Goal: Navigation & Orientation: Go to known website

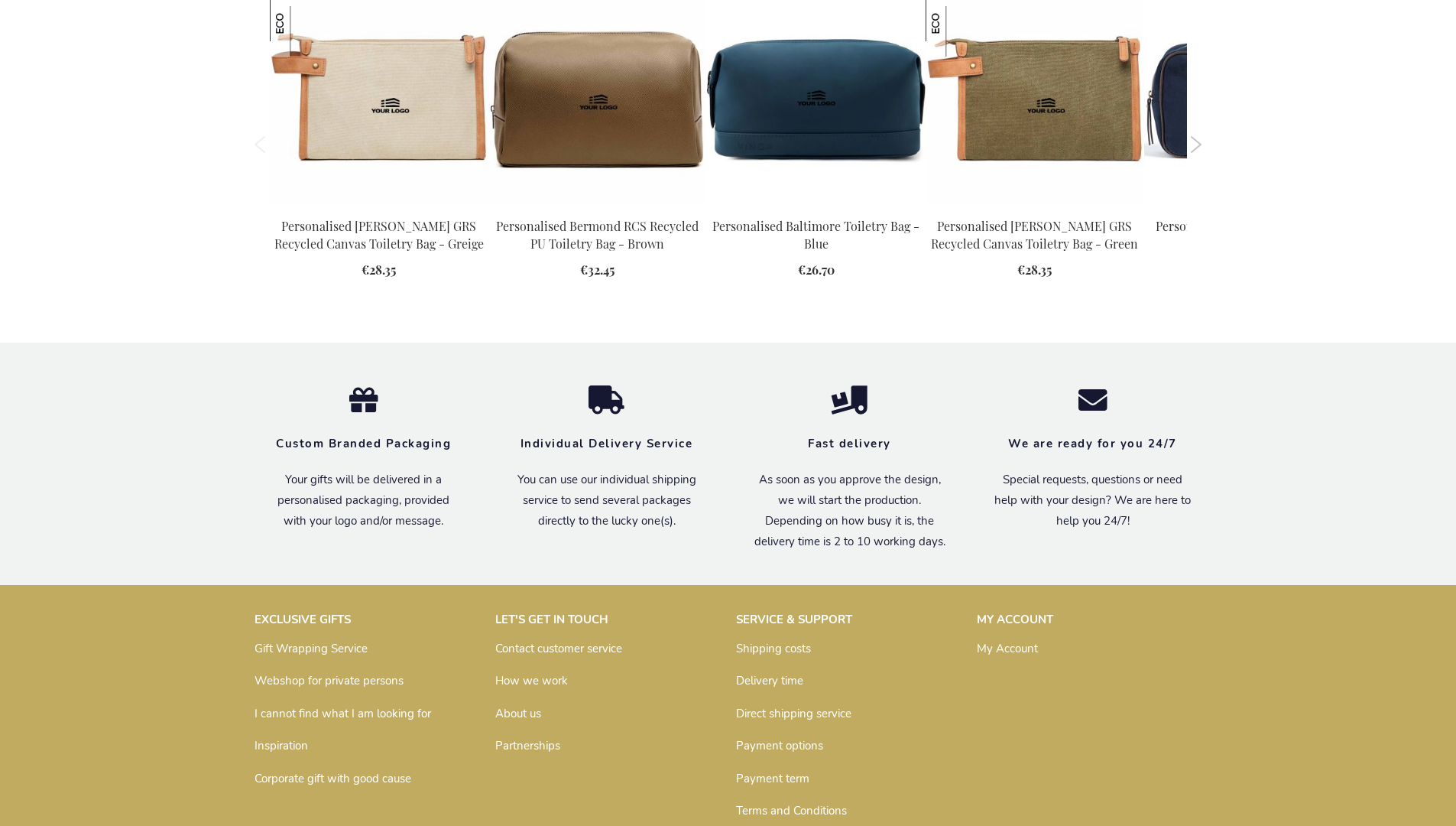
scroll to position [2058, 0]
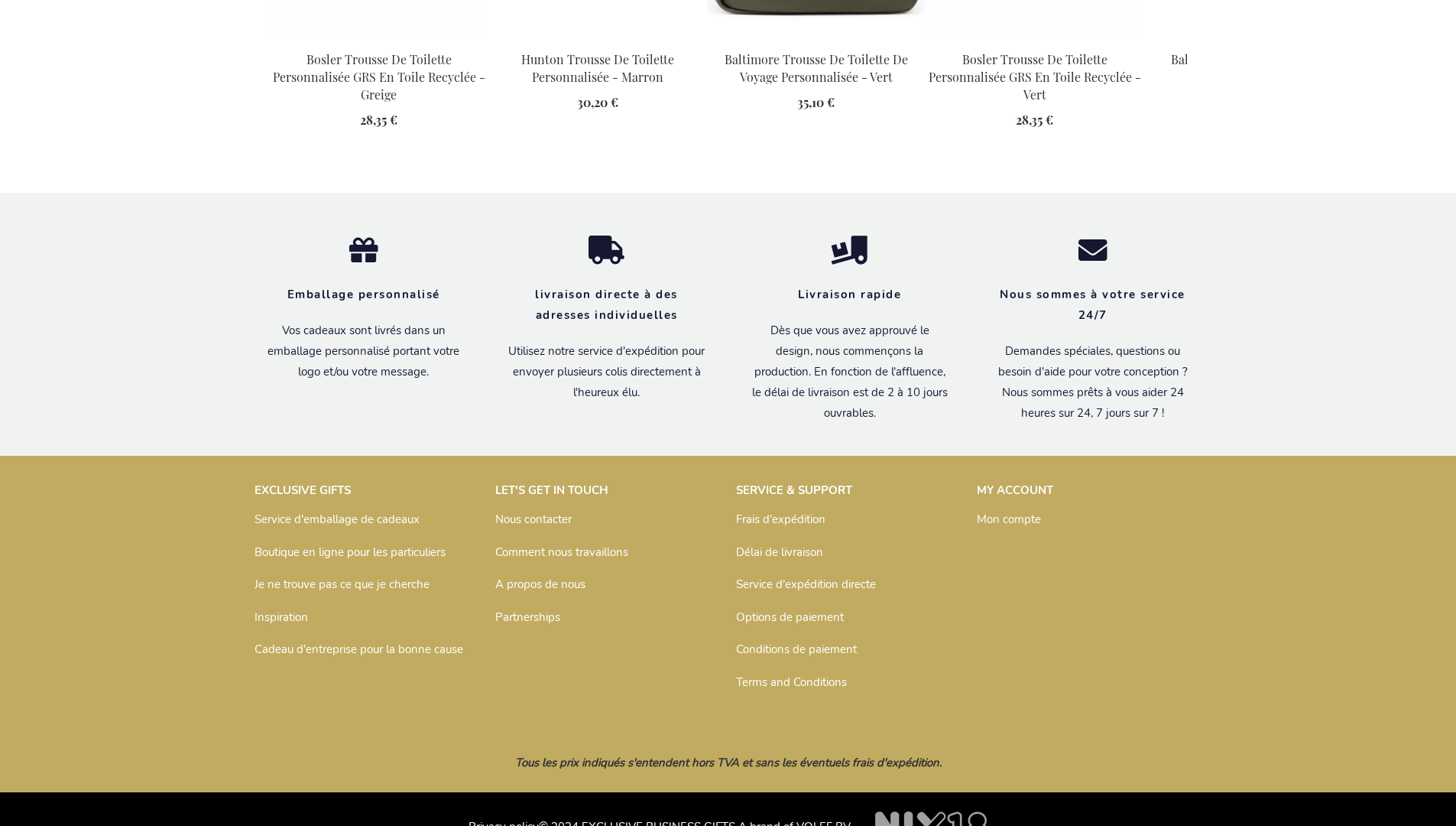
scroll to position [2111, 0]
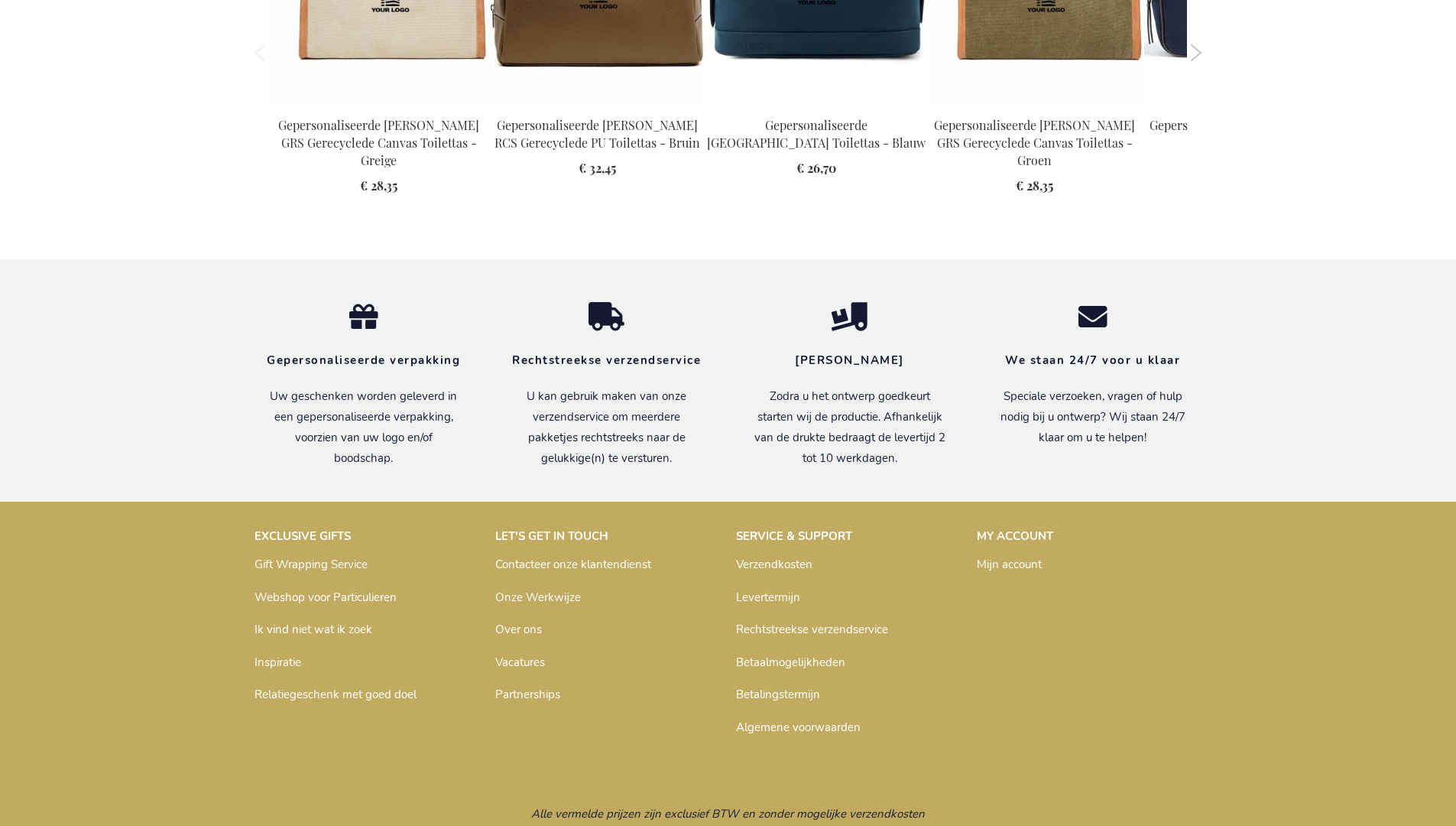
scroll to position [2087, 0]
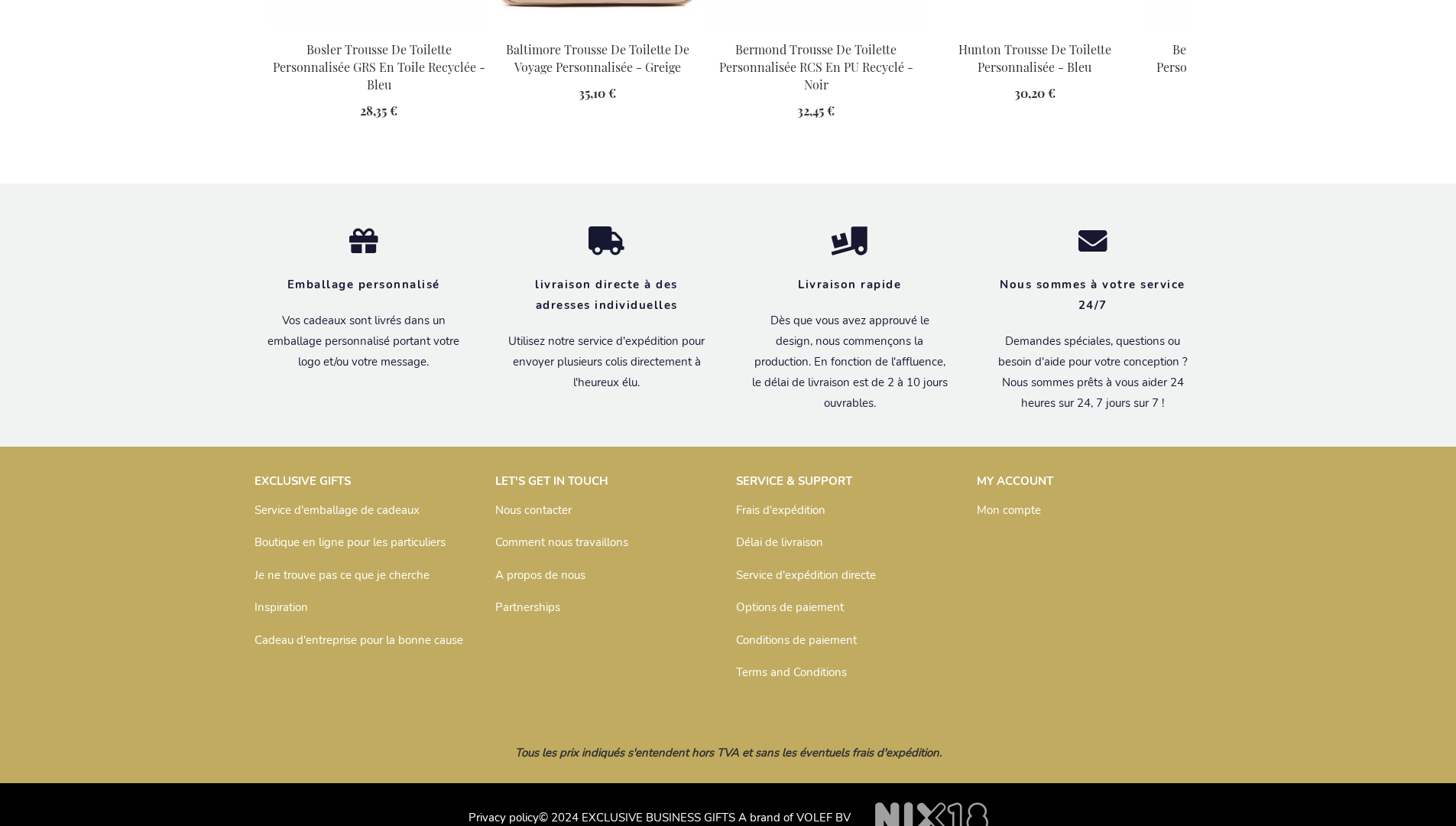
scroll to position [2111, 0]
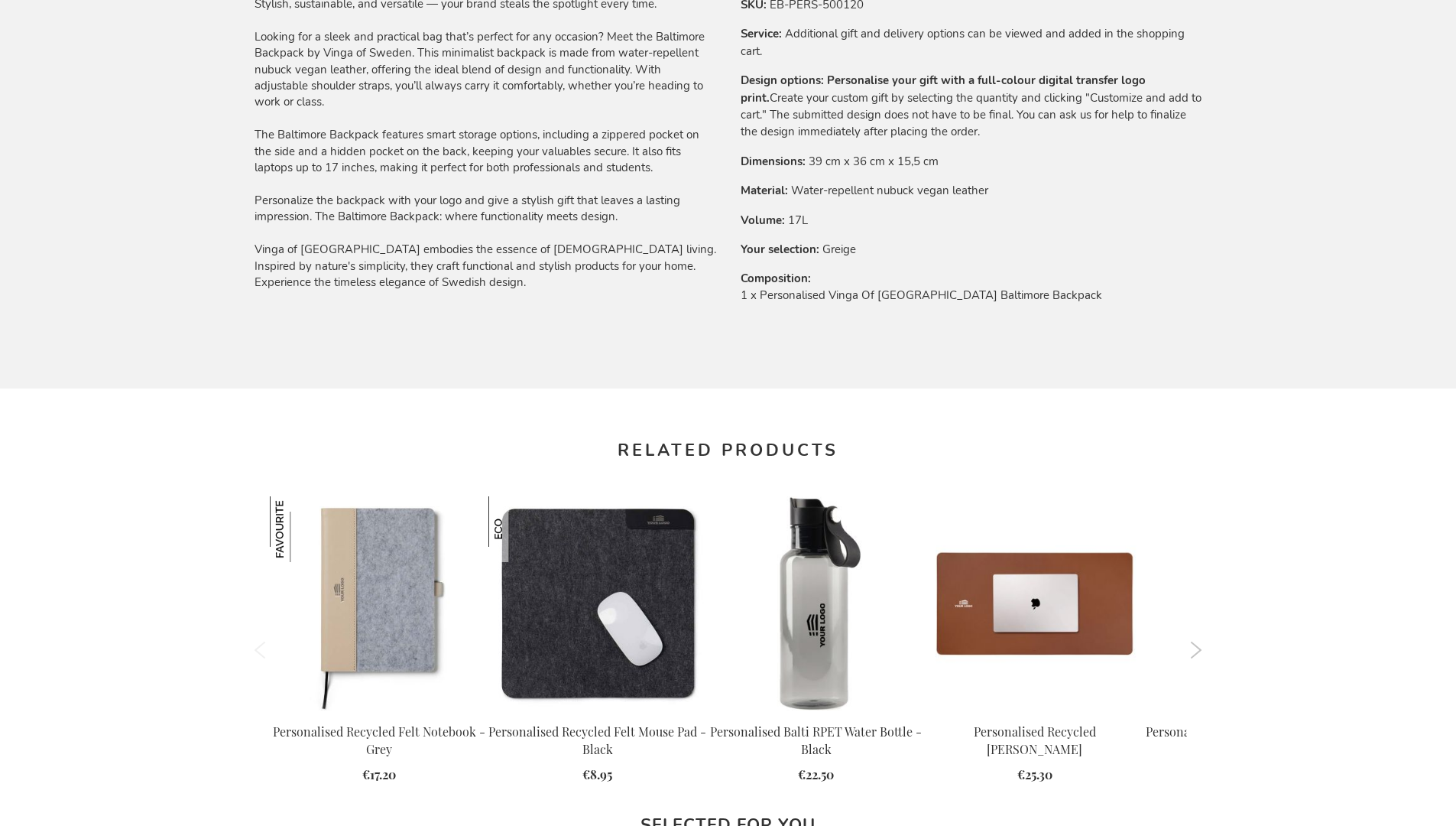
scroll to position [2058, 0]
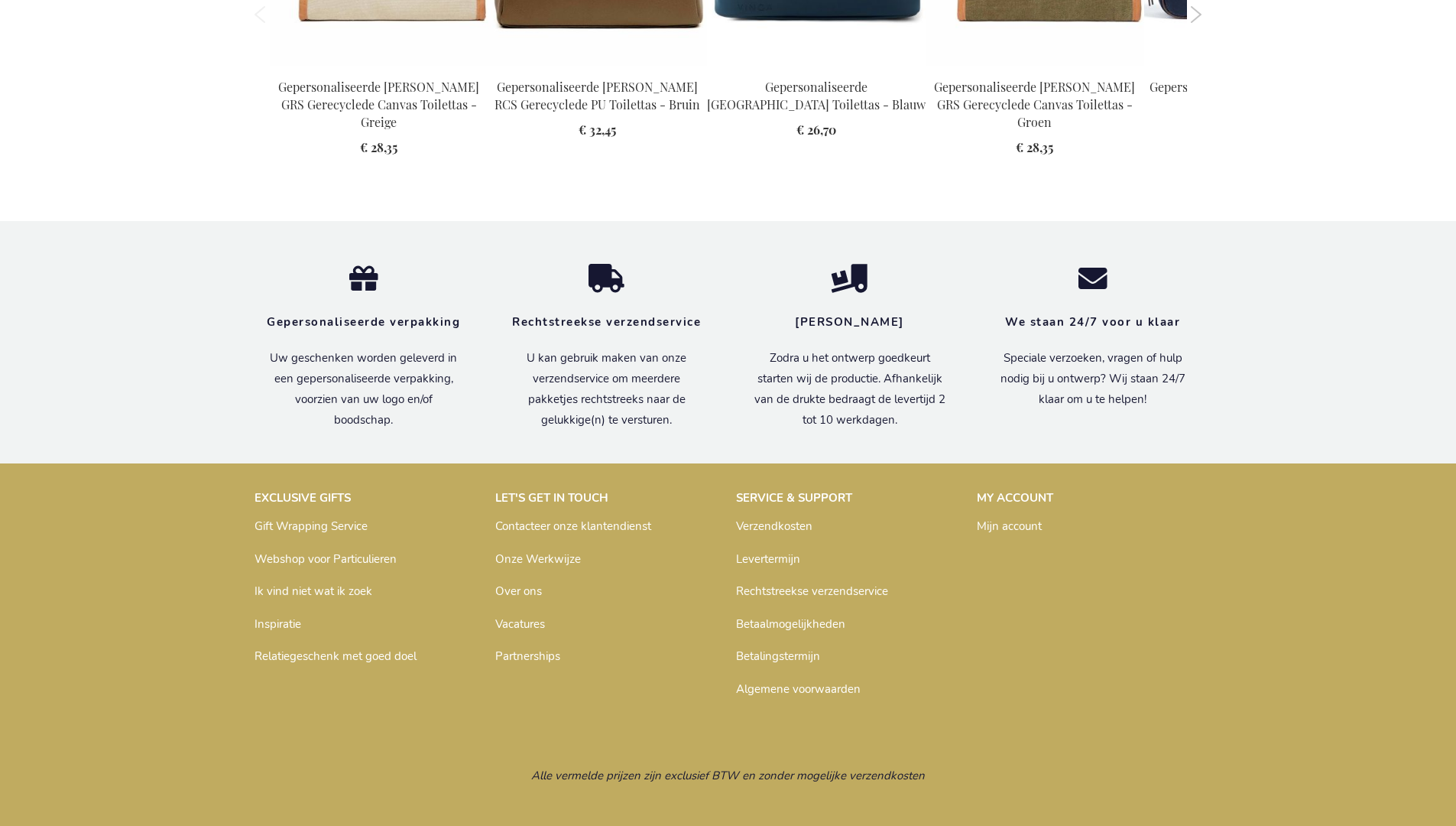
scroll to position [2087, 0]
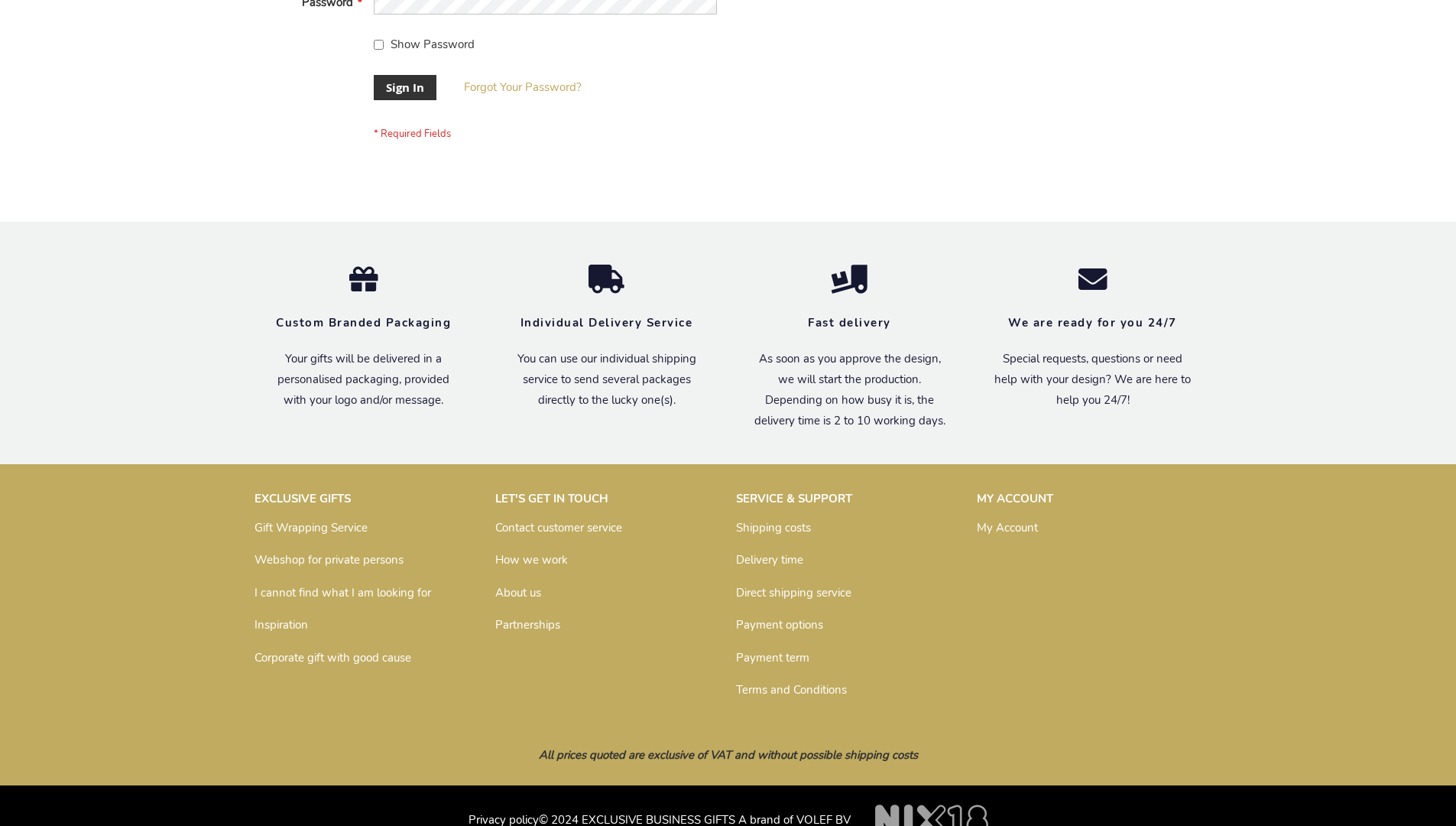
scroll to position [492, 0]
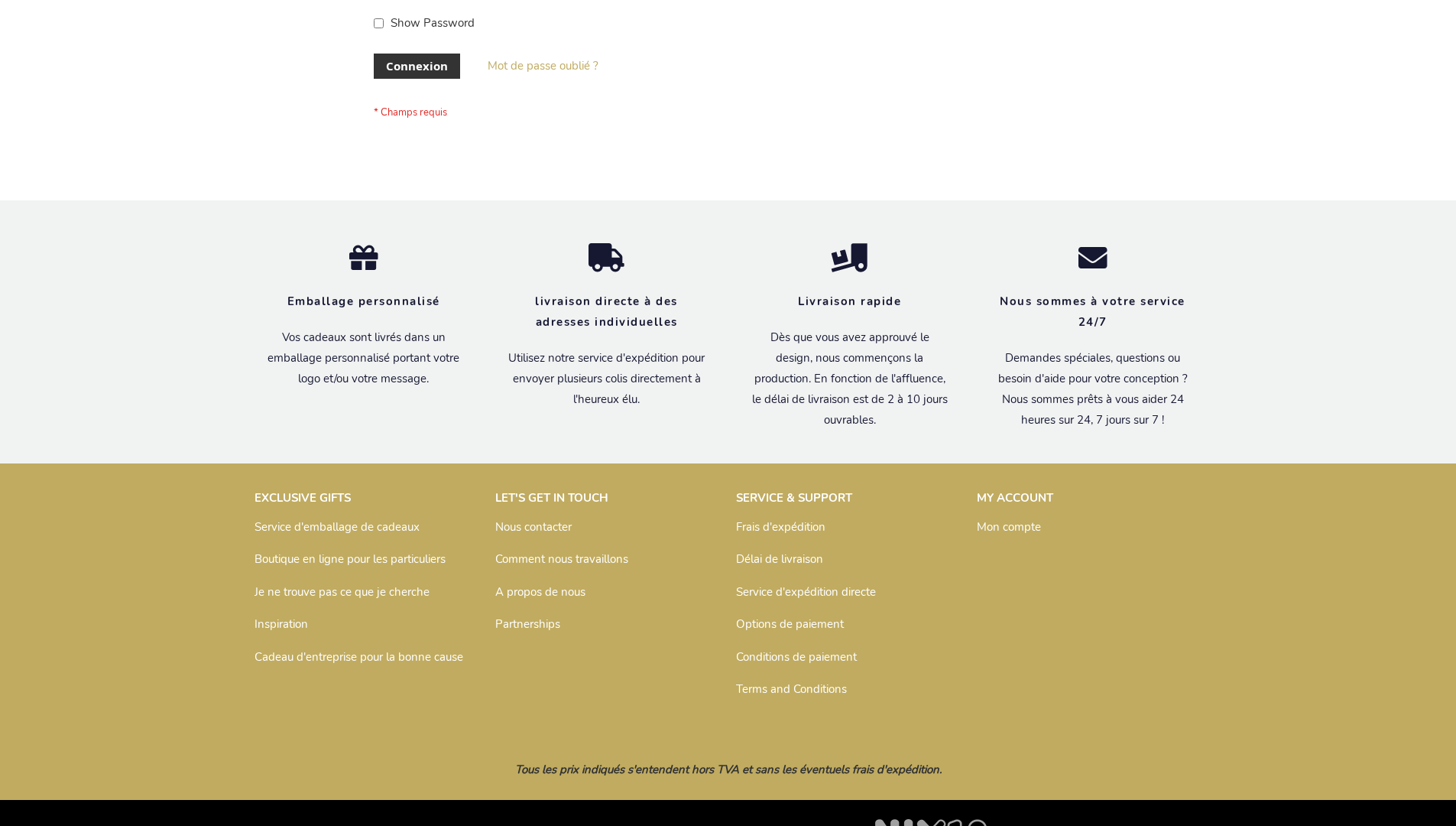
scroll to position [527, 0]
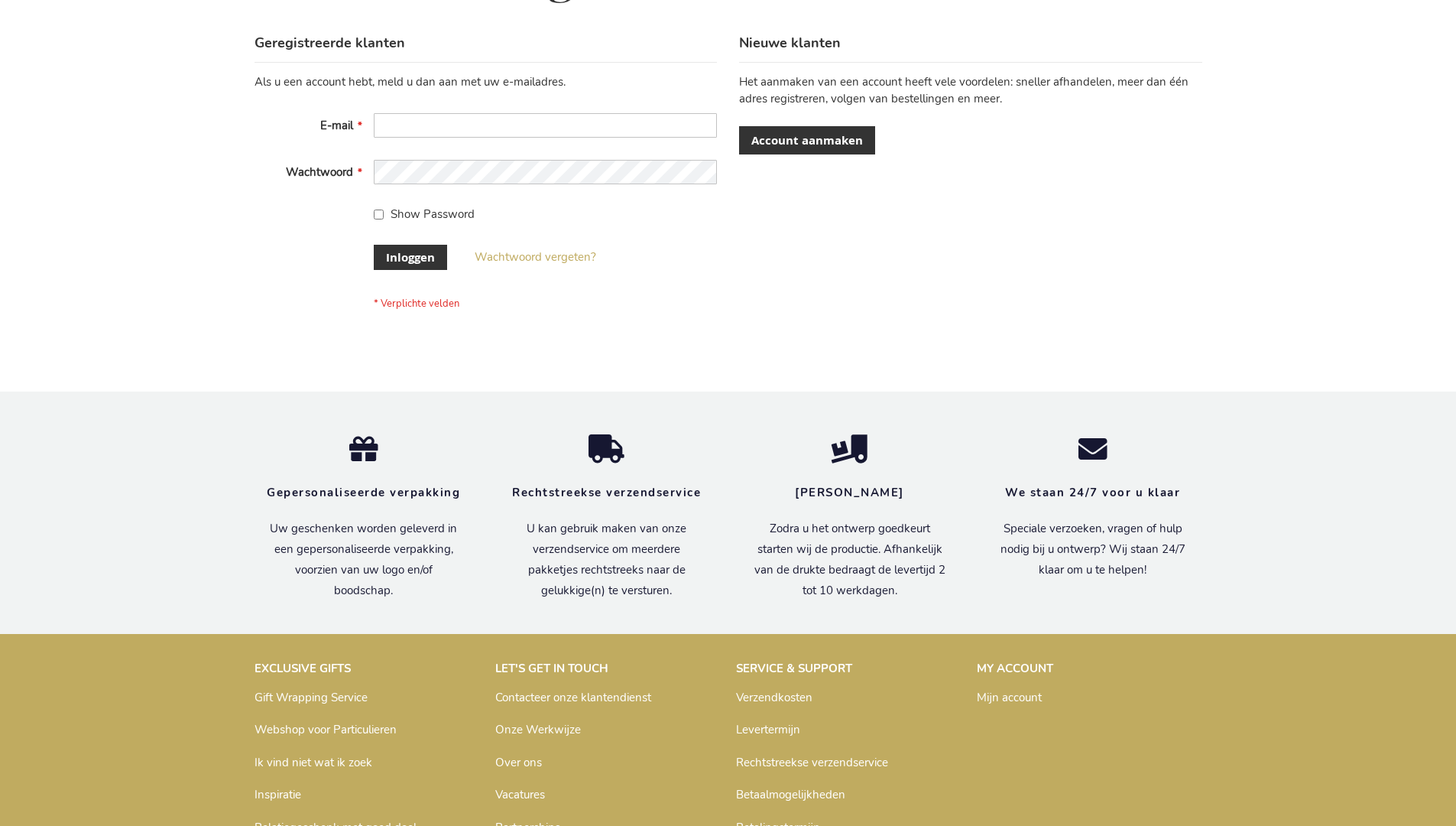
scroll to position [519, 0]
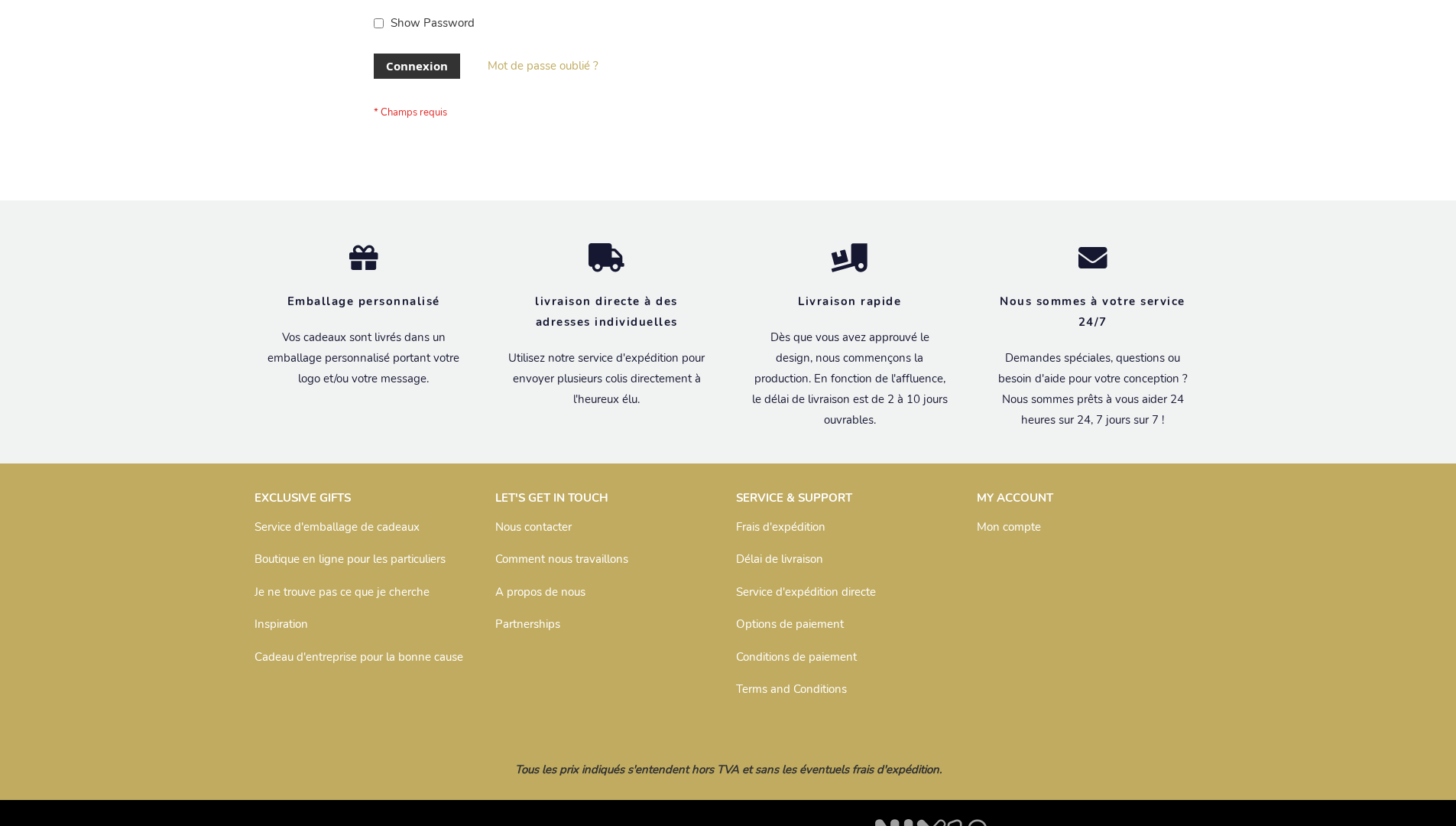
scroll to position [527, 0]
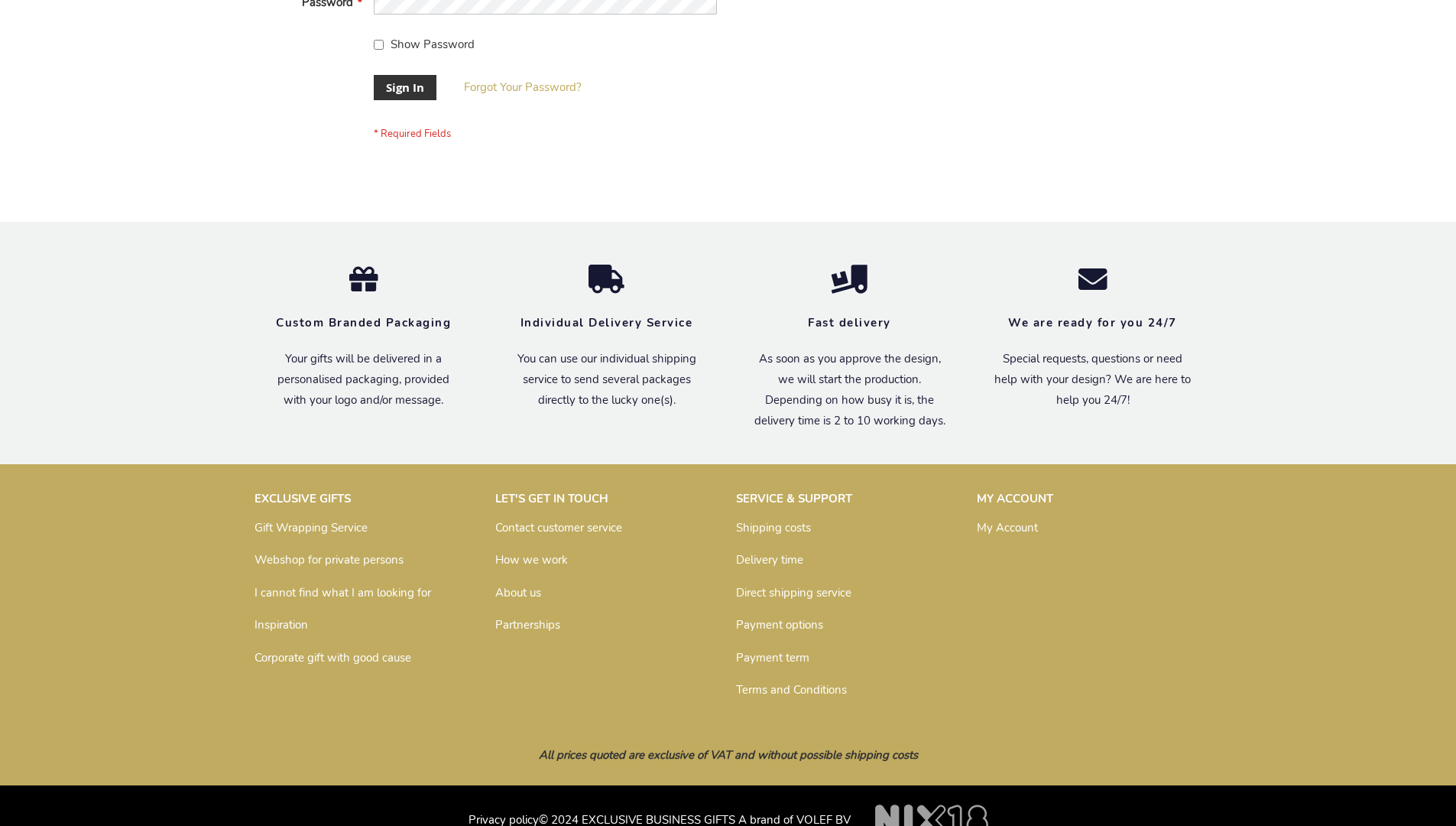
scroll to position [492, 0]
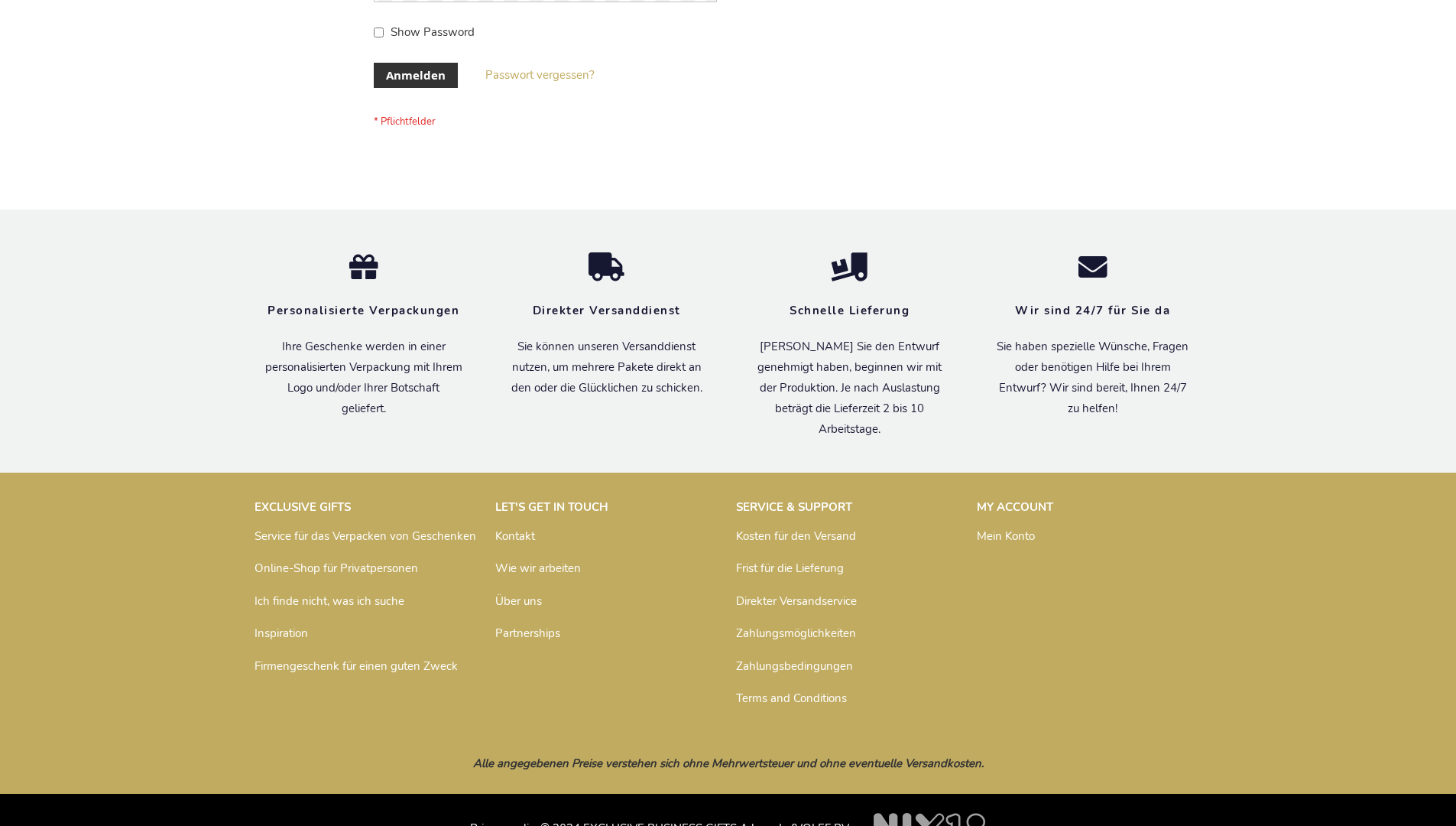
scroll to position [513, 0]
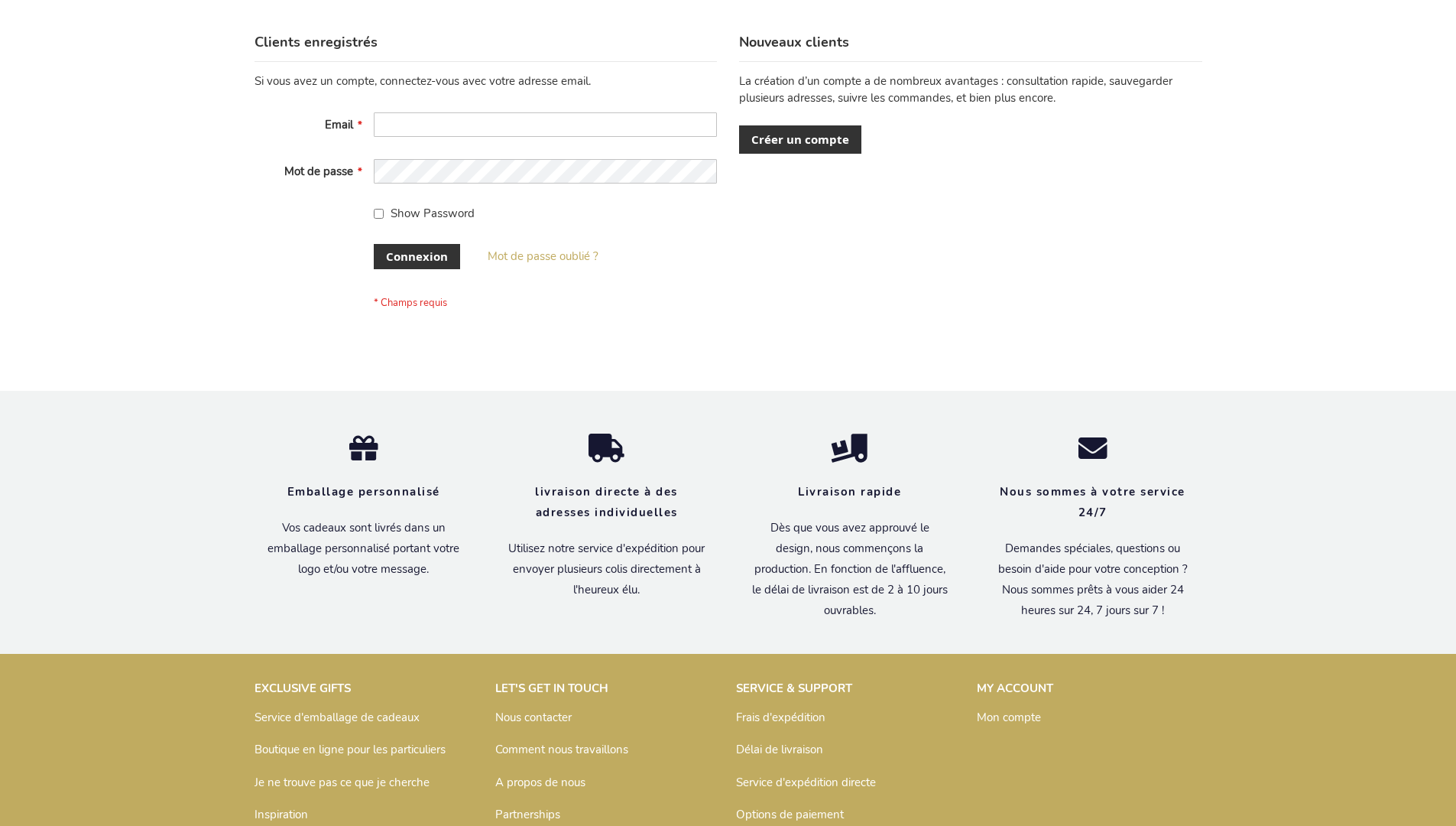
scroll to position [527, 0]
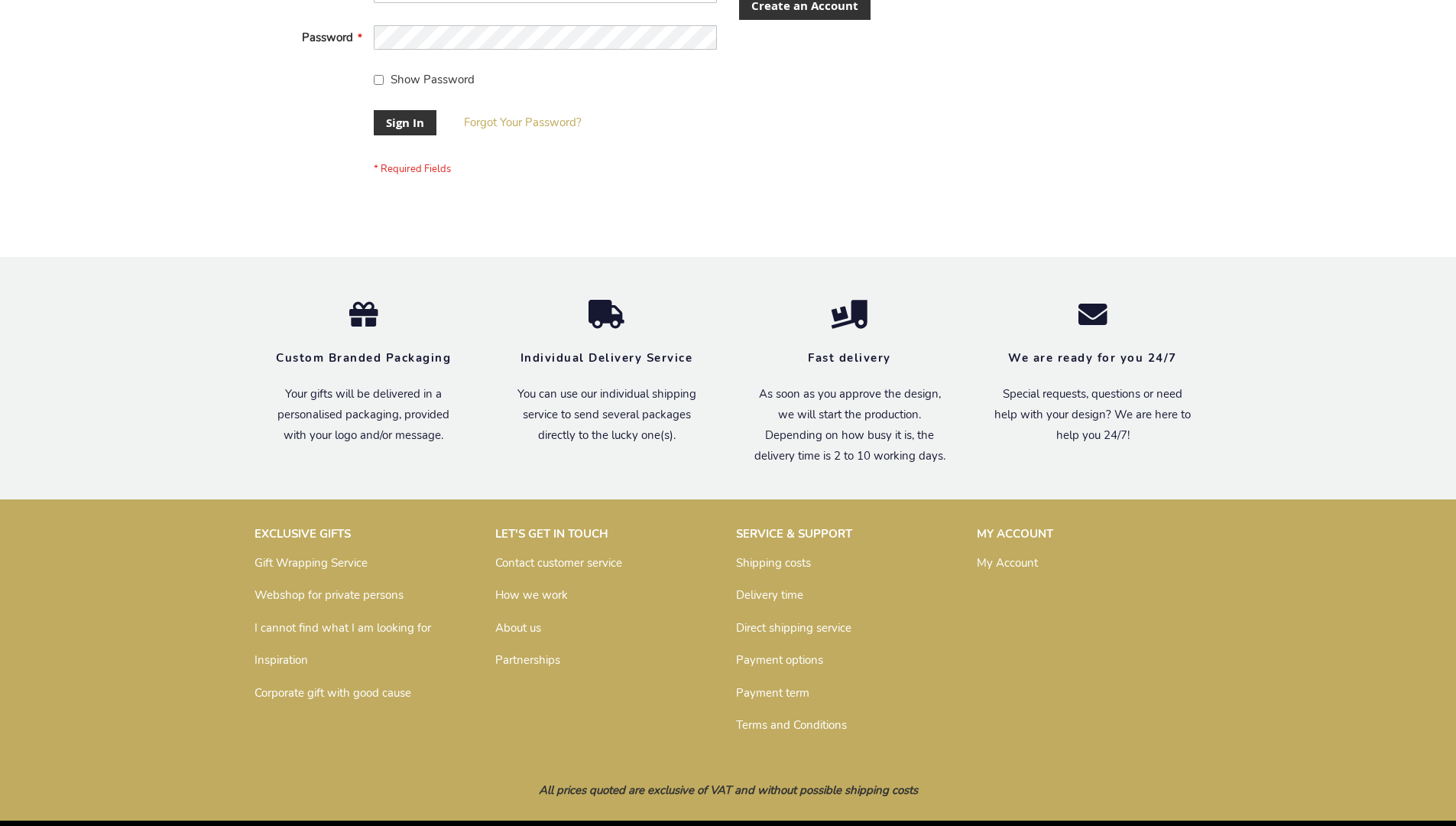
scroll to position [492, 0]
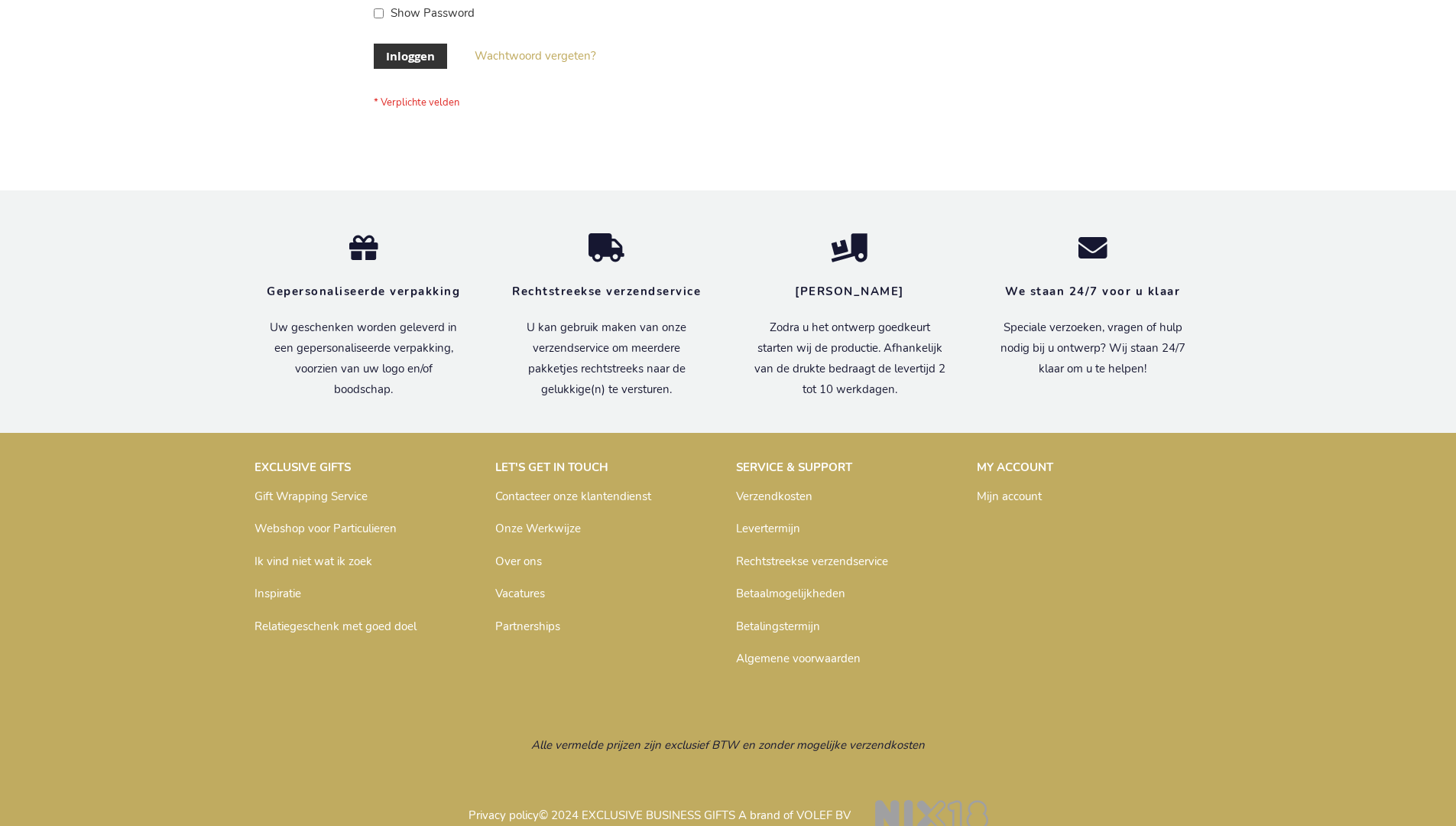
scroll to position [519, 0]
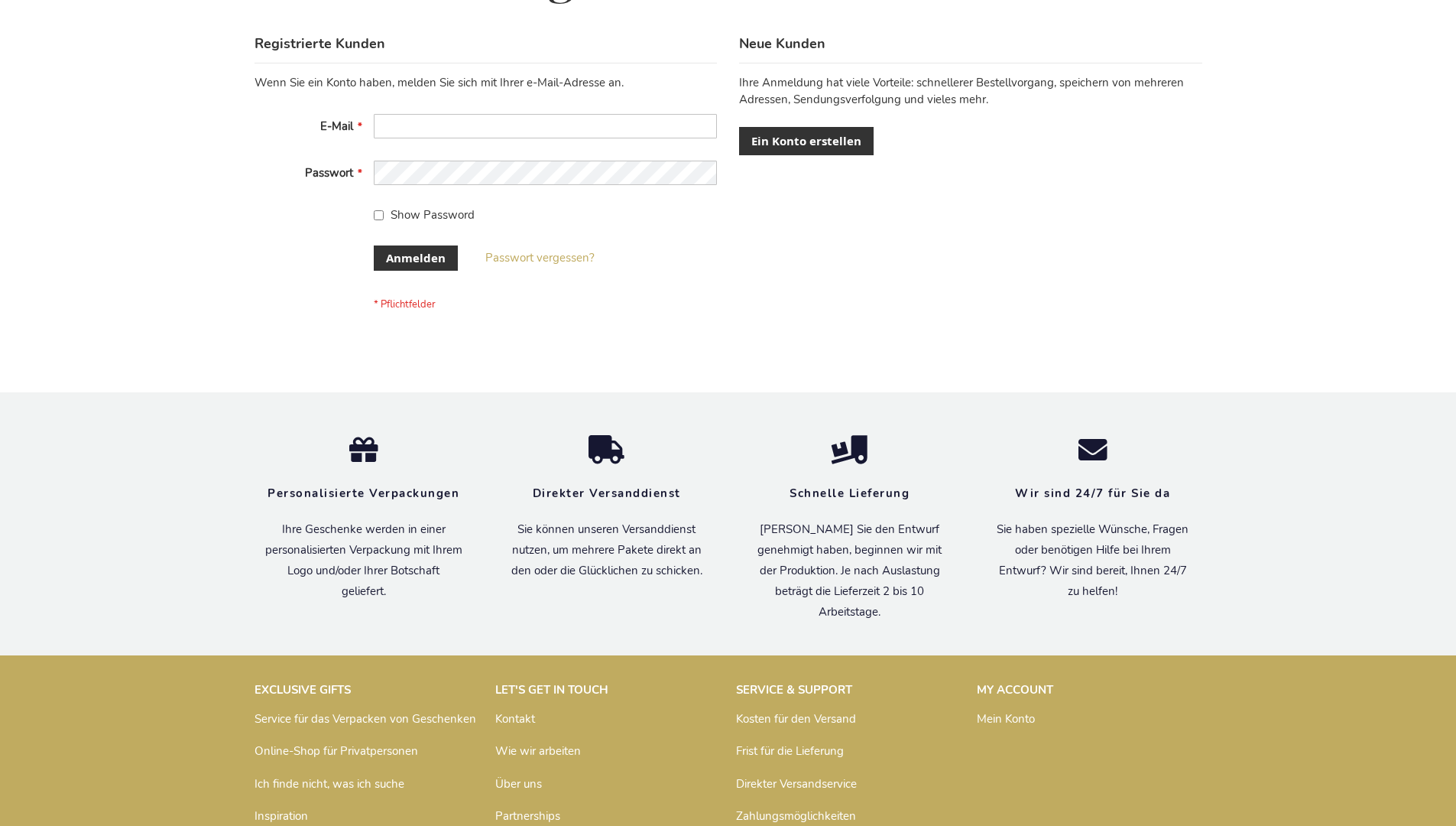
scroll to position [513, 0]
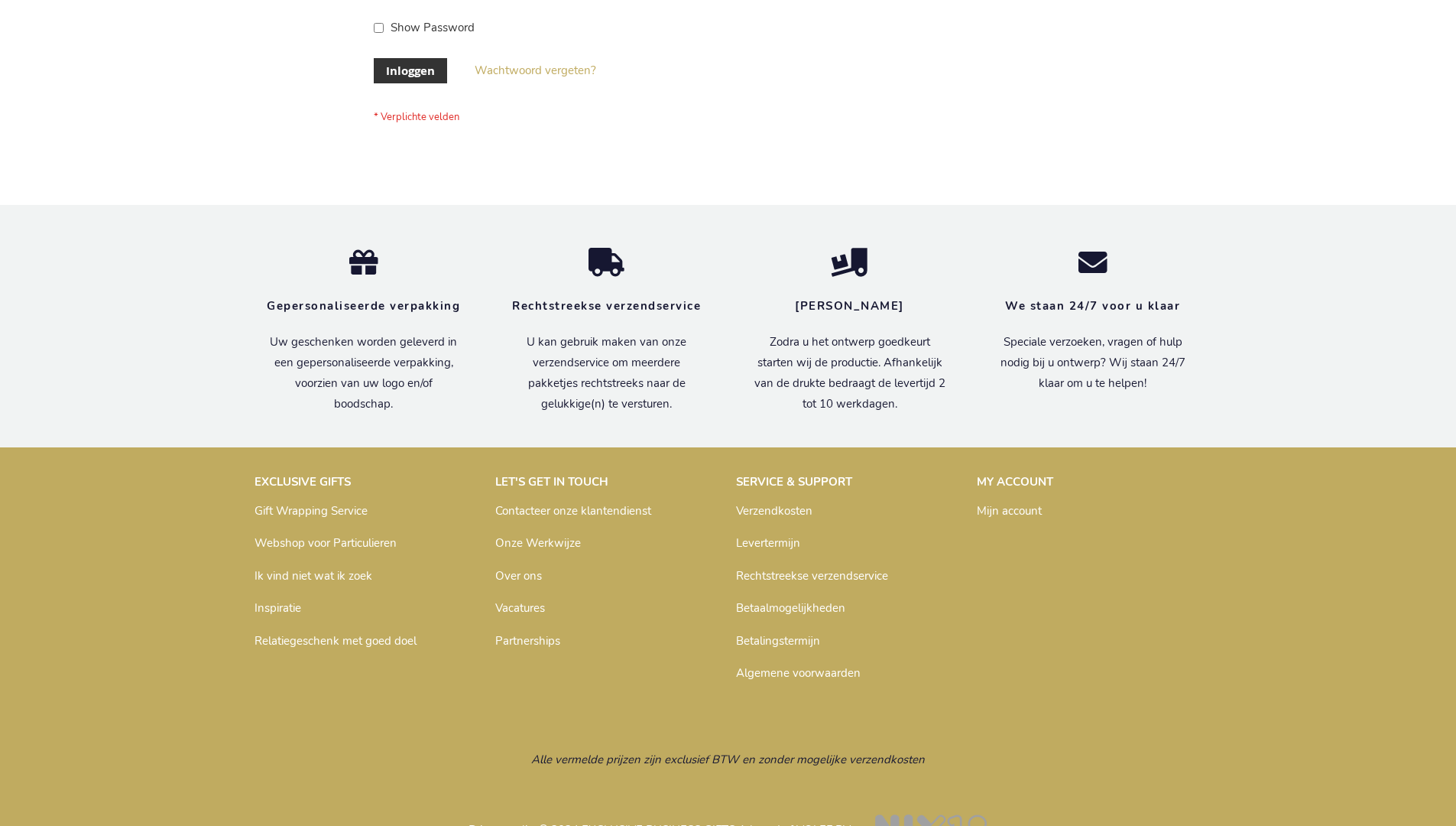
scroll to position [519, 0]
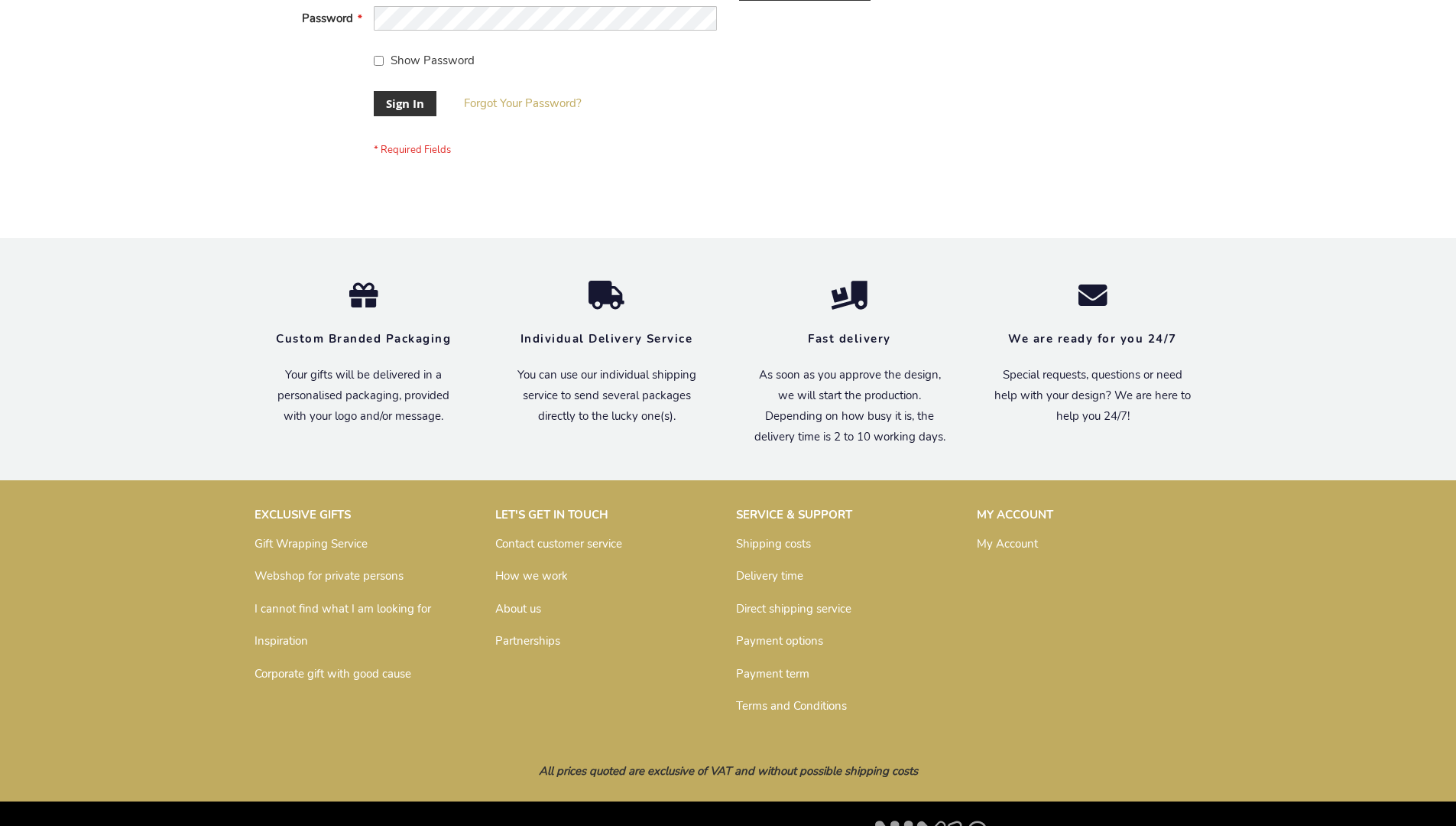
scroll to position [492, 0]
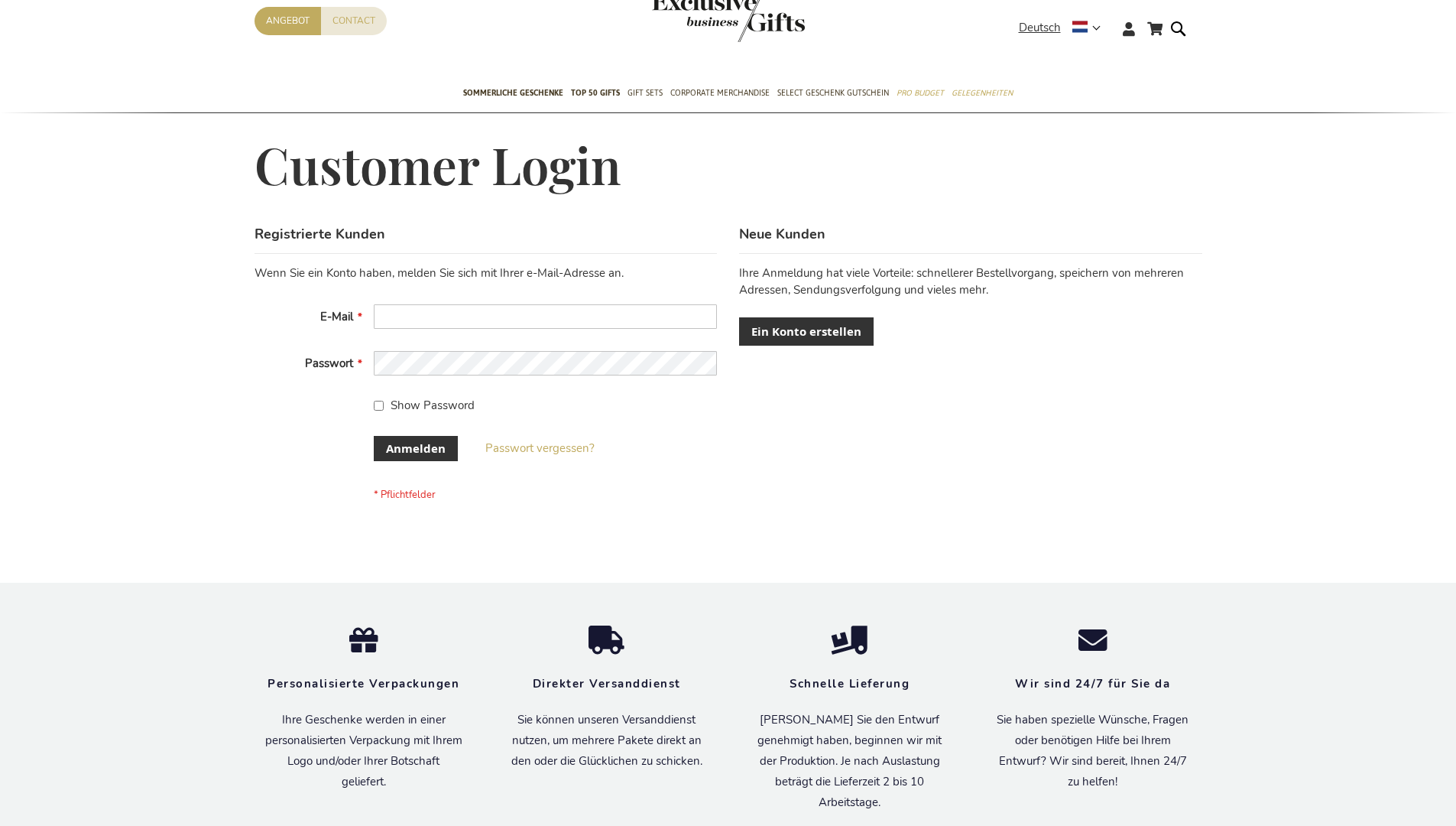
scroll to position [500, 0]
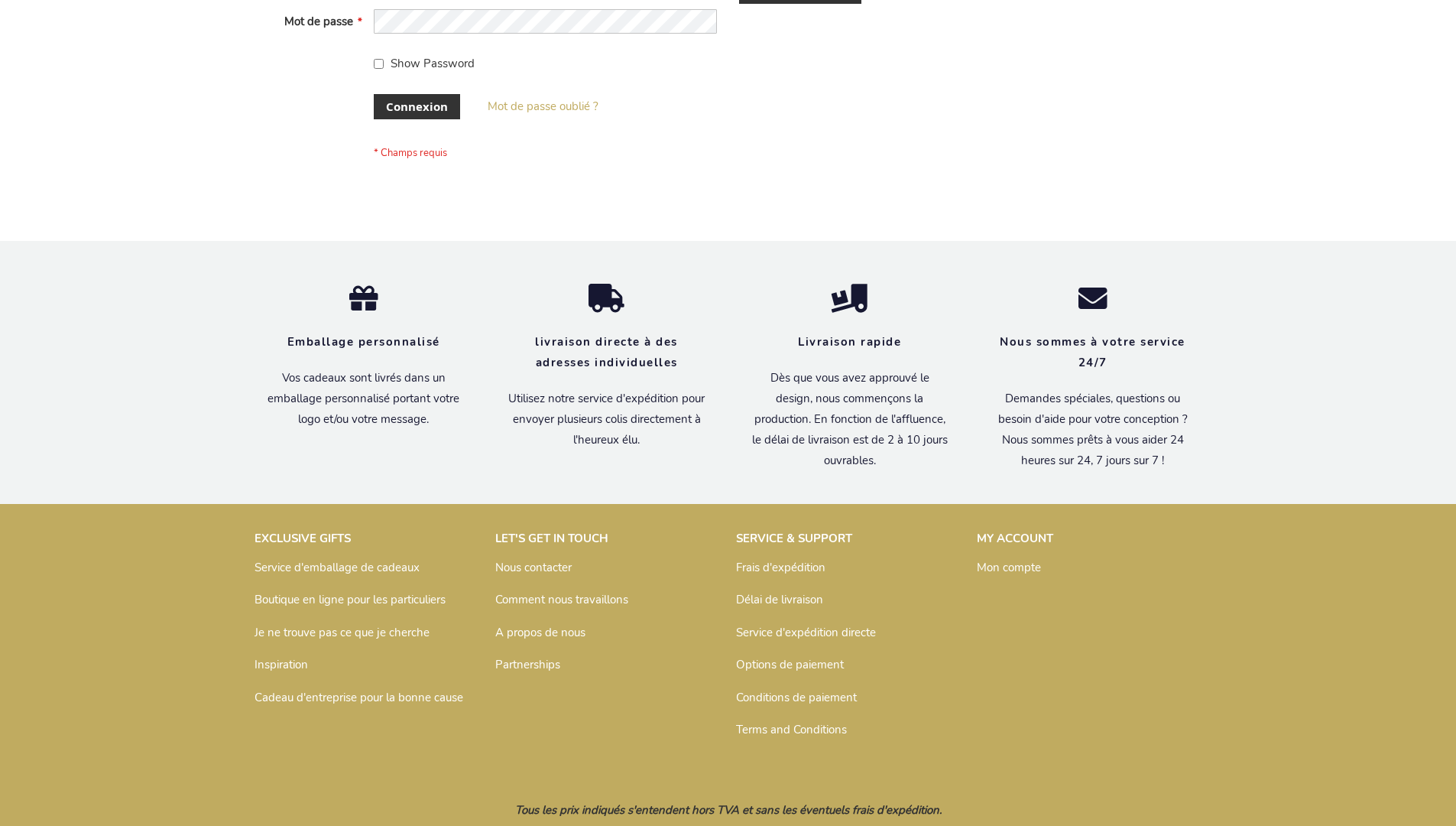
scroll to position [527, 0]
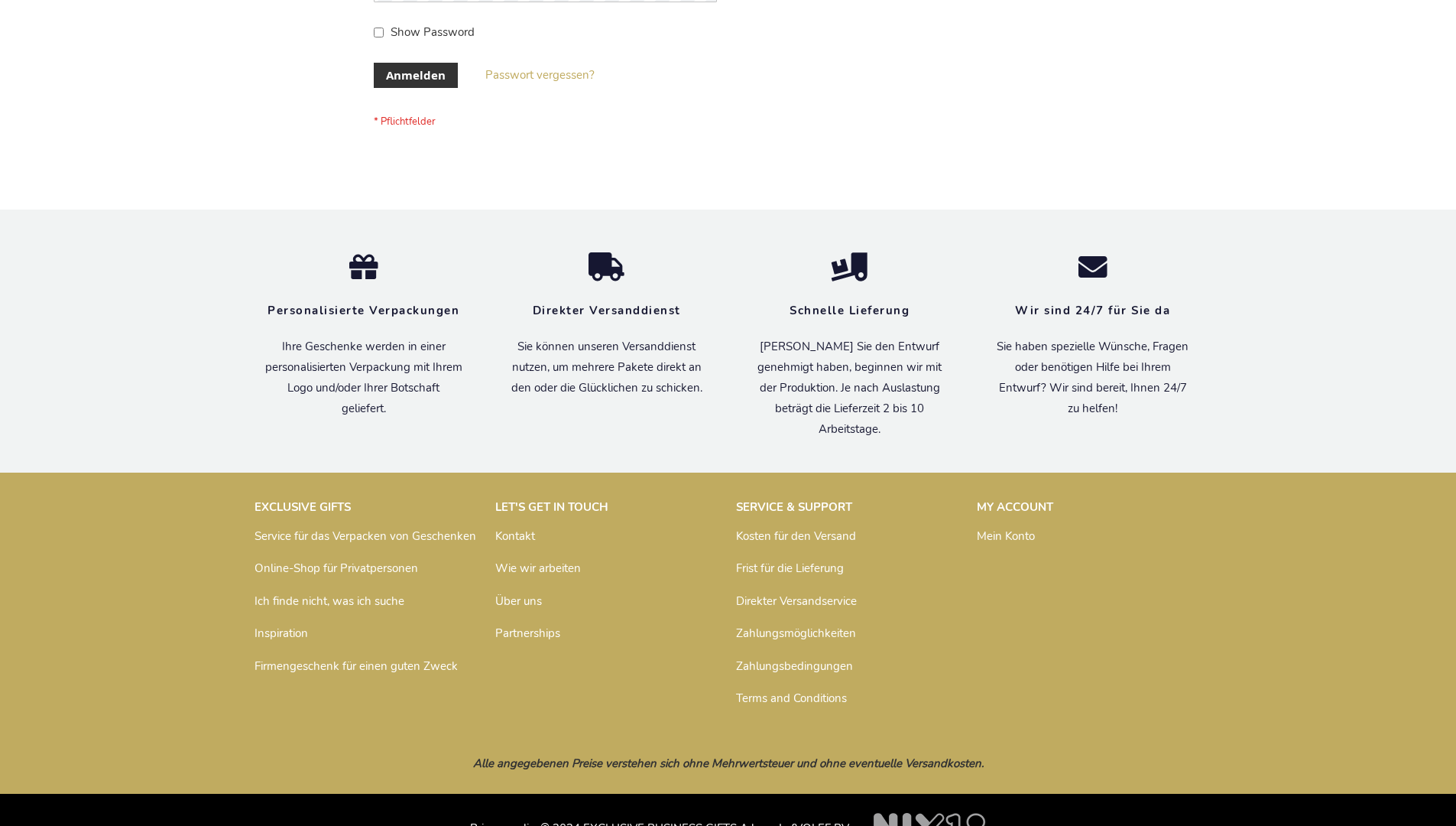
scroll to position [513, 0]
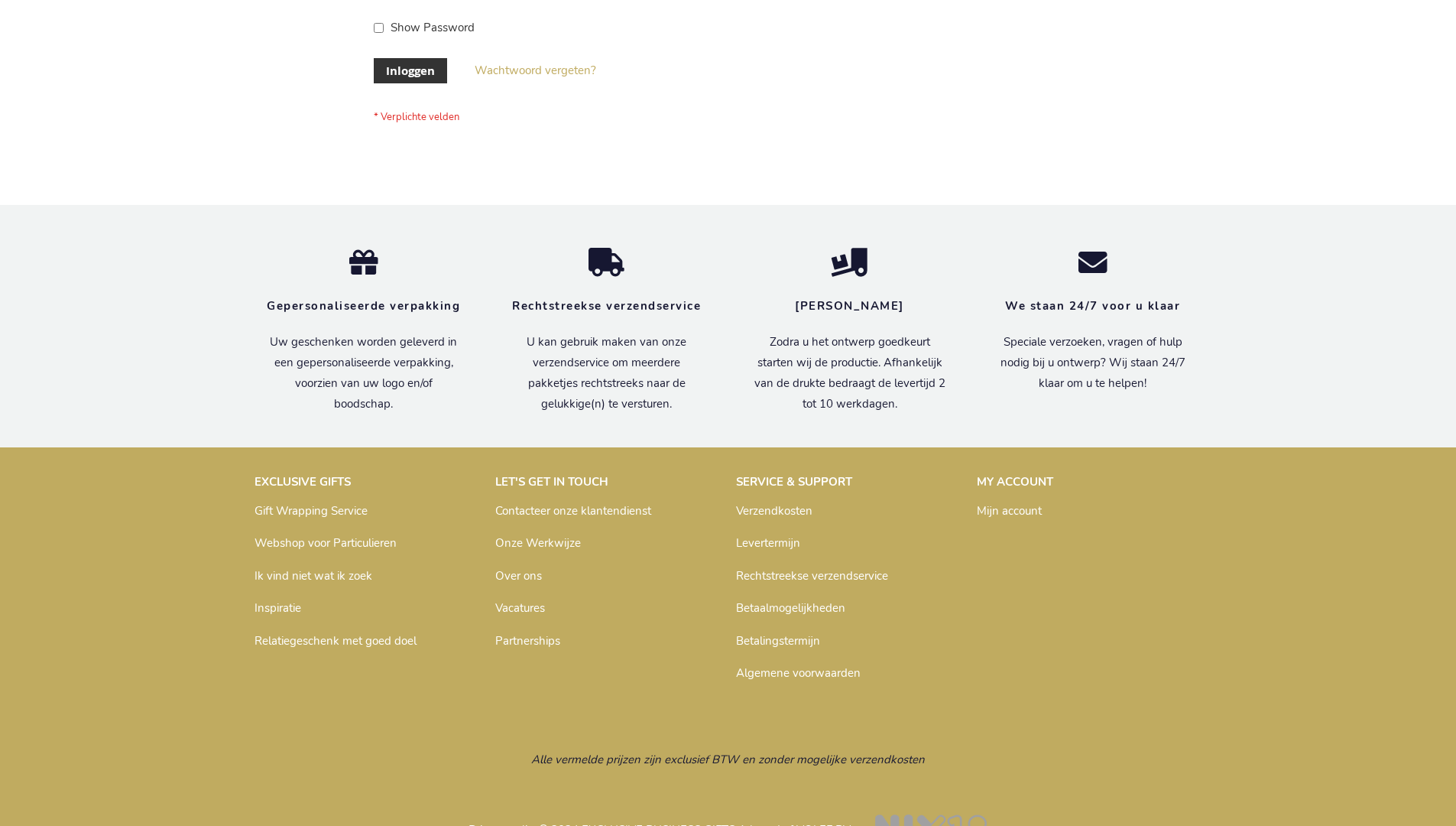
scroll to position [519, 0]
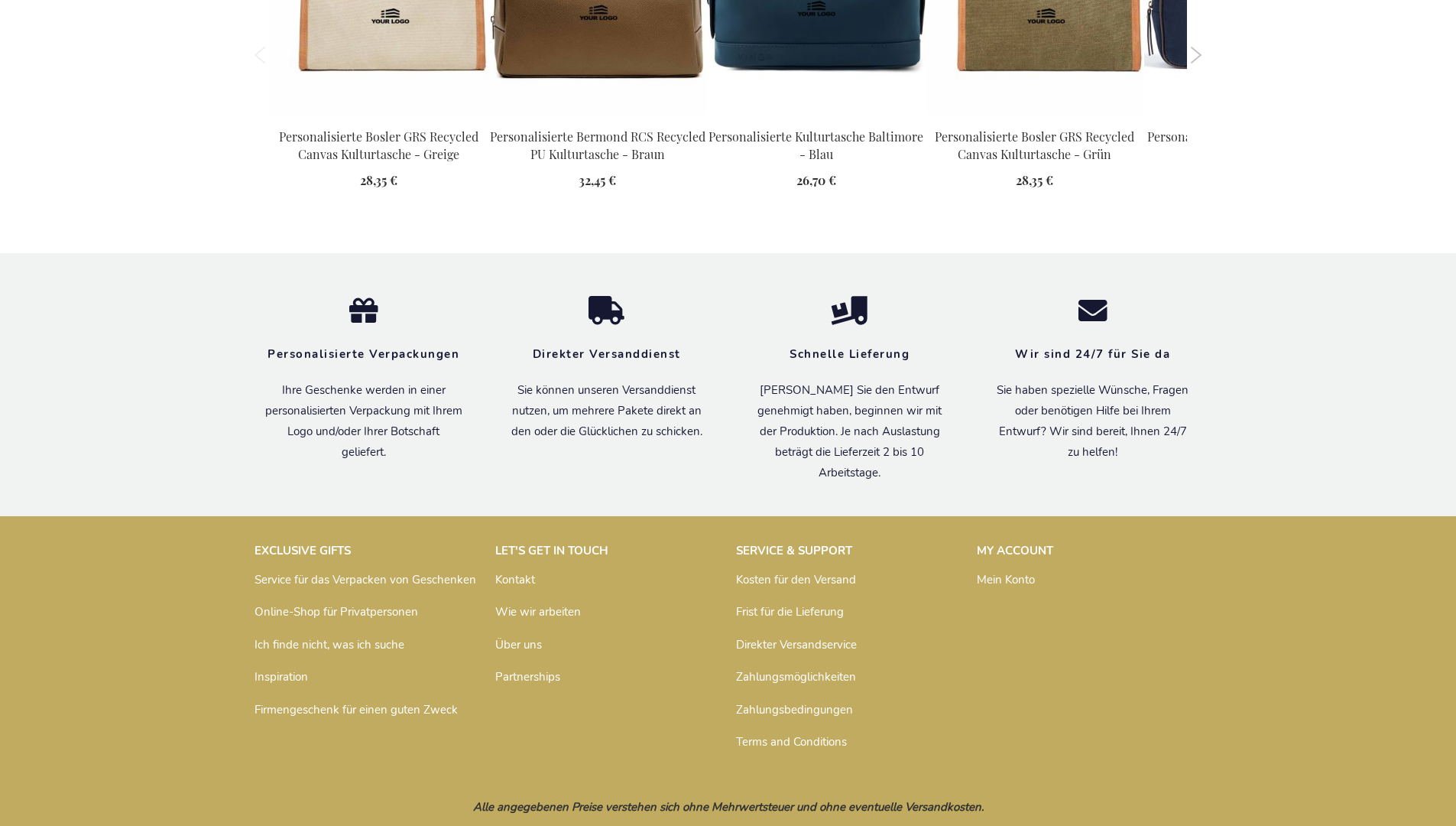
scroll to position [2097, 0]
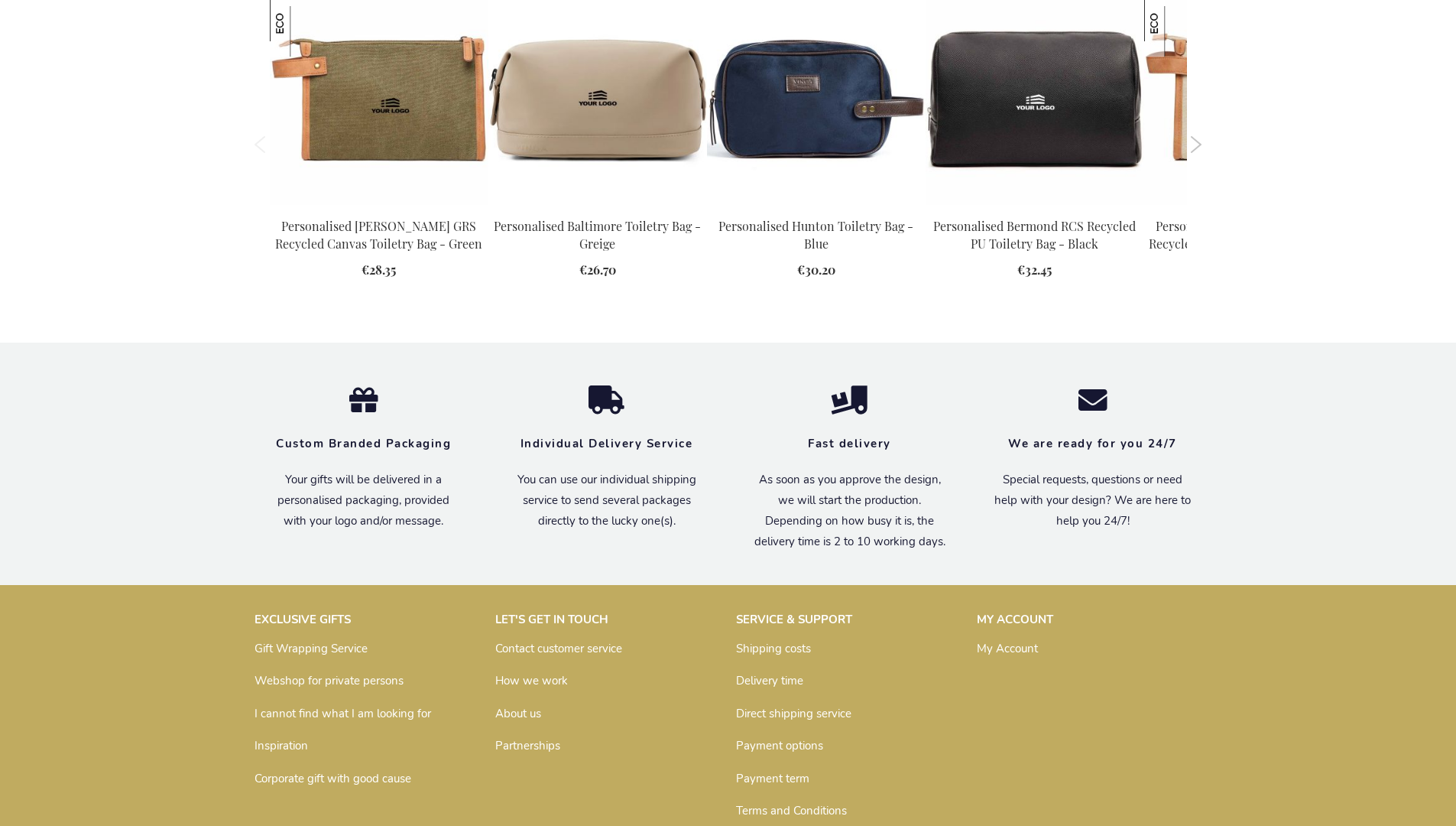
scroll to position [2058, 0]
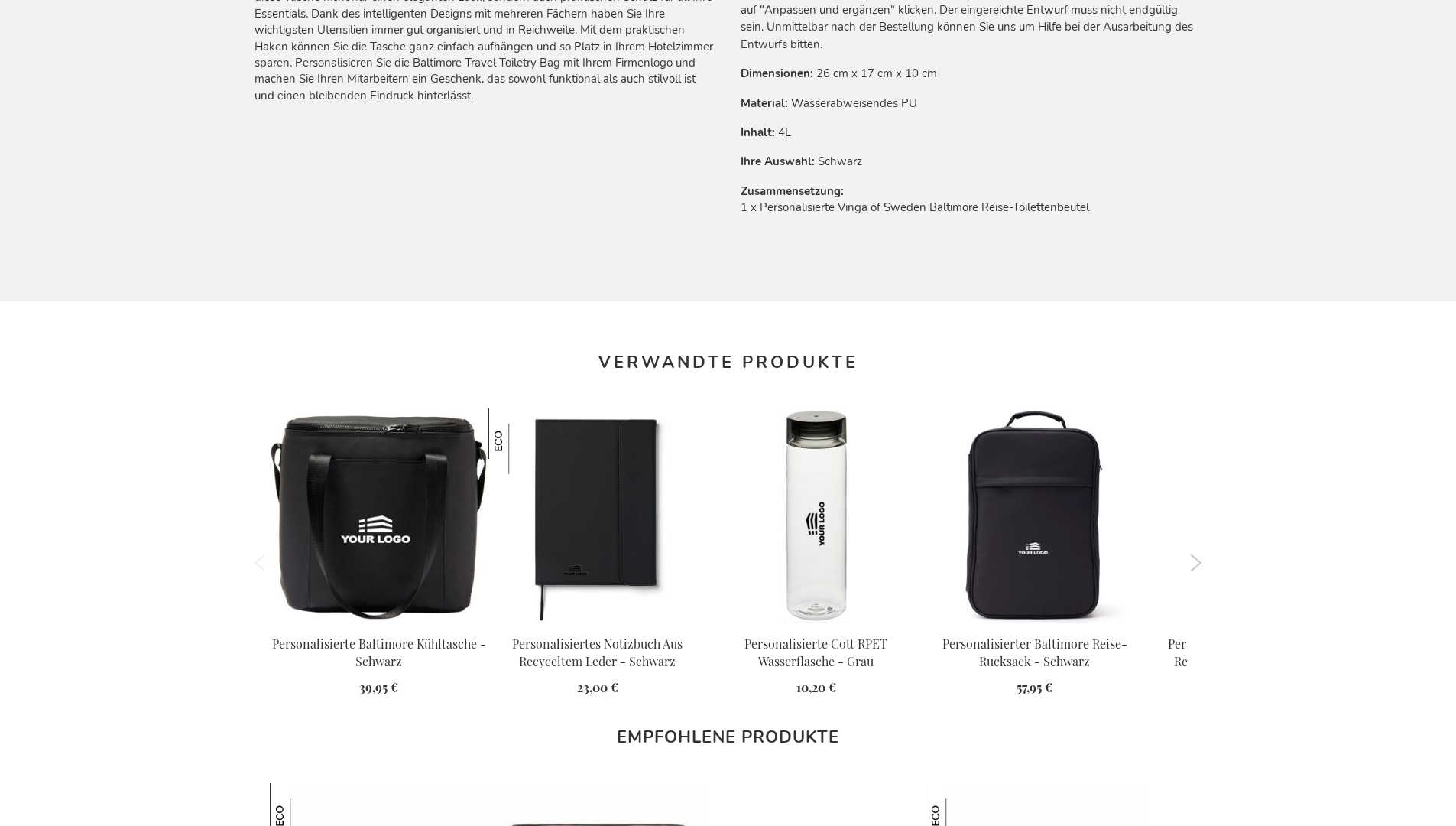
scroll to position [2097, 0]
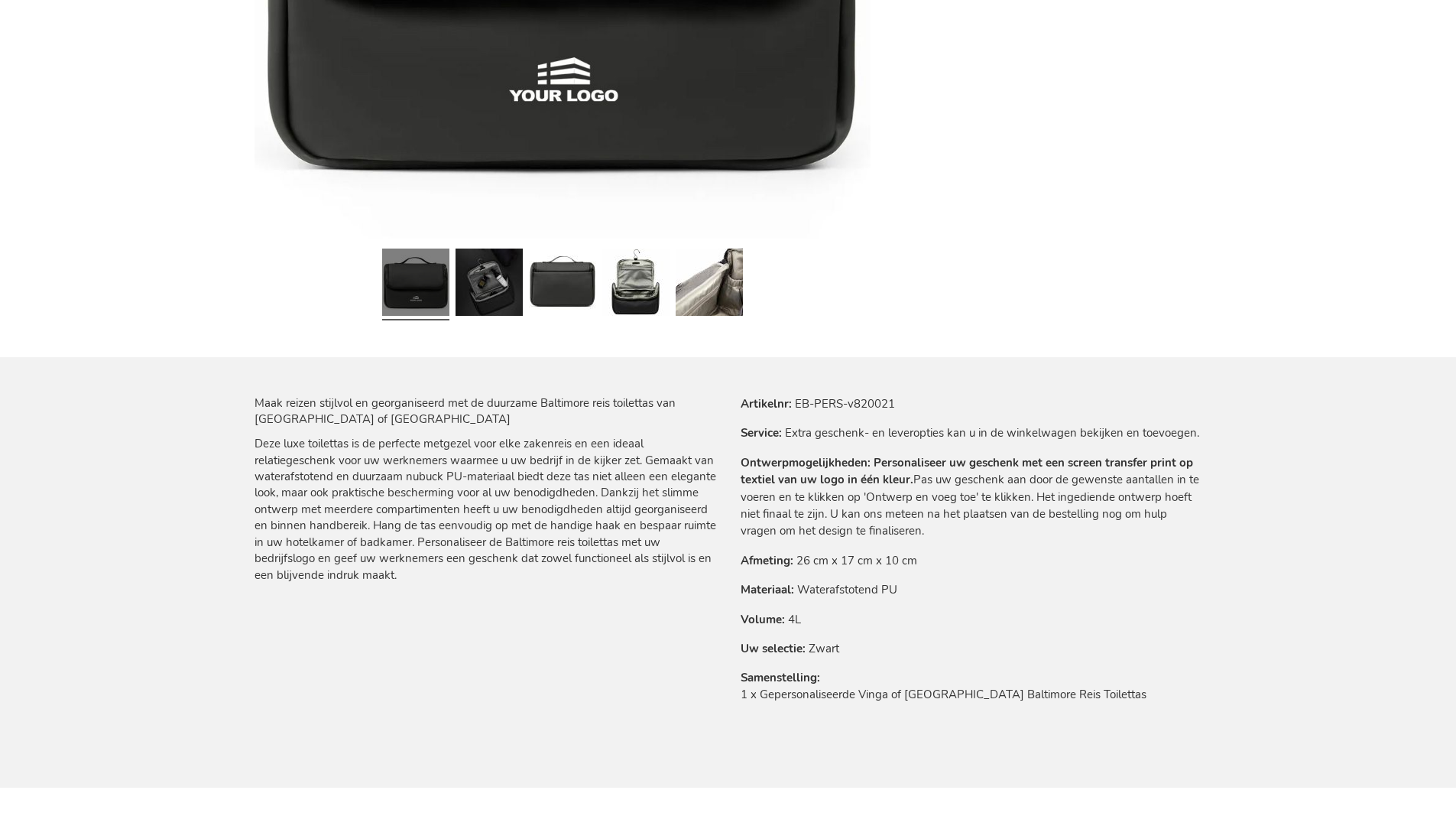
scroll to position [2087, 0]
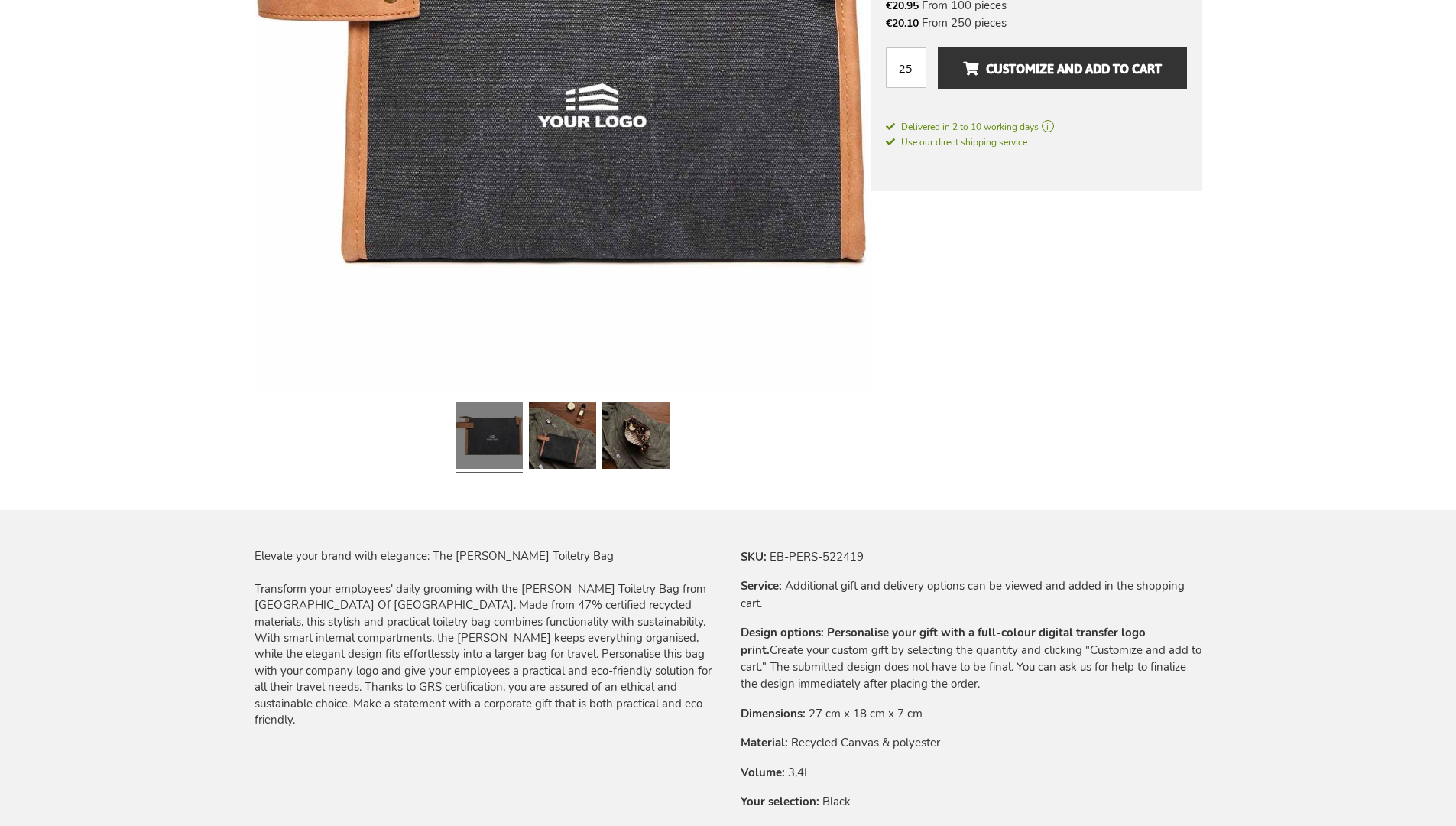
scroll to position [2058, 0]
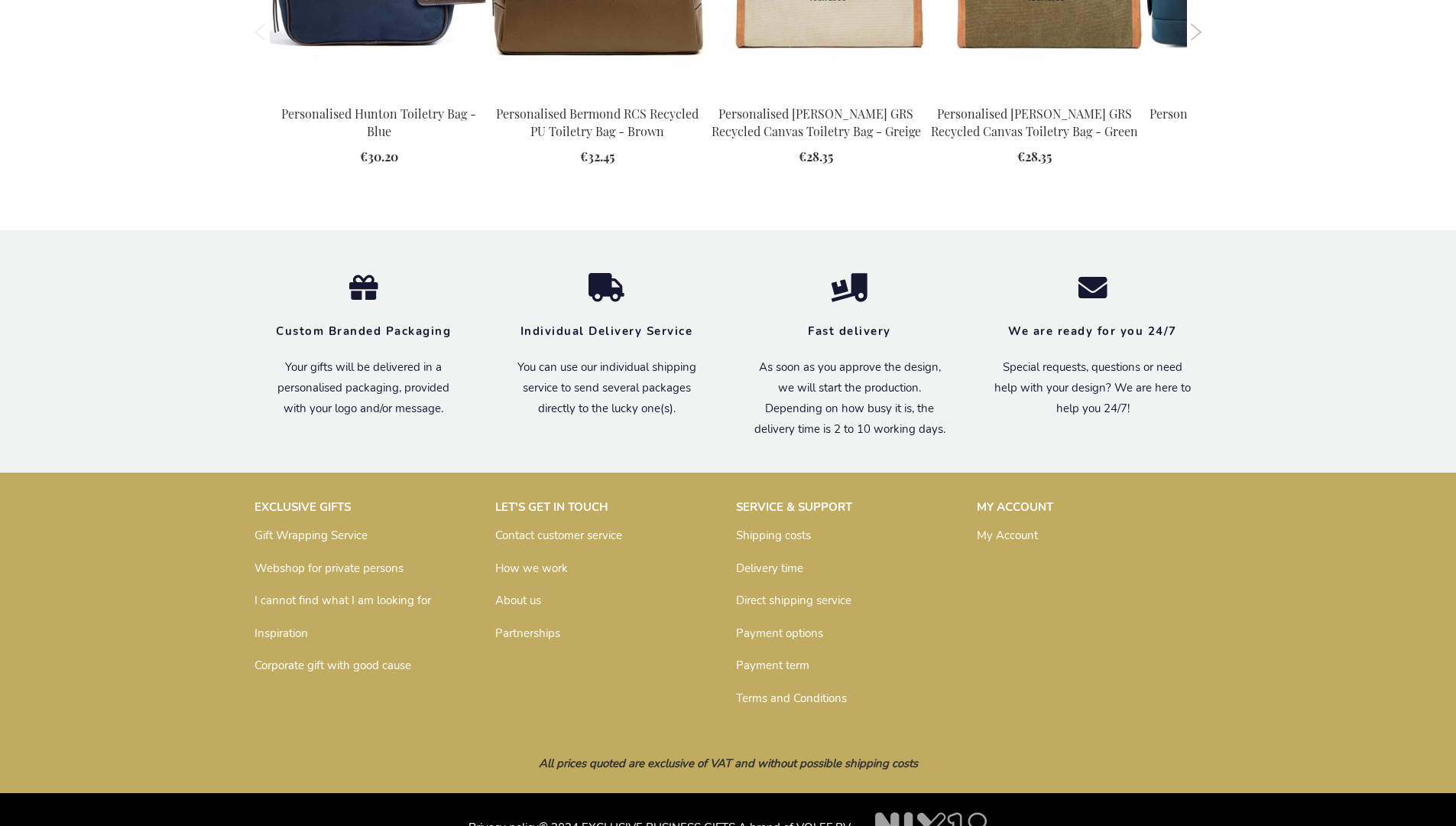
scroll to position [2058, 0]
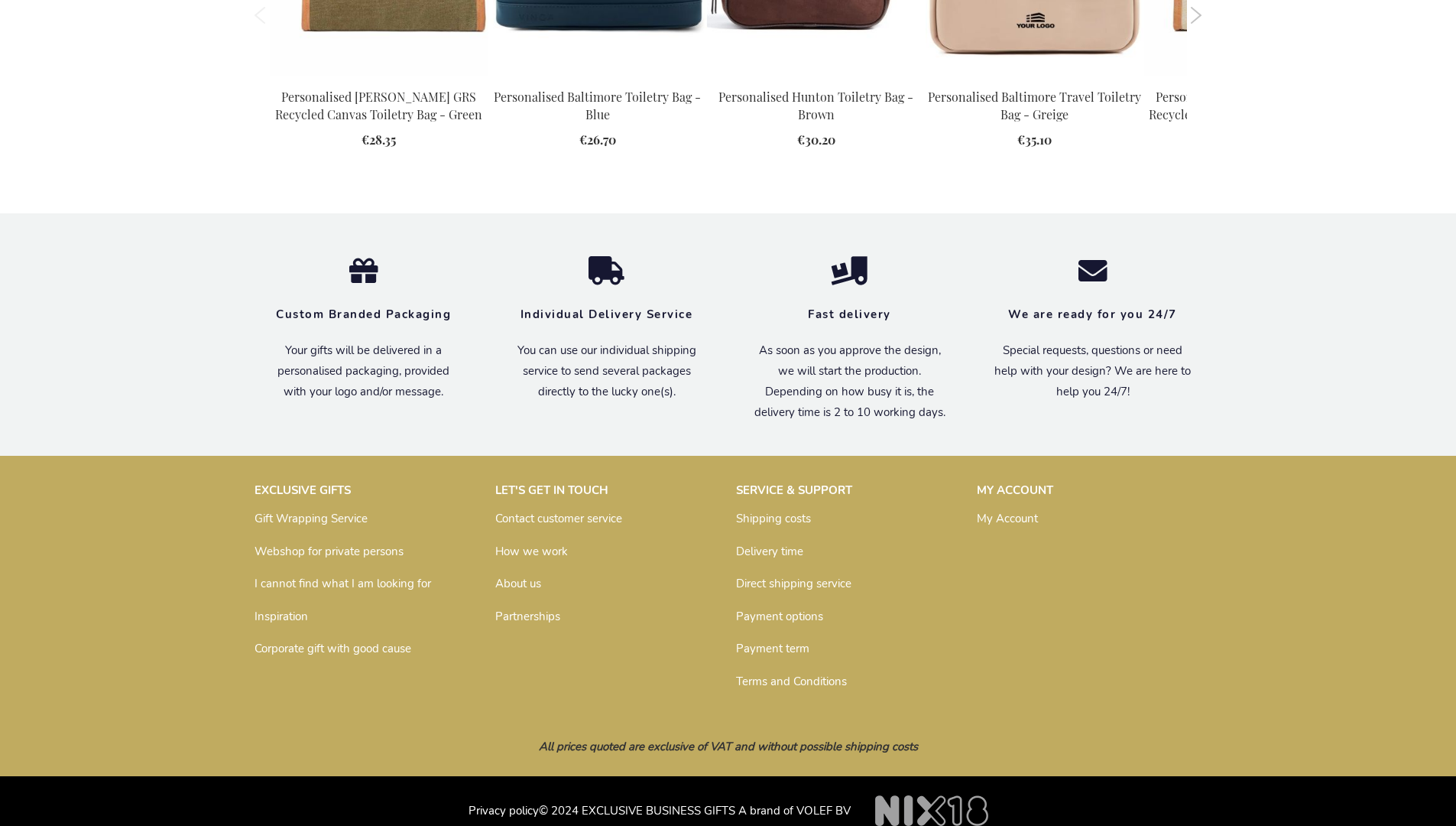
scroll to position [2058, 0]
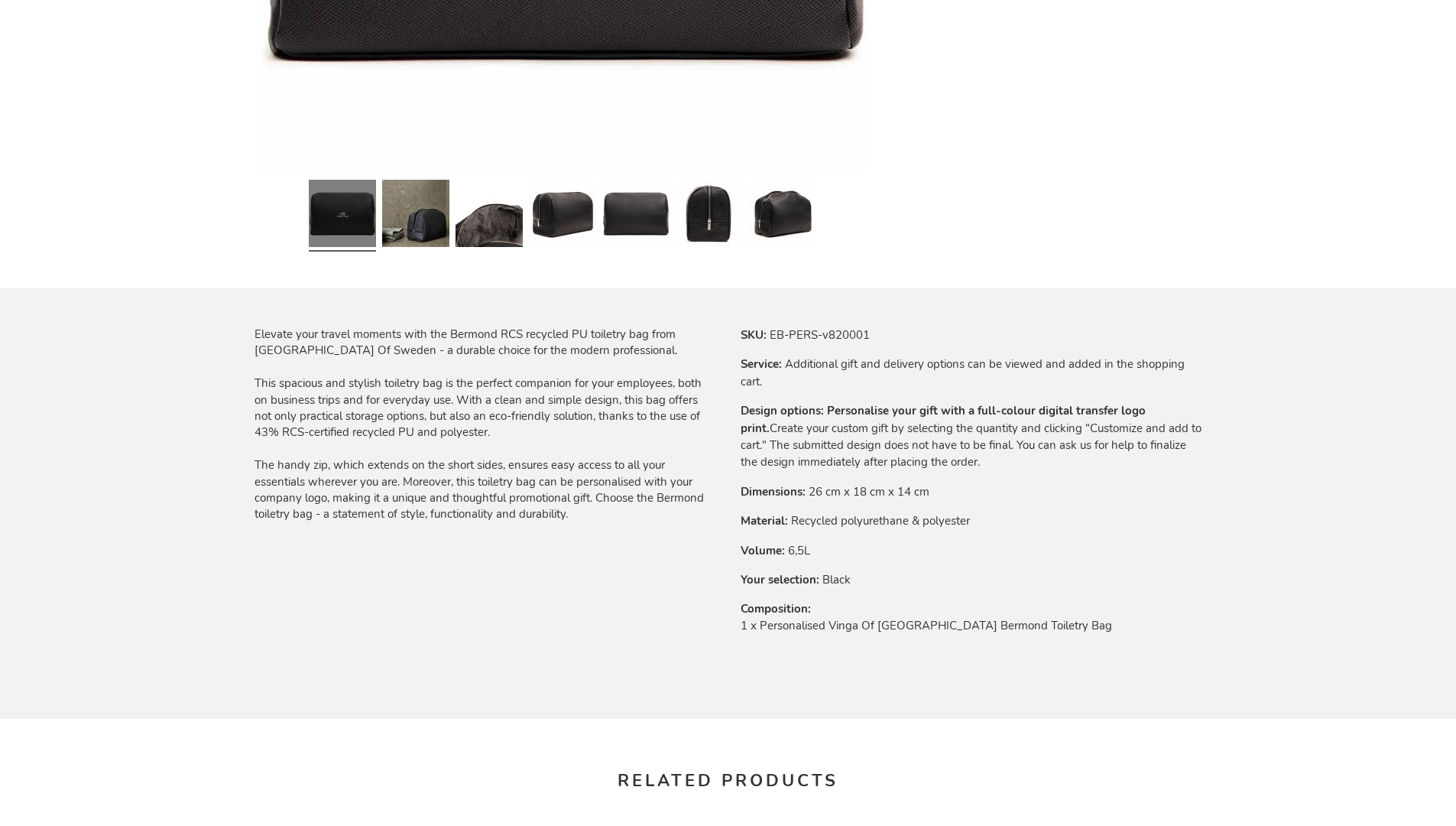
scroll to position [2058, 0]
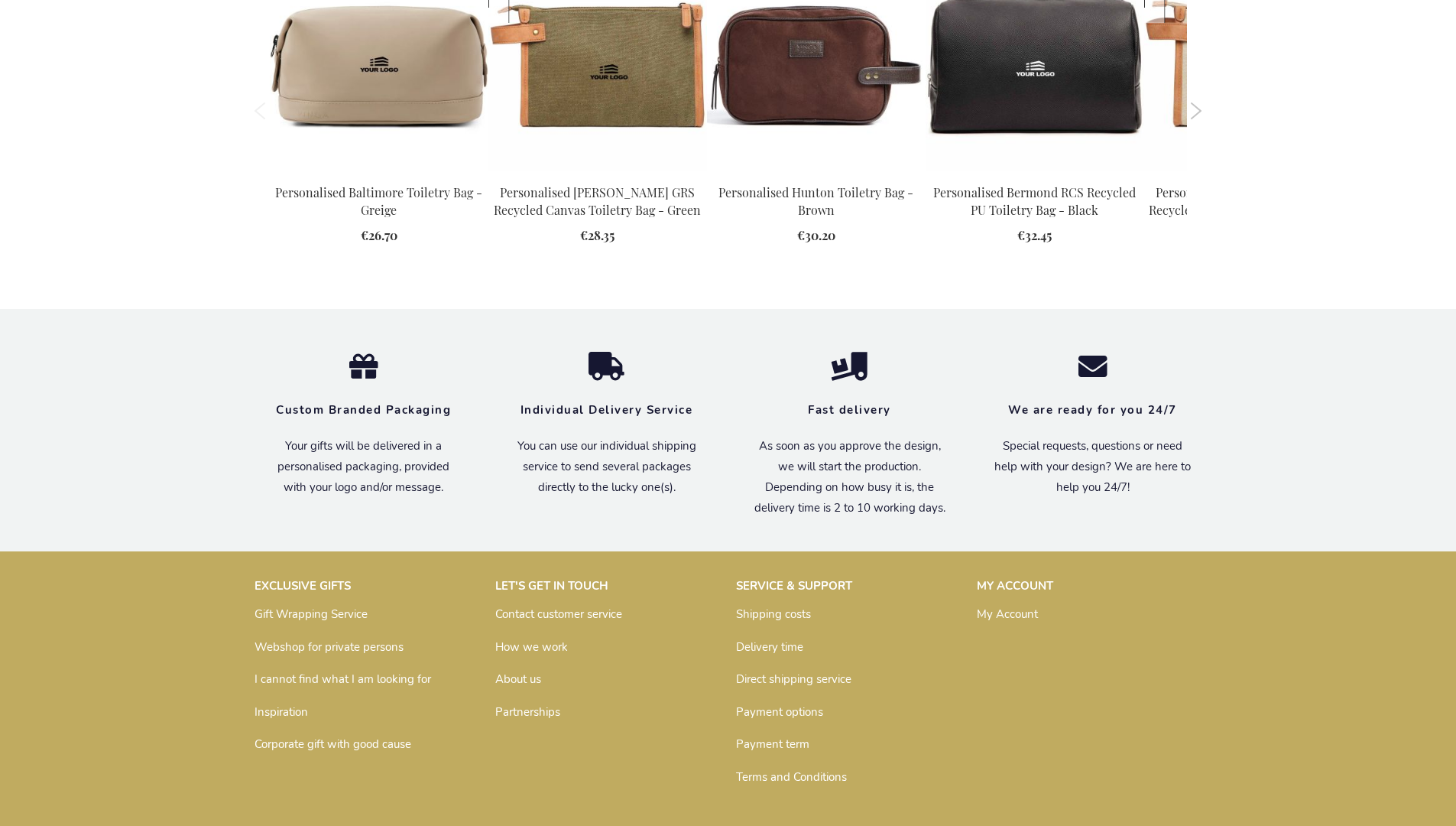
scroll to position [2058, 0]
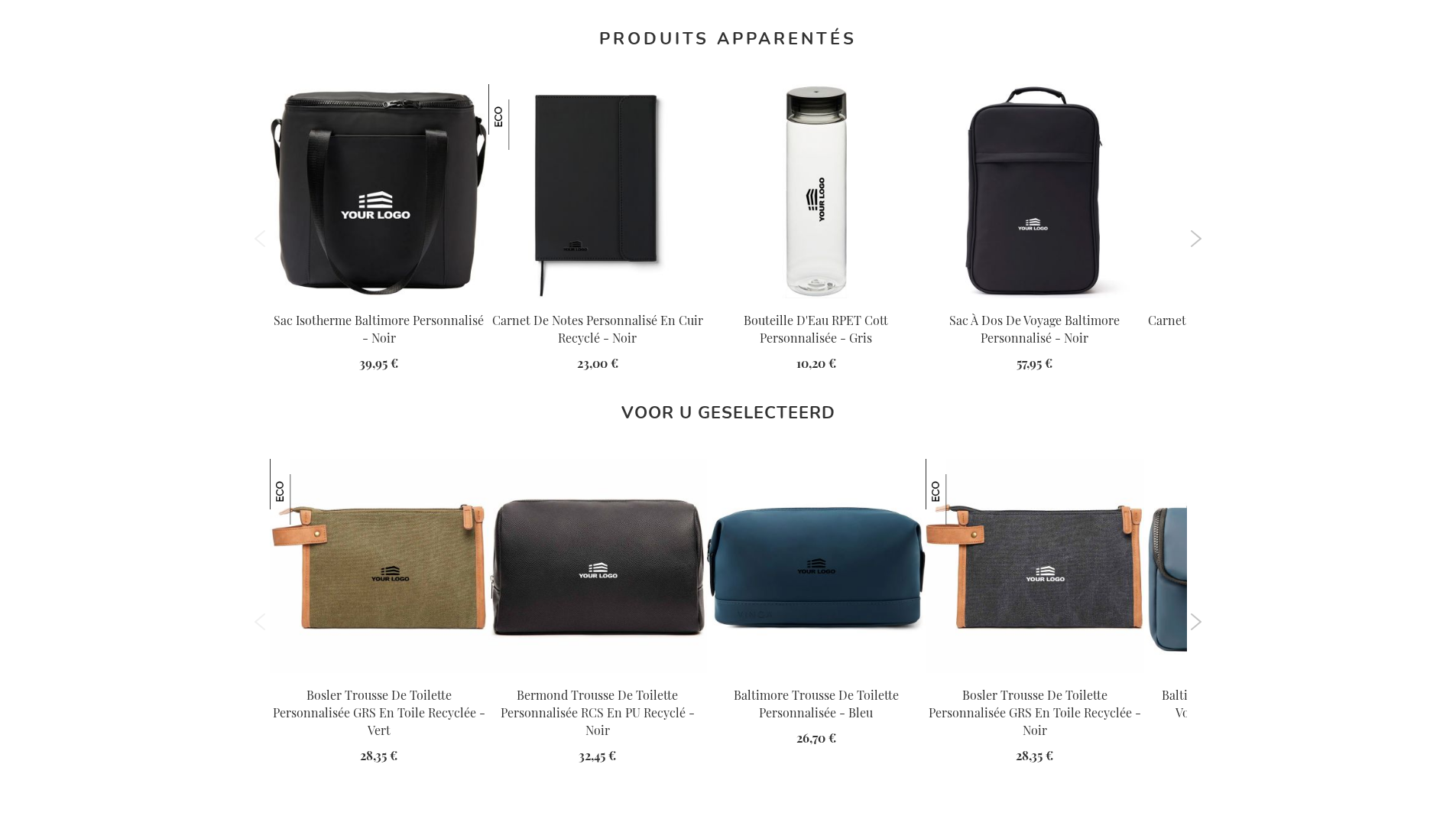
scroll to position [2111, 0]
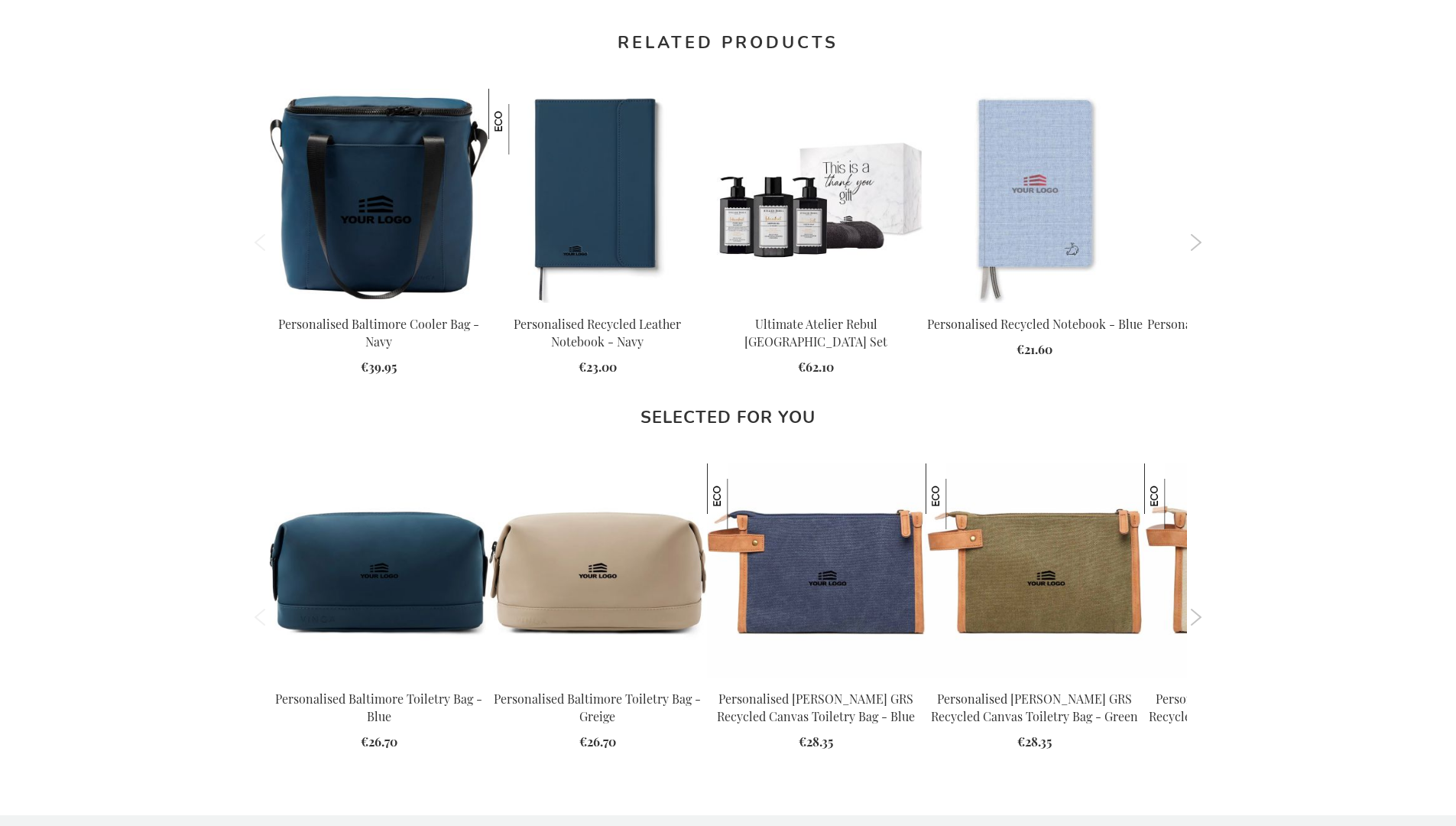
scroll to position [2058, 0]
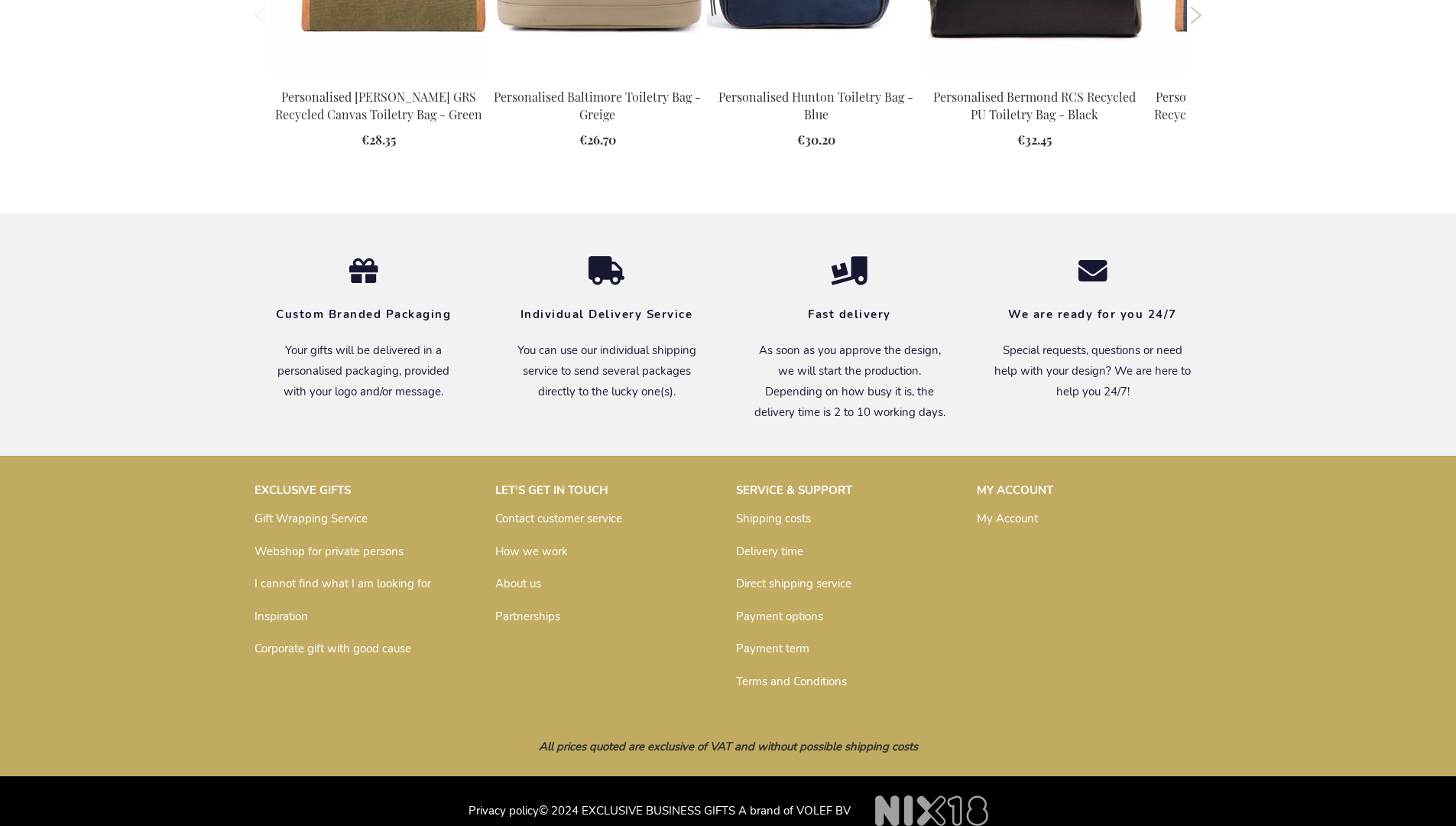
scroll to position [2058, 0]
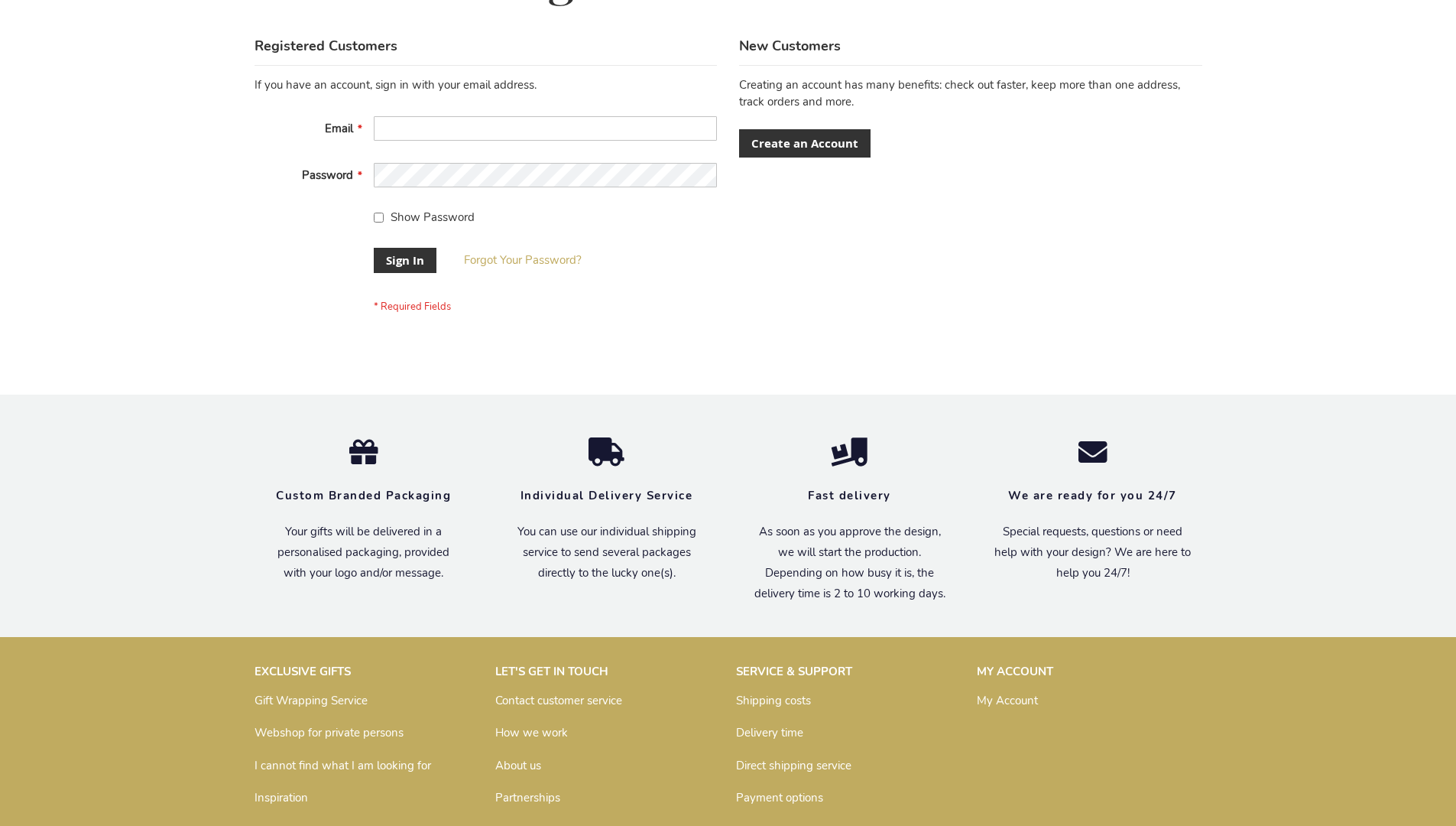
scroll to position [492, 0]
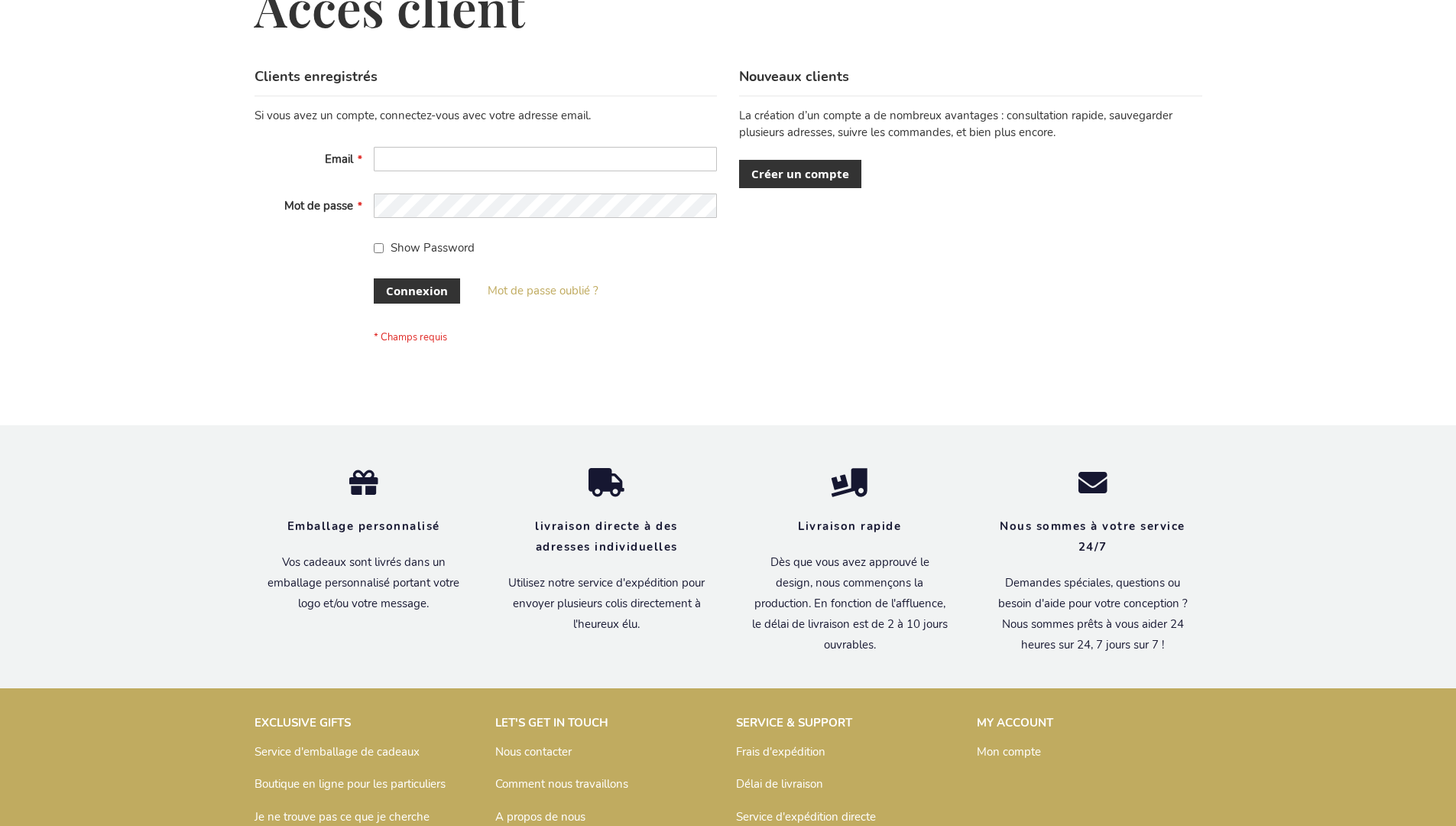
scroll to position [527, 0]
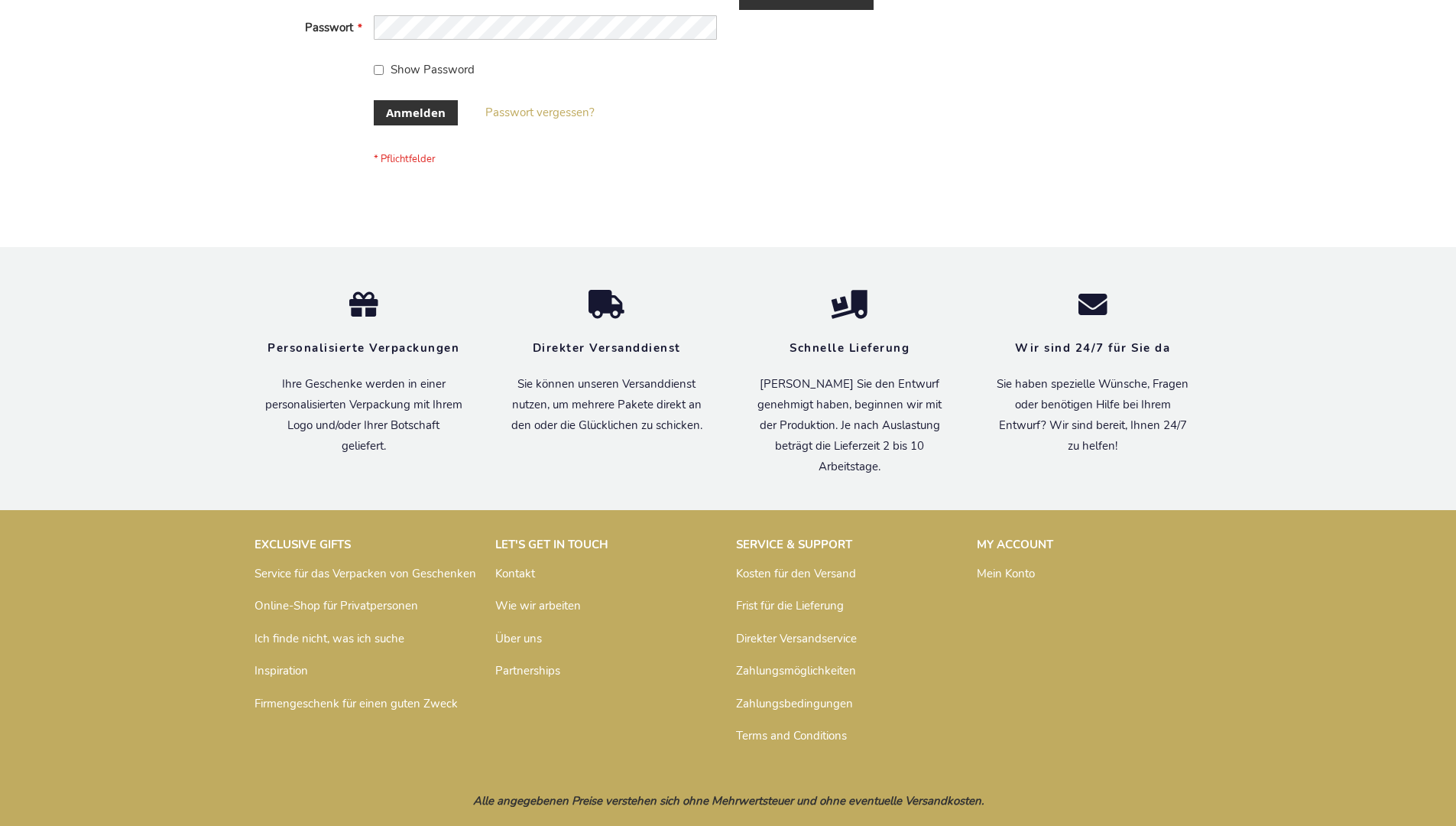
scroll to position [513, 0]
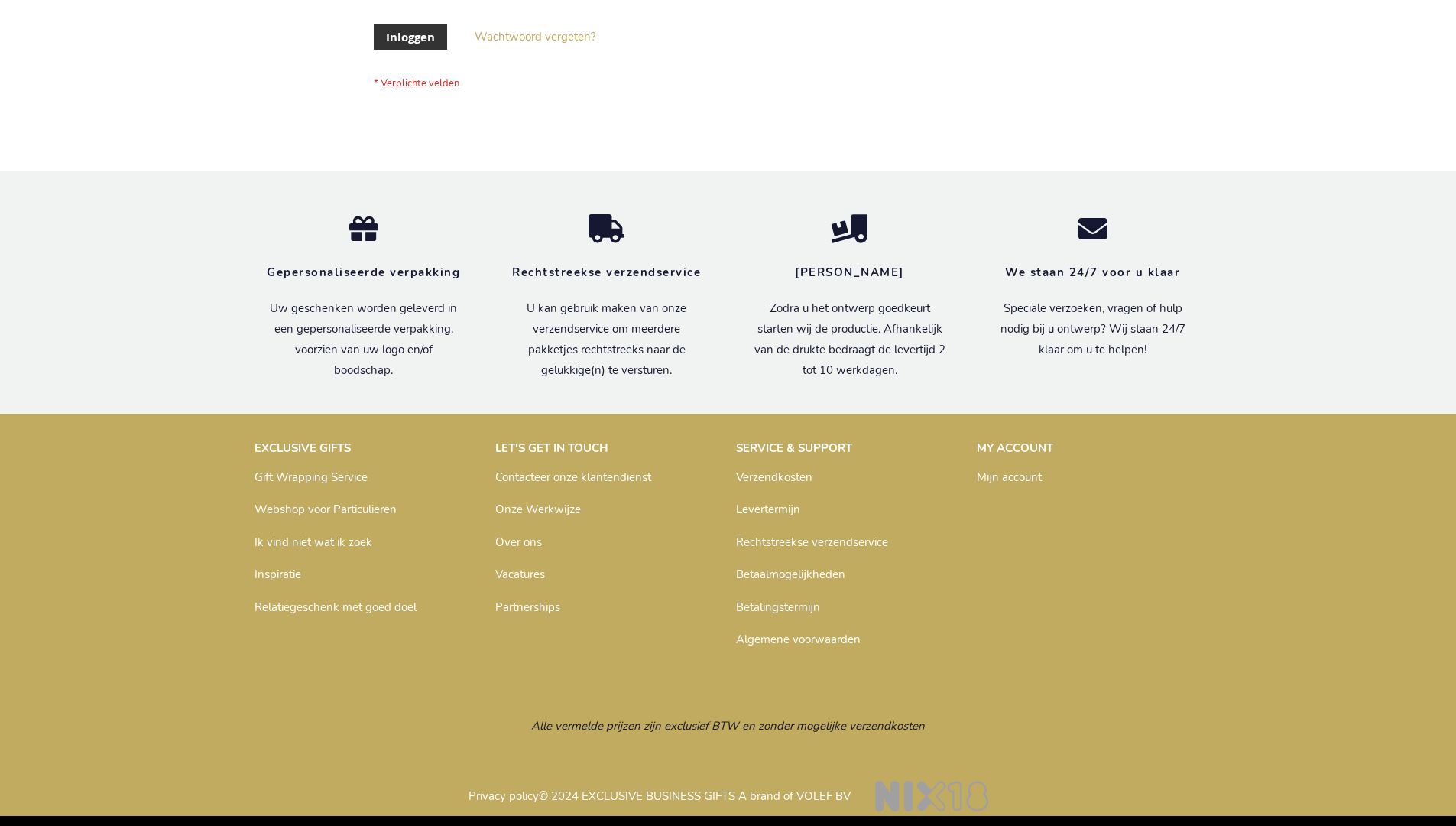
scroll to position [519, 0]
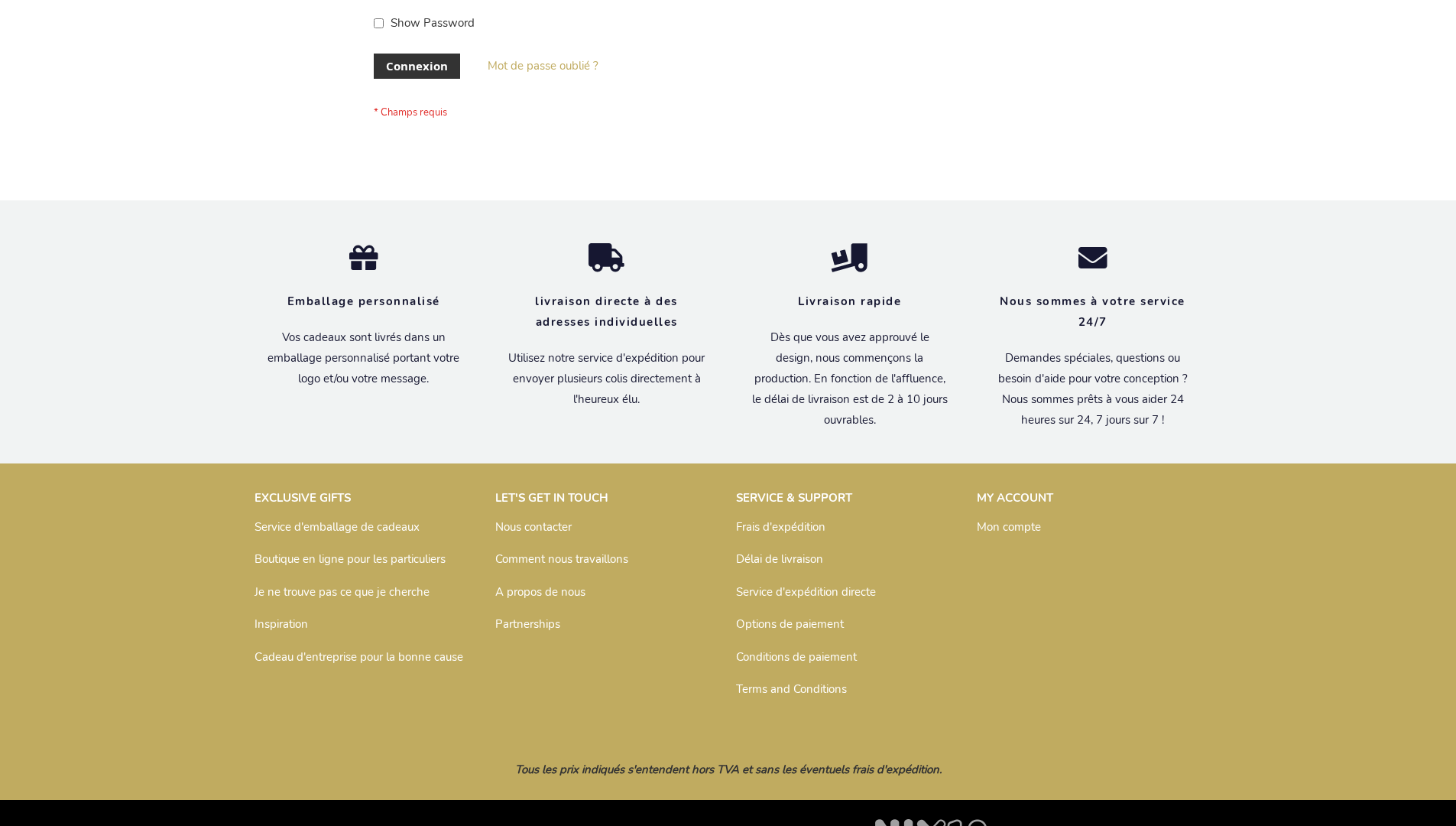
scroll to position [527, 0]
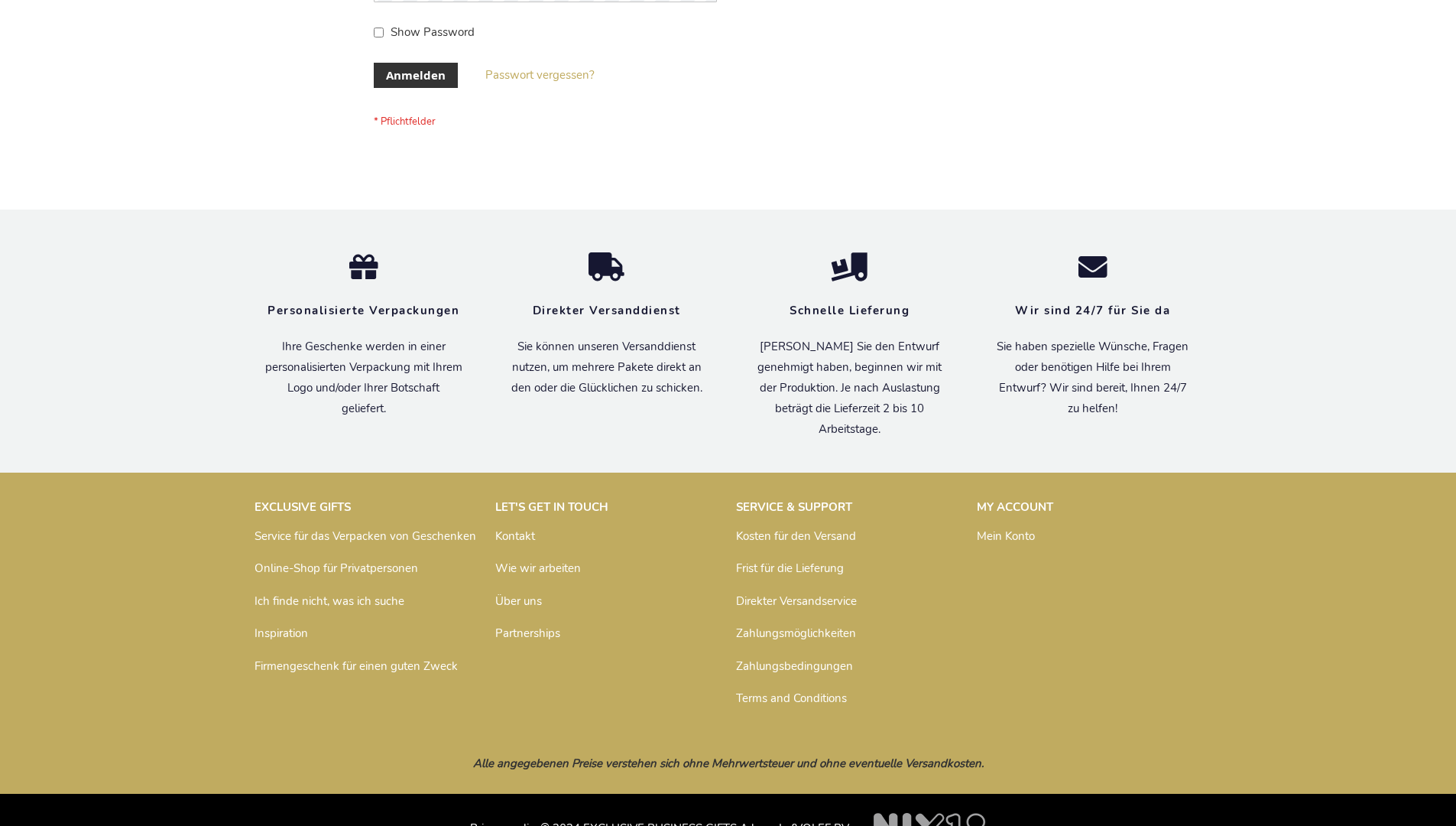
scroll to position [513, 0]
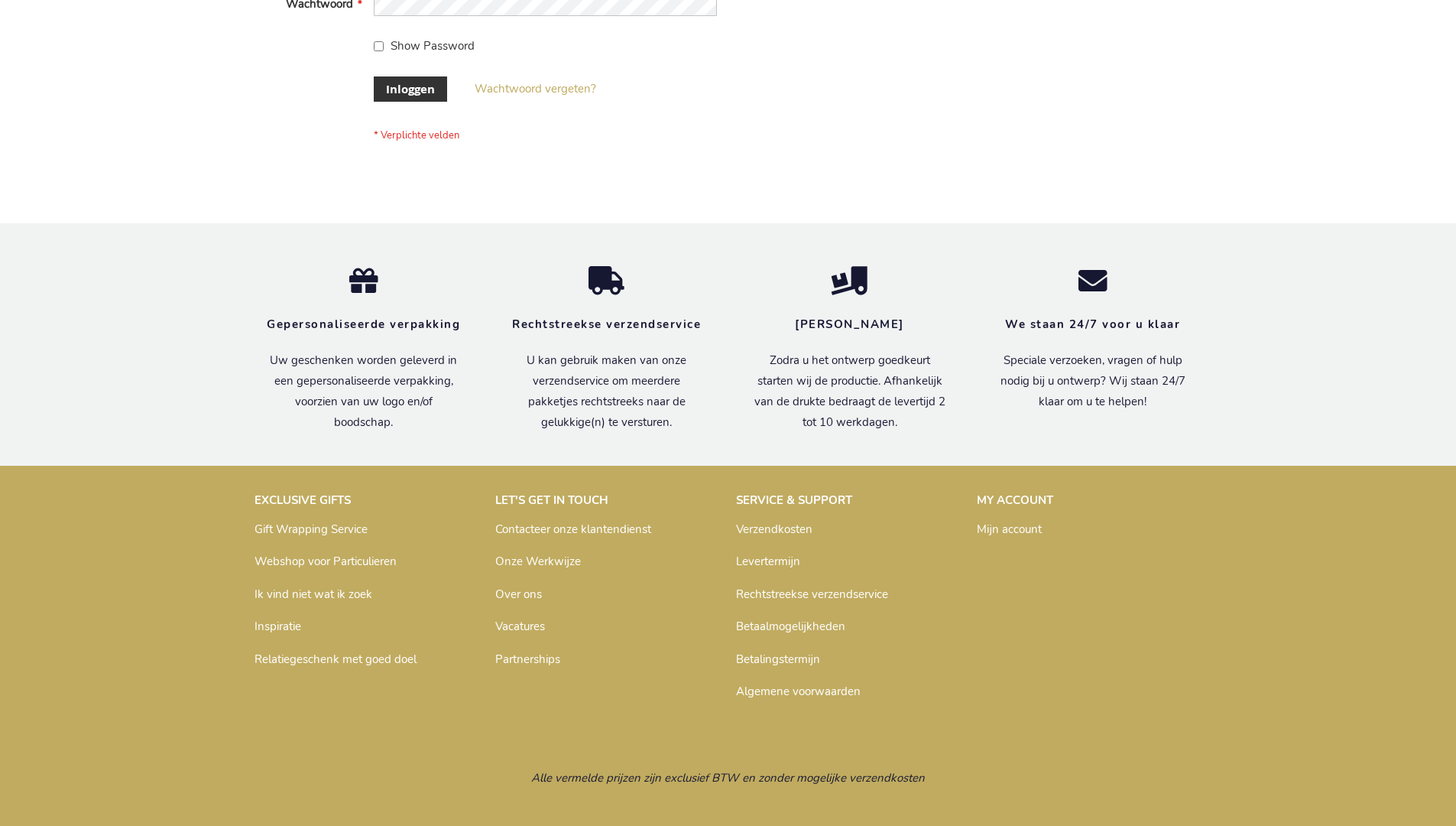
scroll to position [519, 0]
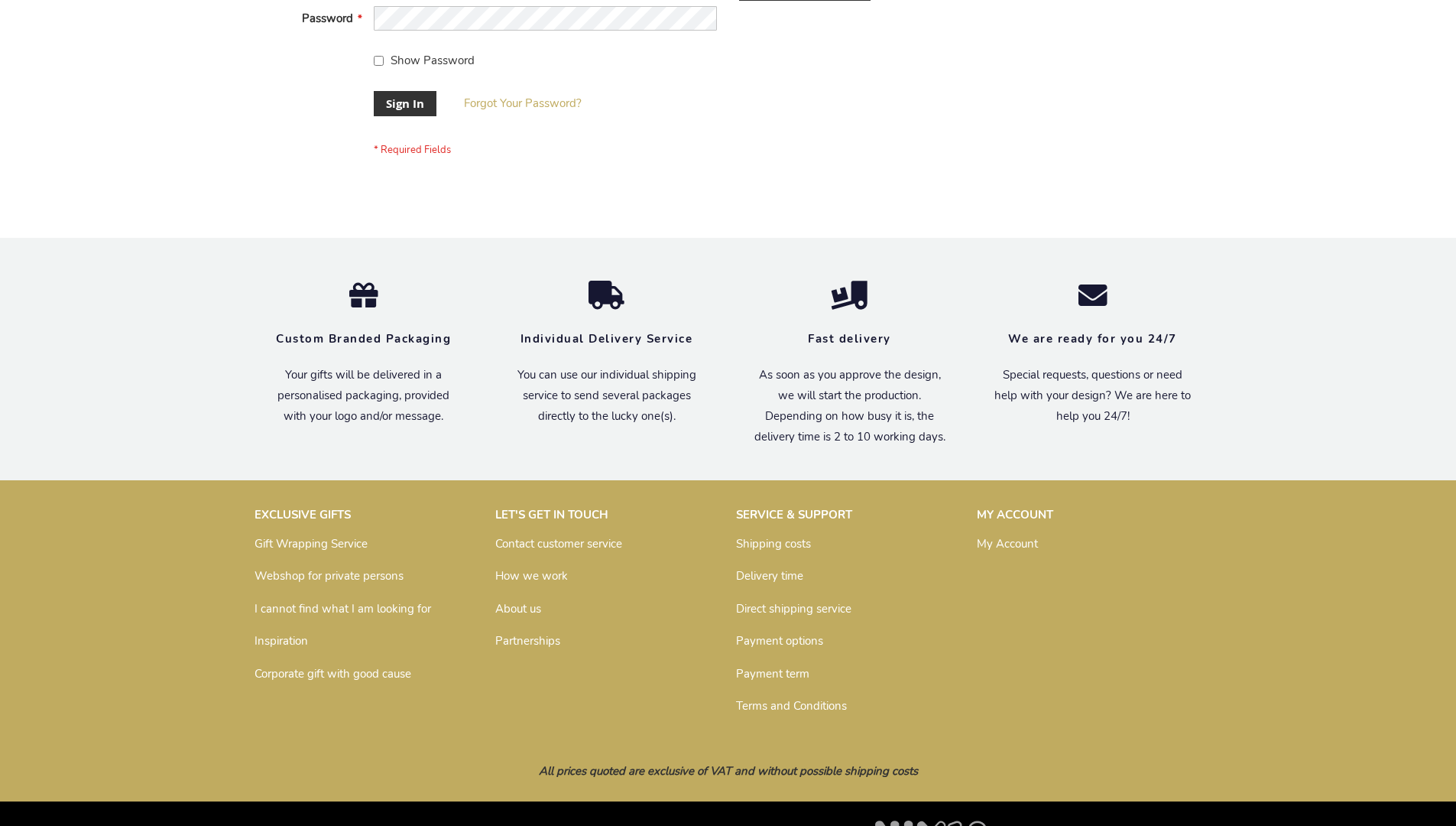
scroll to position [492, 0]
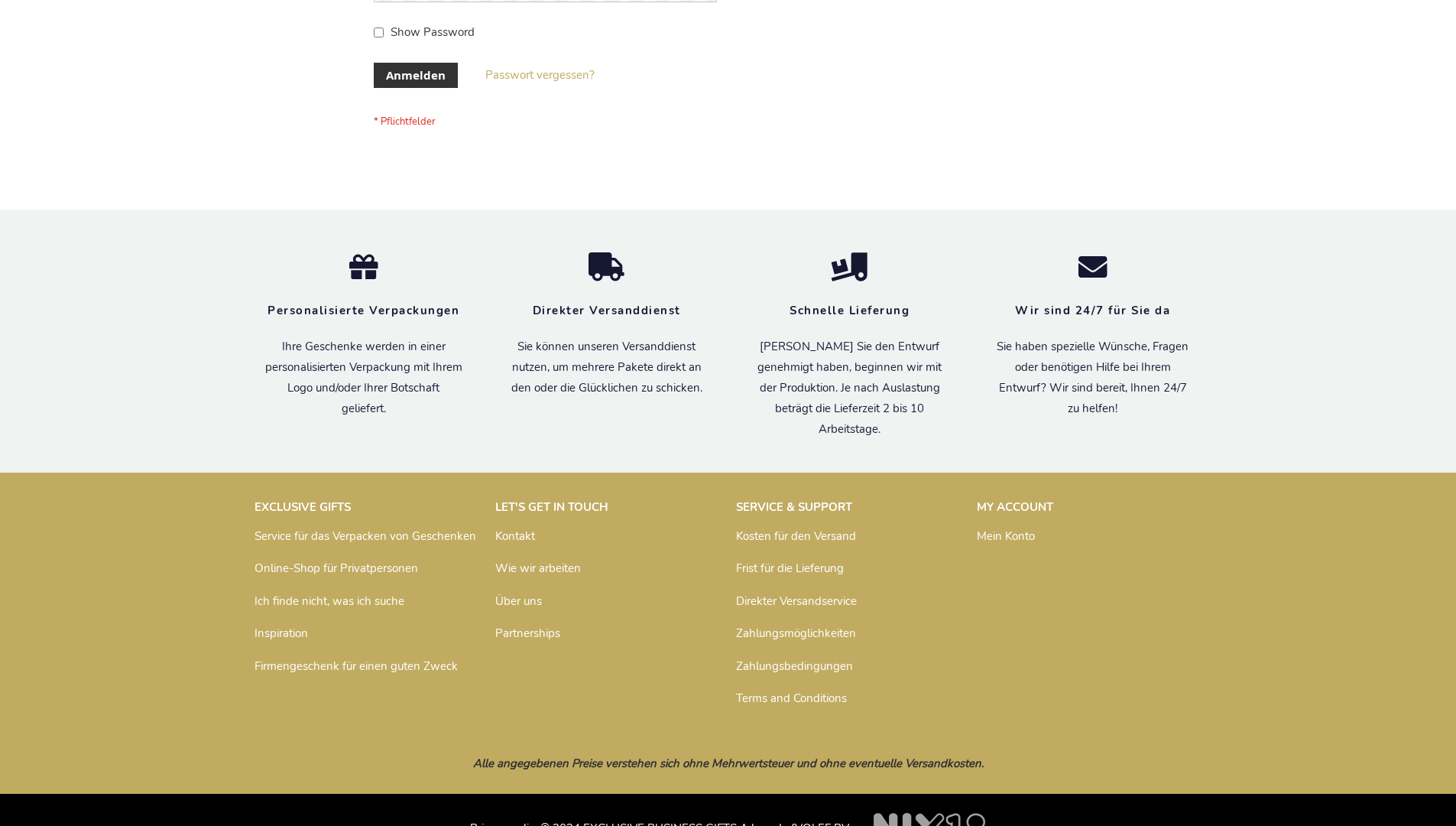
scroll to position [513, 0]
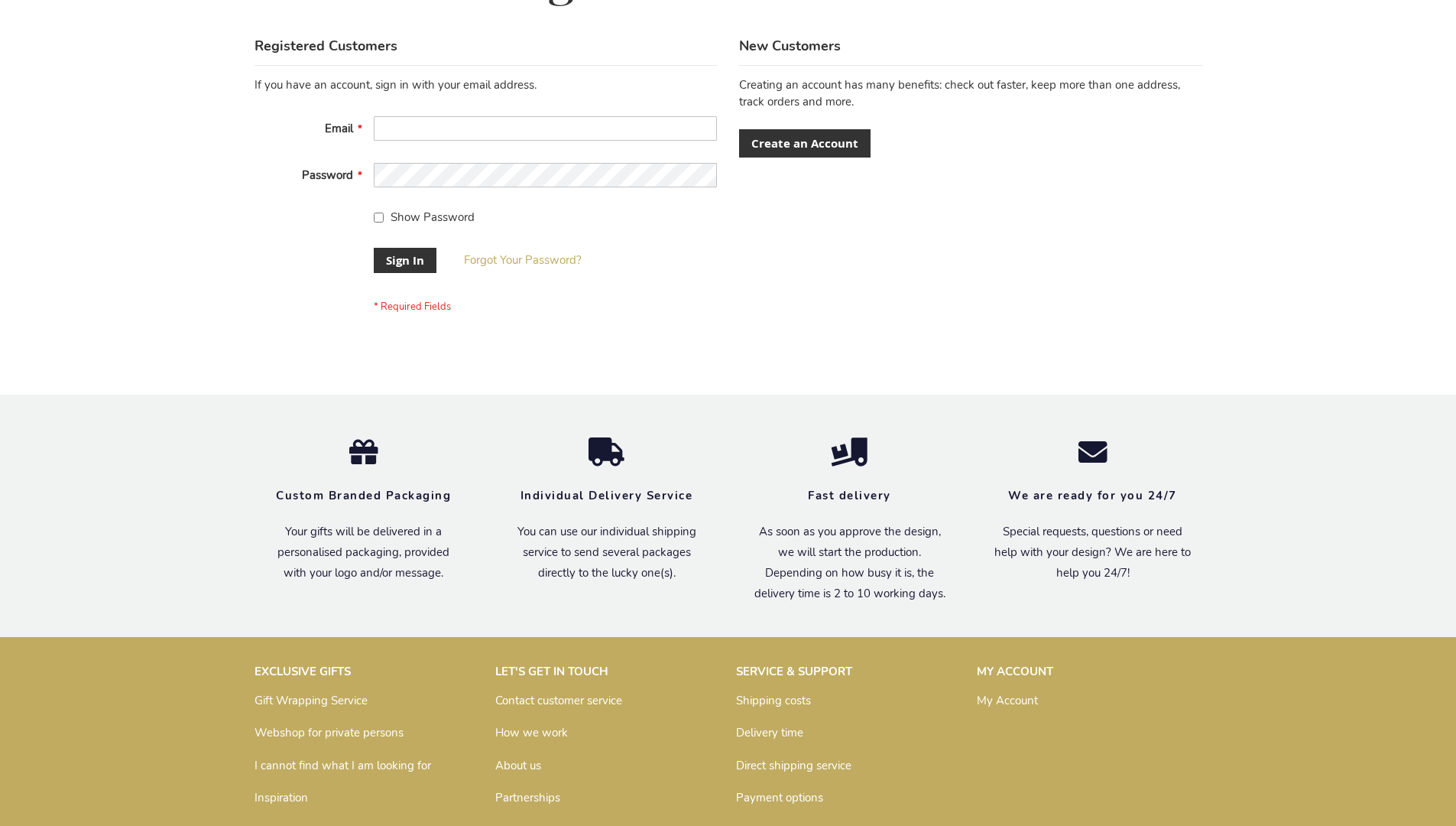
scroll to position [492, 0]
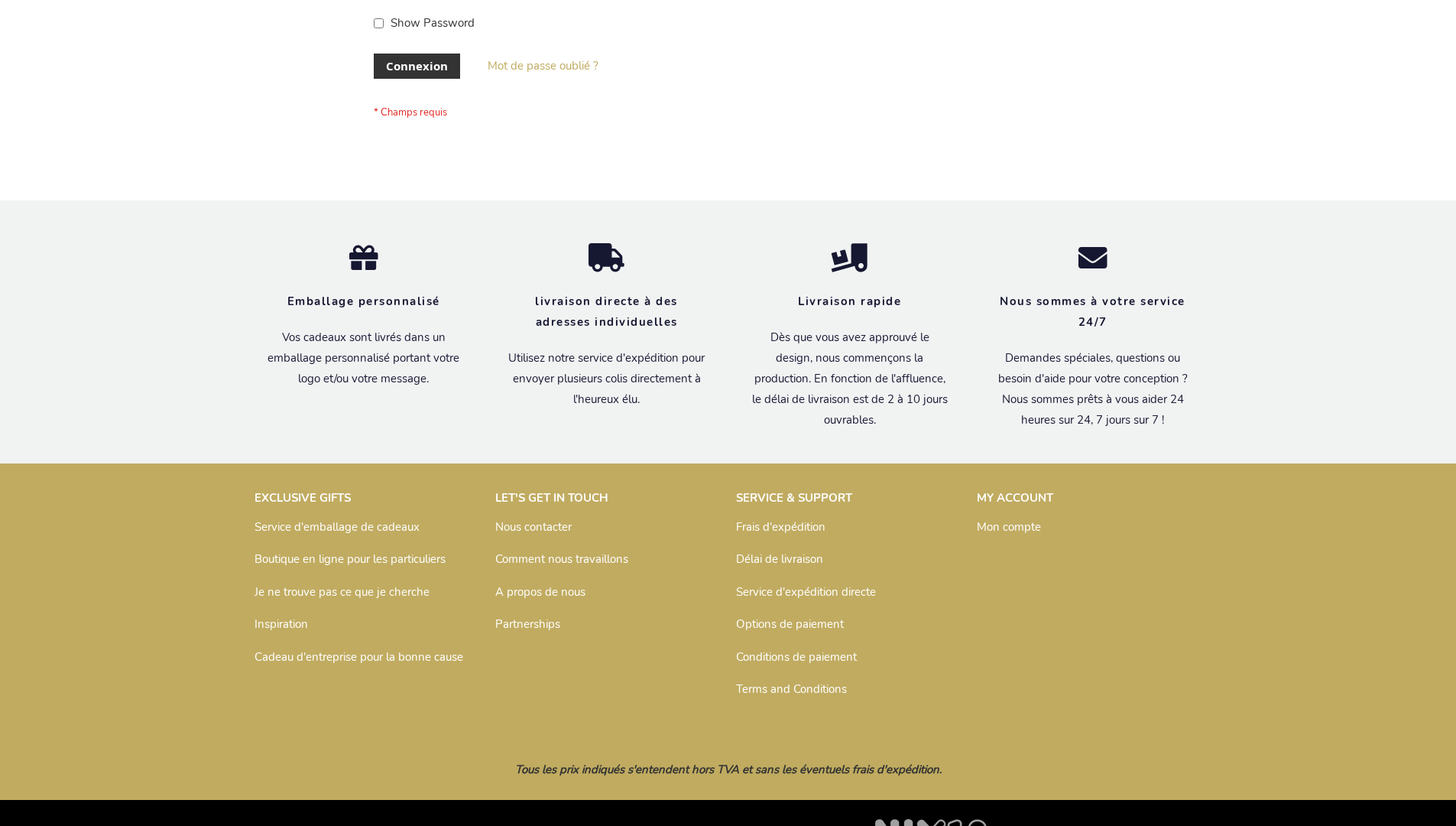
scroll to position [527, 0]
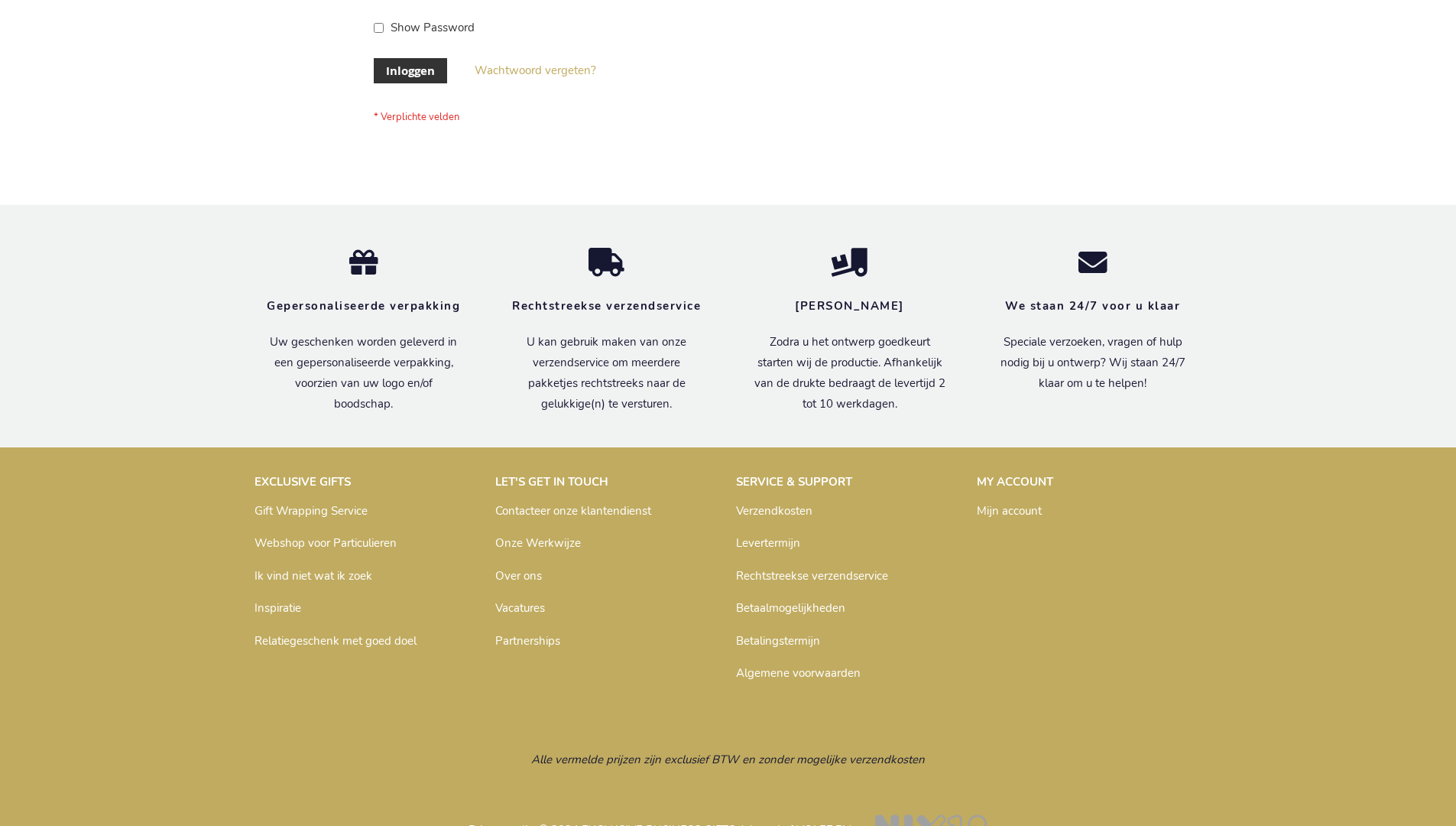
scroll to position [519, 0]
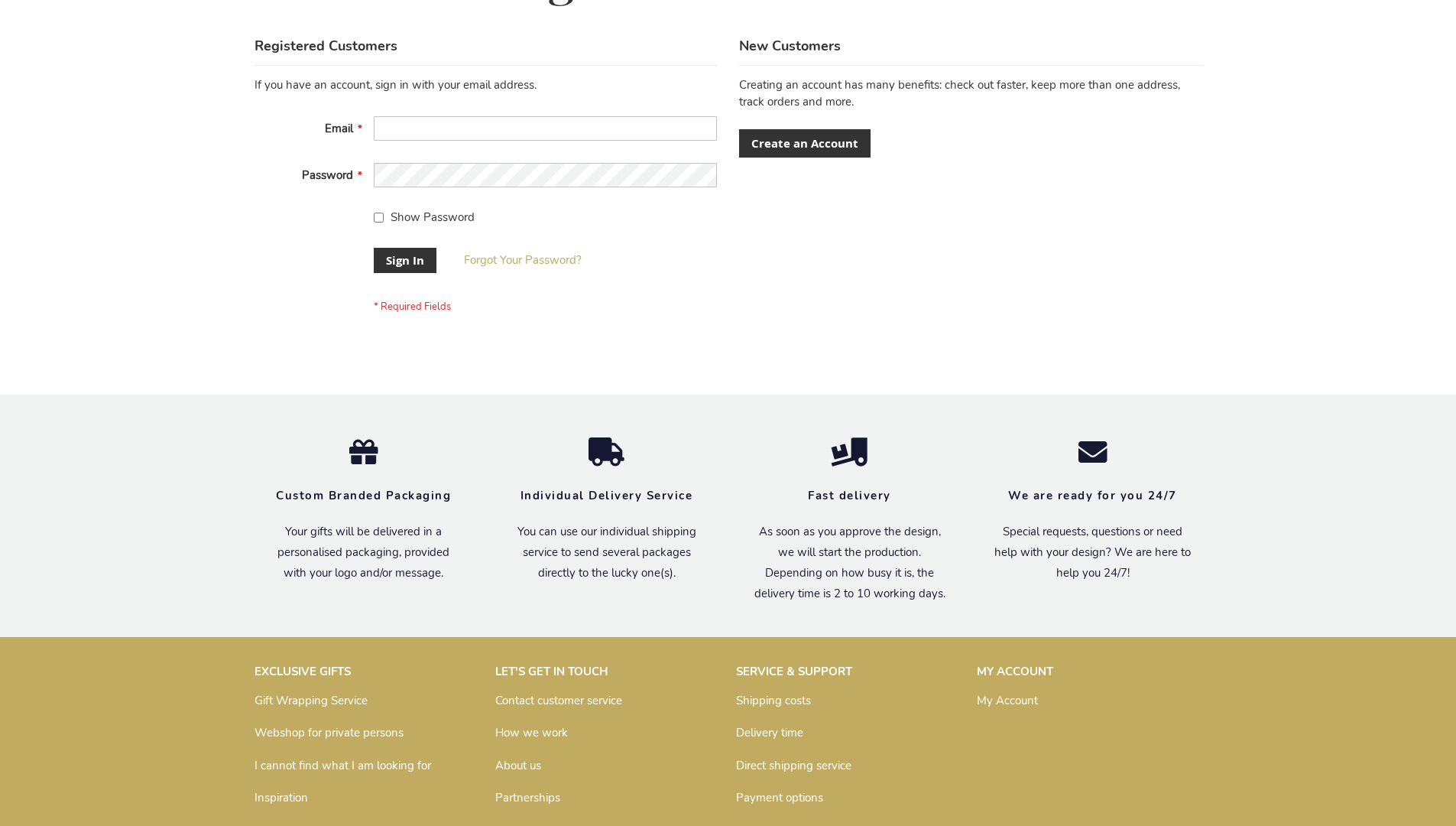
scroll to position [492, 0]
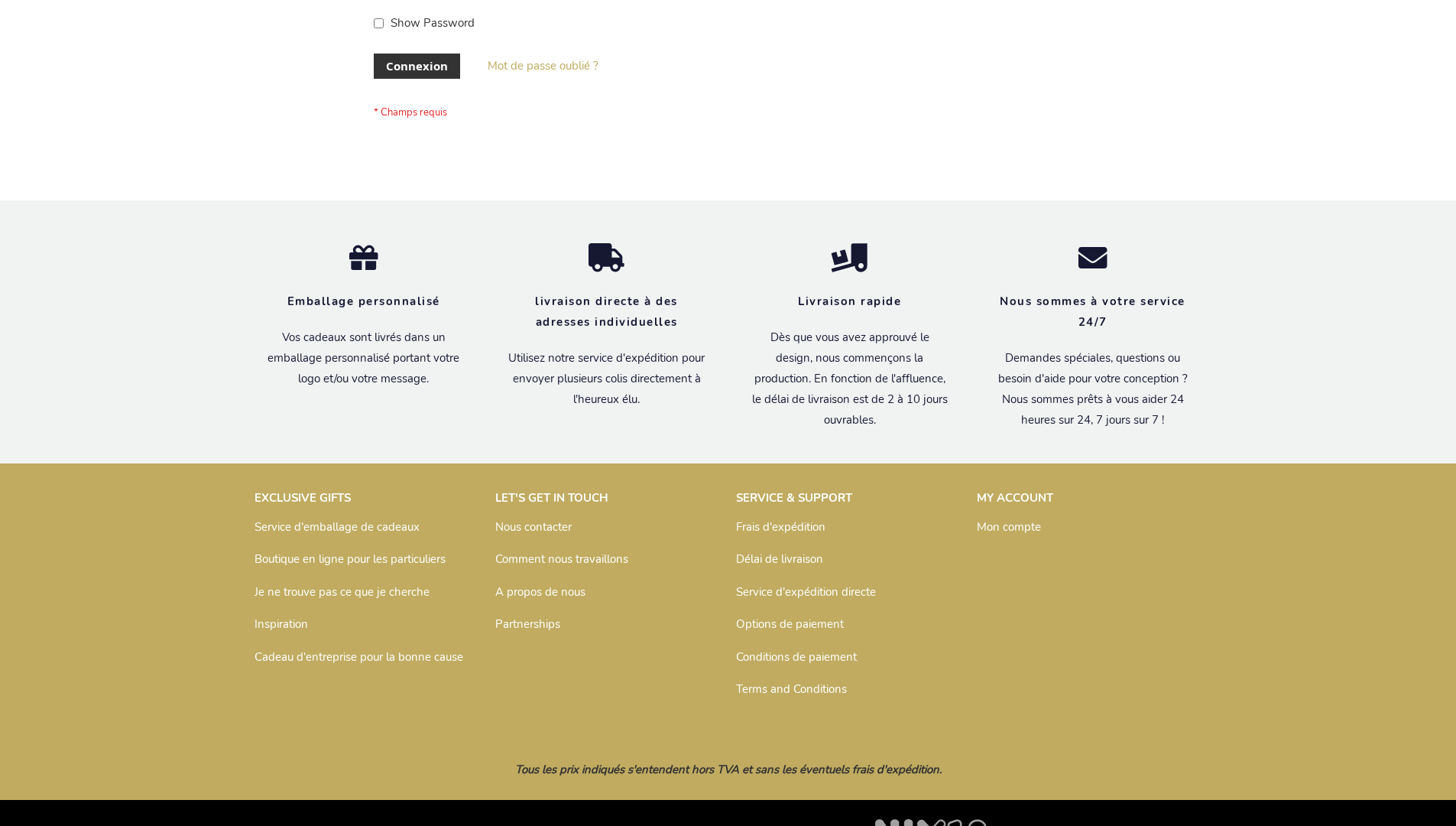
scroll to position [527, 0]
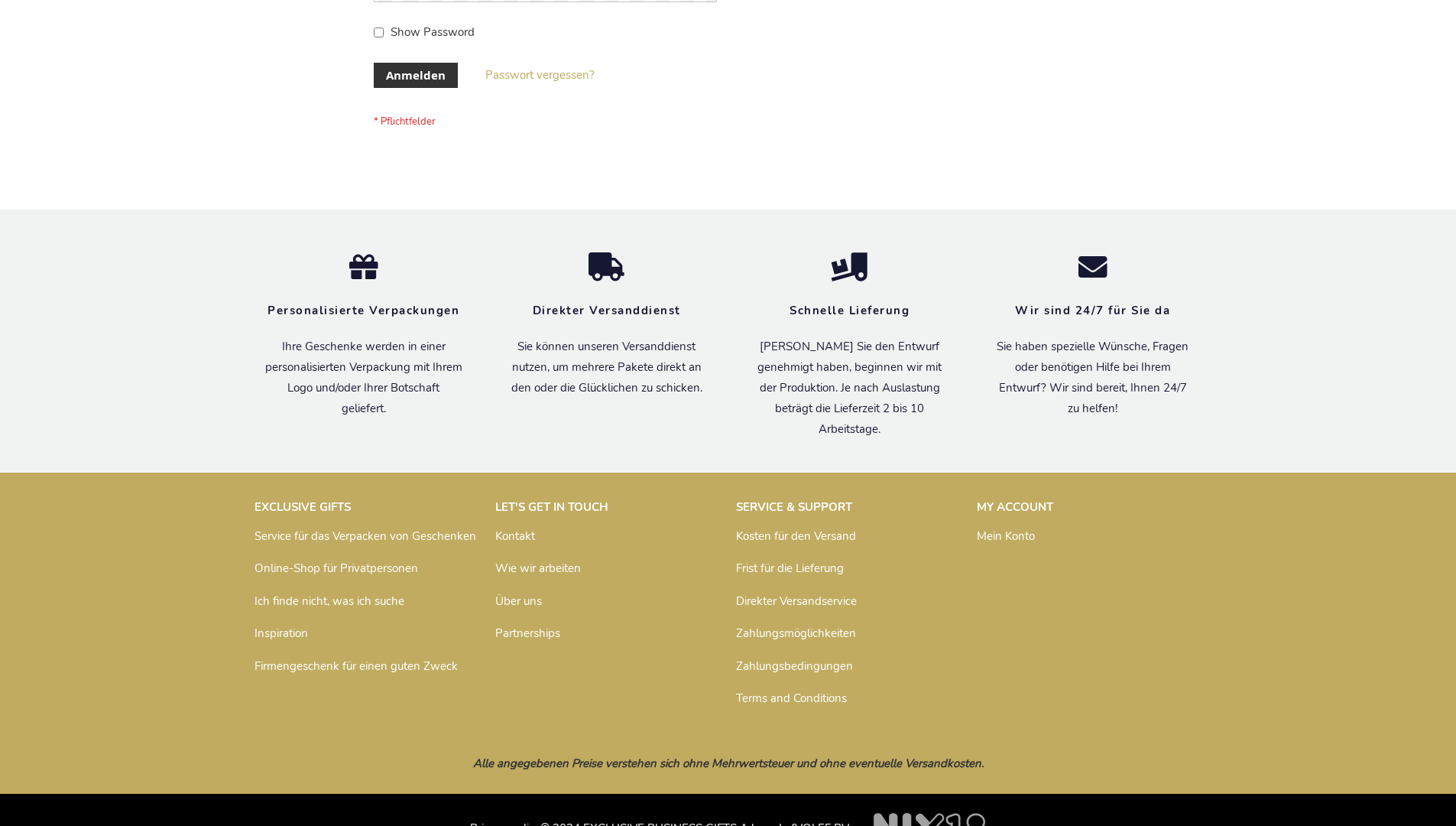
scroll to position [513, 0]
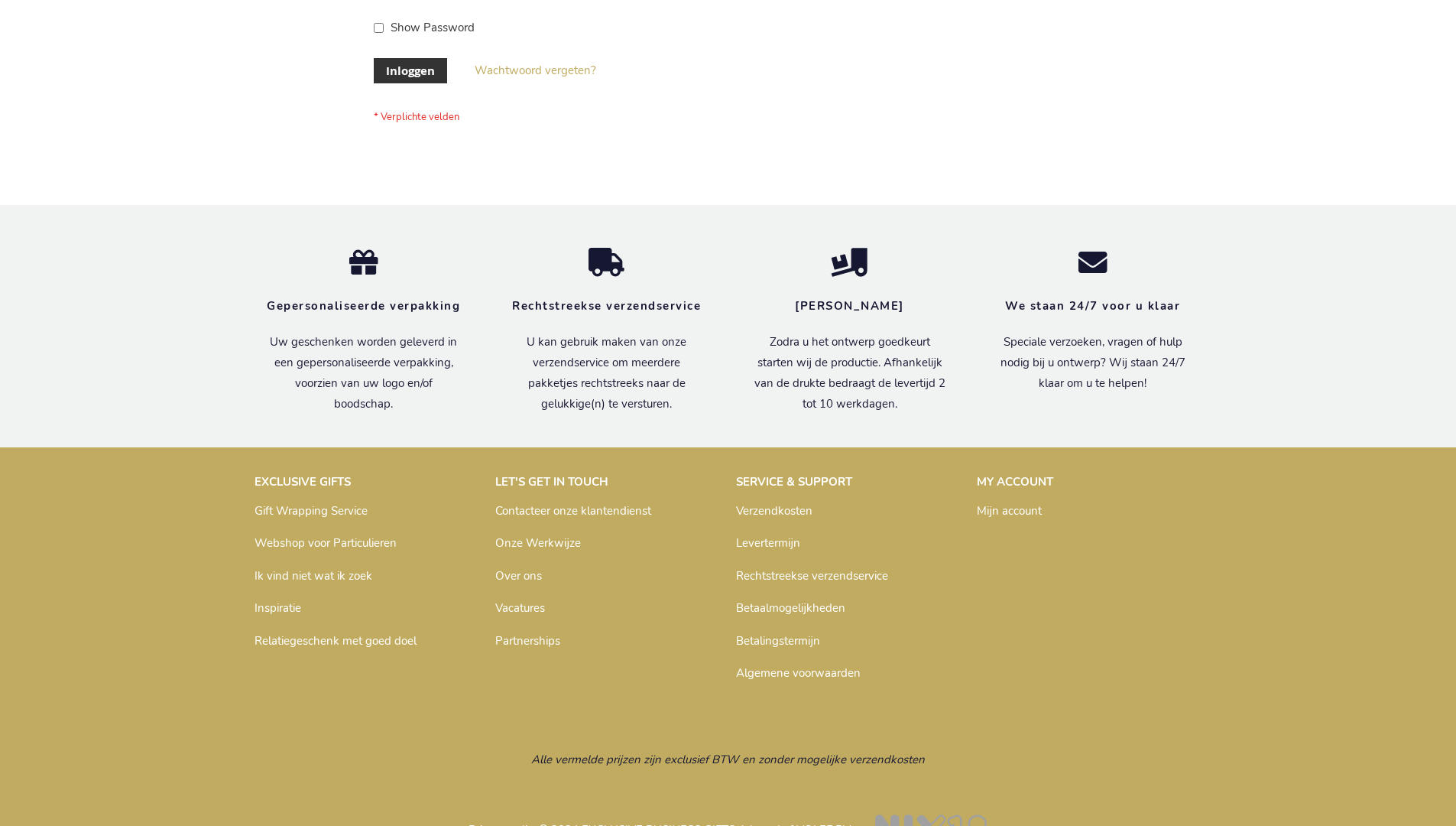
scroll to position [519, 0]
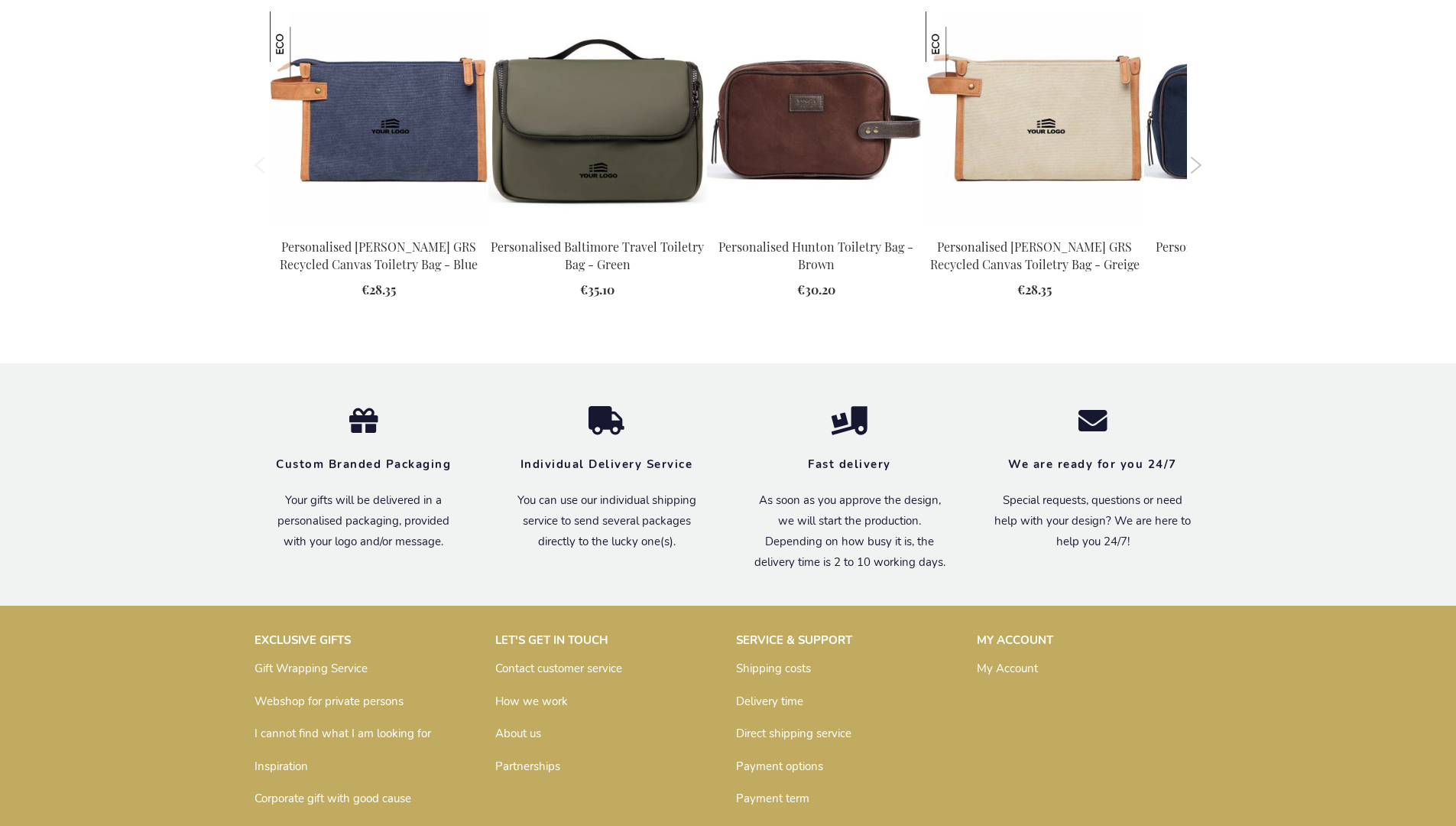
scroll to position [2058, 0]
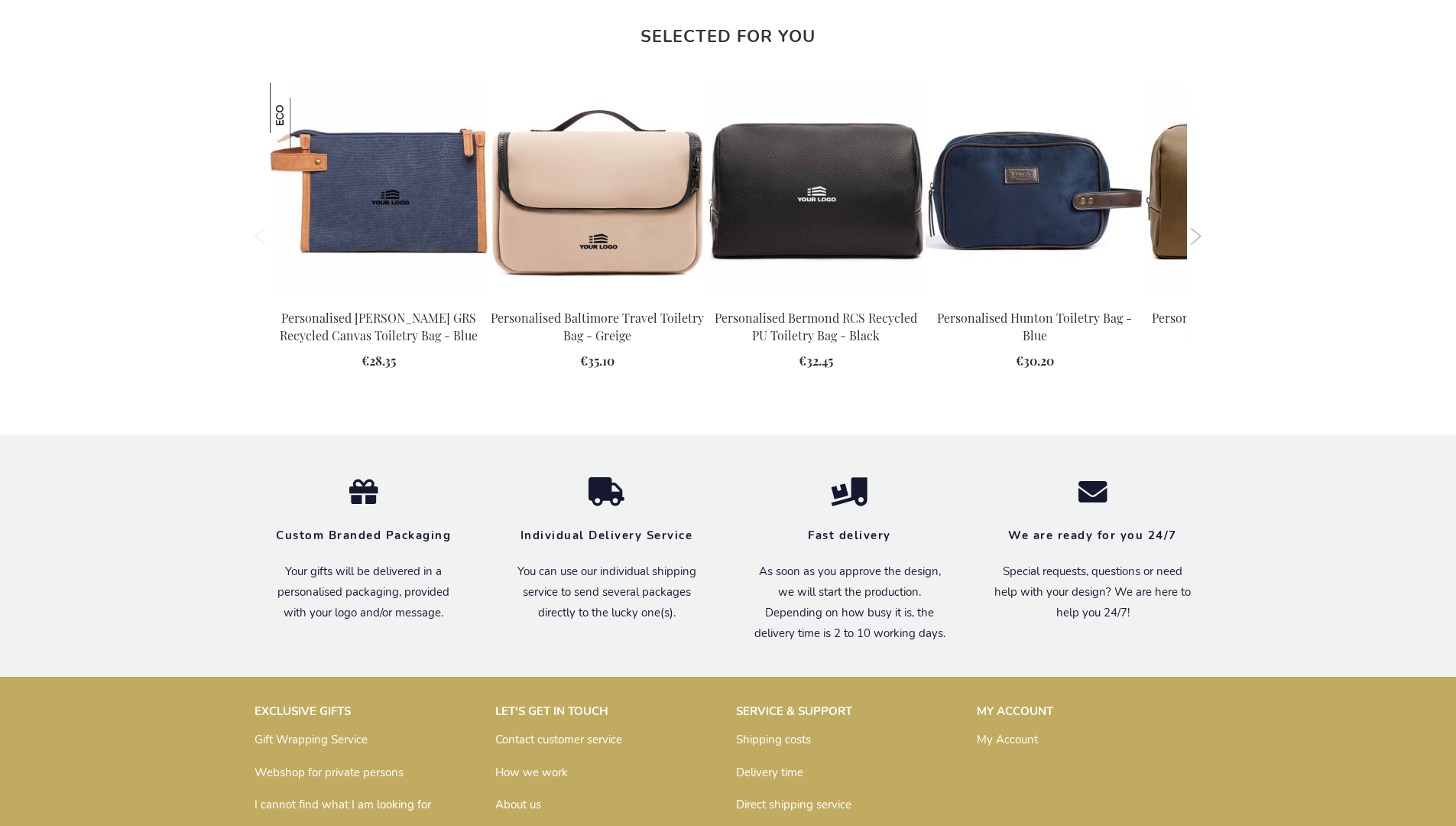
scroll to position [2058, 0]
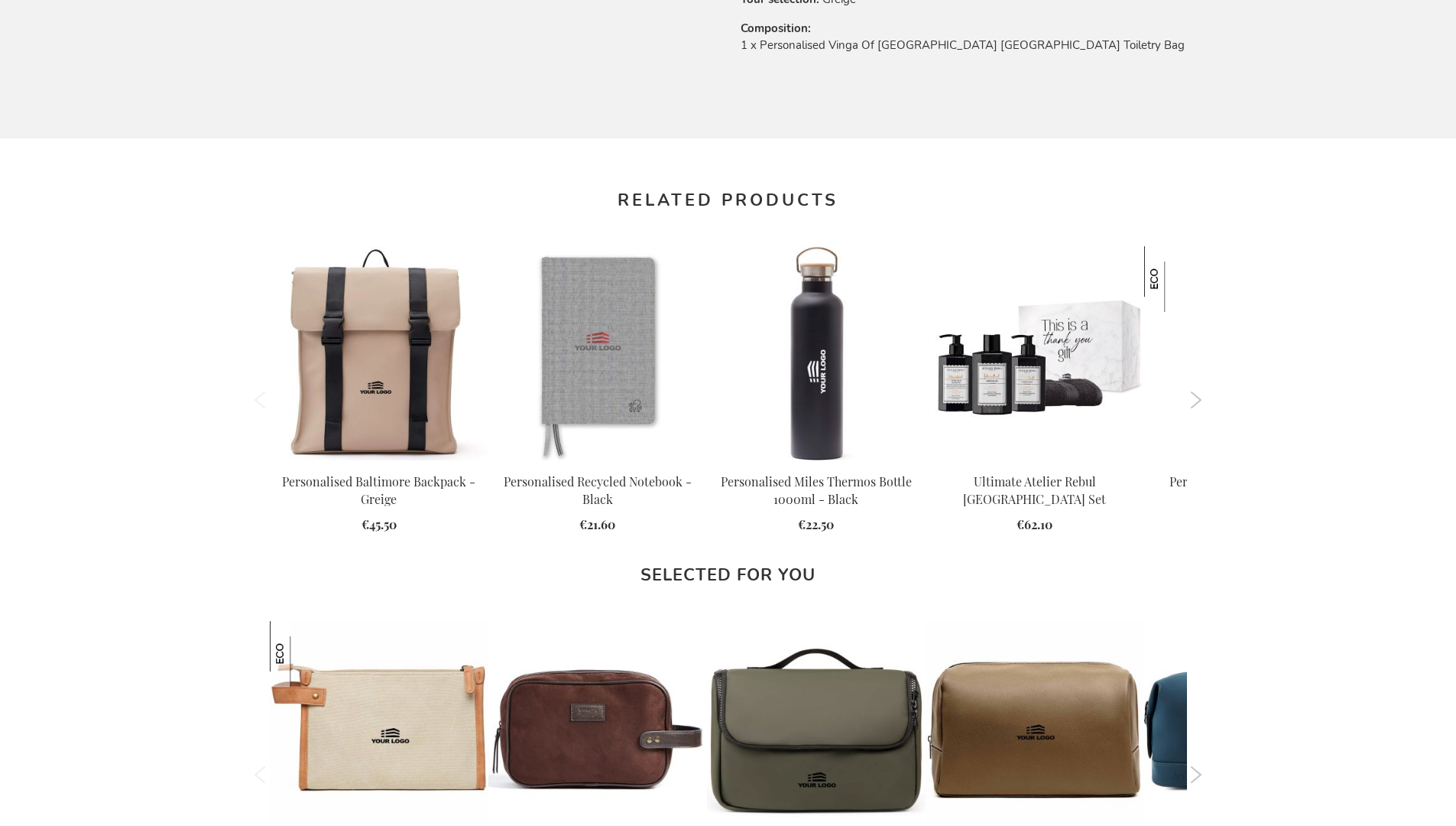
scroll to position [2058, 0]
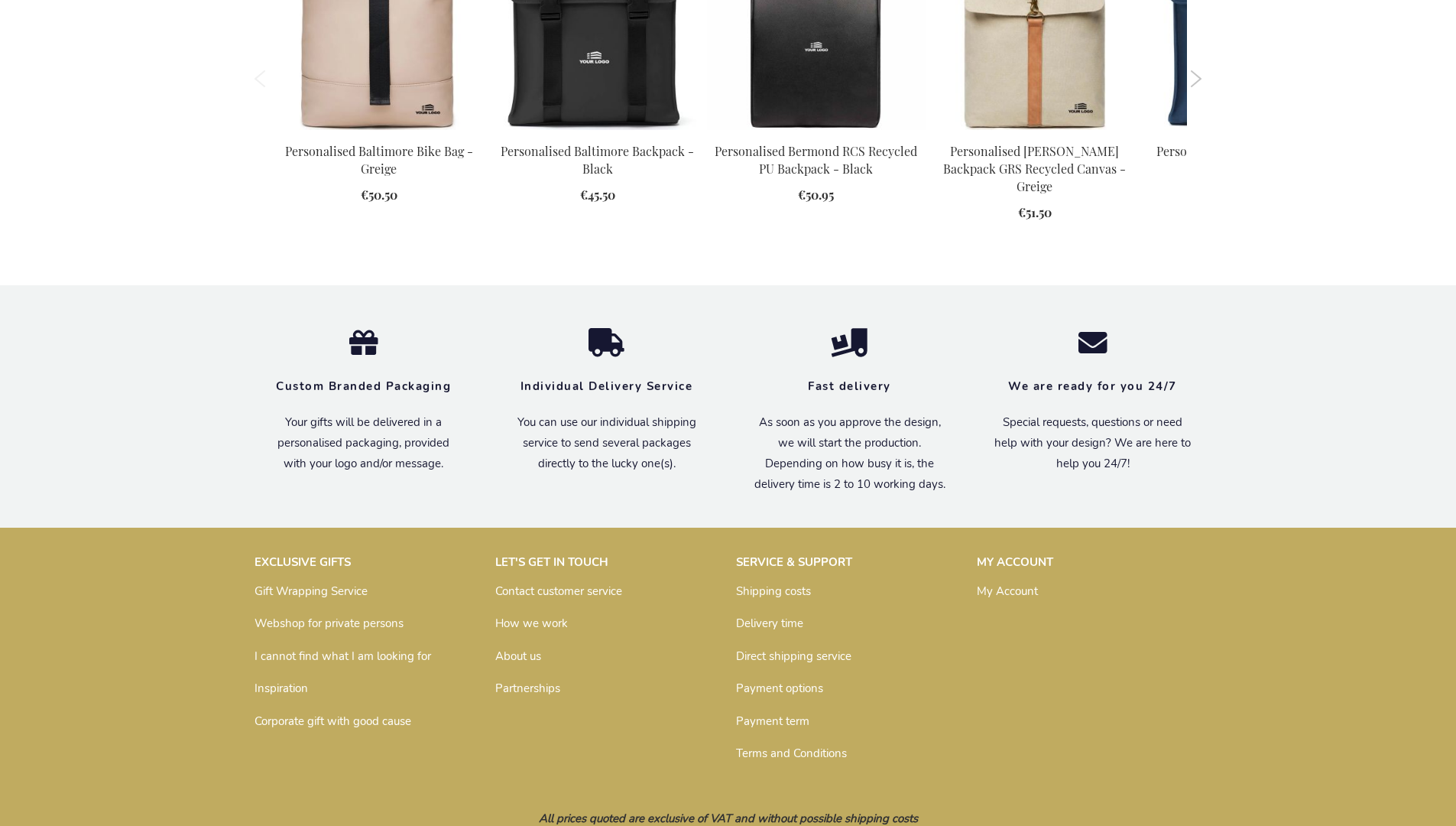
scroll to position [2058, 0]
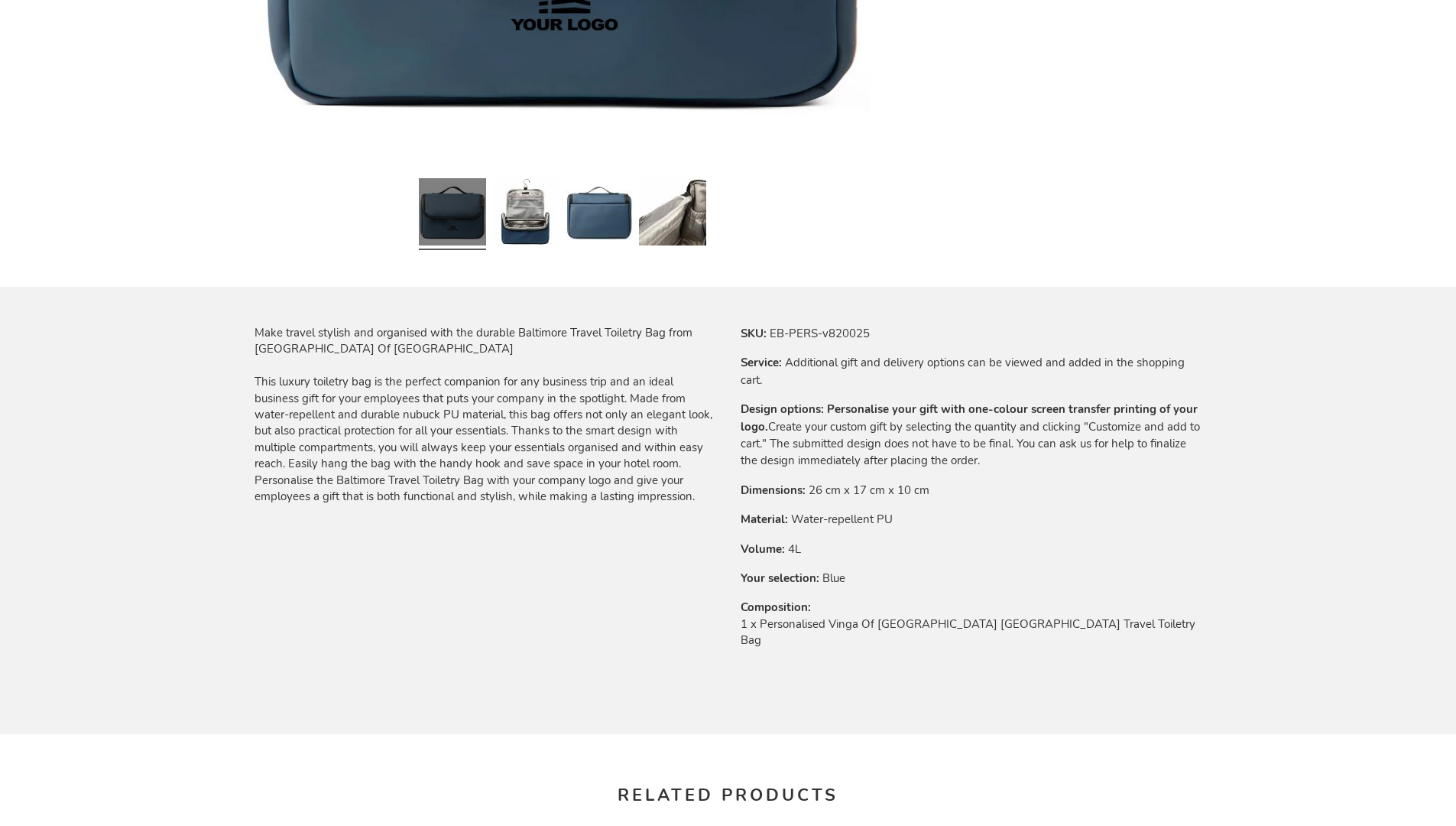
scroll to position [2058, 0]
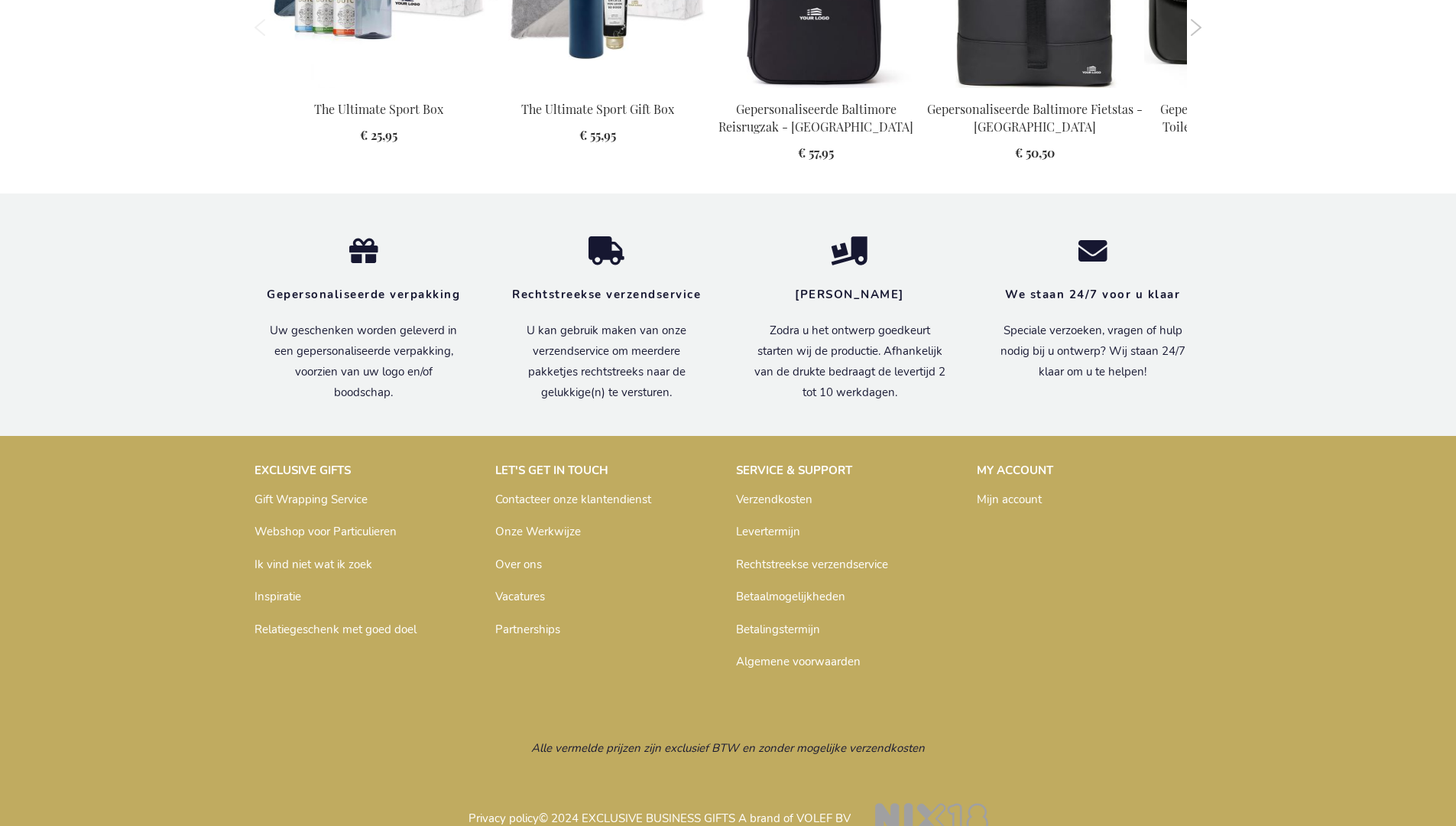
scroll to position [1594, 0]
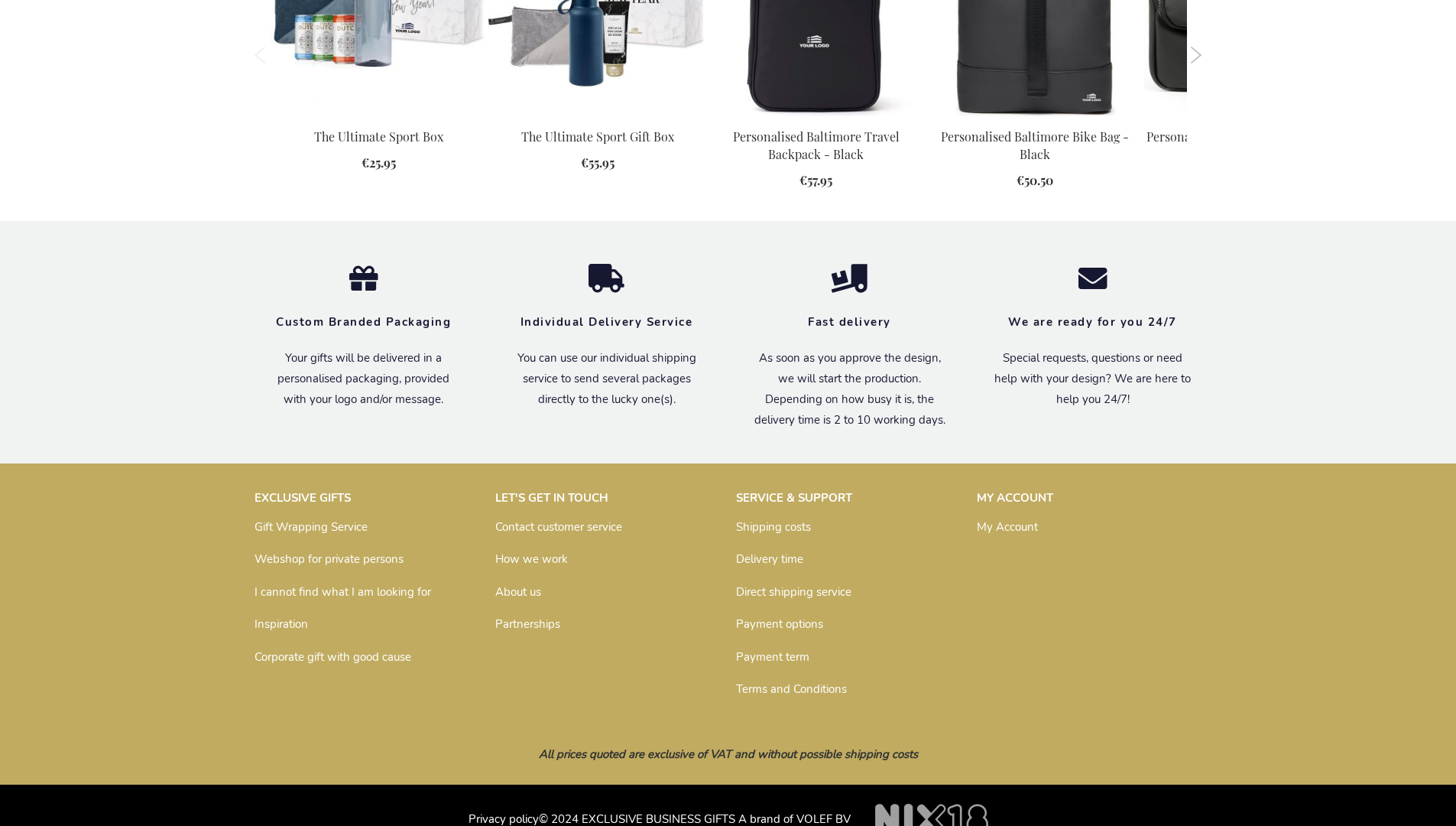
scroll to position [1567, 0]
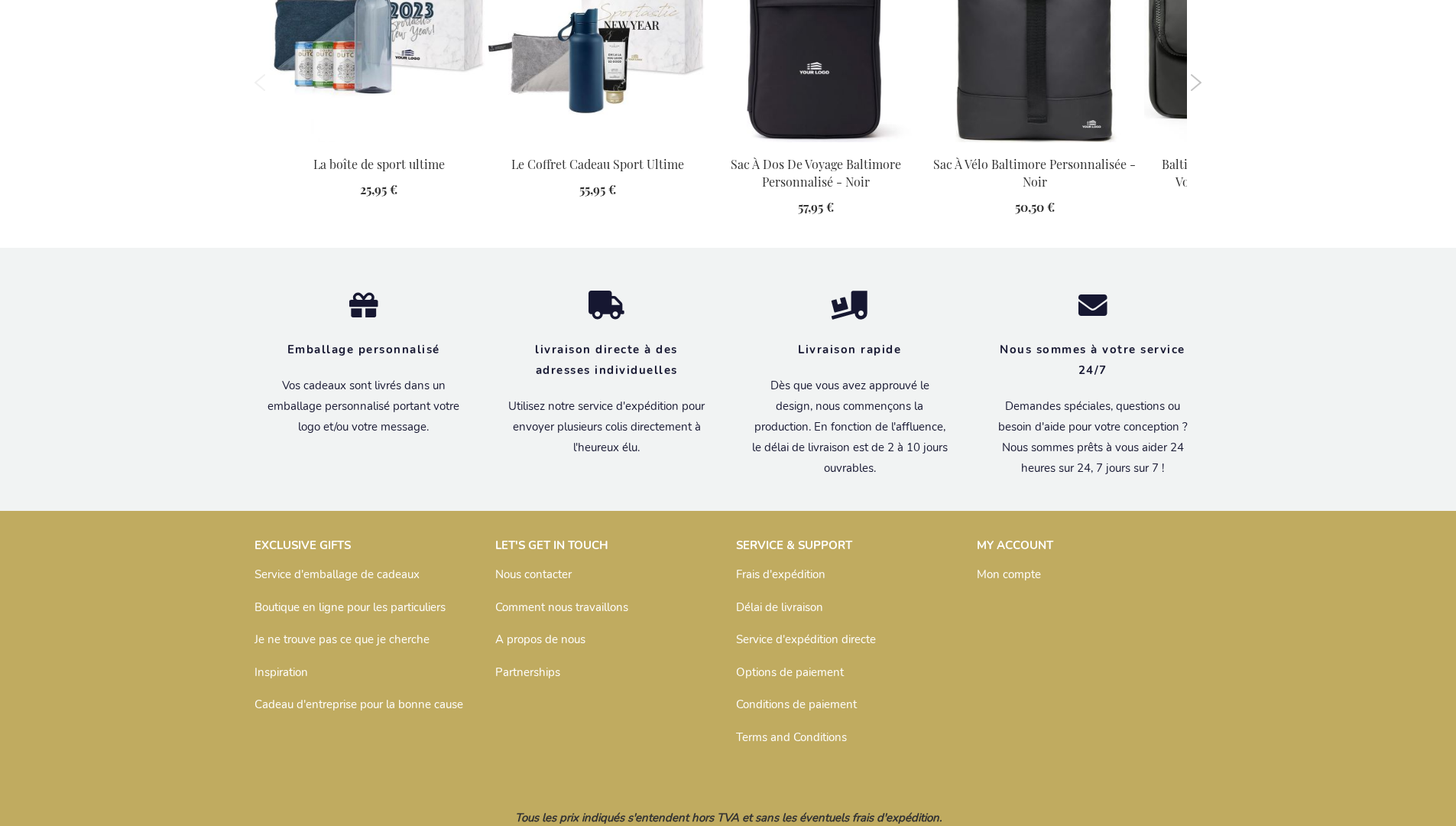
scroll to position [1620, 0]
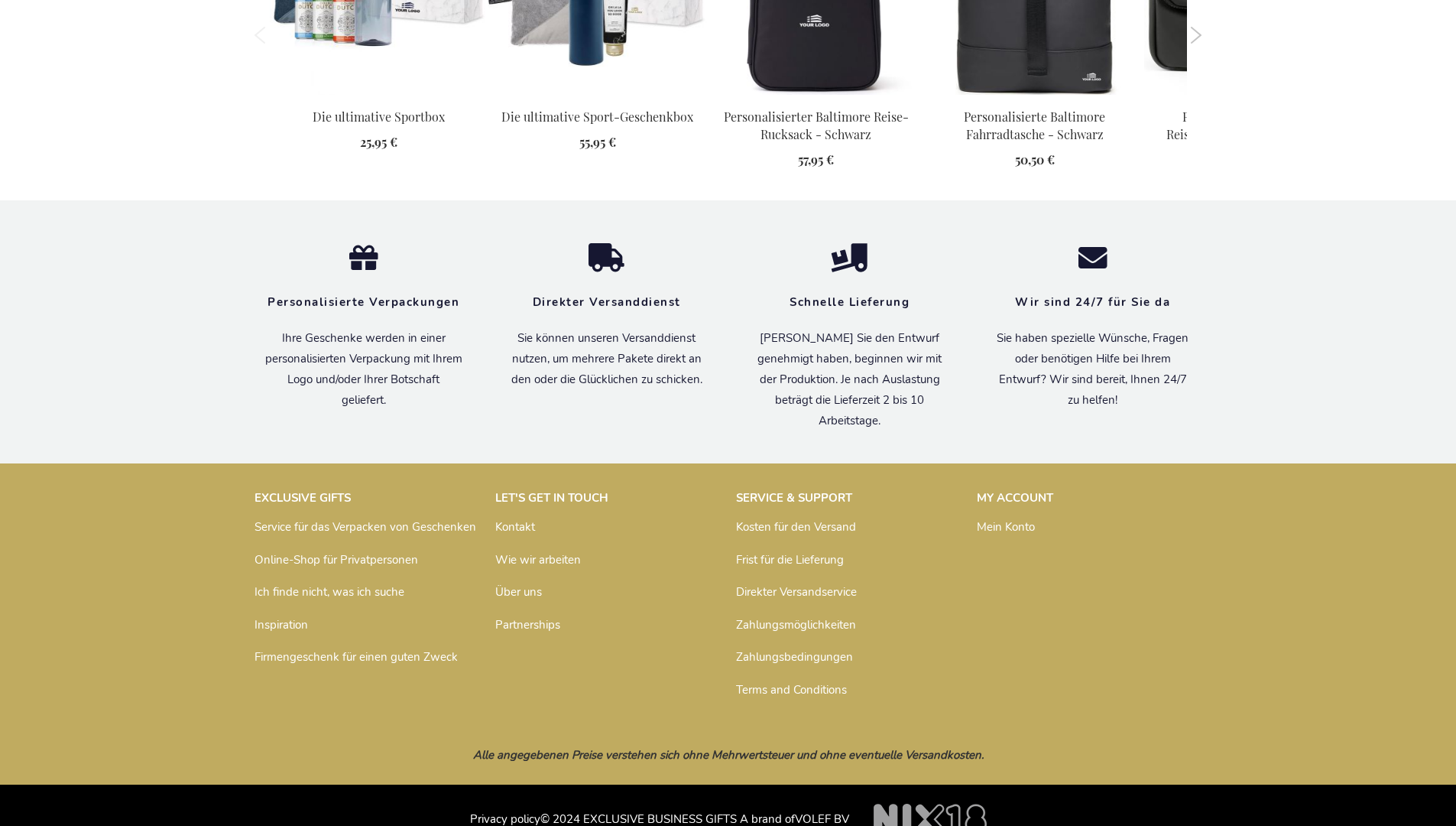
scroll to position [1604, 0]
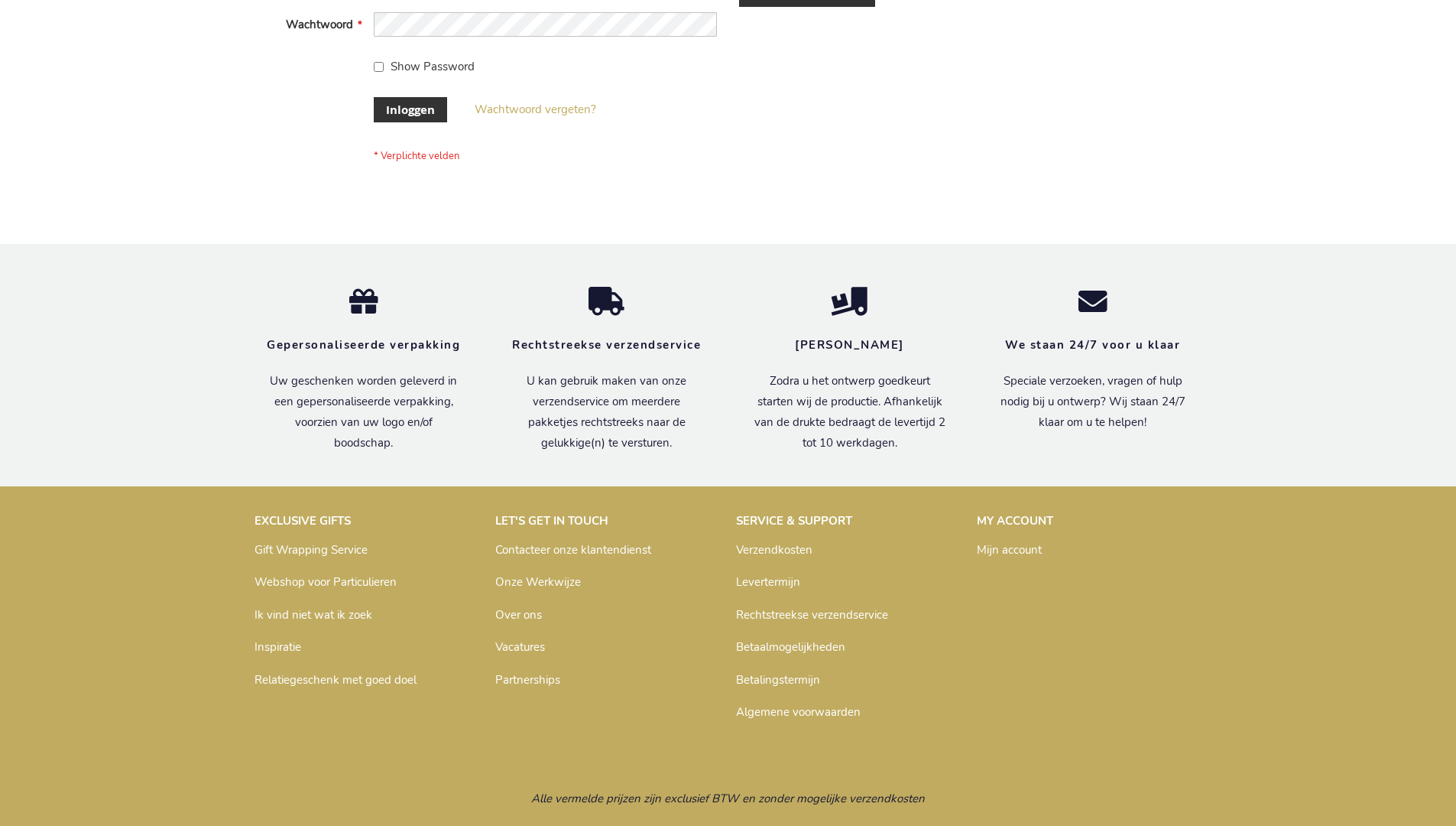
scroll to position [519, 0]
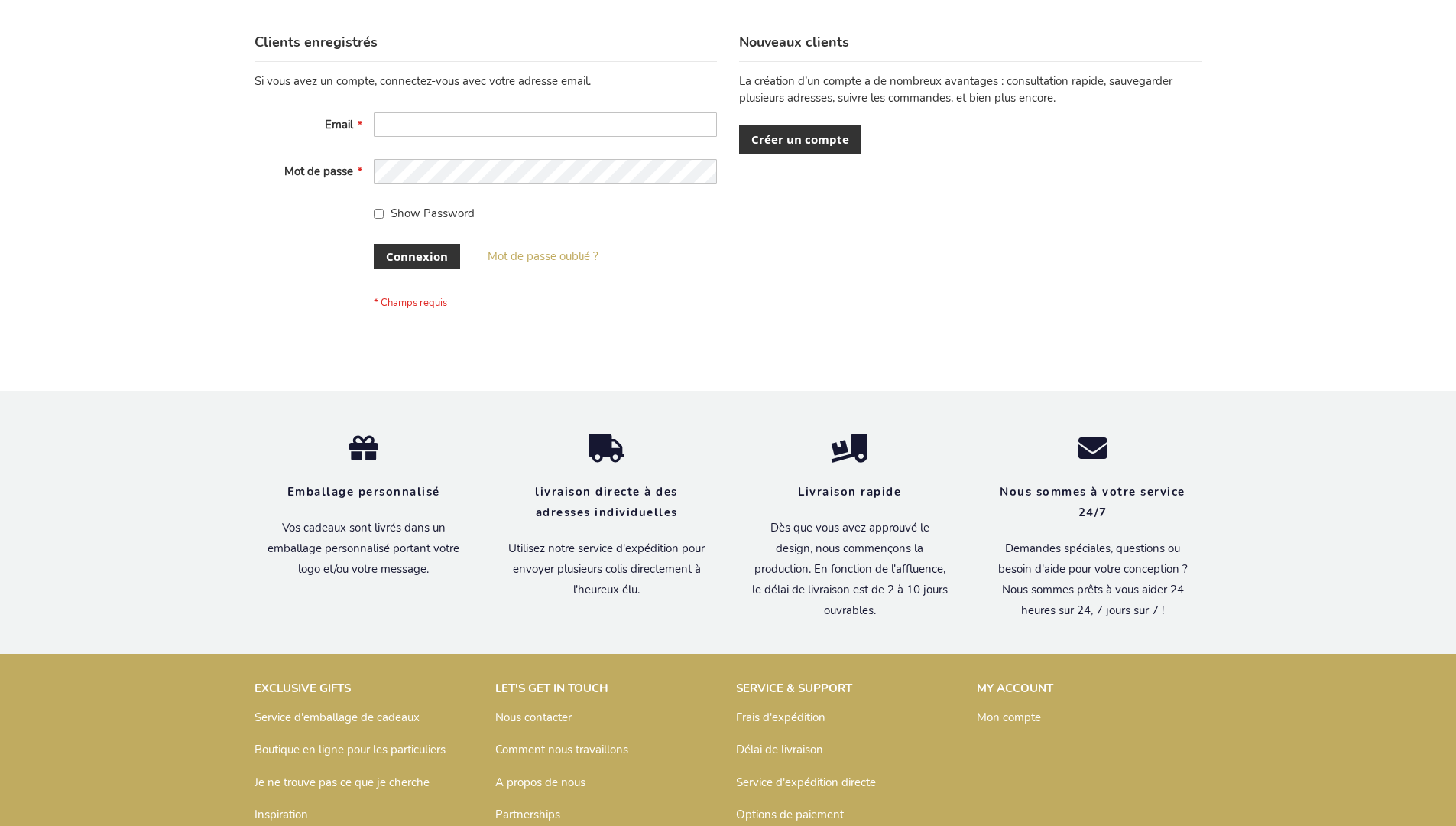
scroll to position [527, 0]
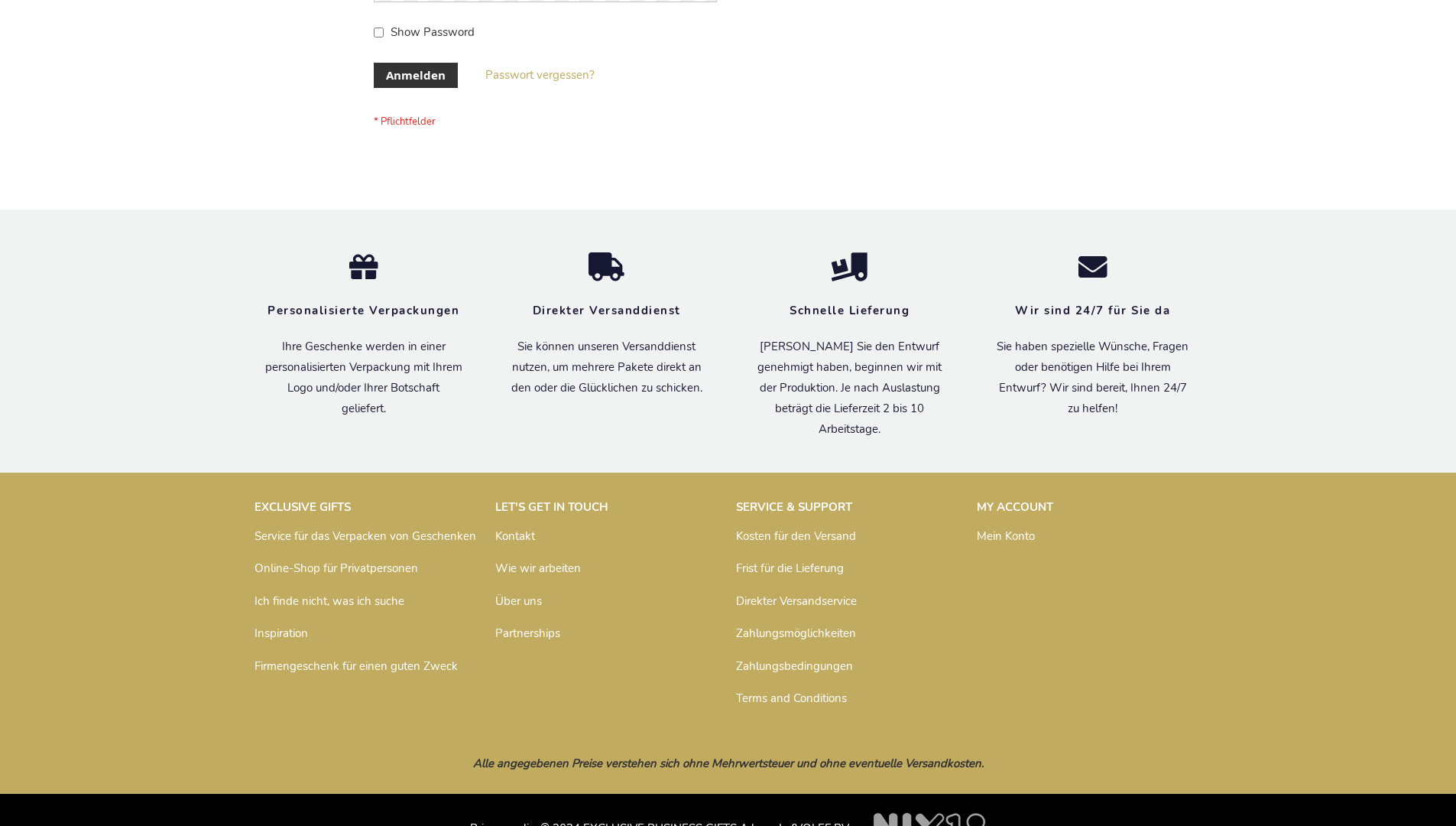
scroll to position [513, 0]
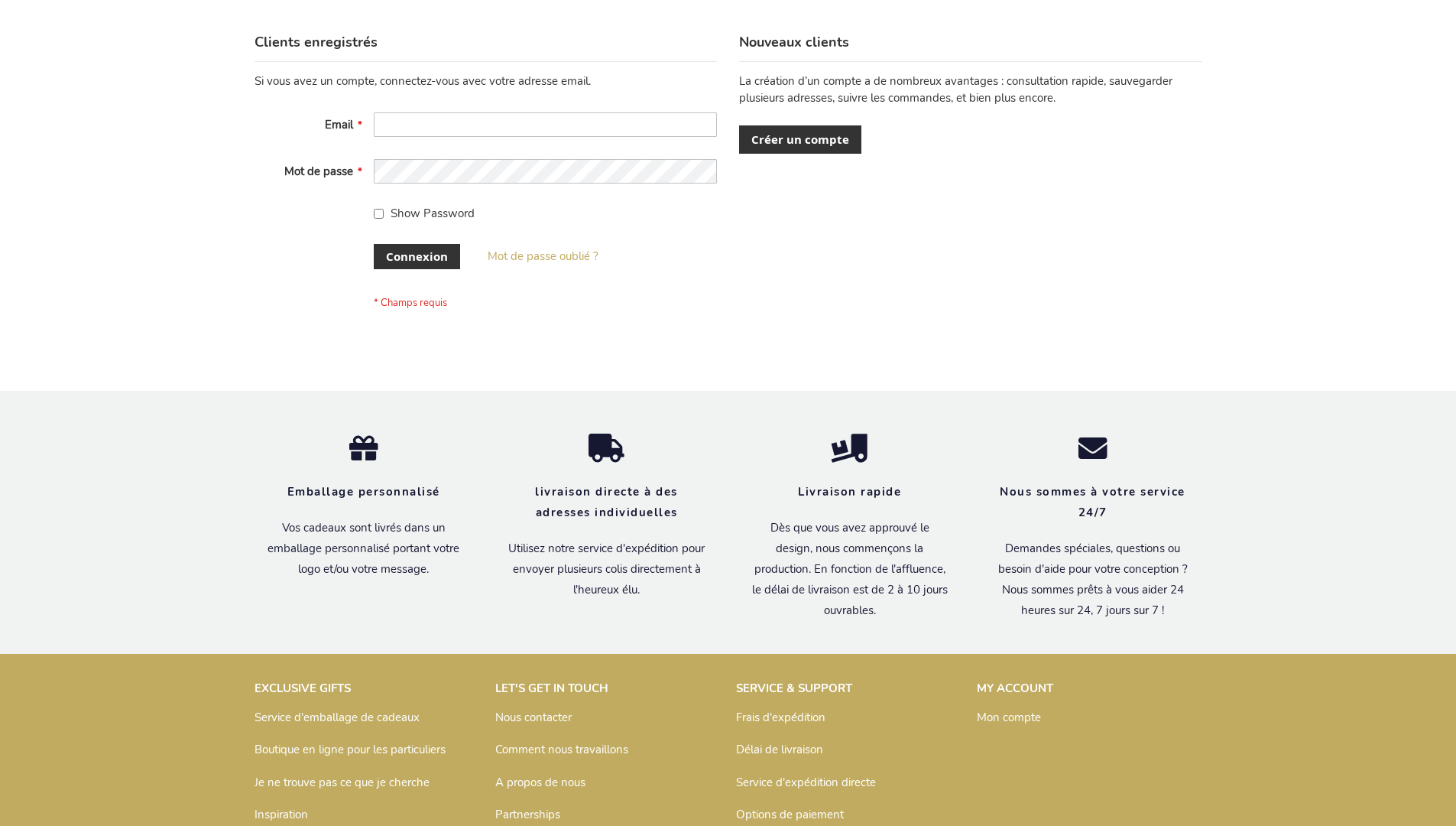
scroll to position [527, 0]
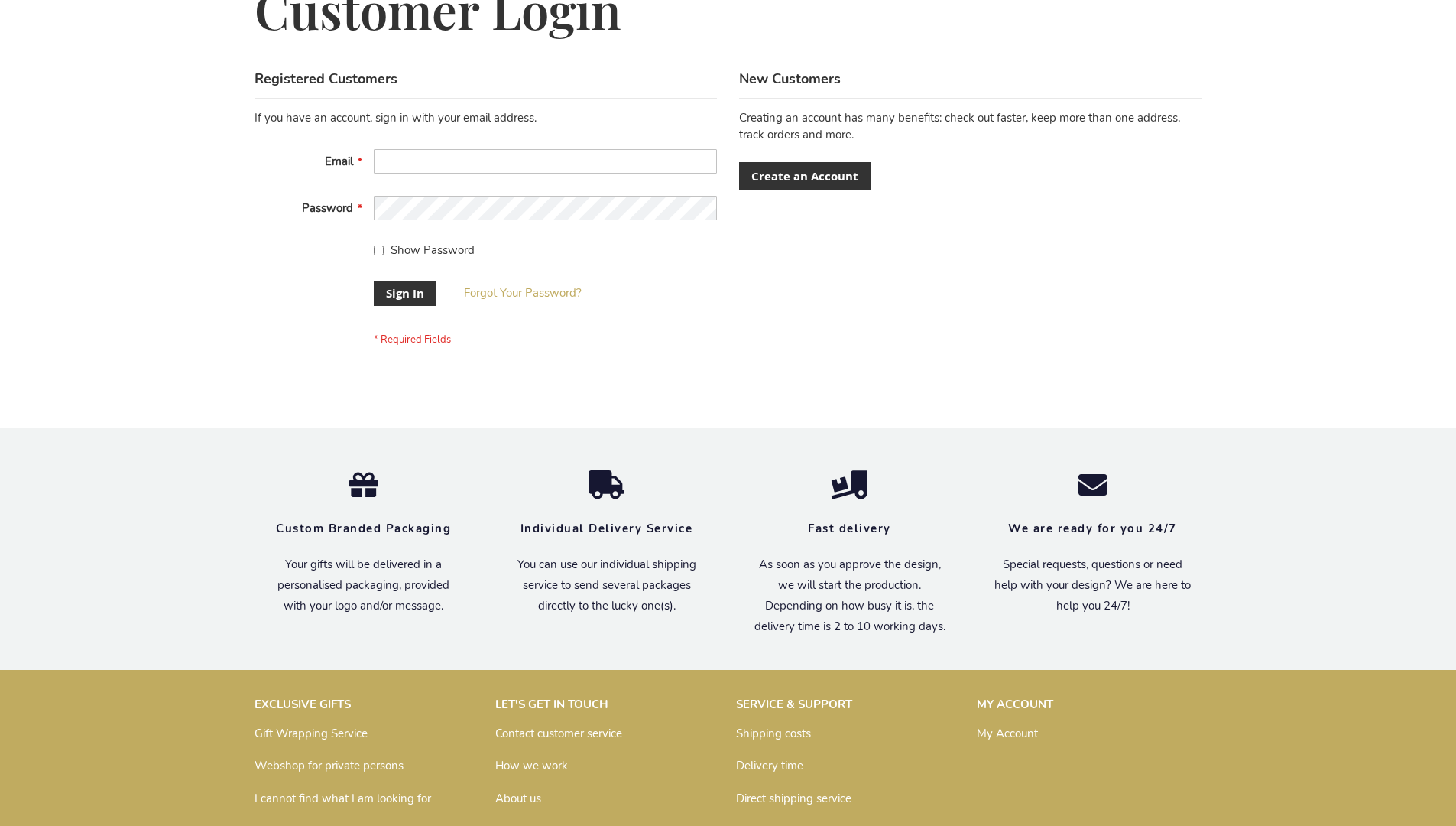
scroll to position [492, 0]
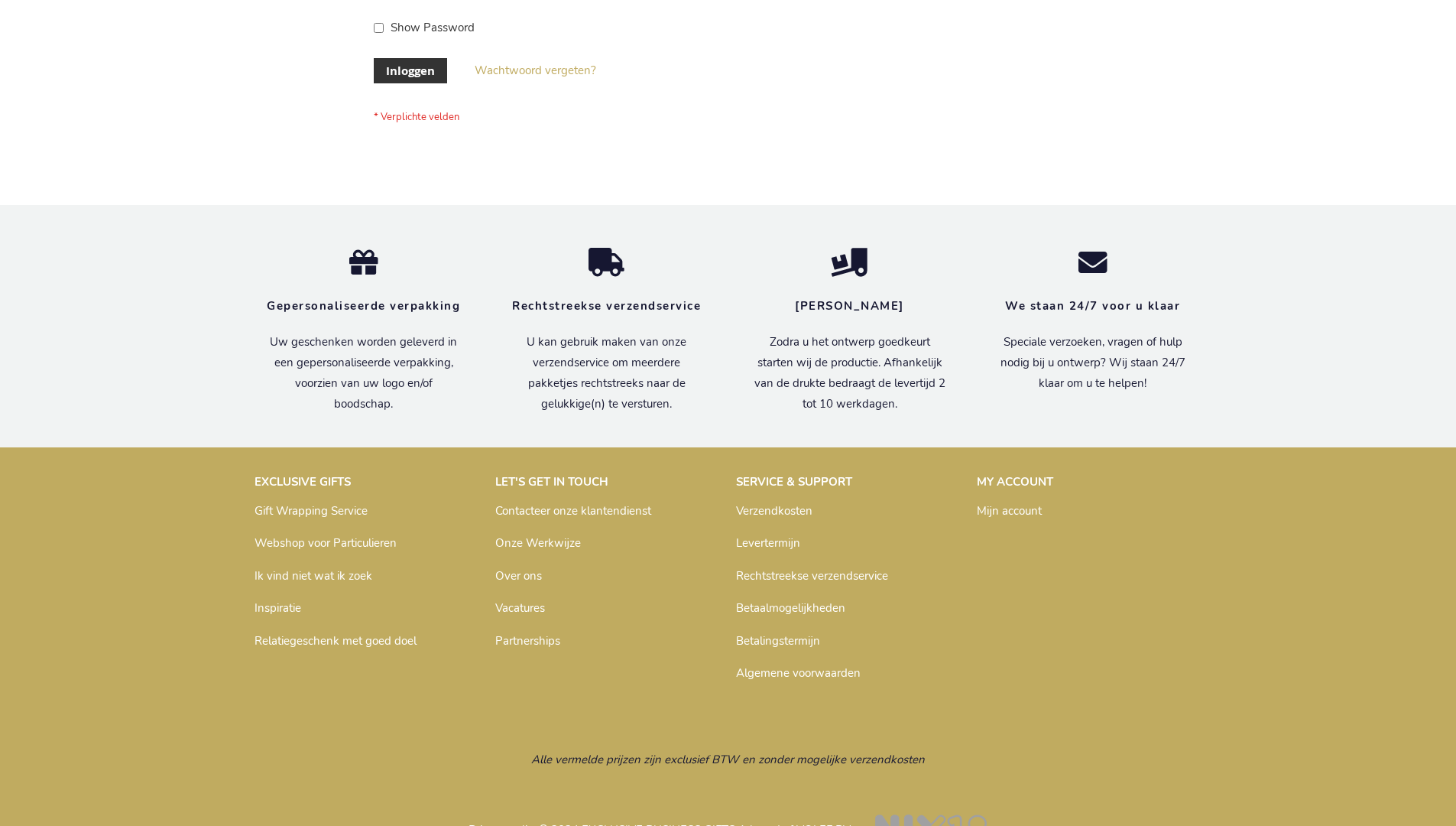
scroll to position [519, 0]
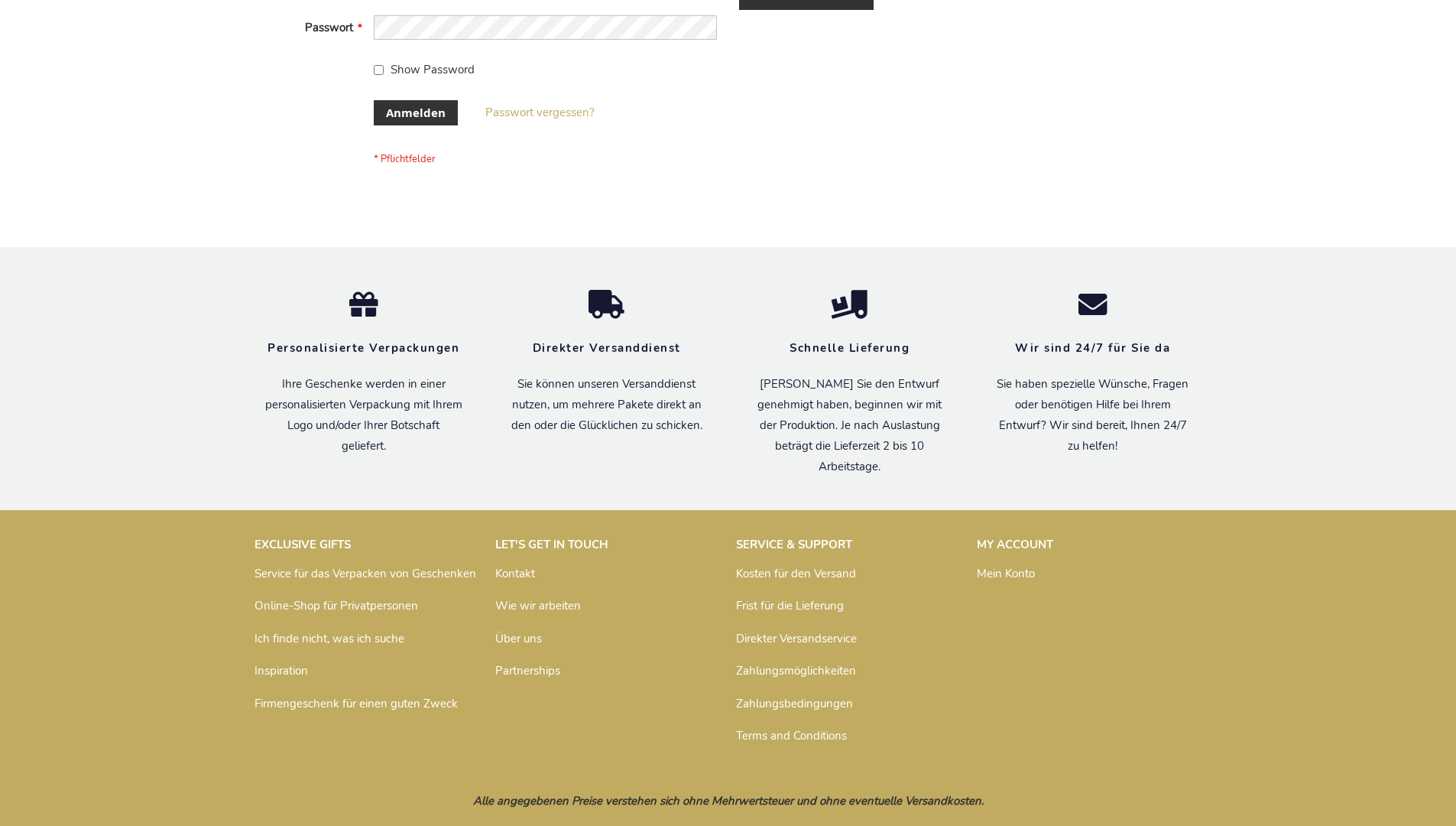
scroll to position [513, 0]
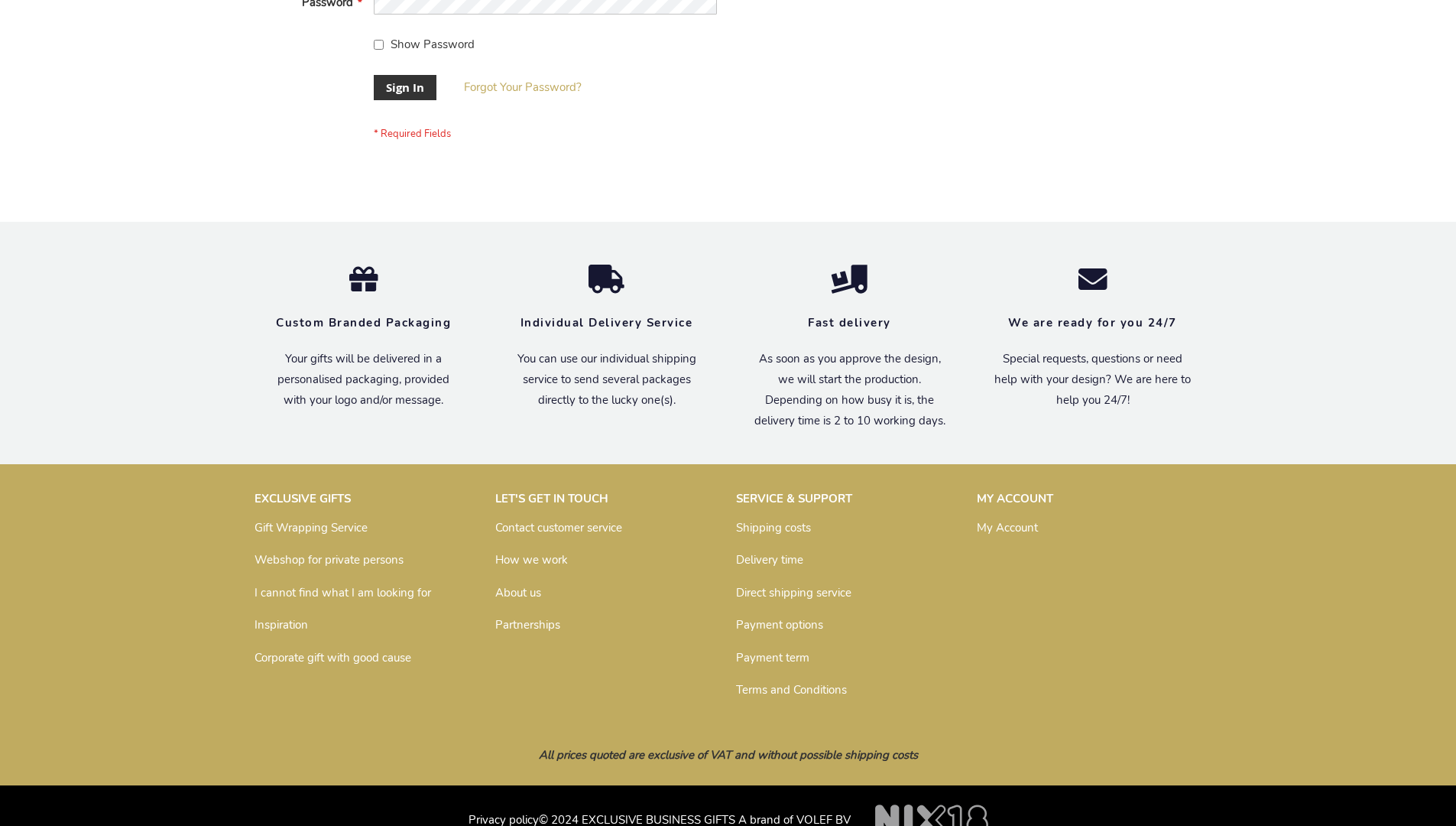
scroll to position [492, 0]
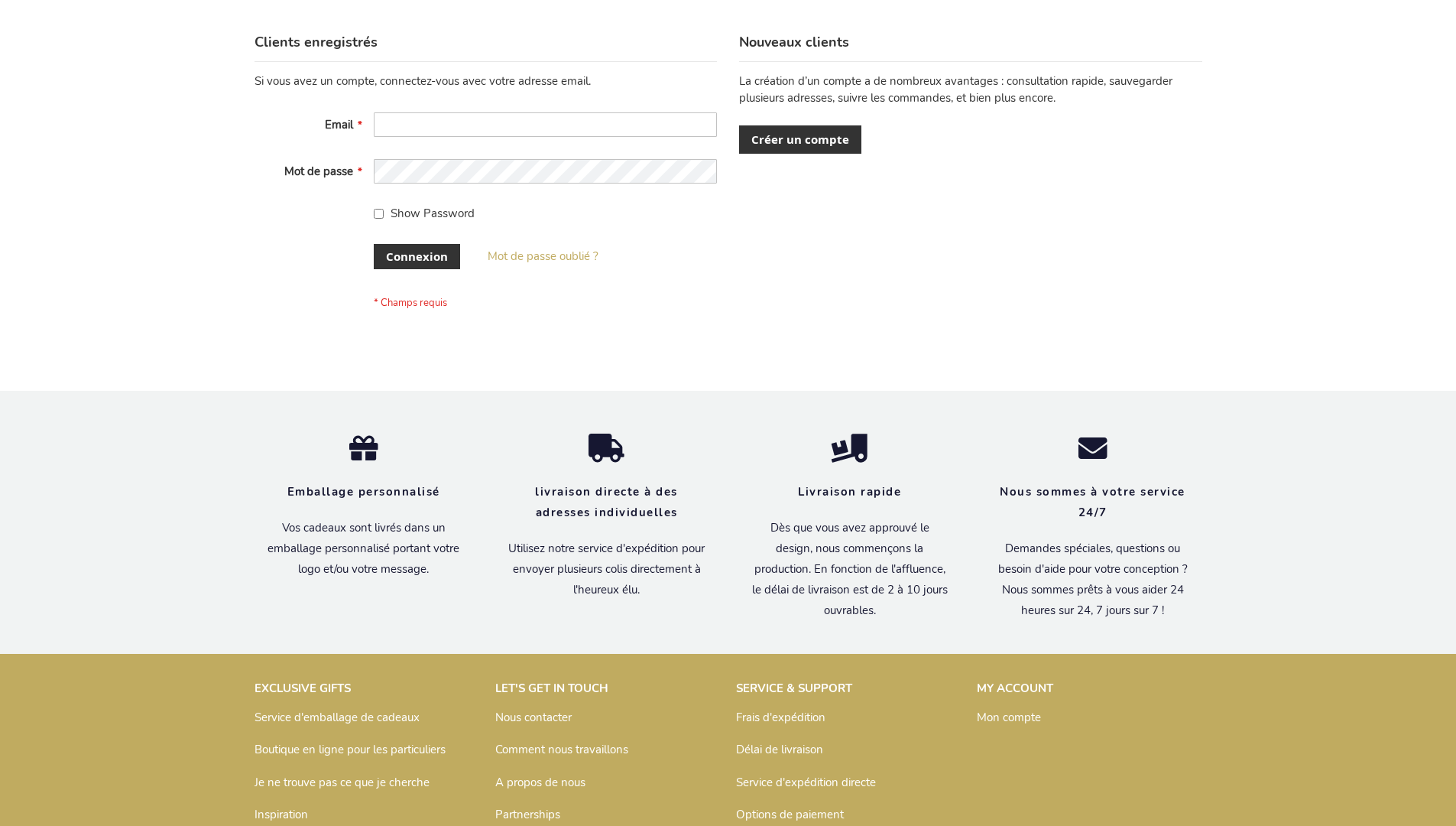
scroll to position [527, 0]
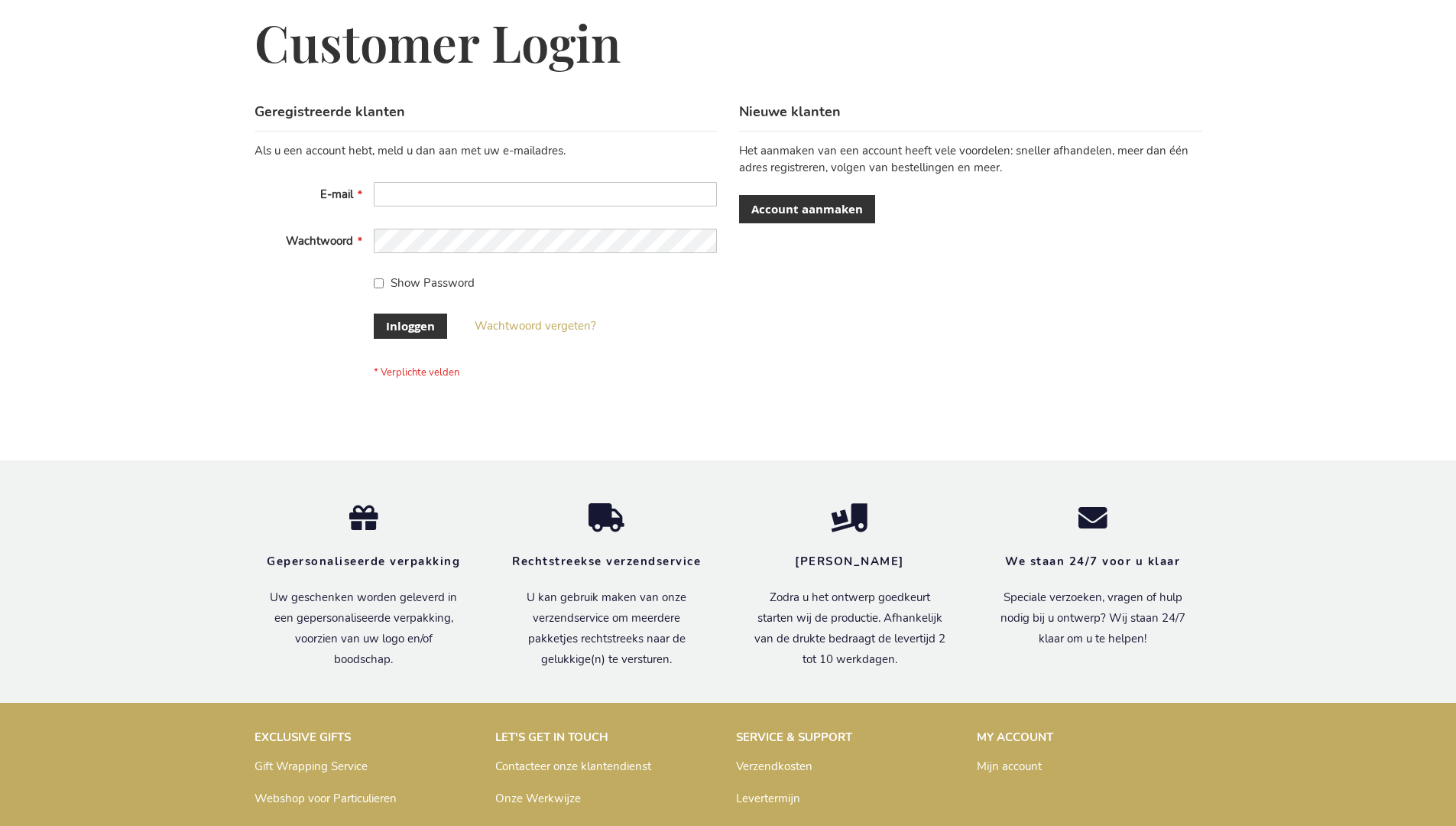
scroll to position [519, 0]
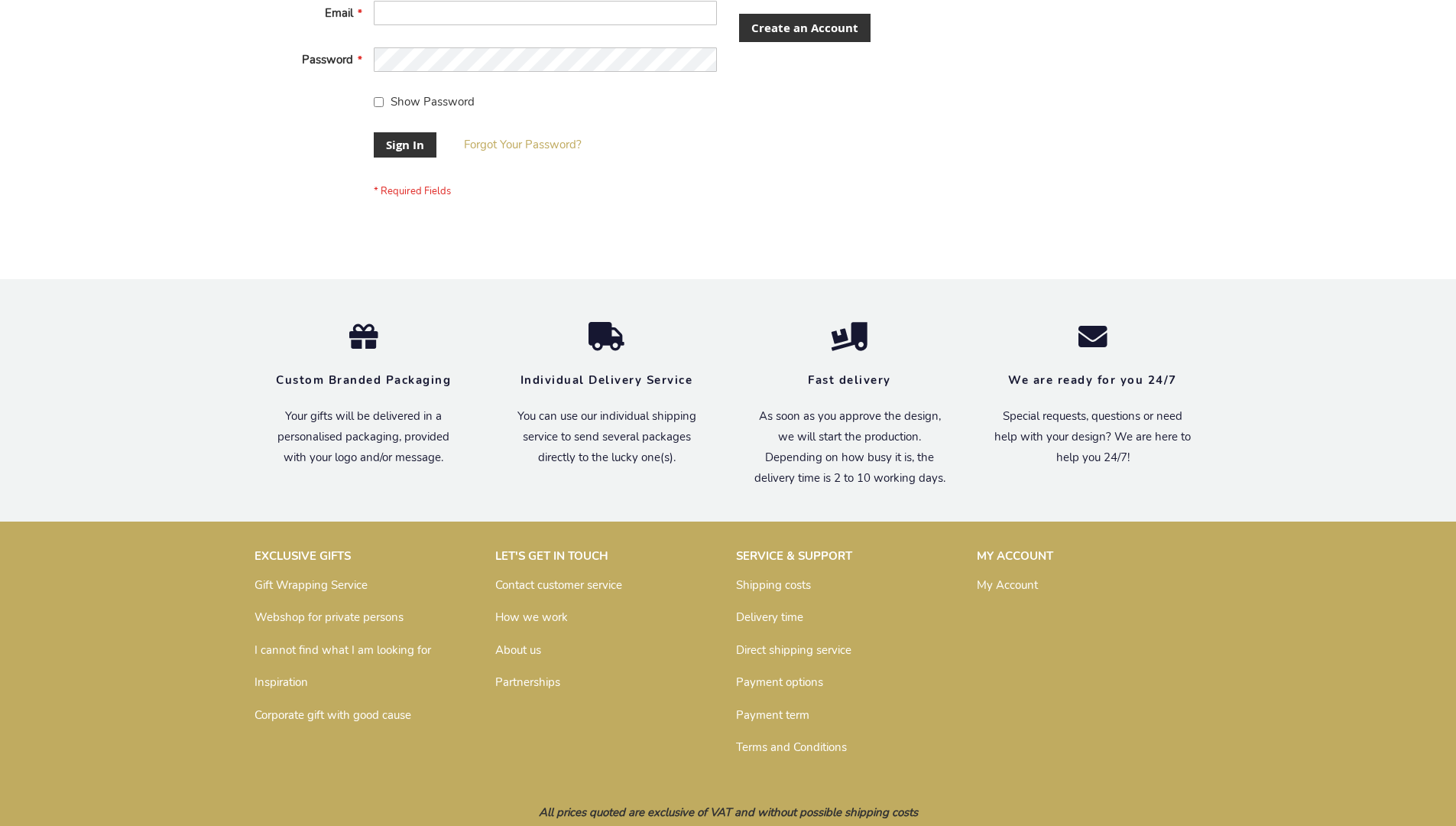
scroll to position [492, 0]
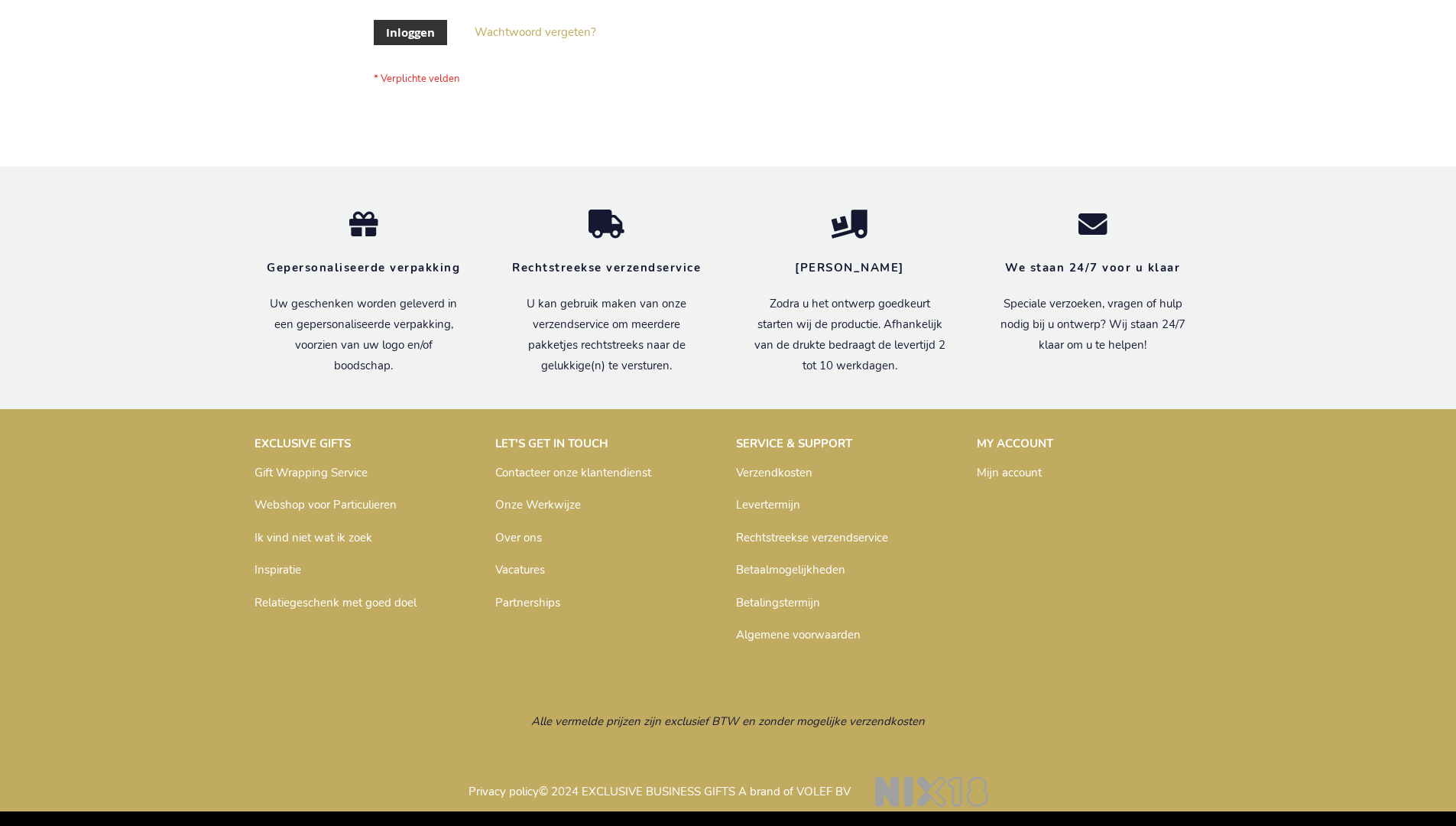
scroll to position [519, 0]
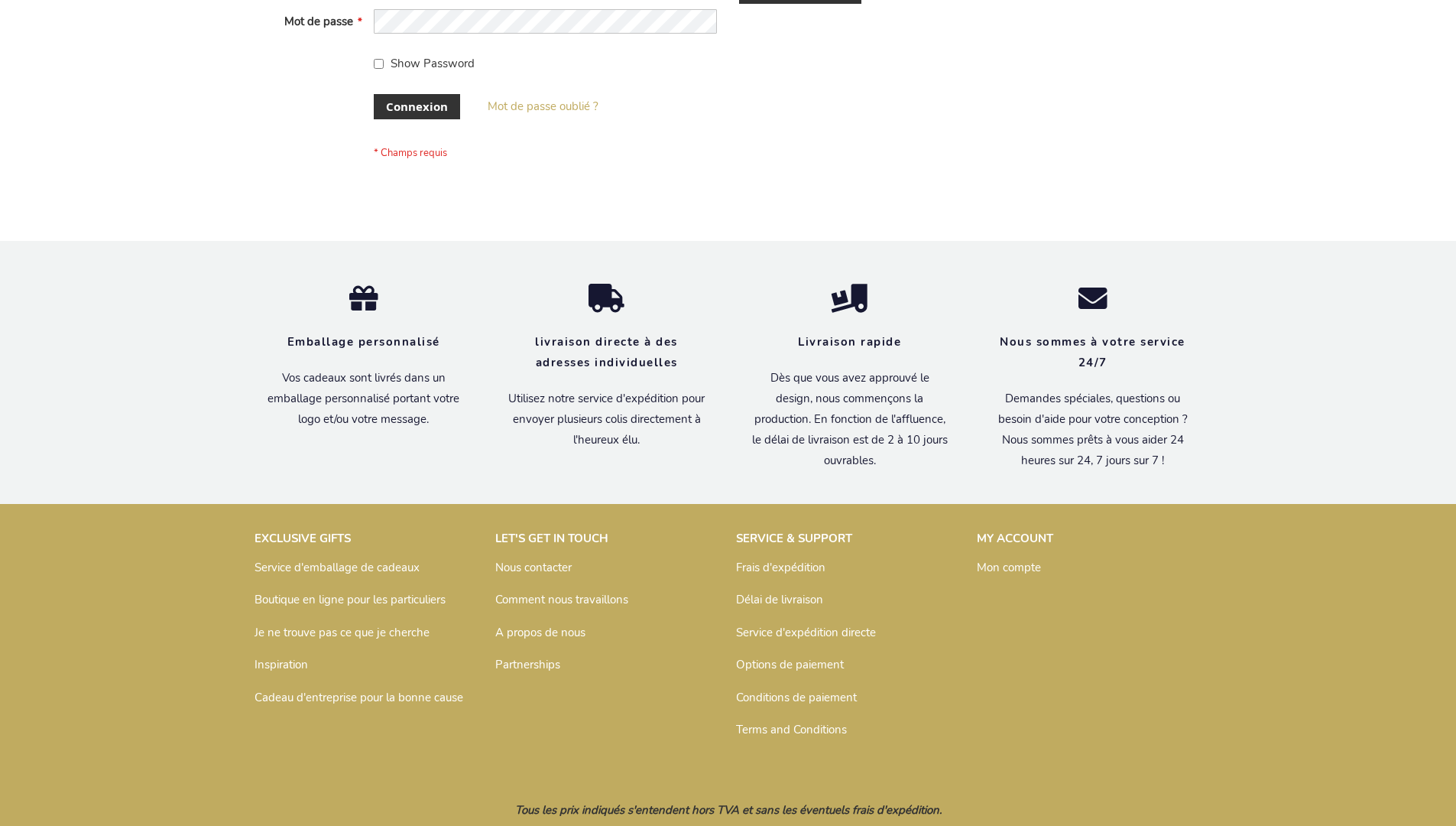
scroll to position [527, 0]
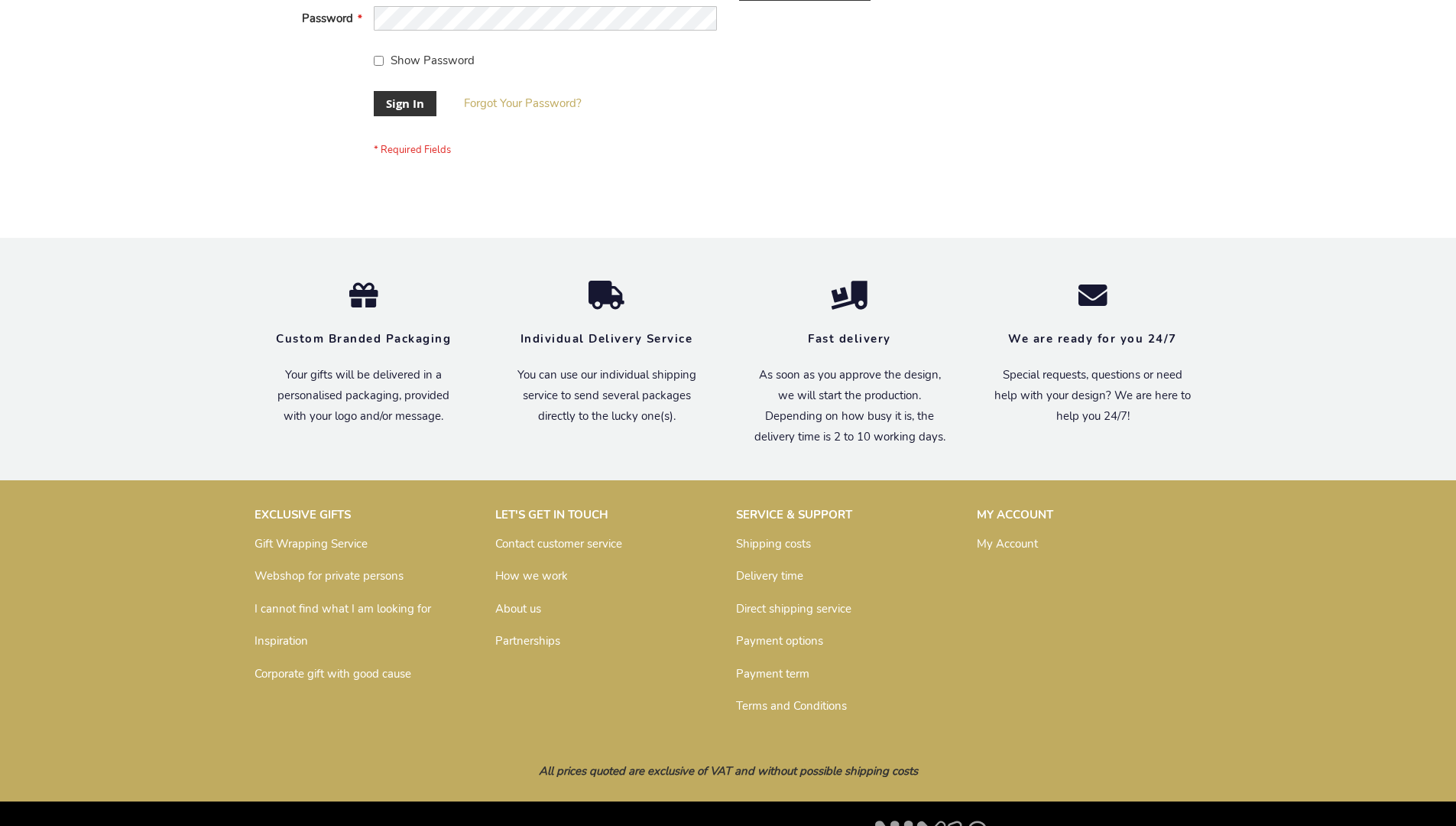
scroll to position [492, 0]
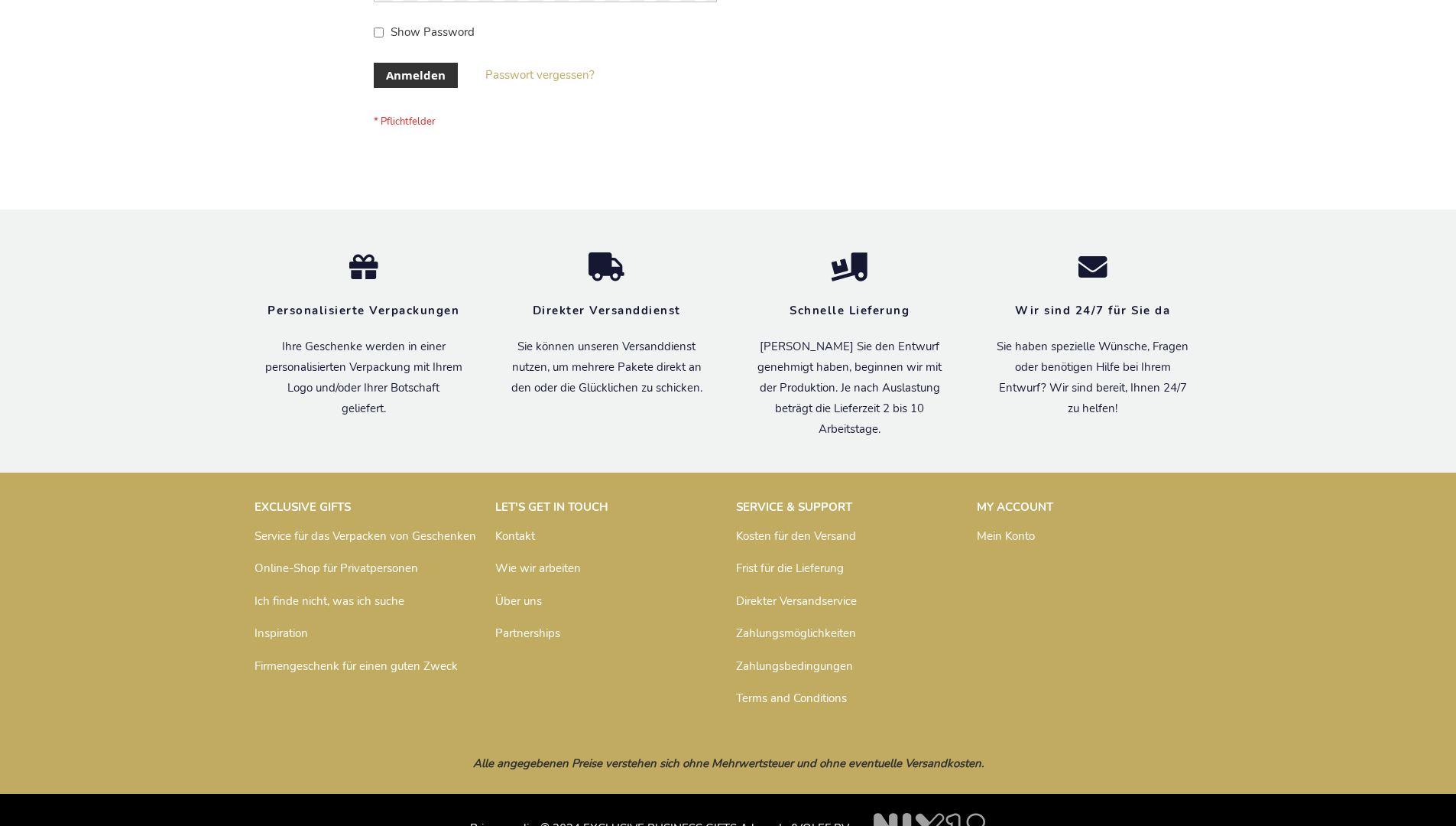
scroll to position [513, 0]
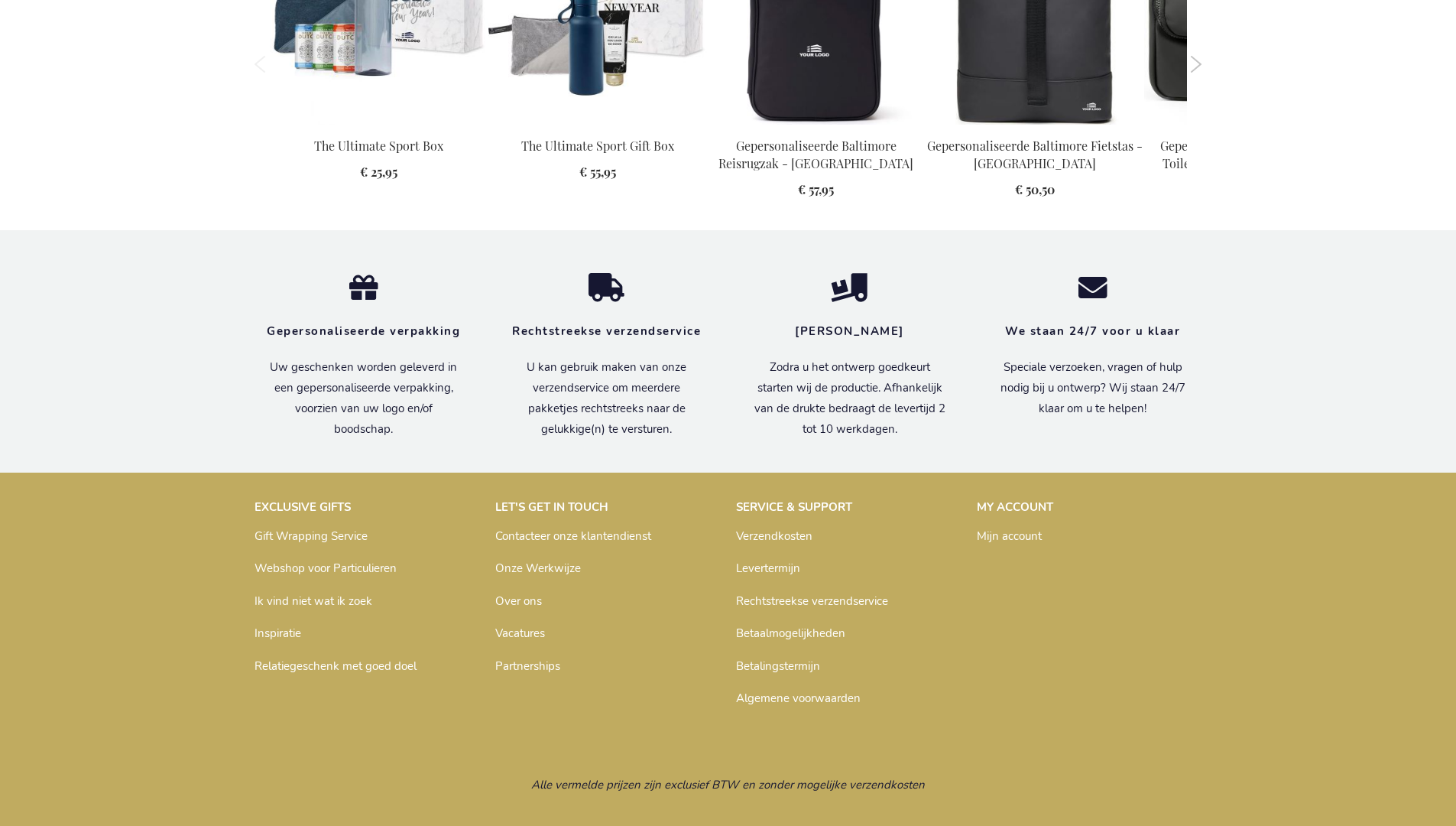
scroll to position [1594, 0]
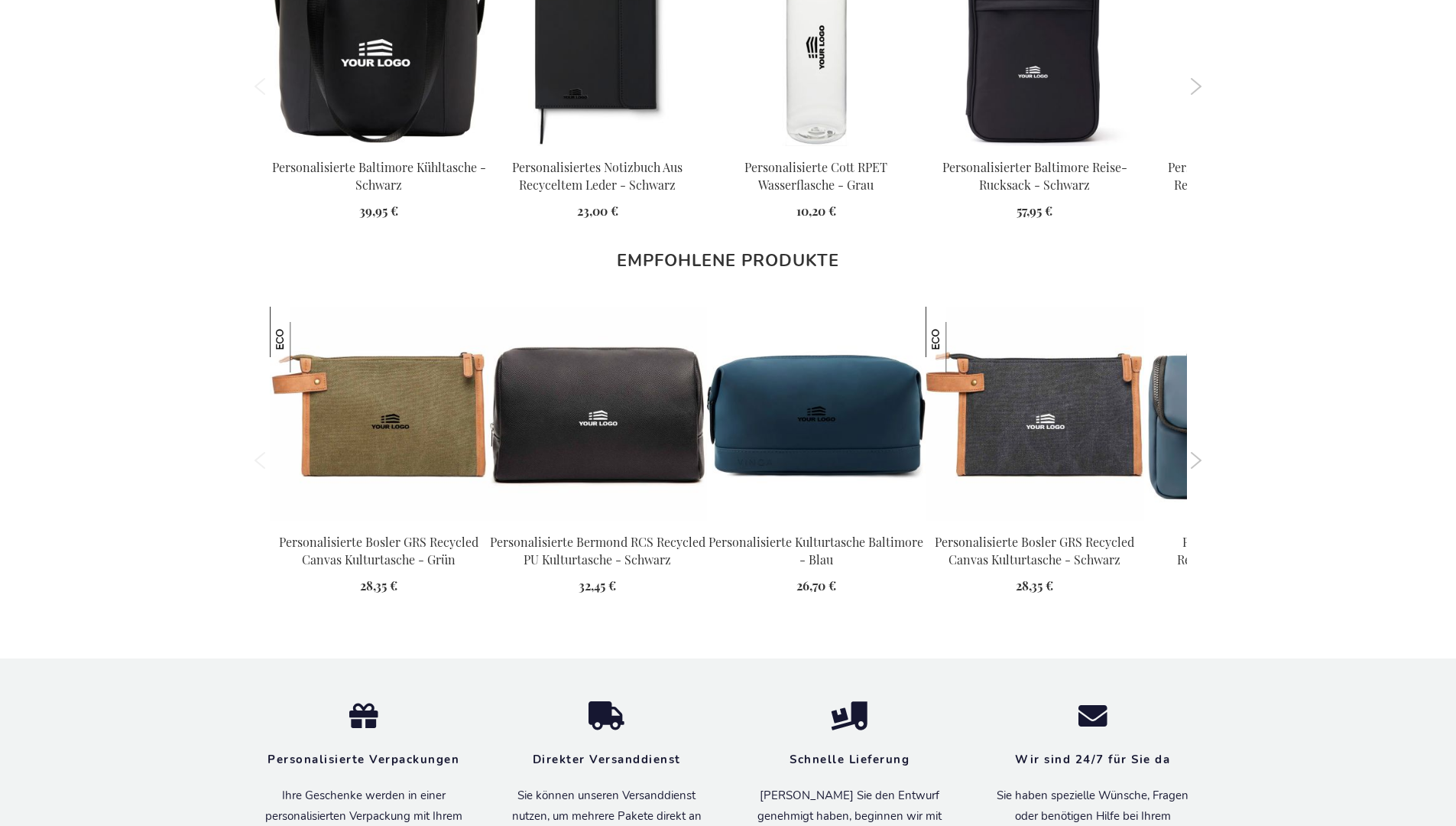
scroll to position [2097, 0]
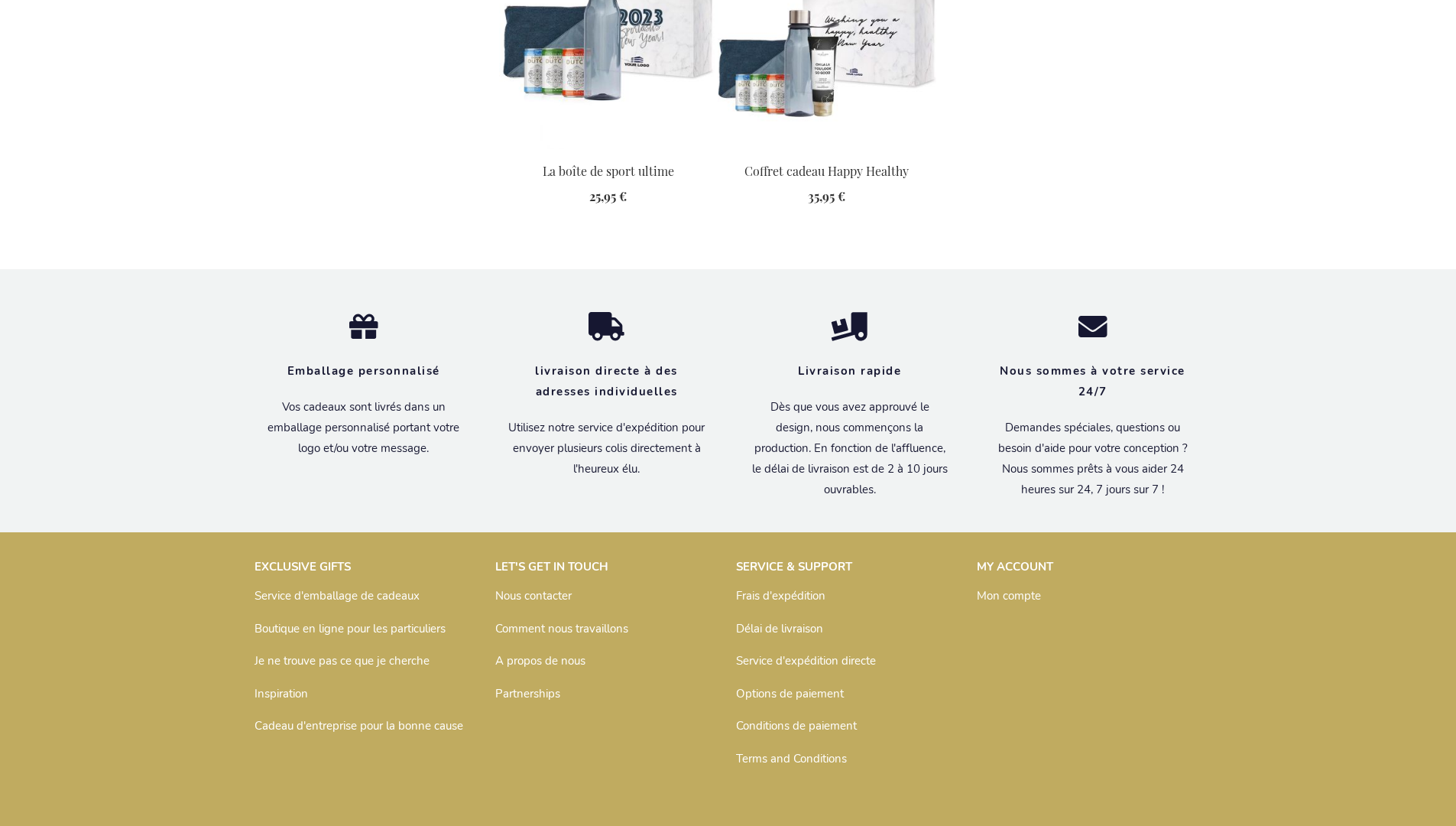
scroll to position [2008, 0]
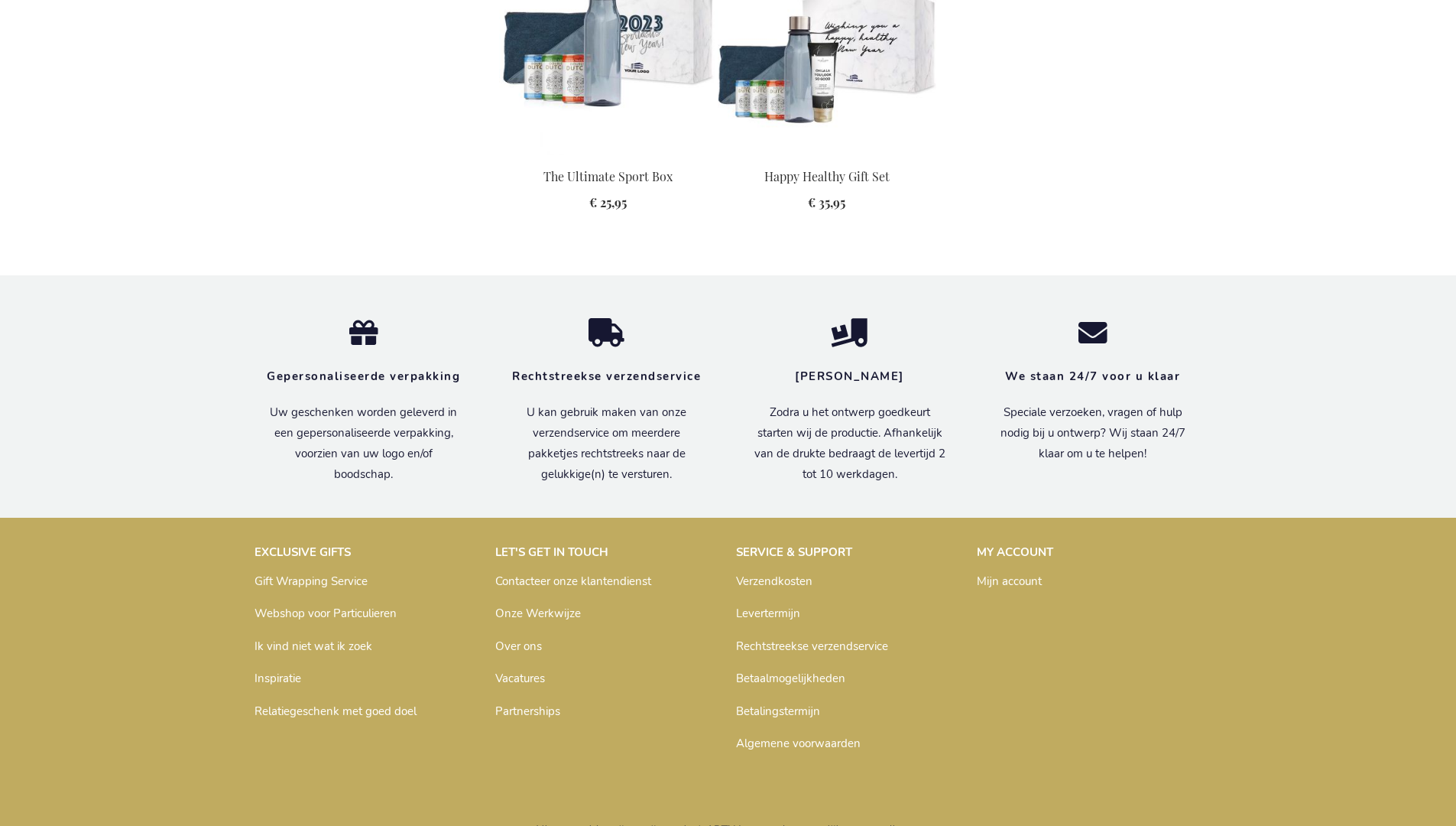
scroll to position [1965, 0]
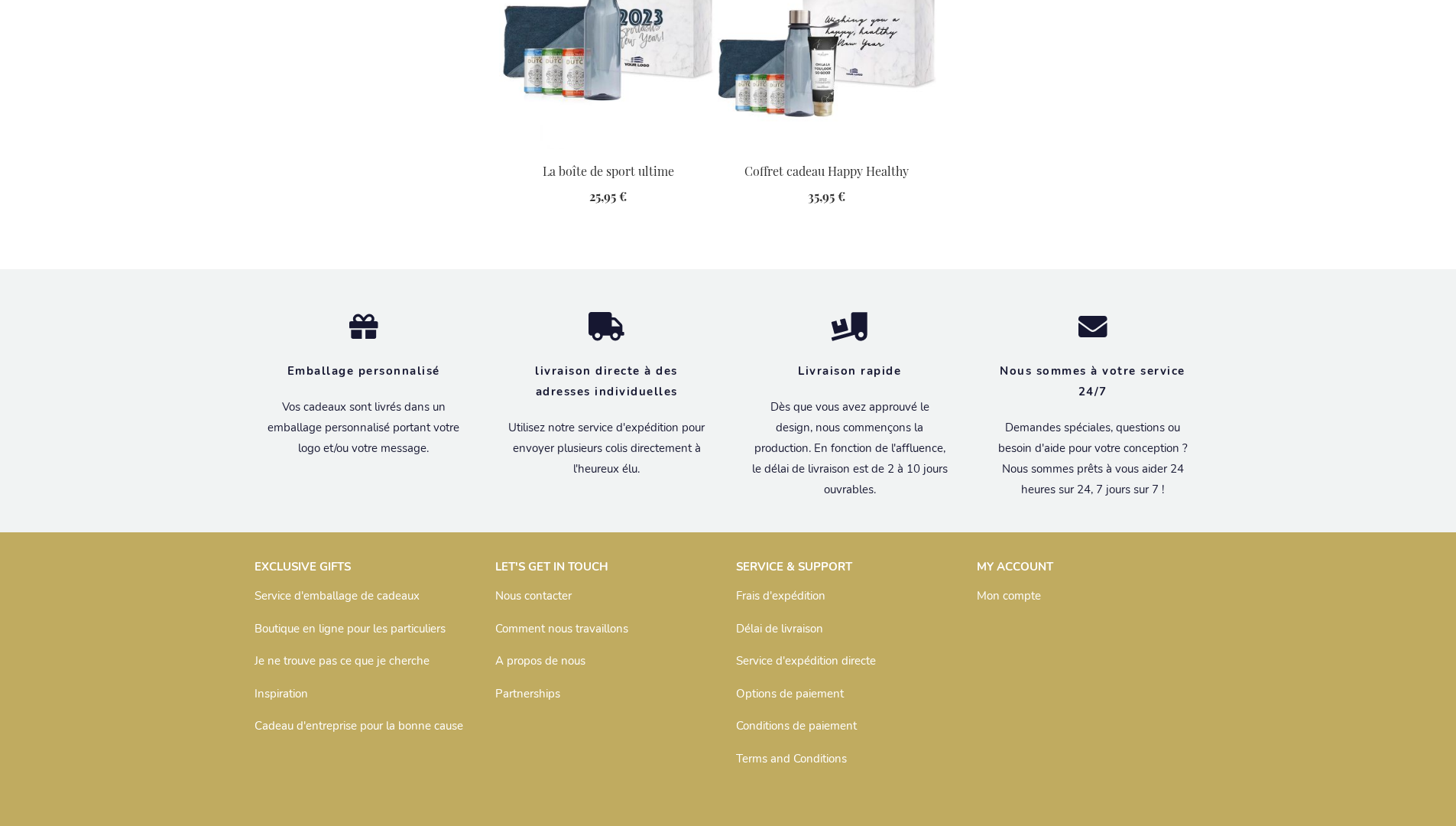
scroll to position [2008, 0]
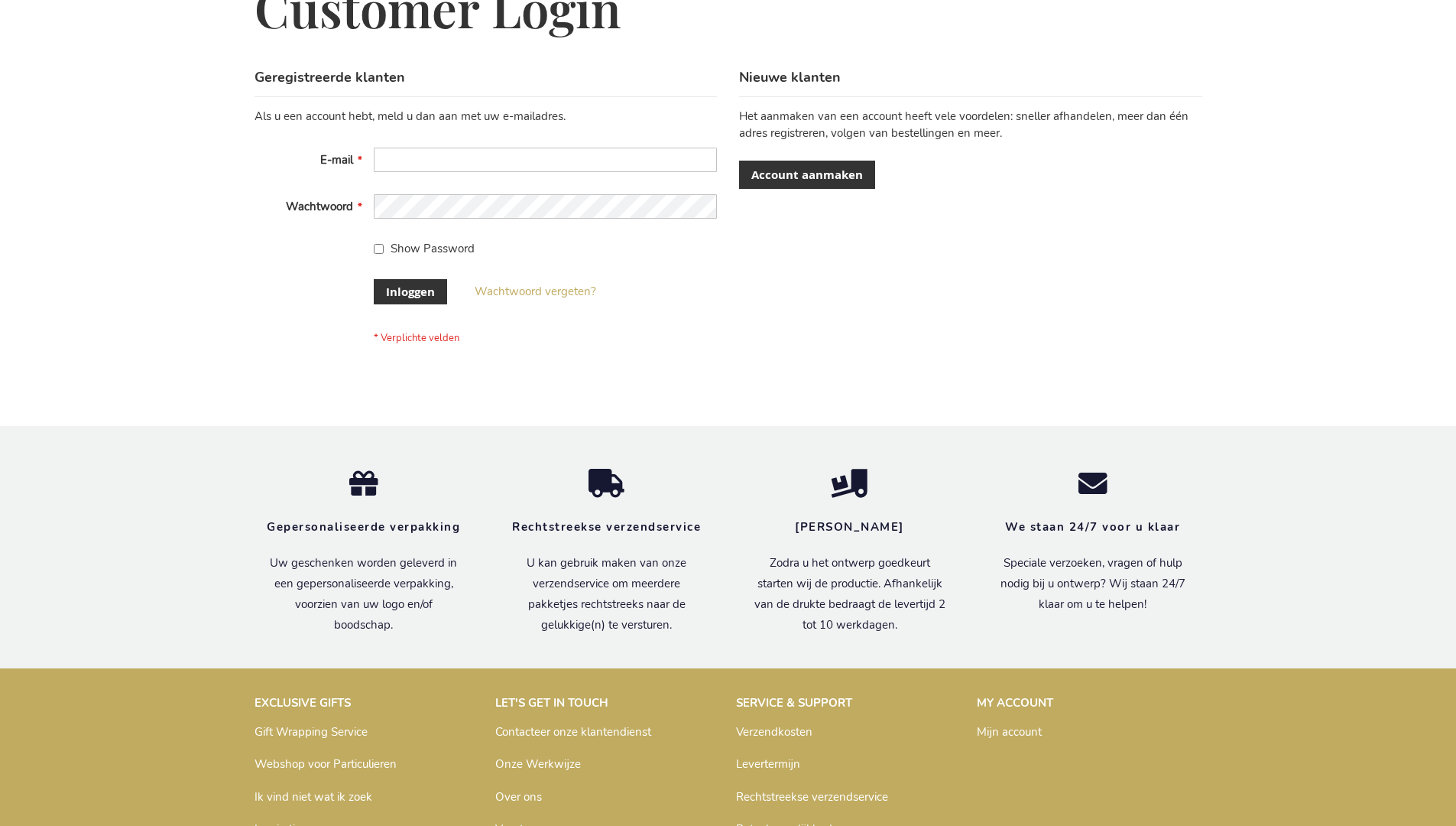
scroll to position [519, 0]
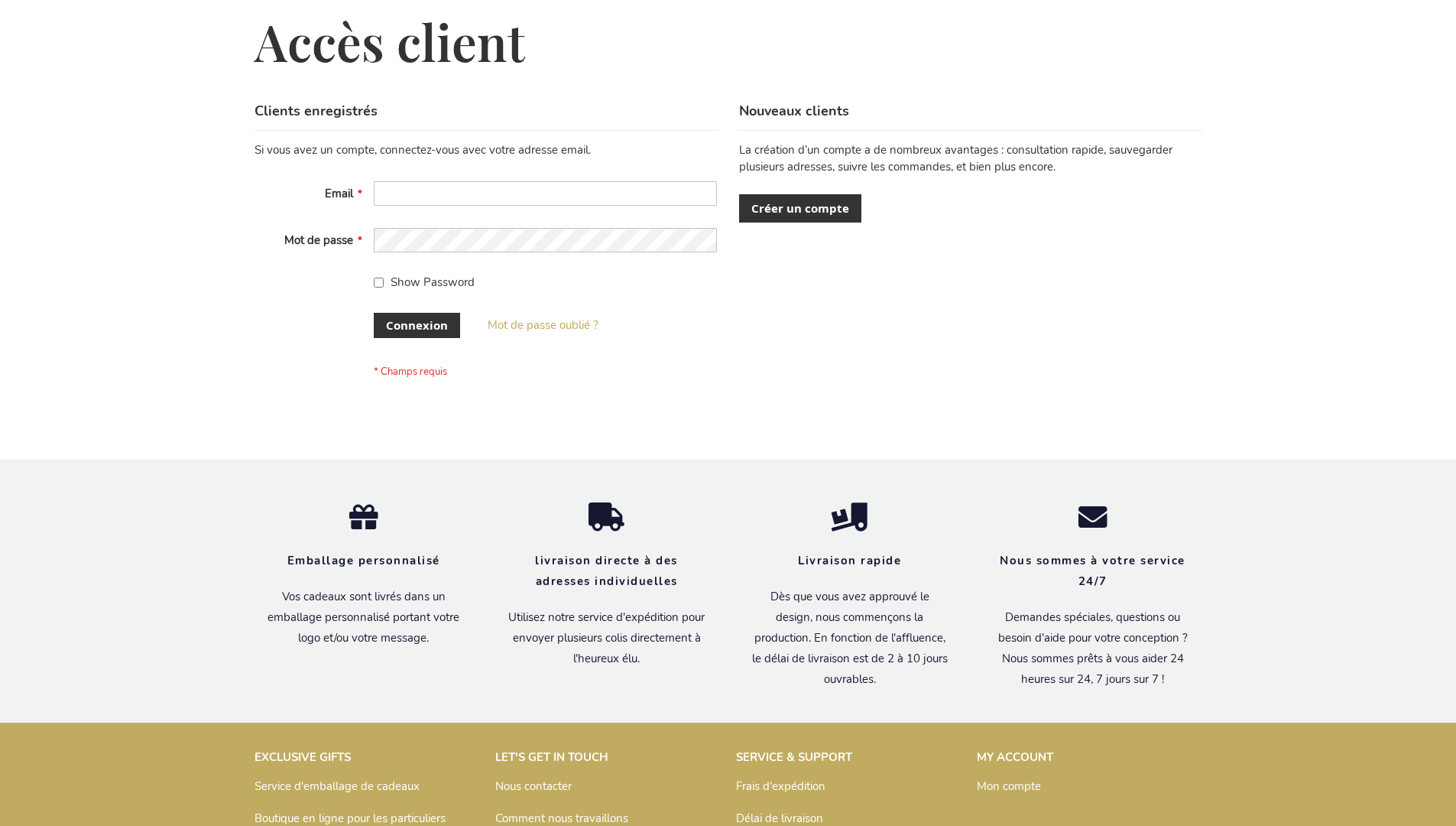
scroll to position [527, 0]
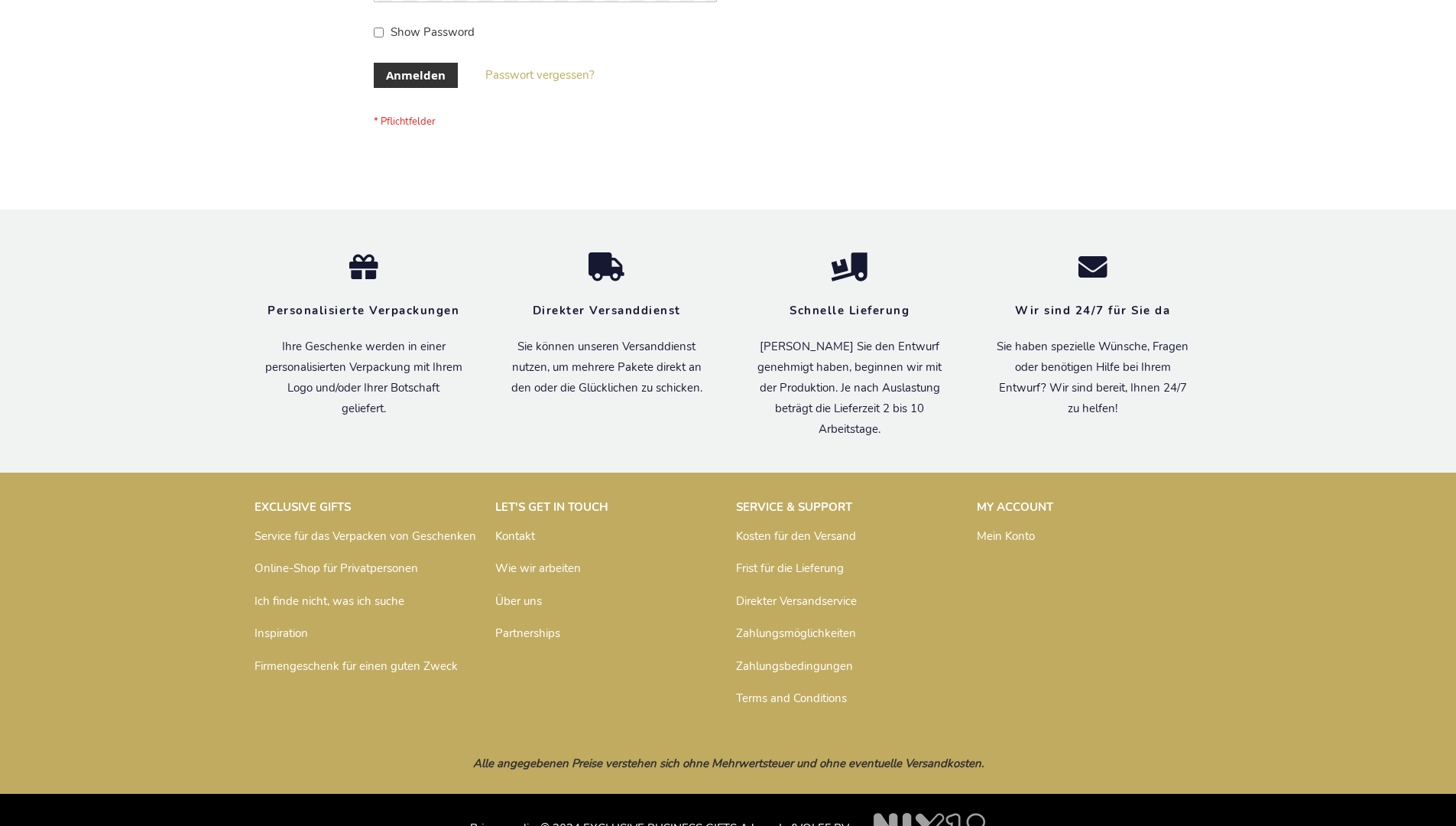
scroll to position [513, 0]
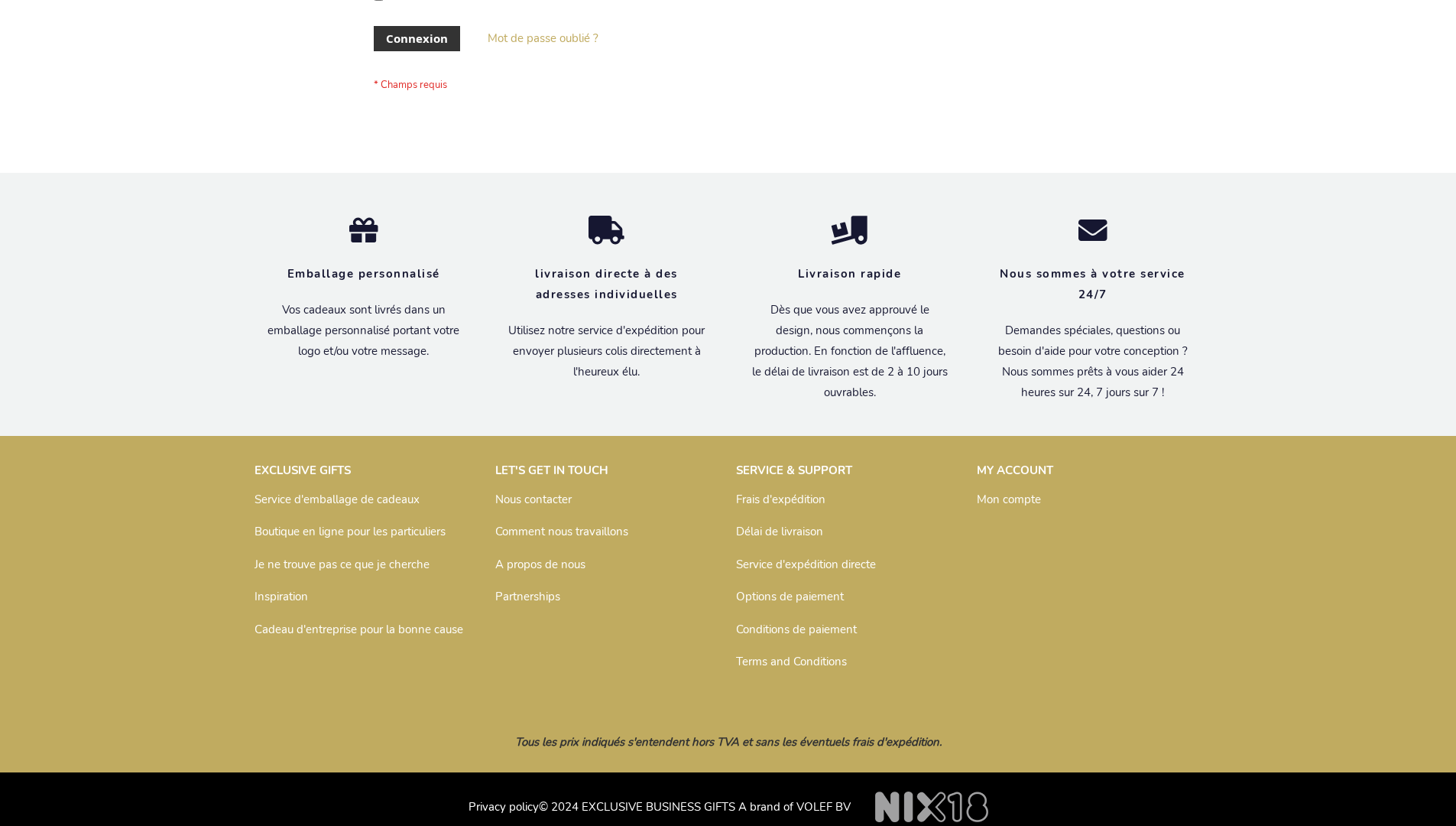
scroll to position [527, 0]
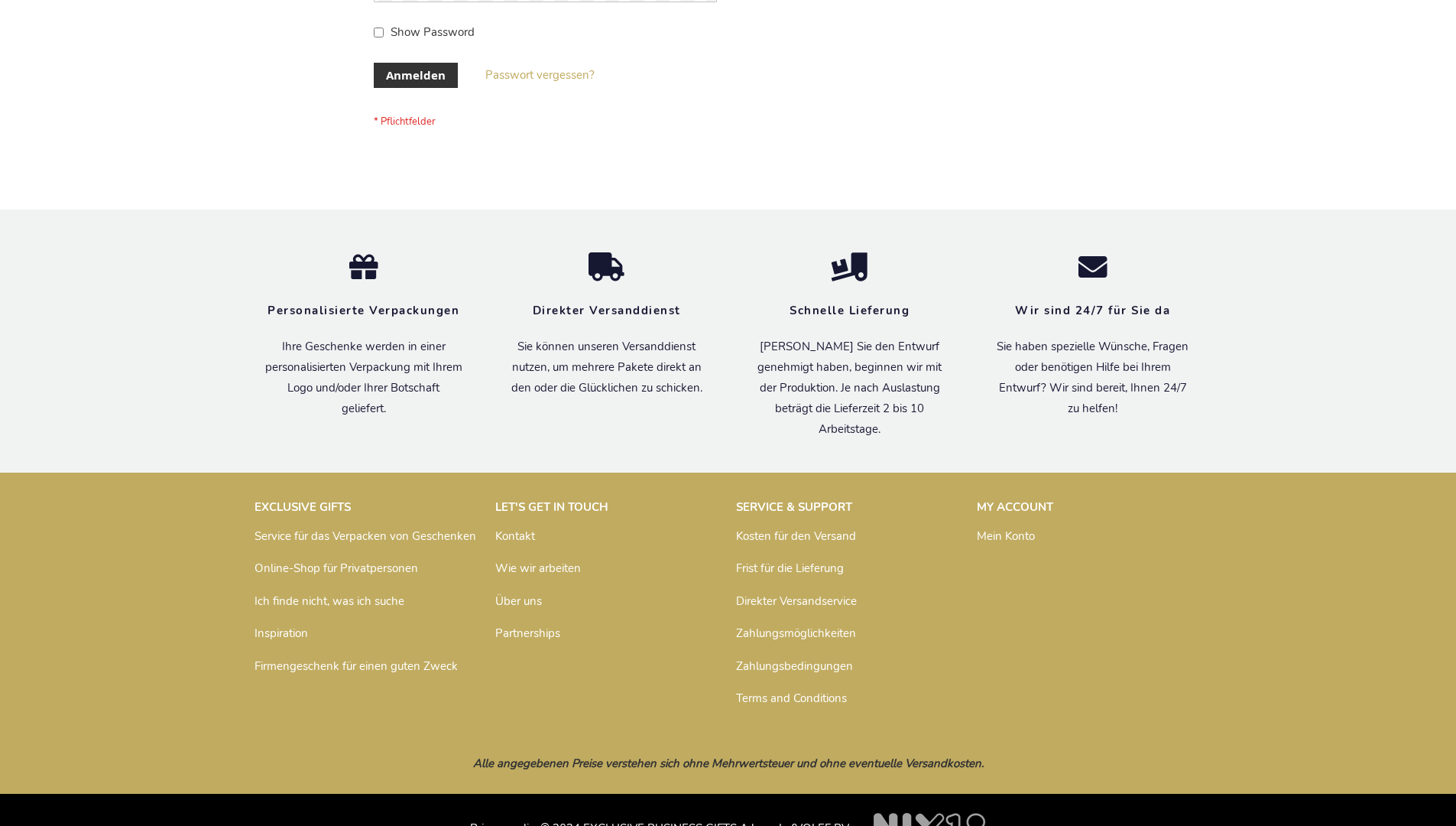
scroll to position [513, 0]
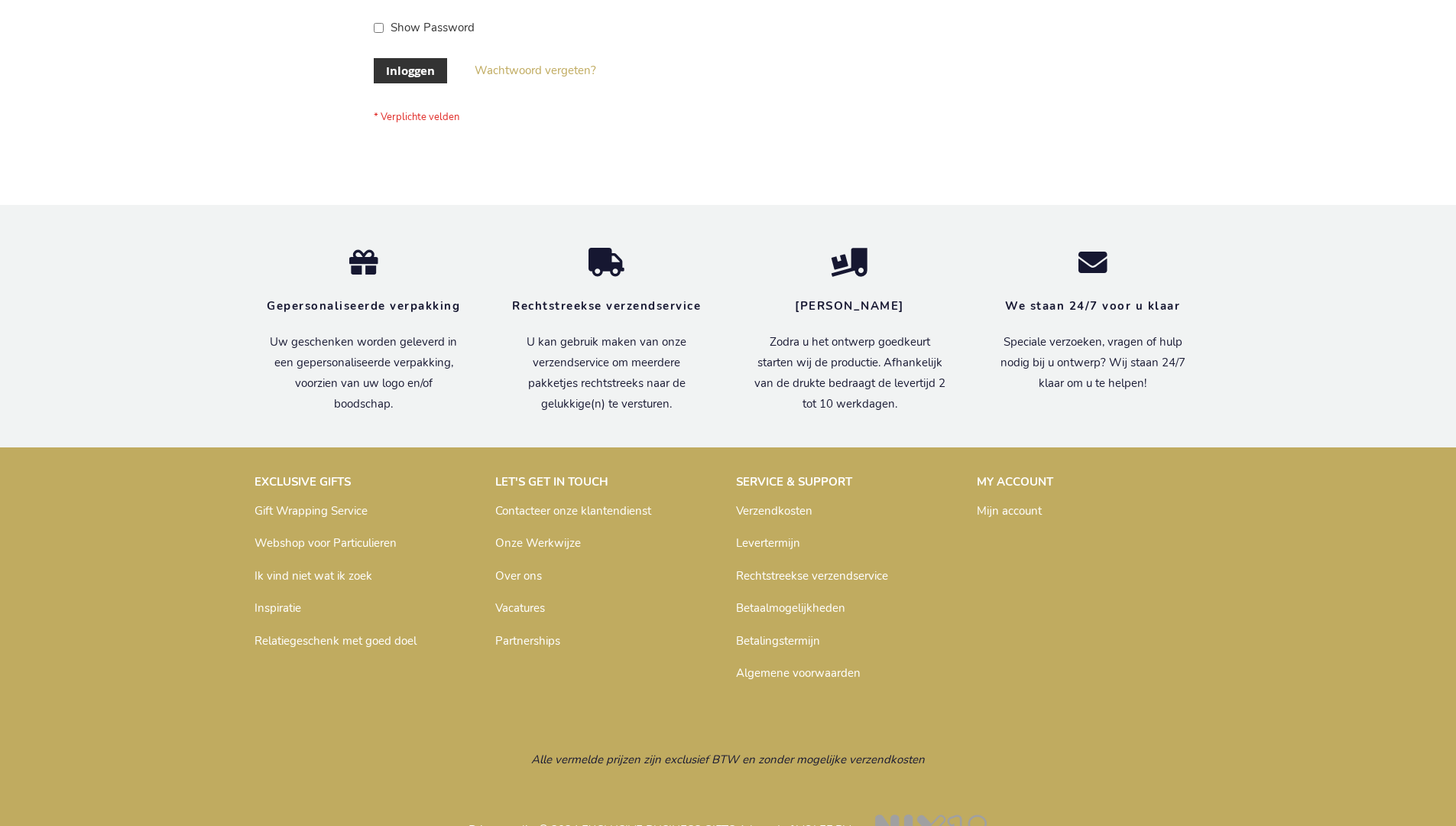
scroll to position [519, 0]
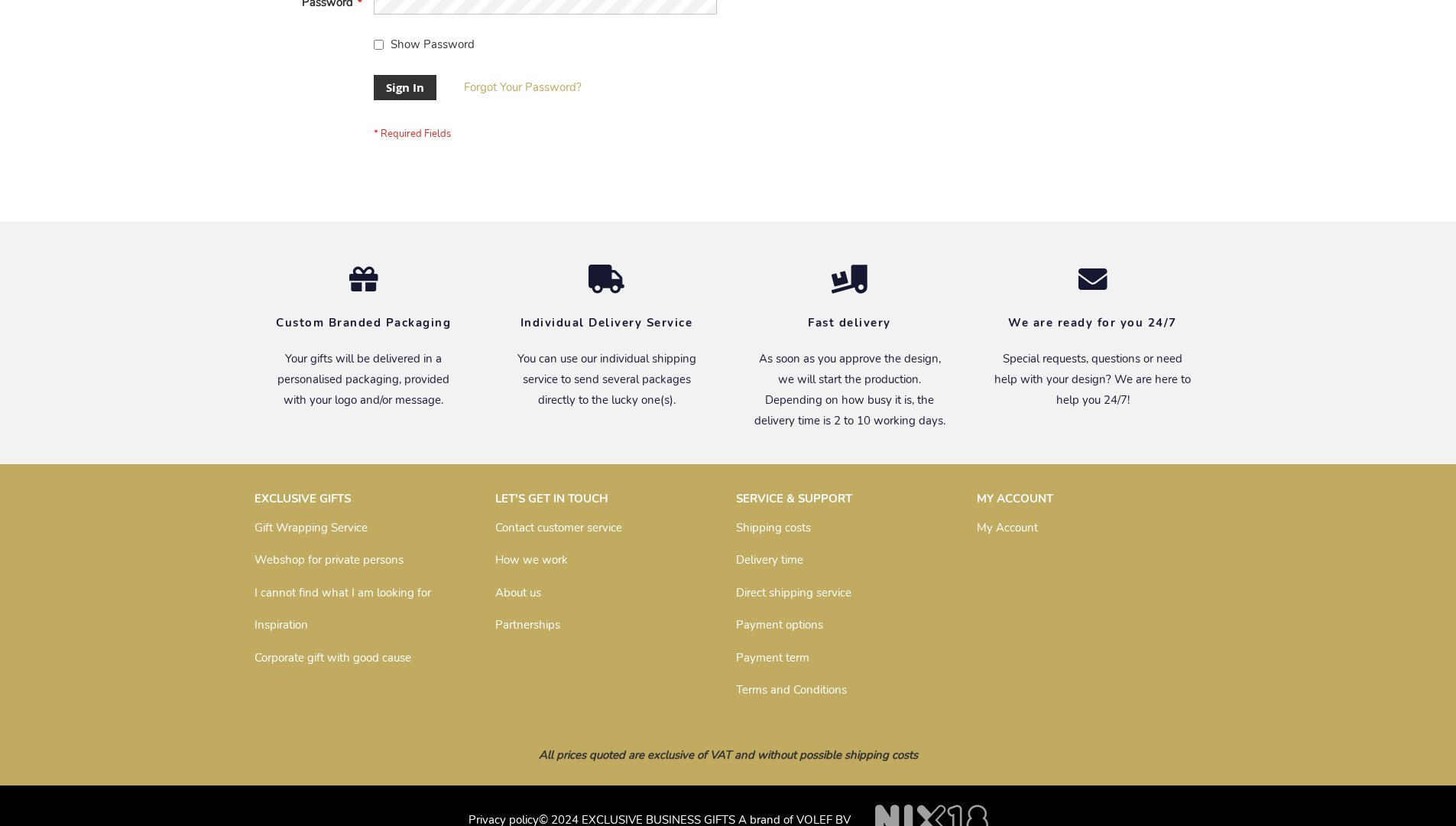
scroll to position [492, 0]
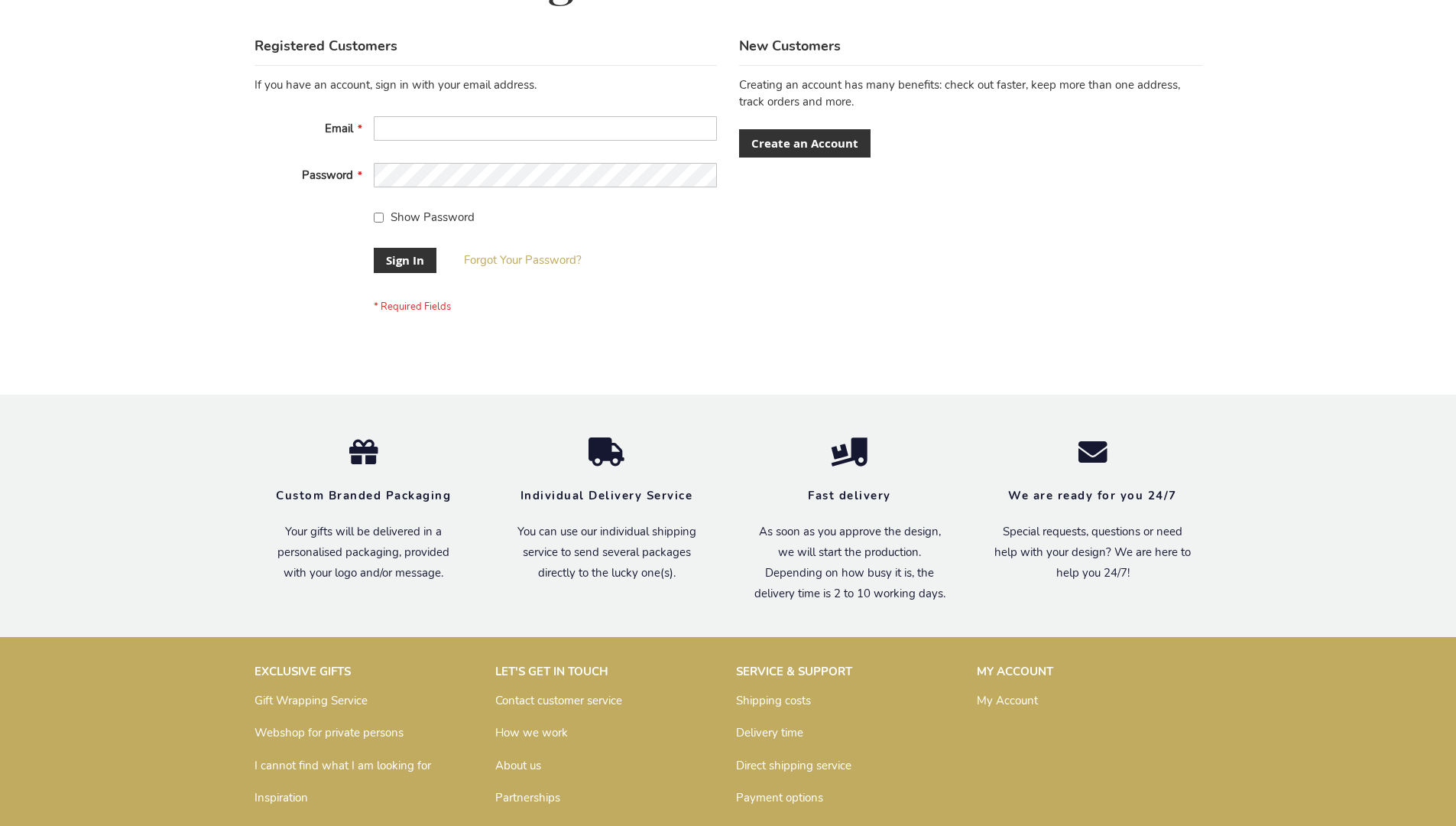
scroll to position [492, 0]
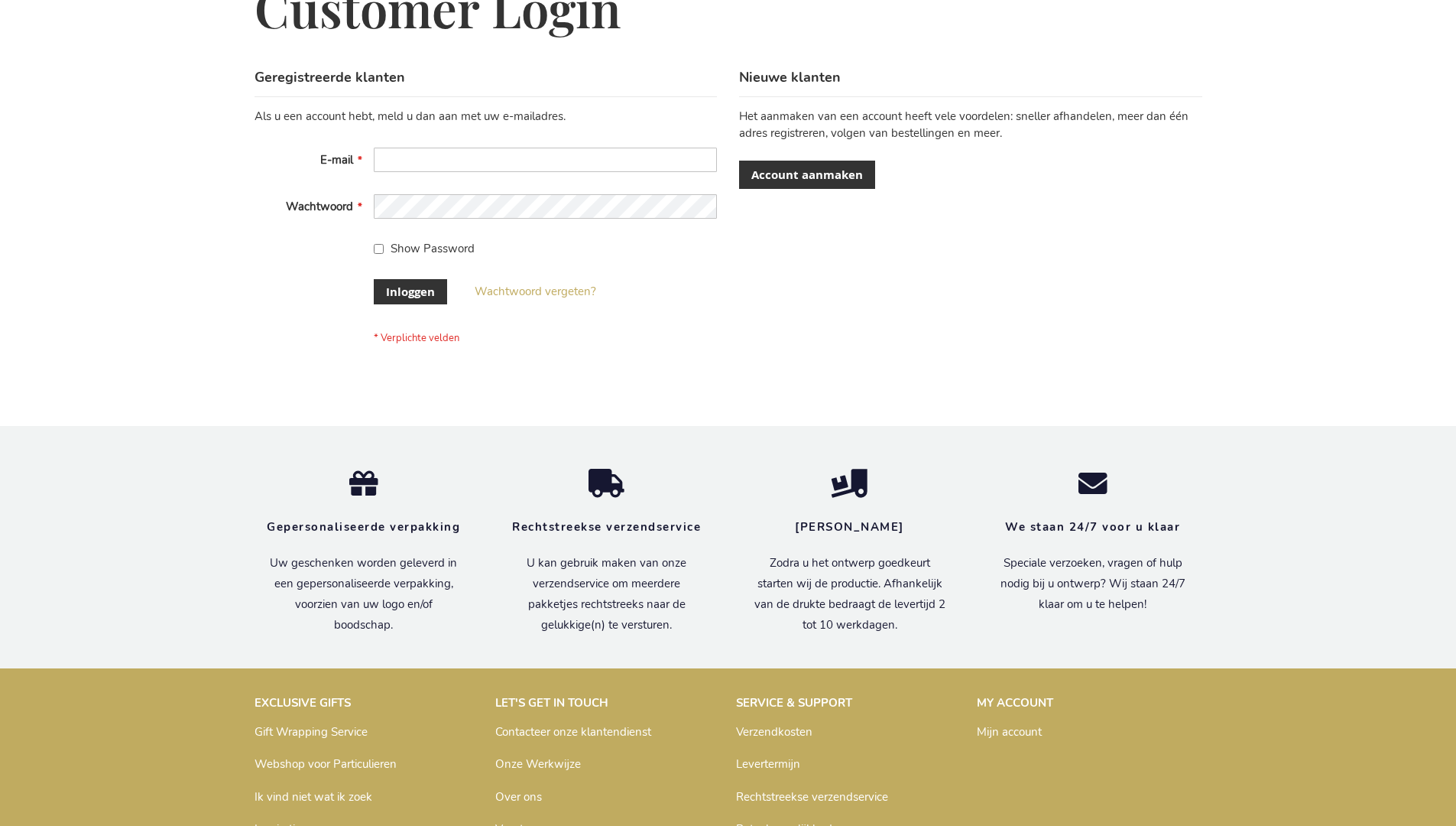
scroll to position [519, 0]
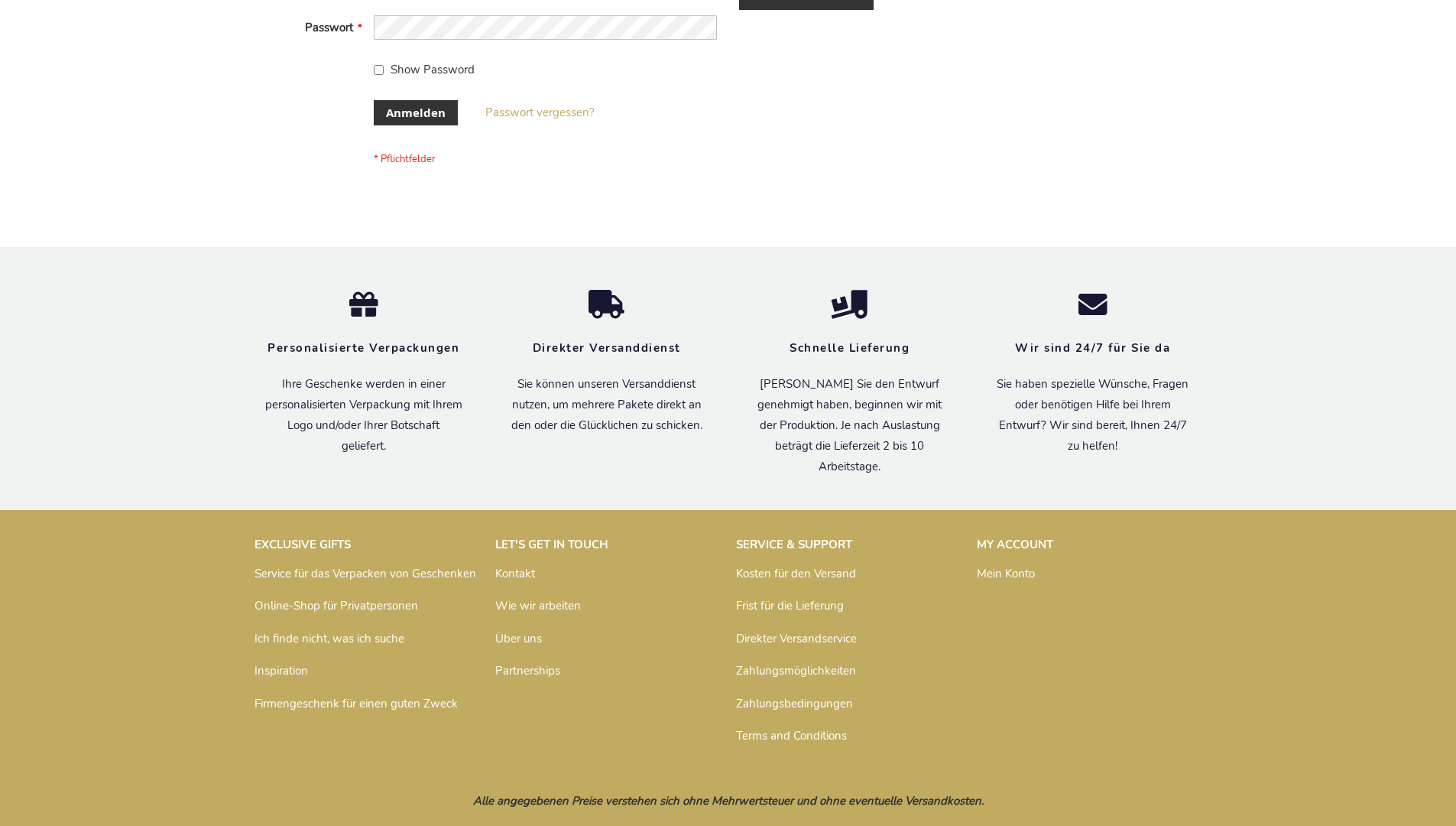
scroll to position [513, 0]
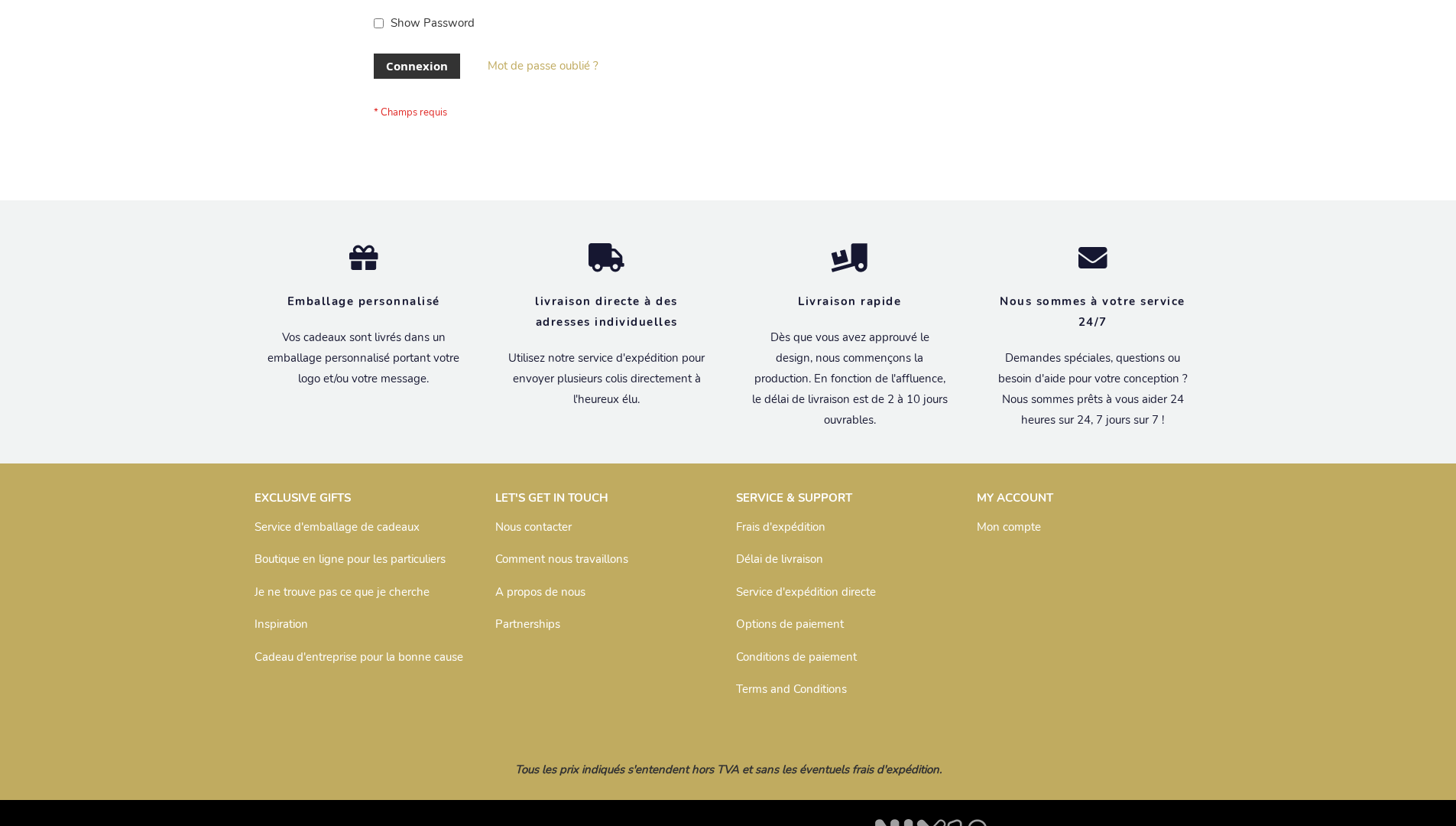
scroll to position [527, 0]
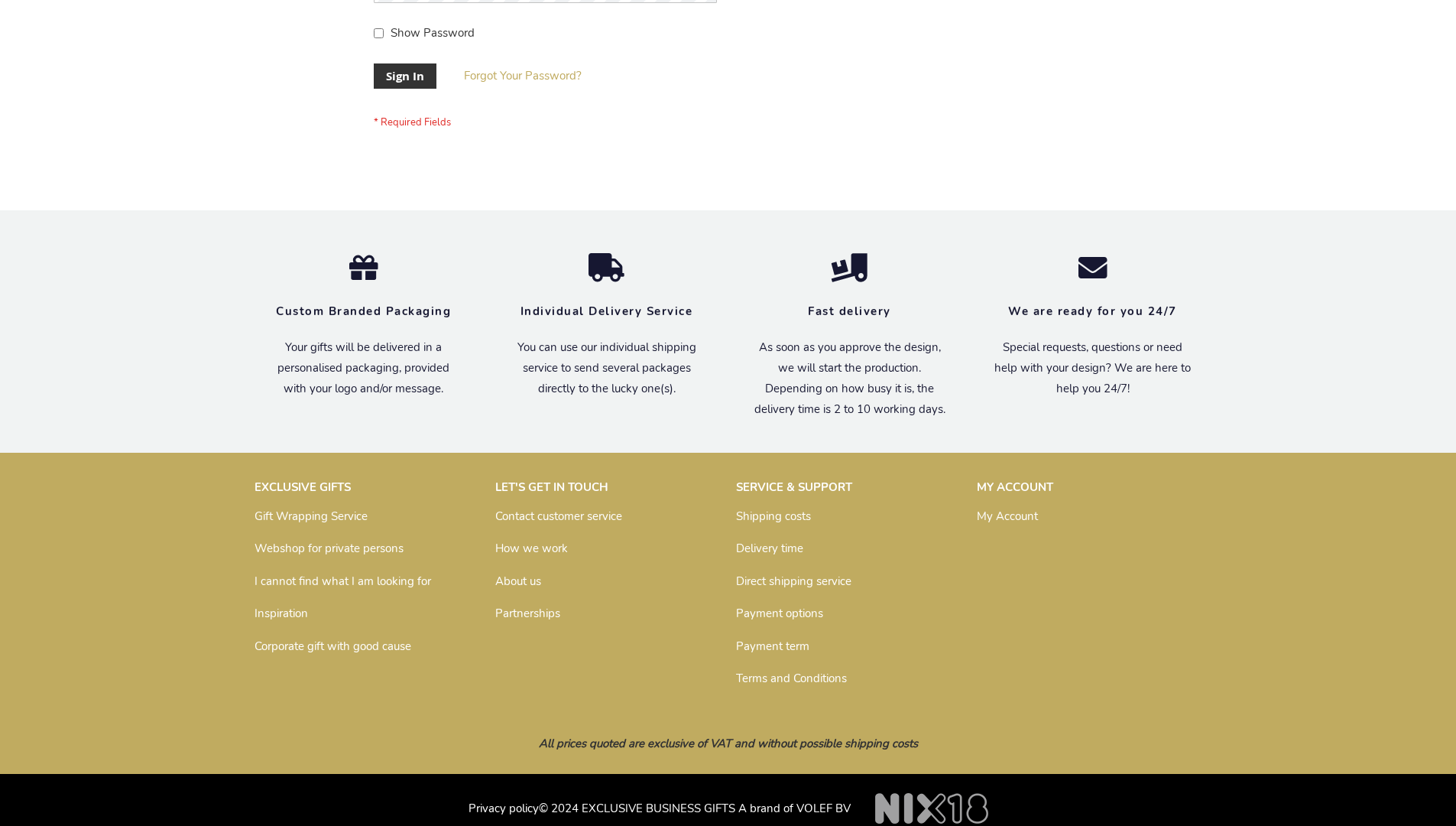
scroll to position [492, 0]
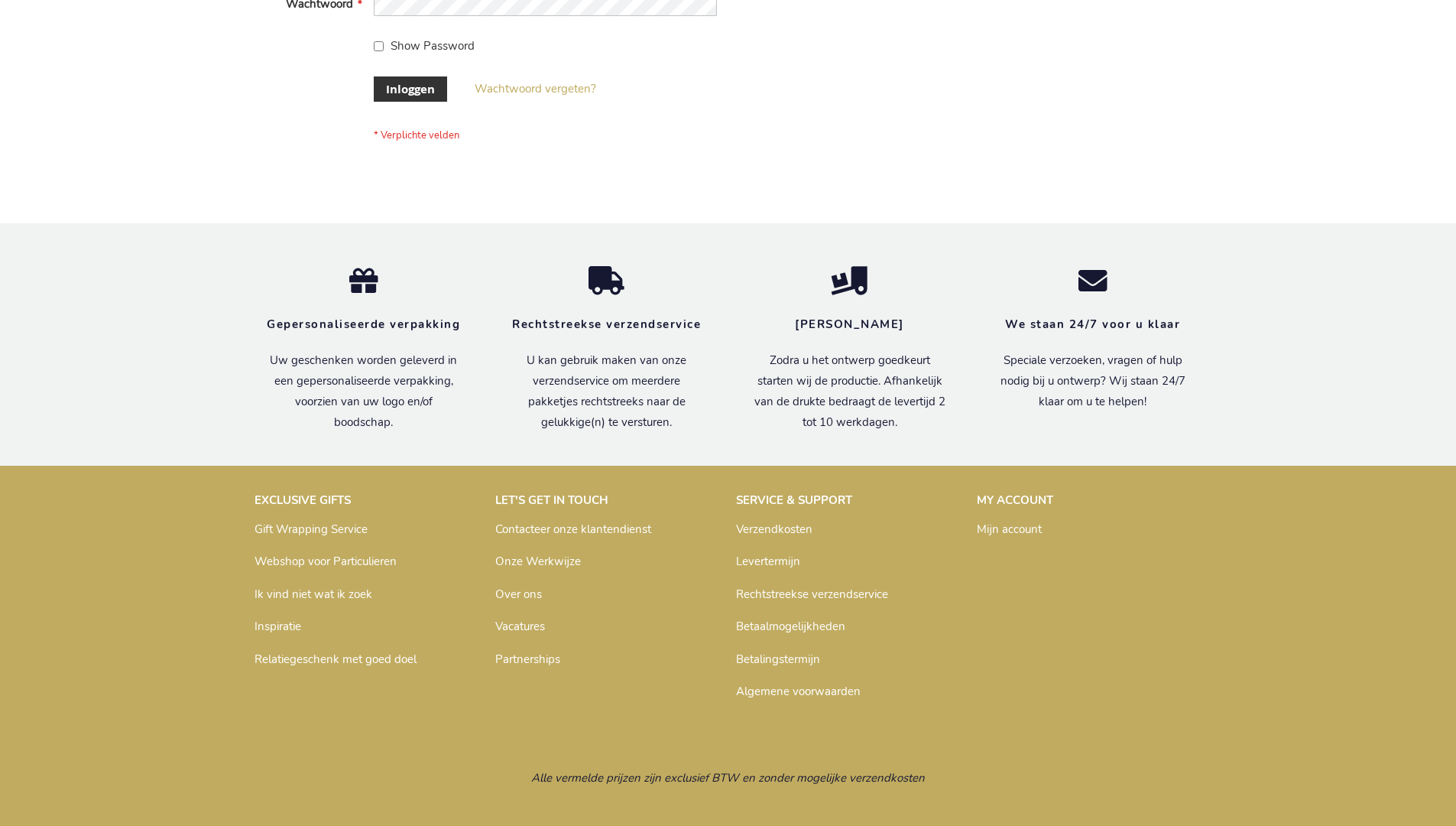
scroll to position [519, 0]
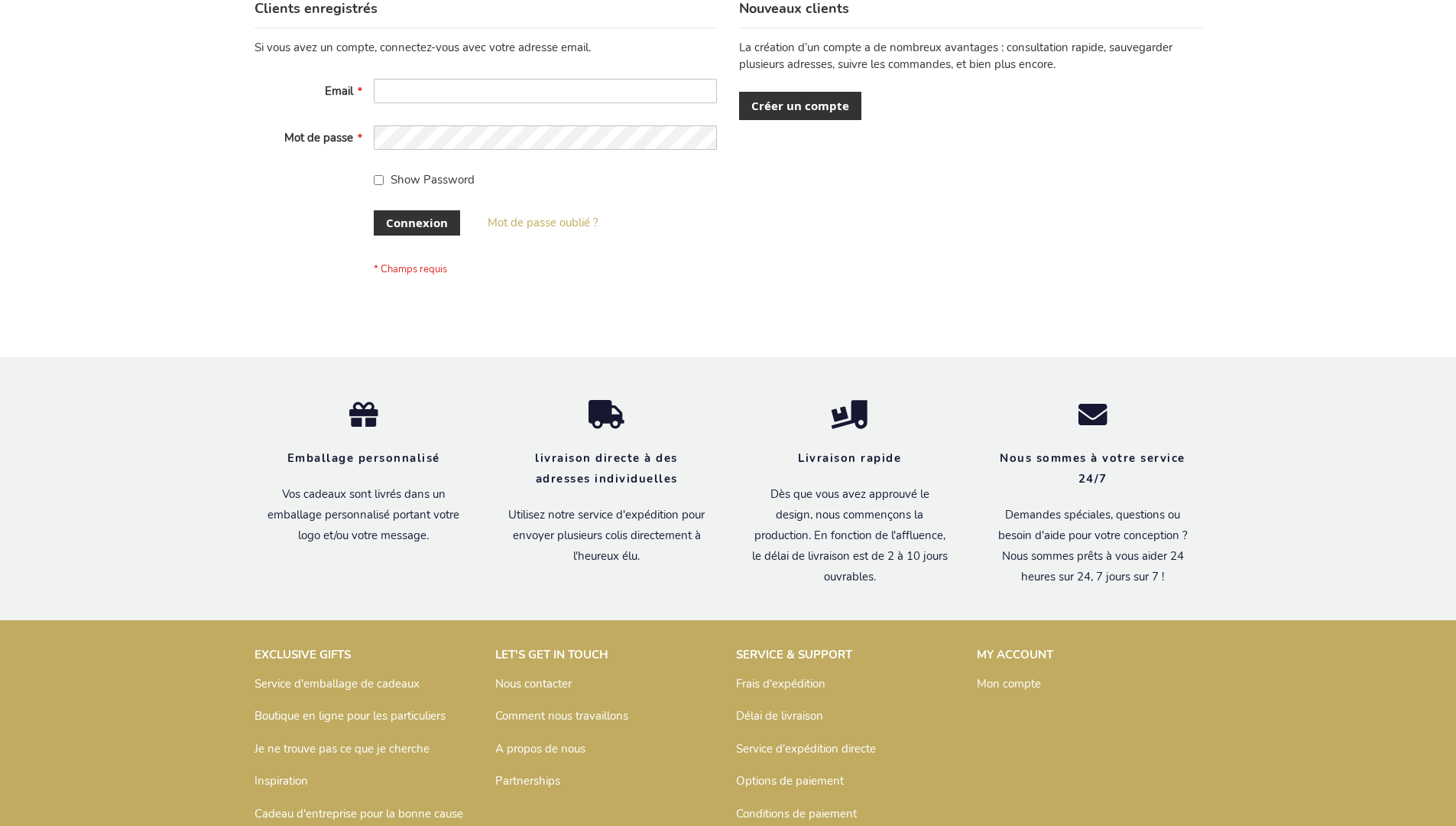
scroll to position [527, 0]
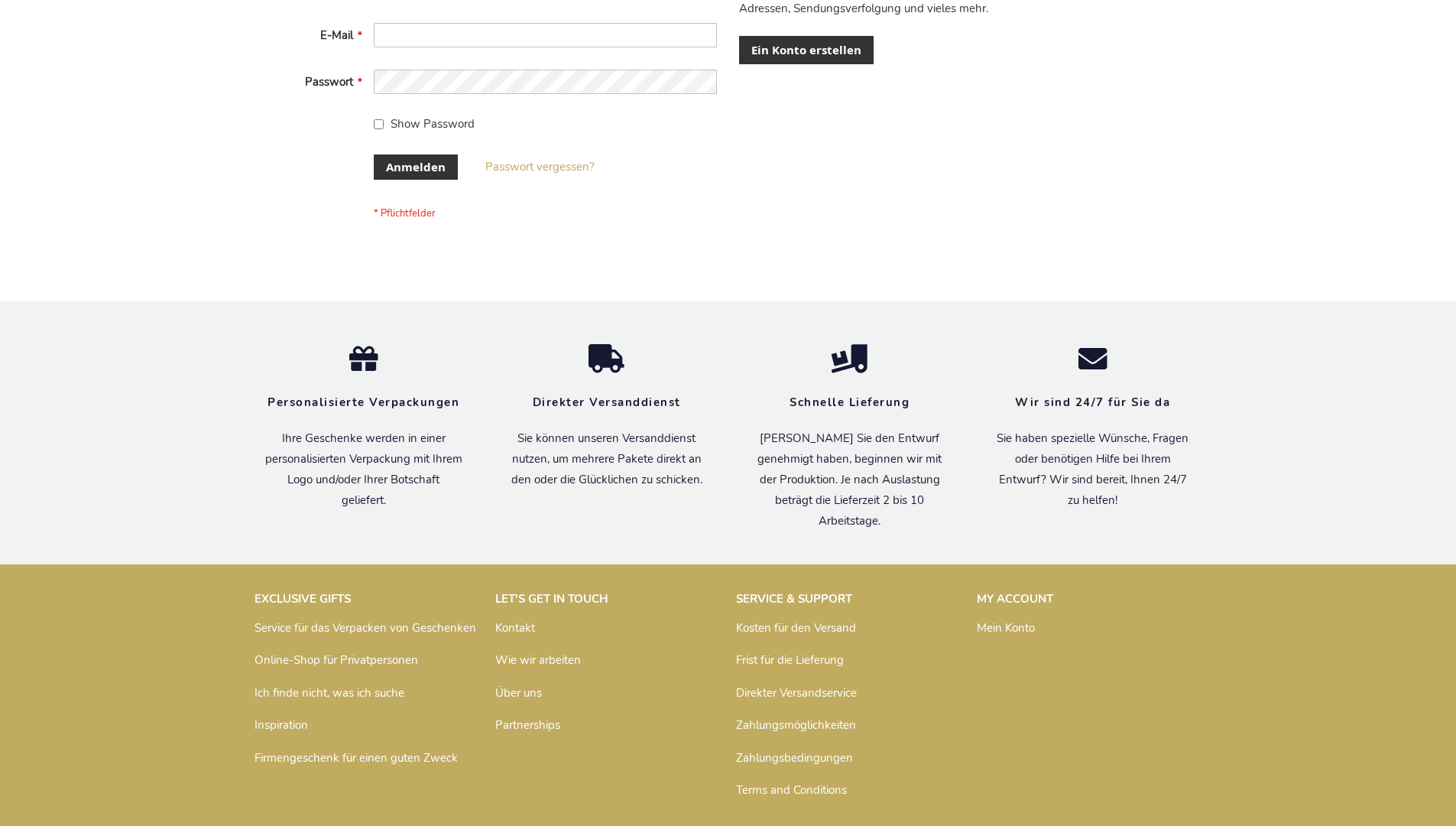
scroll to position [500, 0]
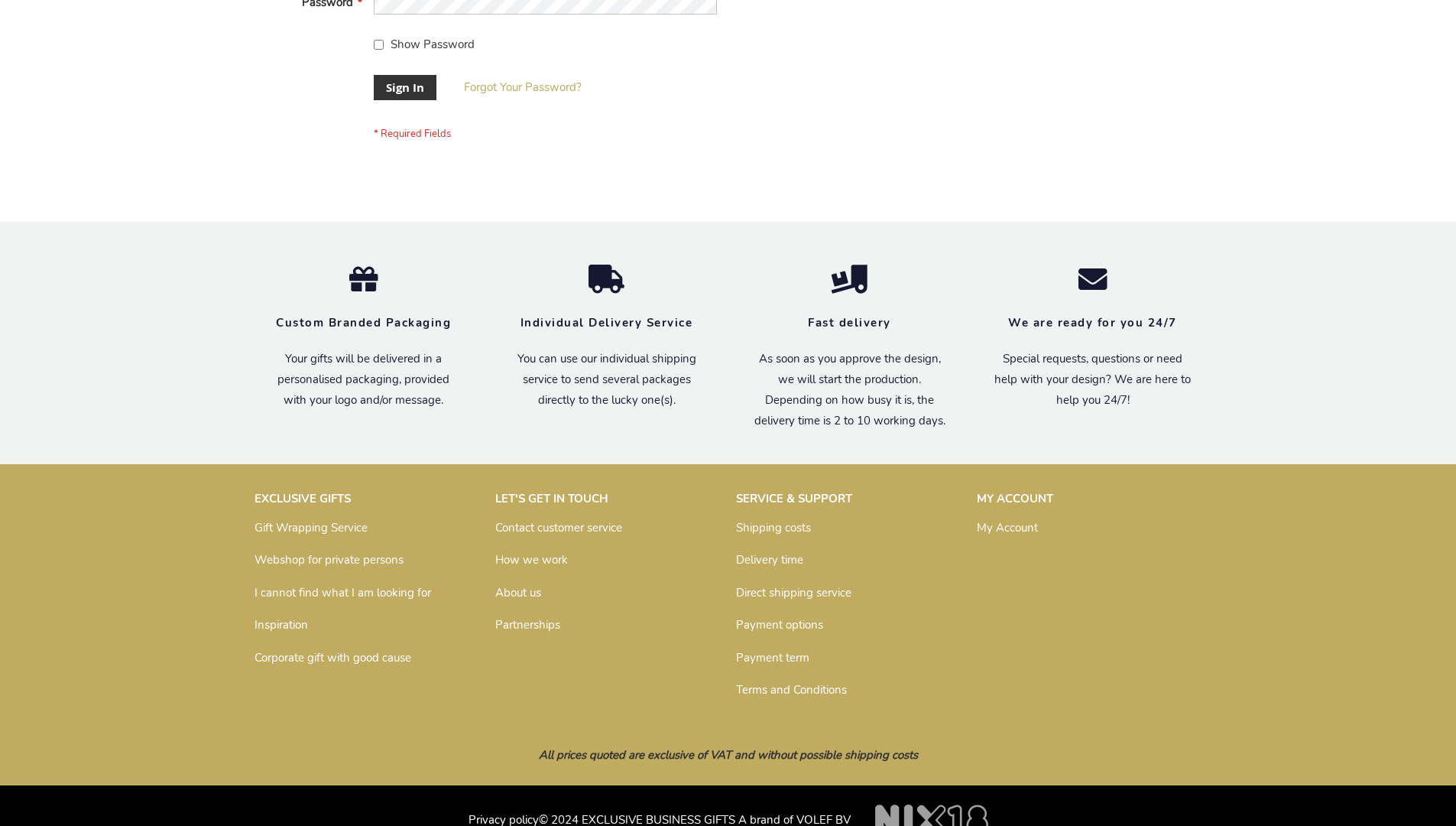
scroll to position [492, 0]
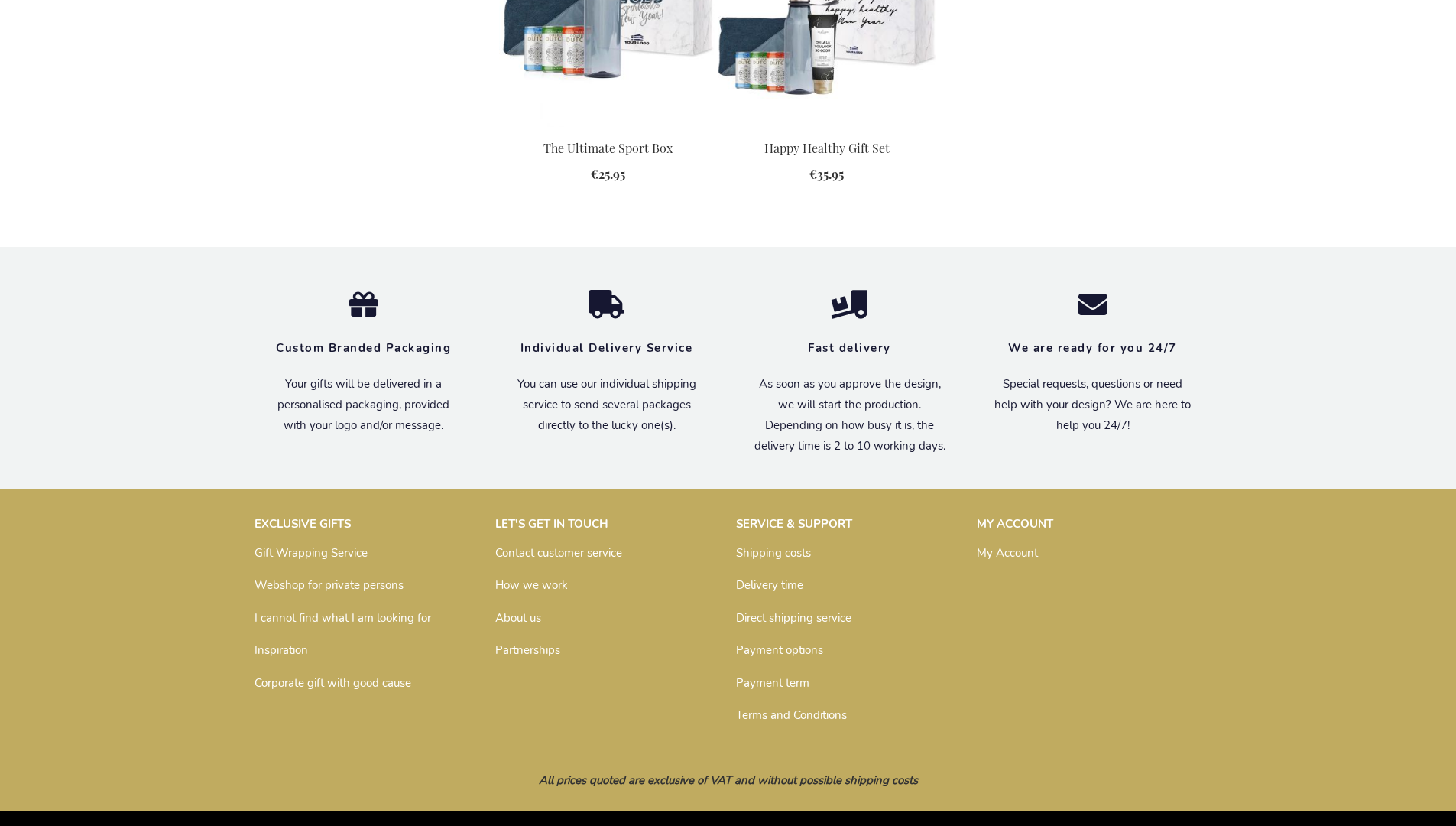
scroll to position [1937, 0]
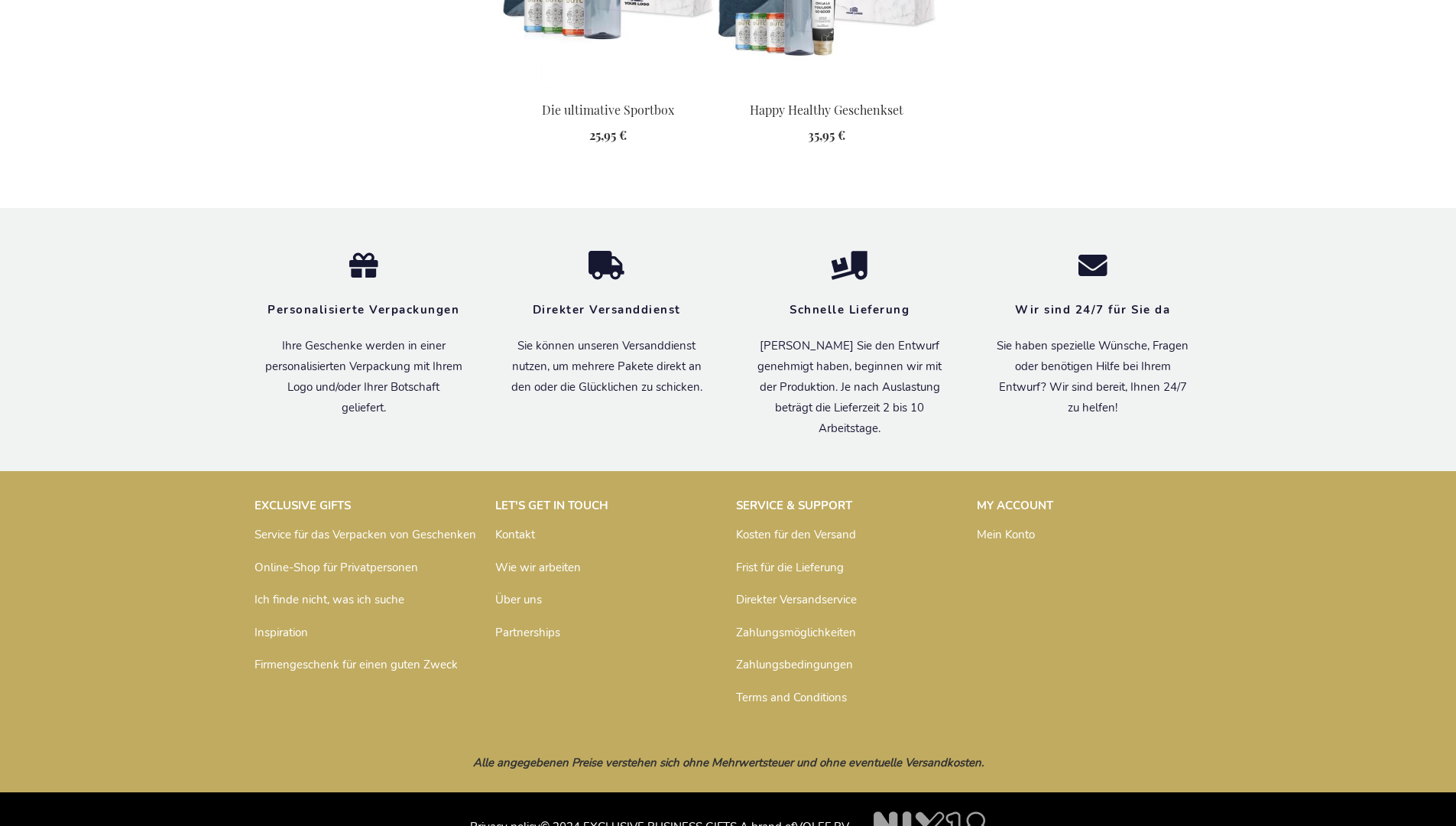
scroll to position [1993, 0]
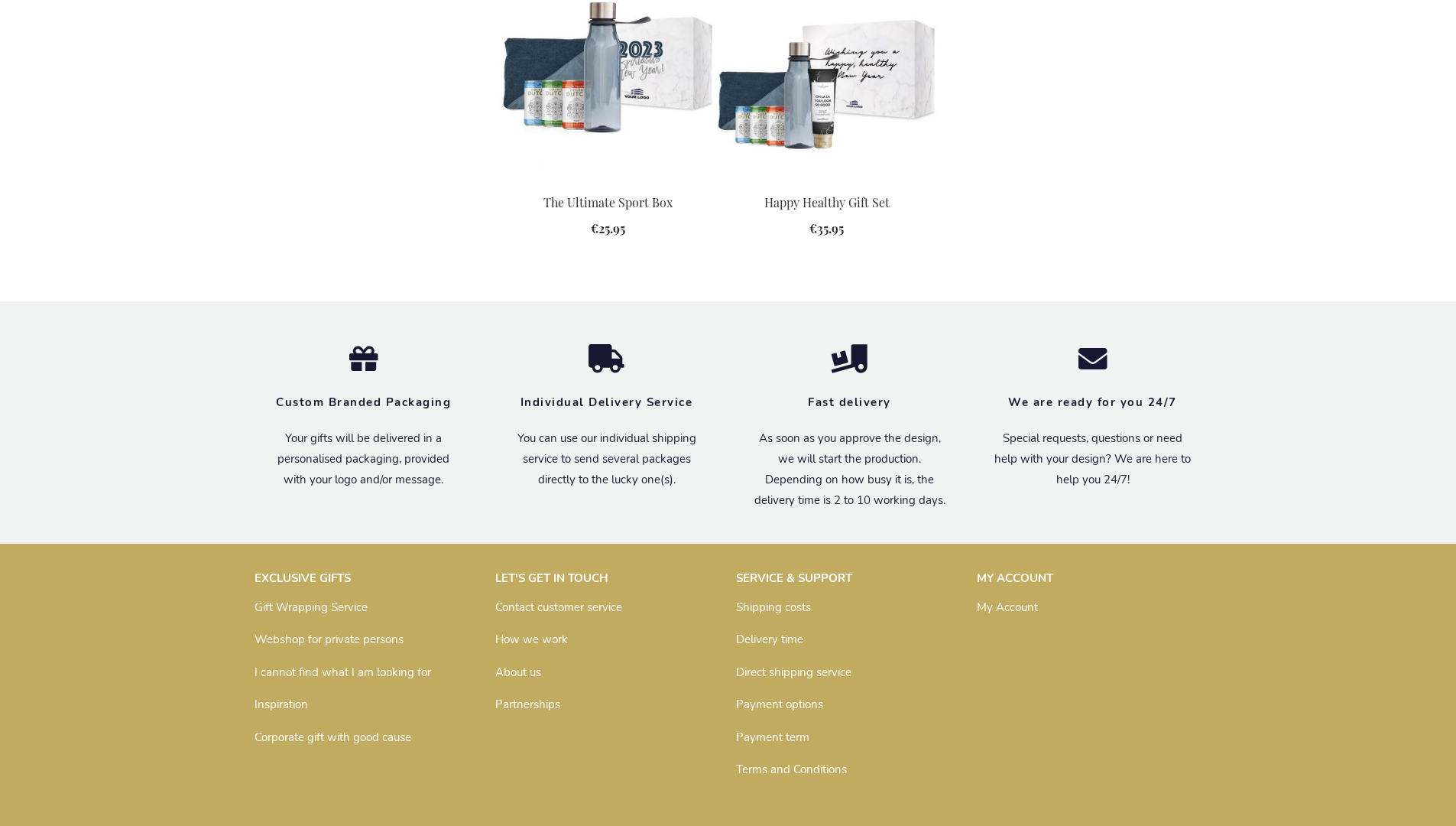
scroll to position [1937, 0]
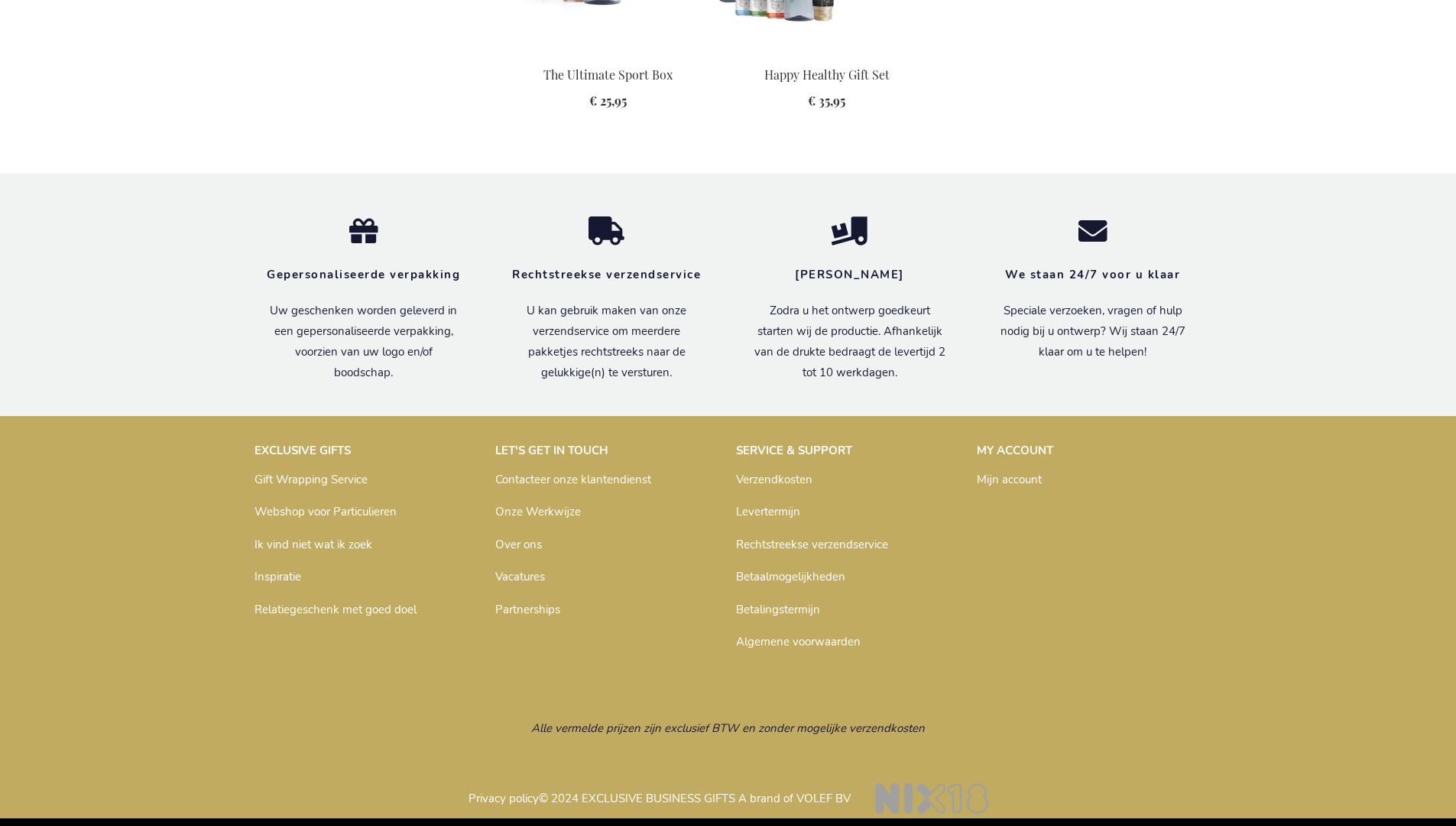
scroll to position [1965, 0]
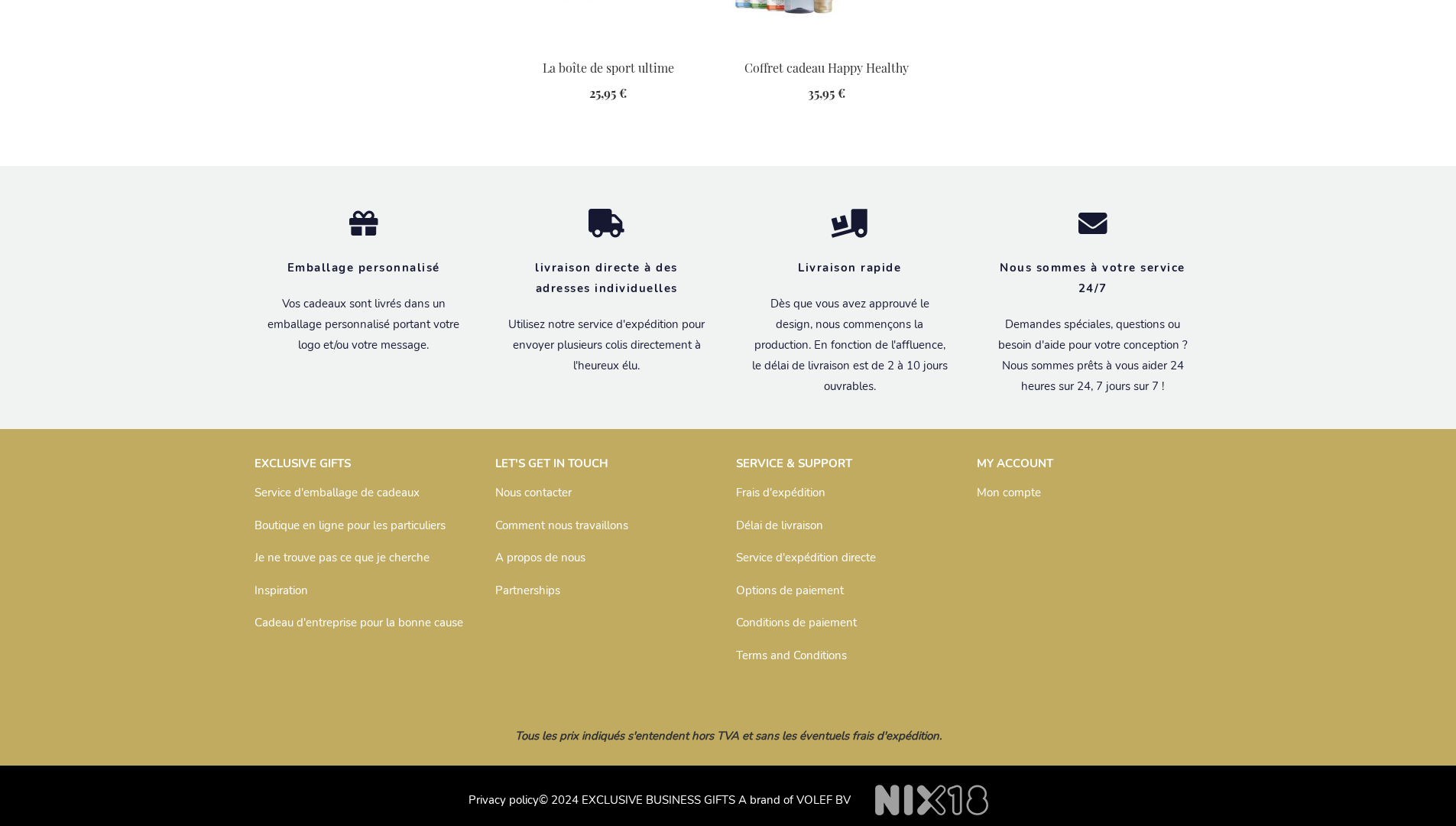
scroll to position [2008, 0]
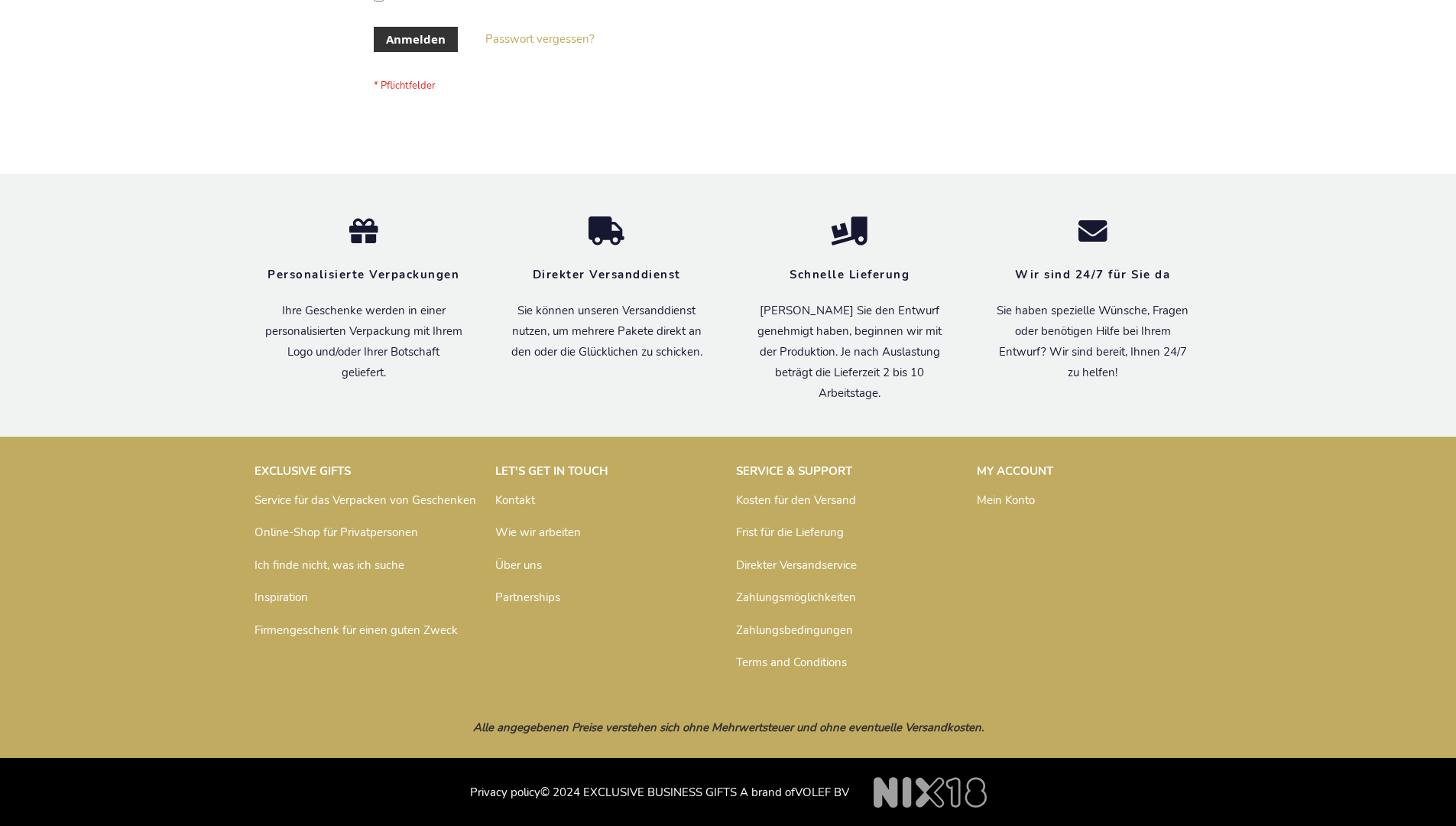
scroll to position [513, 0]
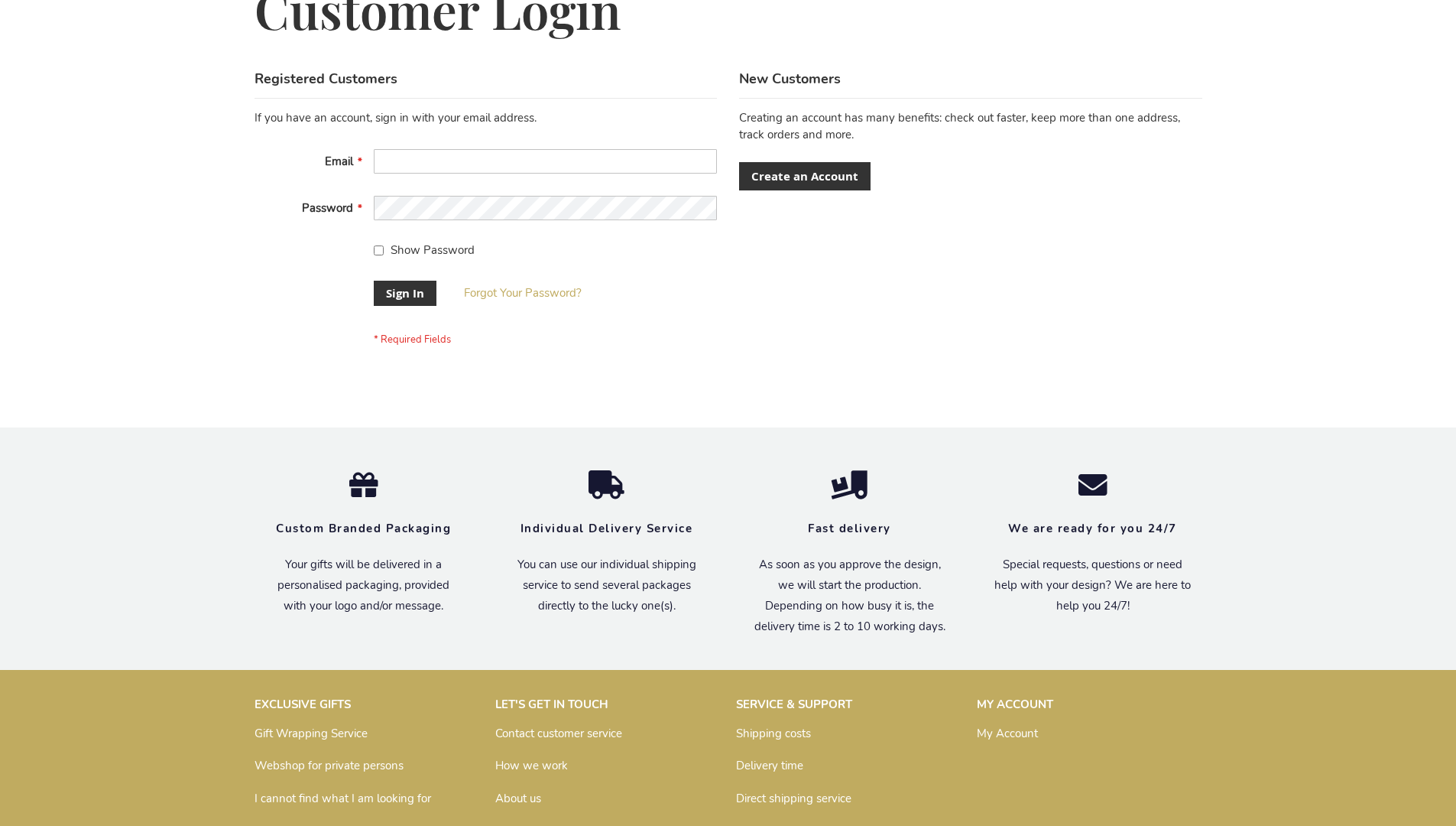
scroll to position [492, 0]
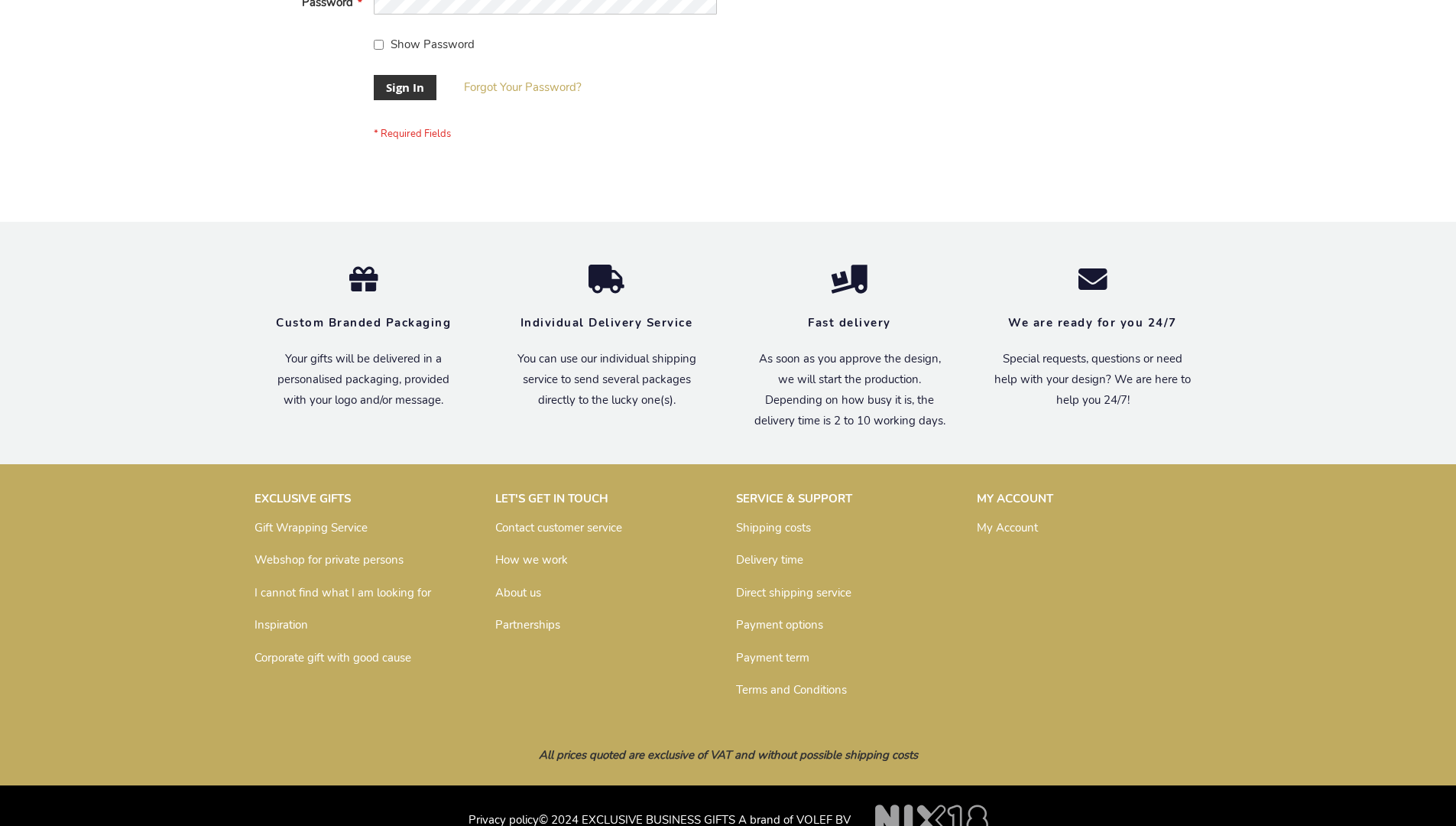
scroll to position [492, 0]
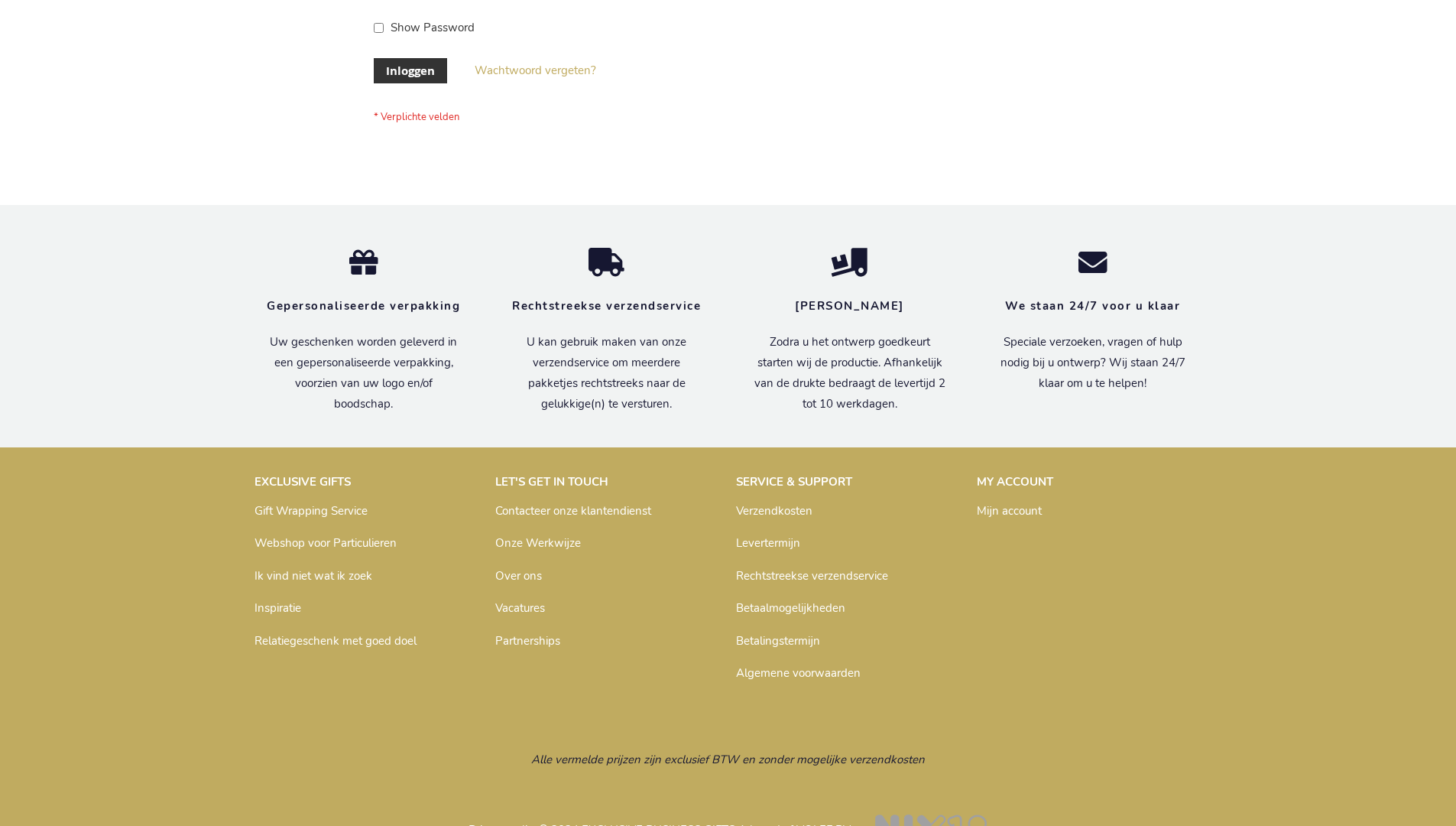
scroll to position [519, 0]
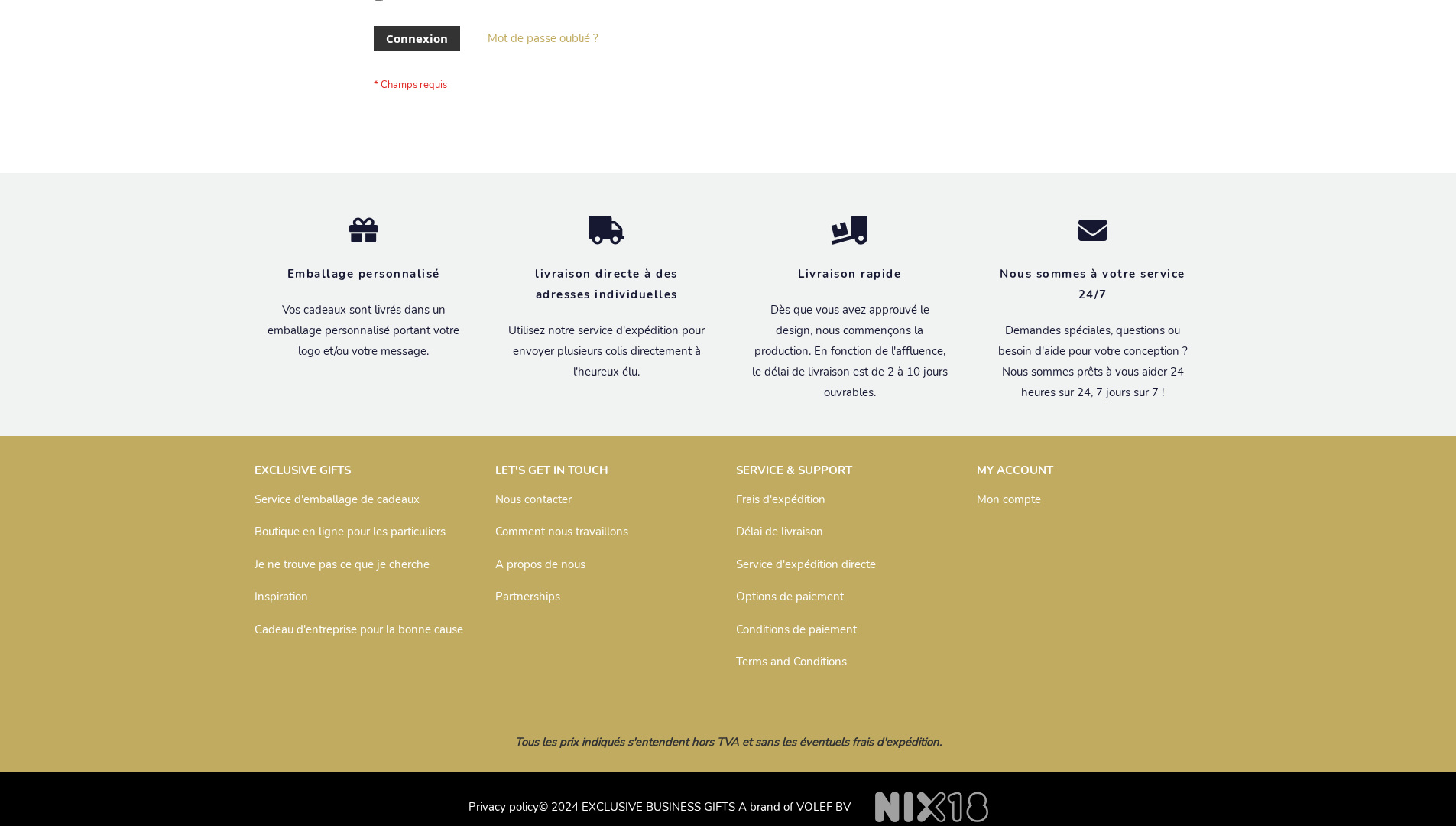
scroll to position [527, 0]
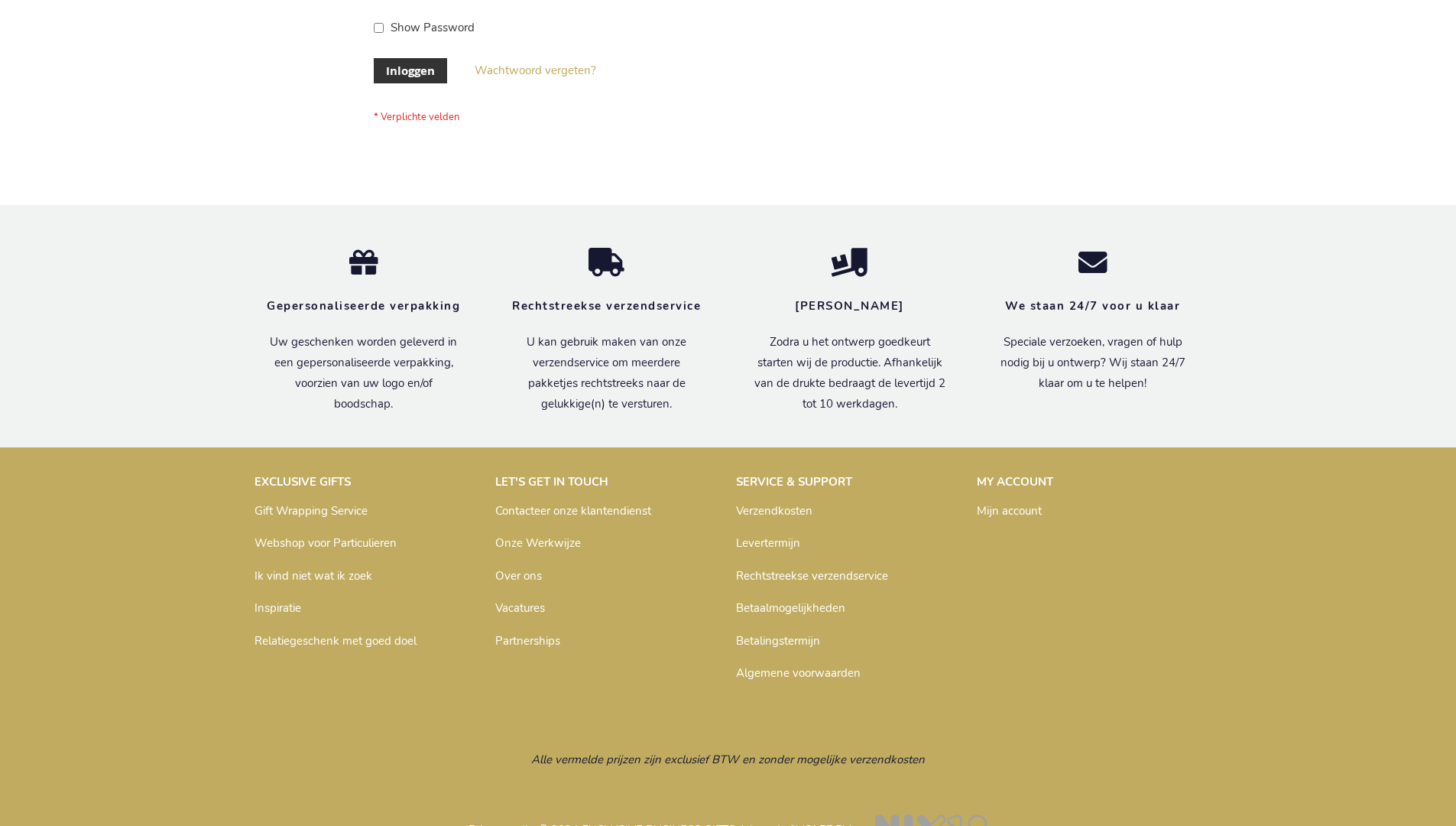
scroll to position [519, 0]
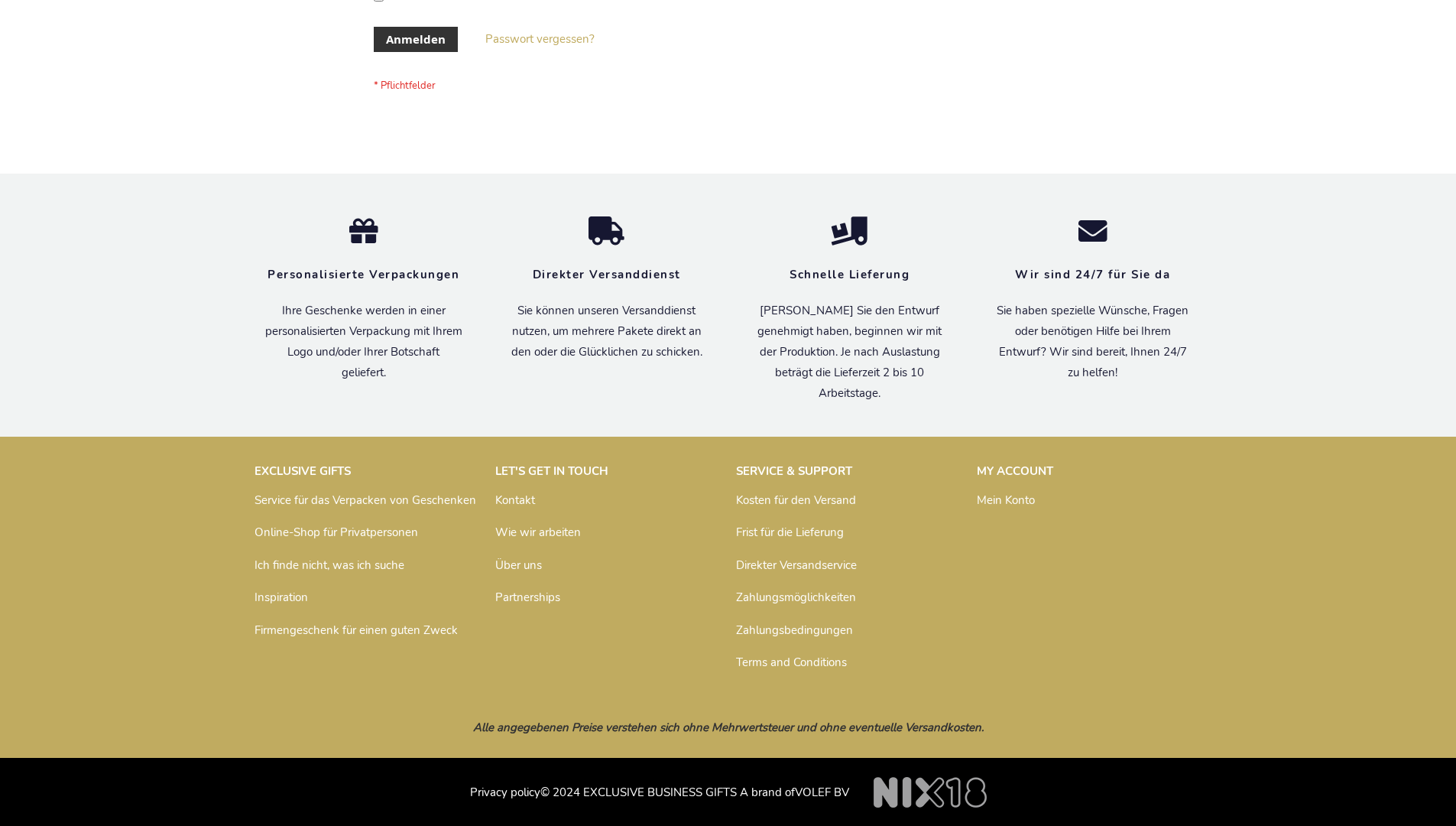
scroll to position [513, 0]
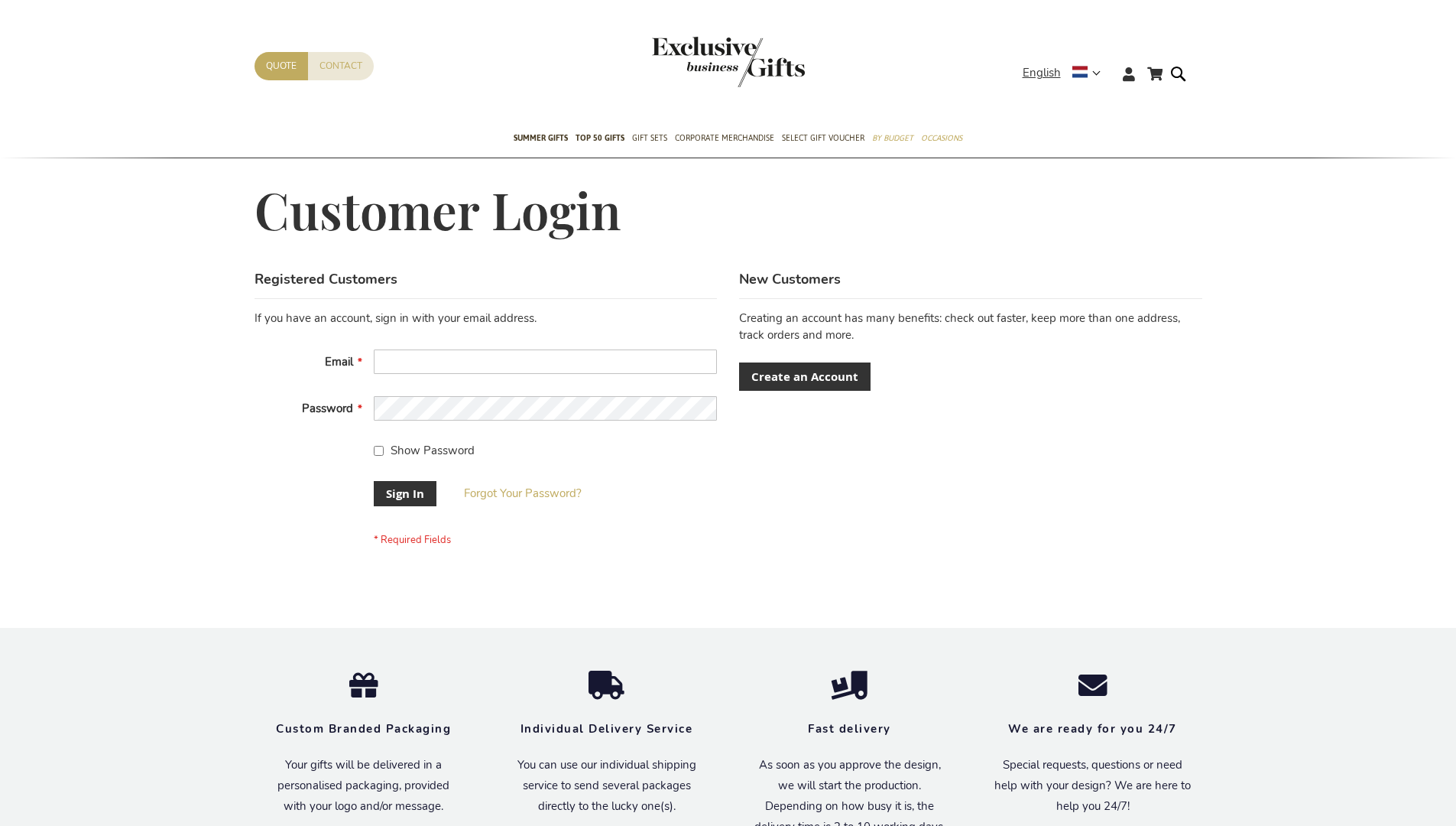
scroll to position [492, 0]
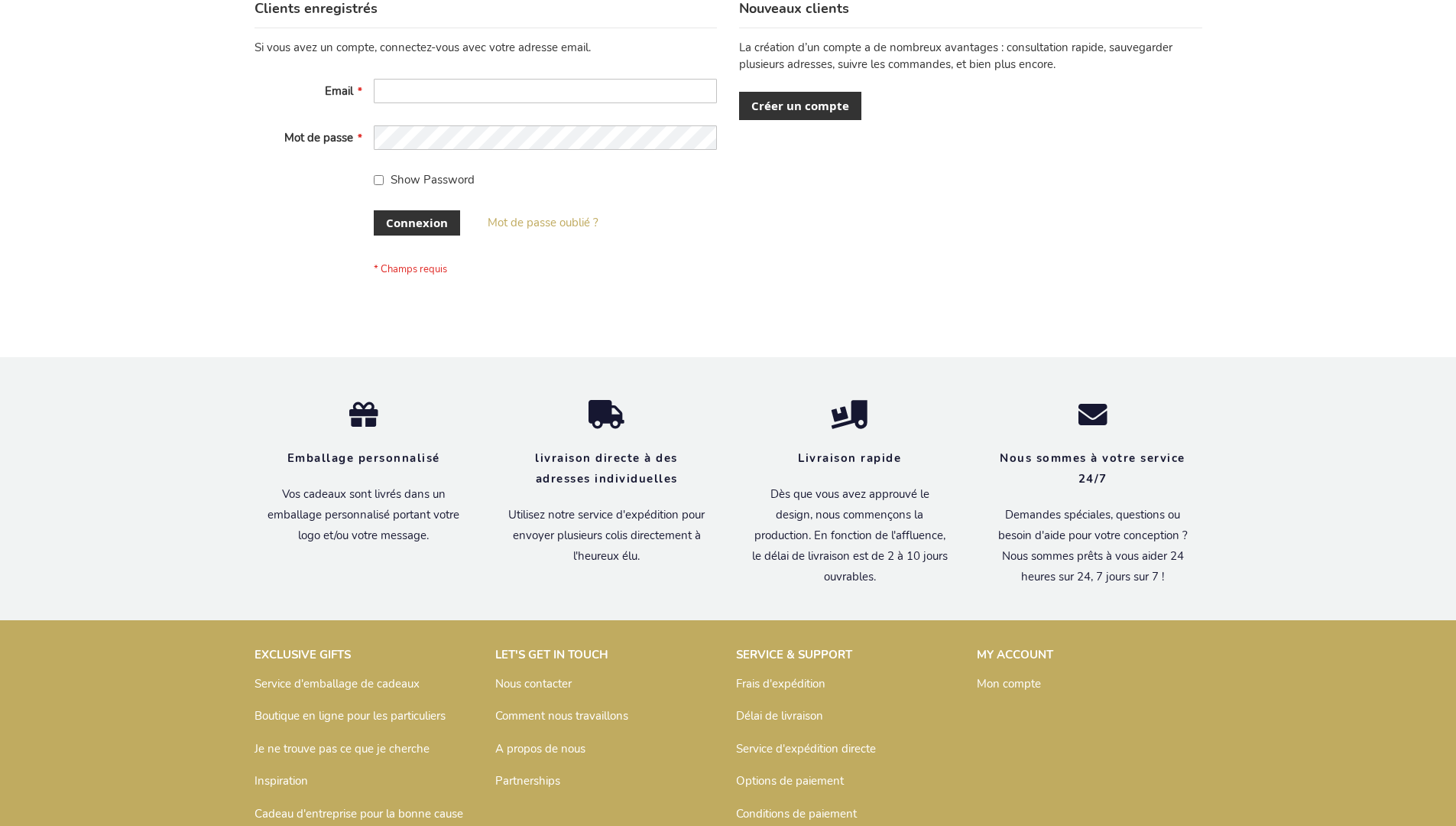
scroll to position [527, 0]
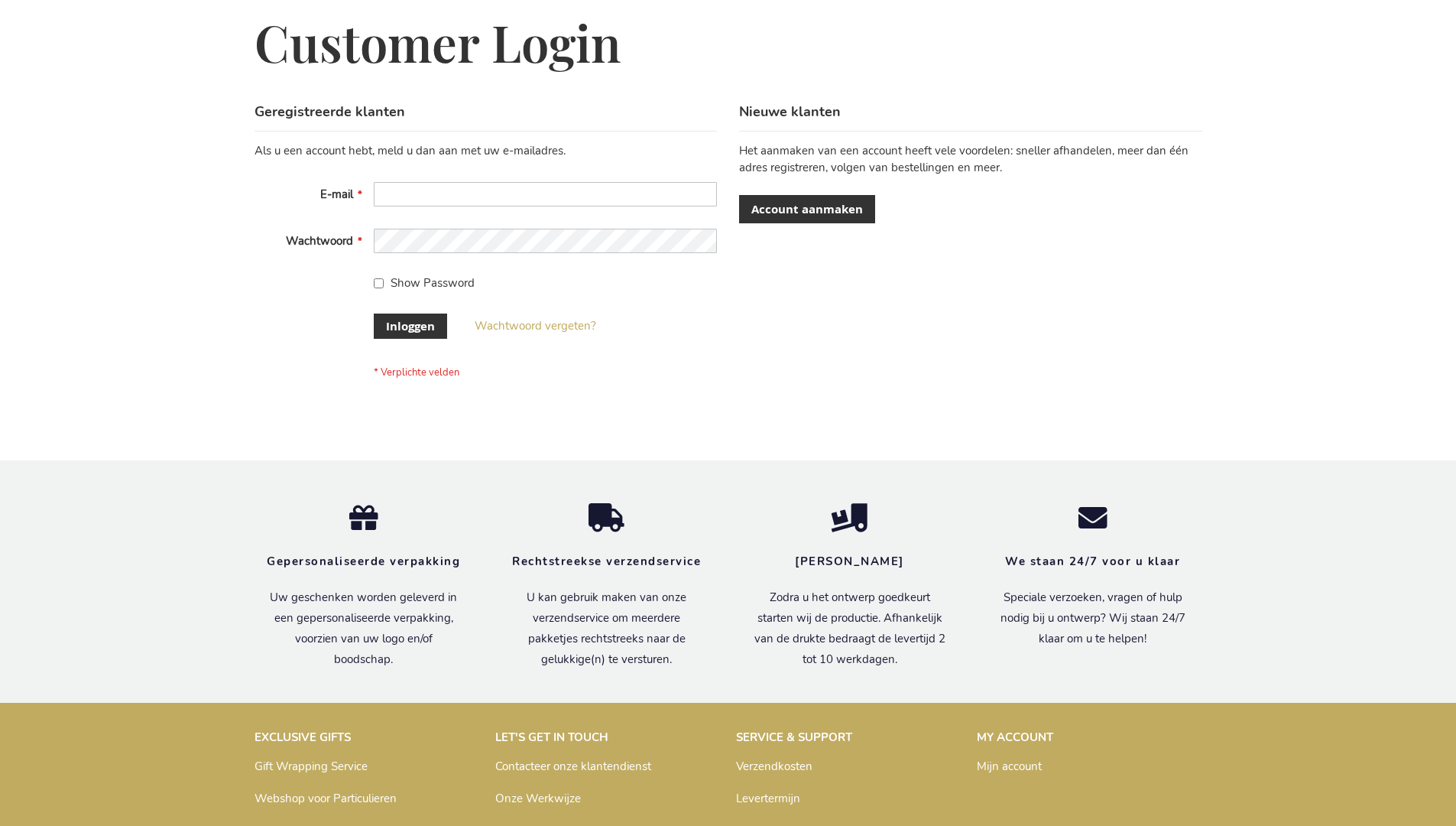
scroll to position [508, 0]
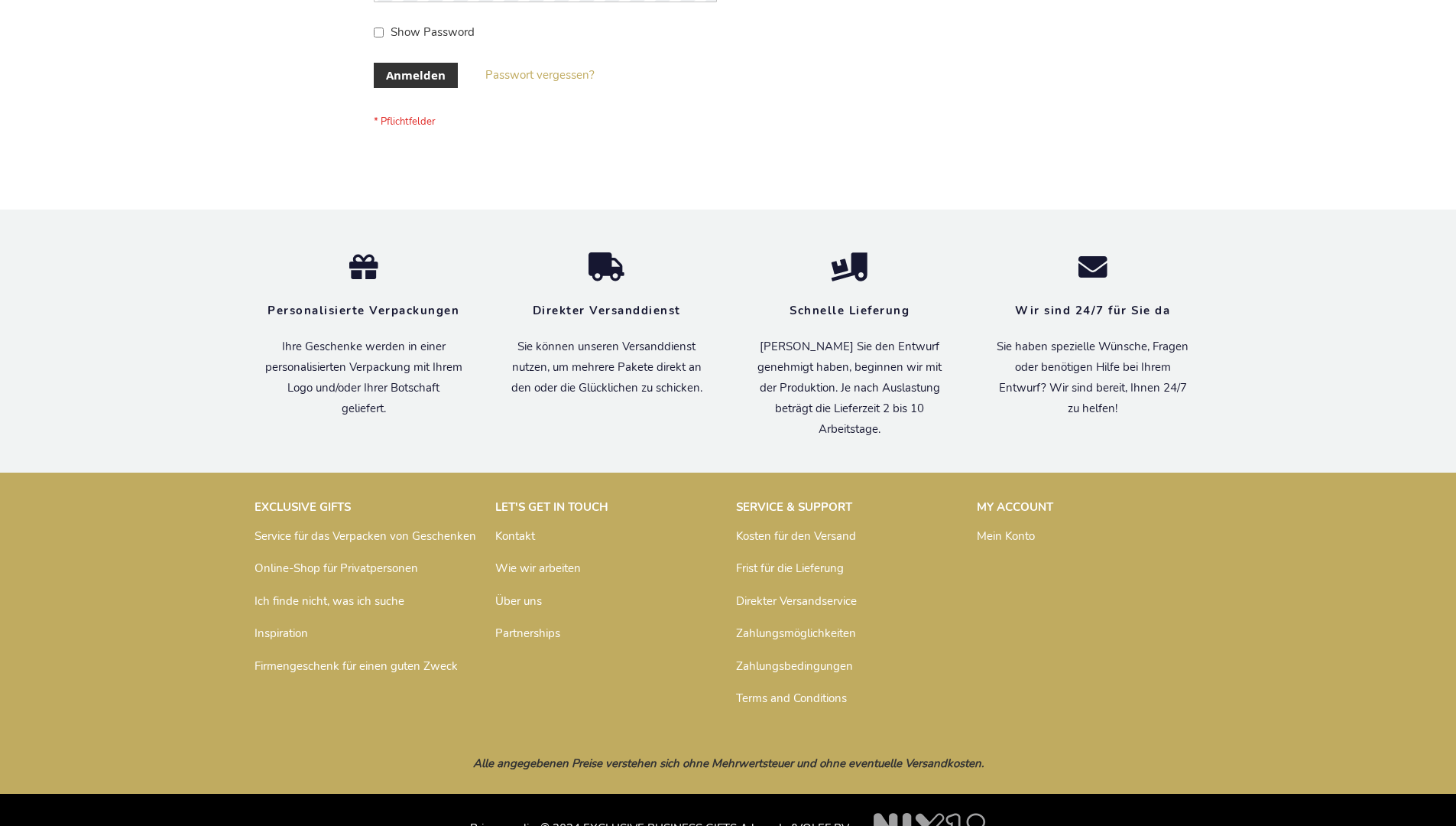
scroll to position [513, 0]
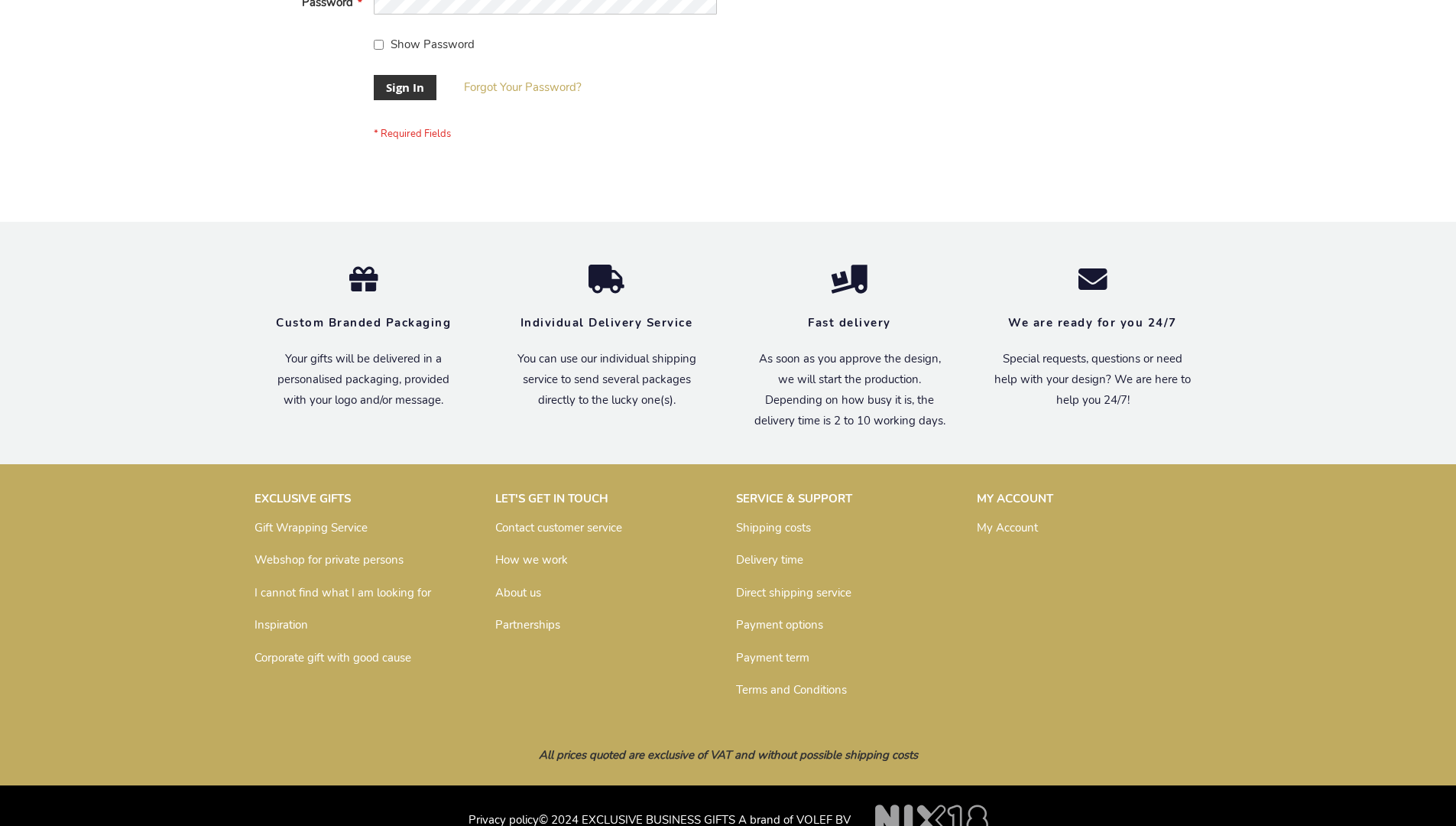
scroll to position [492, 0]
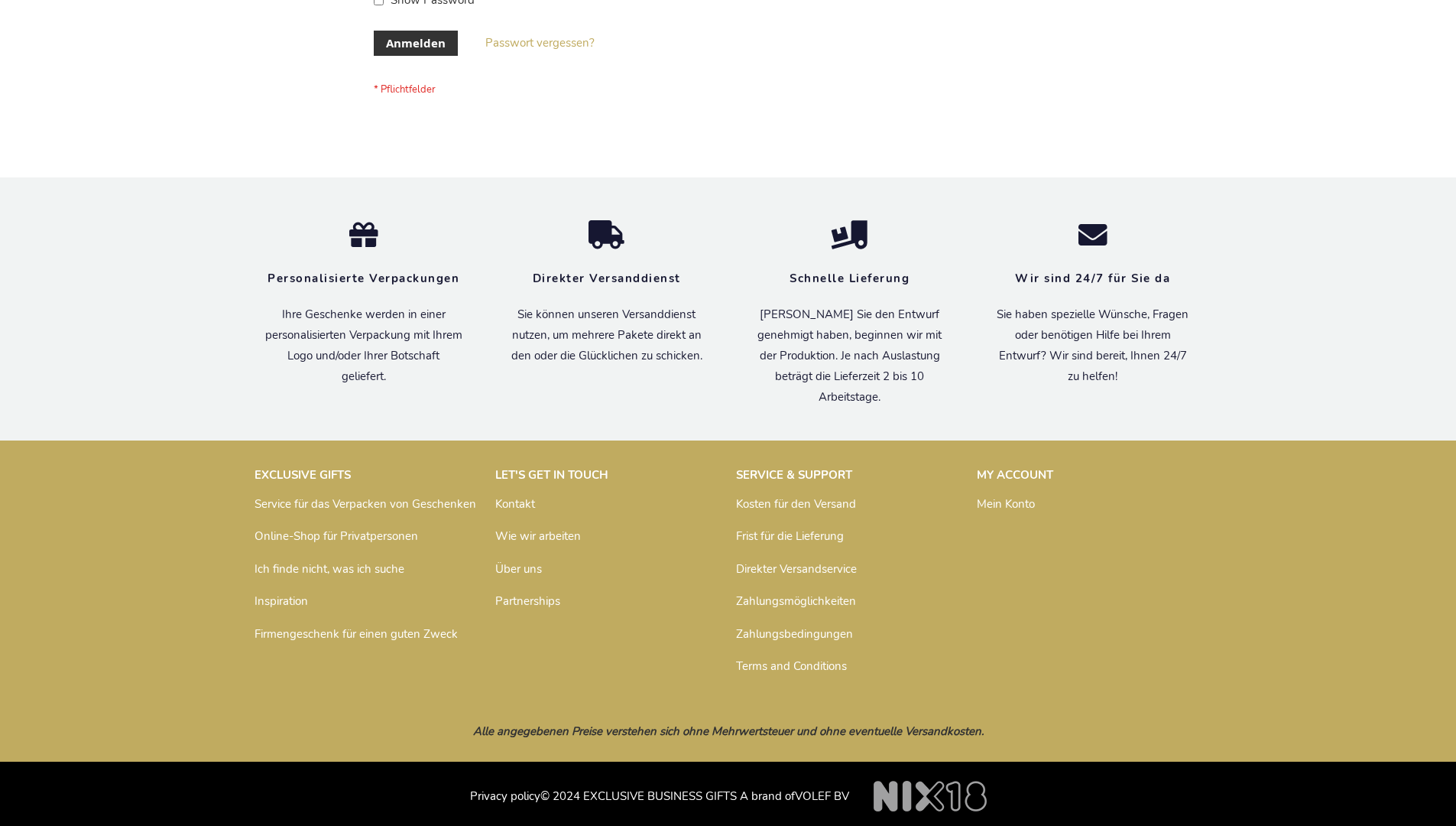
scroll to position [513, 0]
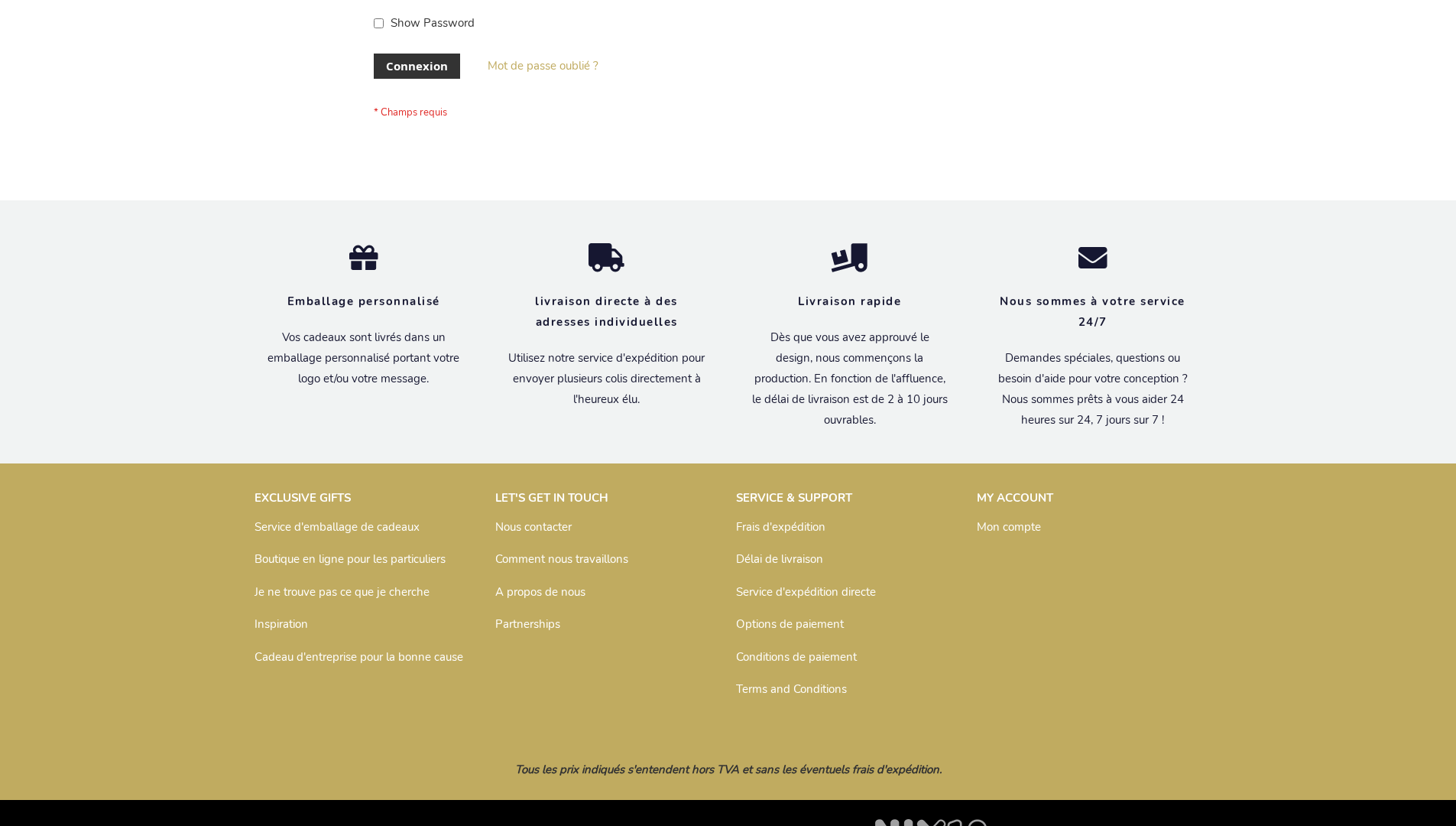
scroll to position [527, 0]
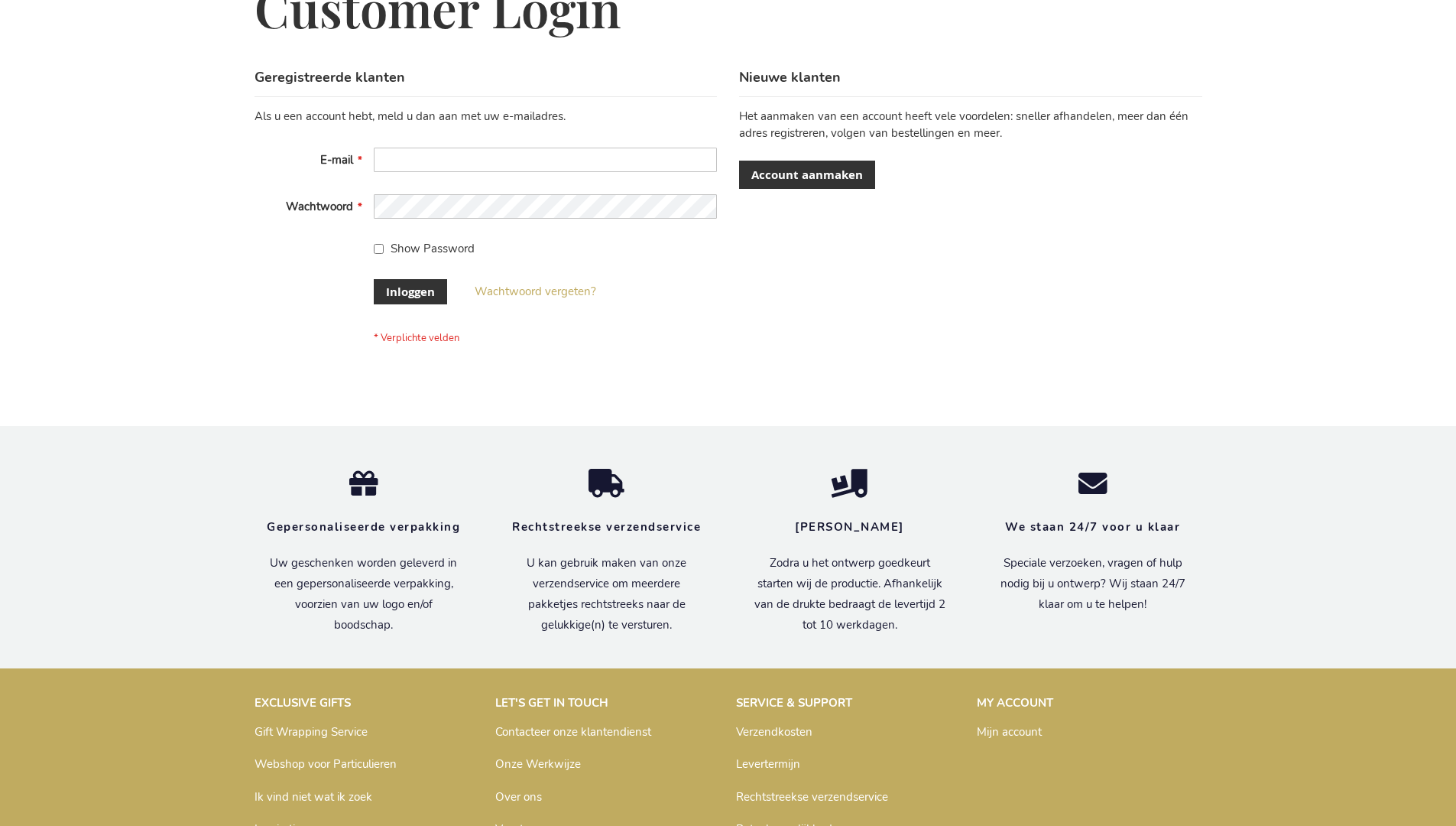
scroll to position [519, 0]
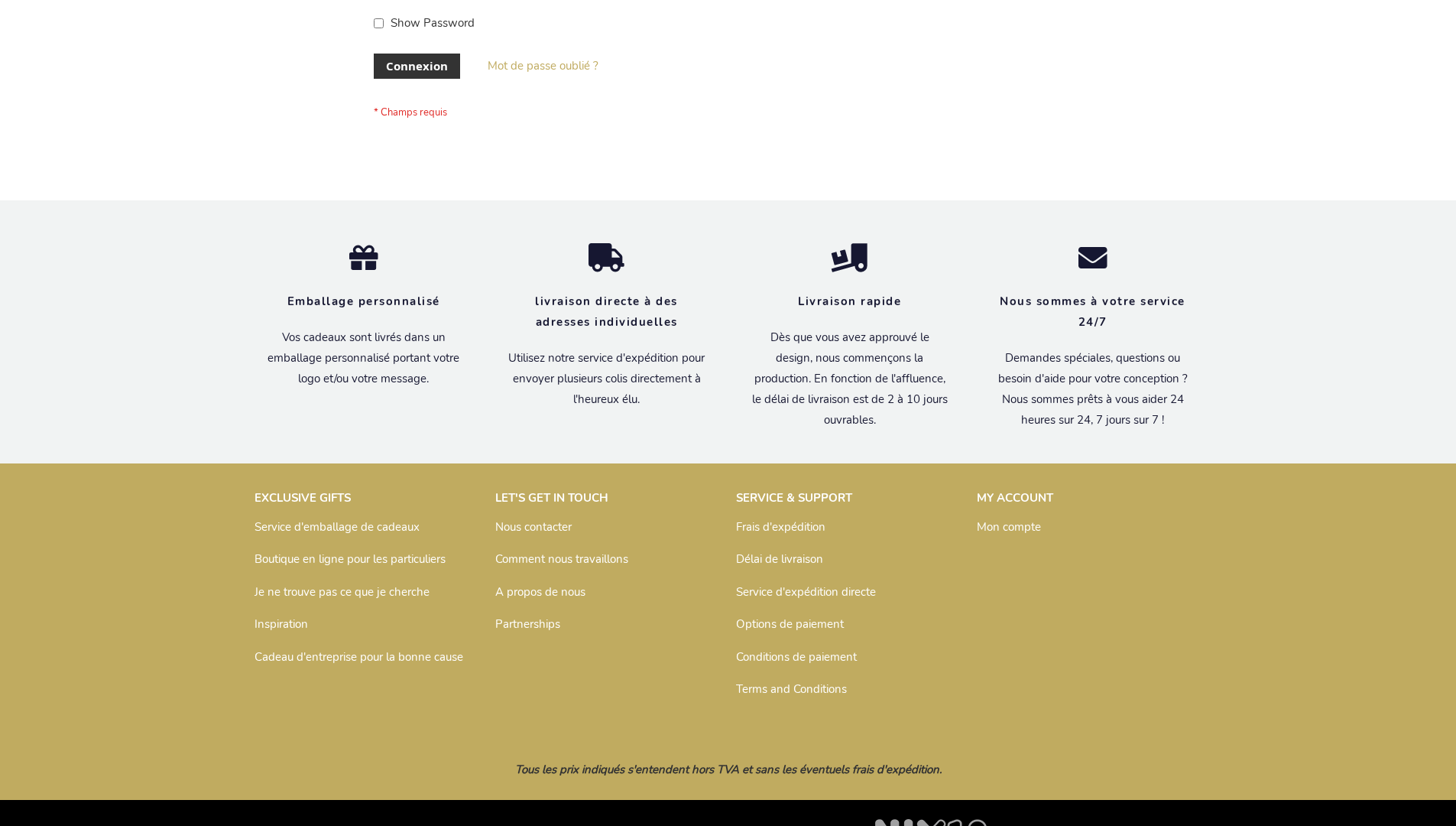
scroll to position [527, 0]
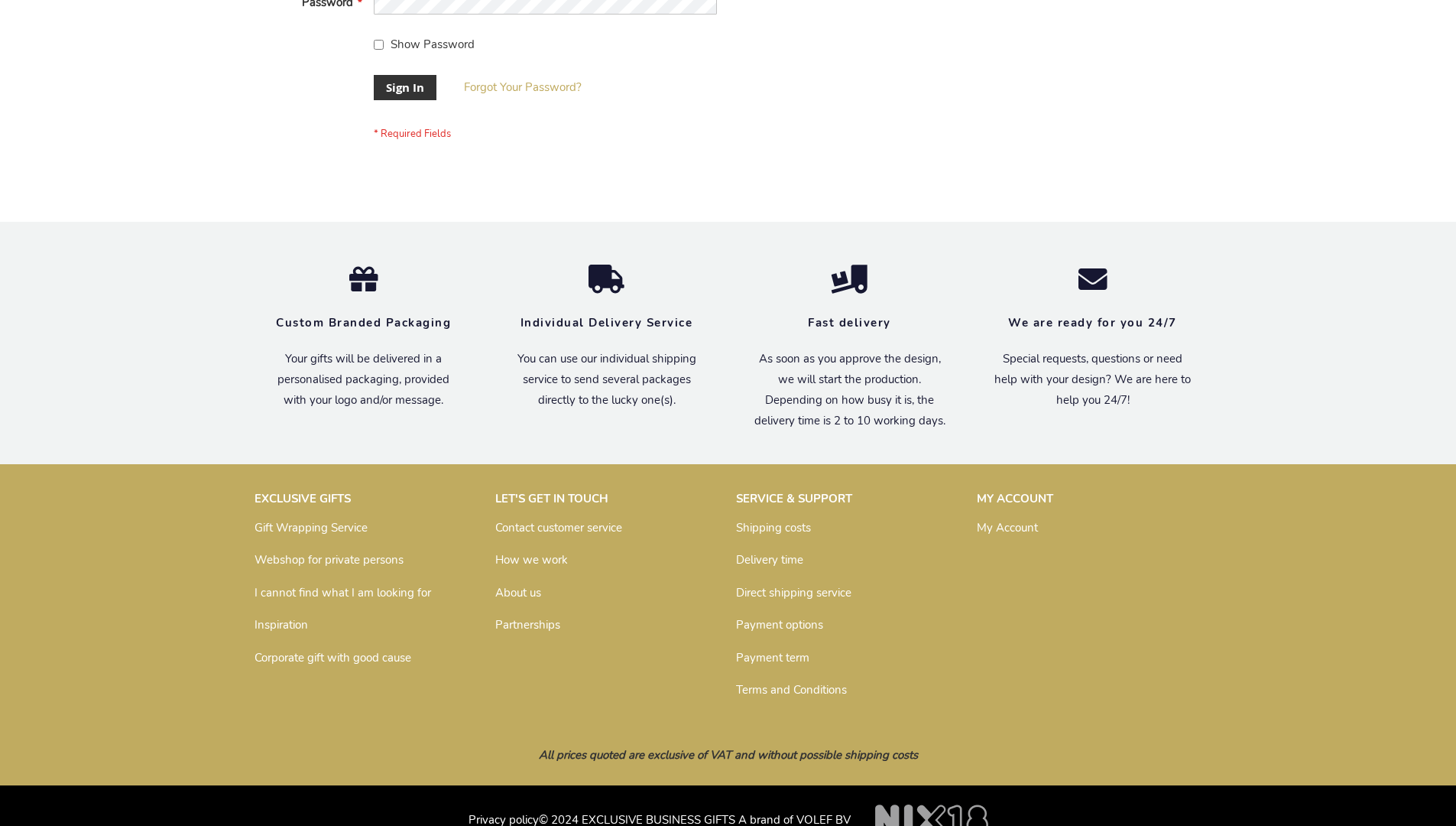
scroll to position [492, 0]
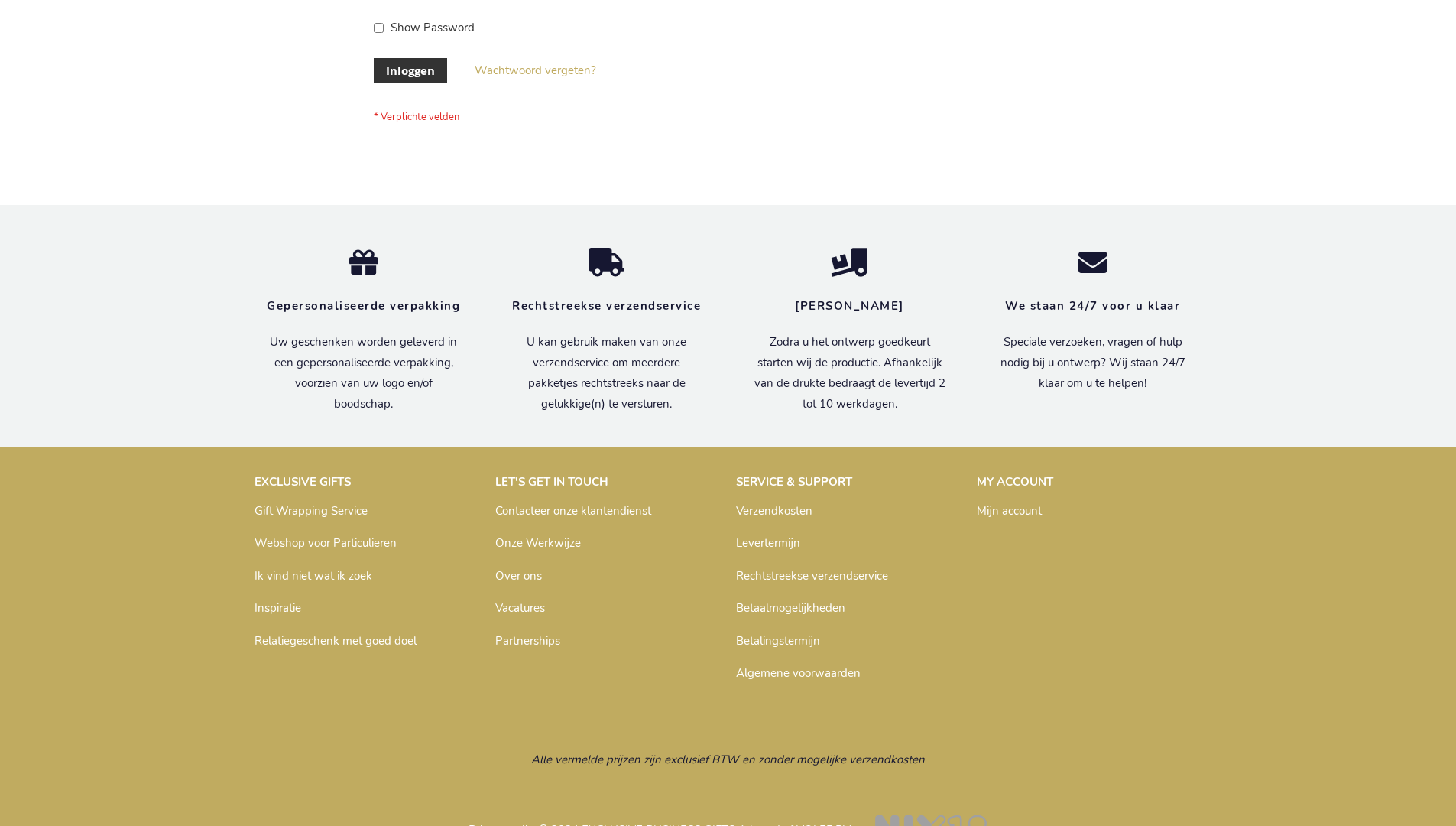
scroll to position [519, 0]
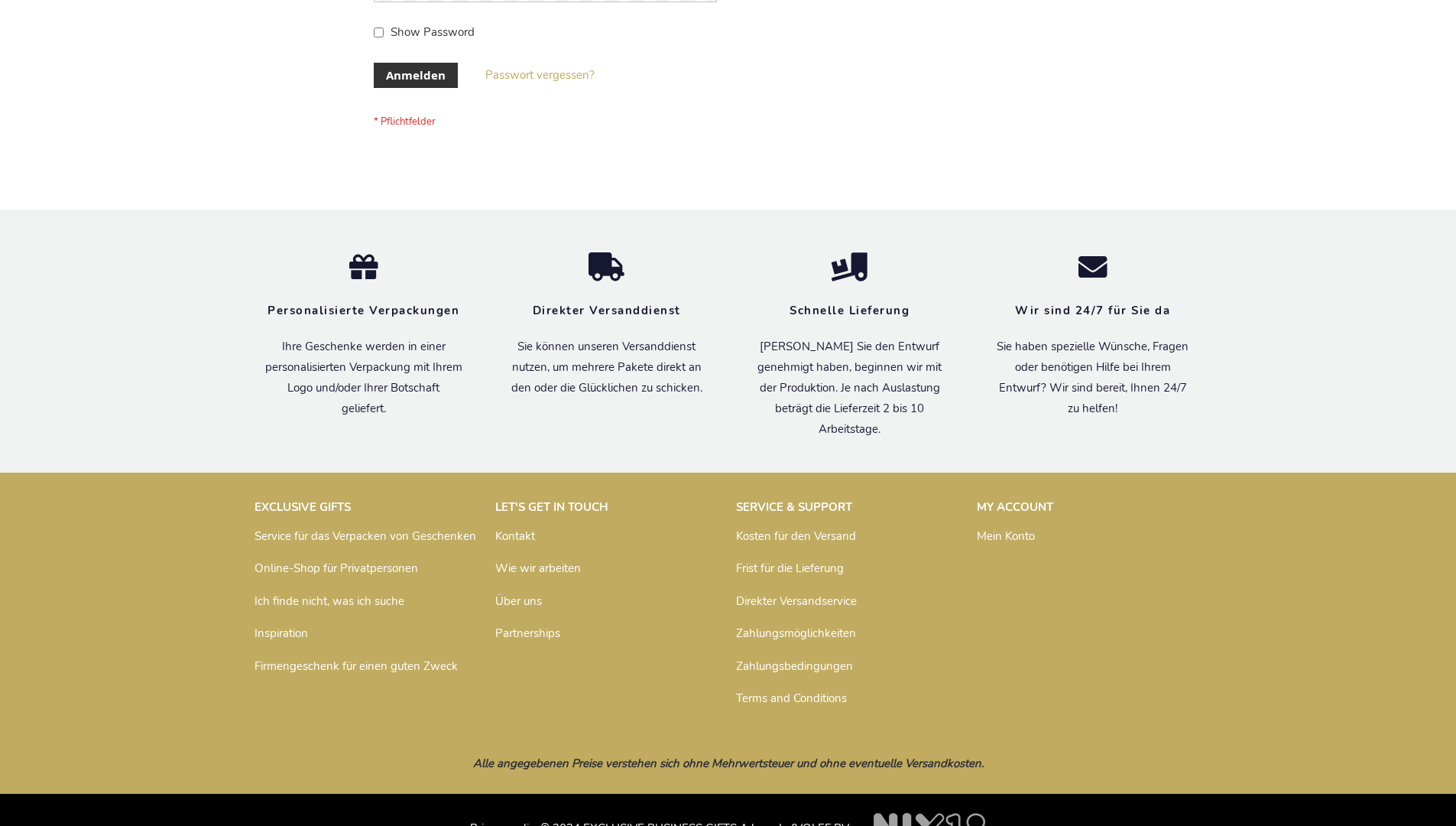
scroll to position [513, 0]
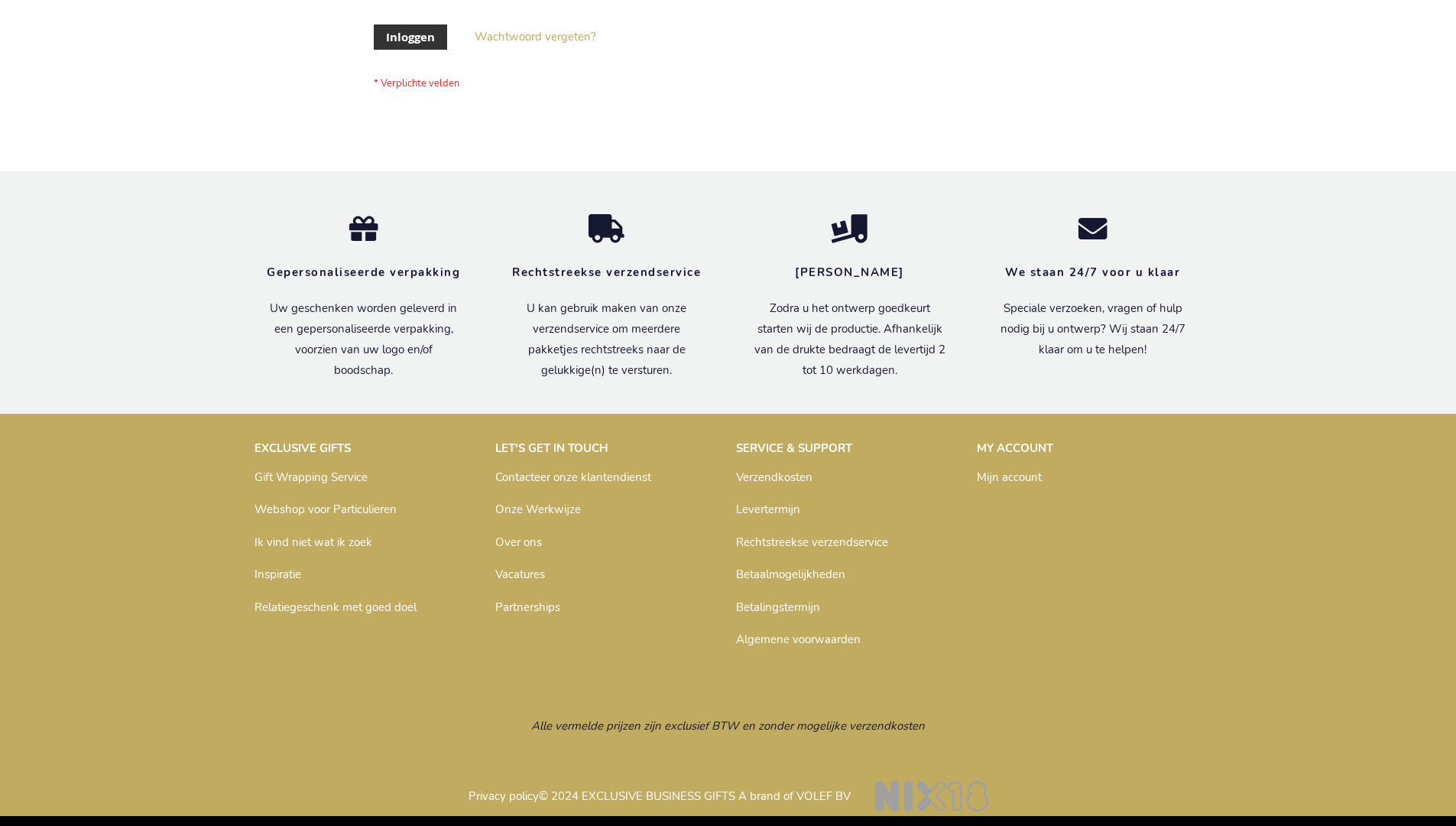
scroll to position [519, 0]
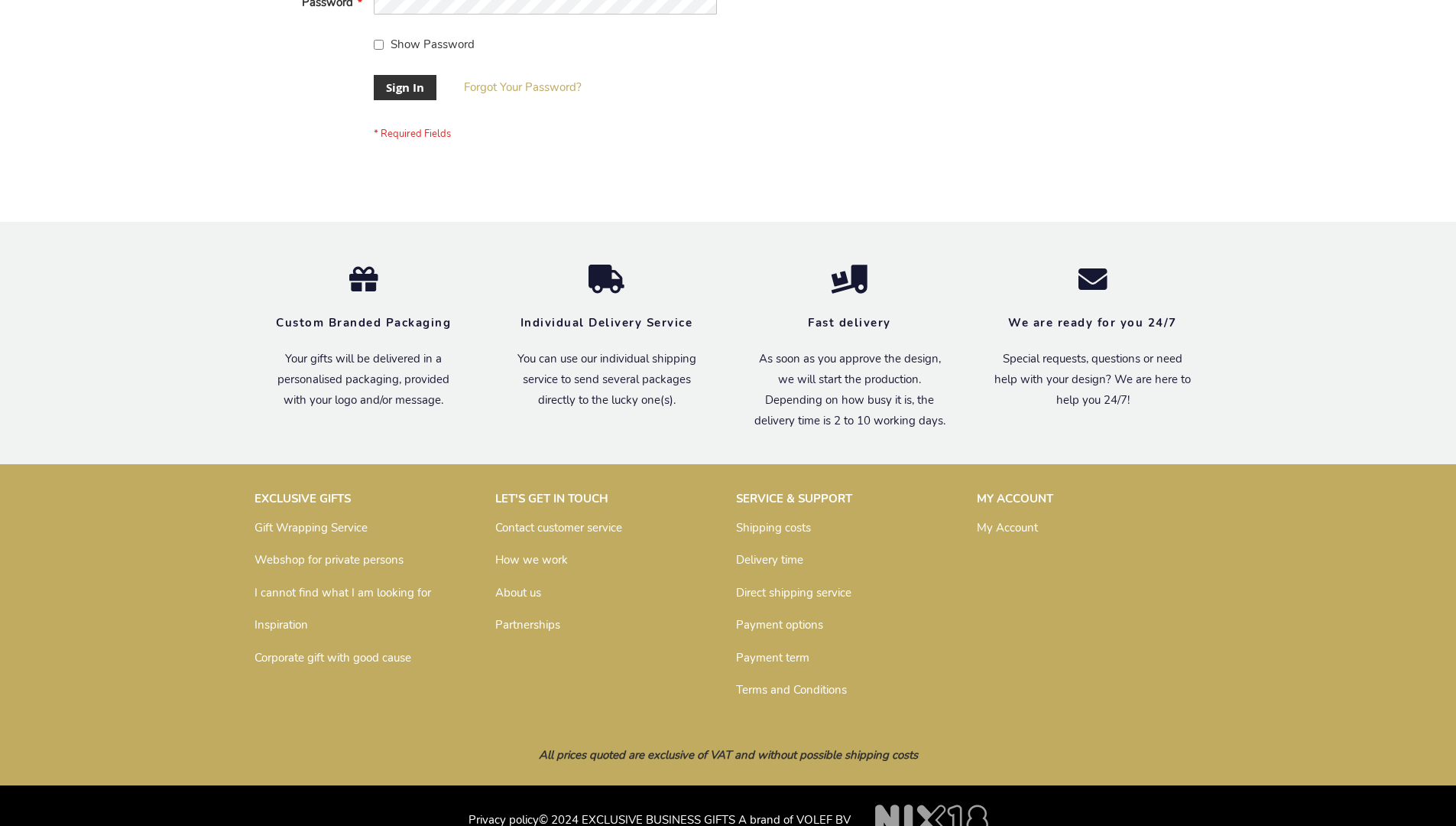
scroll to position [492, 0]
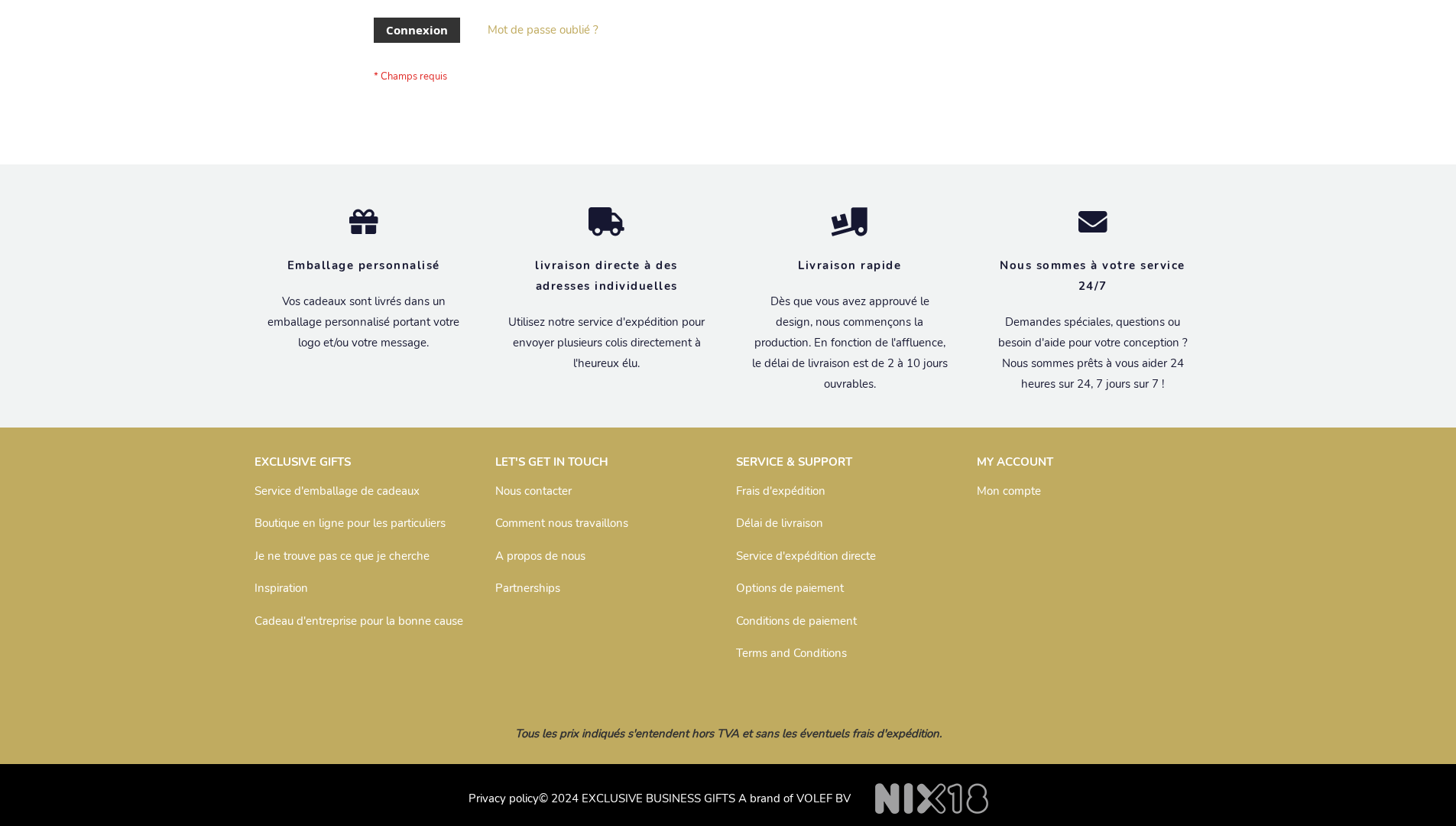
scroll to position [527, 0]
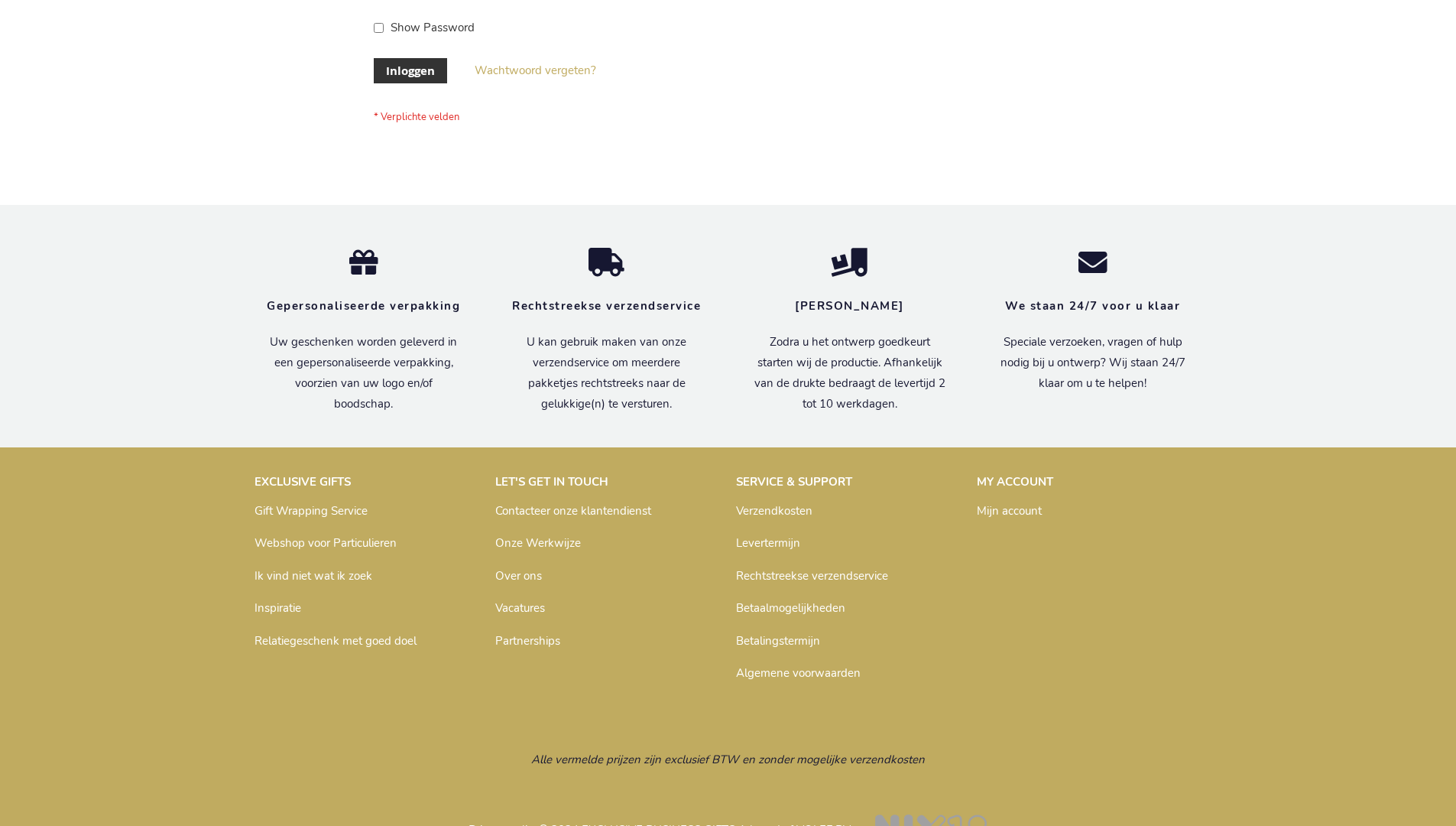
scroll to position [519, 0]
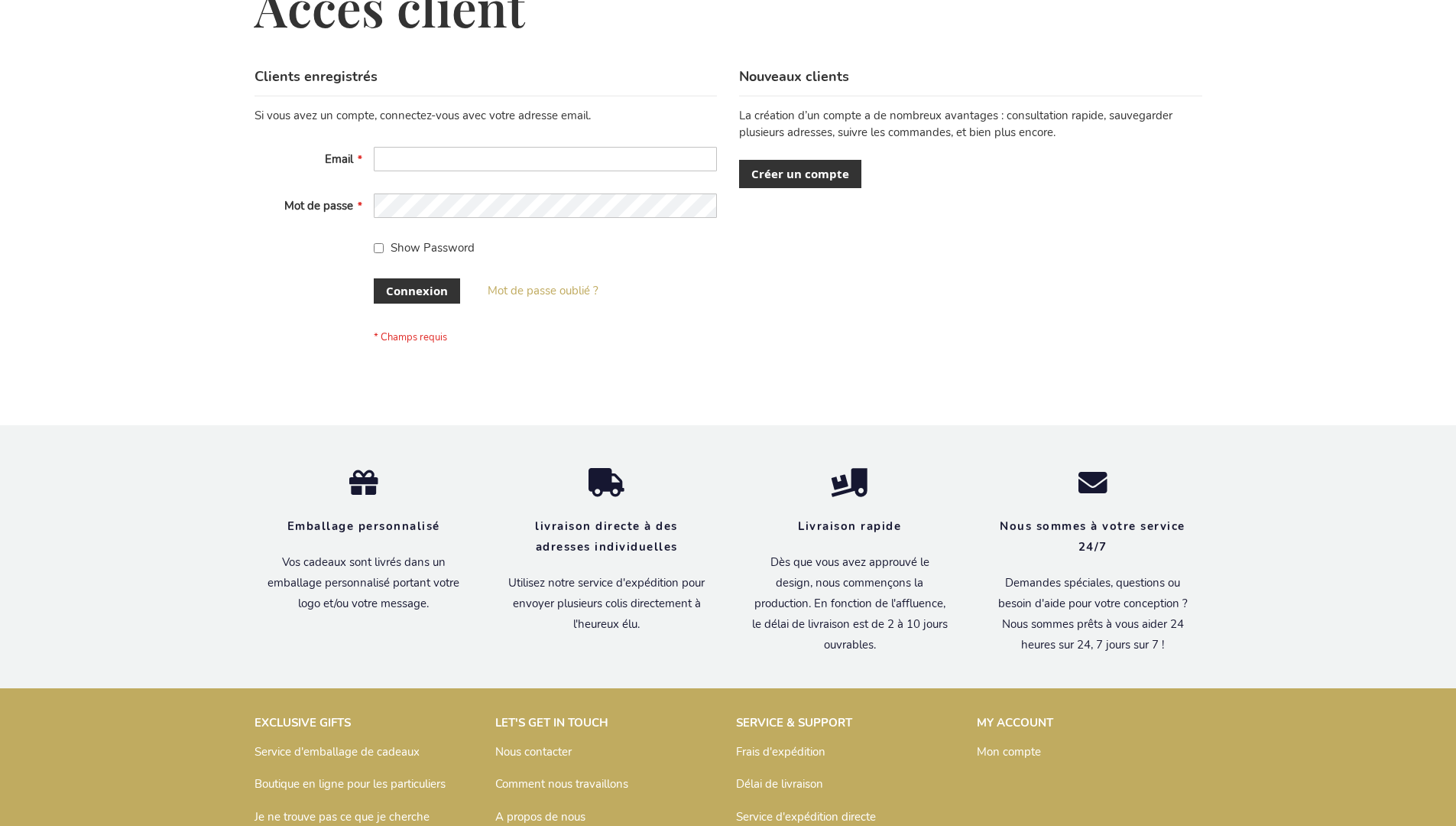
scroll to position [527, 0]
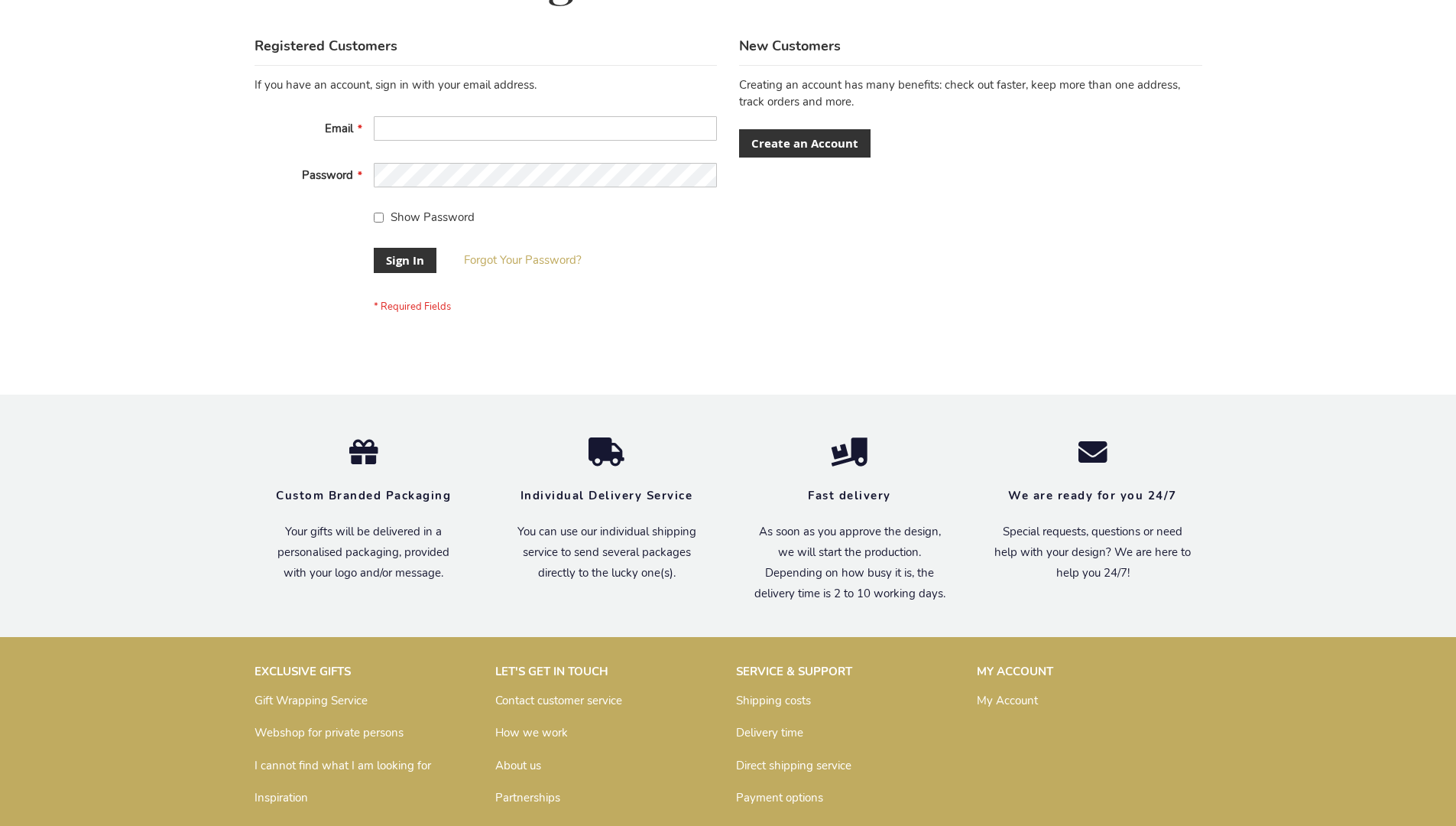
scroll to position [492, 0]
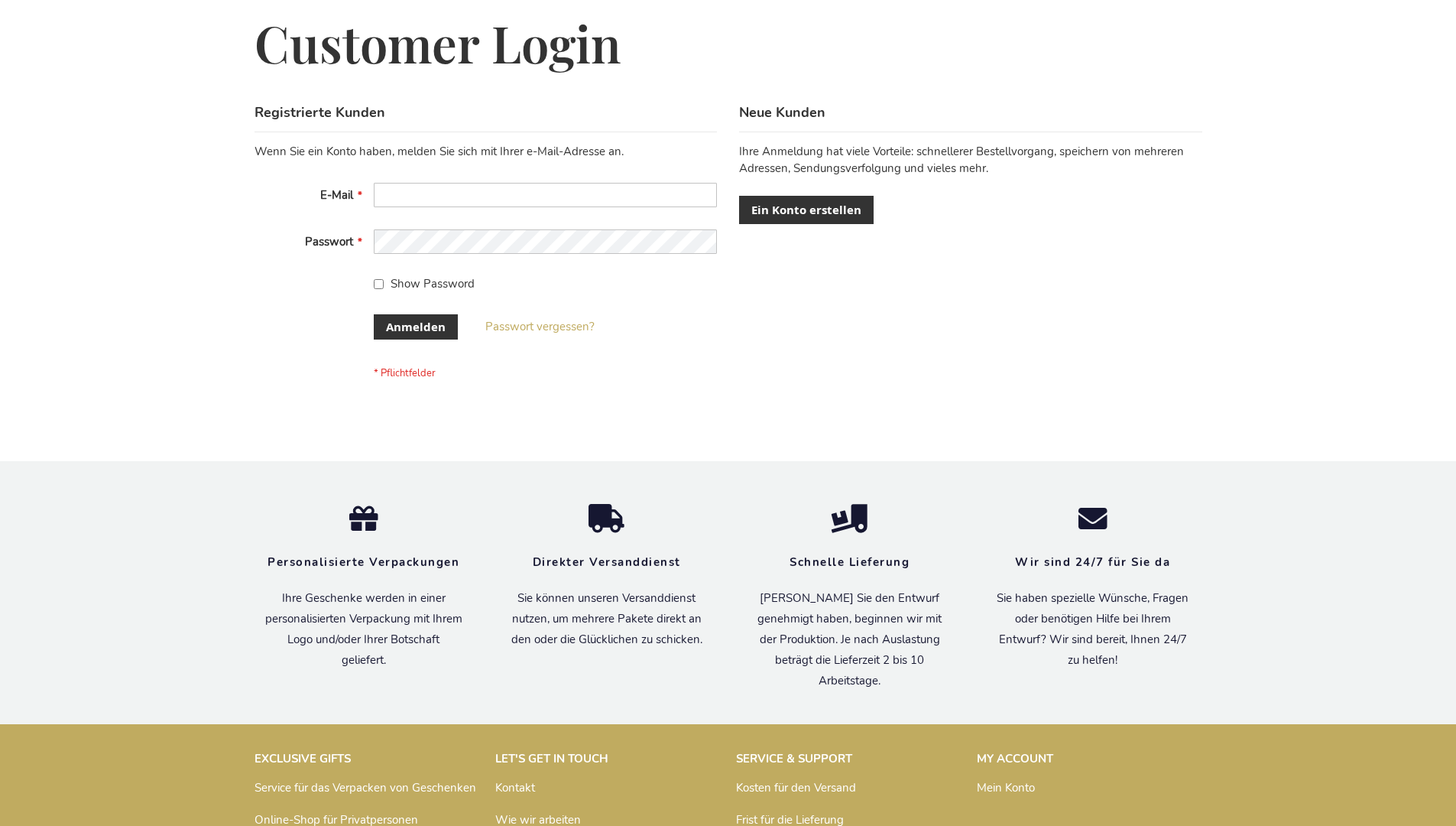
scroll to position [500, 0]
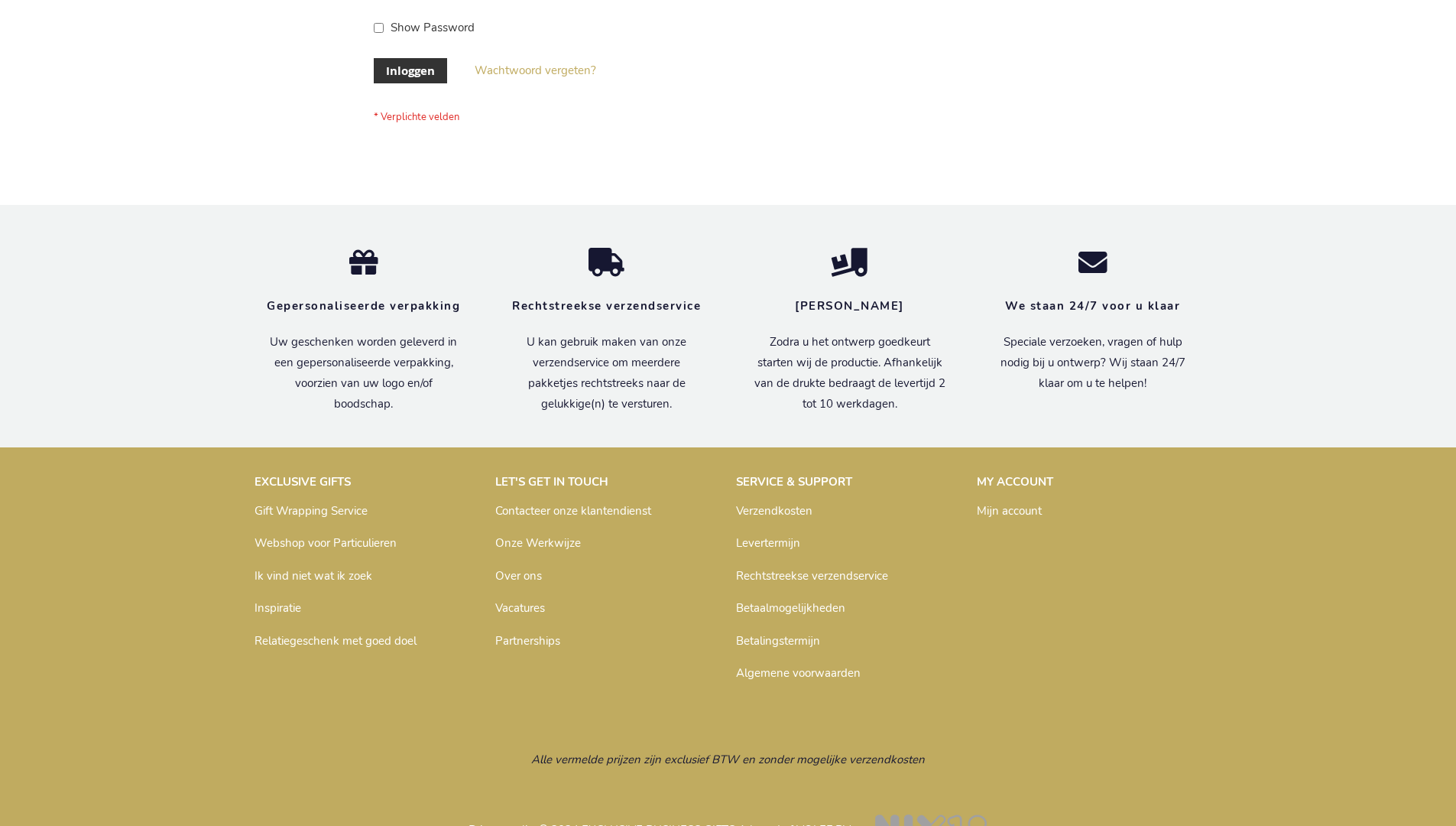
scroll to position [519, 0]
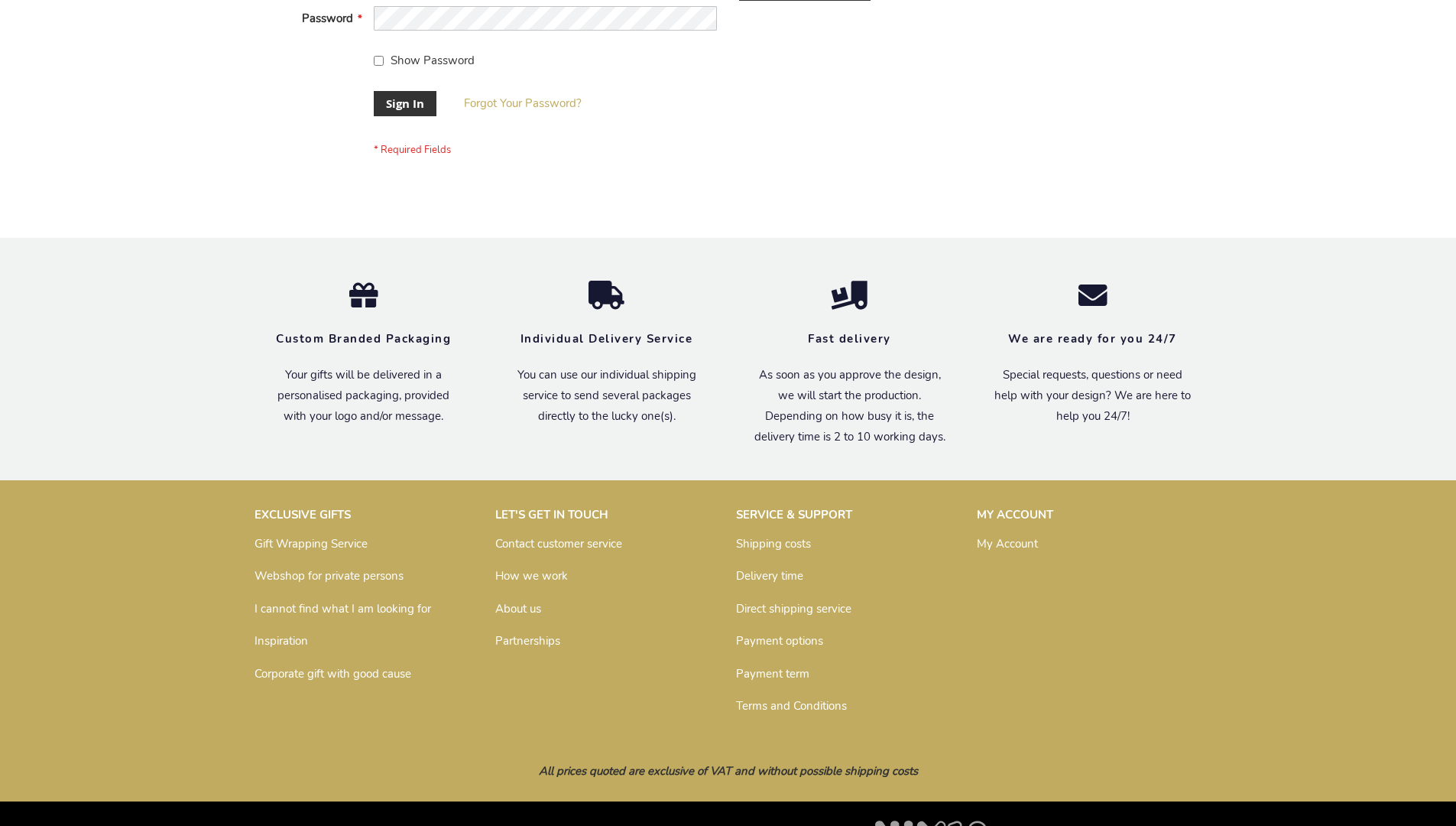
scroll to position [492, 0]
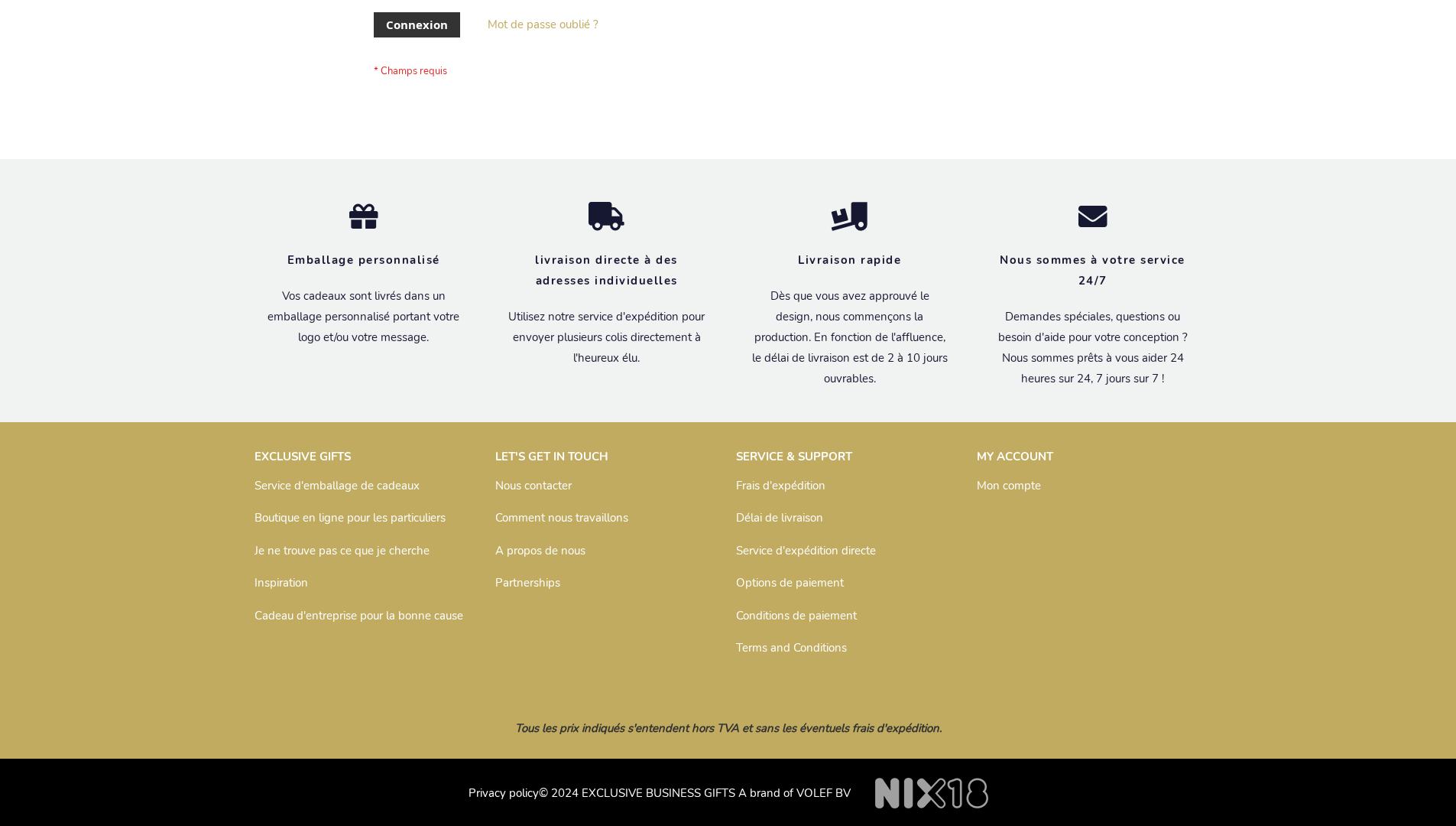
scroll to position [527, 0]
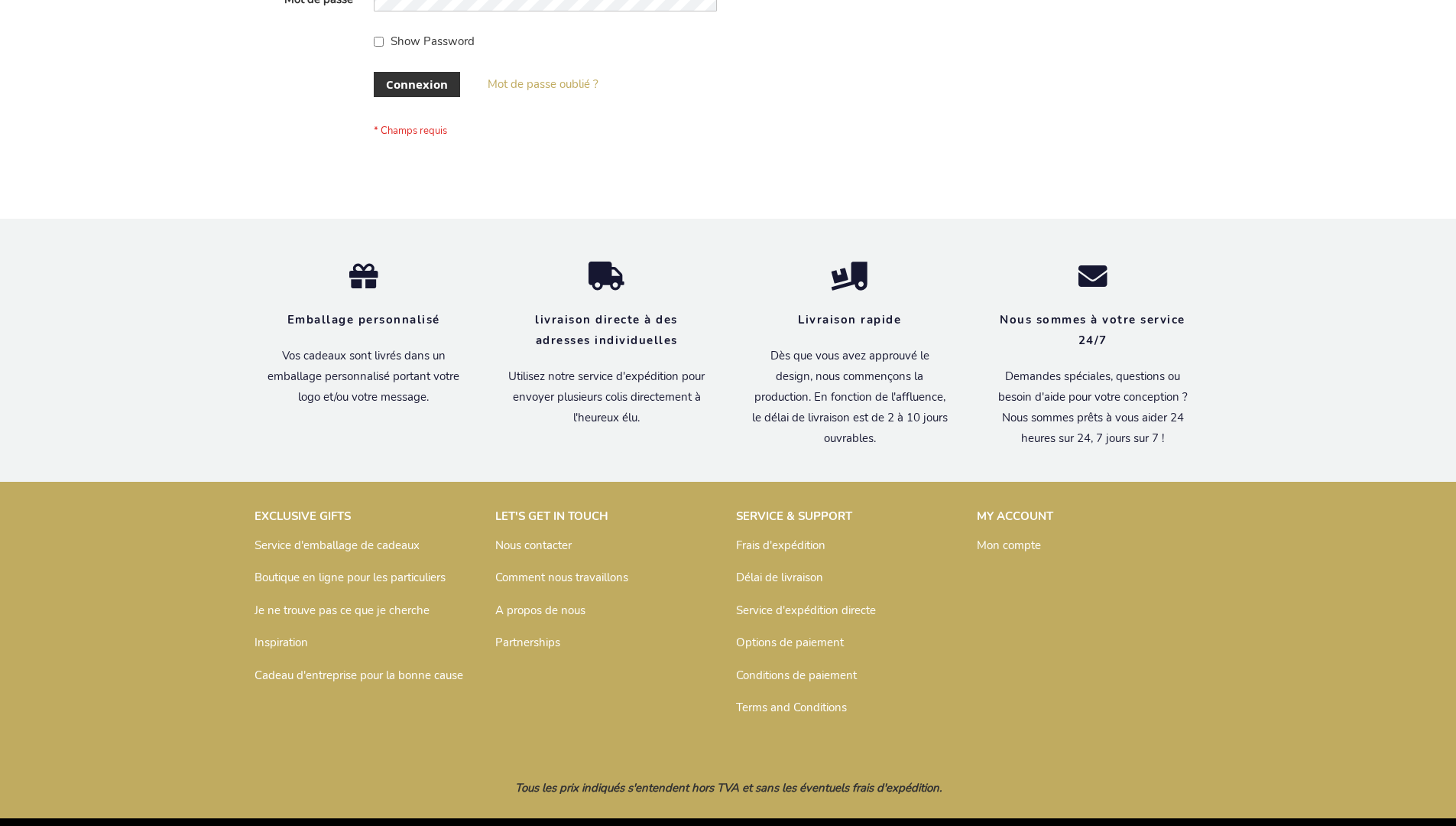
scroll to position [527, 0]
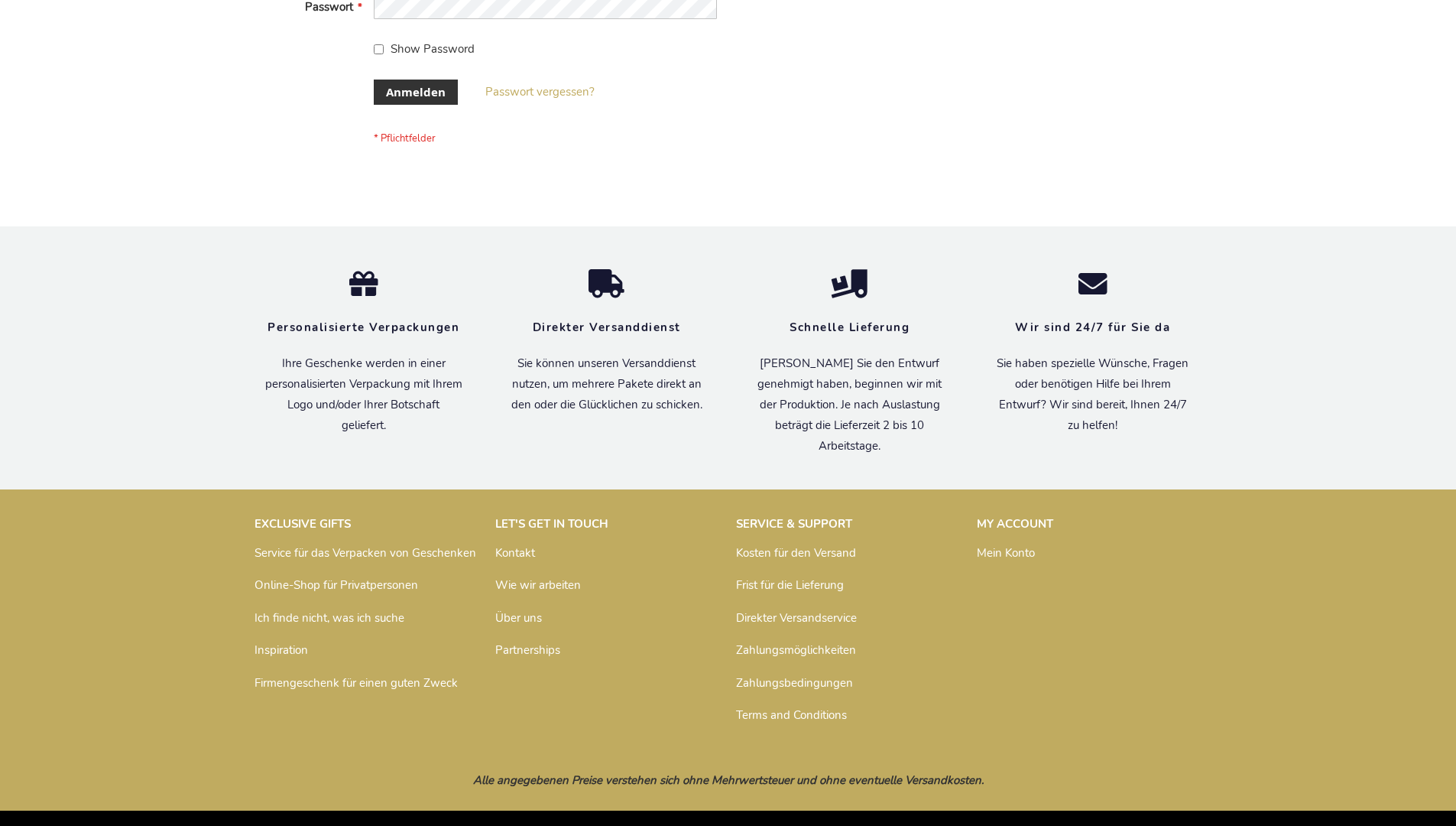
scroll to position [513, 0]
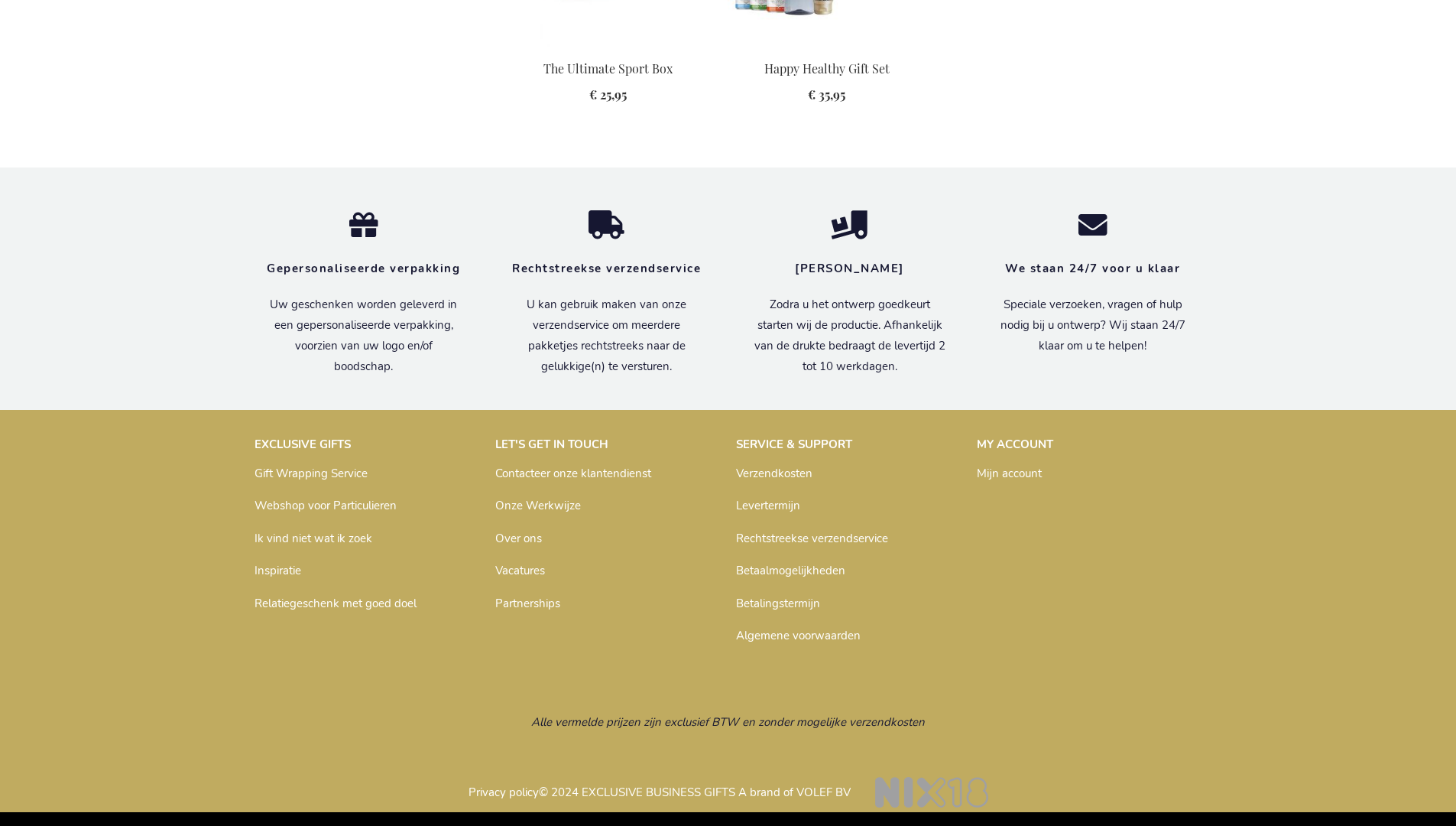
scroll to position [1965, 0]
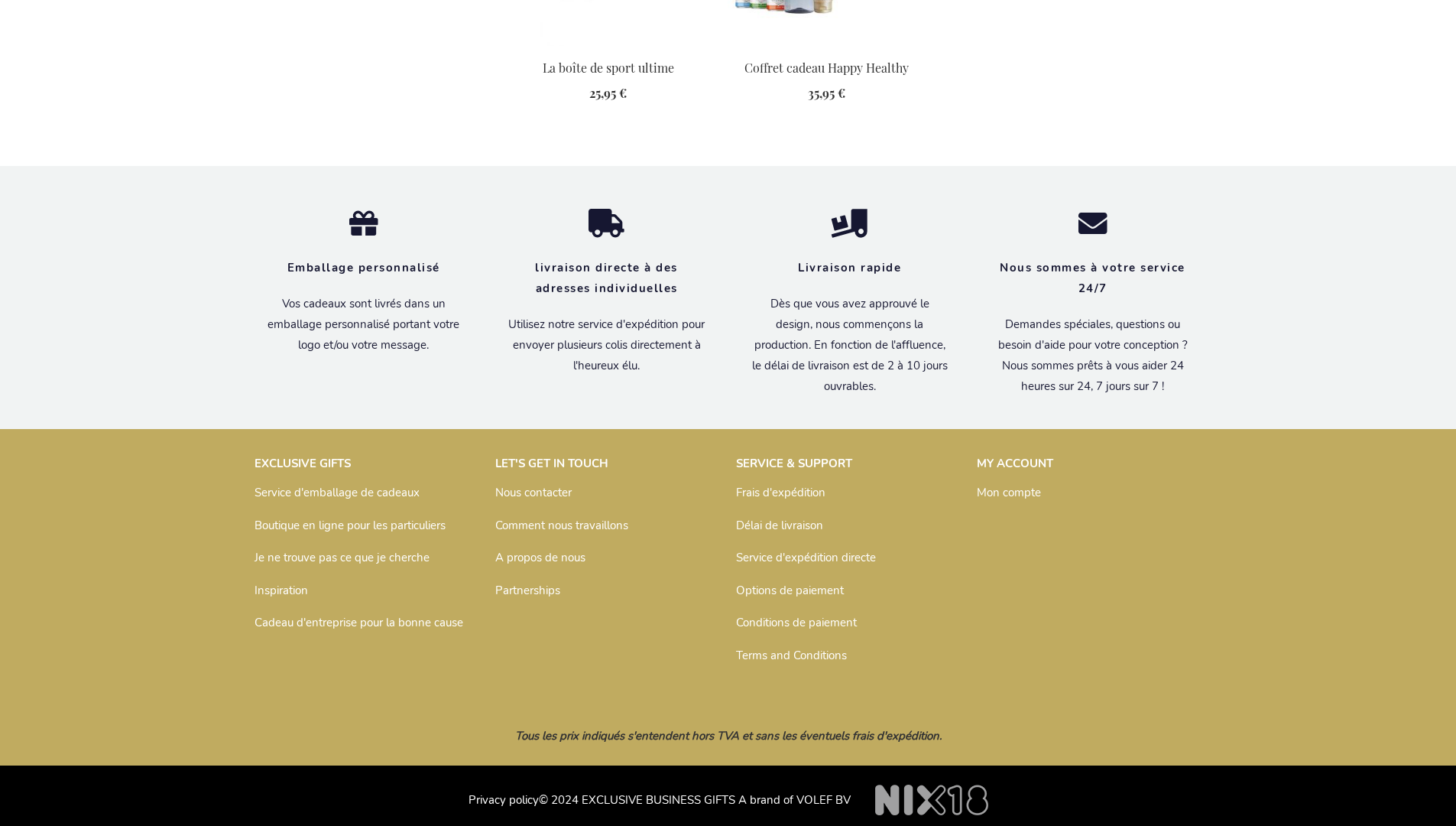
scroll to position [2008, 0]
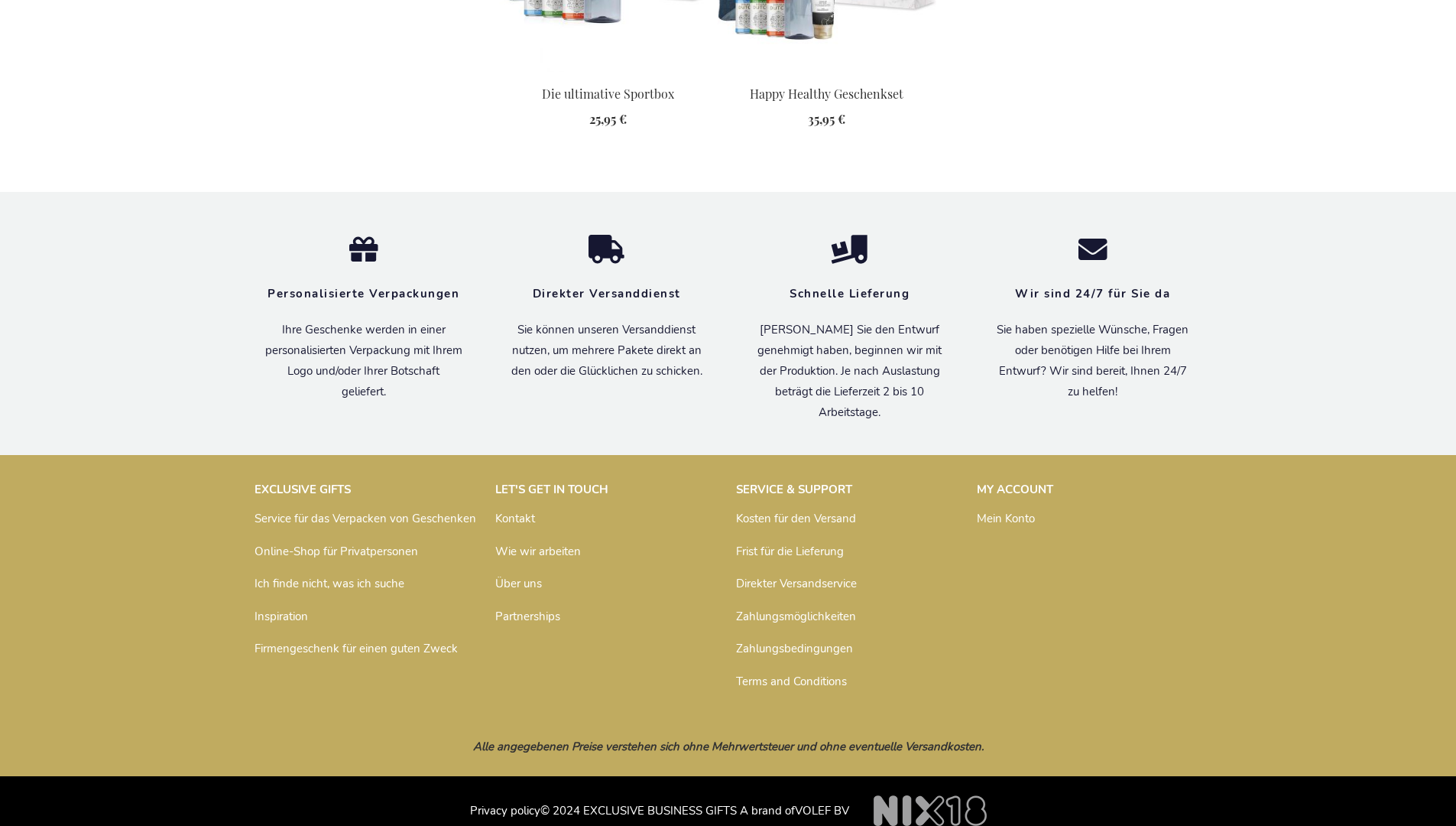
scroll to position [1993, 0]
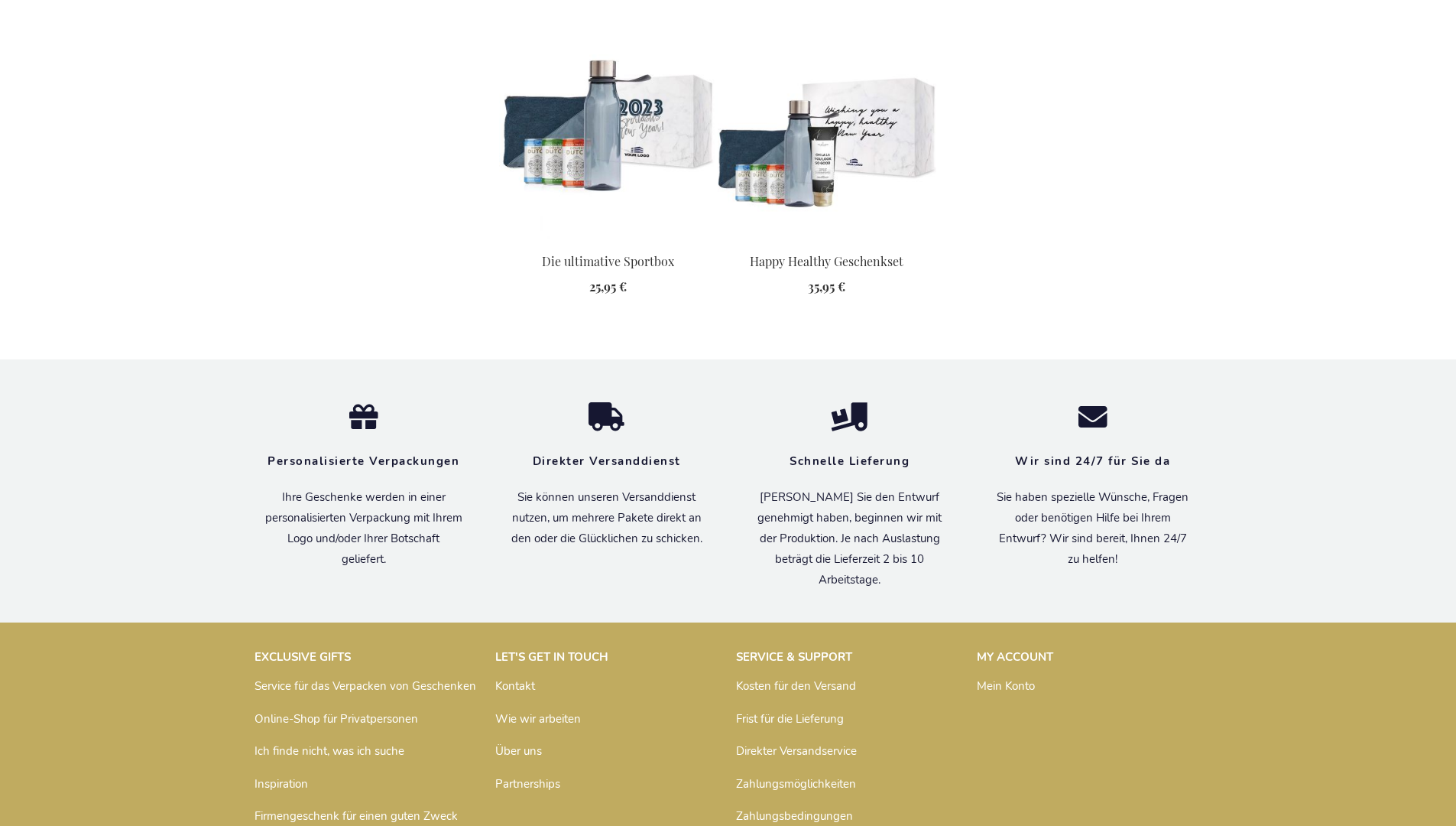
scroll to position [1993, 0]
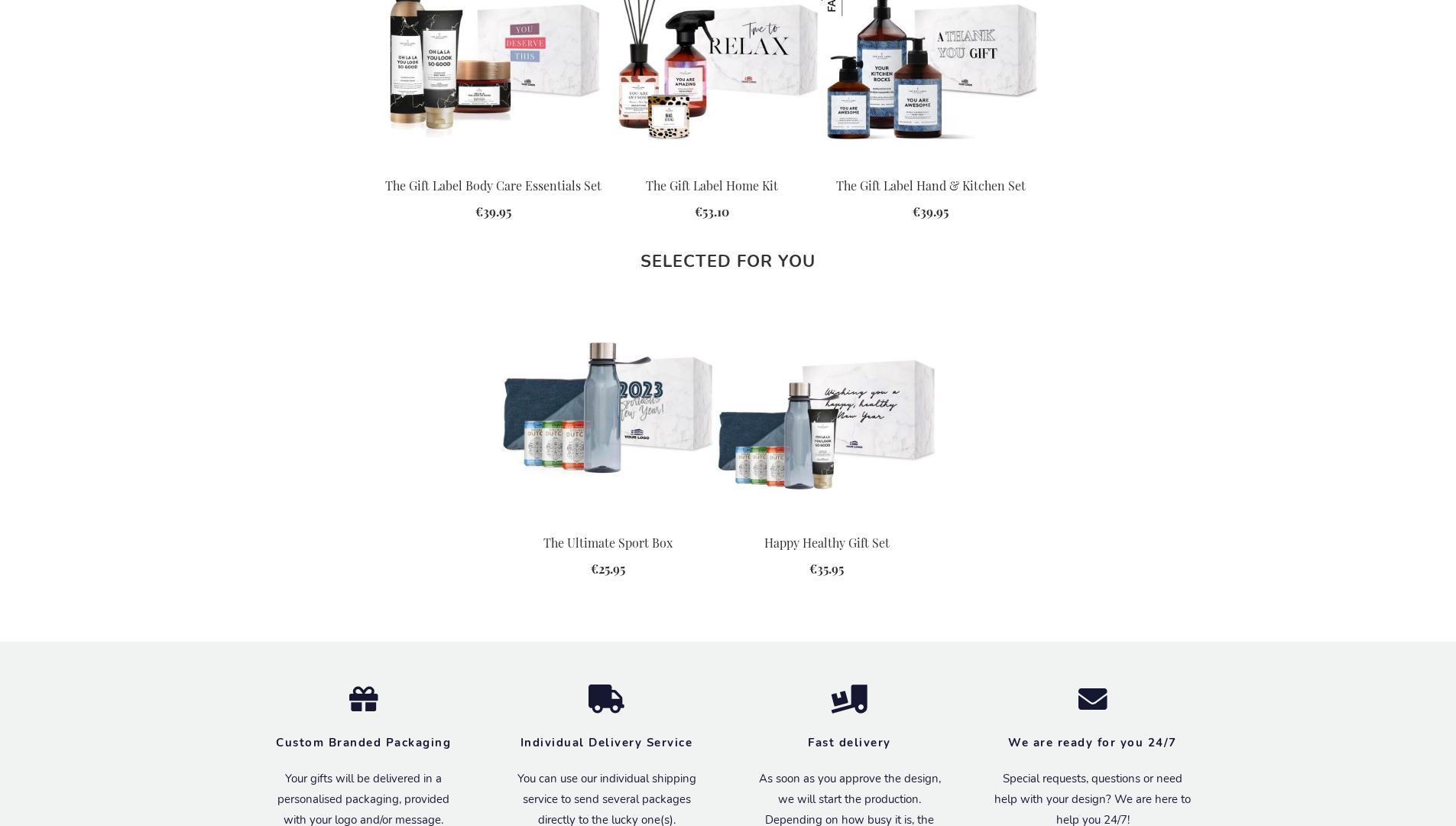
scroll to position [1937, 0]
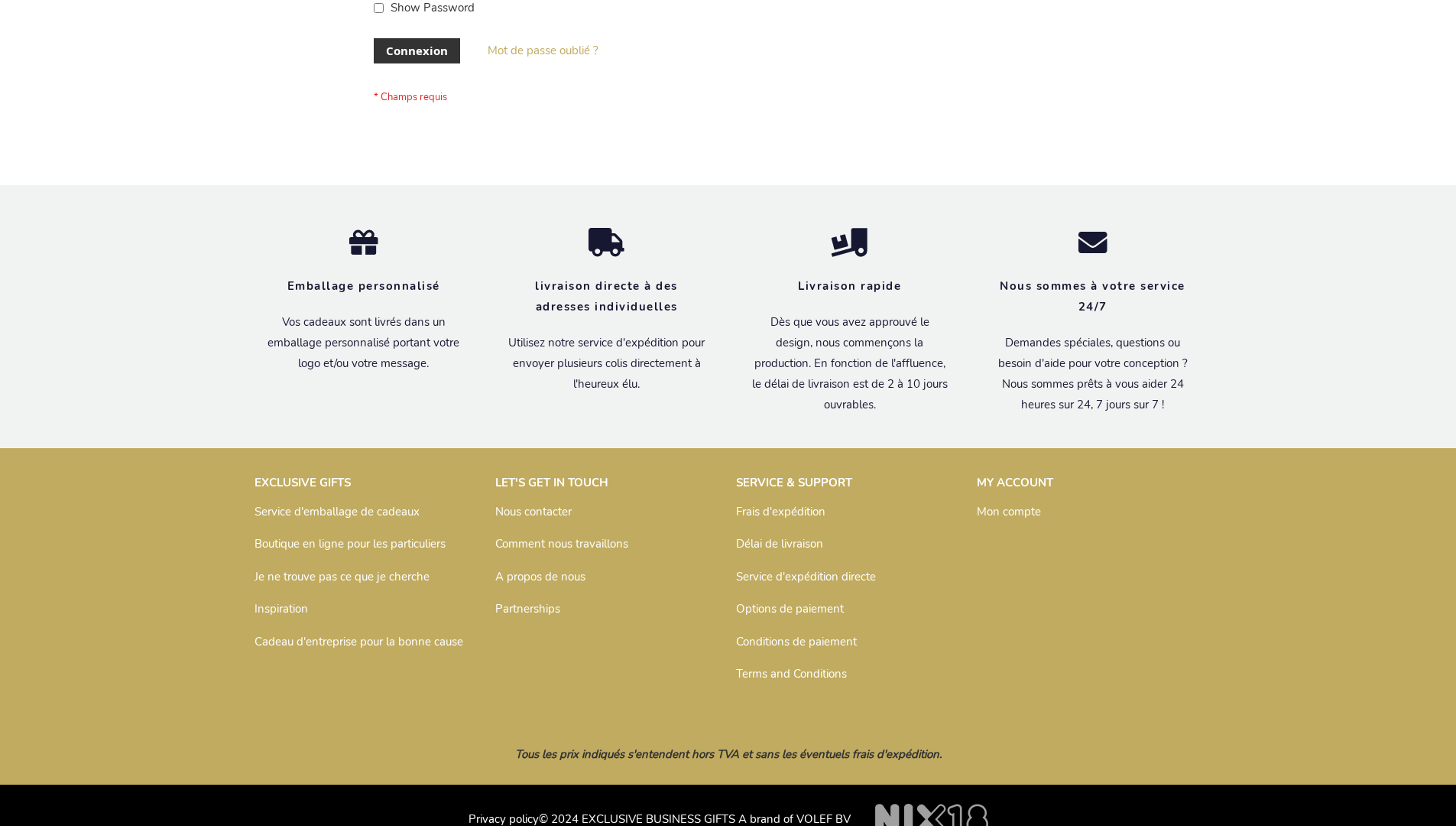
scroll to position [527, 0]
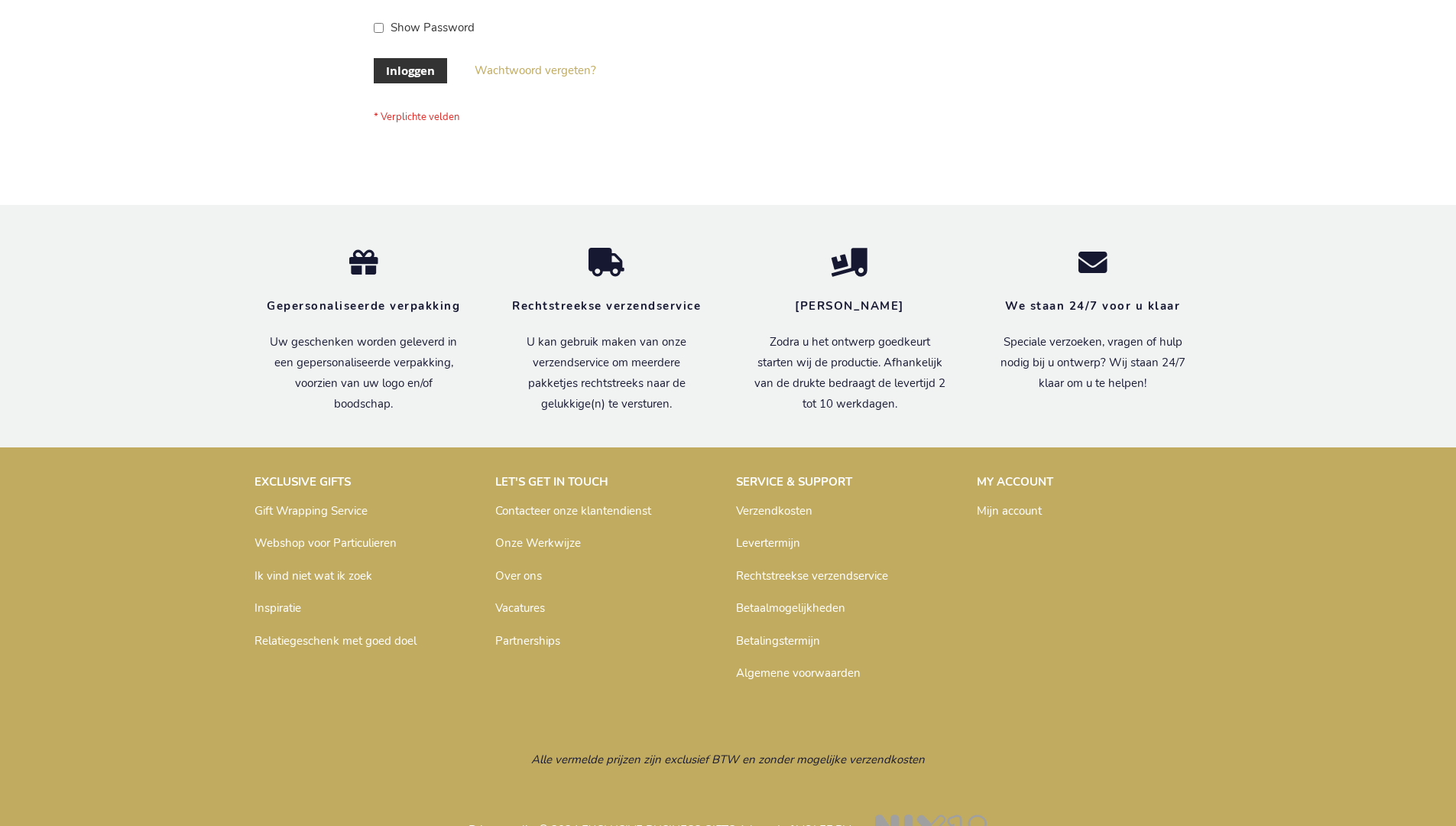
scroll to position [519, 0]
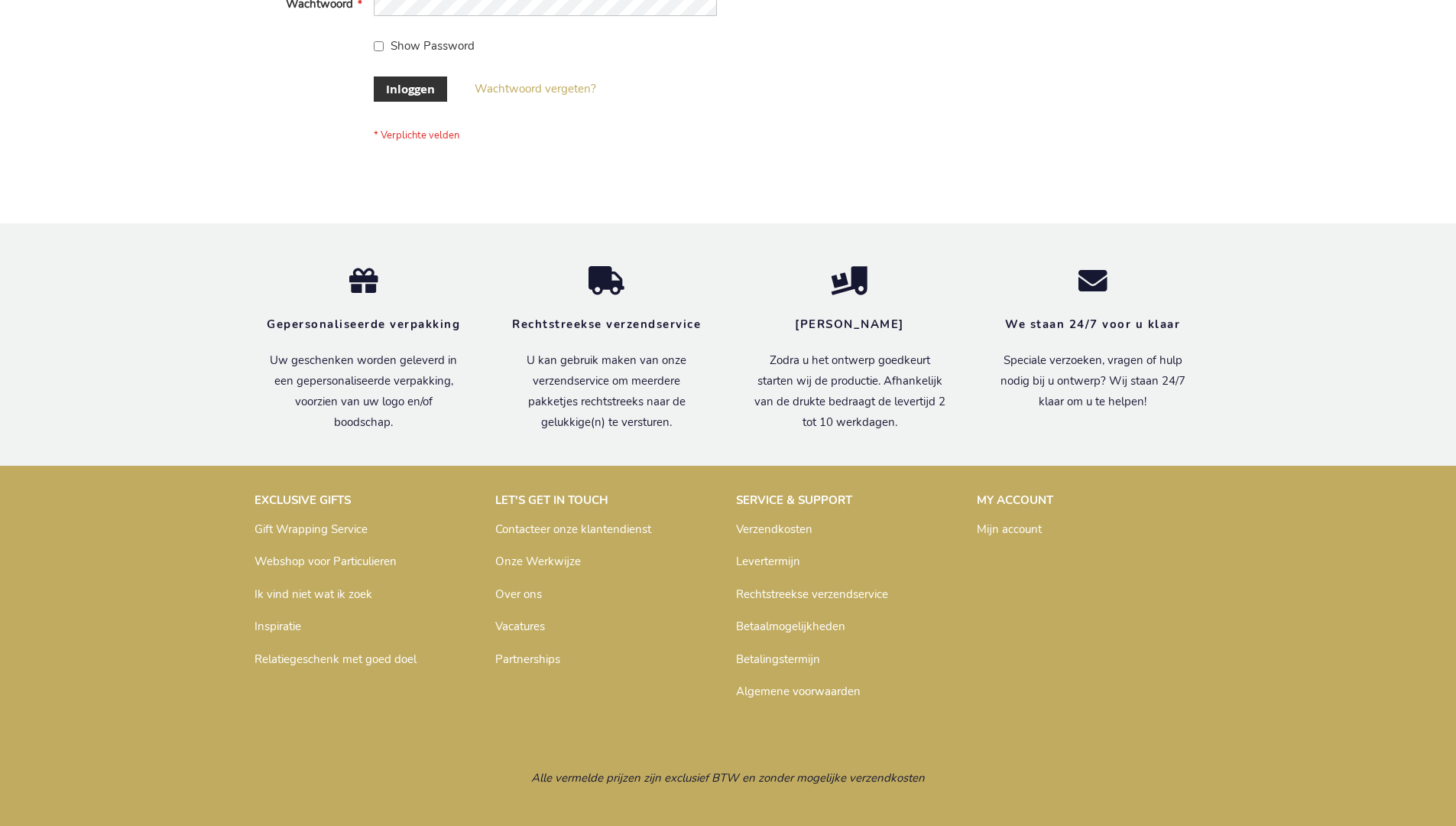
scroll to position [519, 0]
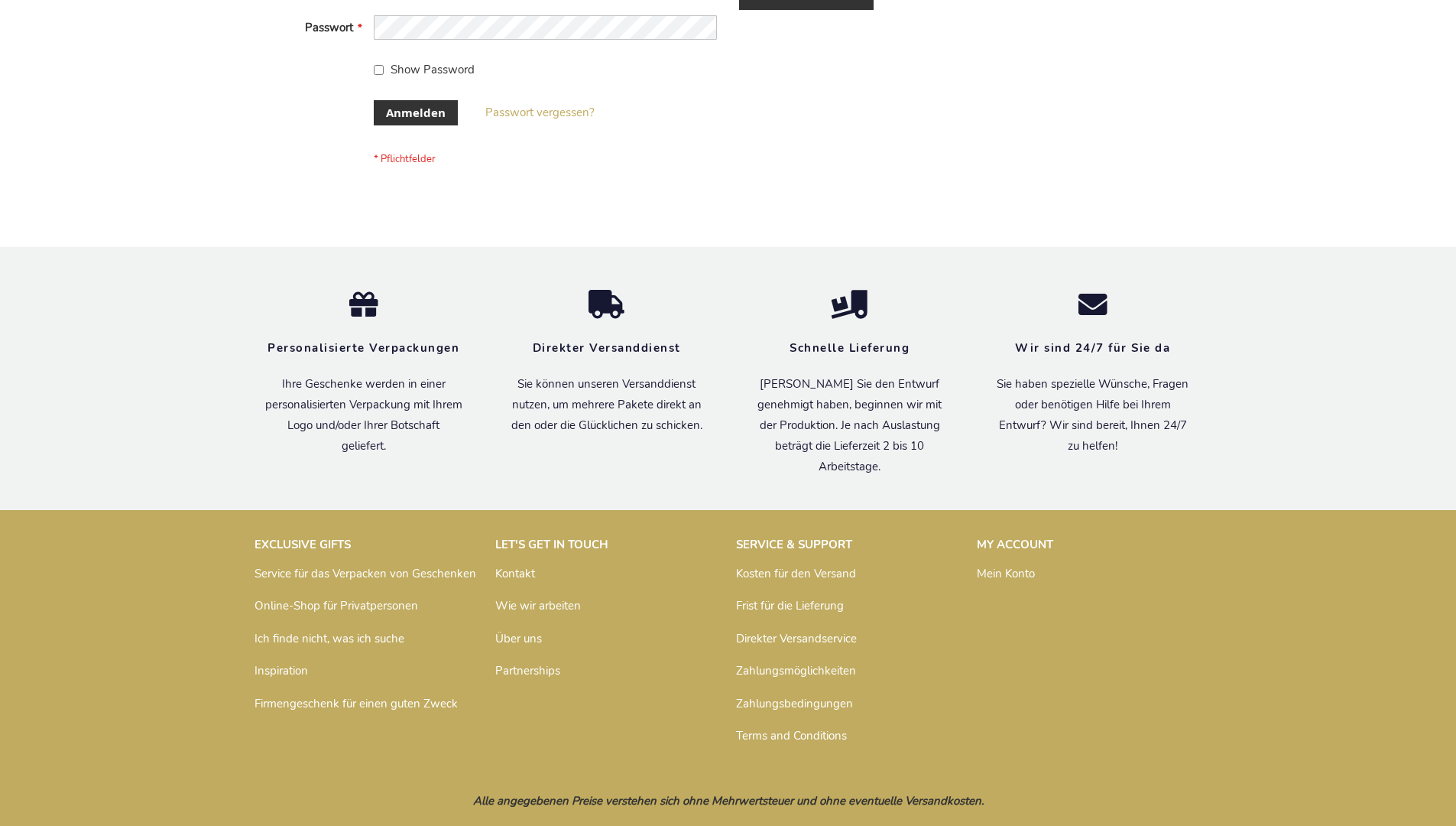
scroll to position [513, 0]
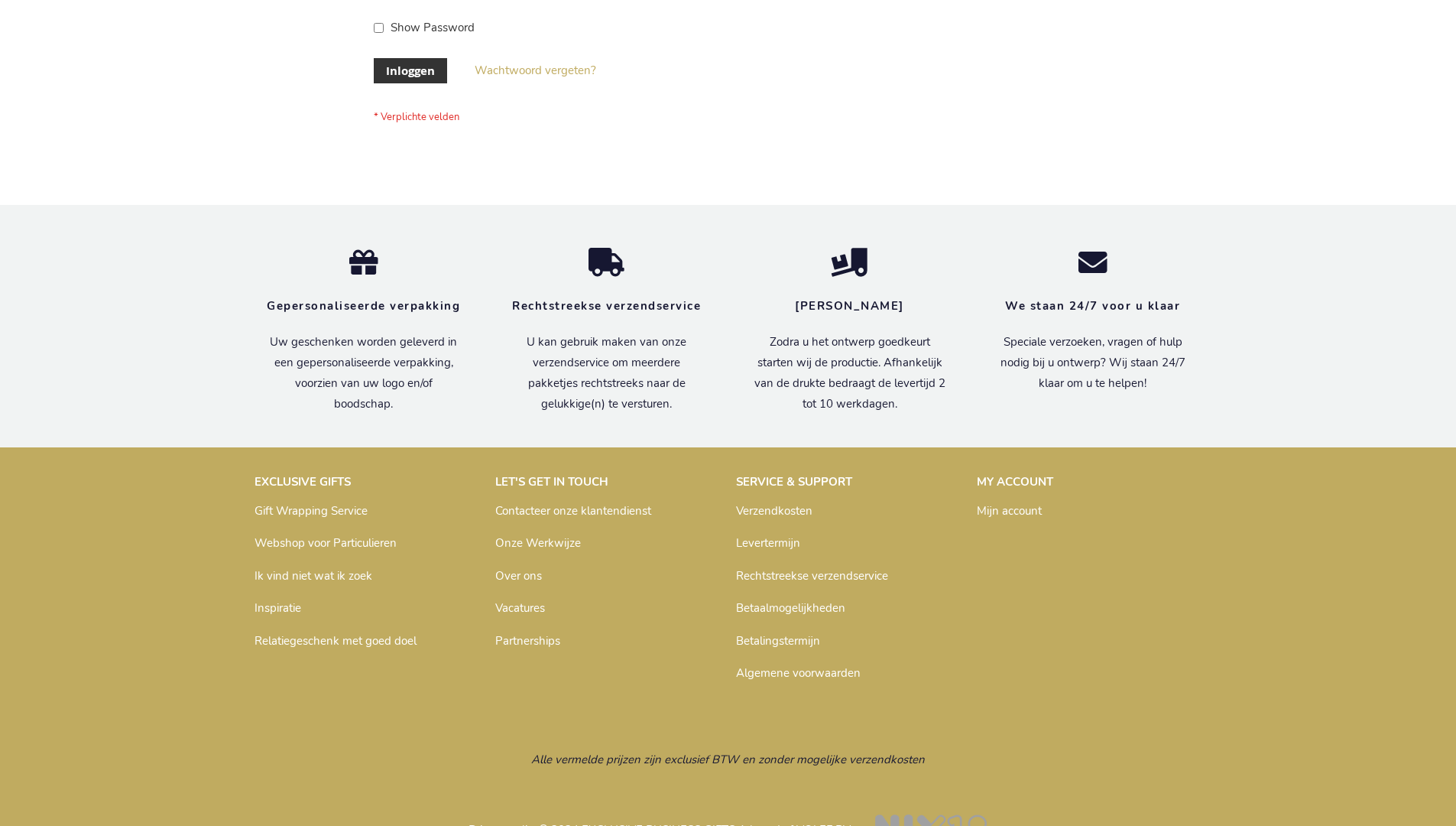
scroll to position [519, 0]
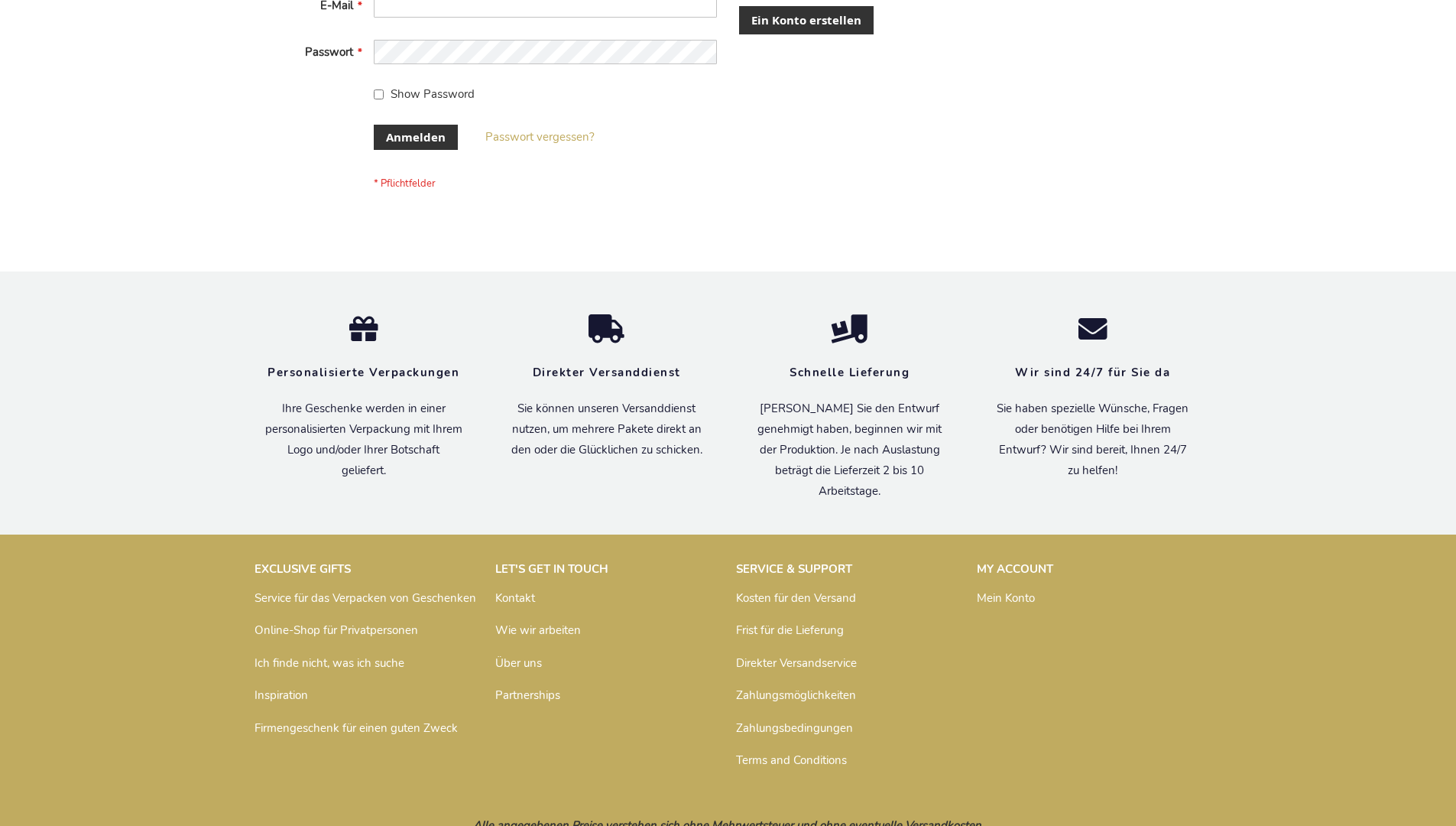
scroll to position [513, 0]
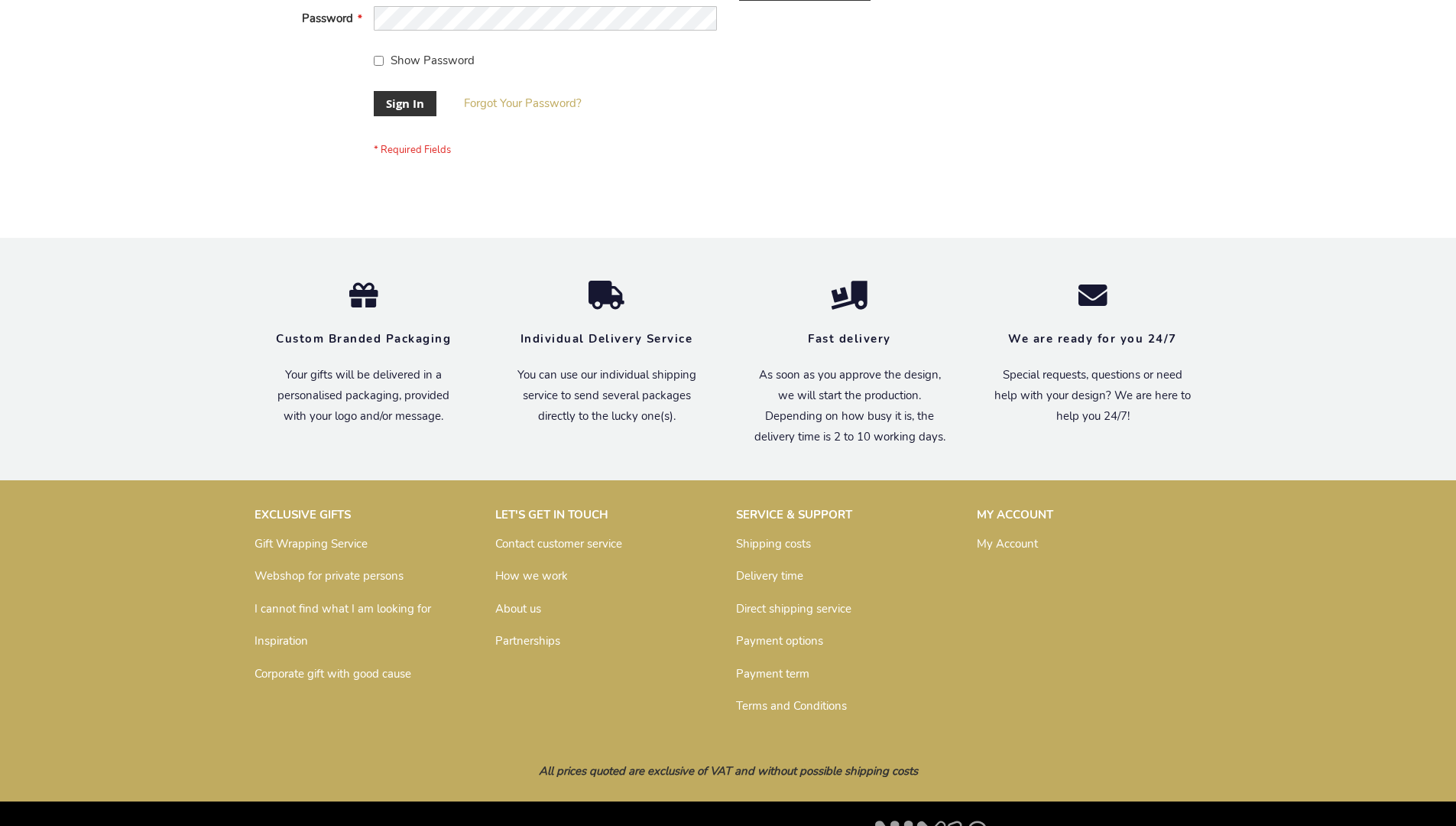
scroll to position [492, 0]
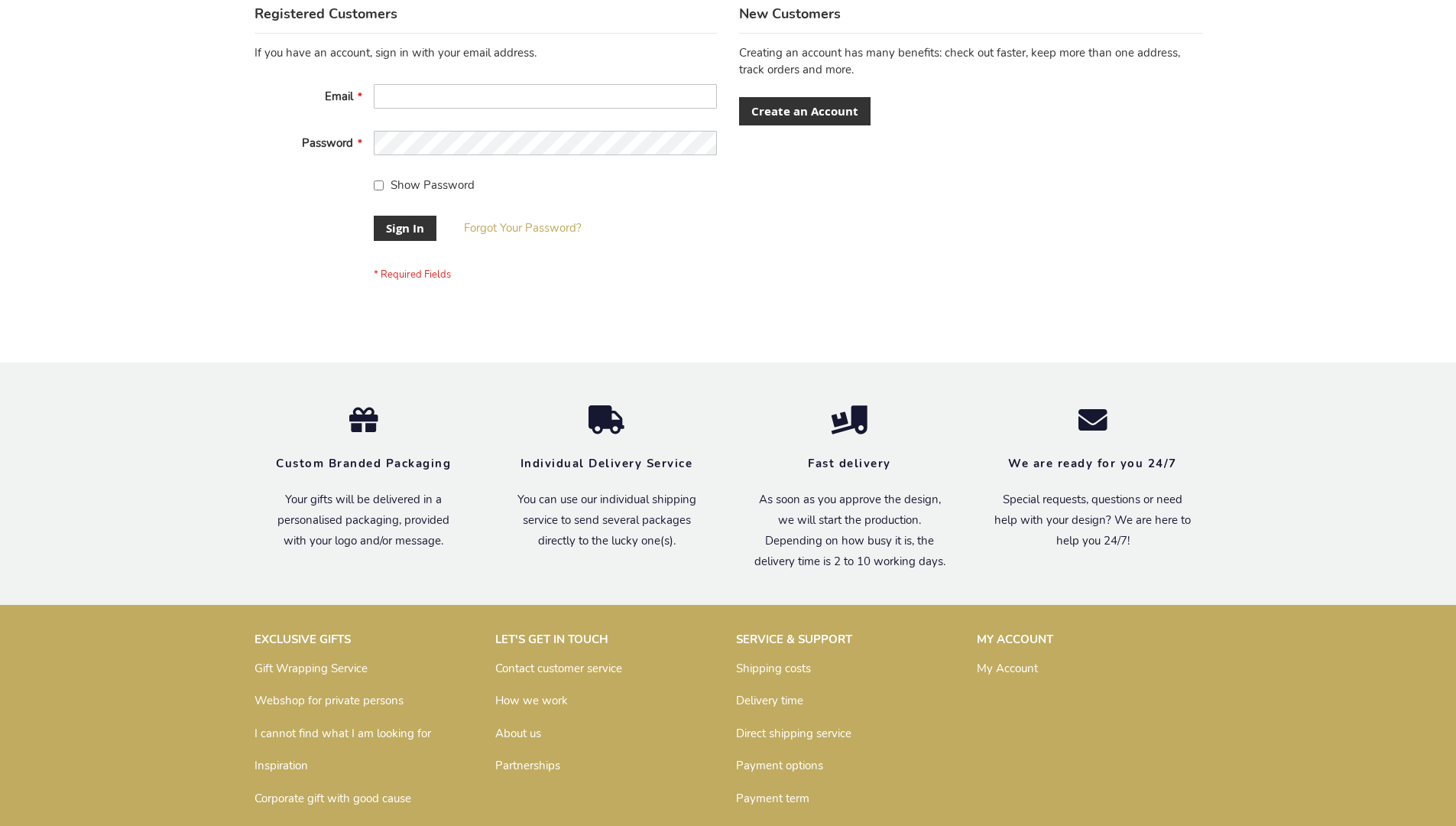
scroll to position [492, 0]
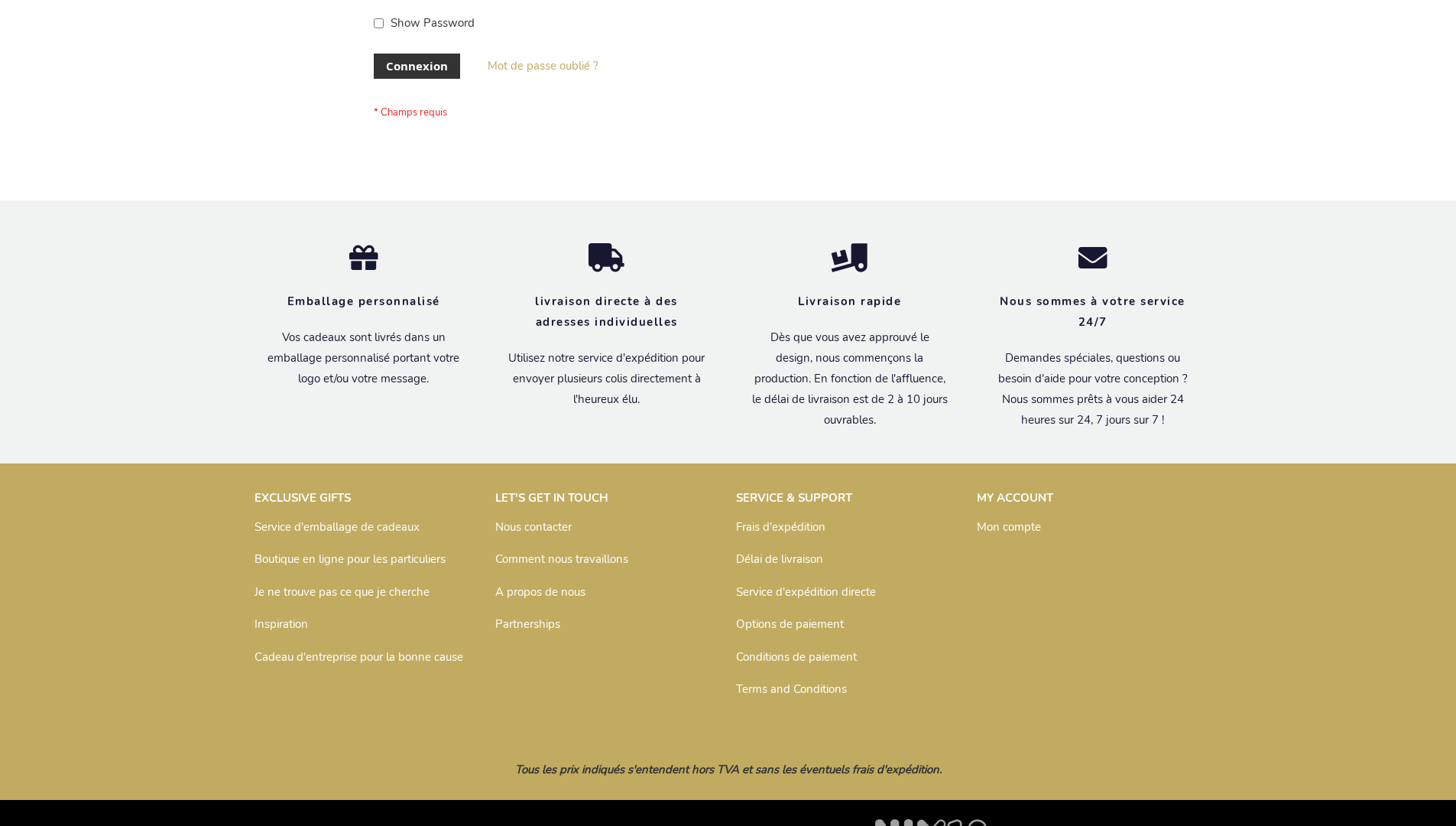
scroll to position [527, 0]
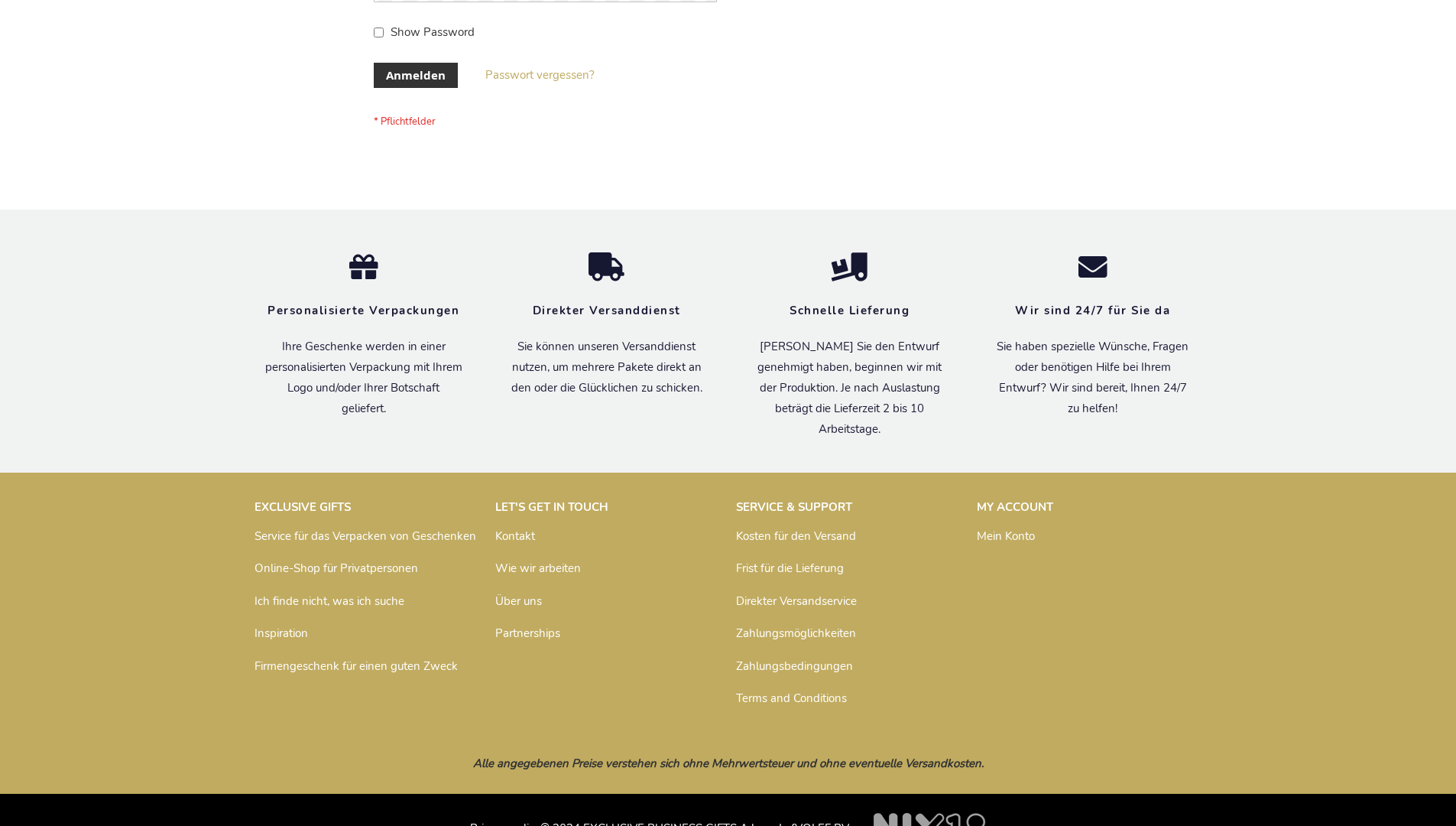
scroll to position [513, 0]
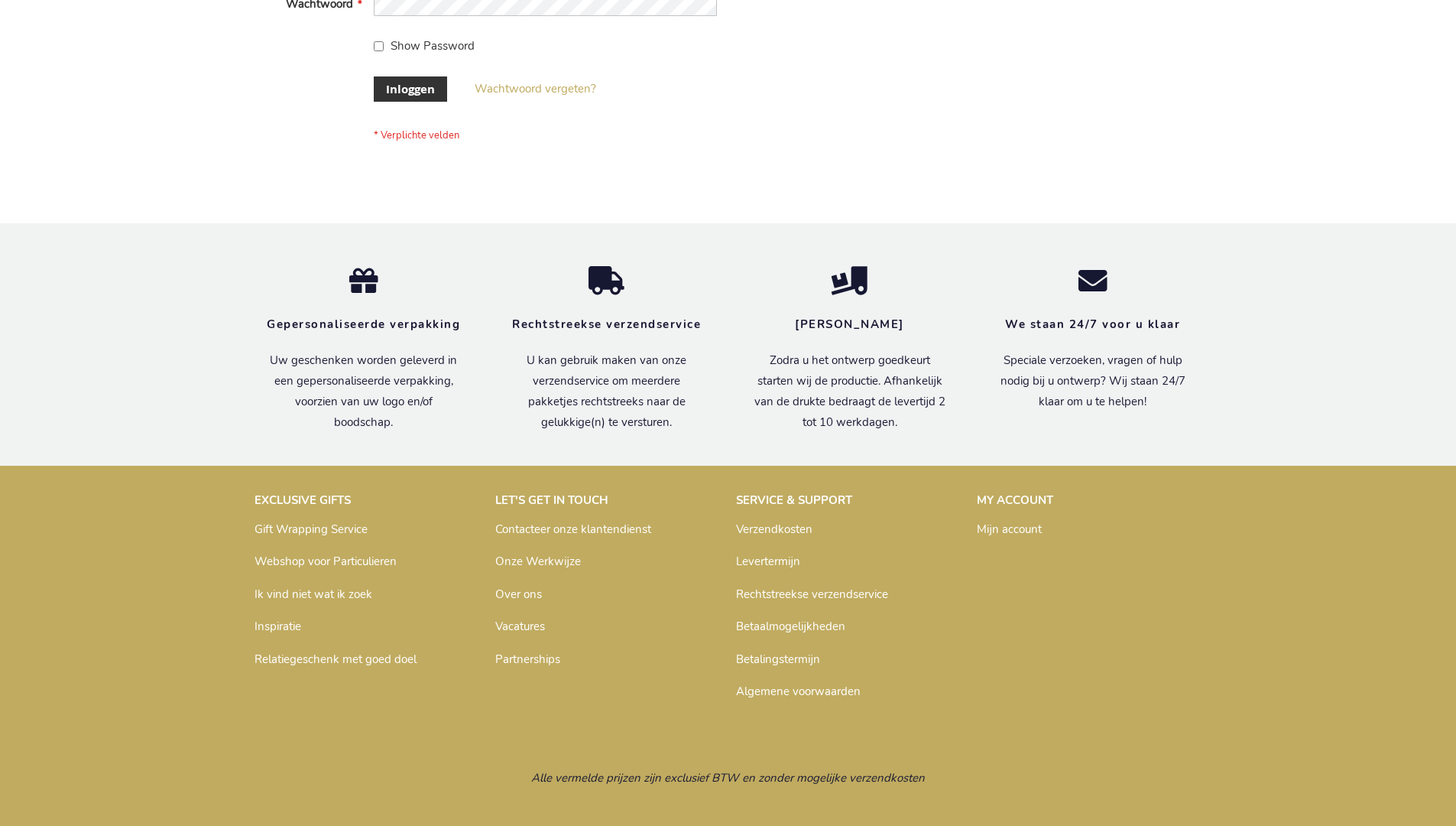
scroll to position [519, 0]
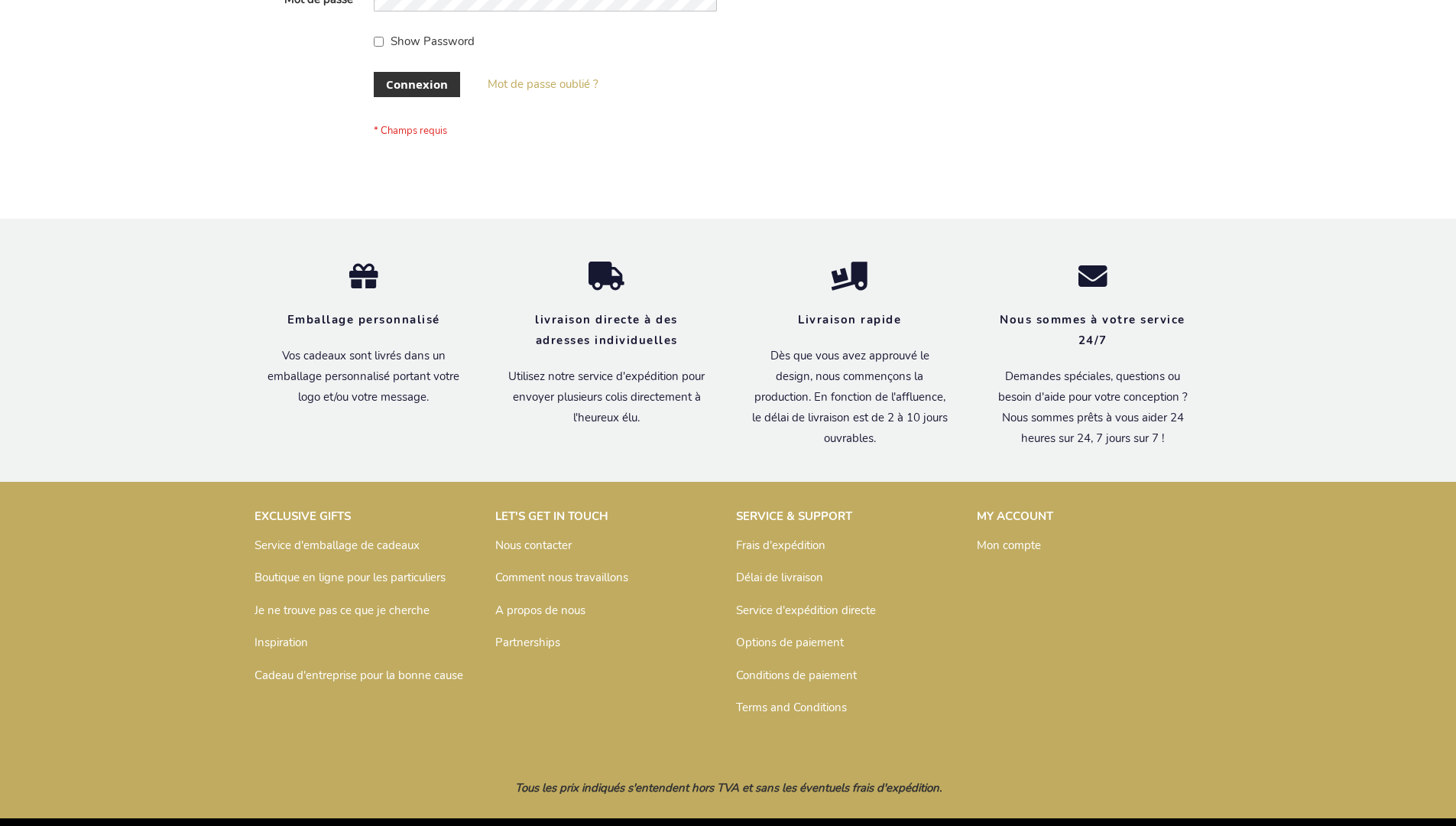
scroll to position [527, 0]
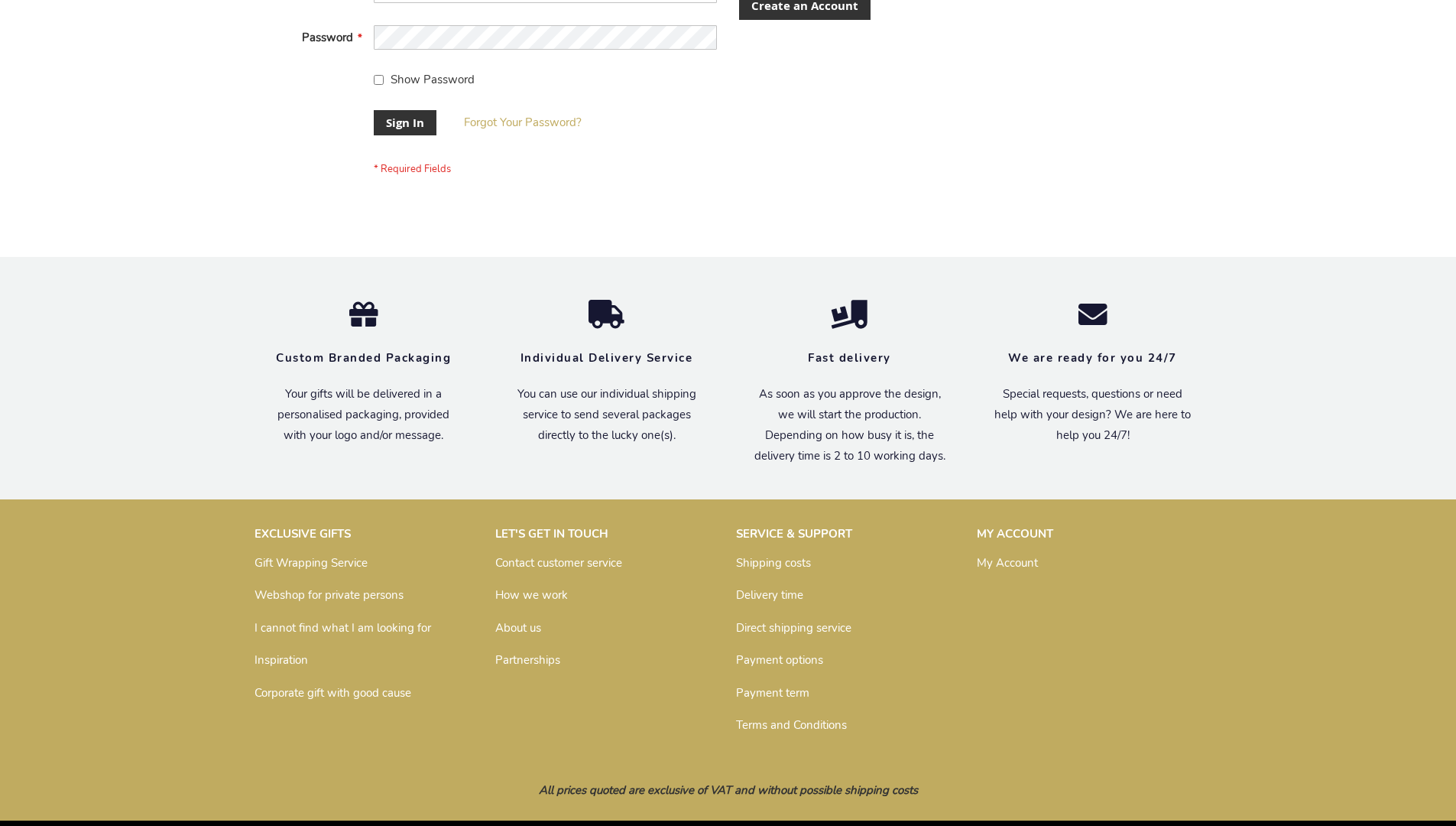
scroll to position [492, 0]
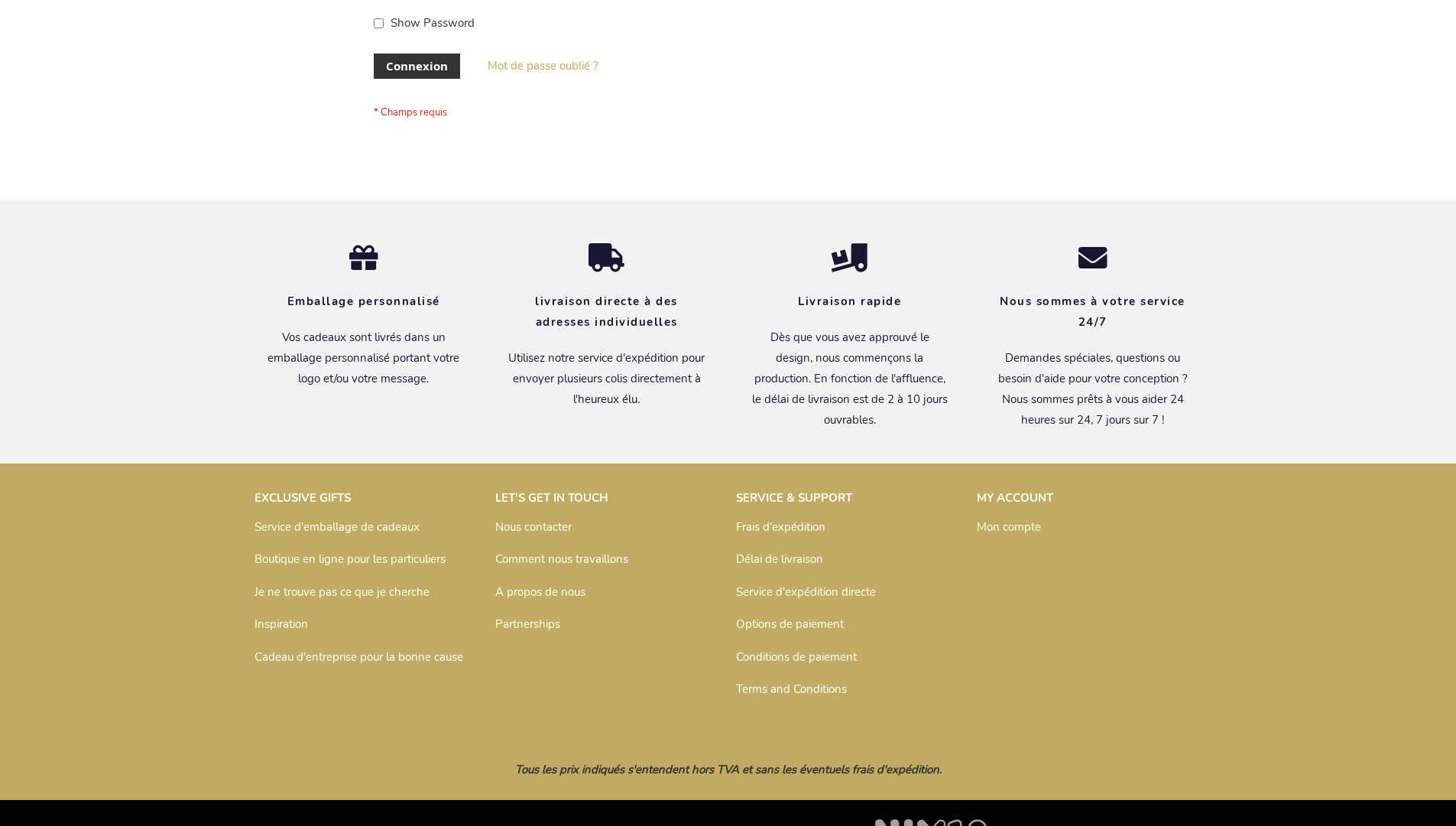
scroll to position [527, 0]
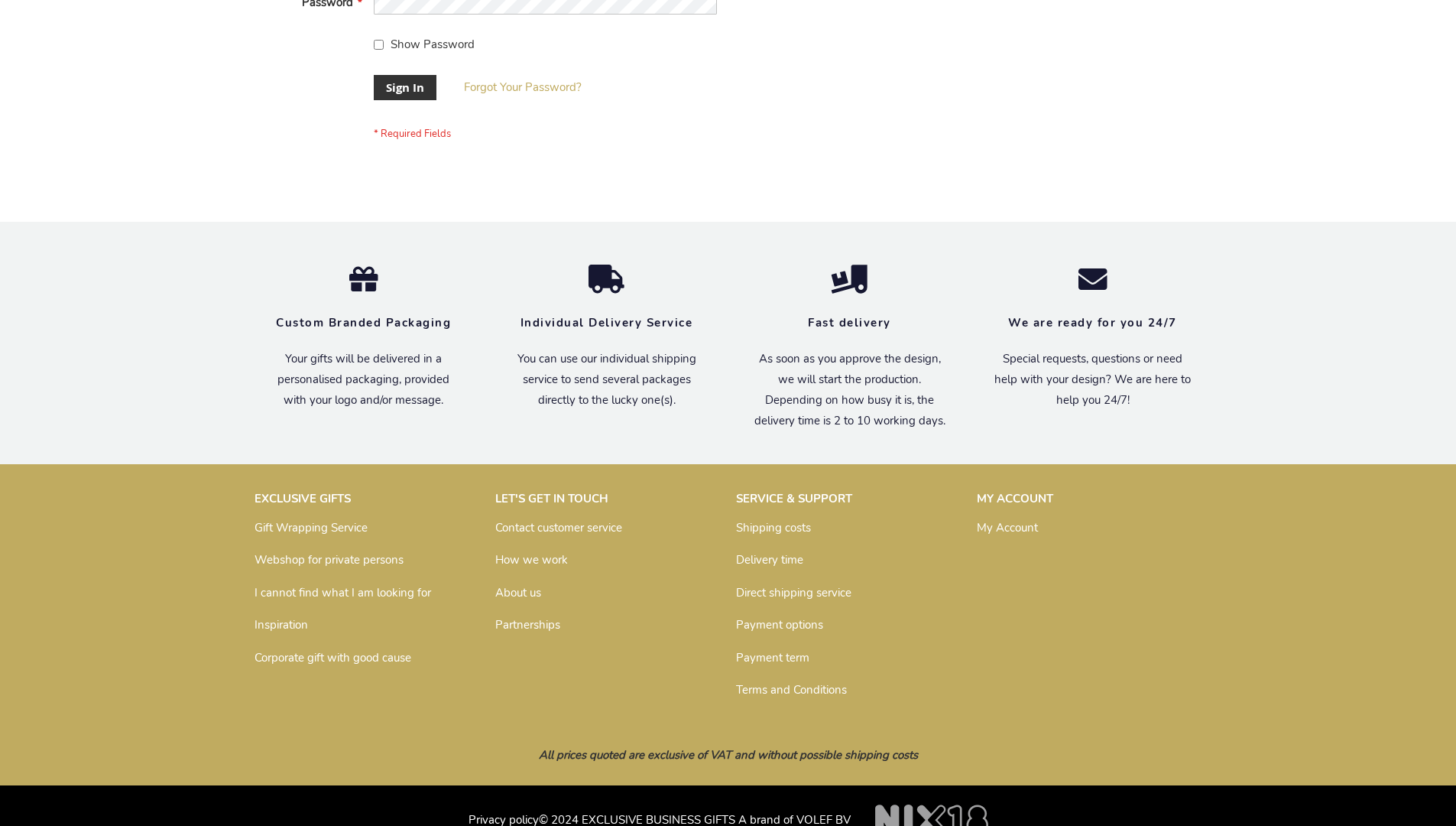
scroll to position [492, 0]
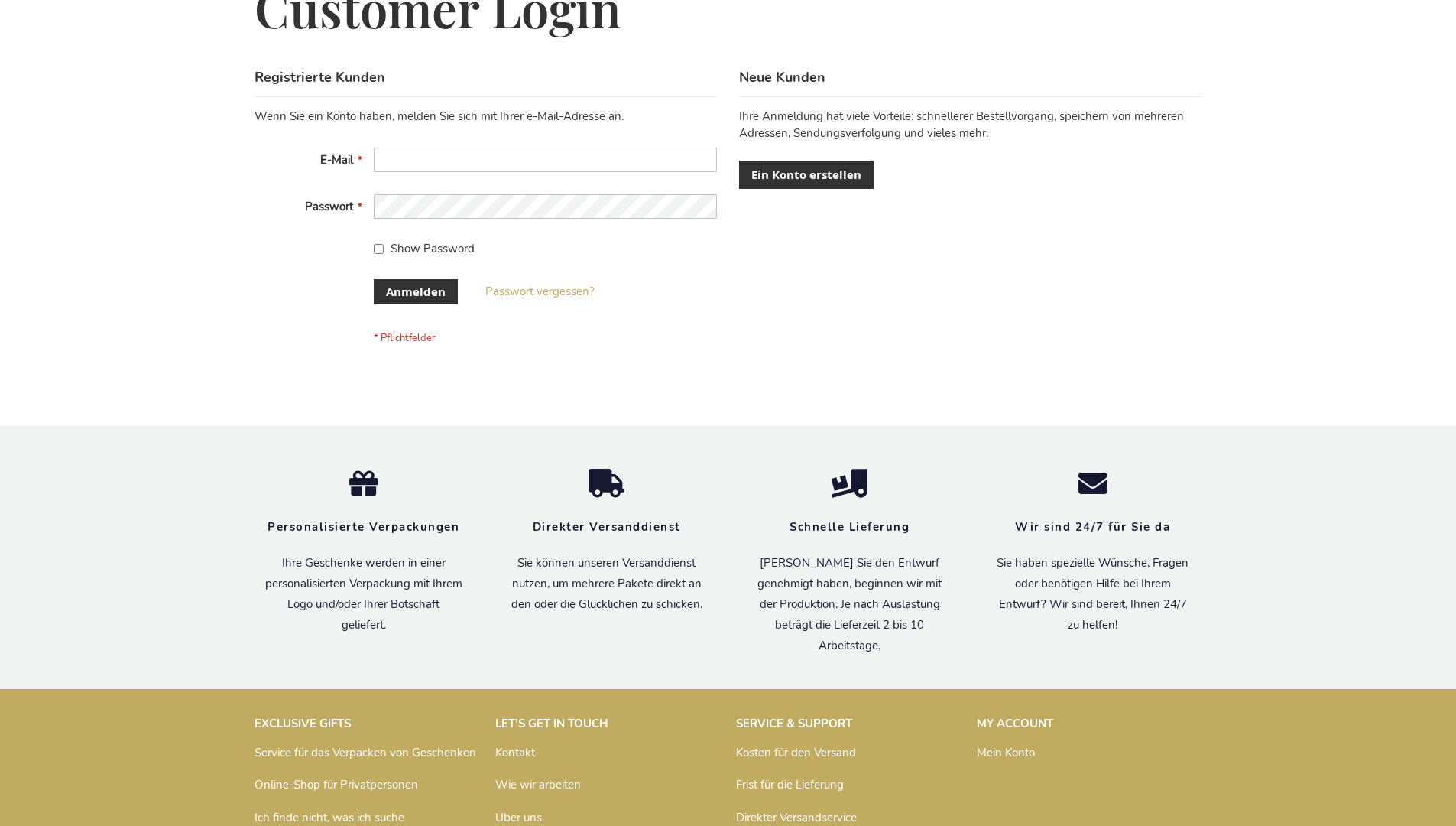
scroll to position [513, 0]
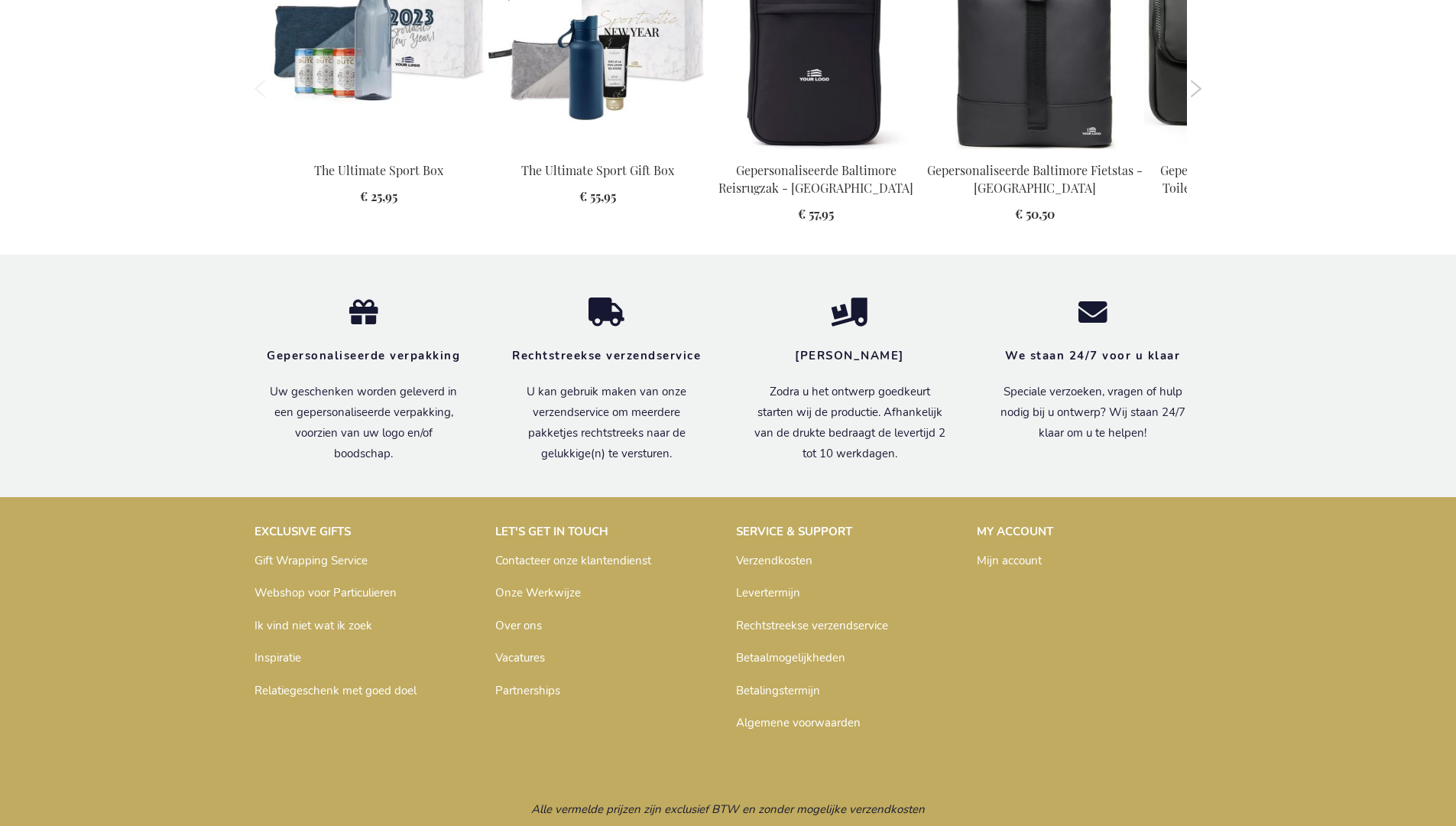
scroll to position [1594, 0]
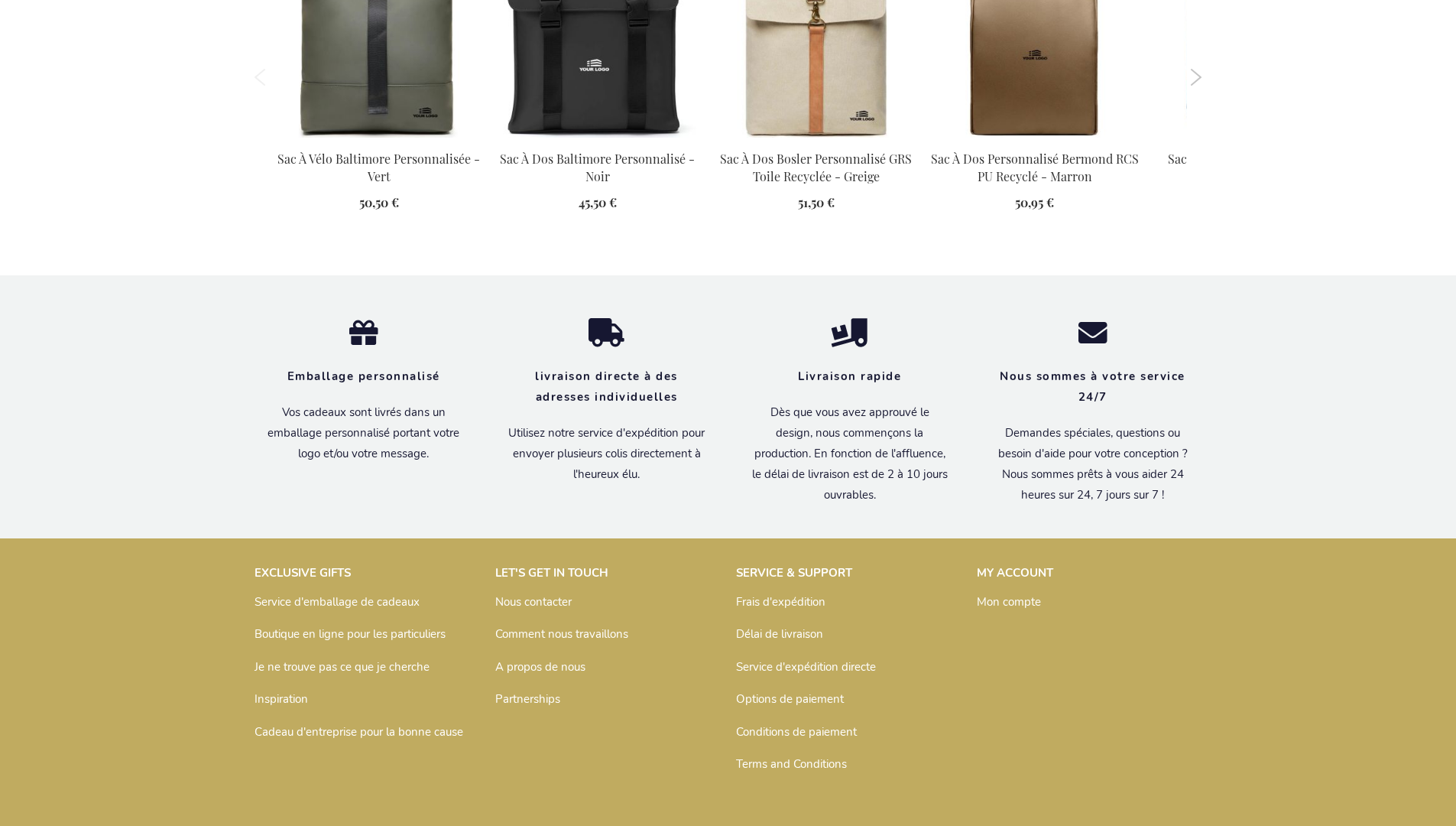
scroll to position [2111, 0]
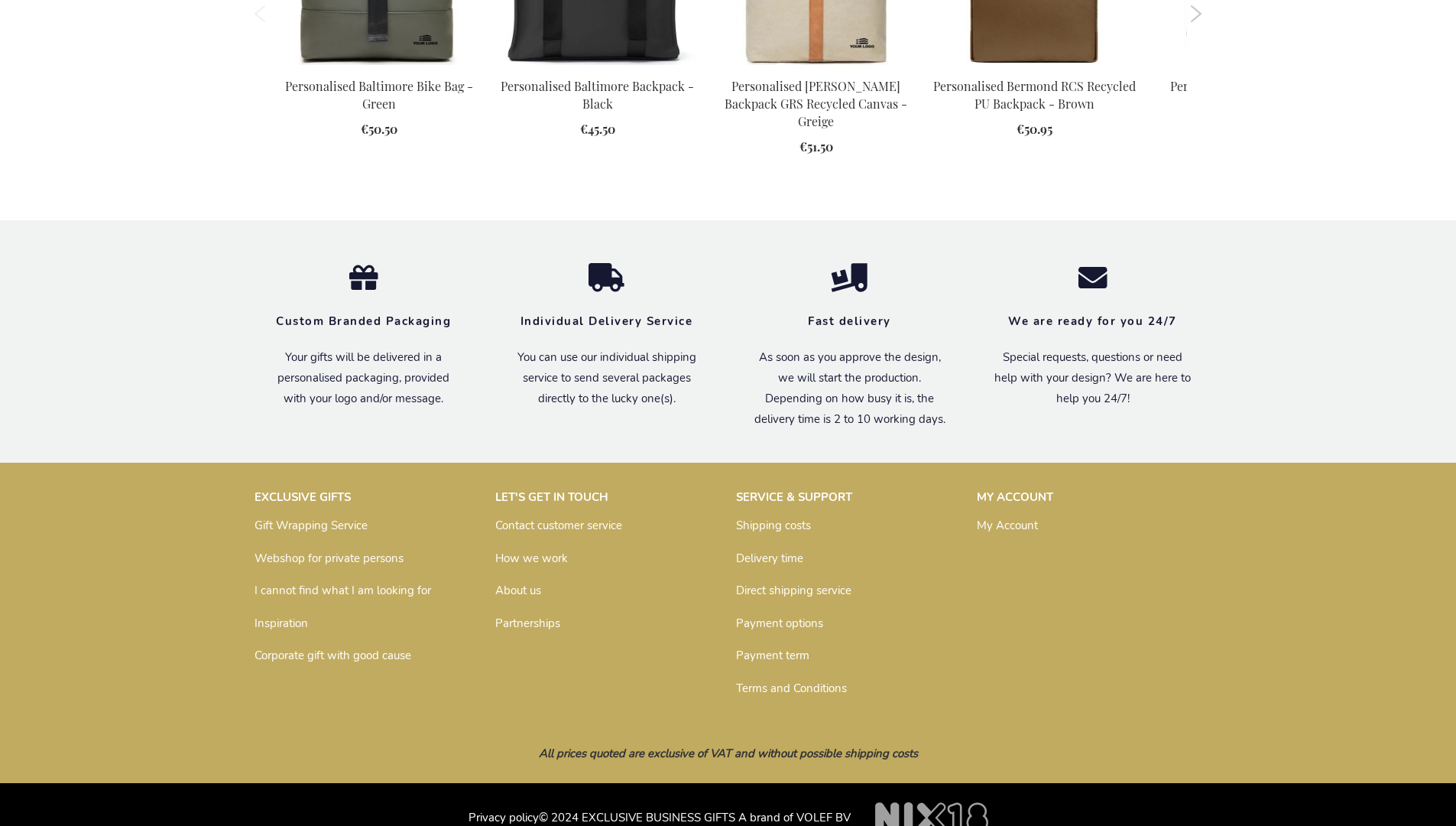
scroll to position [2058, 0]
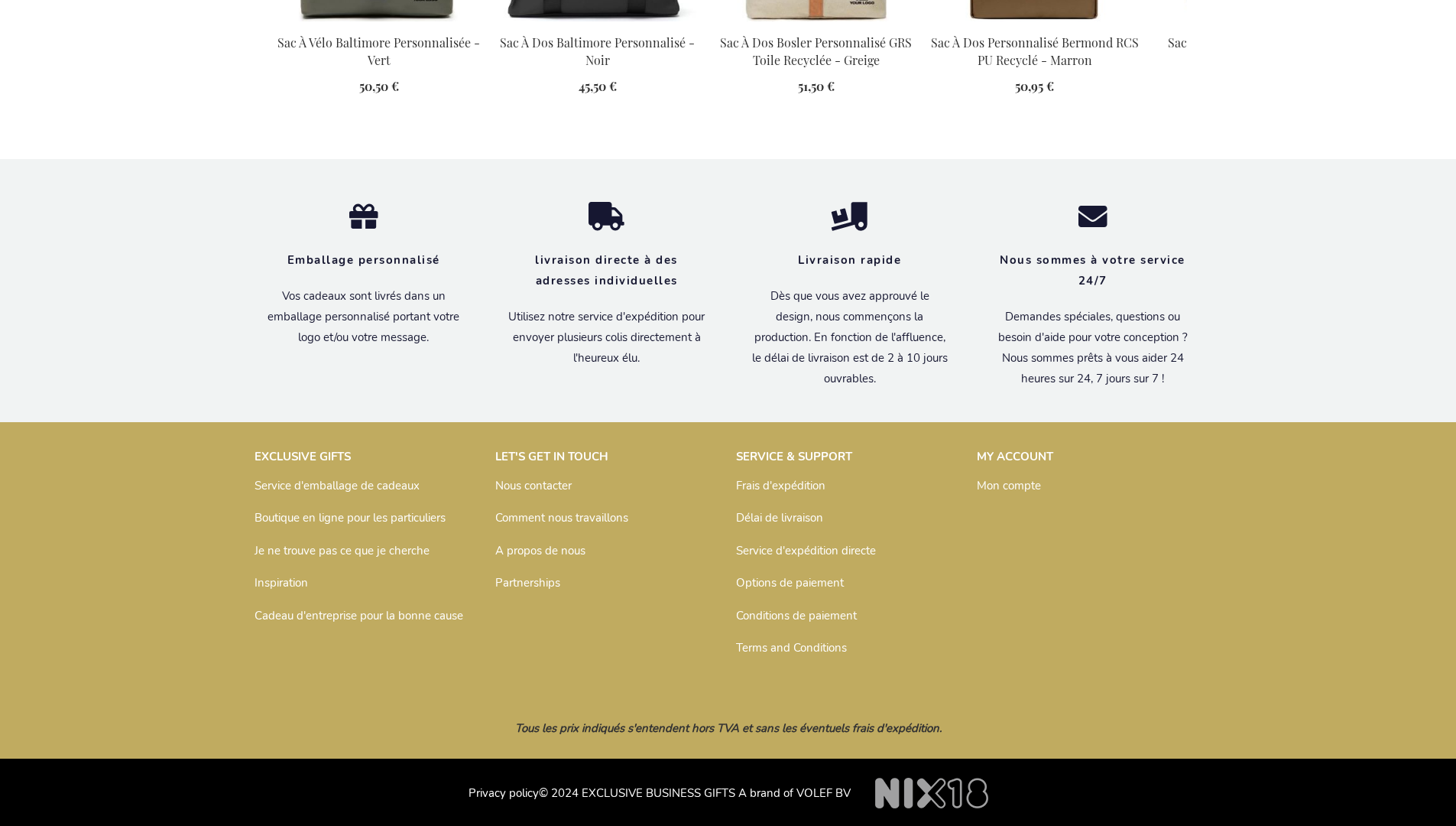
scroll to position [2111, 0]
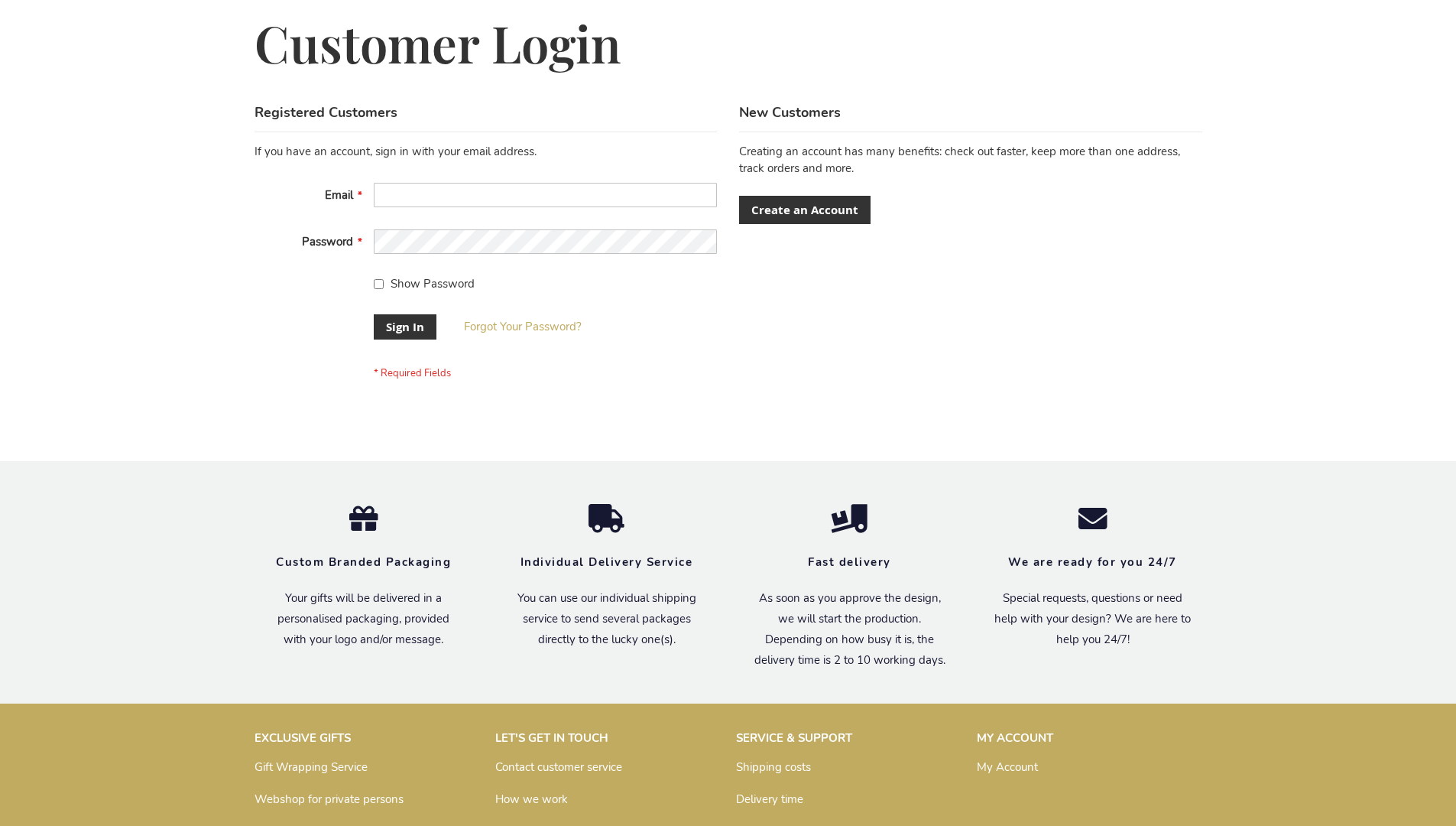
scroll to position [492, 0]
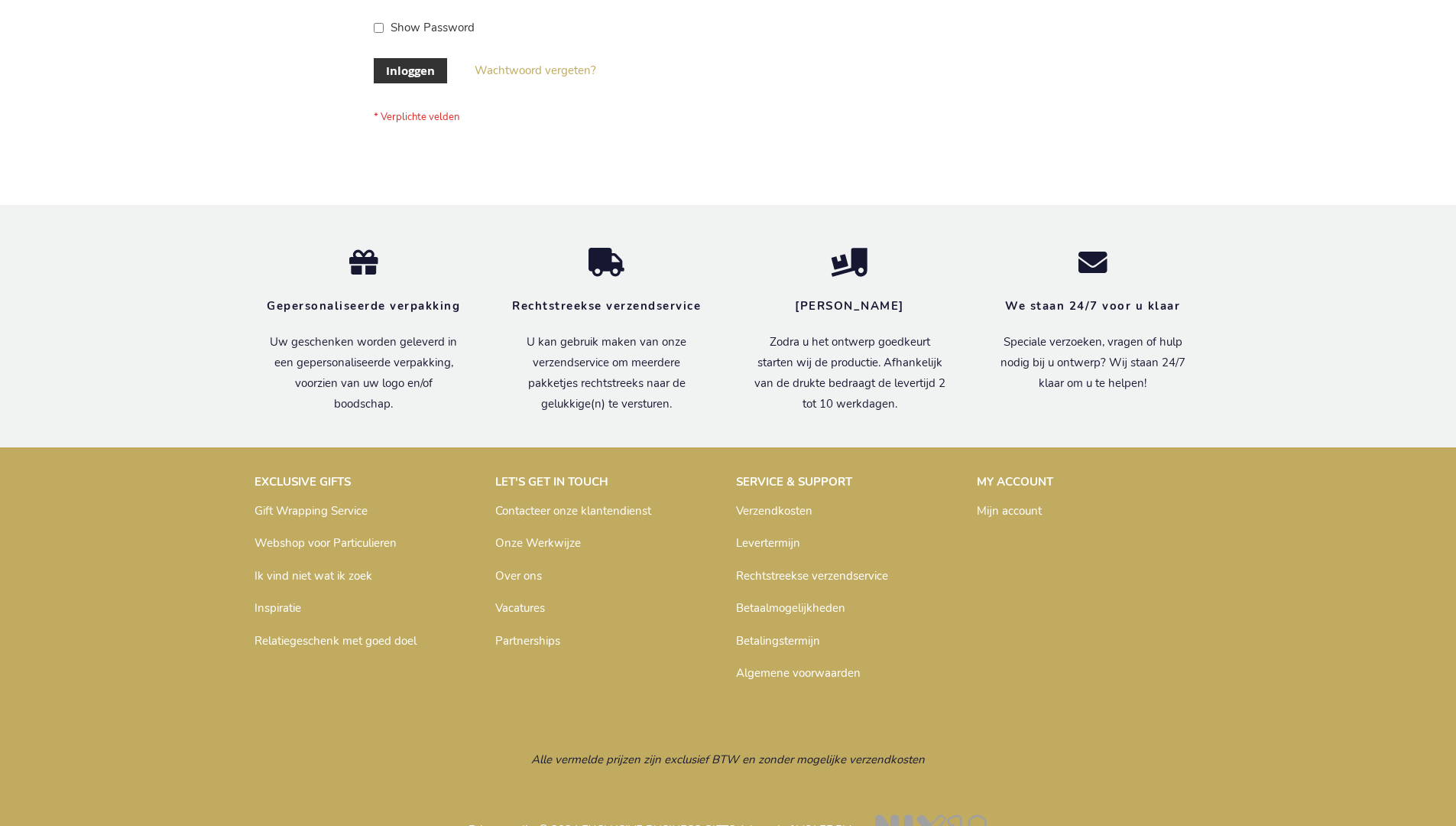
scroll to position [519, 0]
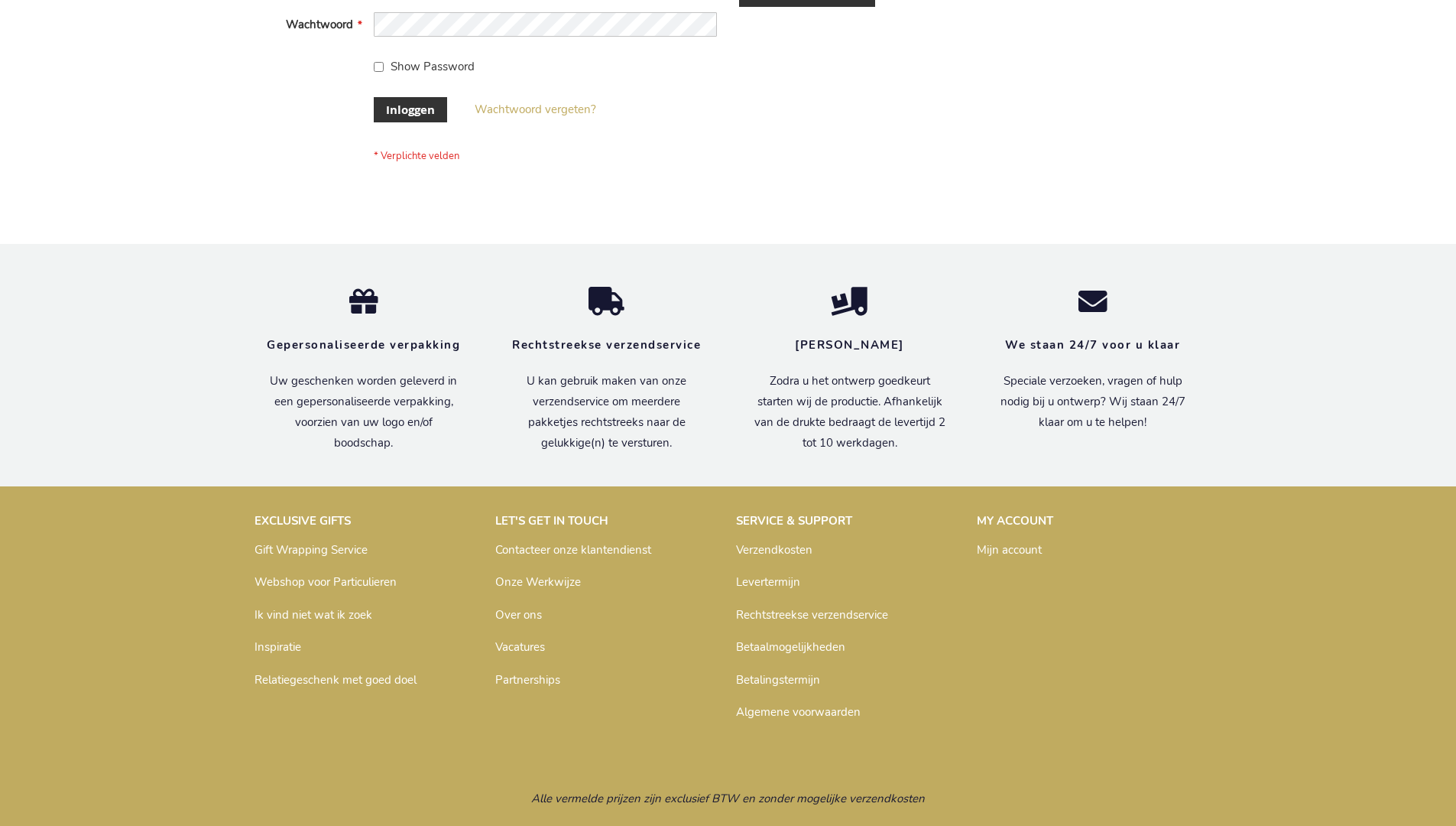
scroll to position [519, 0]
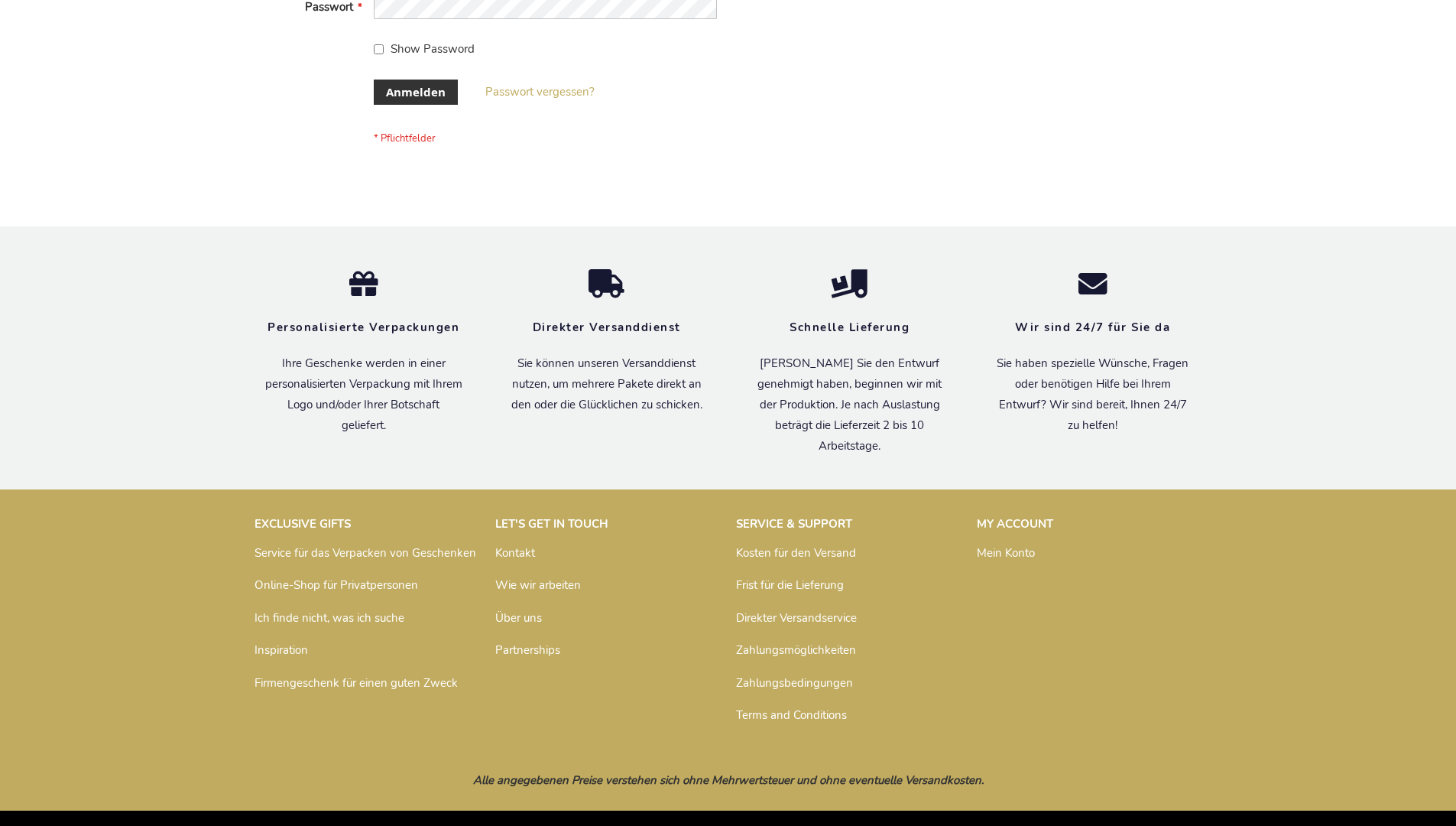
scroll to position [513, 0]
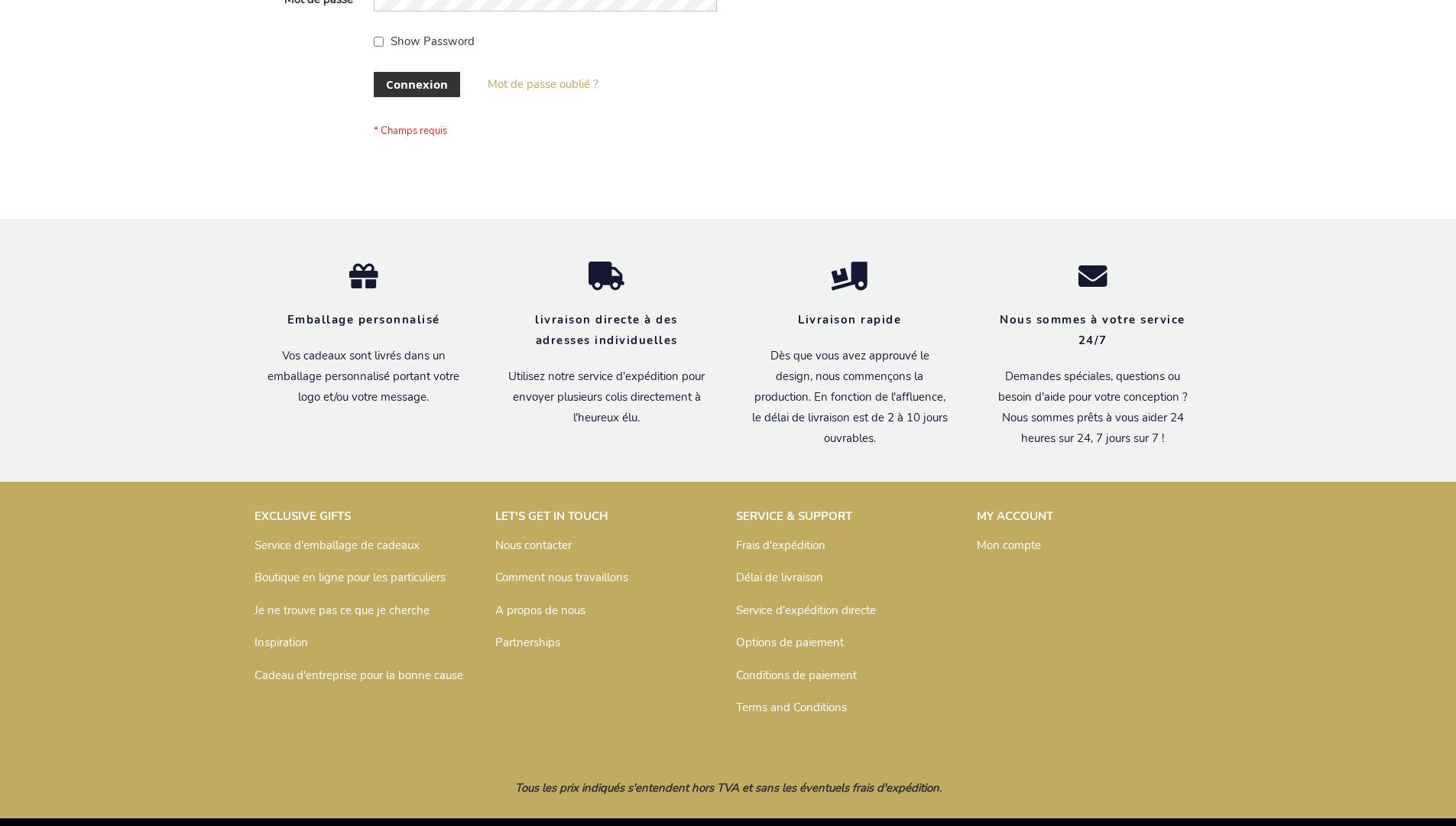
scroll to position [527, 0]
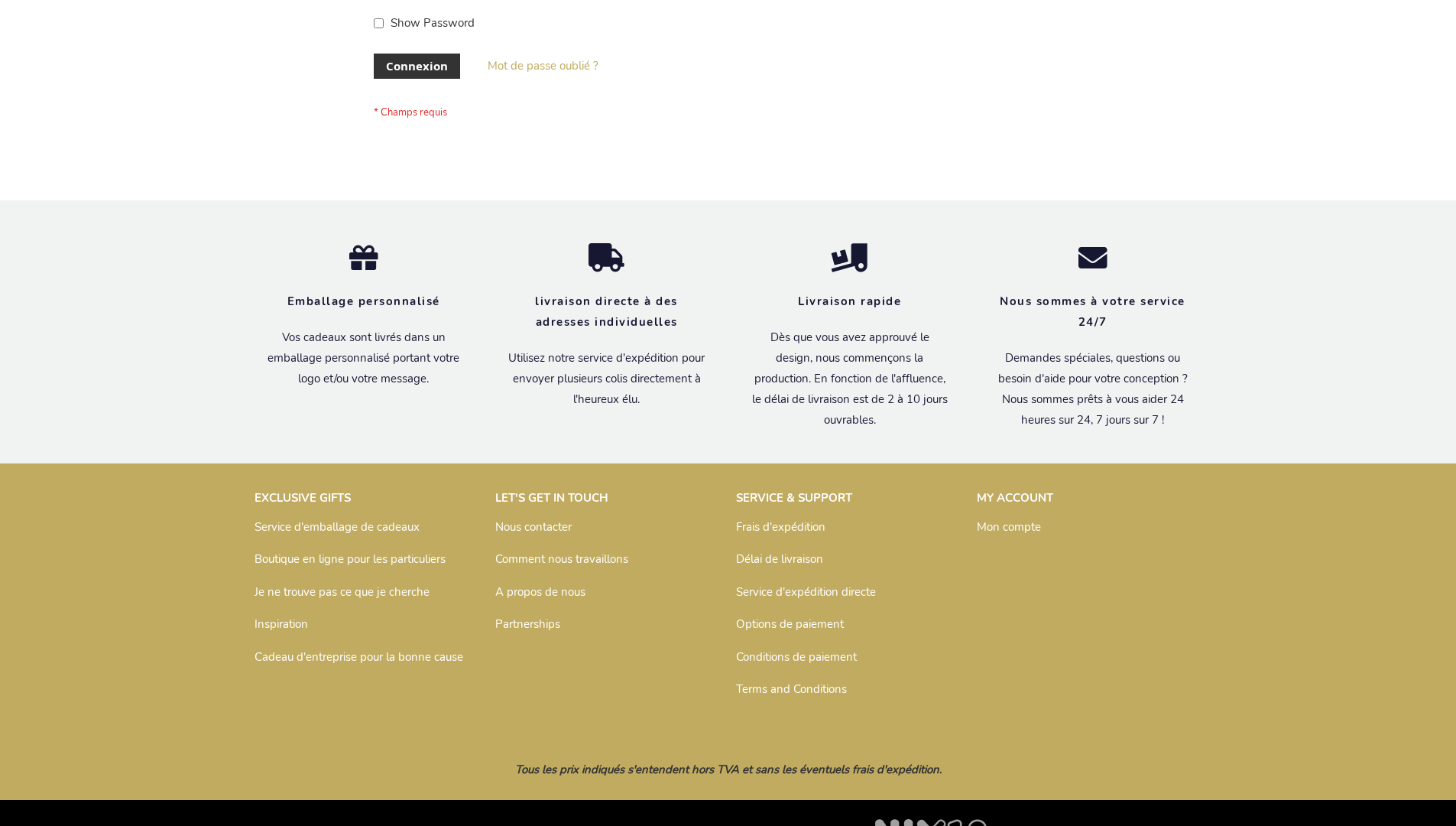
scroll to position [527, 0]
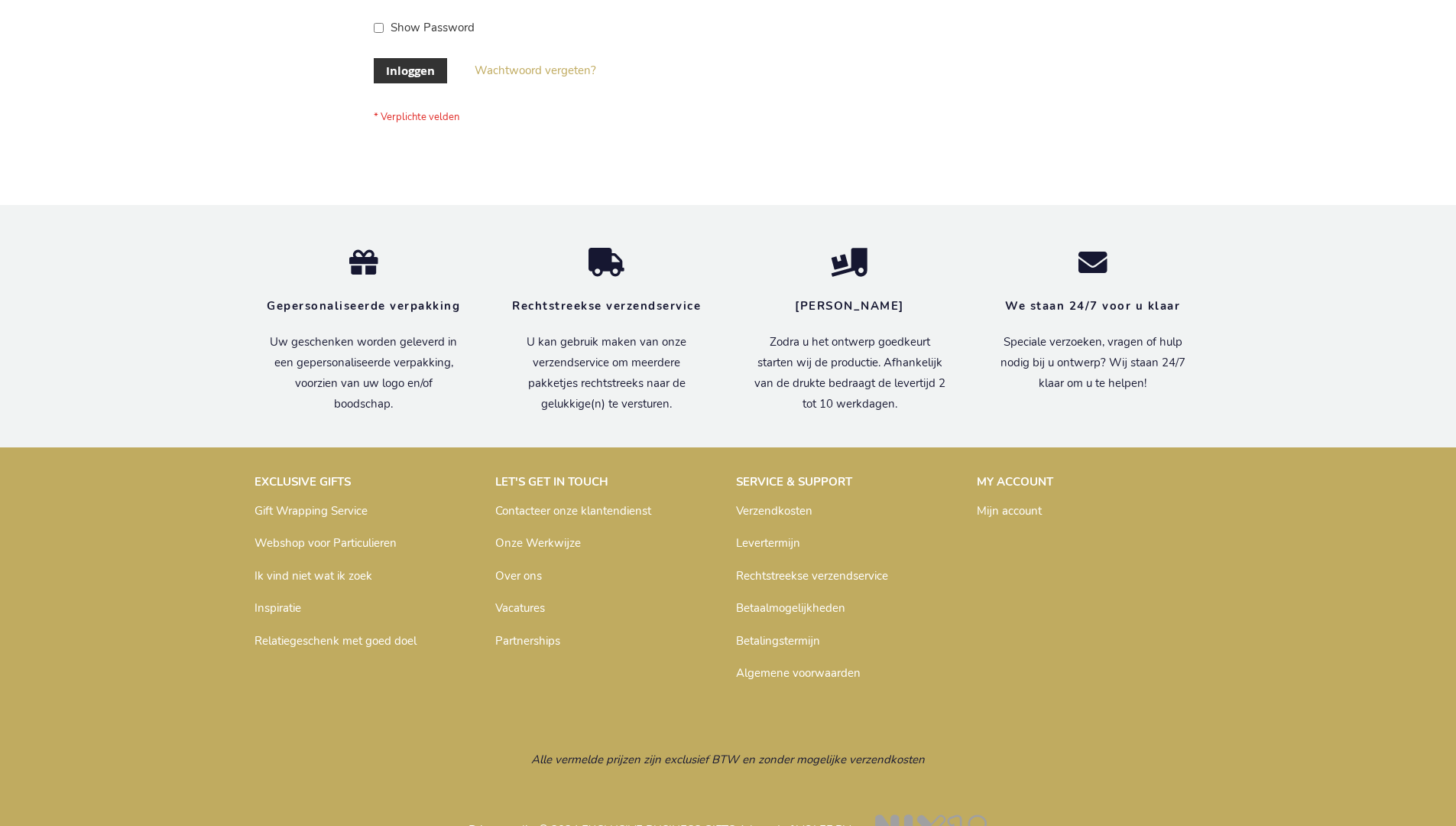
scroll to position [519, 0]
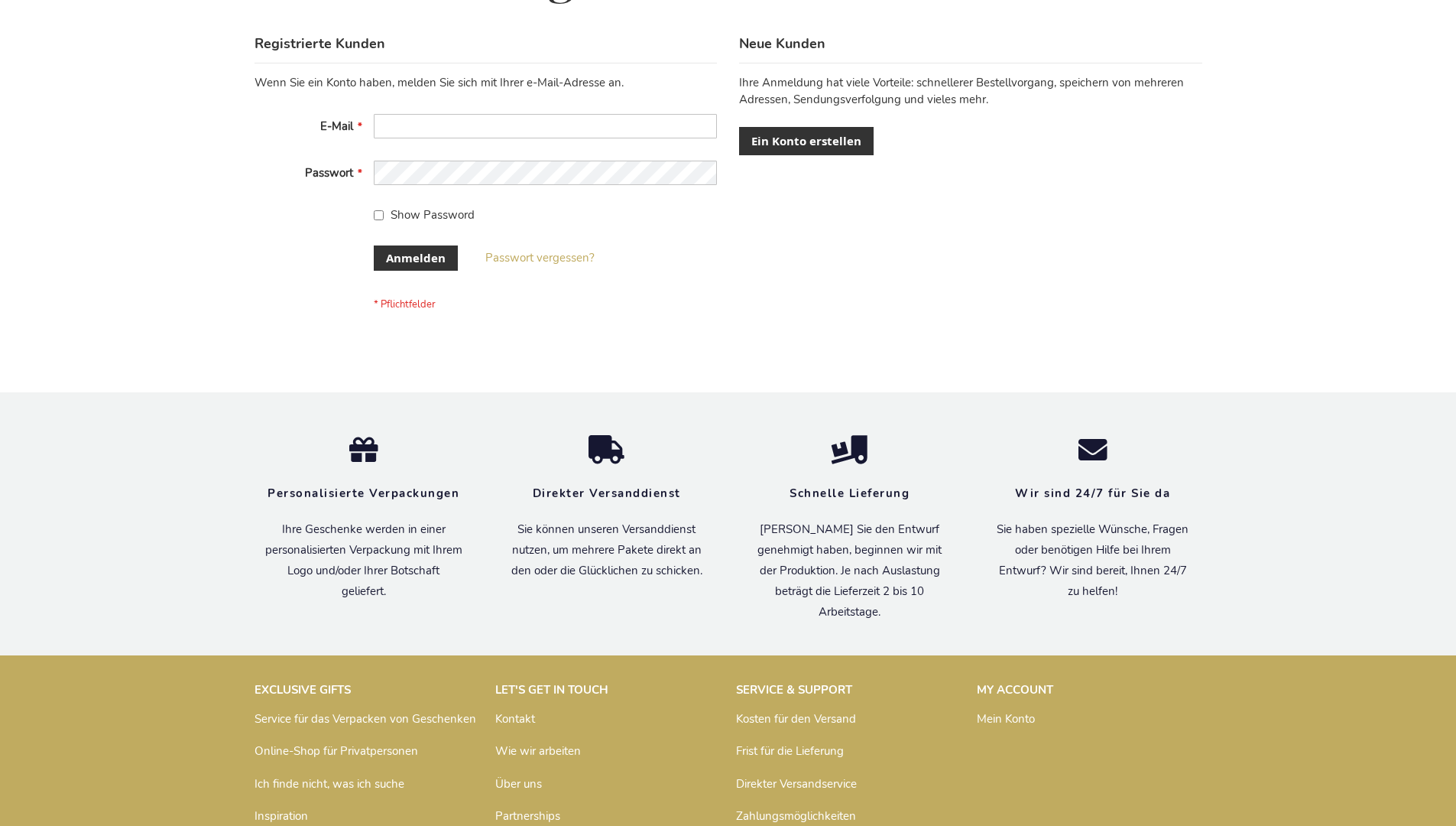
scroll to position [513, 0]
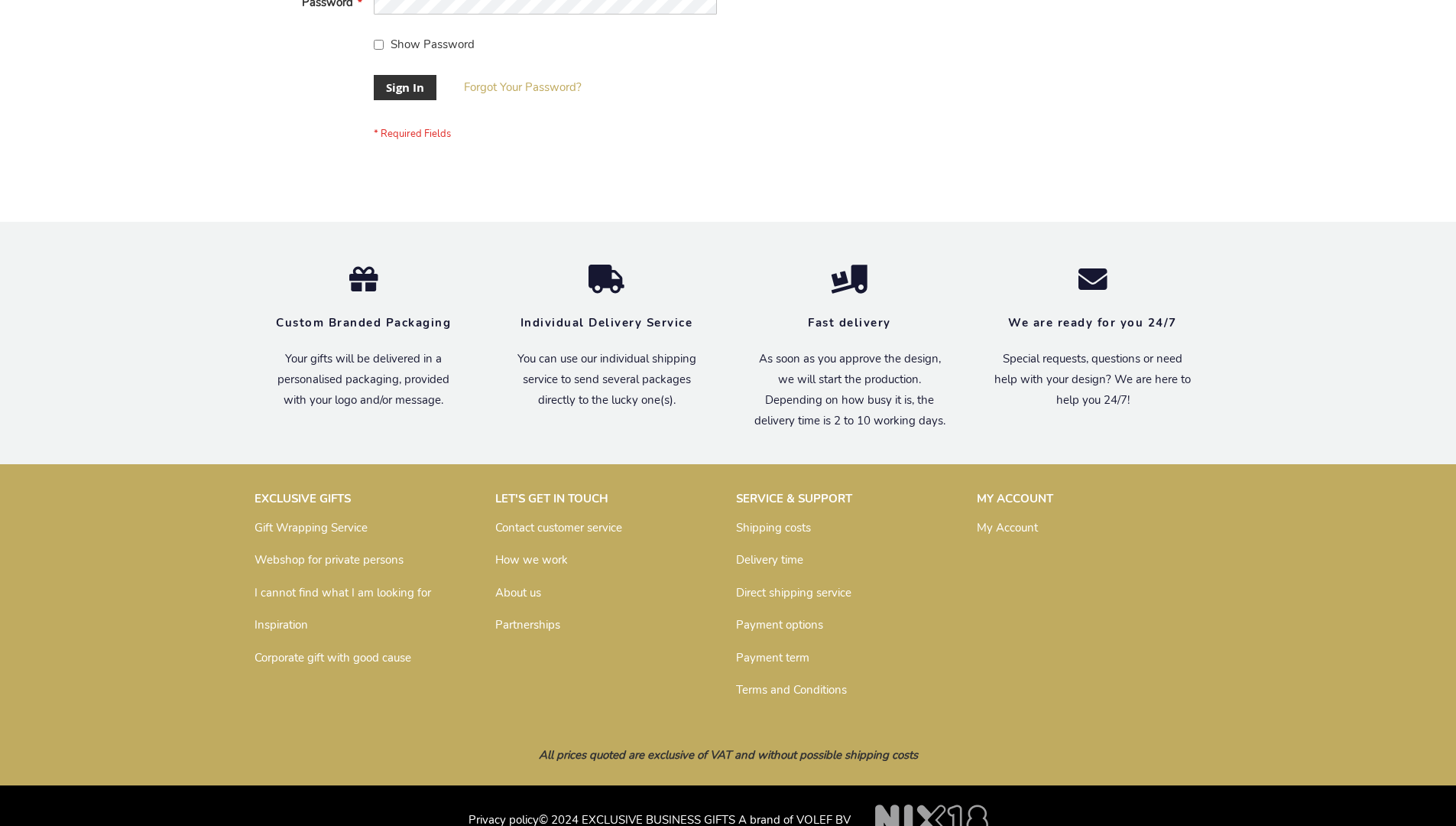
scroll to position [492, 0]
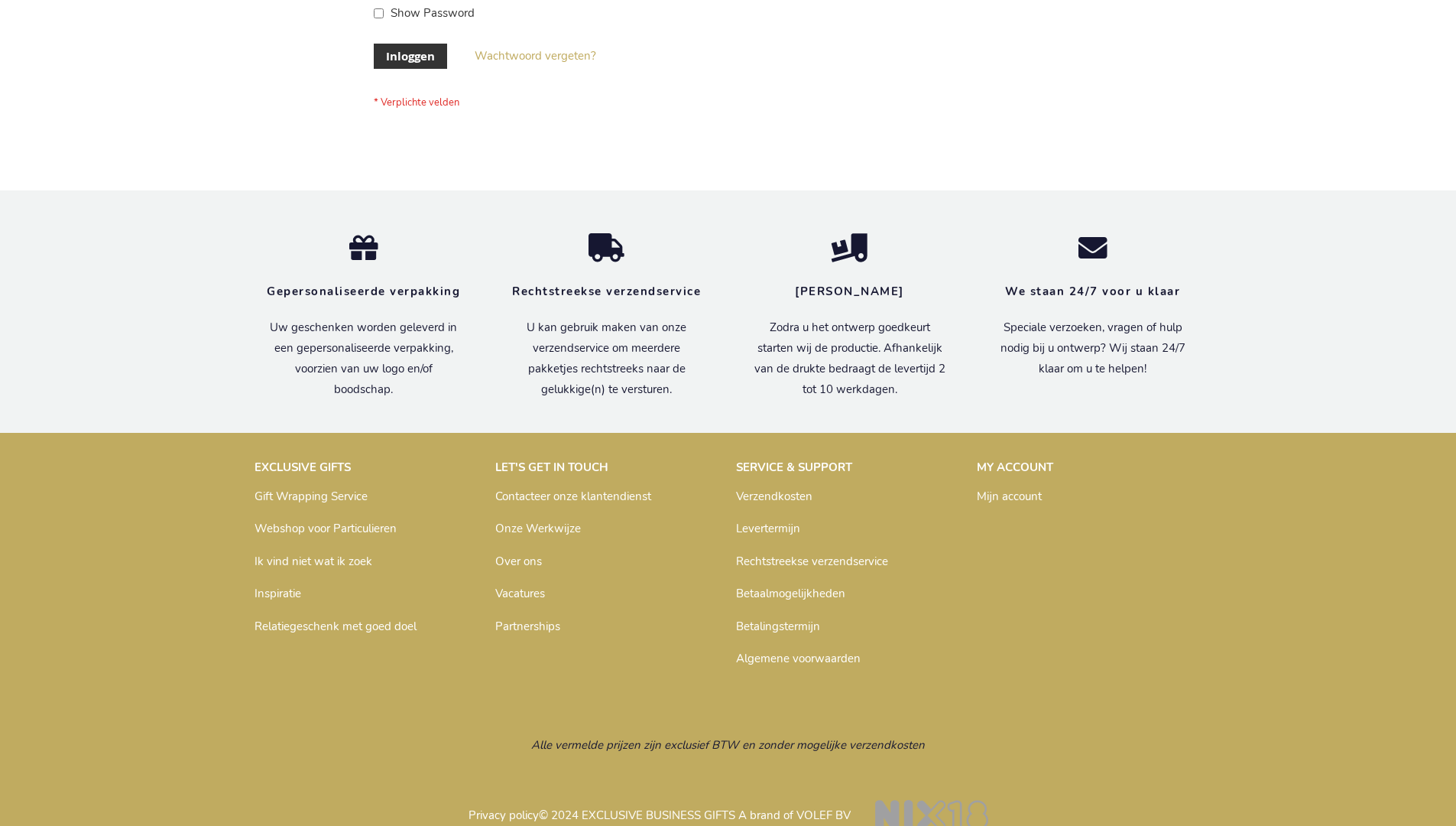
scroll to position [519, 0]
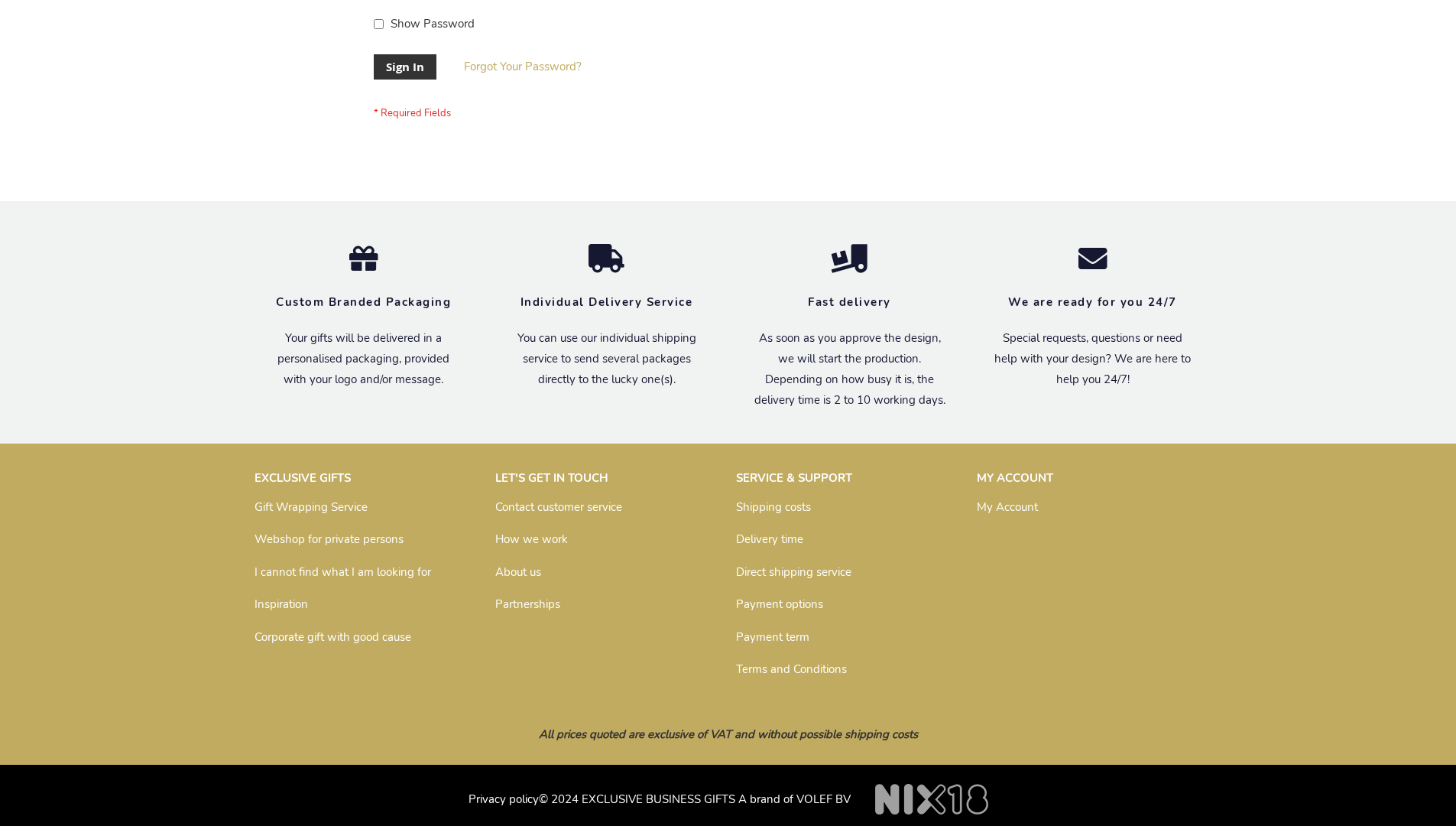
scroll to position [492, 0]
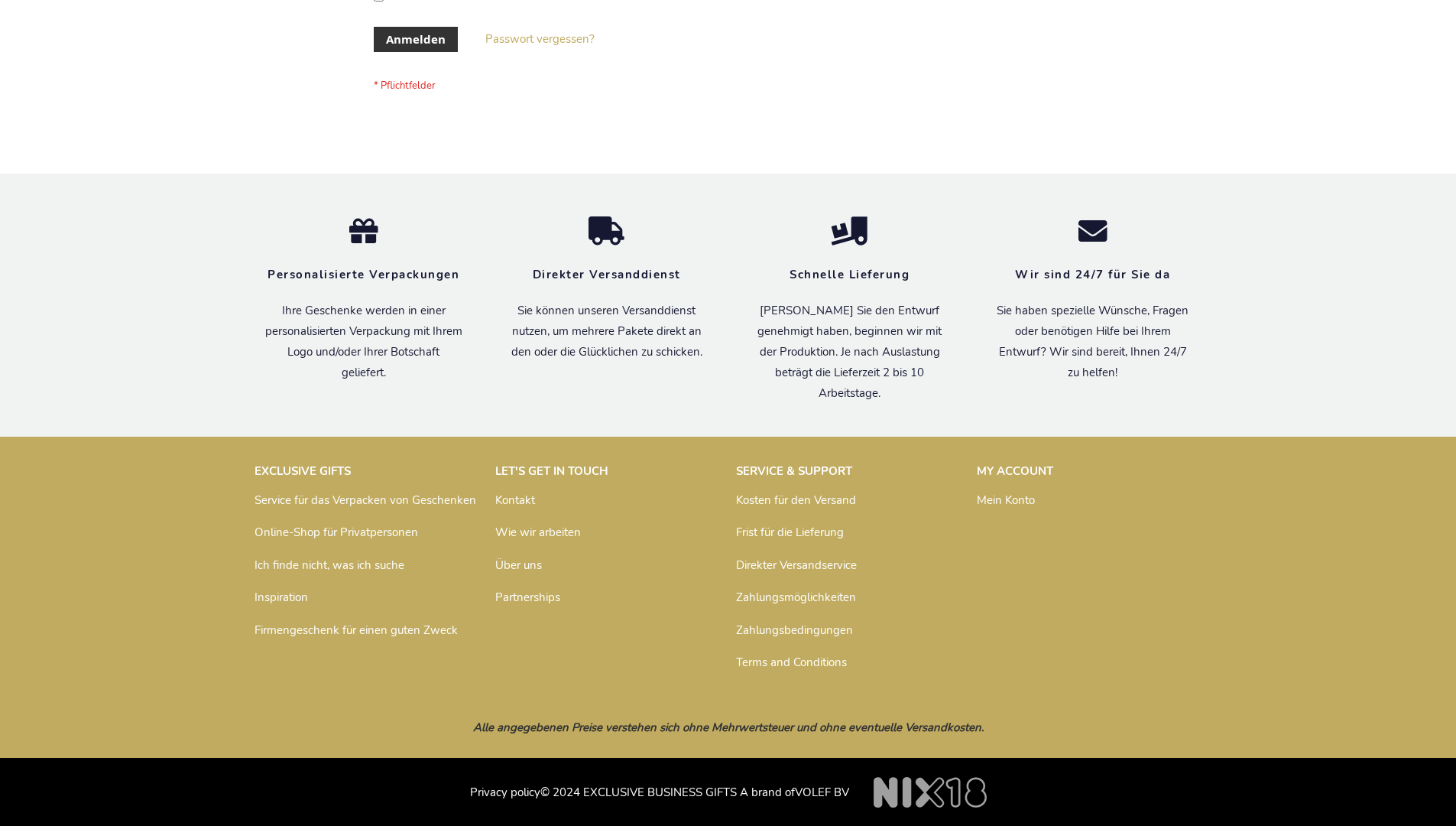
scroll to position [513, 0]
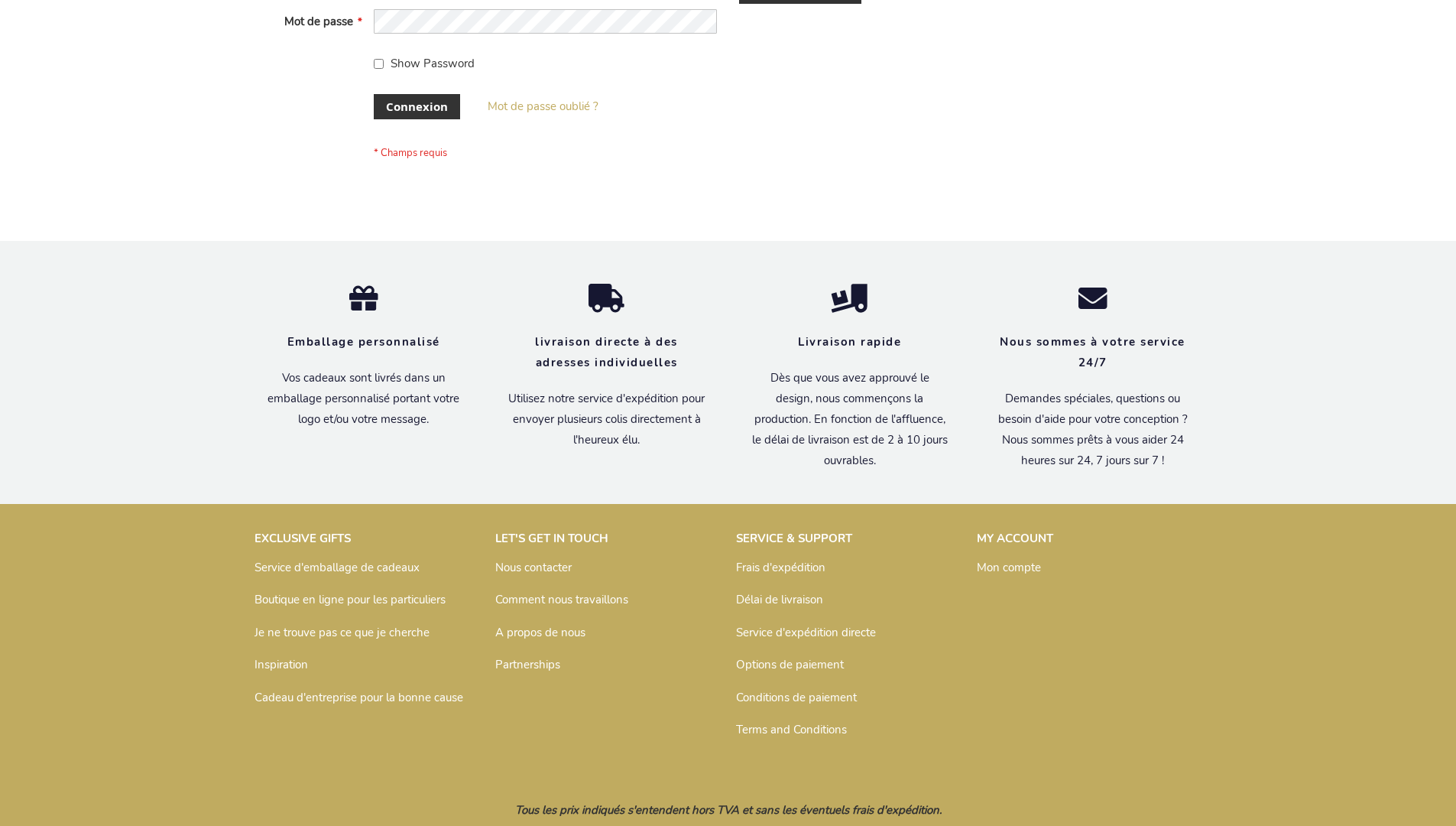
scroll to position [527, 0]
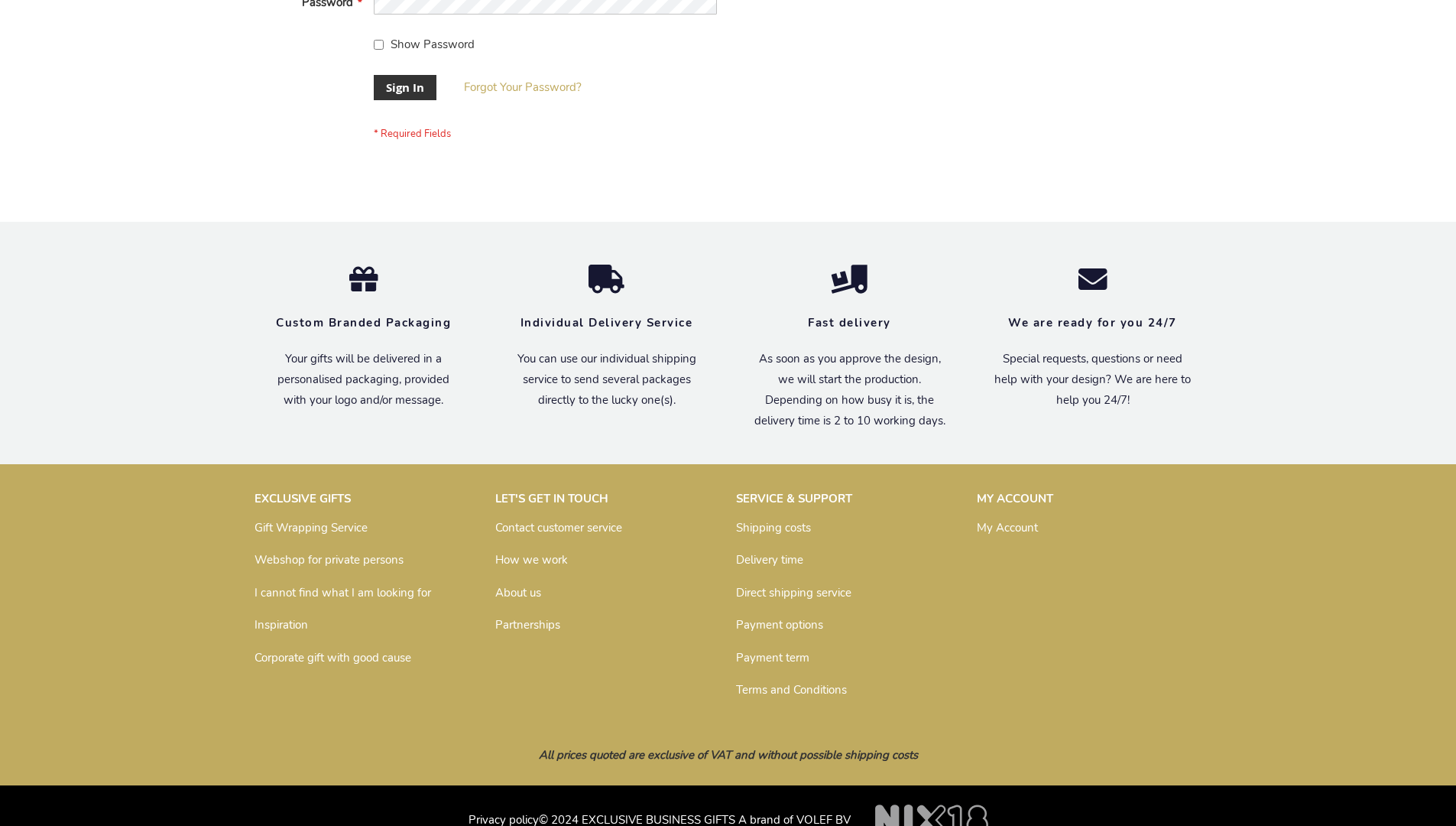
scroll to position [492, 0]
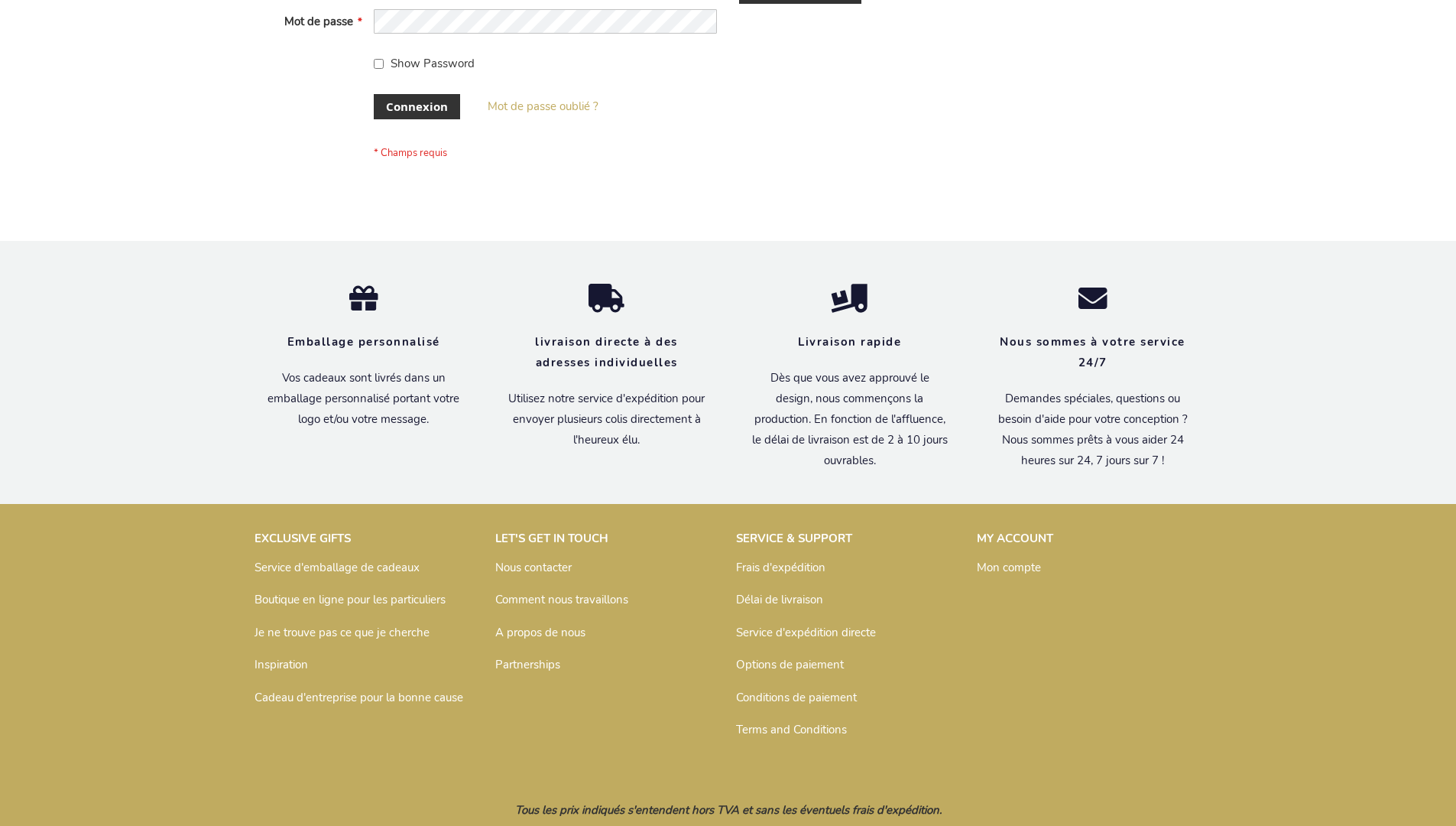
scroll to position [527, 0]
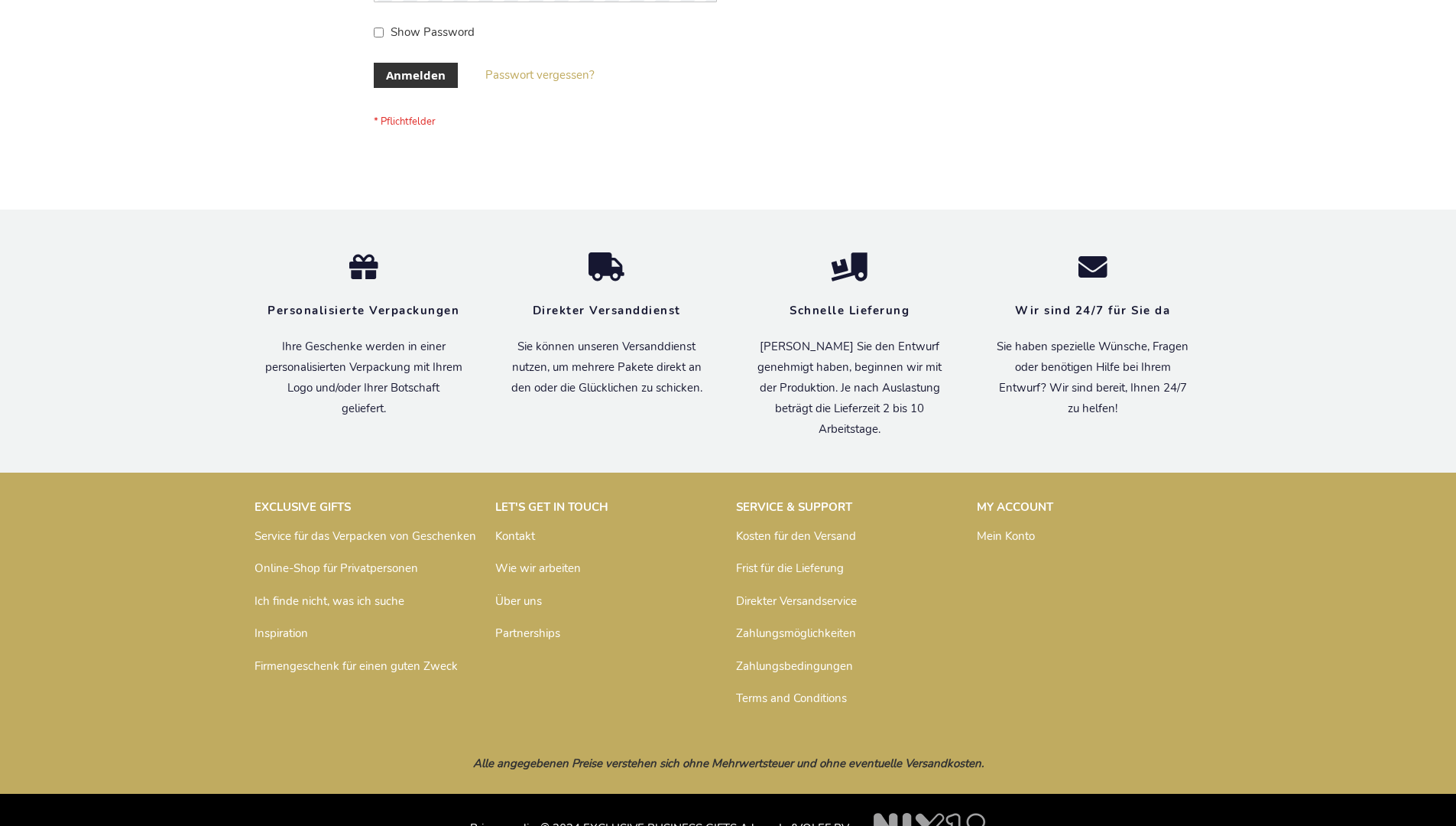
scroll to position [513, 0]
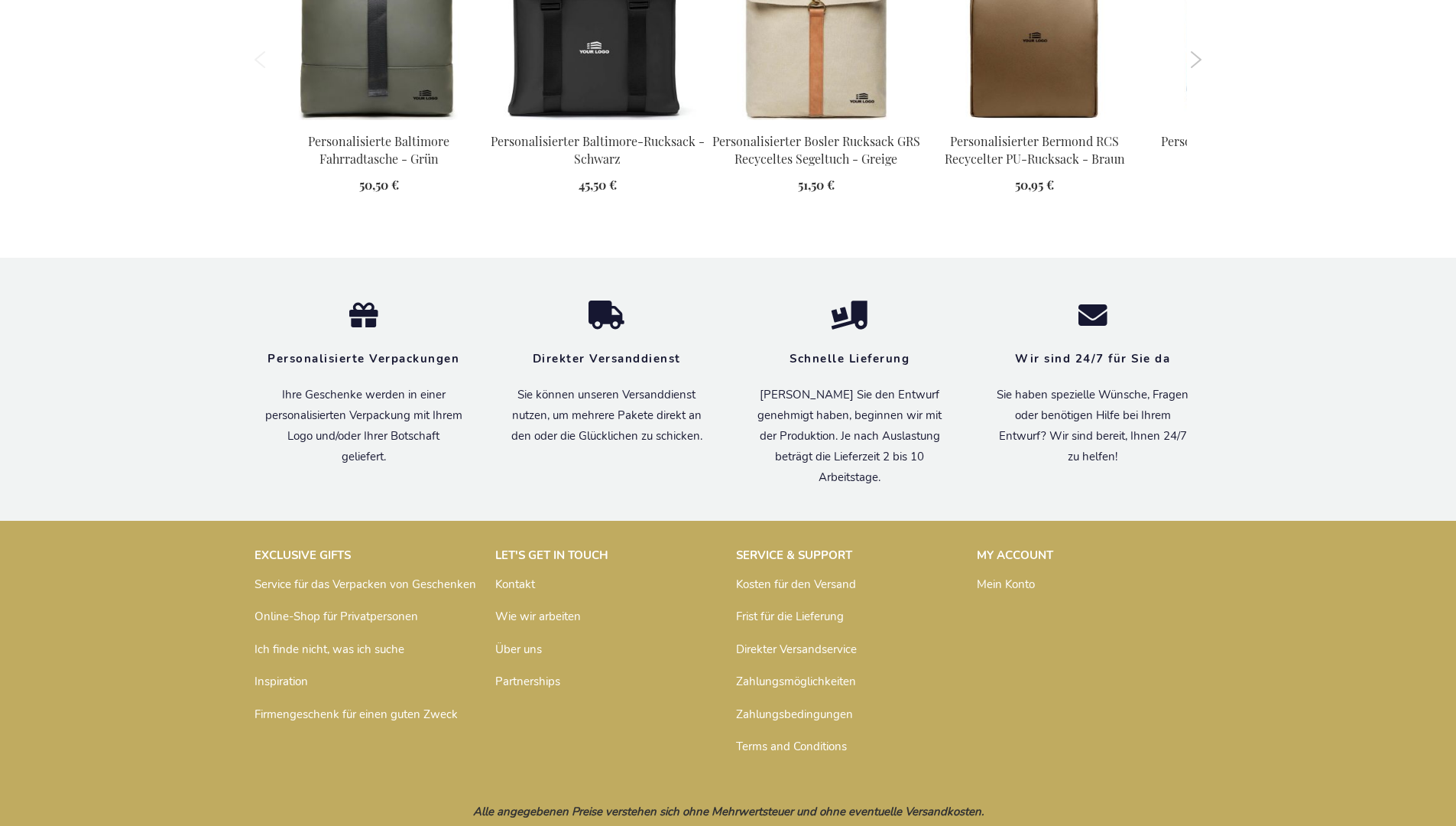
scroll to position [2097, 0]
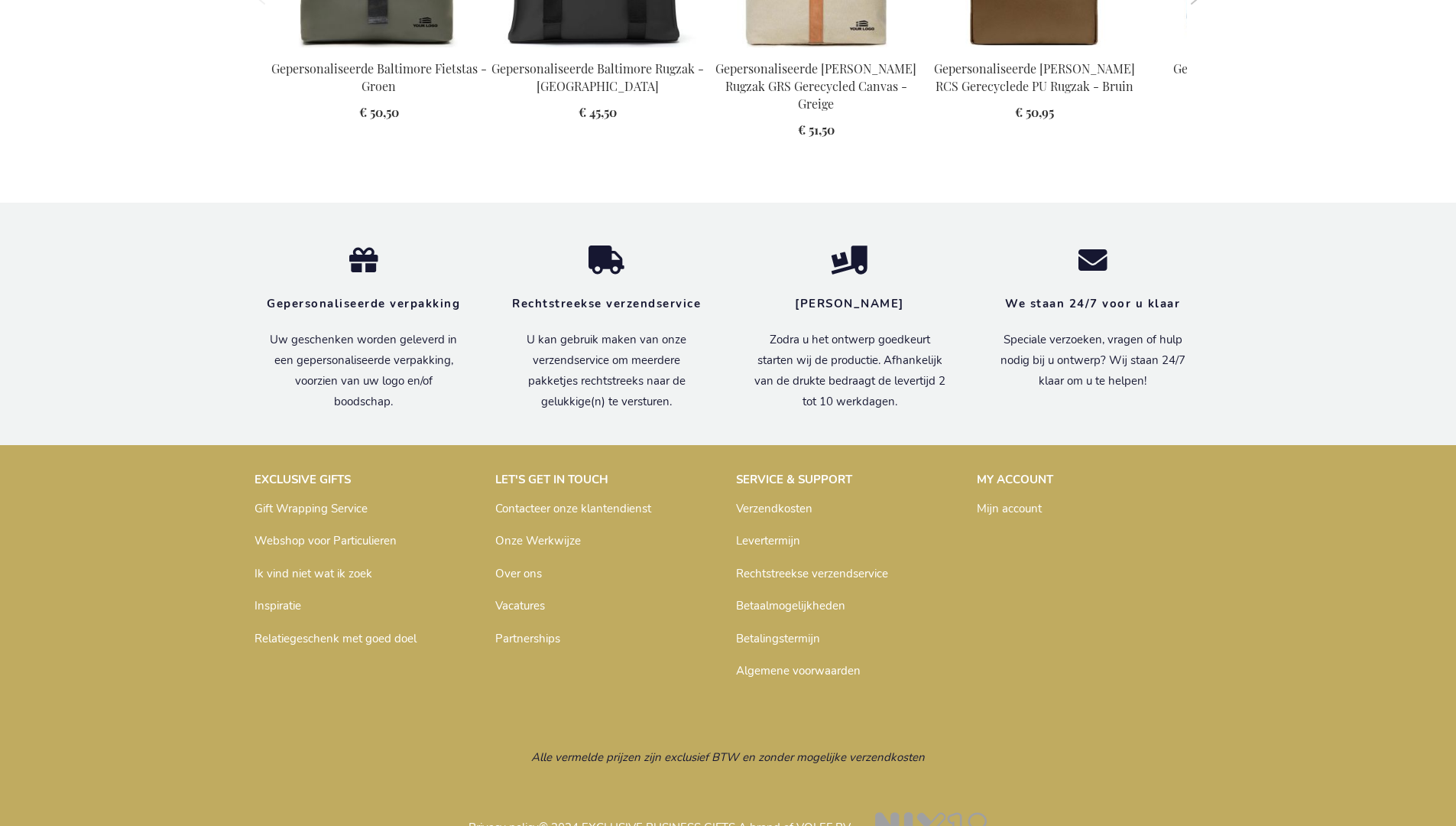
scroll to position [2103, 0]
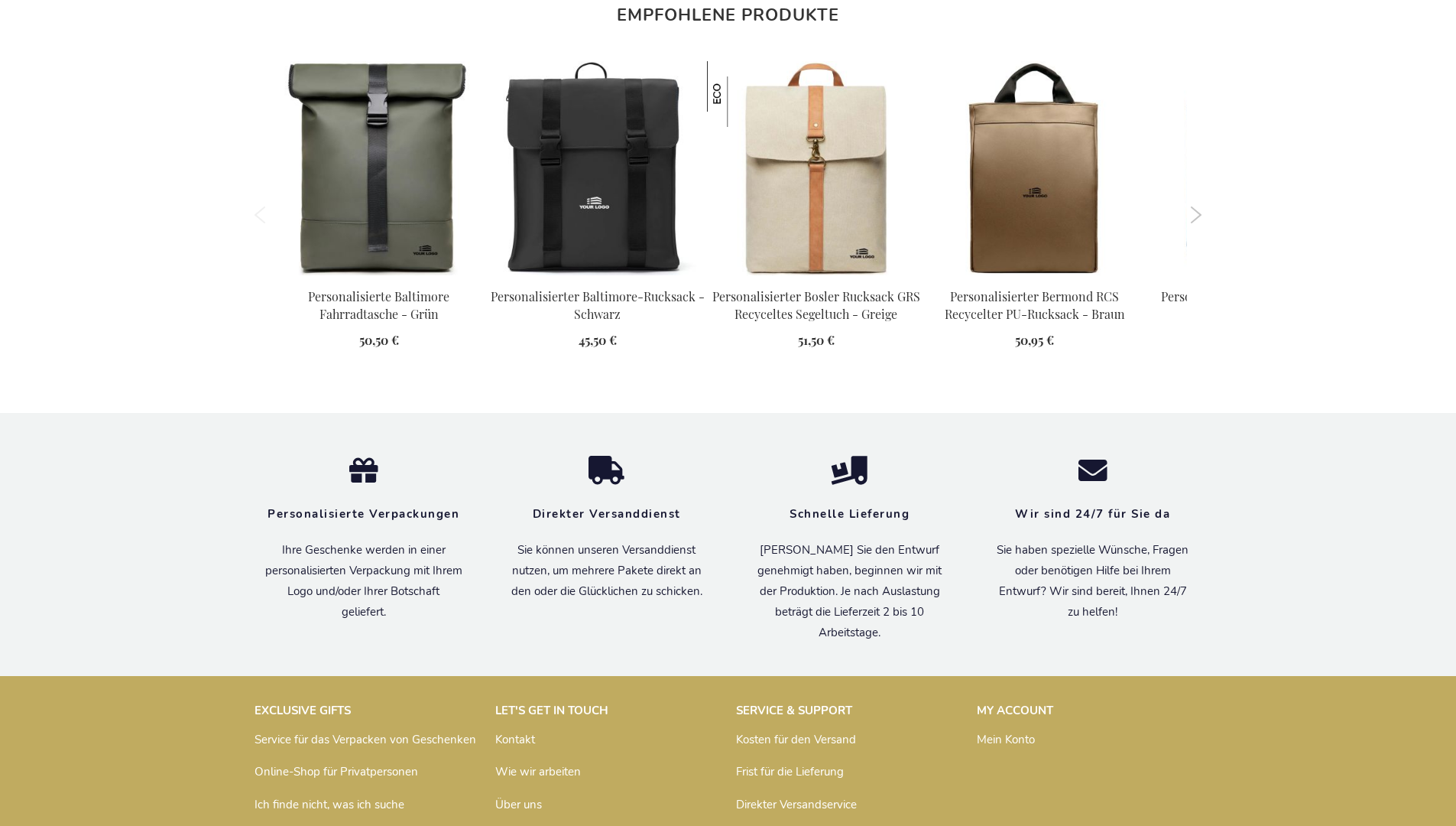
scroll to position [2097, 0]
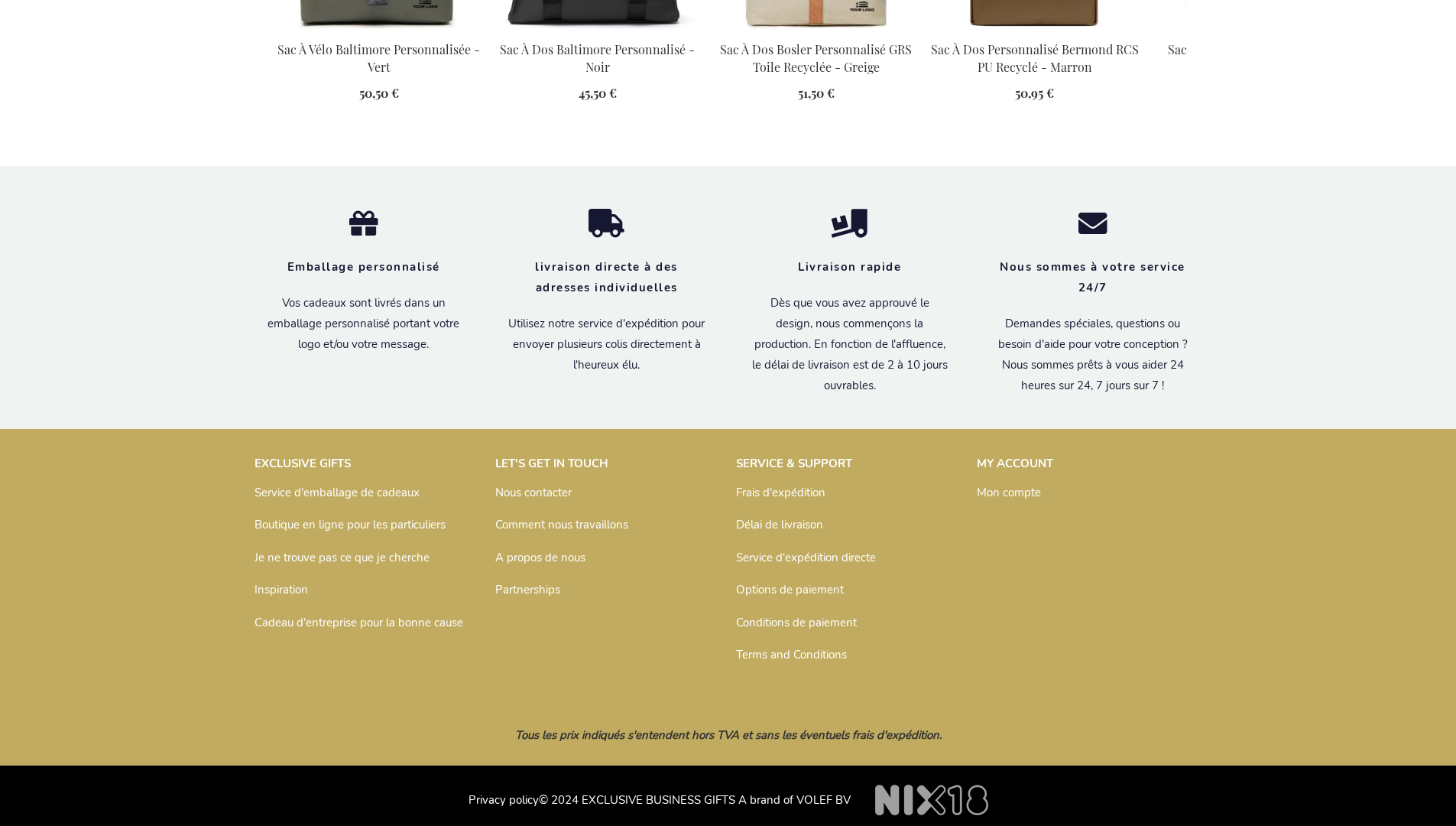
scroll to position [2111, 0]
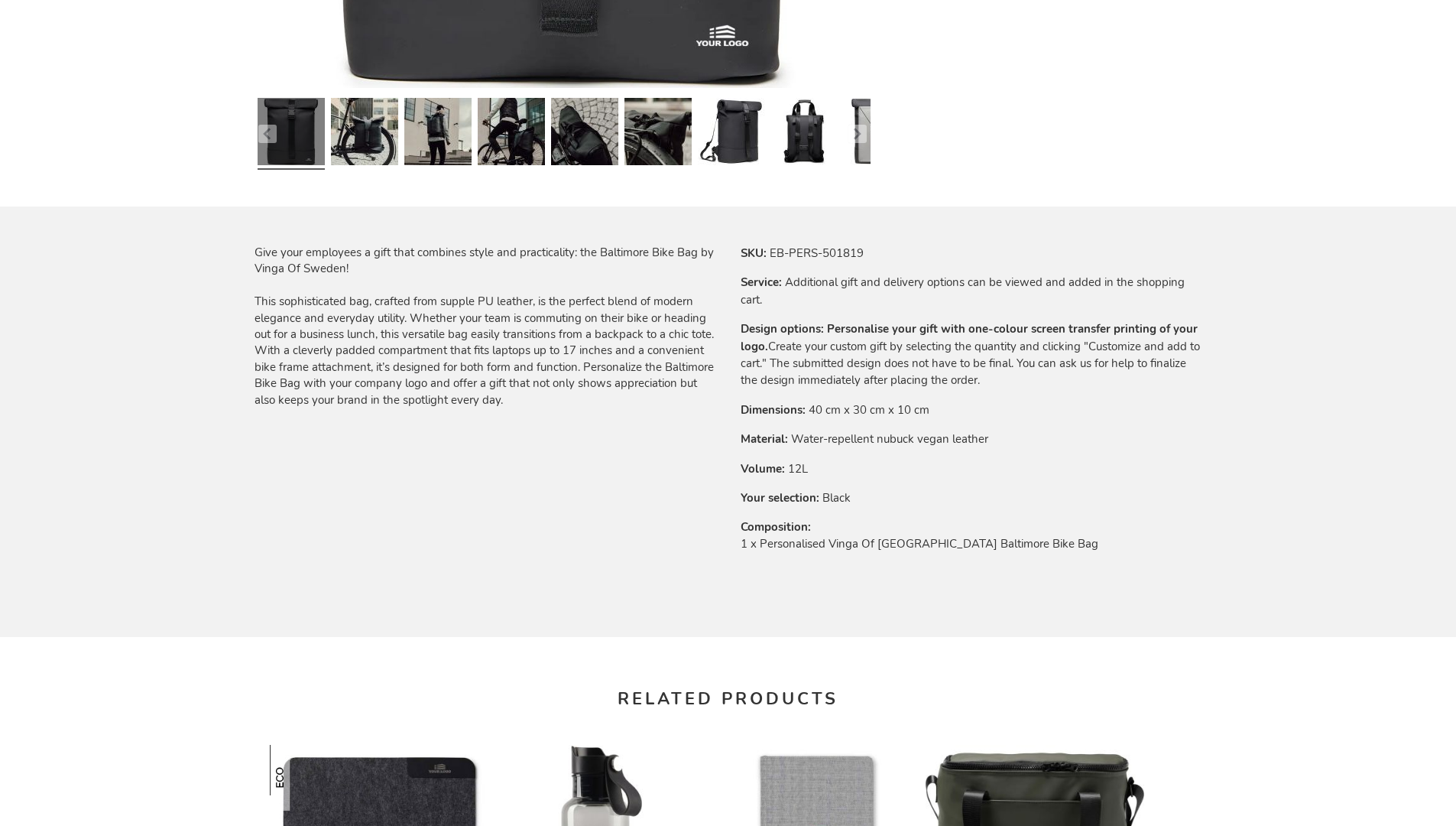
scroll to position [2058, 0]
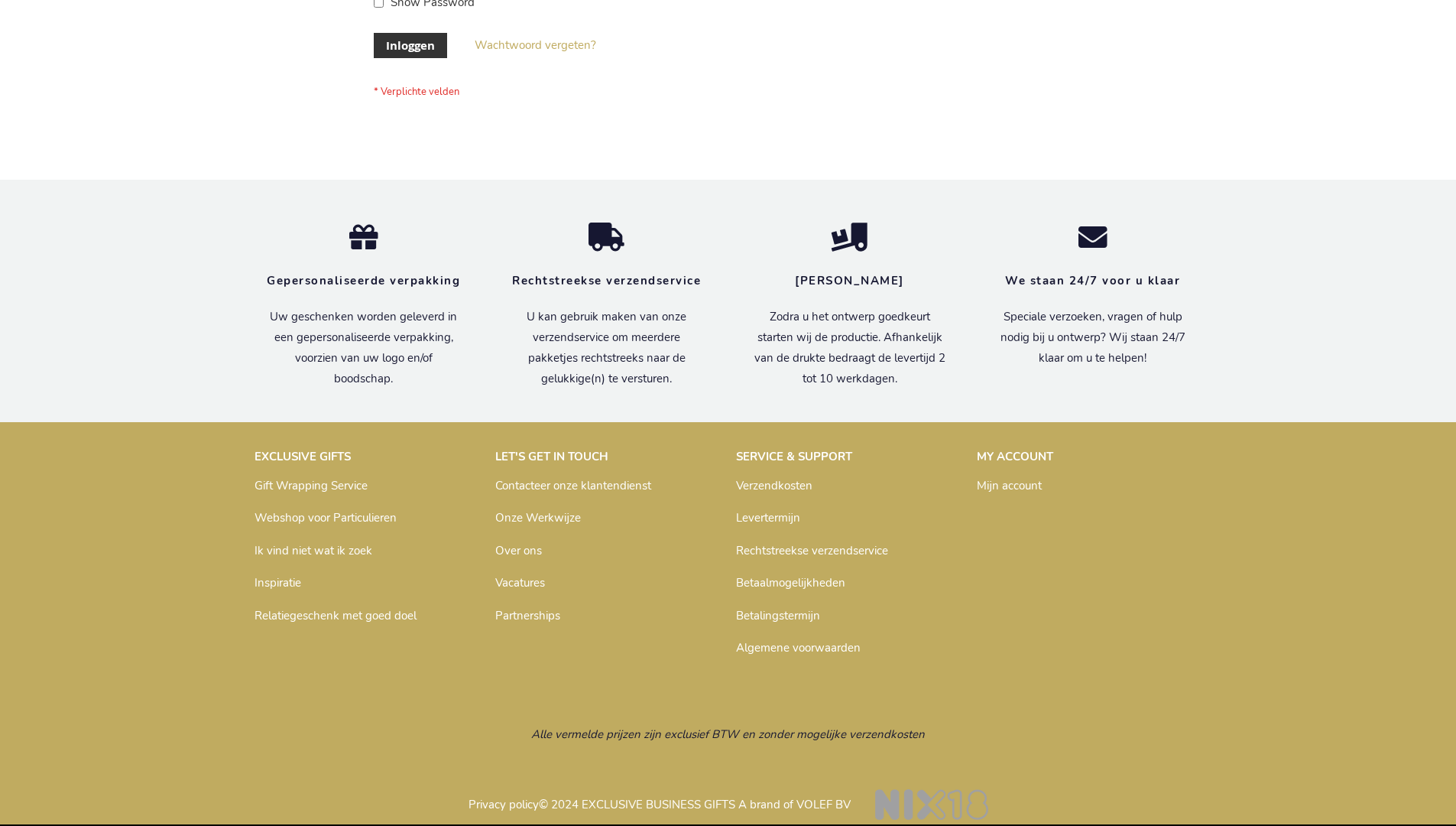
scroll to position [519, 0]
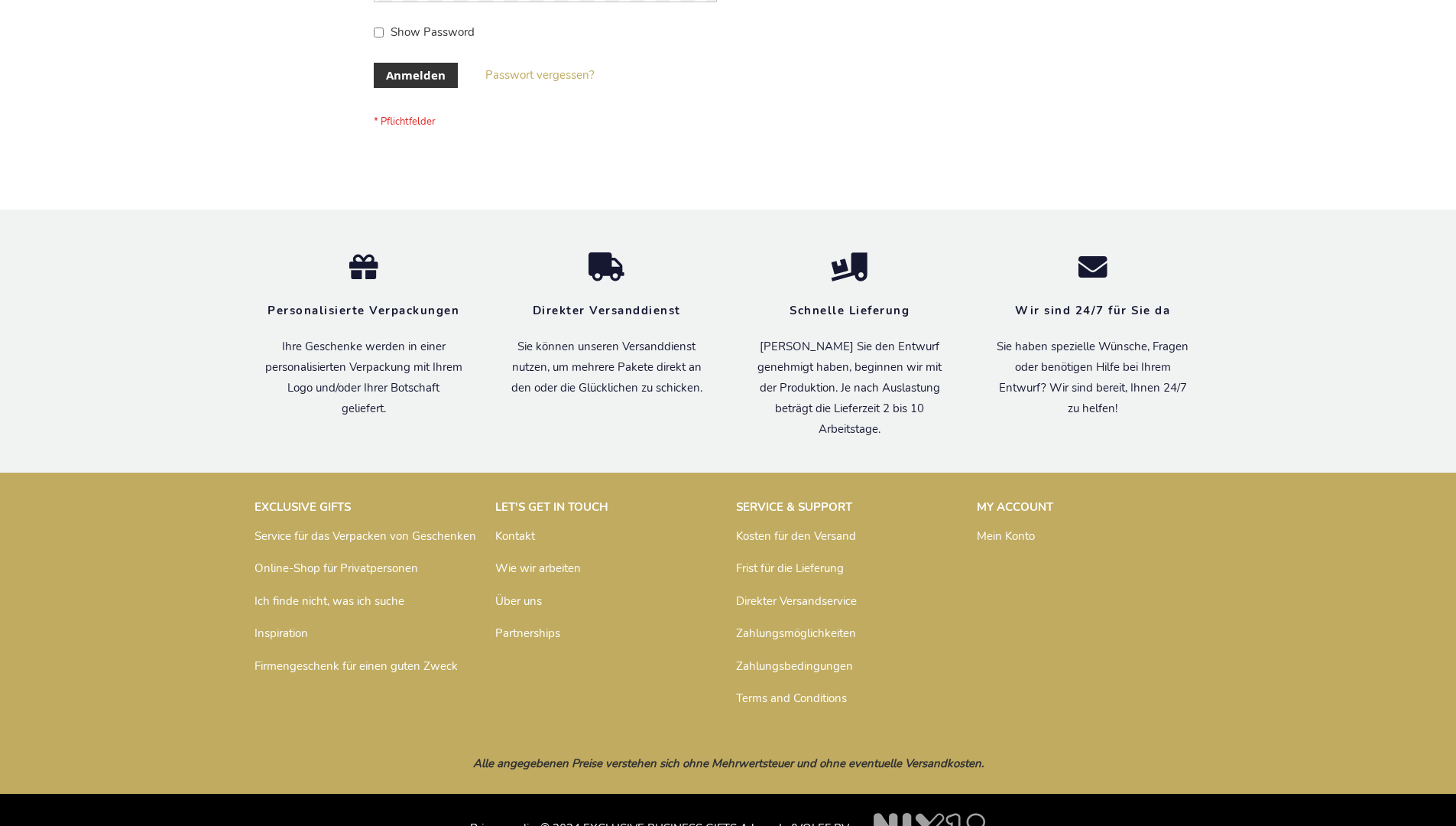
scroll to position [513, 0]
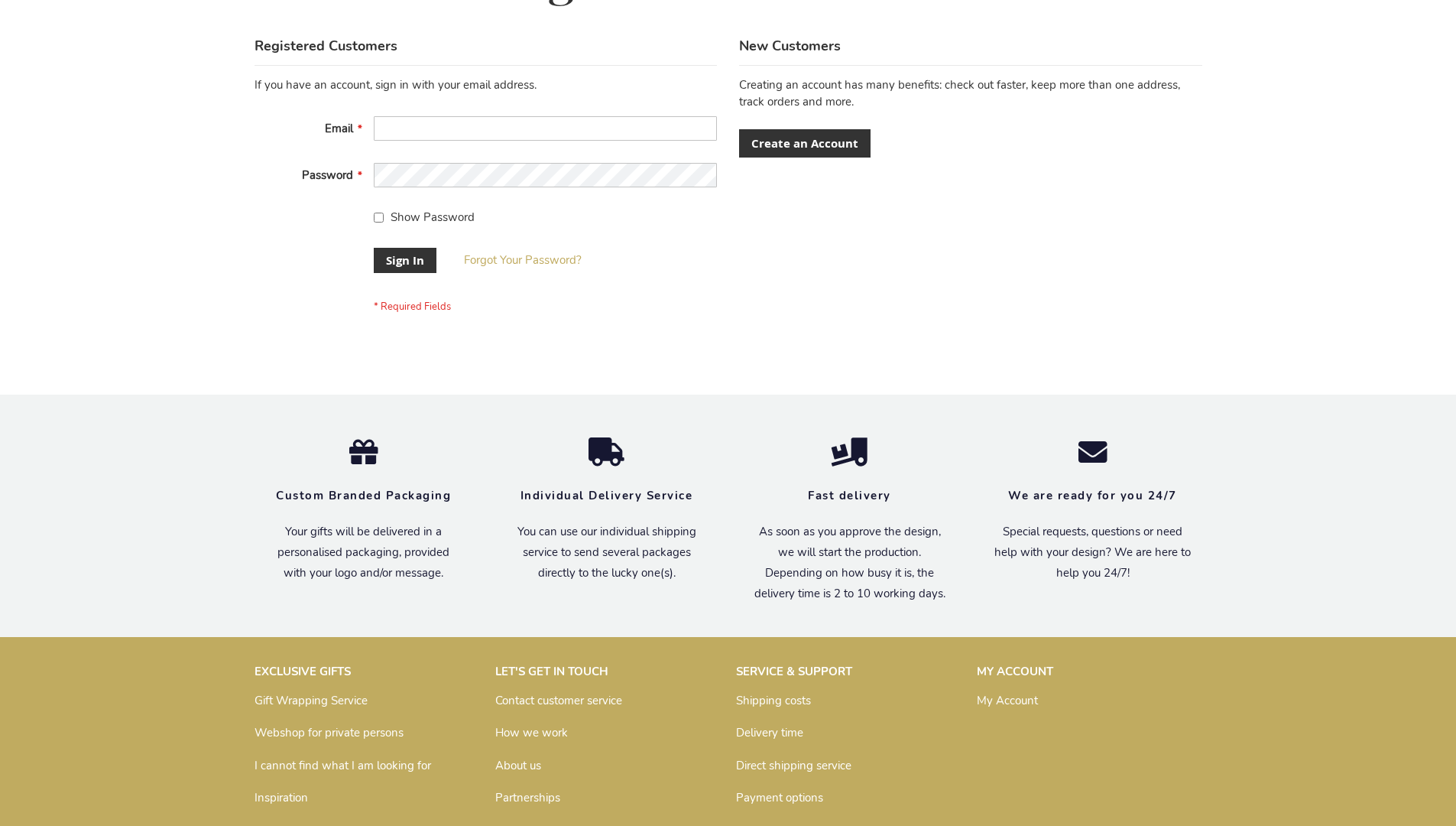
scroll to position [492, 0]
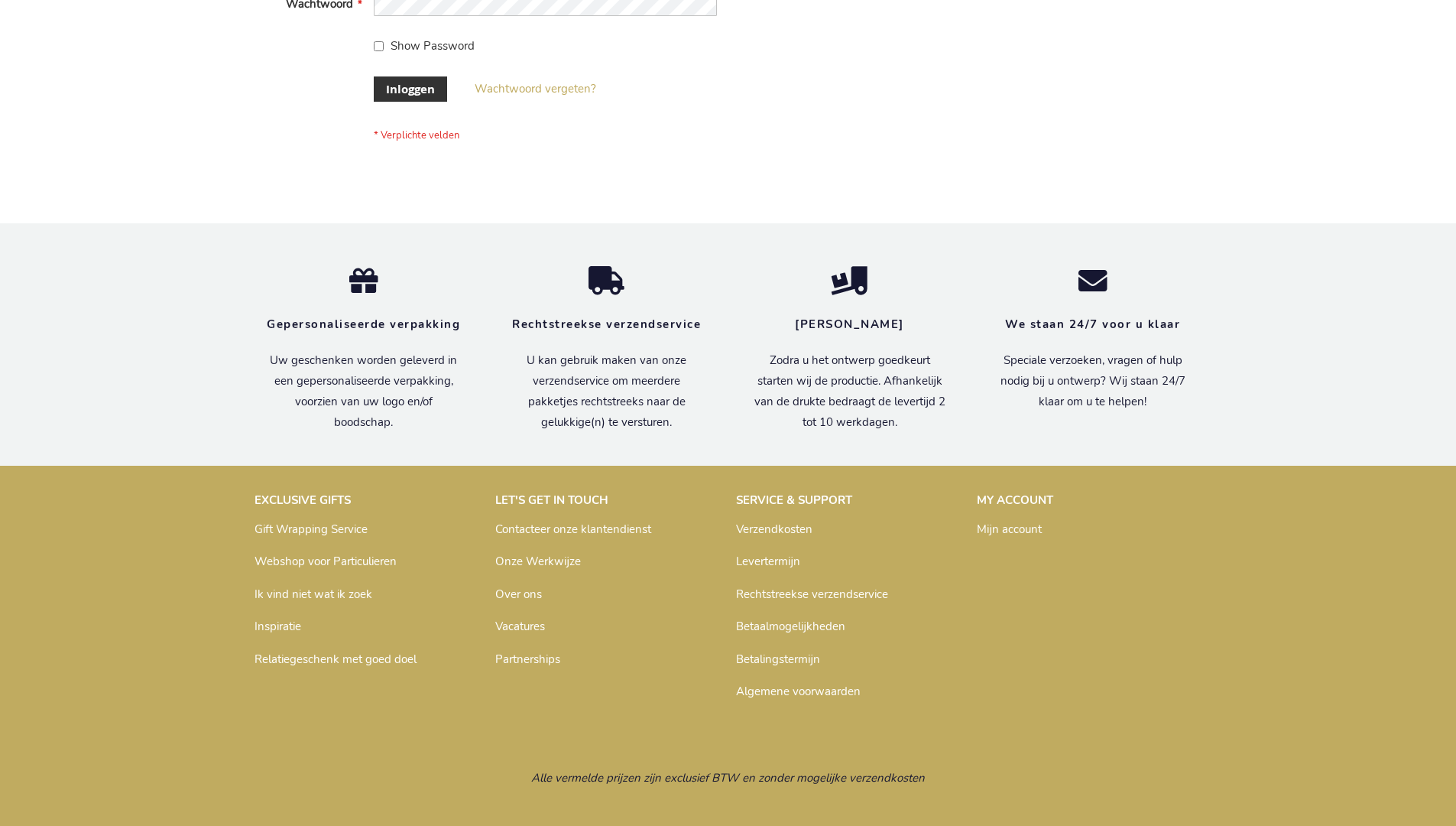
scroll to position [519, 0]
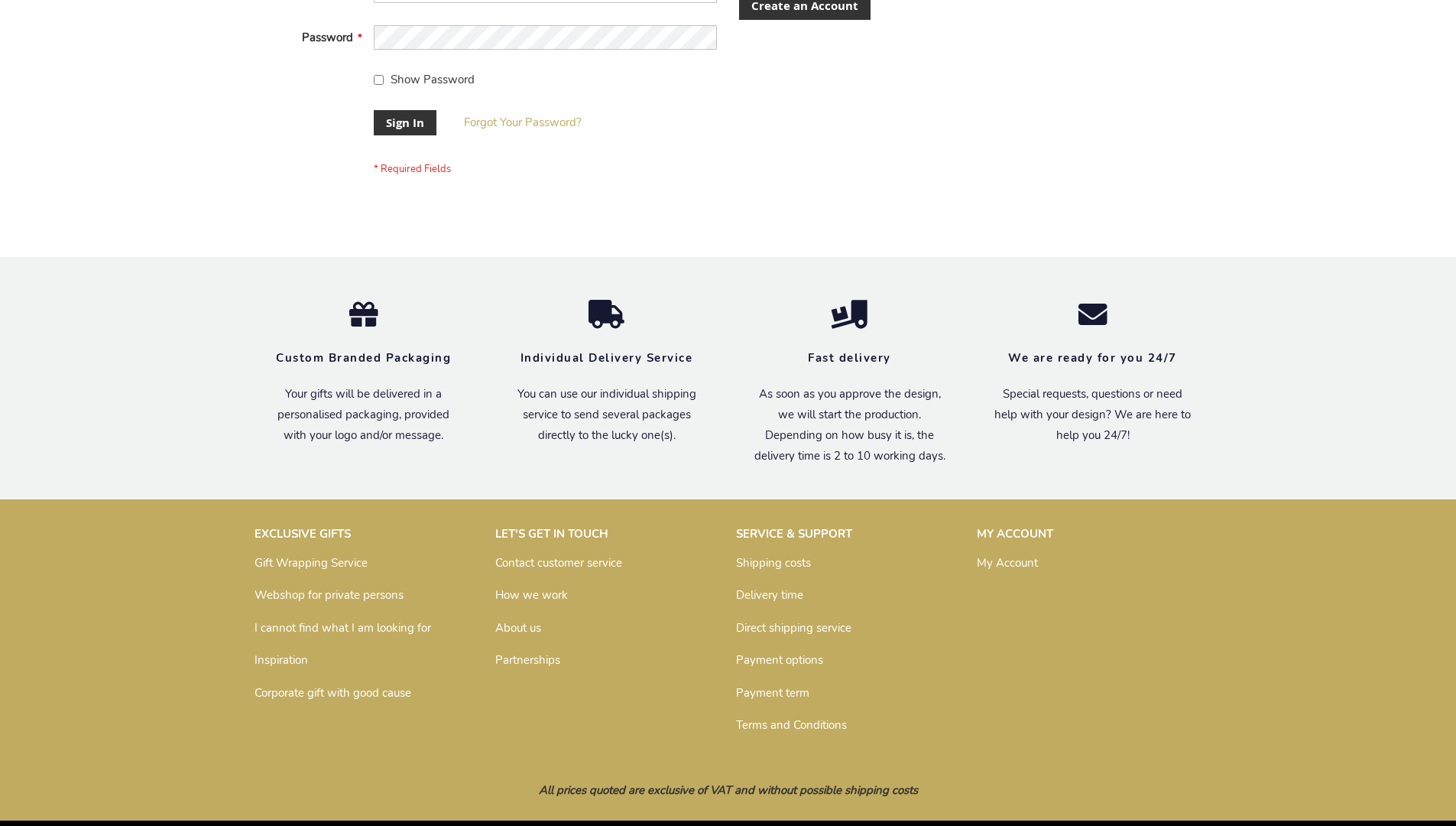
scroll to position [492, 0]
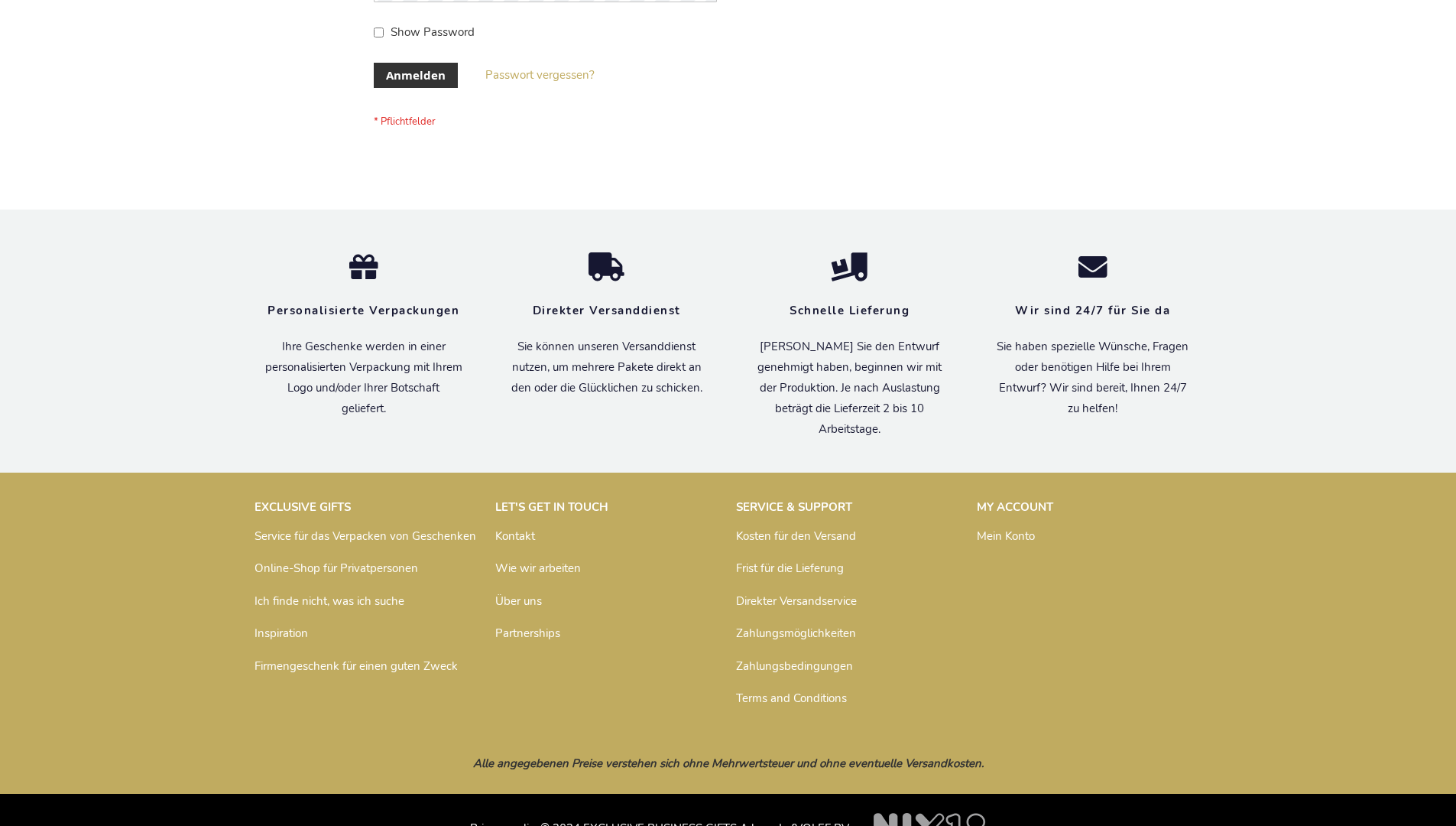
scroll to position [513, 0]
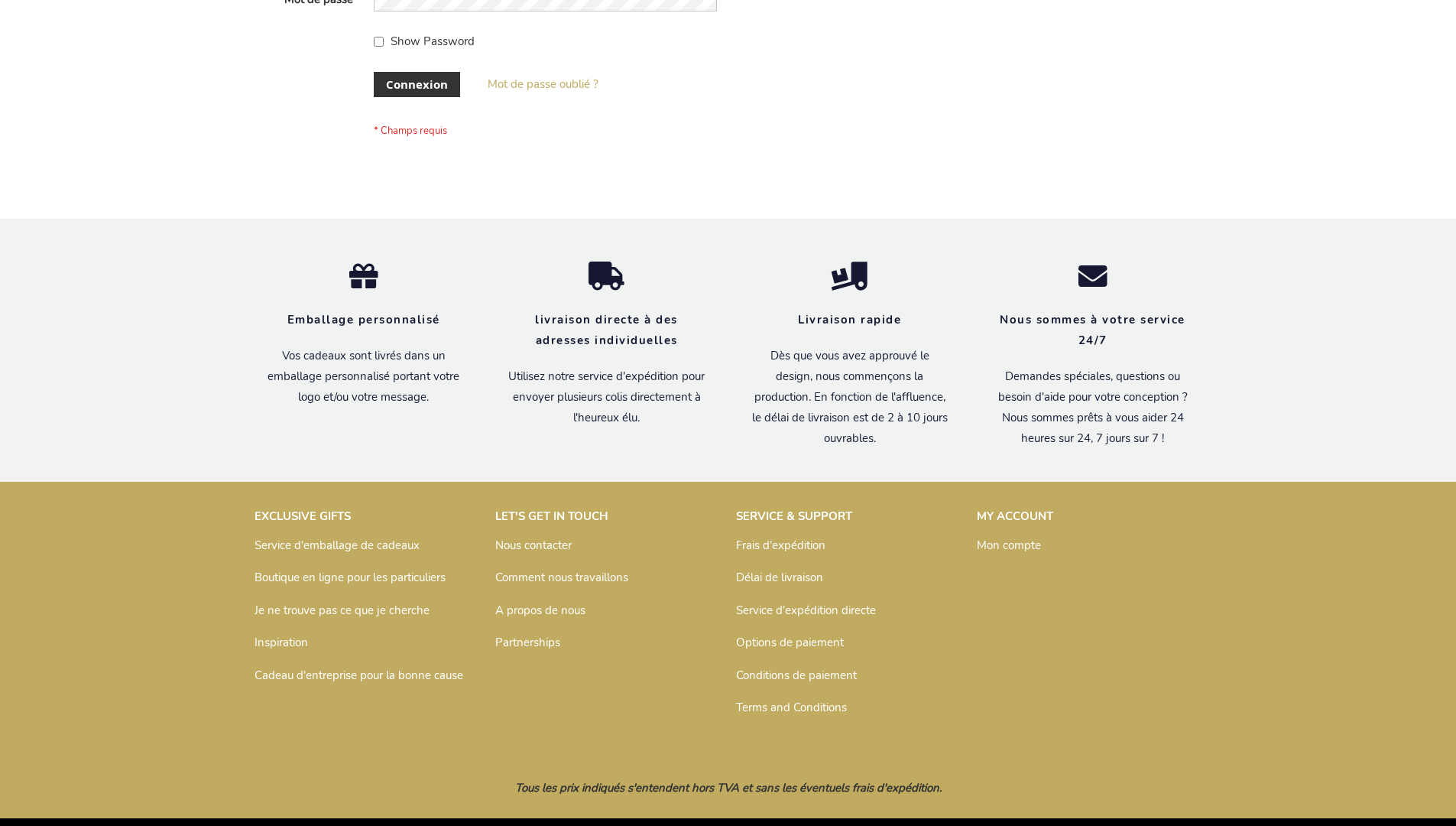
scroll to position [527, 0]
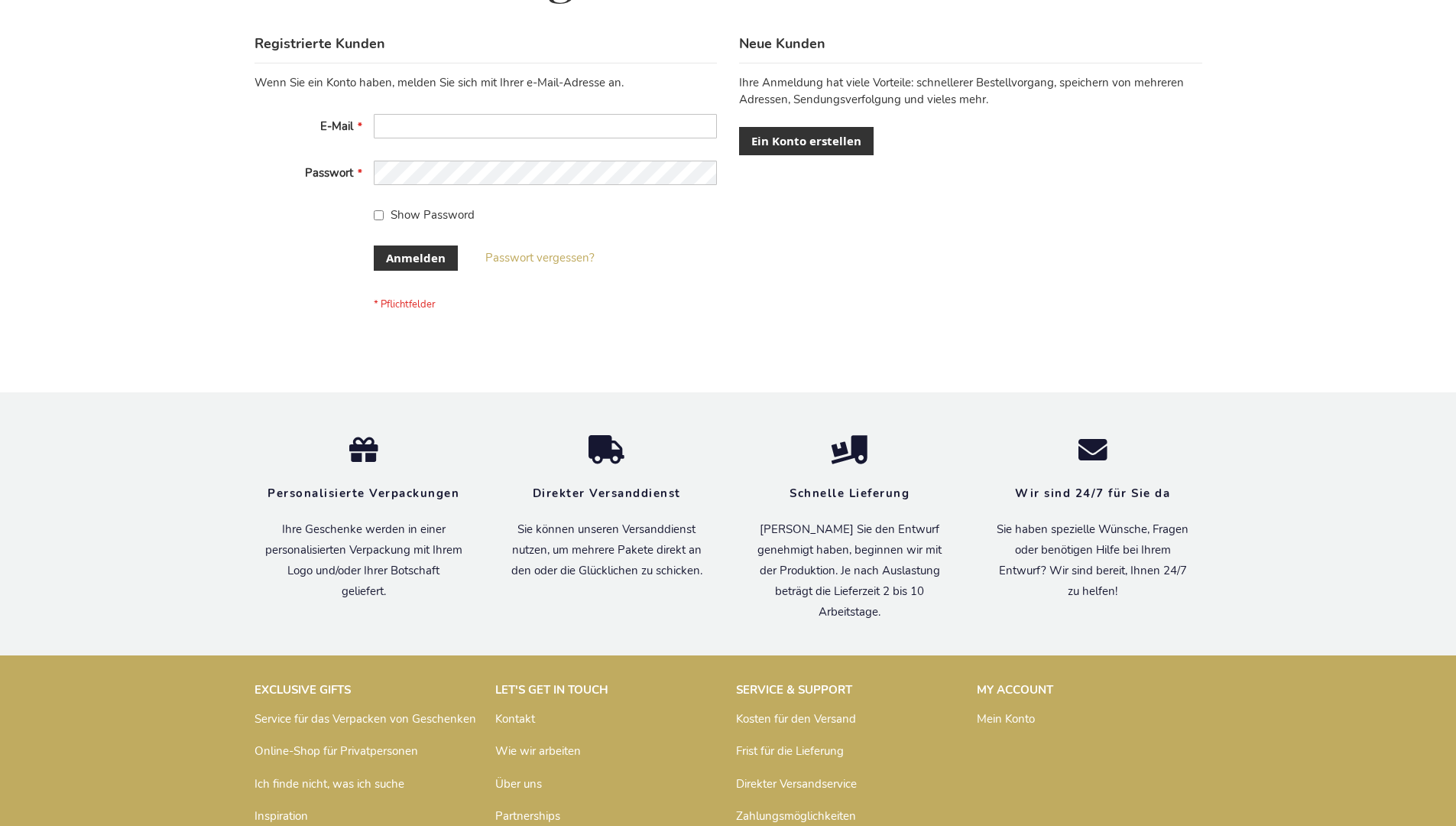
scroll to position [513, 0]
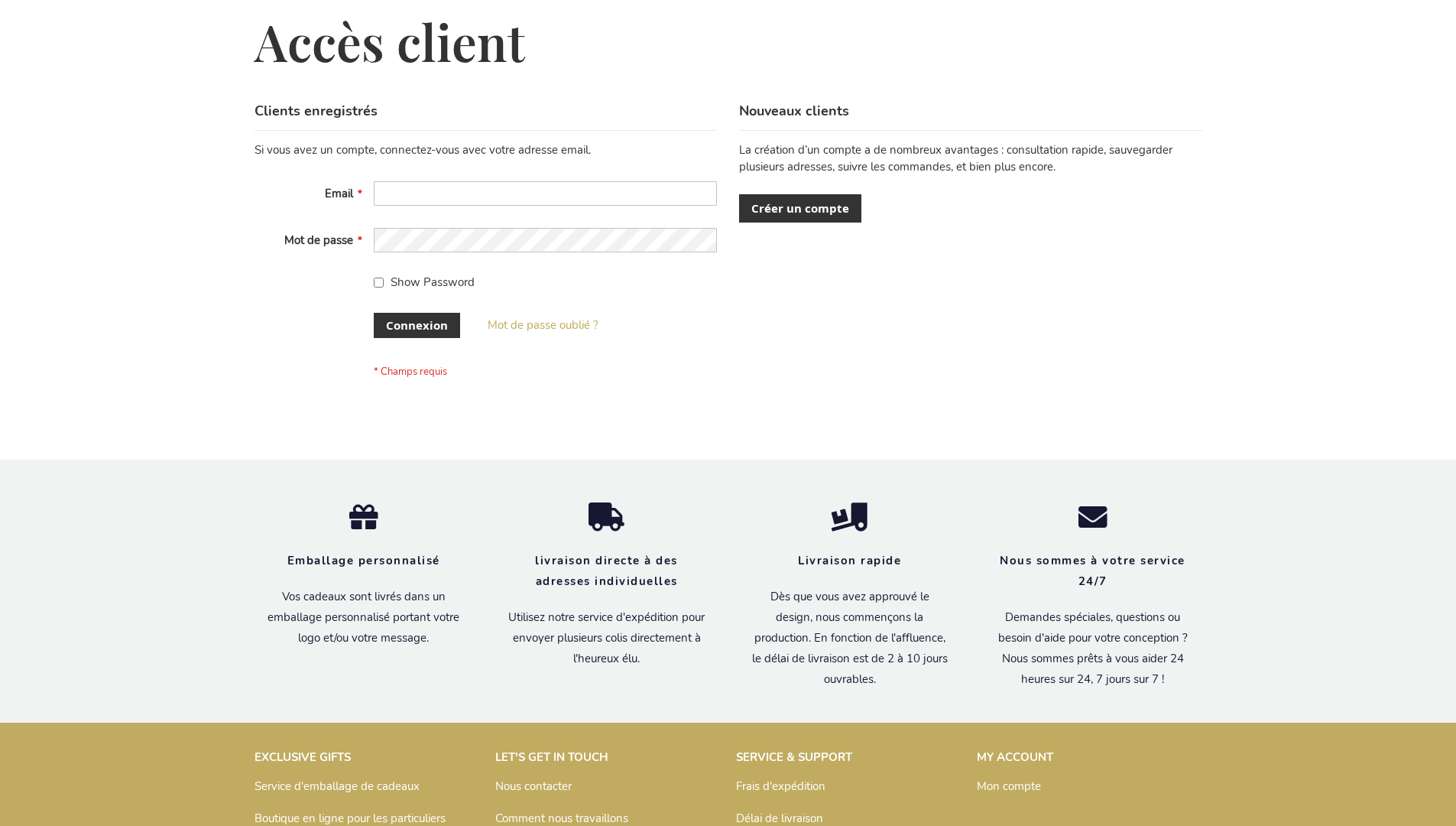
scroll to position [527, 0]
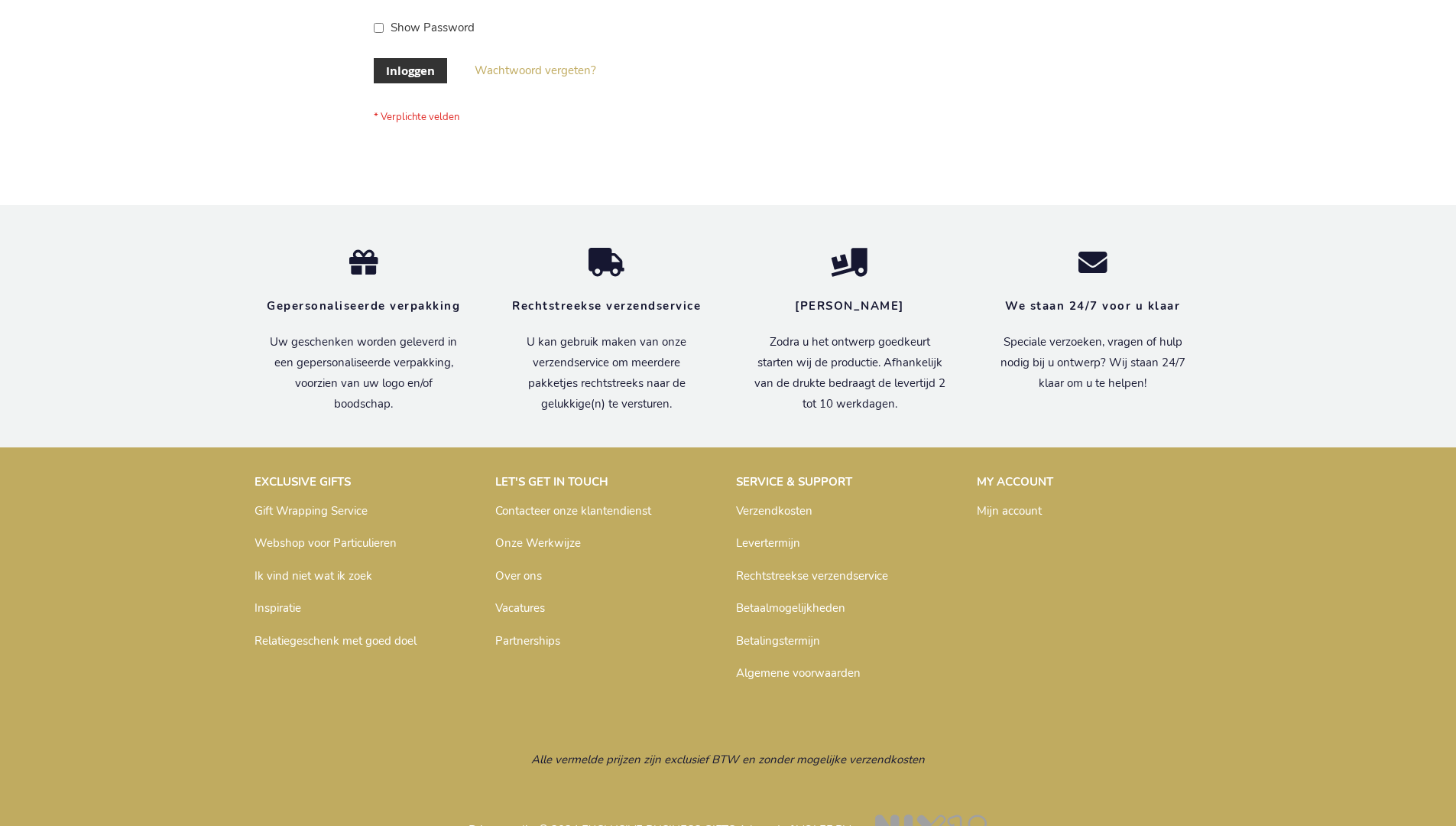
scroll to position [519, 0]
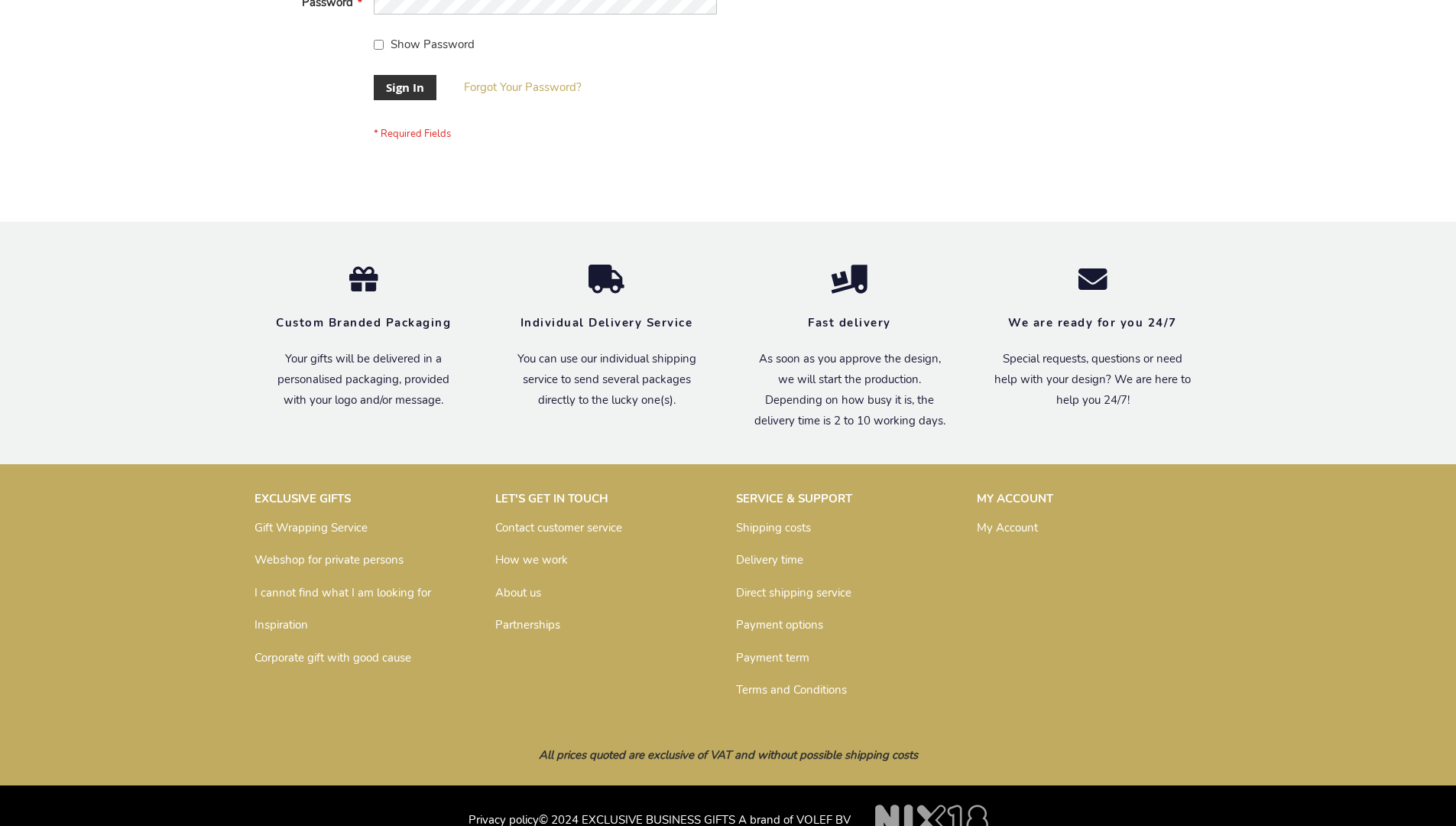
scroll to position [492, 0]
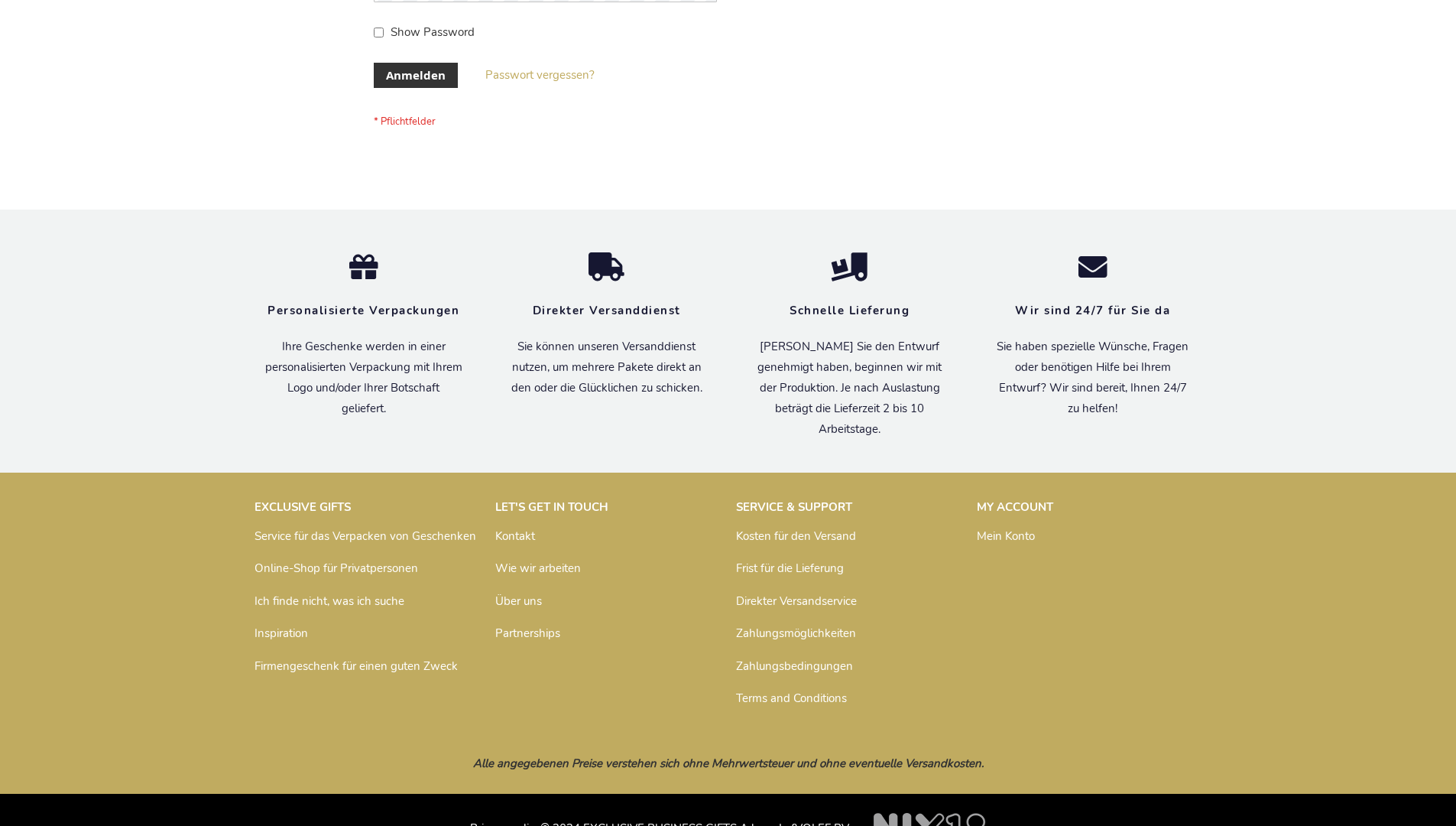
scroll to position [513, 0]
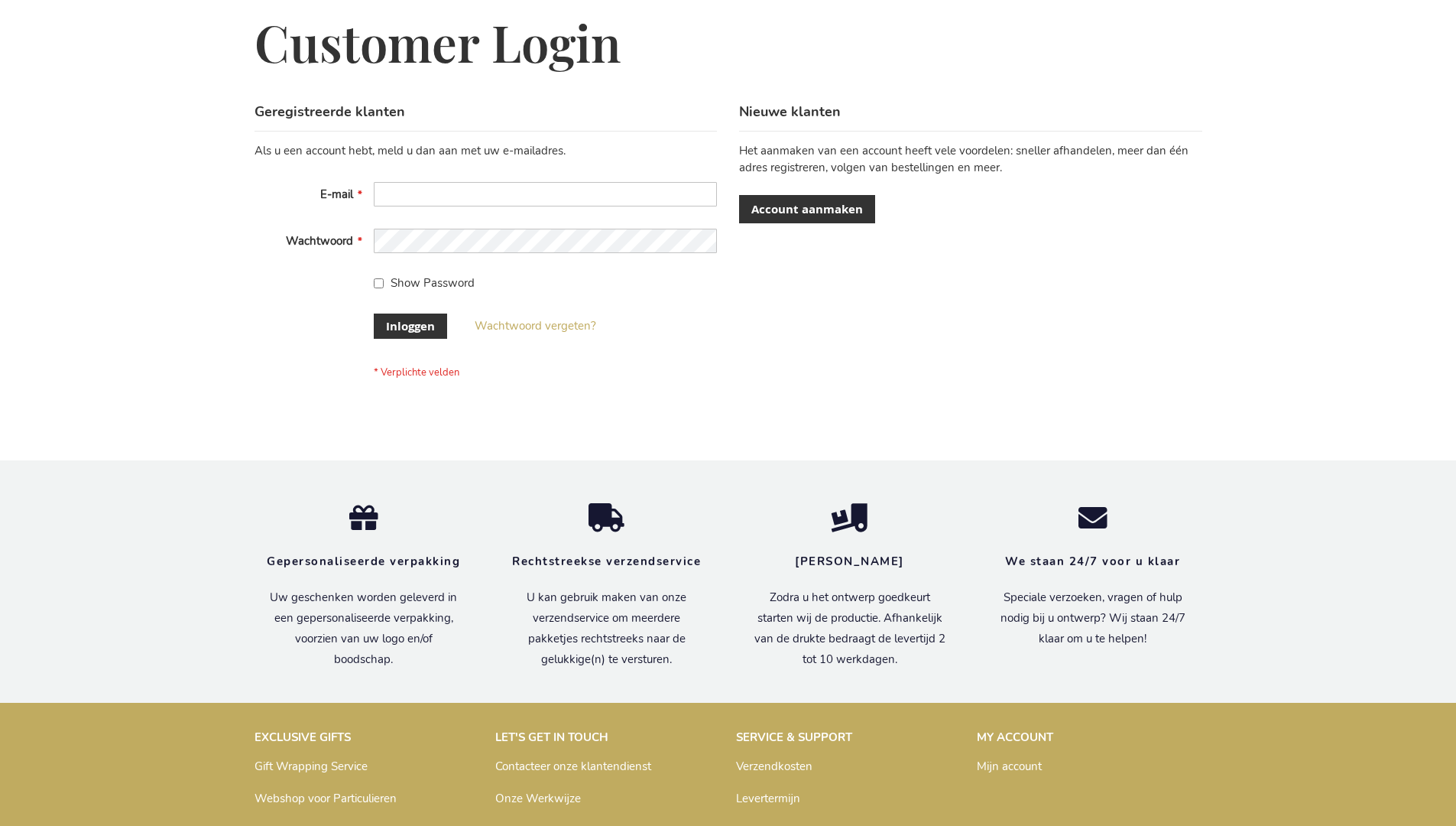
scroll to position [519, 0]
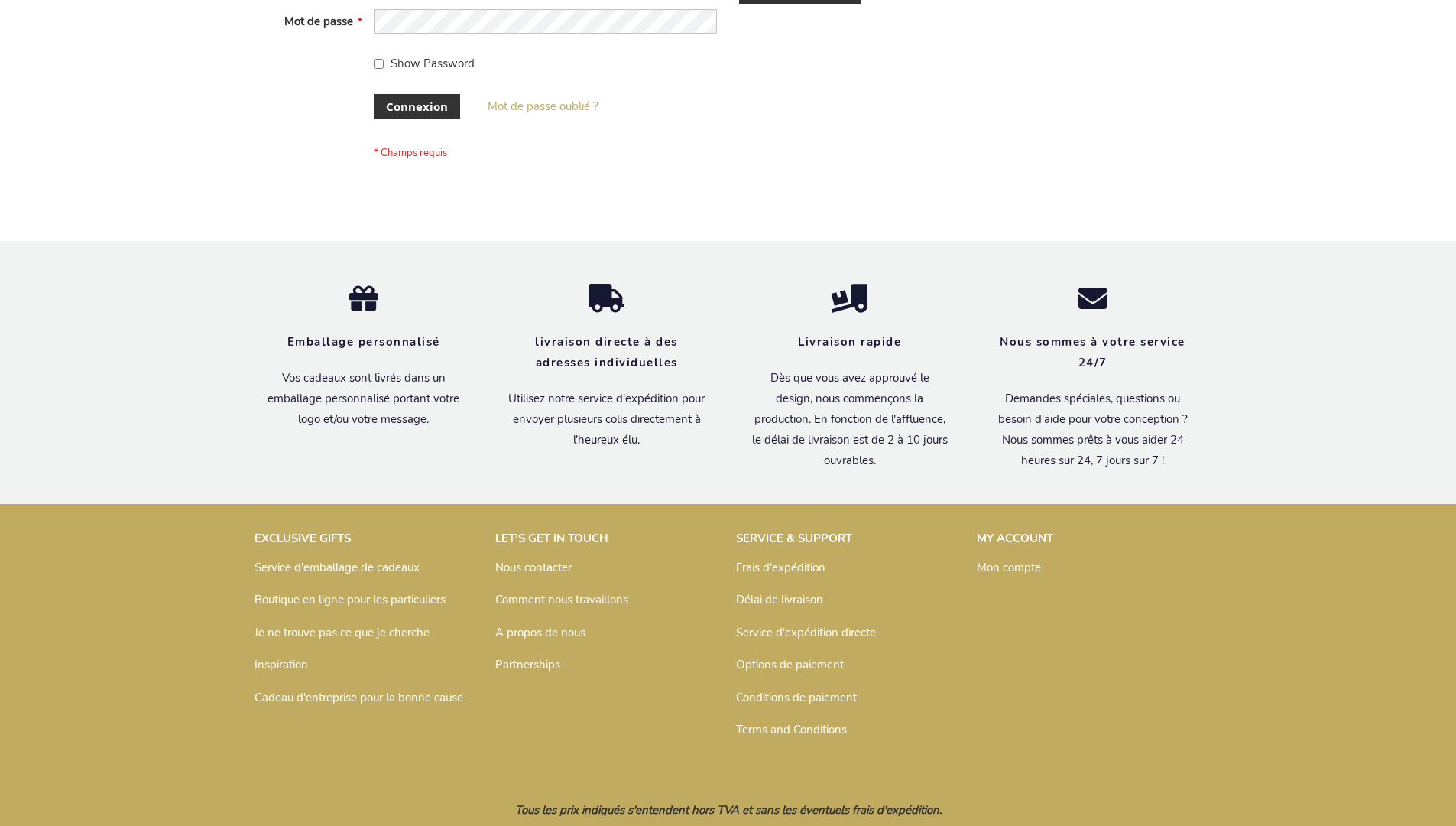
scroll to position [527, 0]
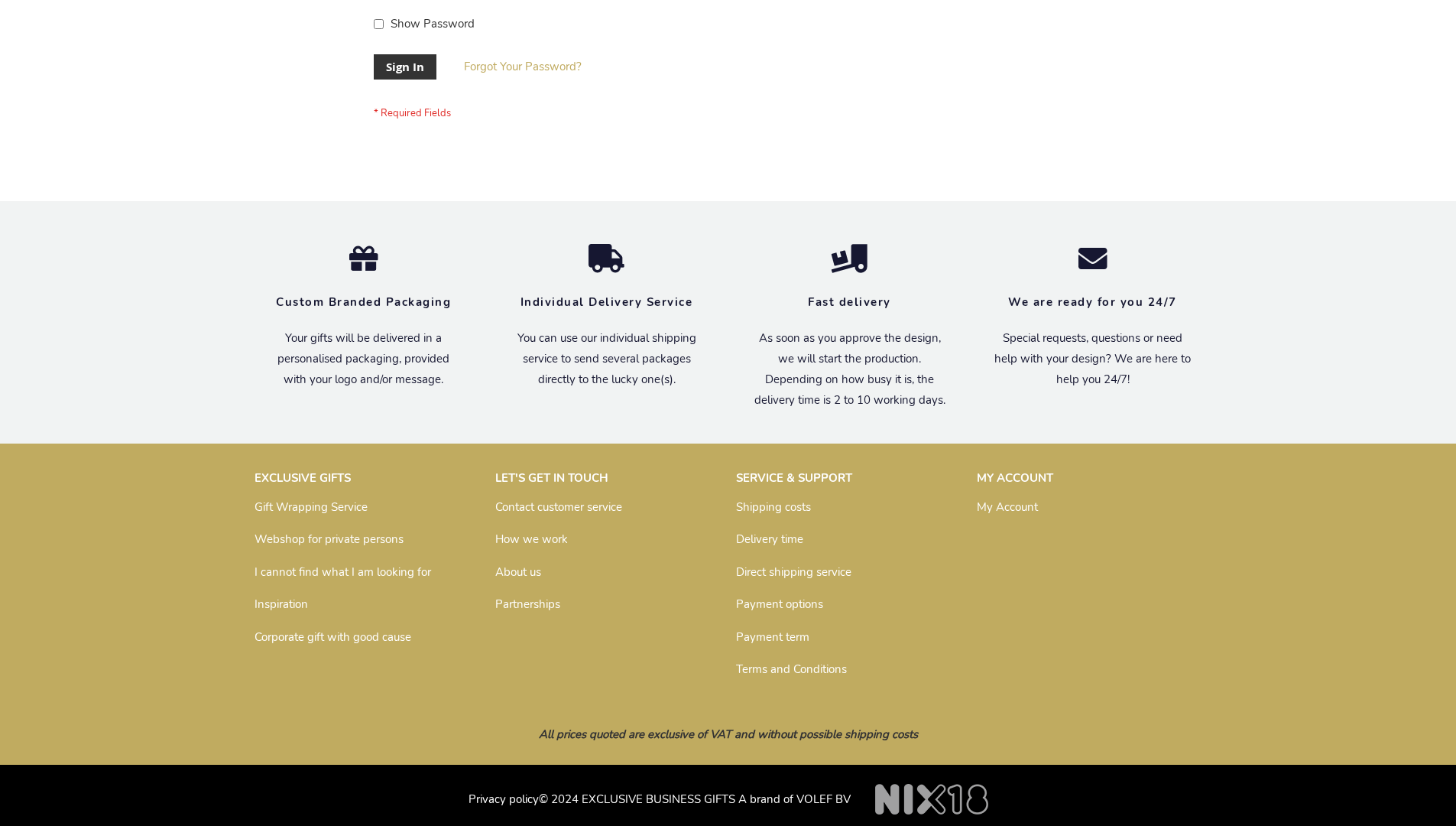
scroll to position [492, 0]
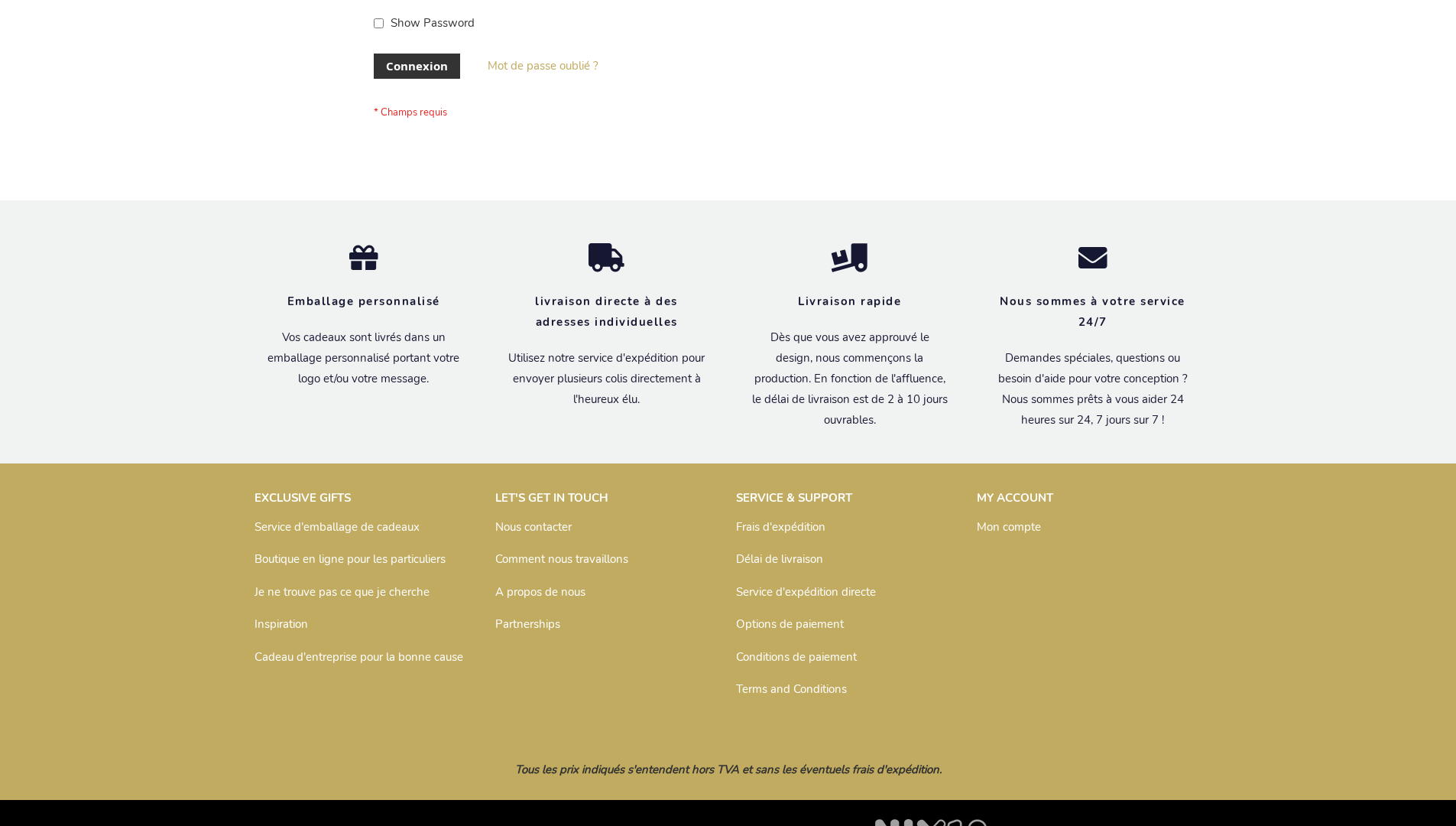
scroll to position [527, 0]
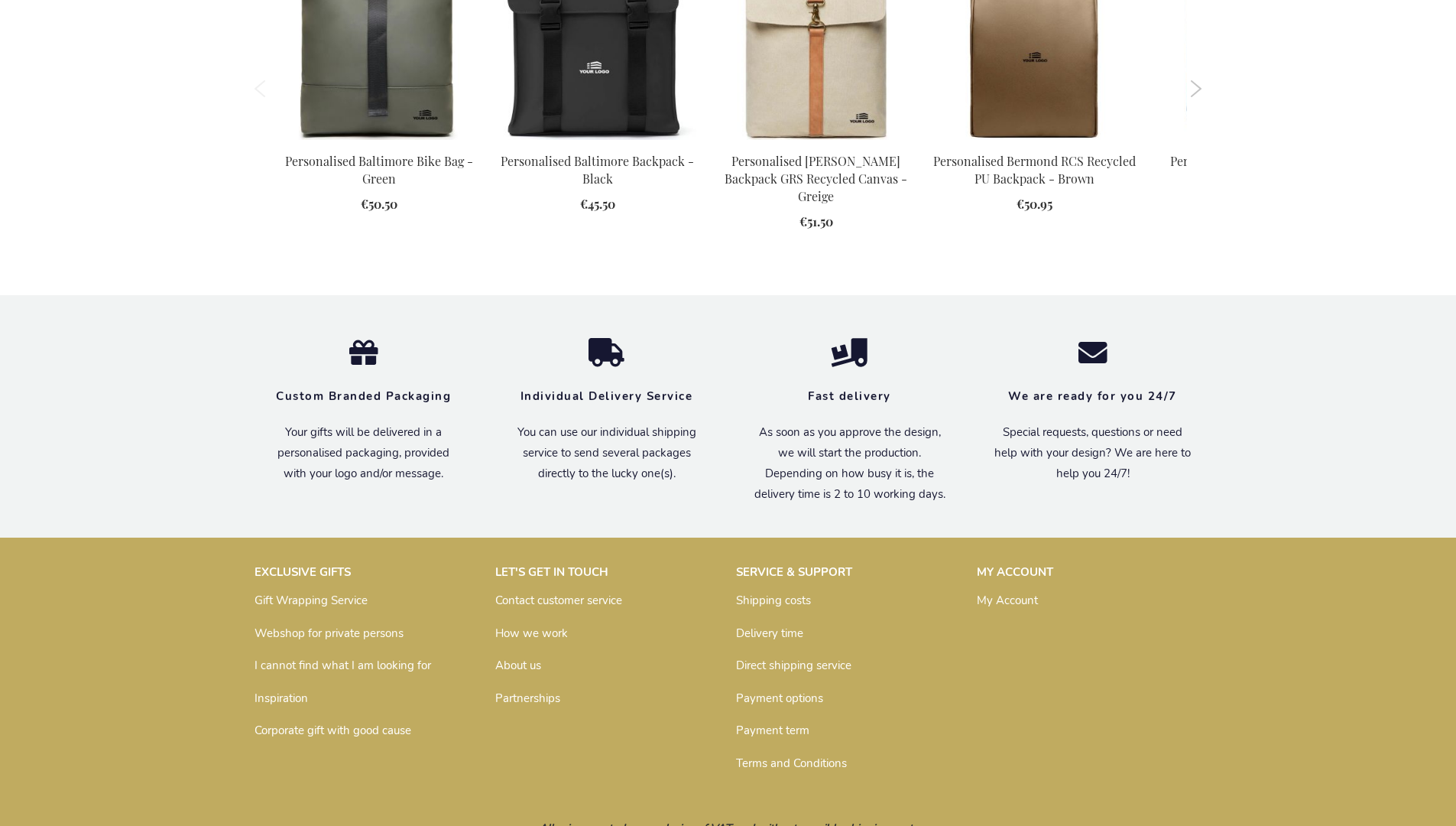
scroll to position [2058, 0]
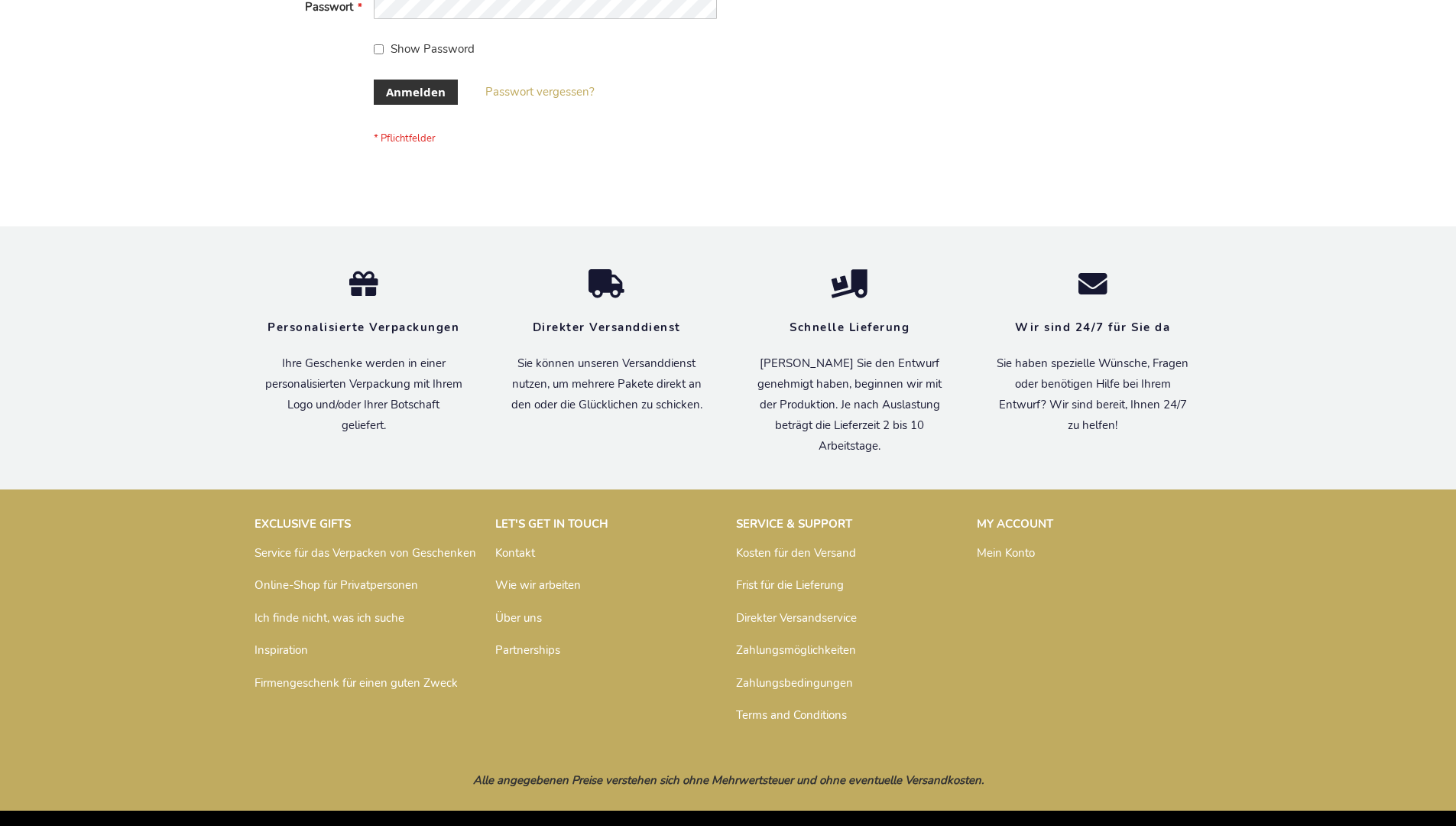
scroll to position [513, 0]
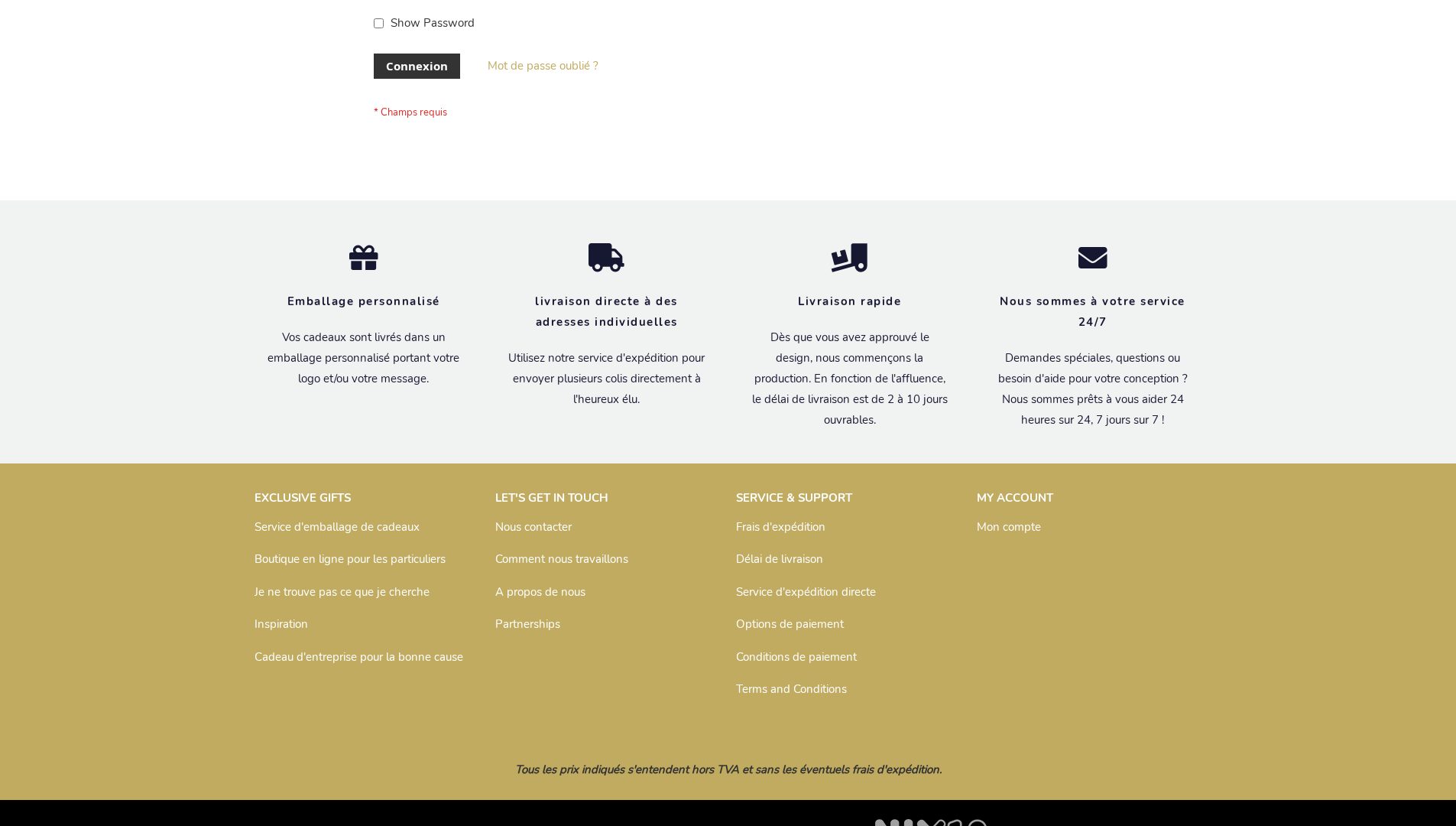
scroll to position [527, 0]
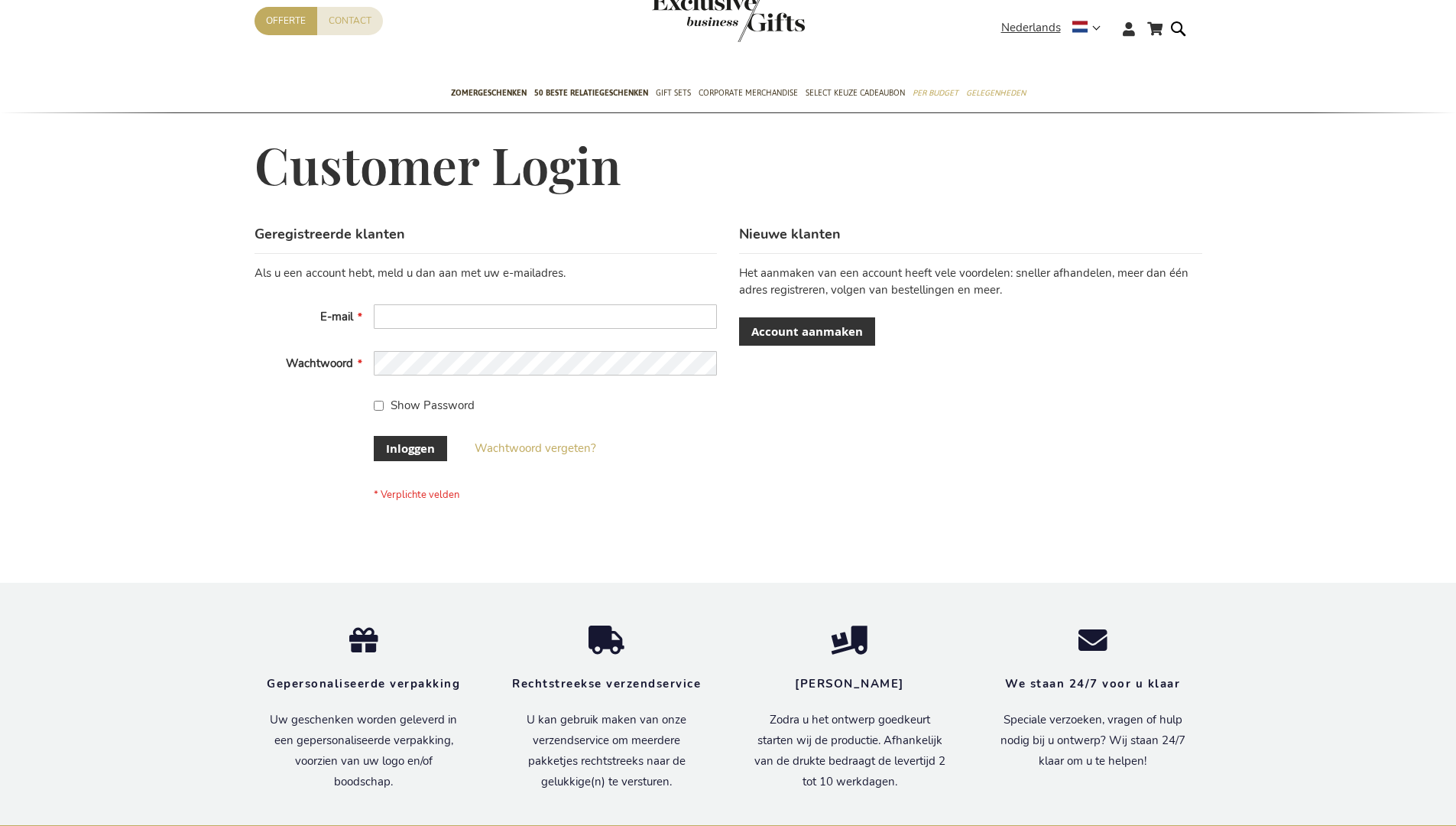
scroll to position [519, 0]
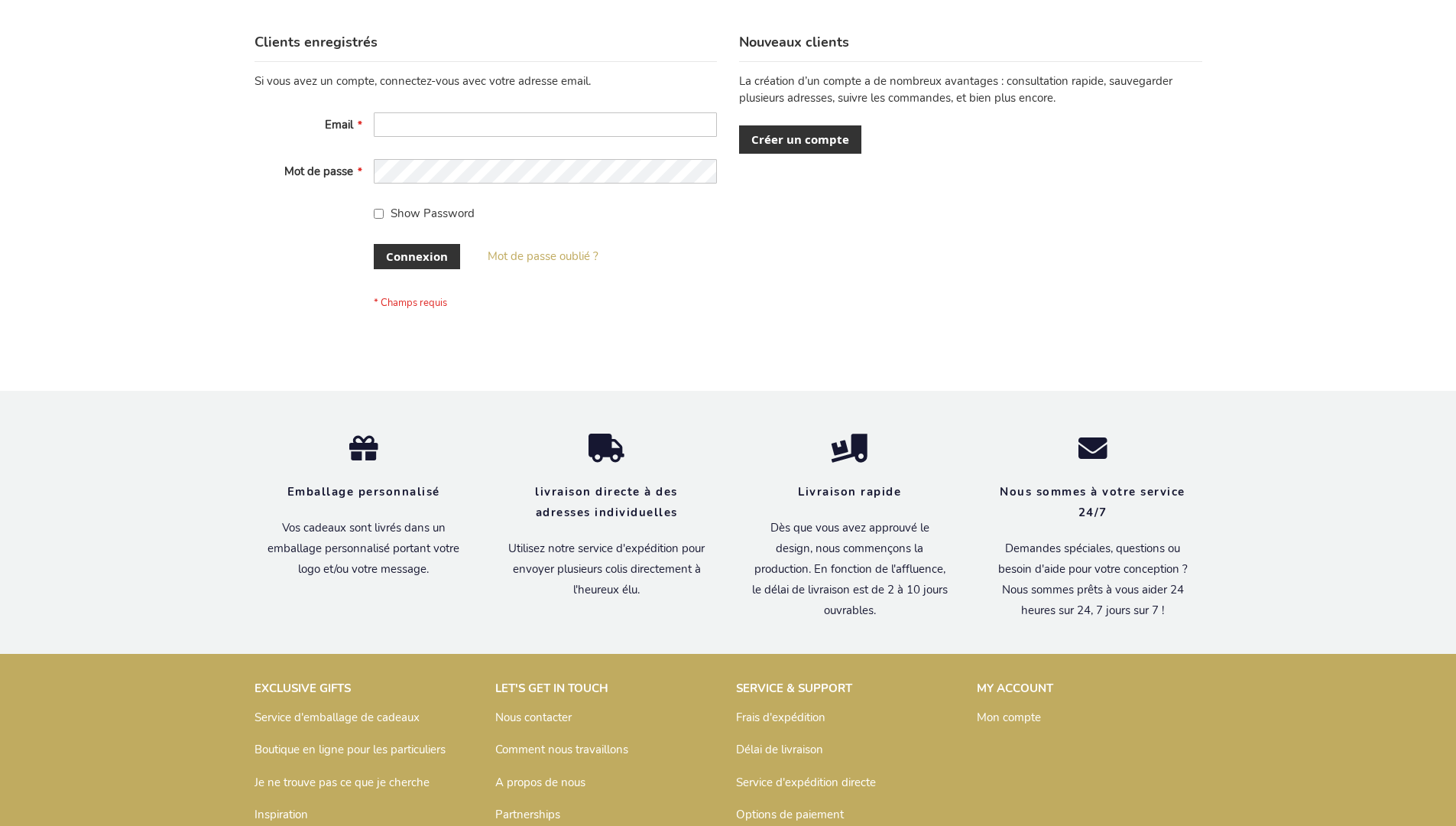
scroll to position [527, 0]
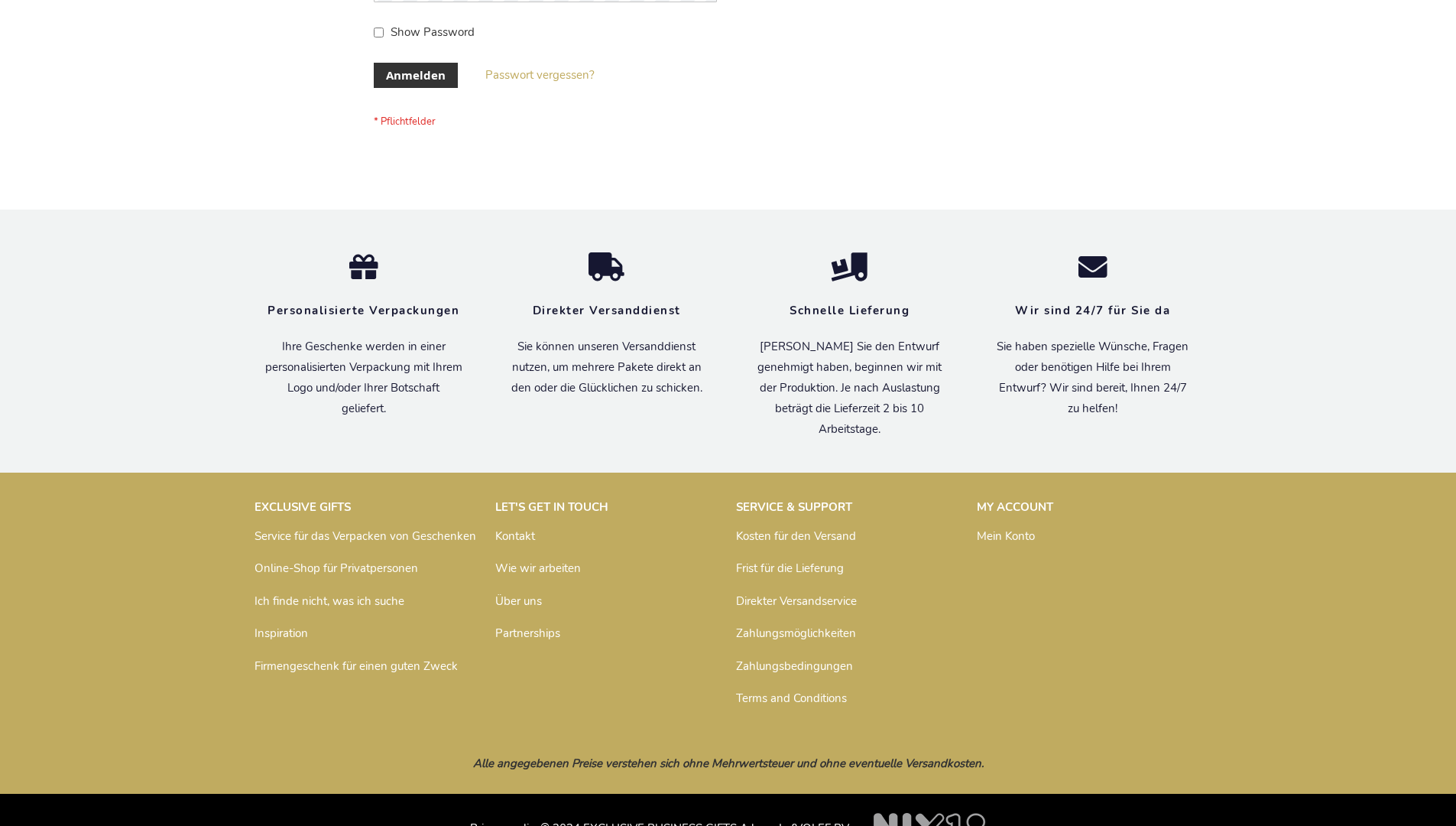
scroll to position [513, 0]
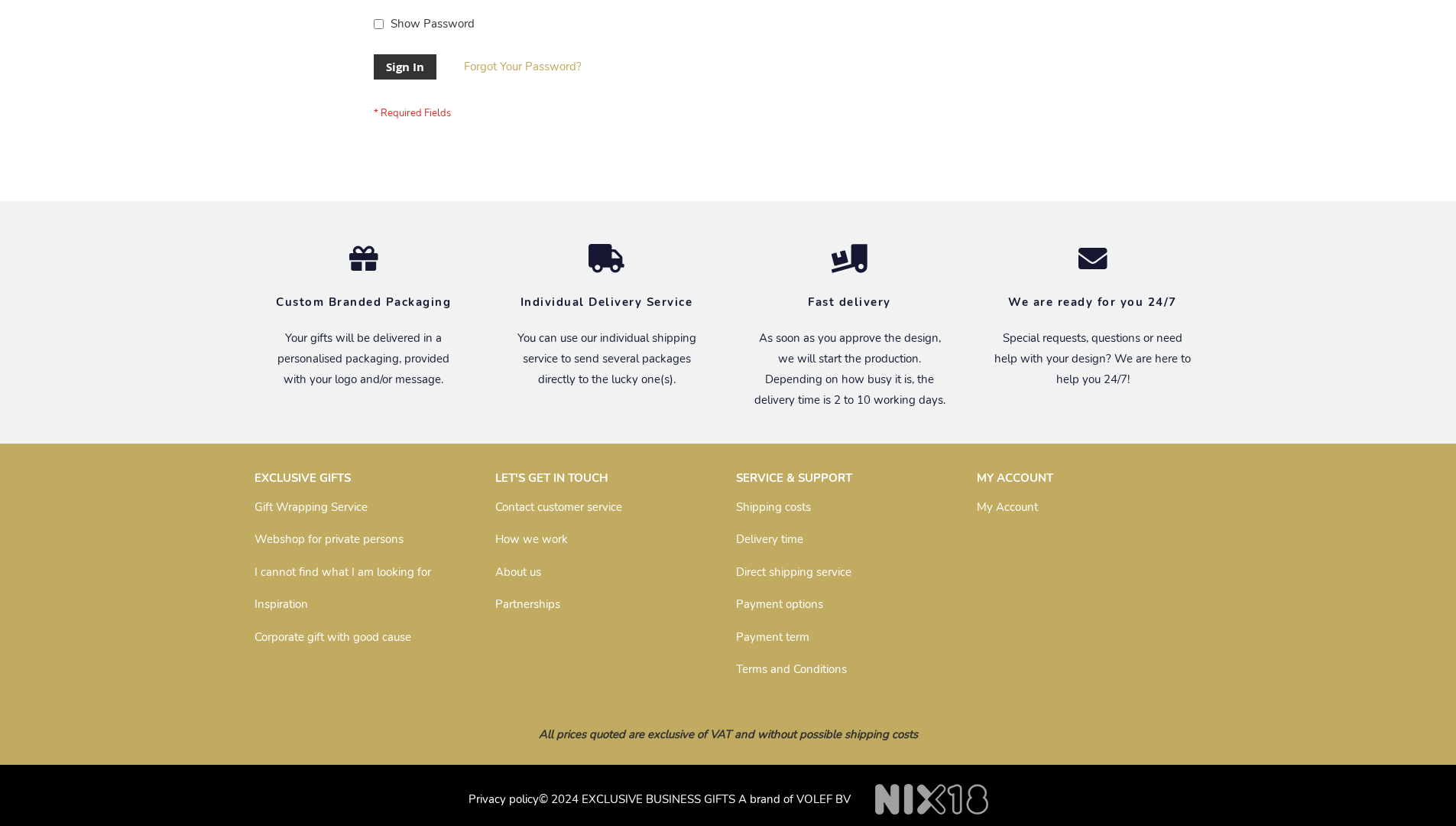
scroll to position [492, 0]
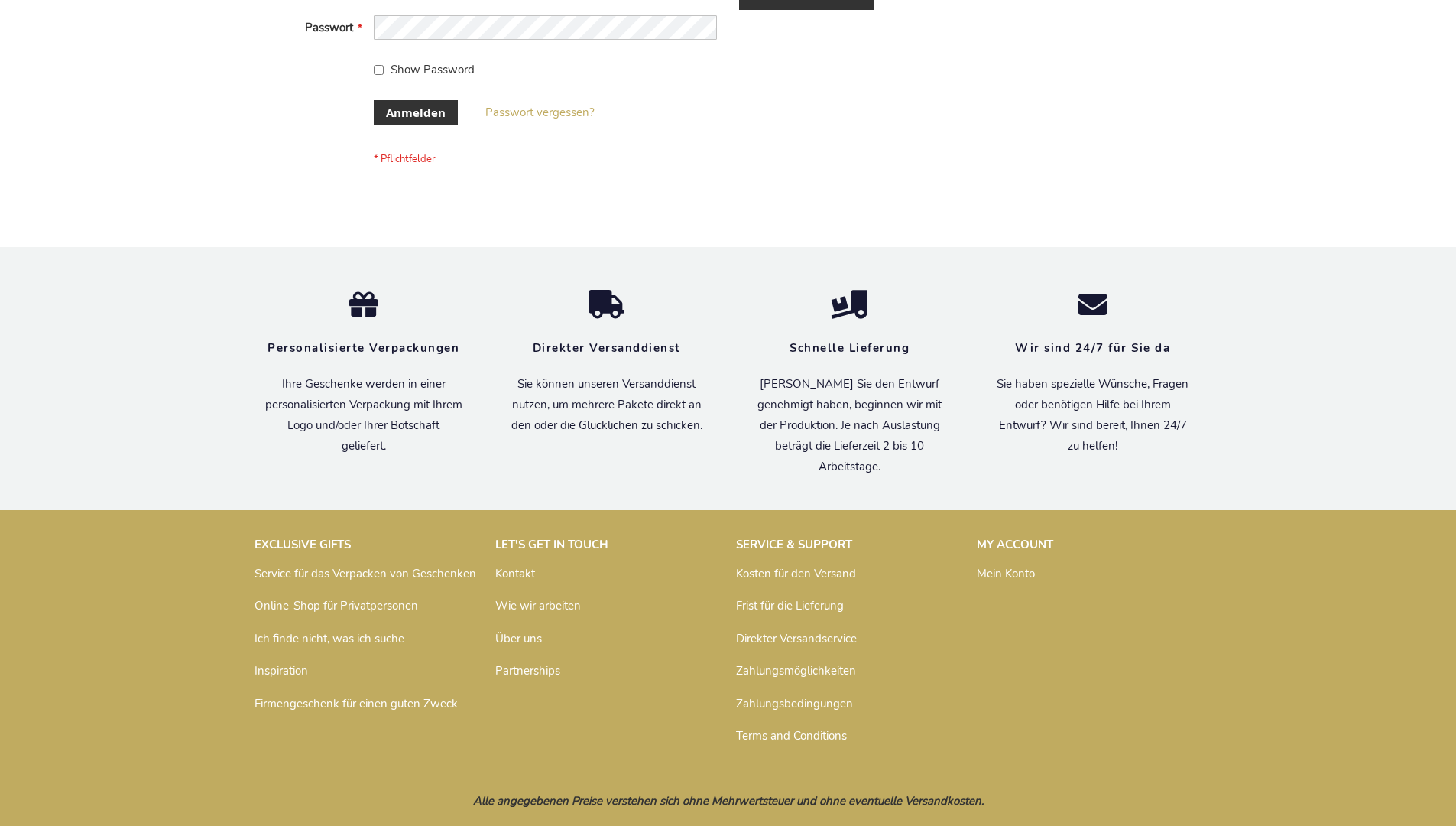
scroll to position [513, 0]
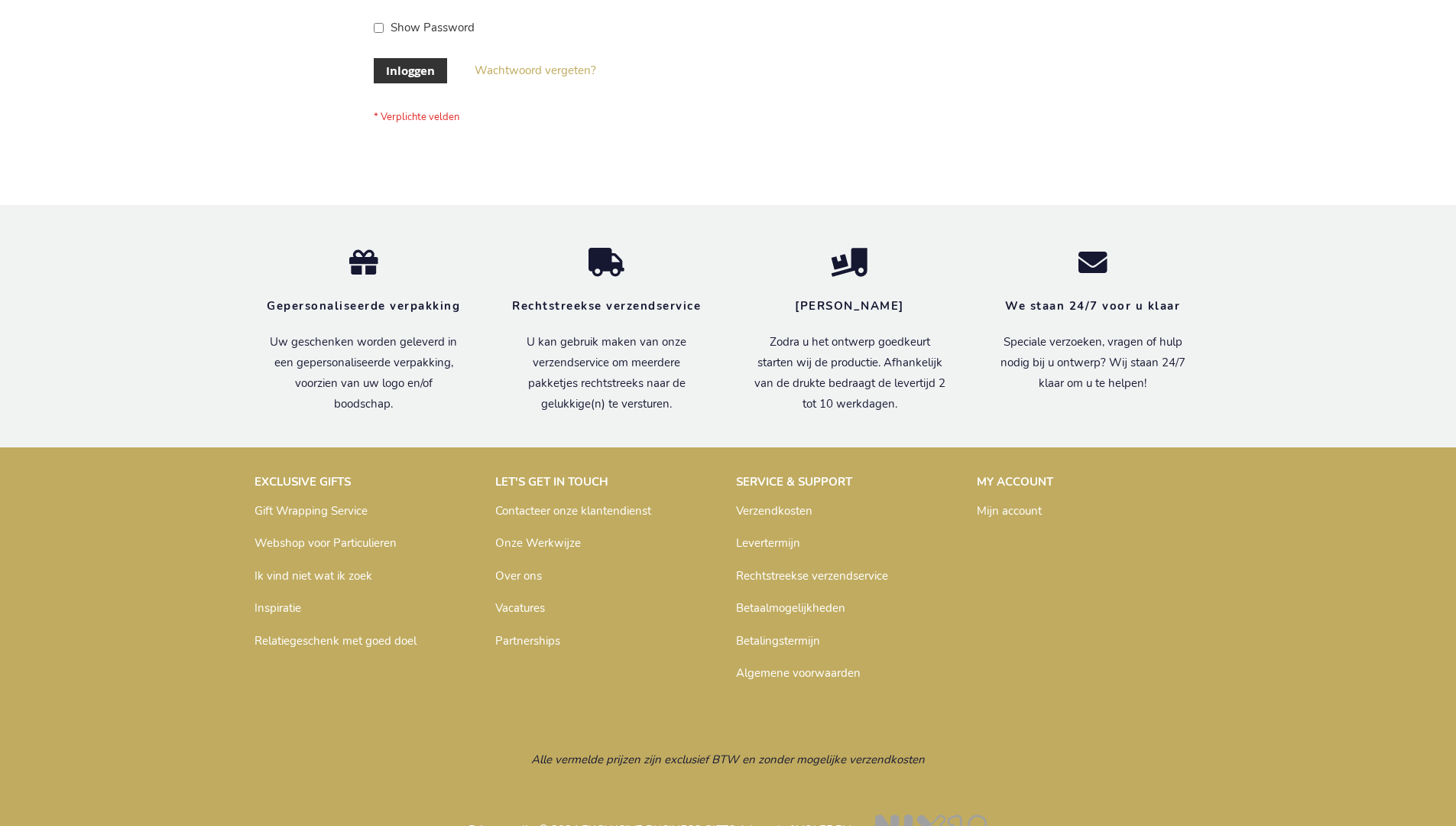
scroll to position [519, 0]
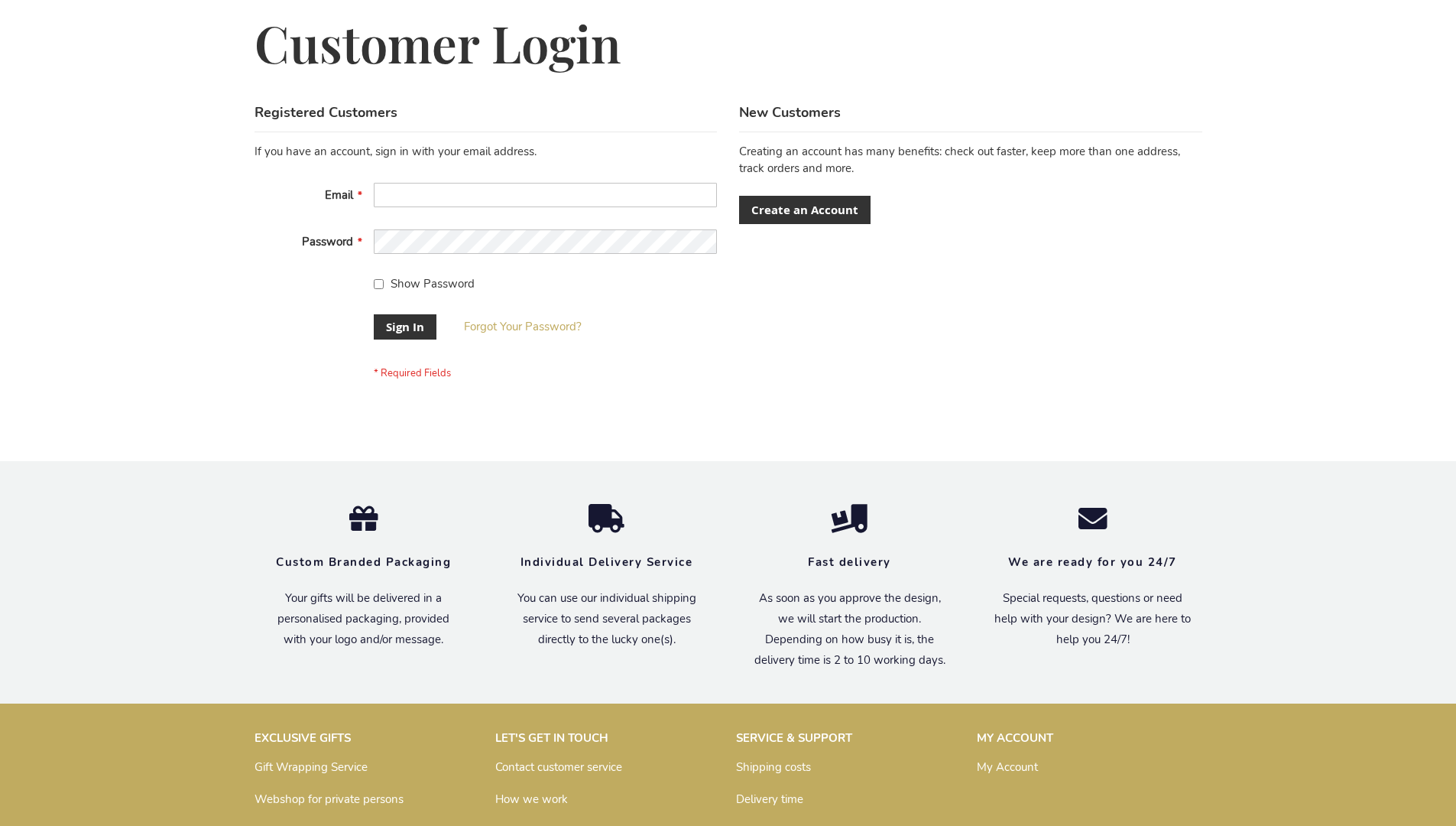
scroll to position [492, 0]
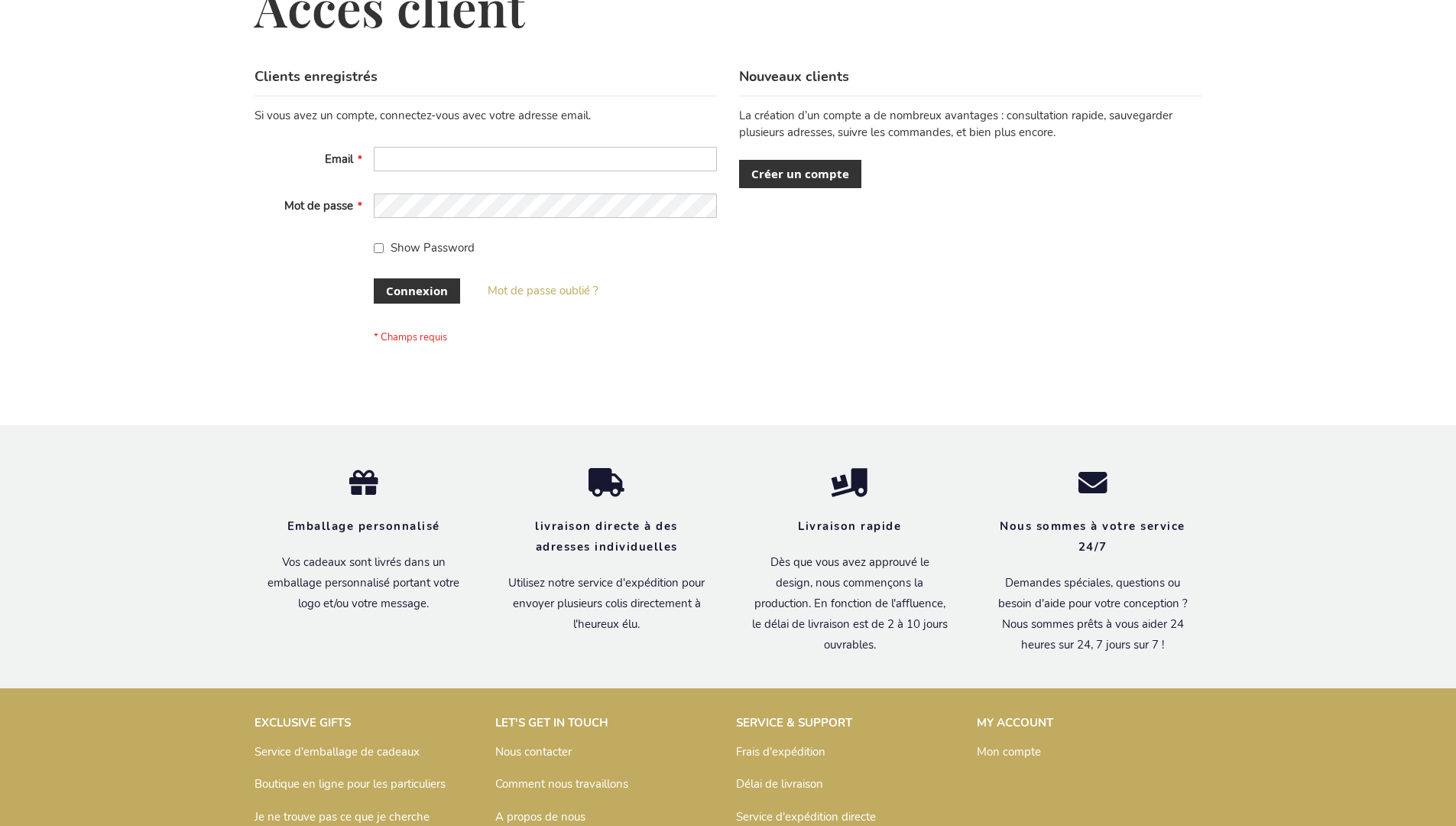
scroll to position [527, 0]
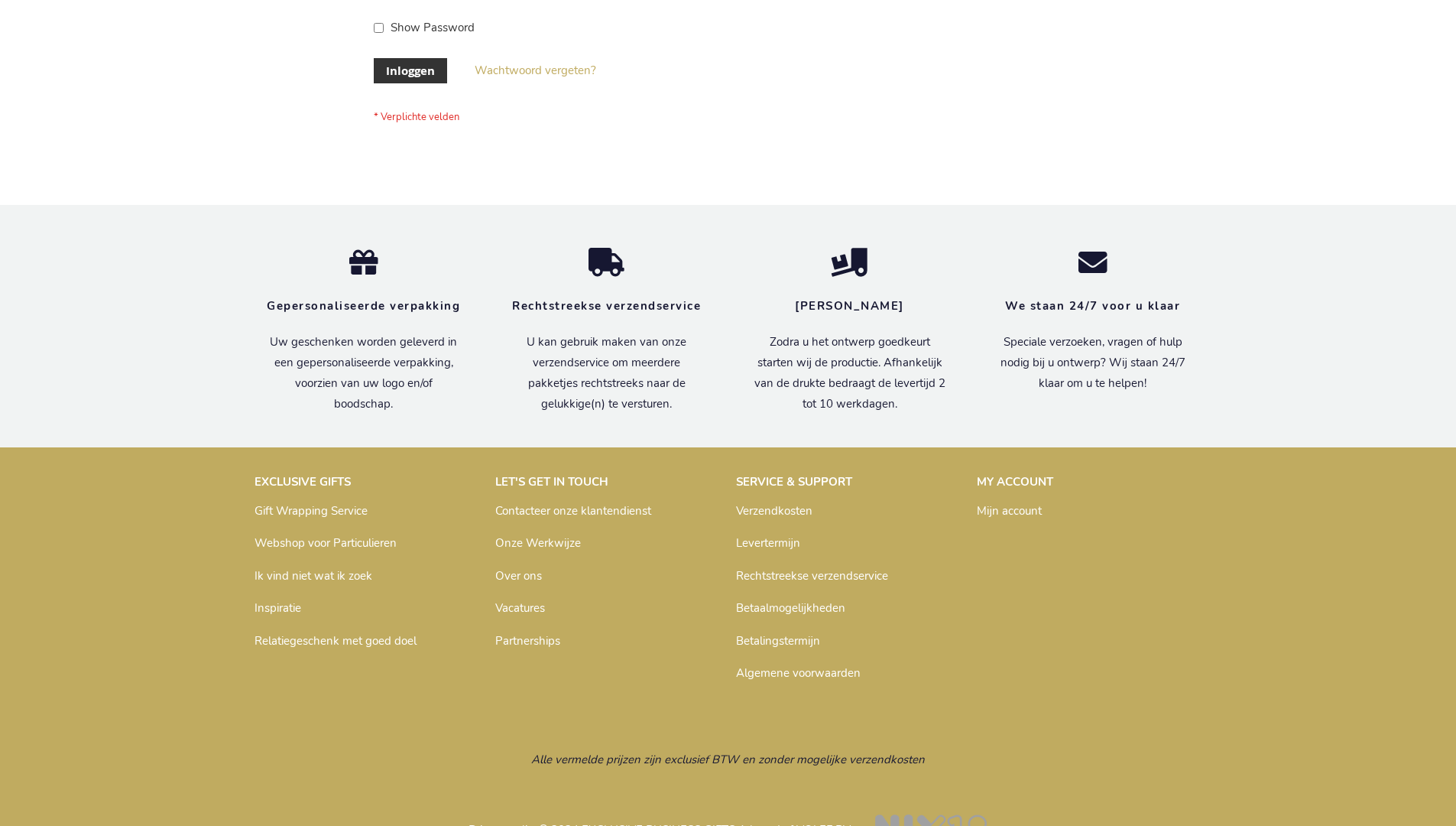
scroll to position [519, 0]
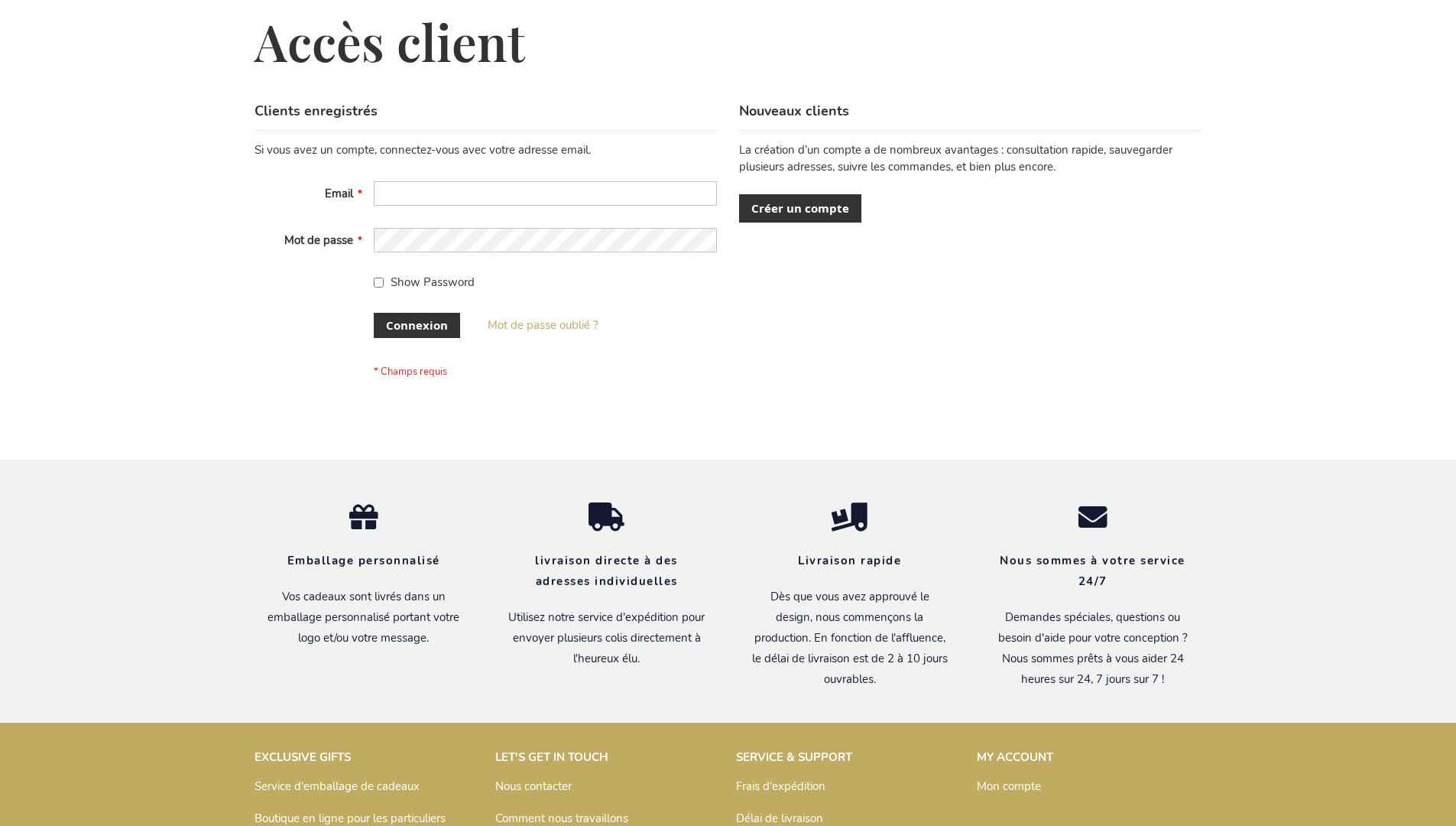
scroll to position [527, 0]
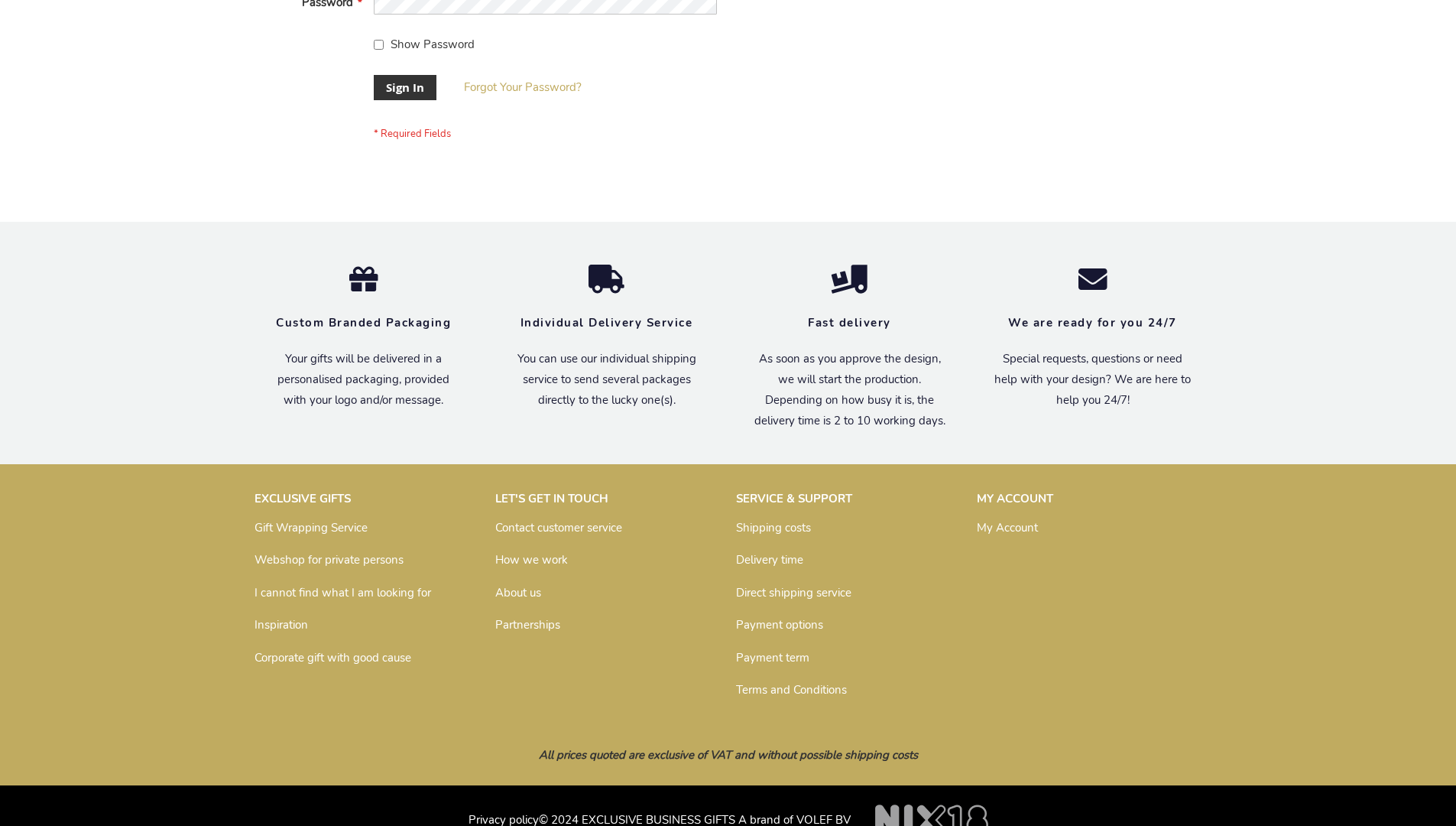
scroll to position [492, 0]
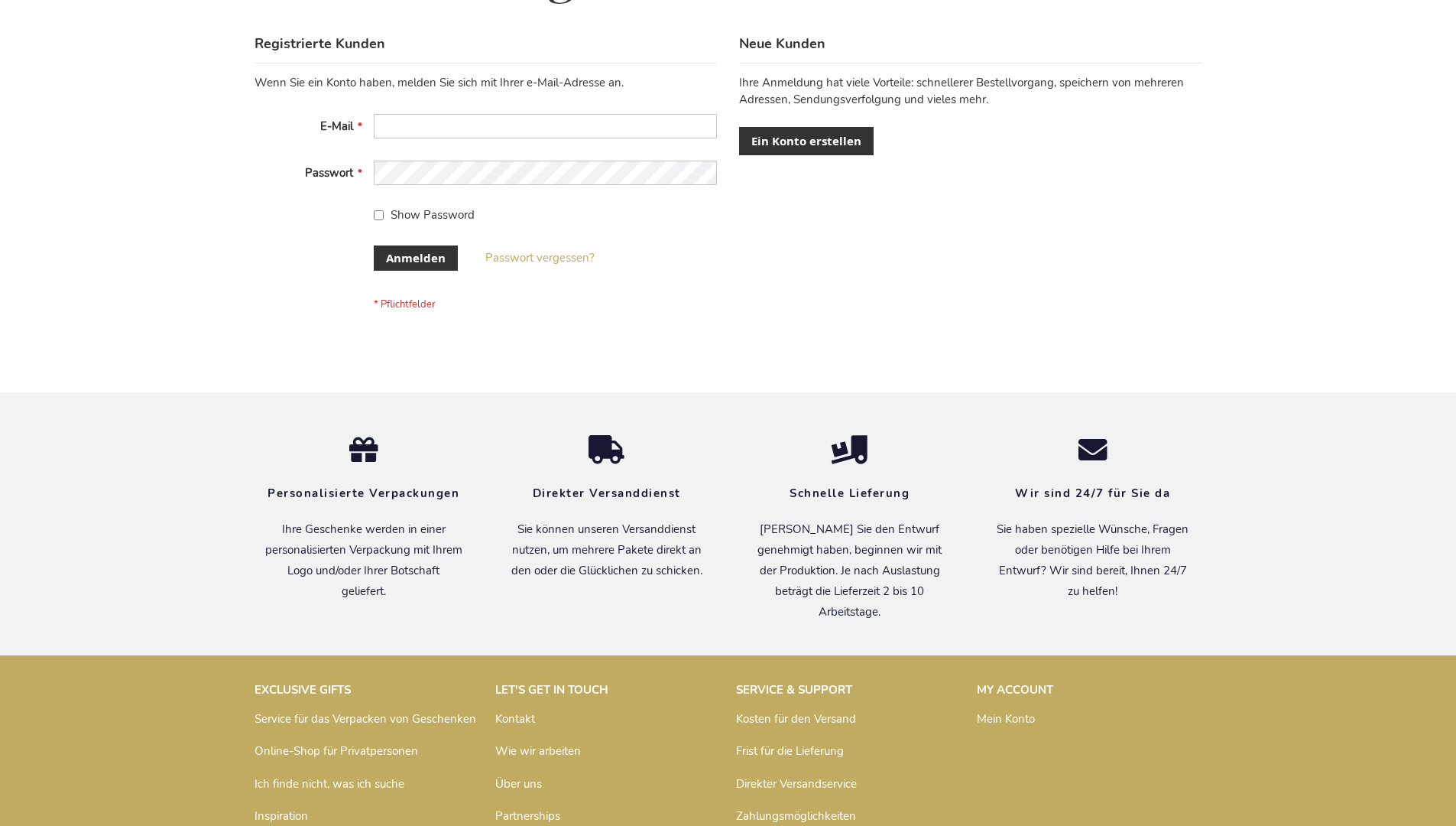
scroll to position [513, 0]
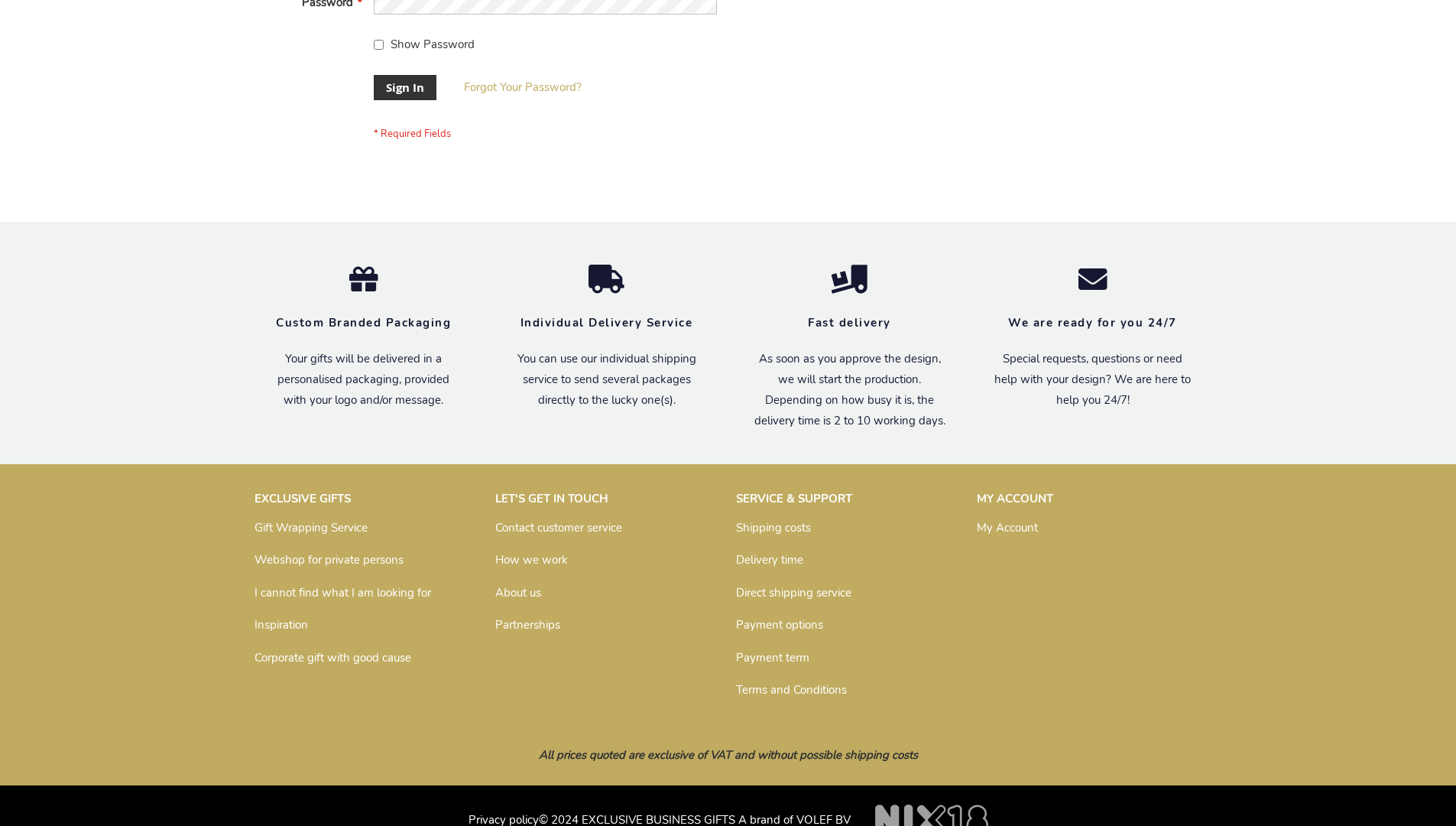
scroll to position [492, 0]
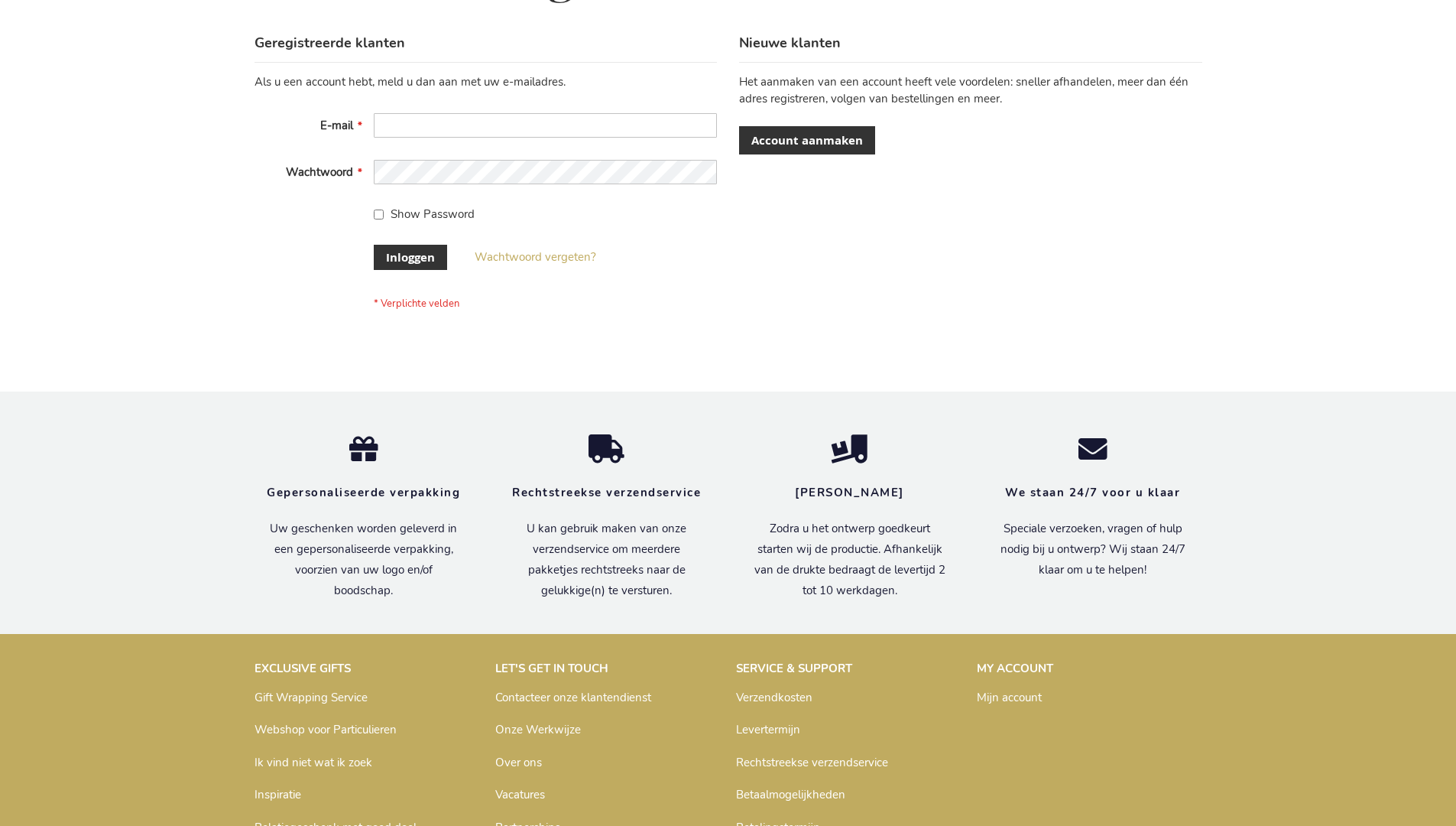
scroll to position [519, 0]
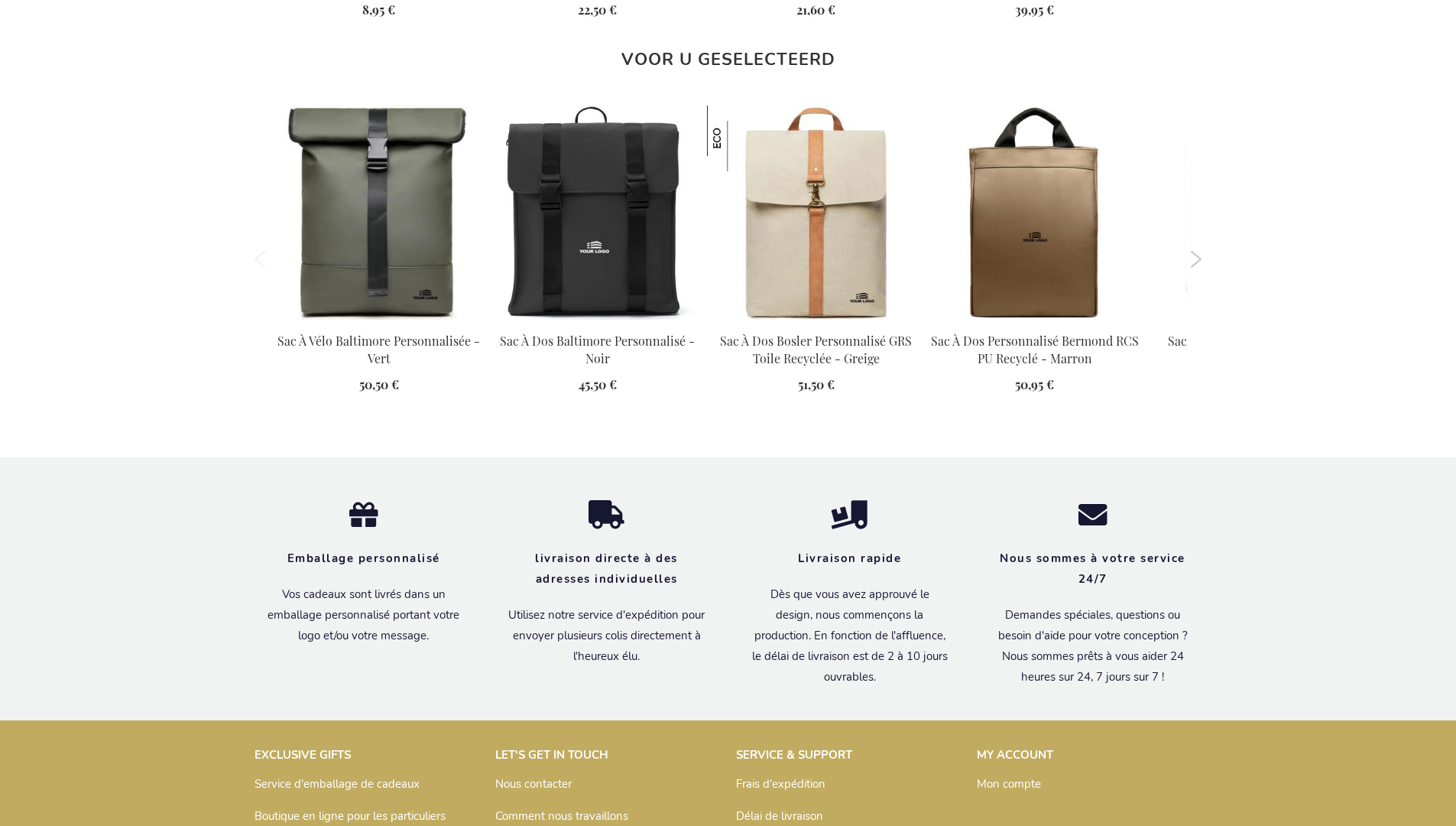
scroll to position [2111, 0]
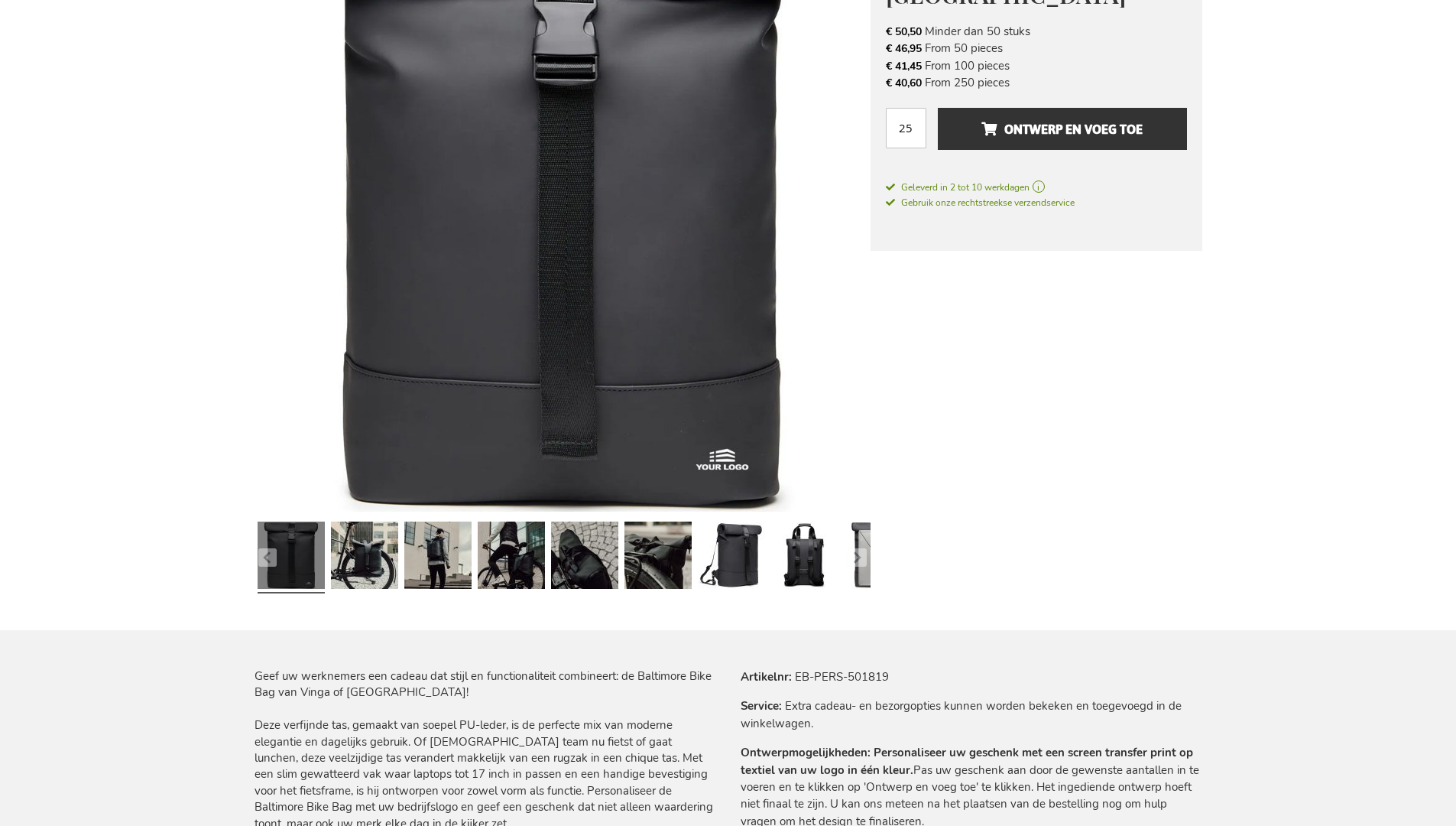
scroll to position [2103, 0]
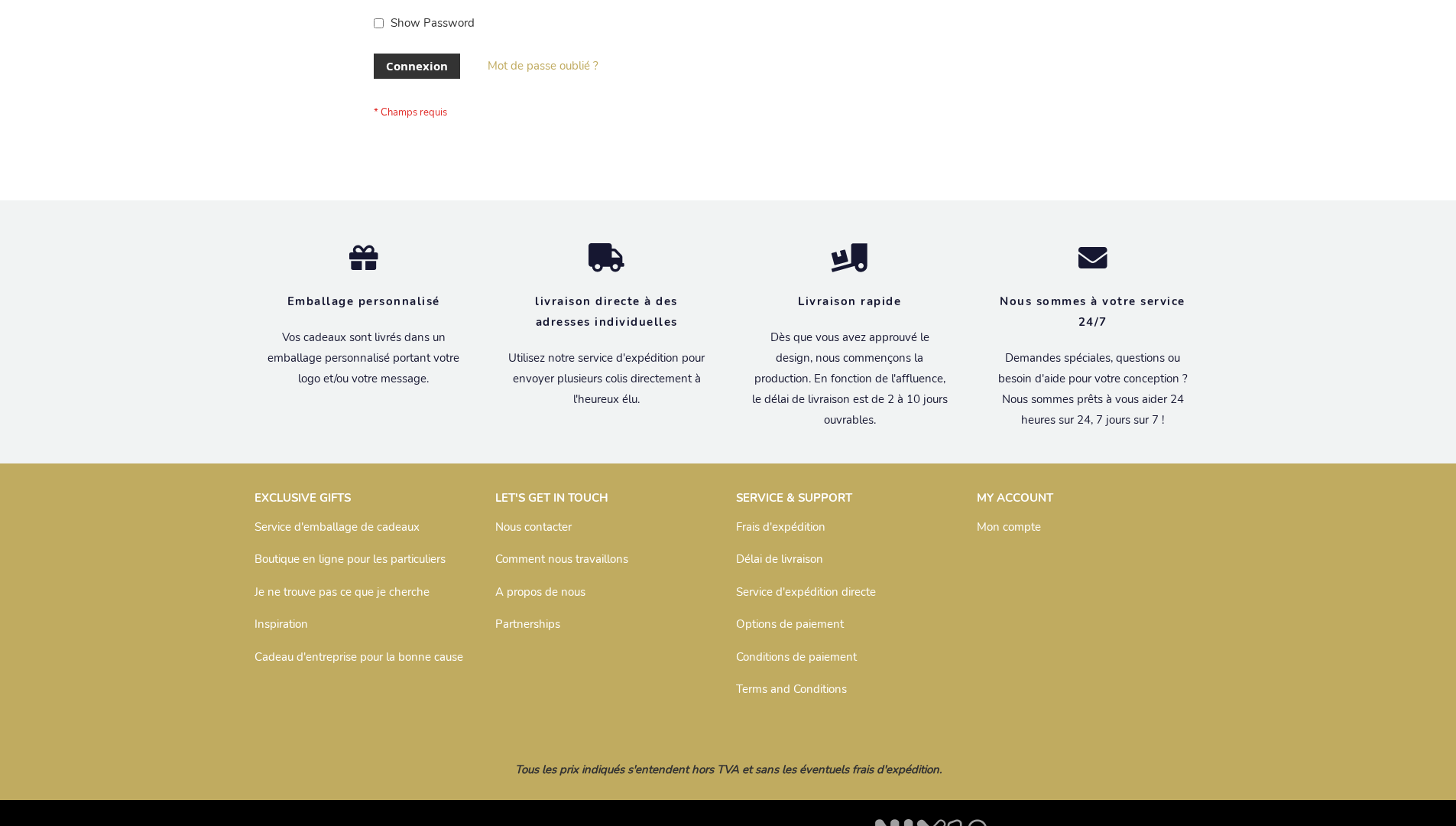
scroll to position [527, 0]
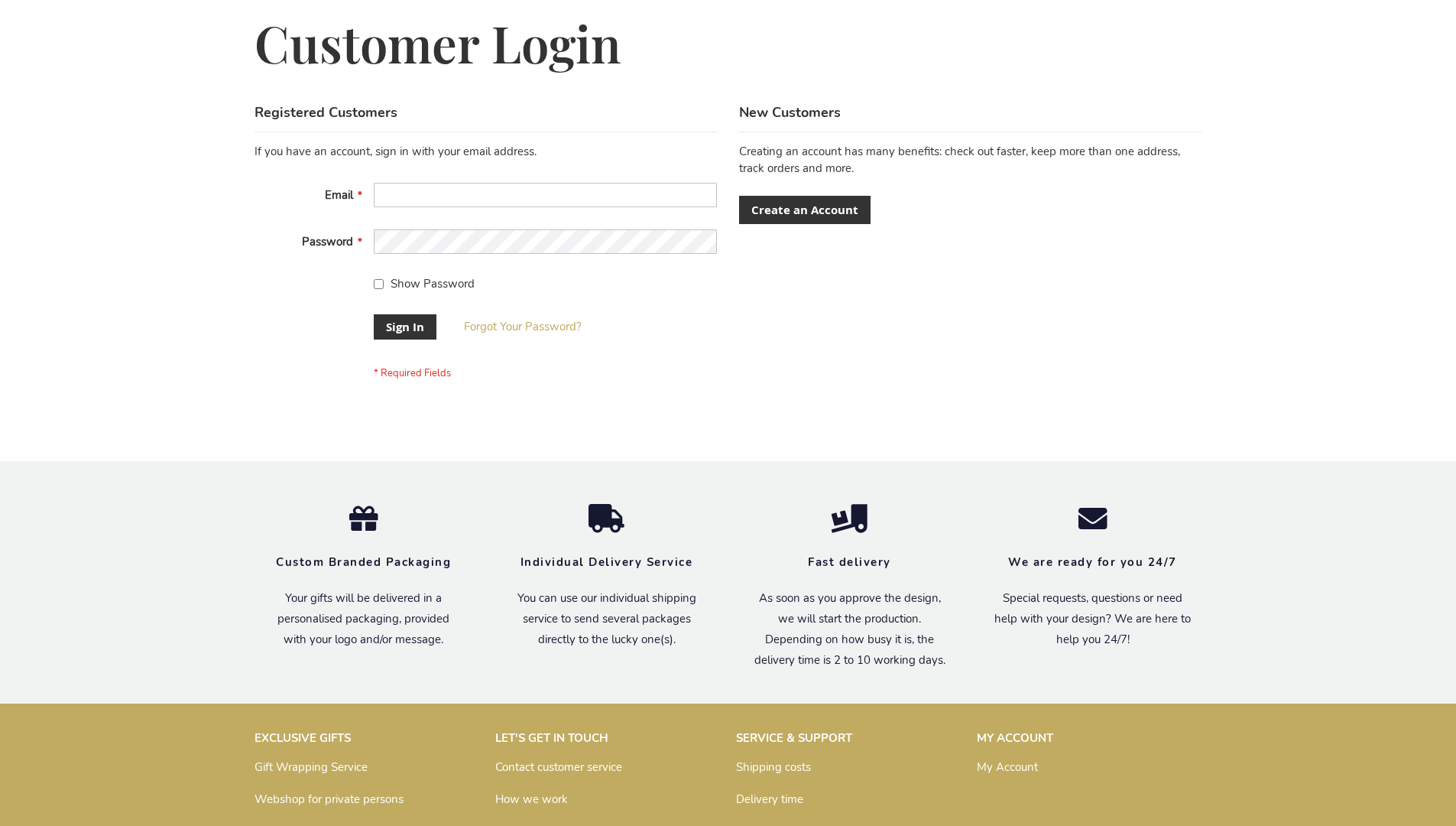
scroll to position [492, 0]
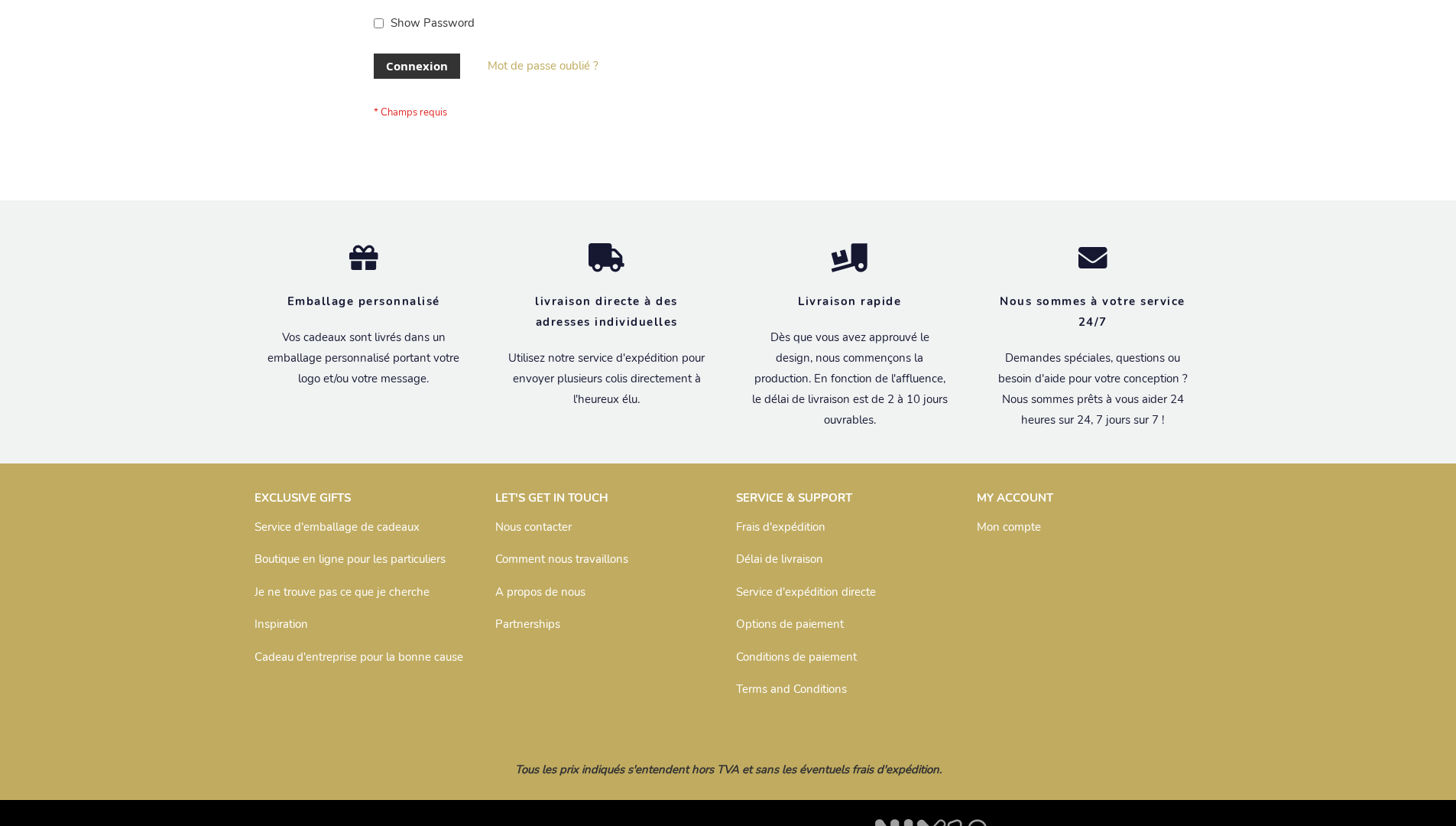
scroll to position [527, 0]
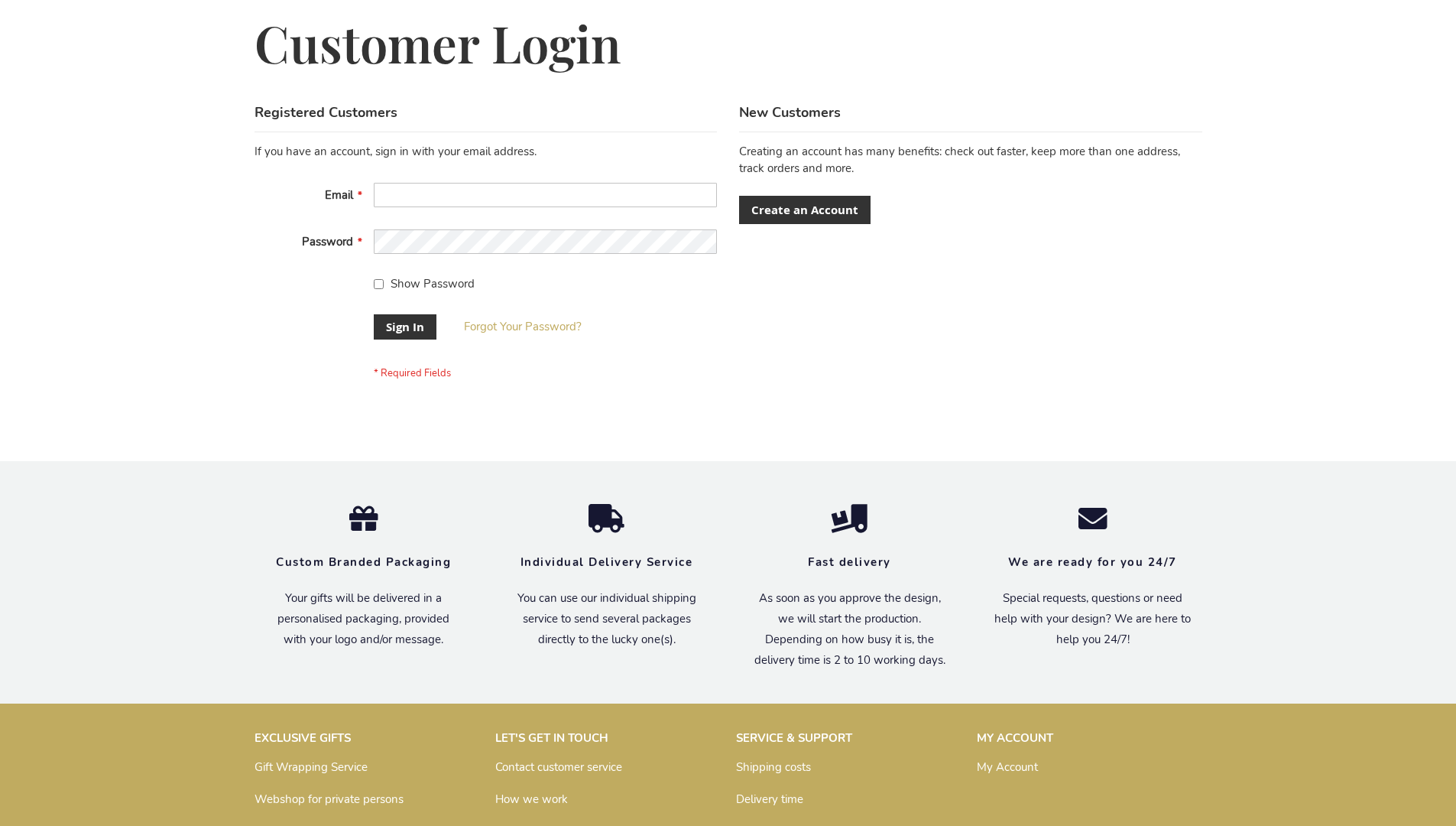
scroll to position [492, 0]
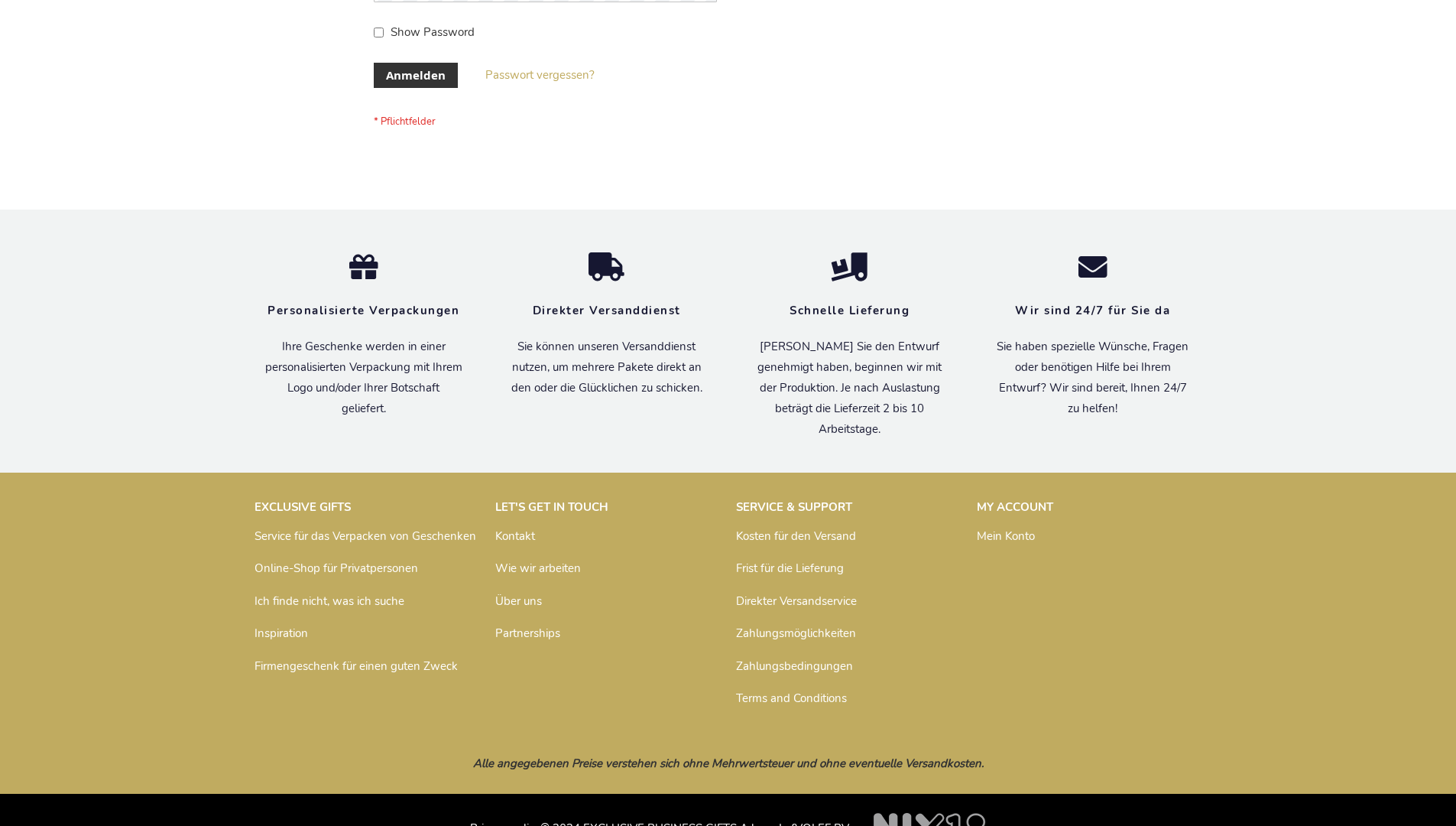
scroll to position [513, 0]
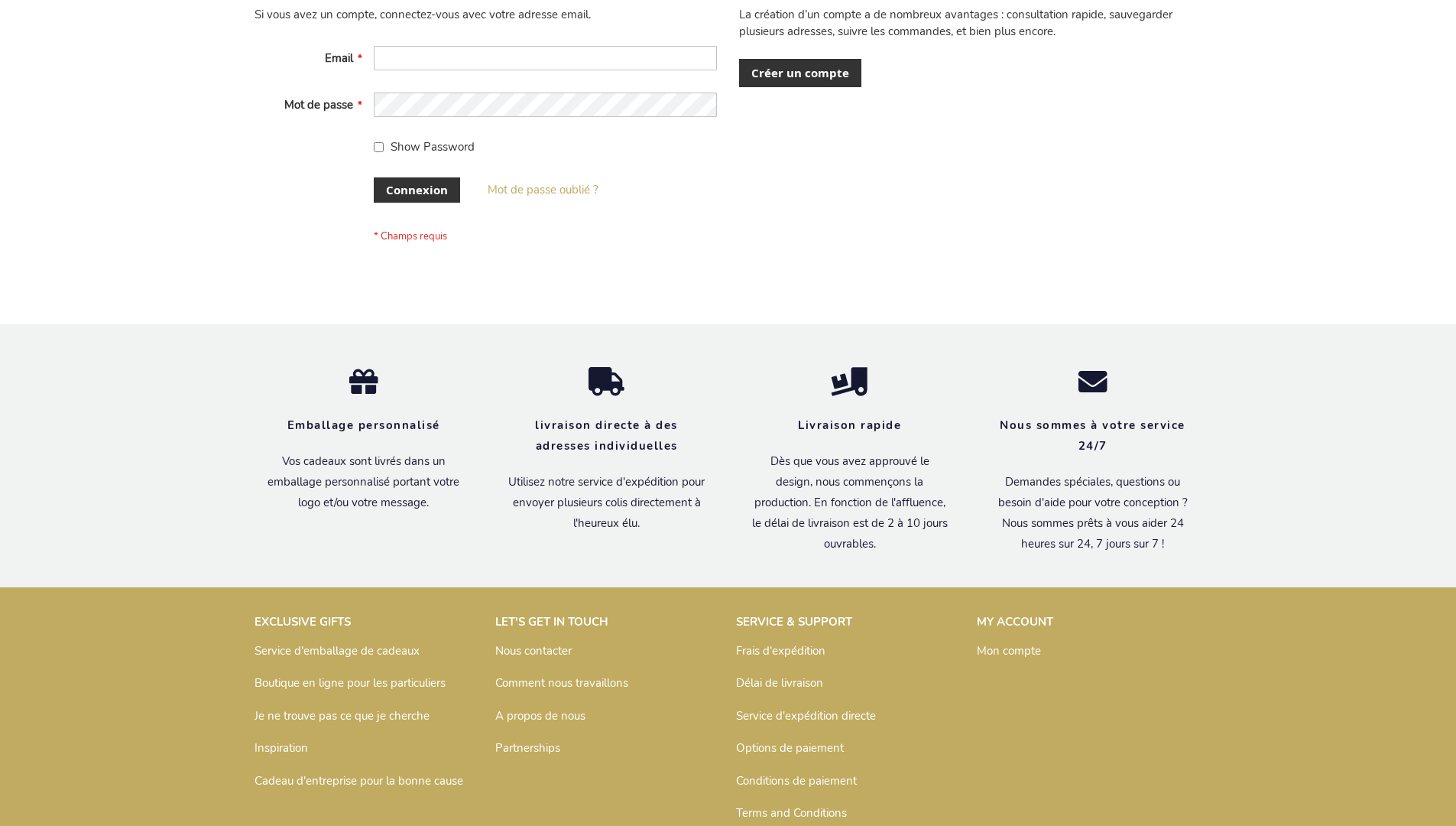
scroll to position [527, 0]
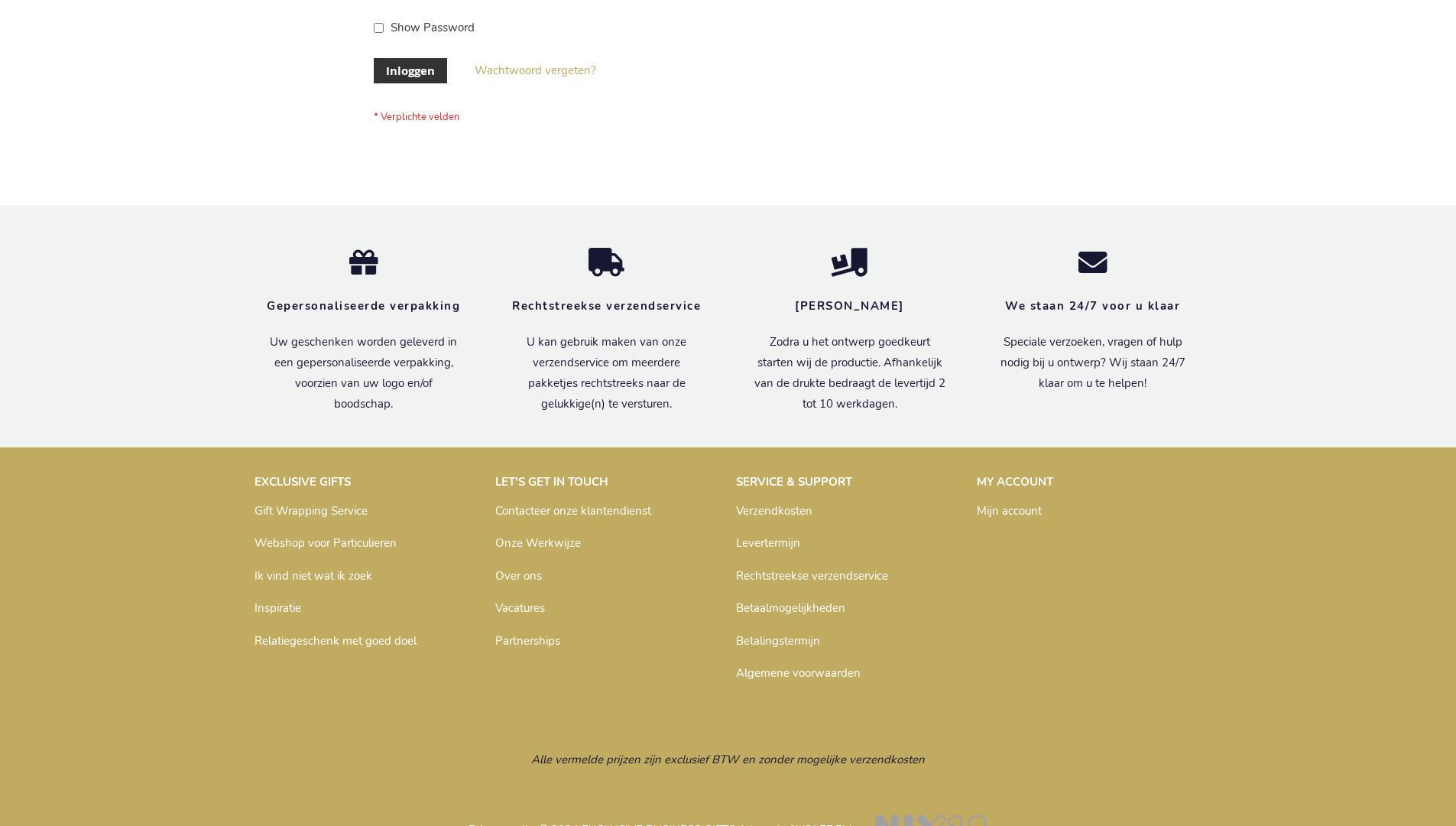
scroll to position [519, 0]
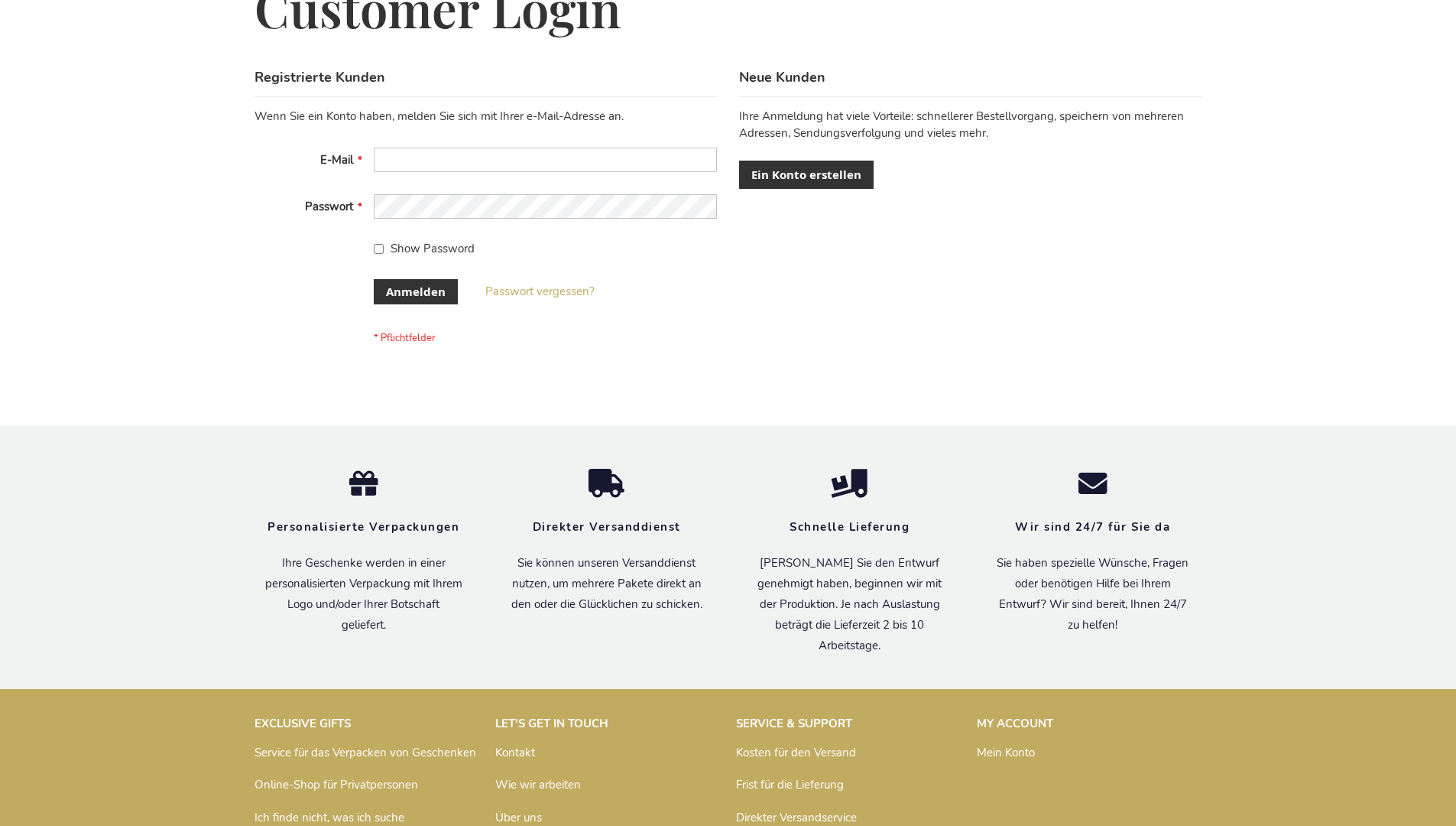
scroll to position [513, 0]
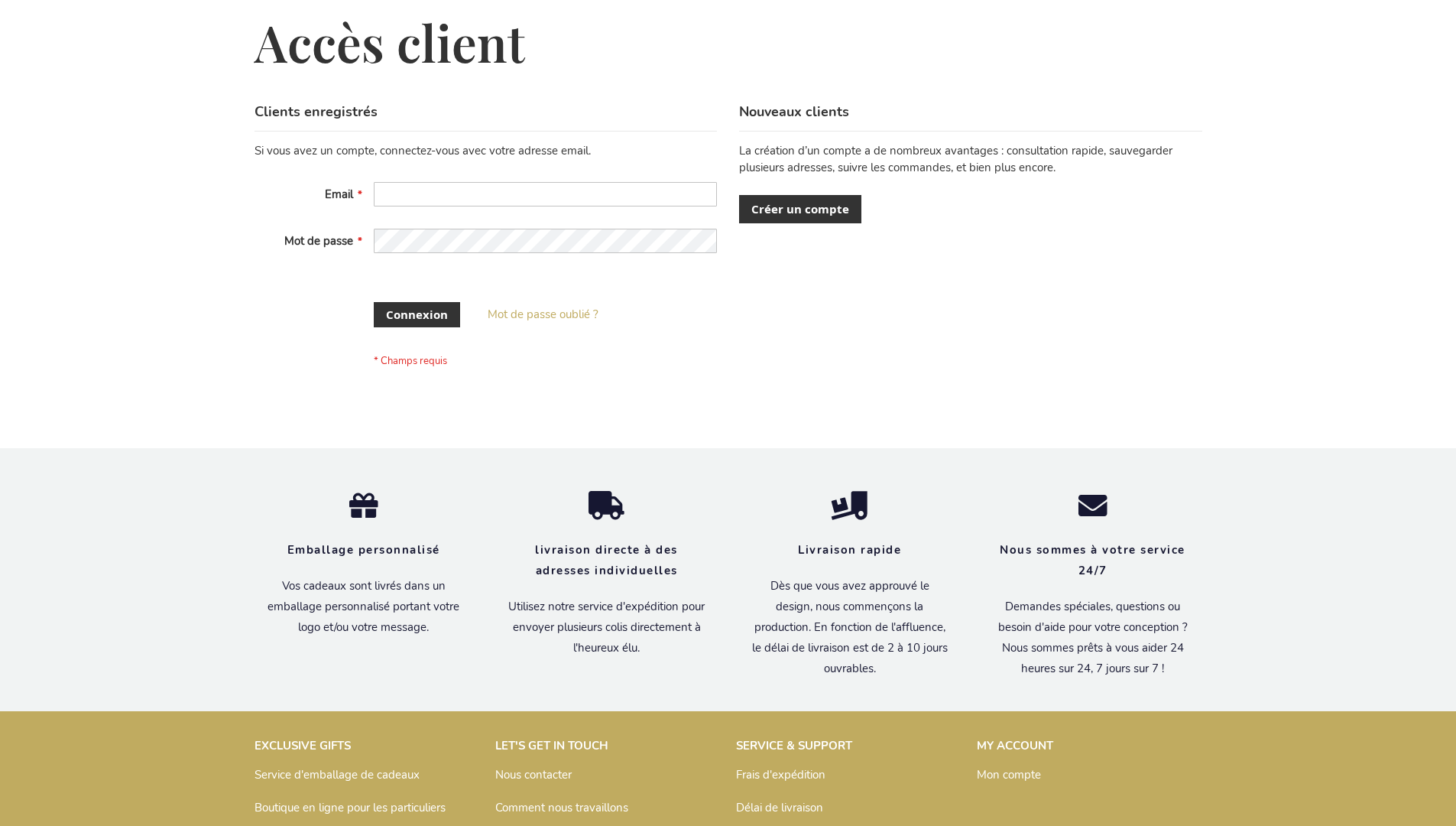
scroll to position [515, 0]
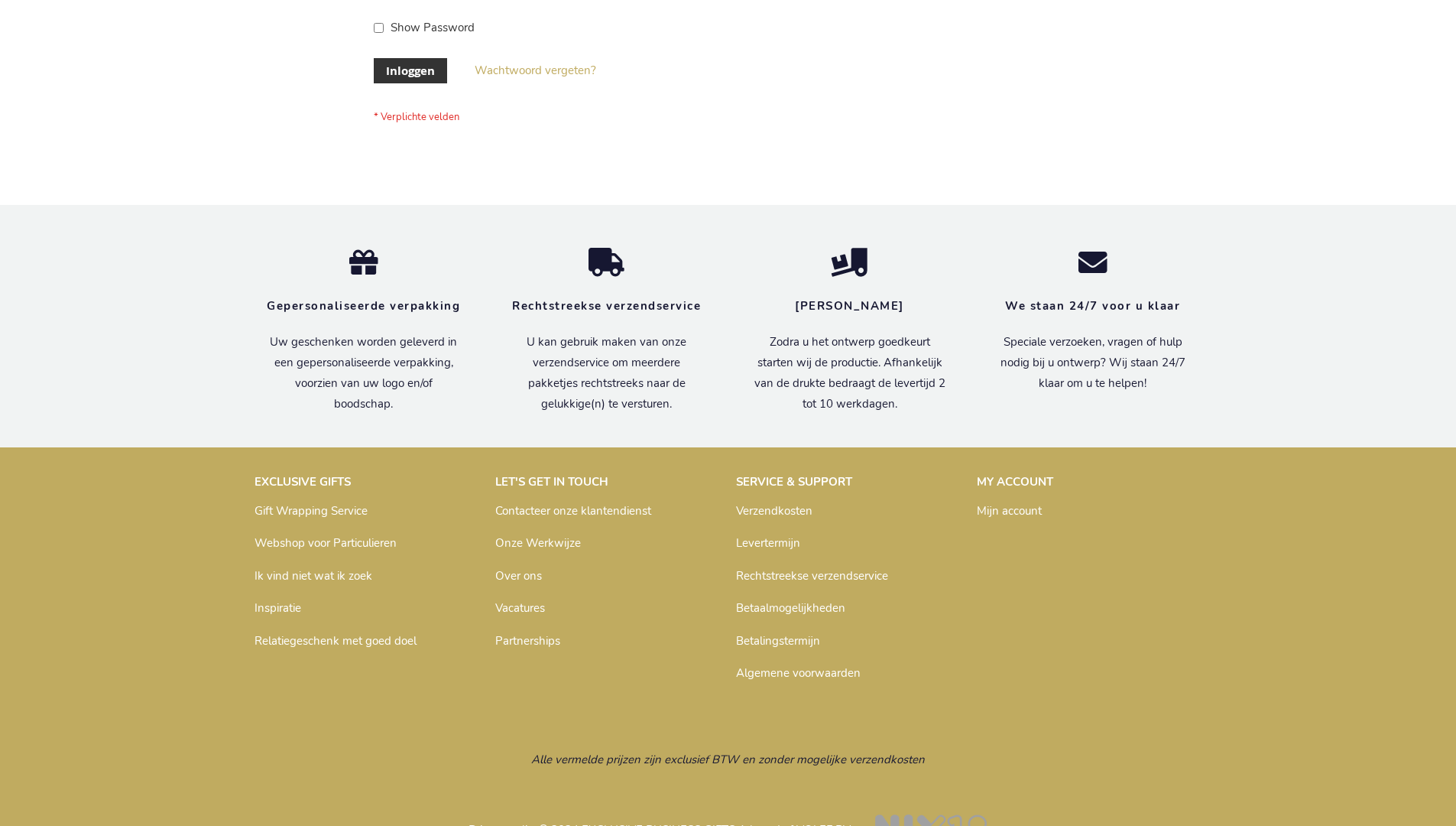
scroll to position [519, 0]
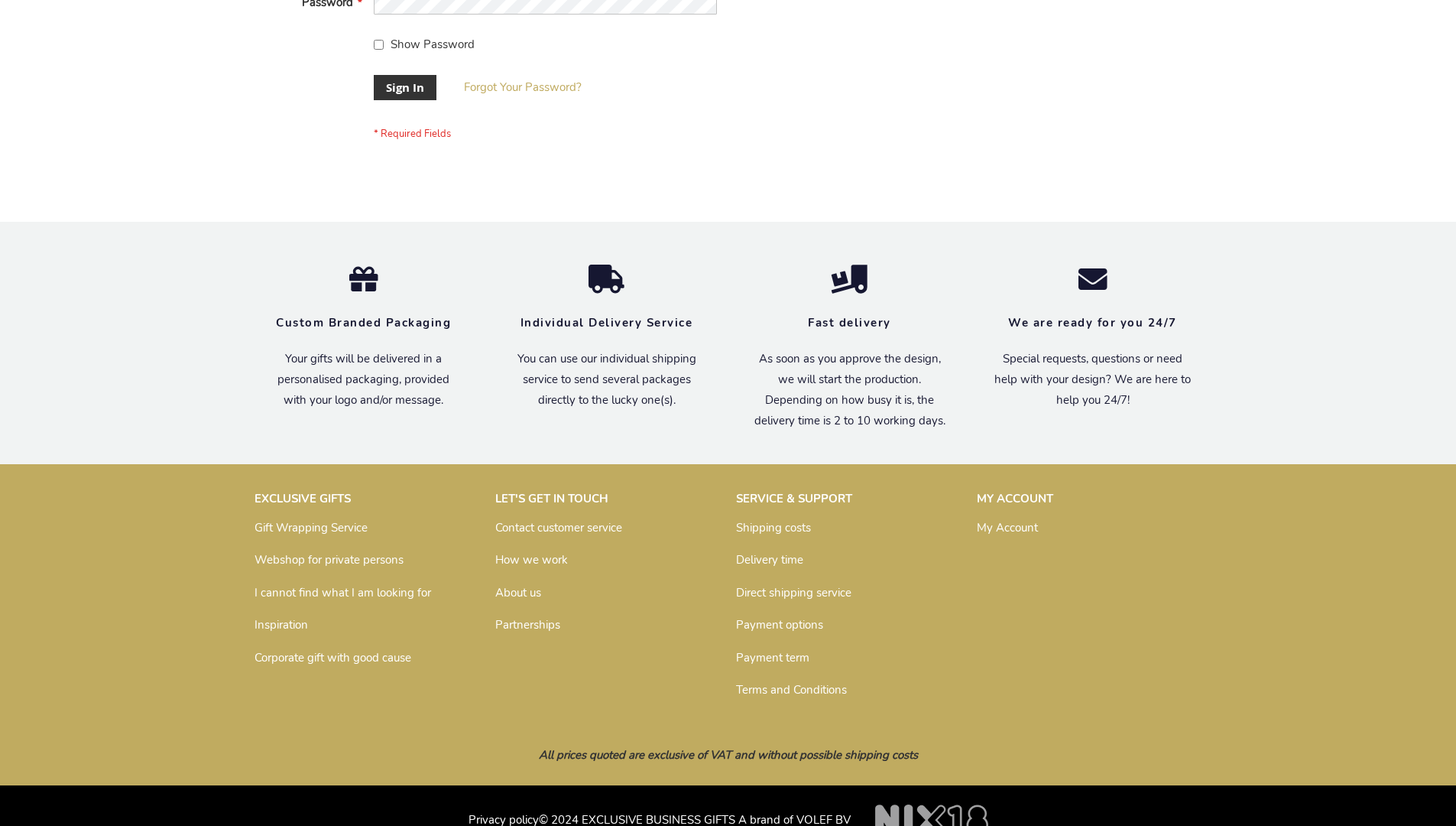
scroll to position [492, 0]
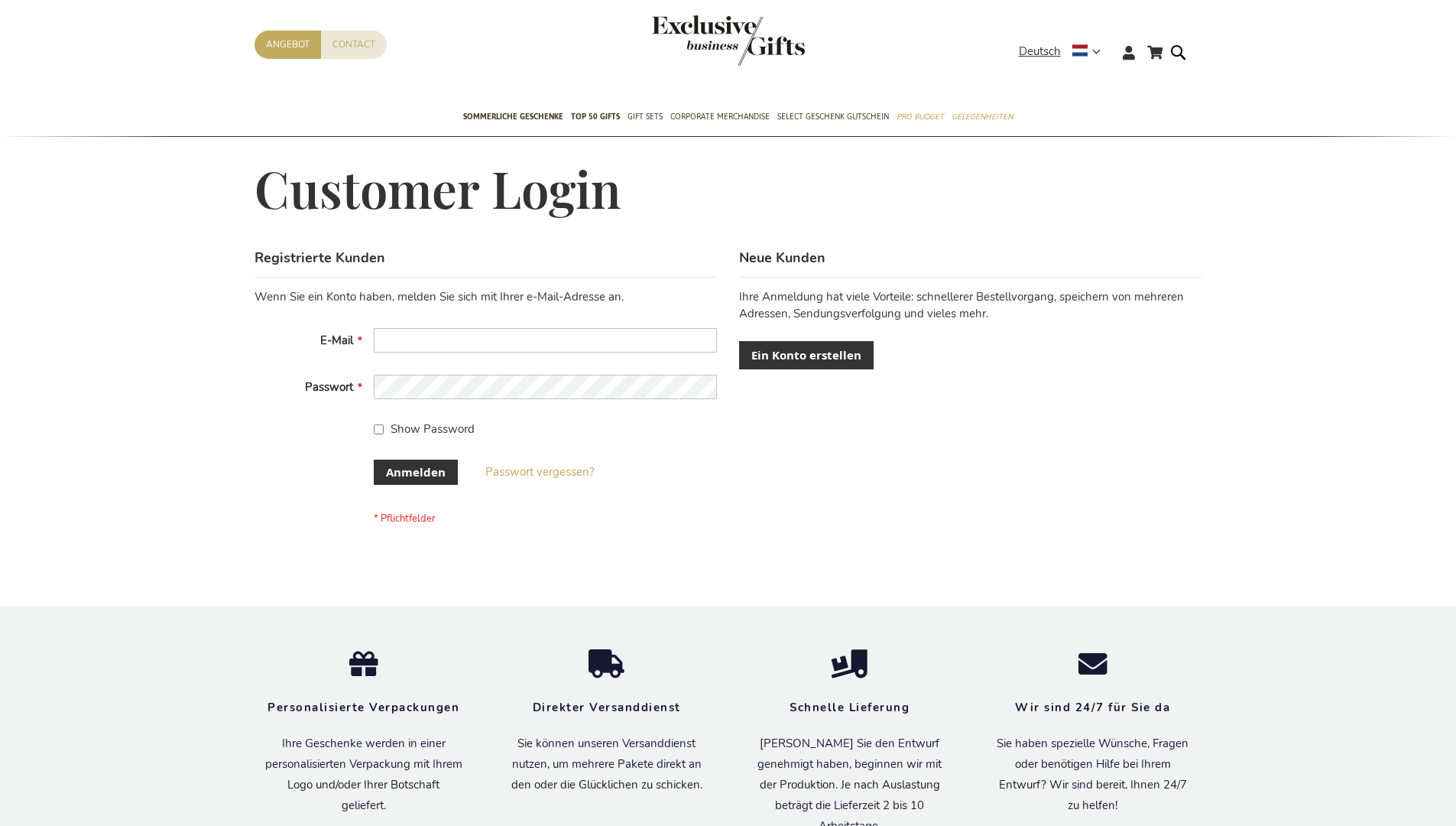
scroll to position [513, 0]
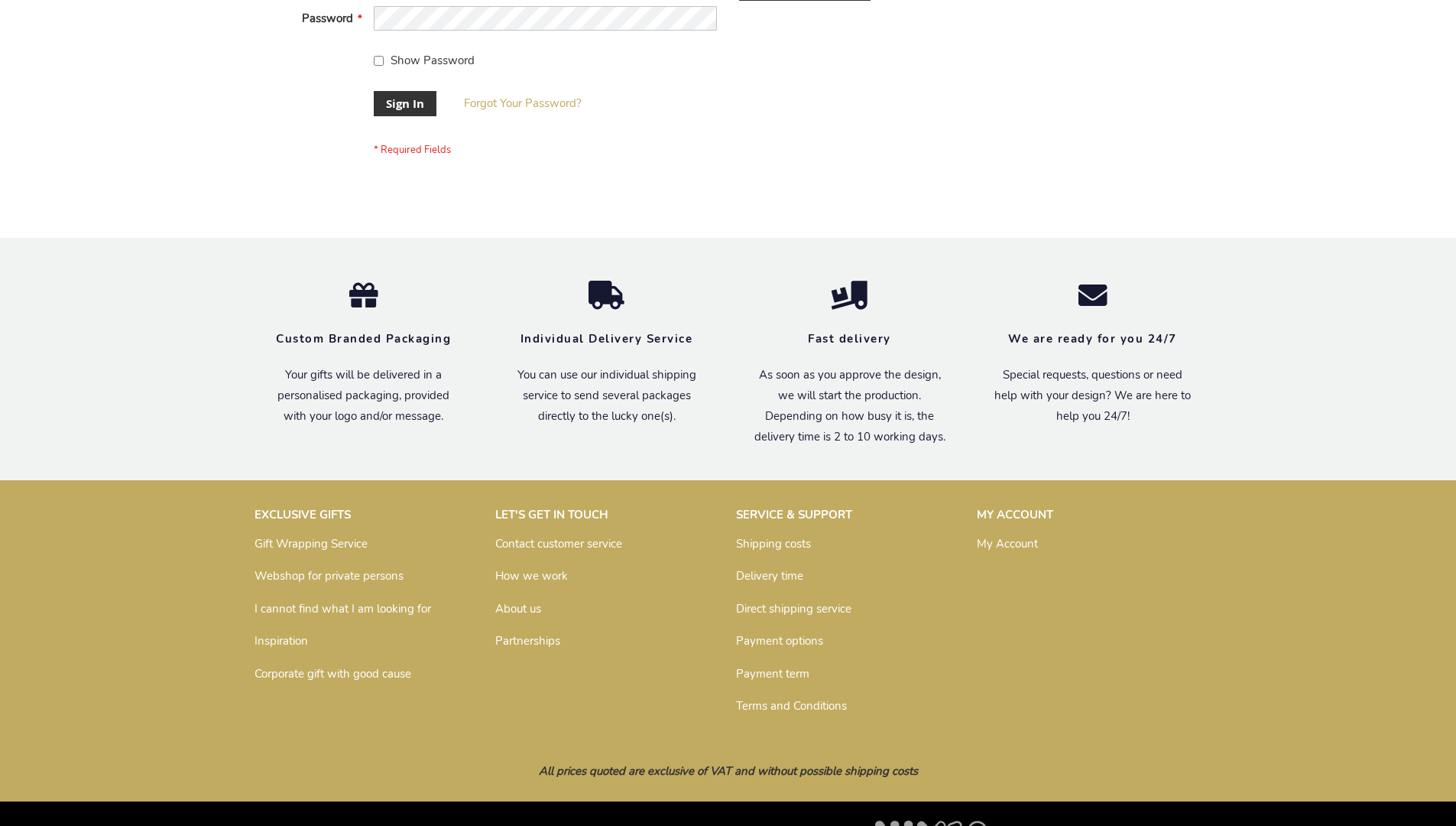
scroll to position [492, 0]
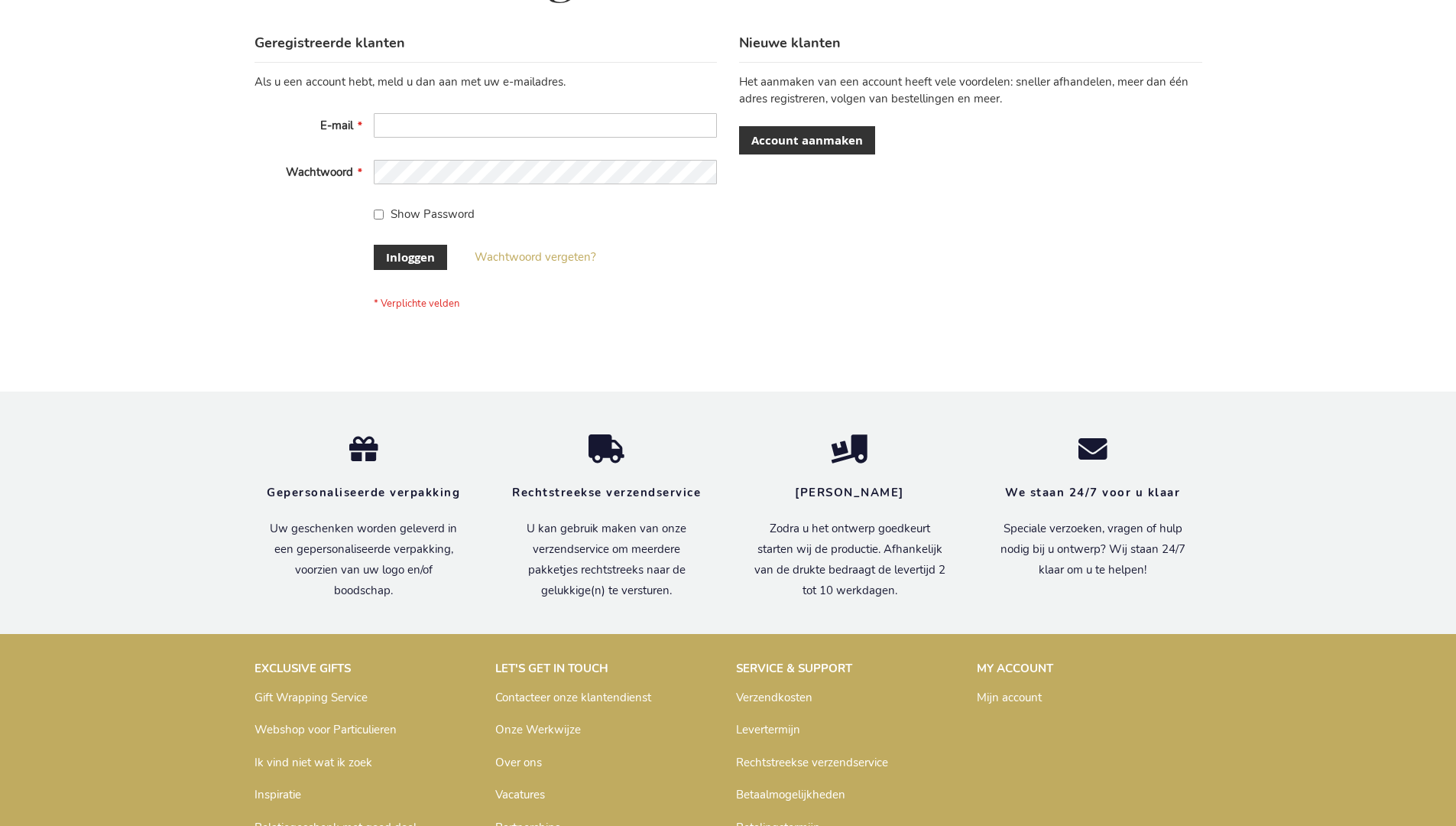
scroll to position [519, 0]
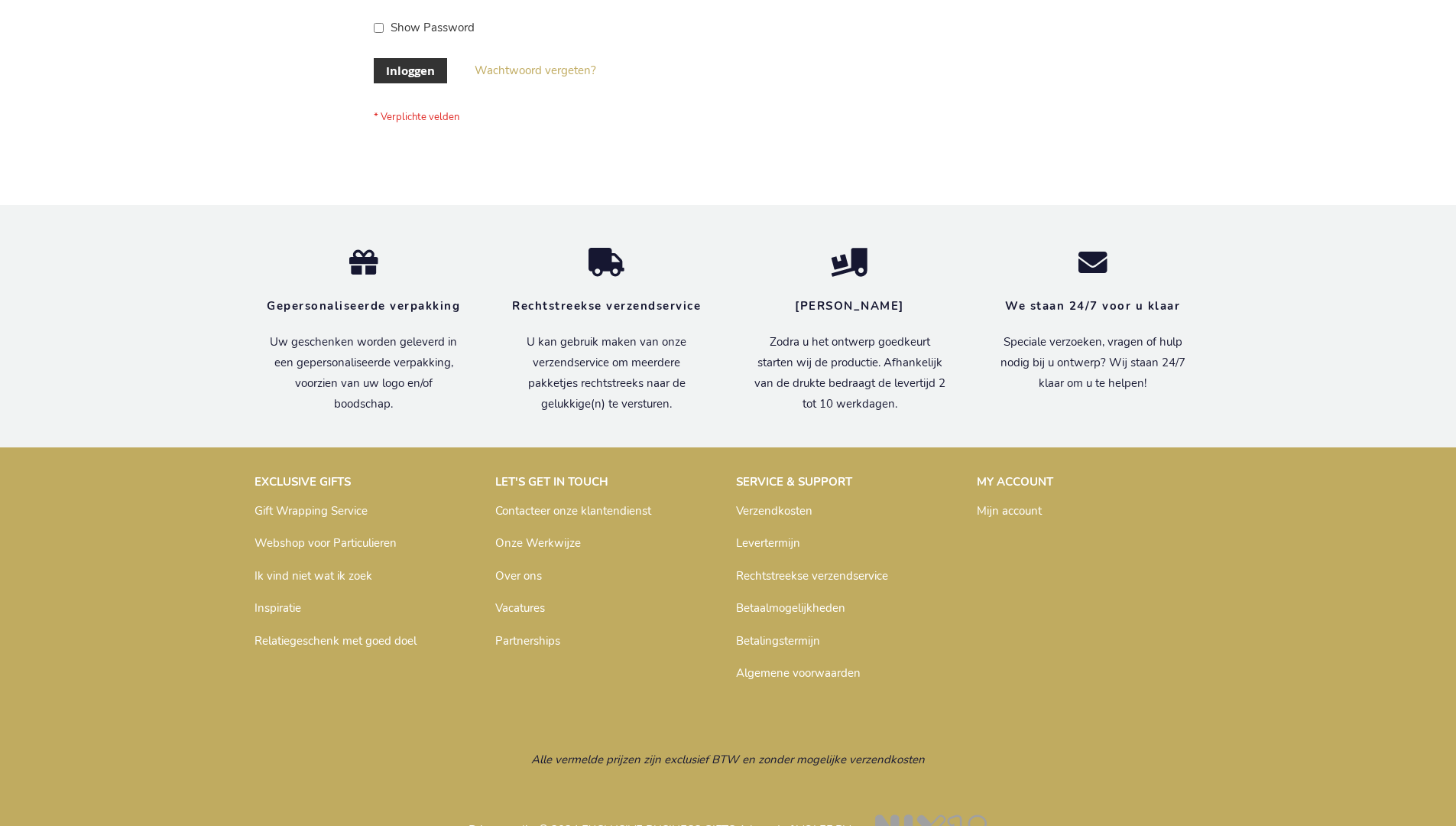
scroll to position [519, 0]
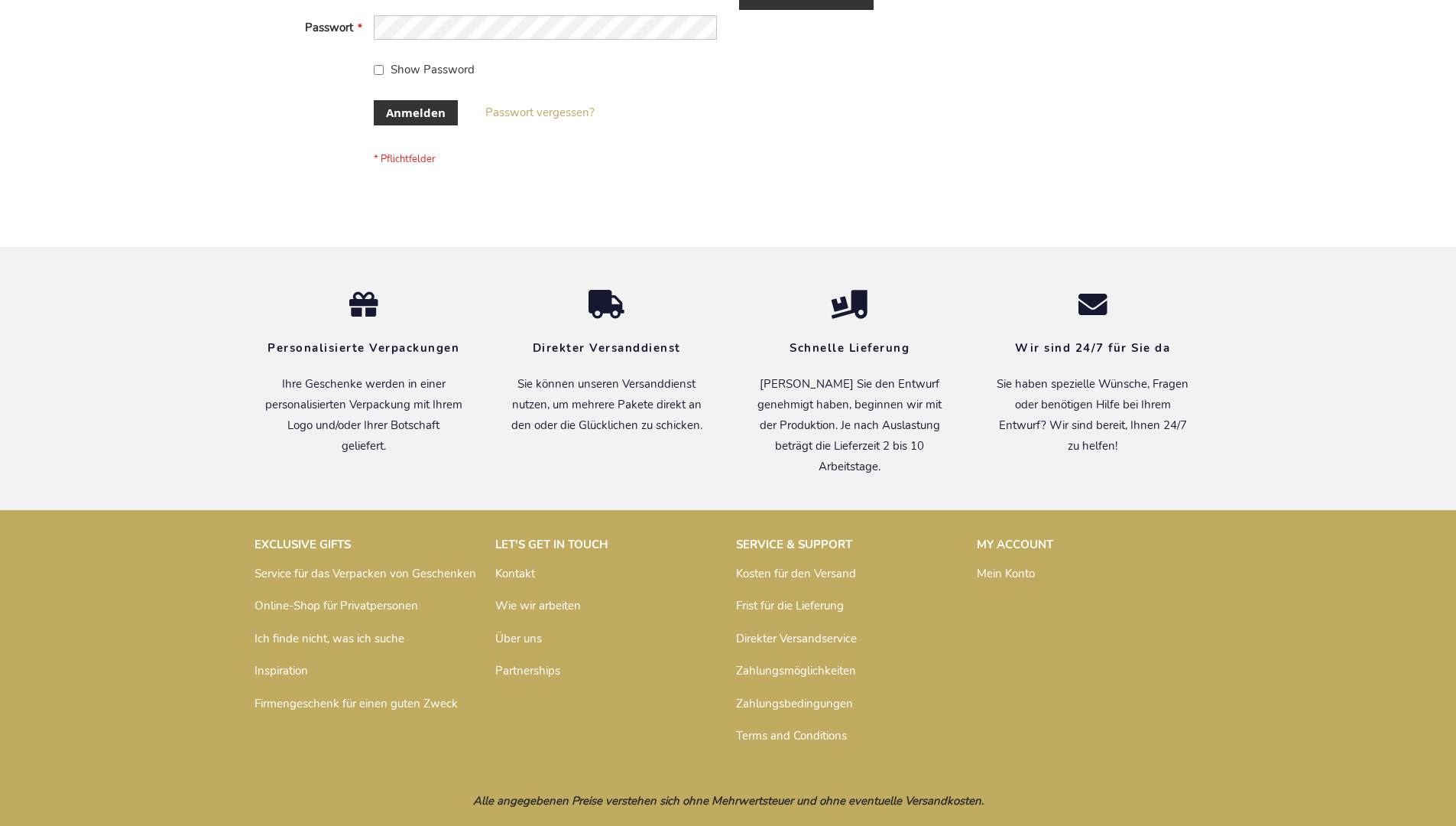
scroll to position [513, 0]
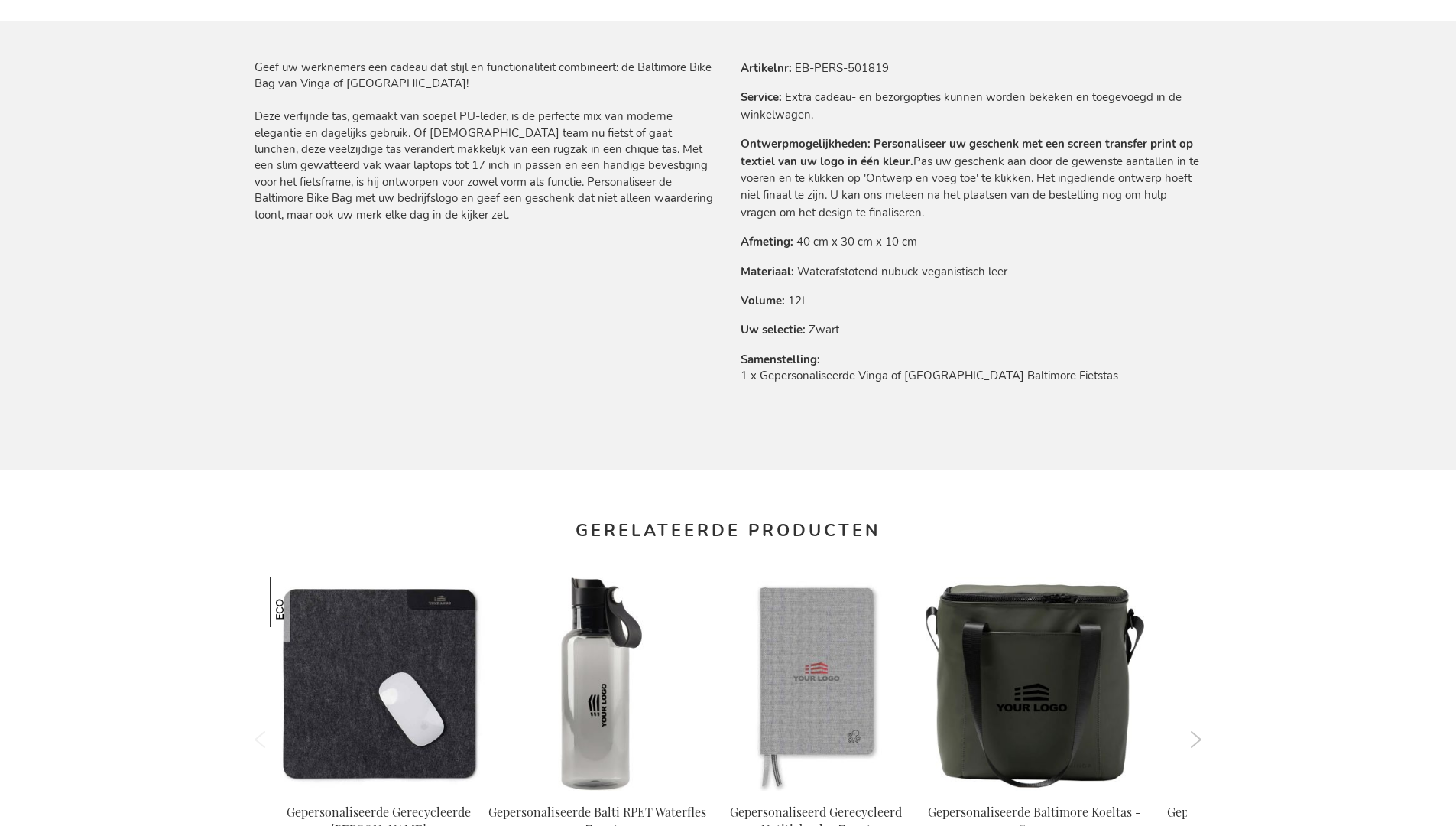
scroll to position [2103, 0]
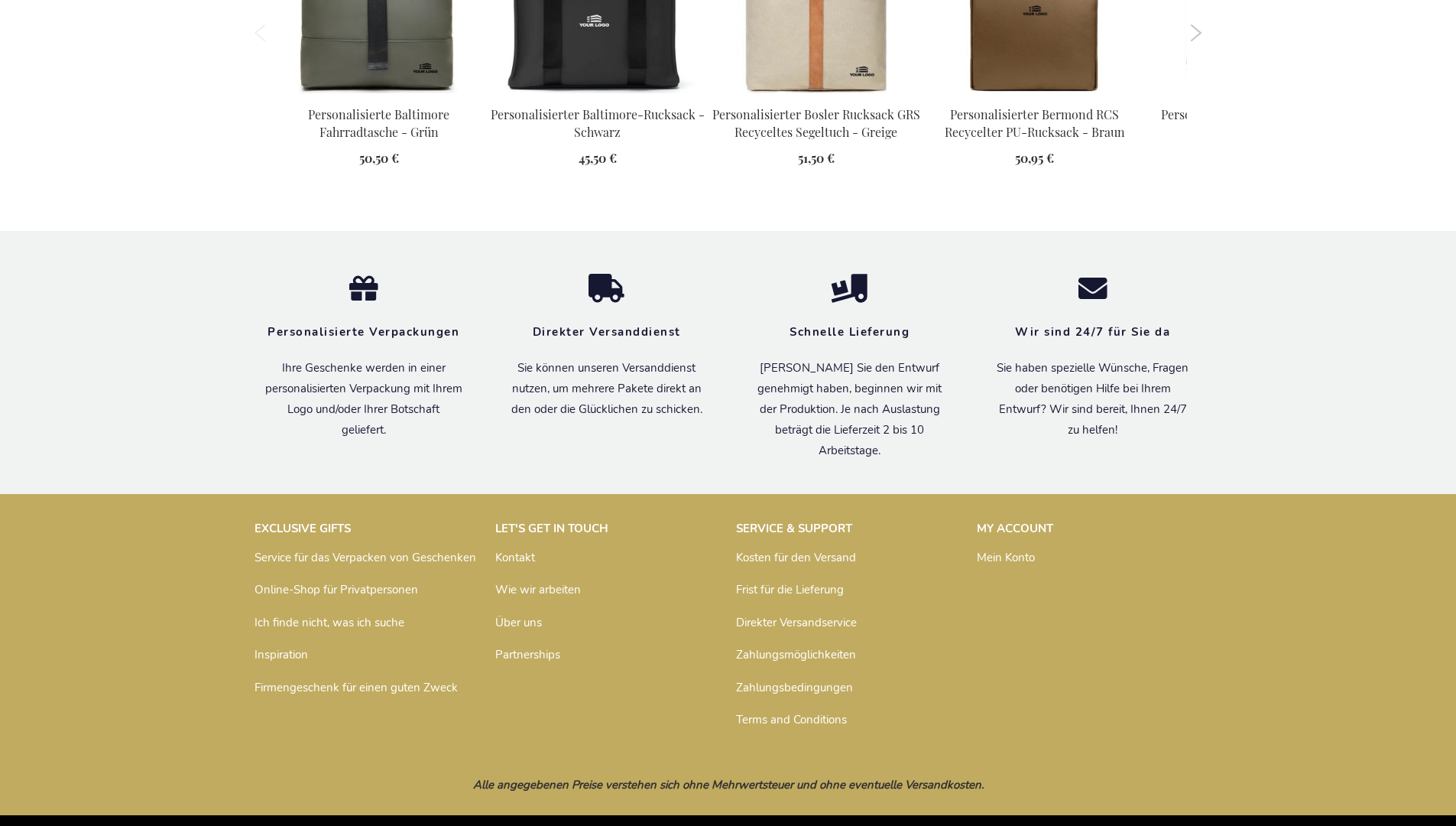
scroll to position [2097, 0]
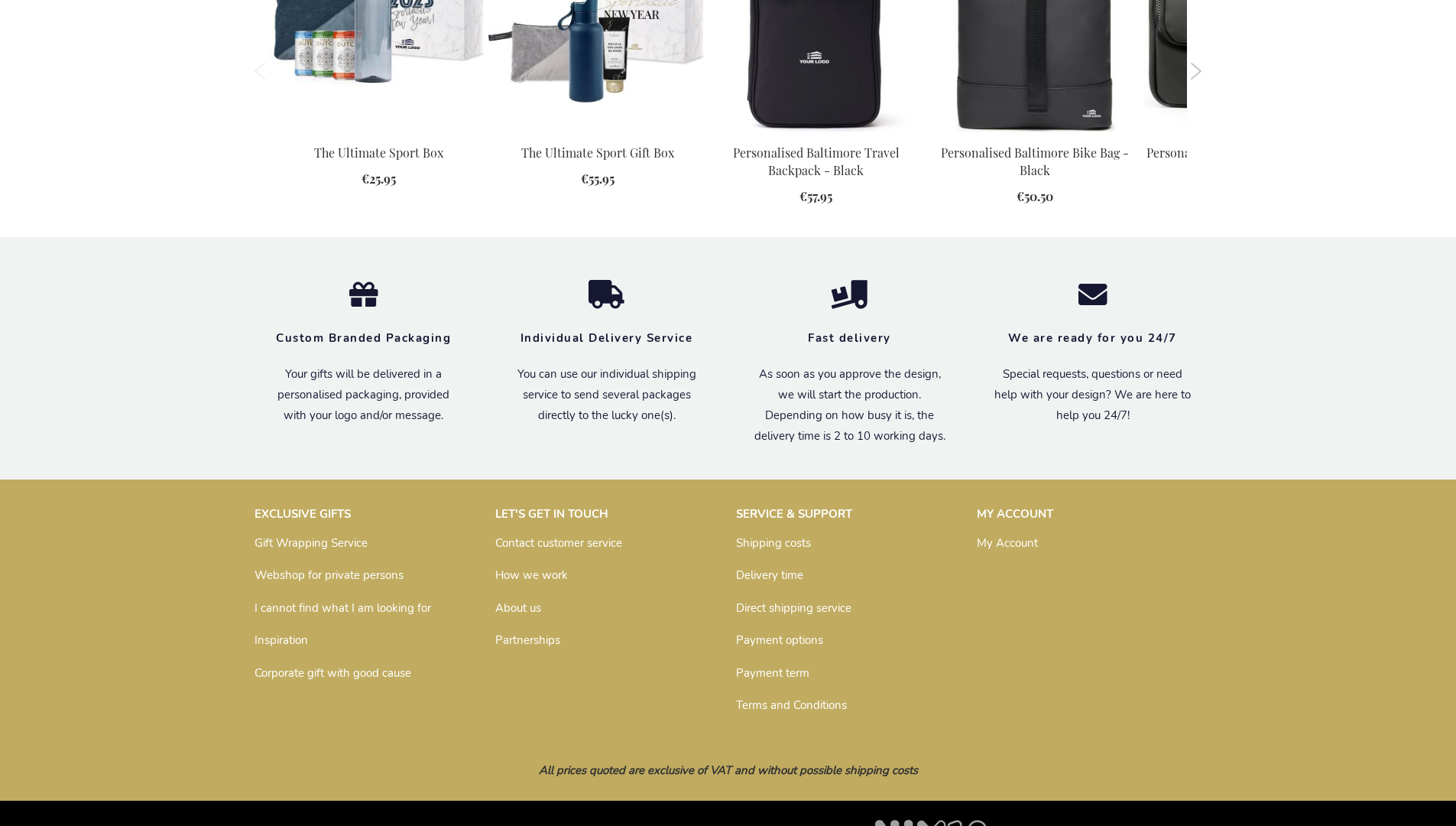
scroll to position [1567, 0]
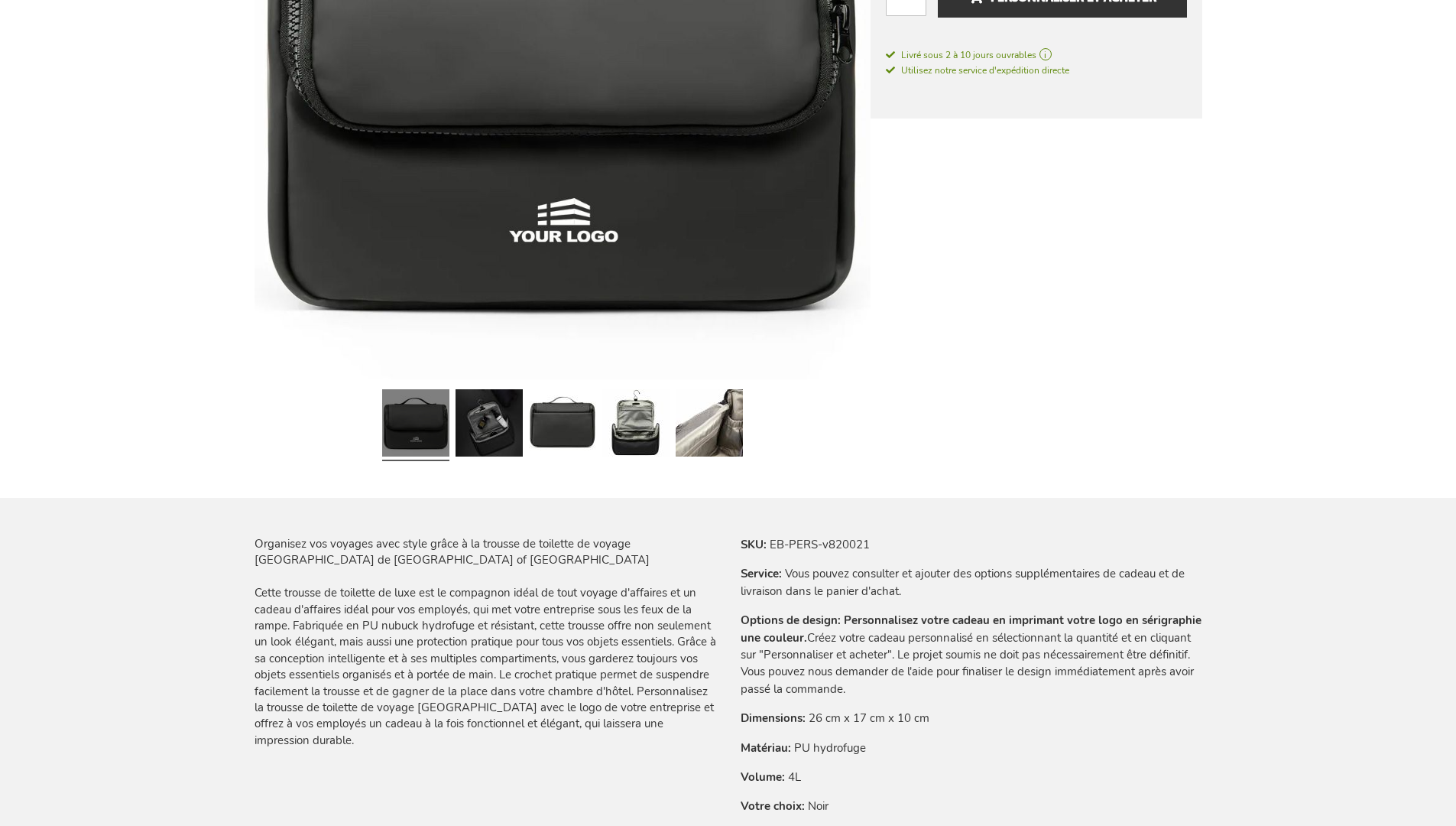
scroll to position [2111, 0]
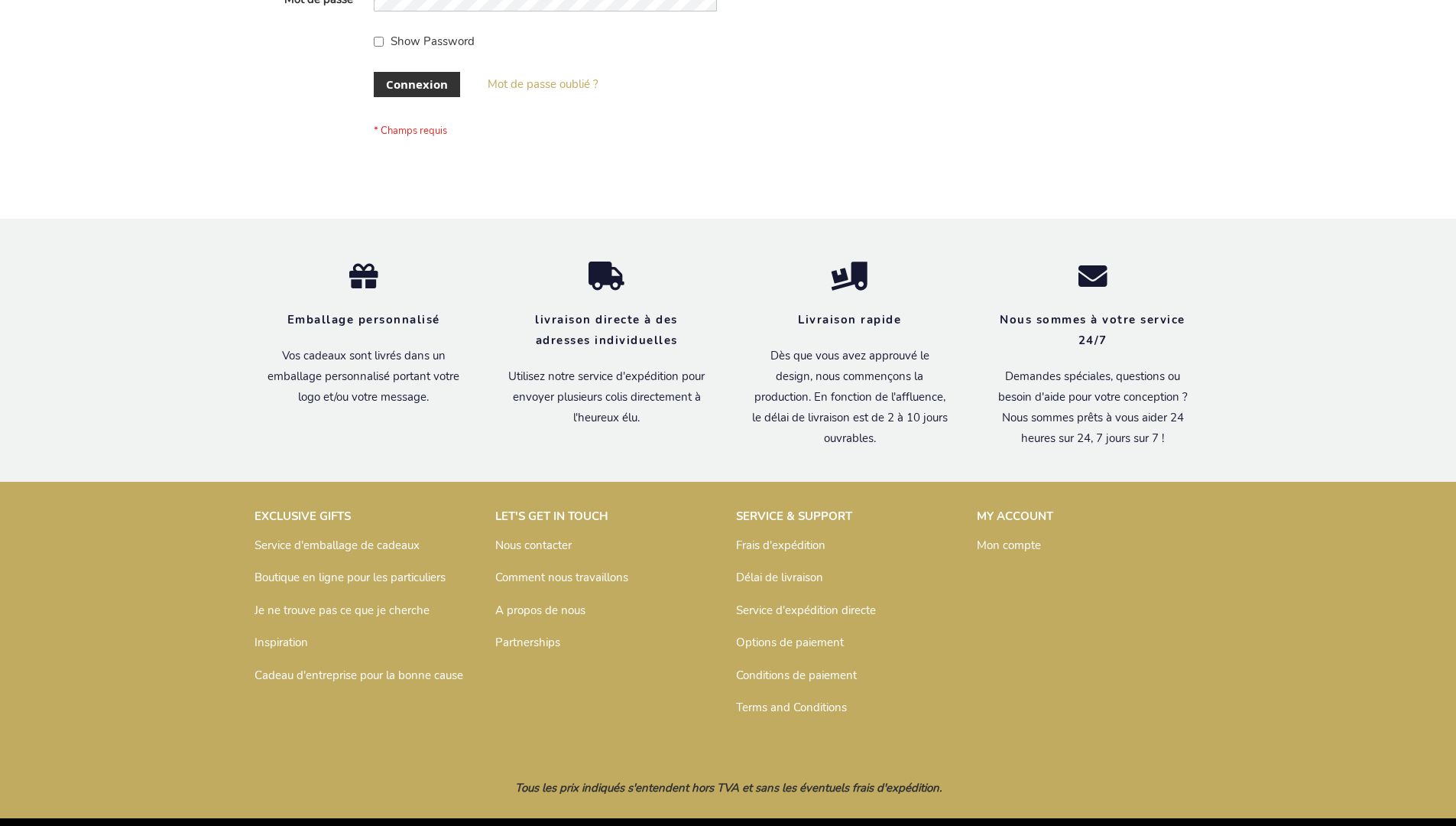
scroll to position [527, 0]
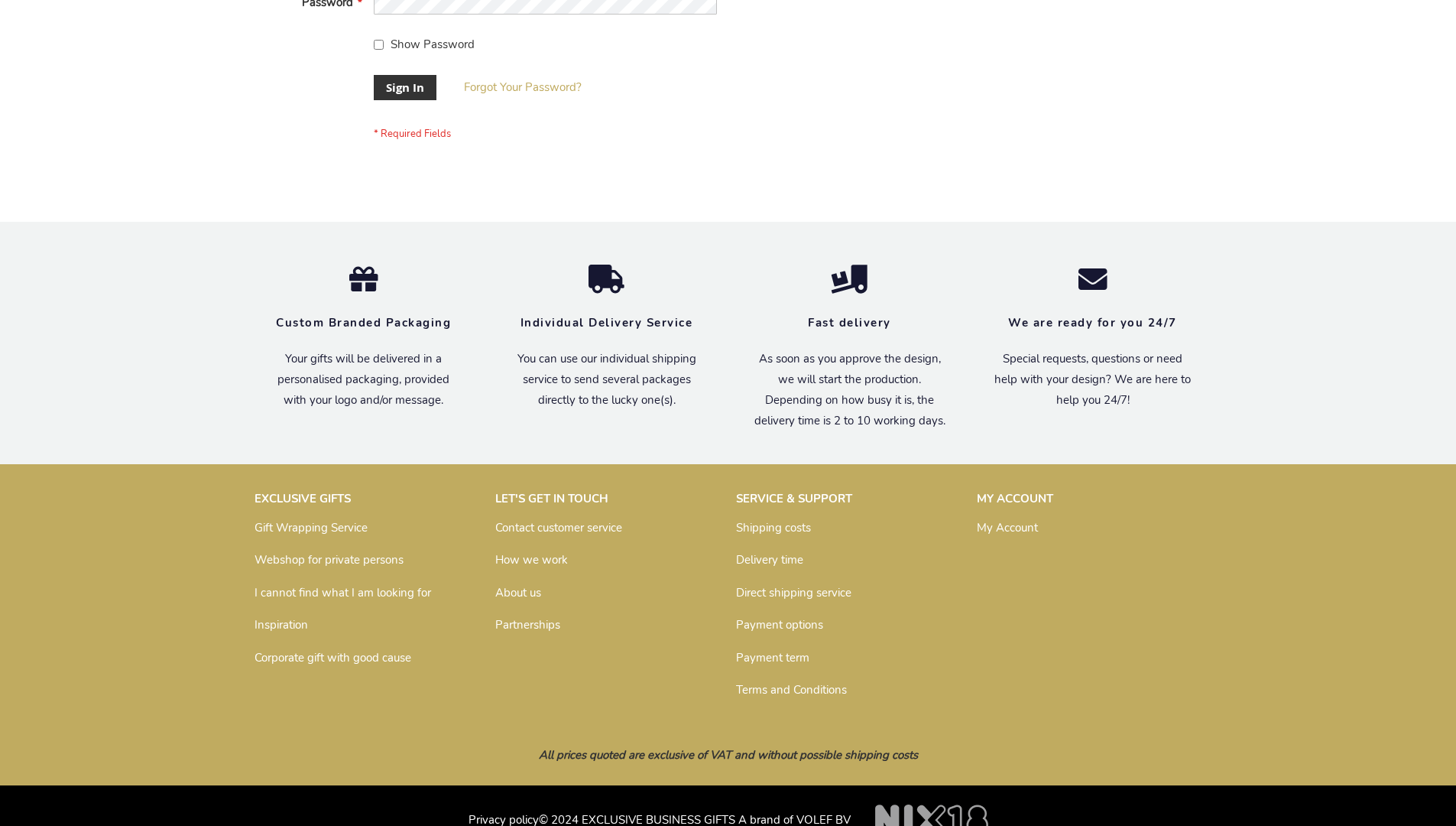
scroll to position [492, 0]
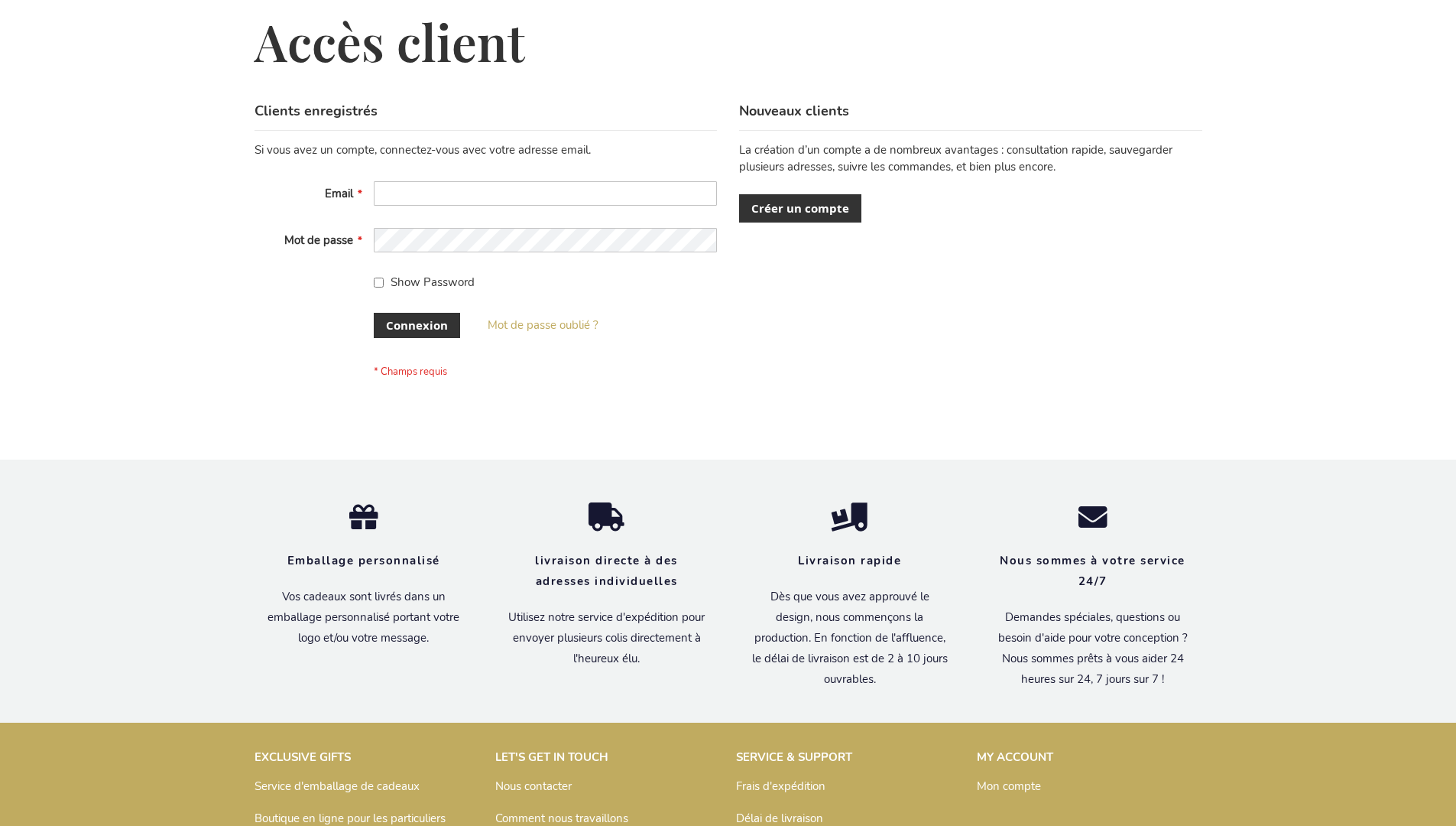
scroll to position [527, 0]
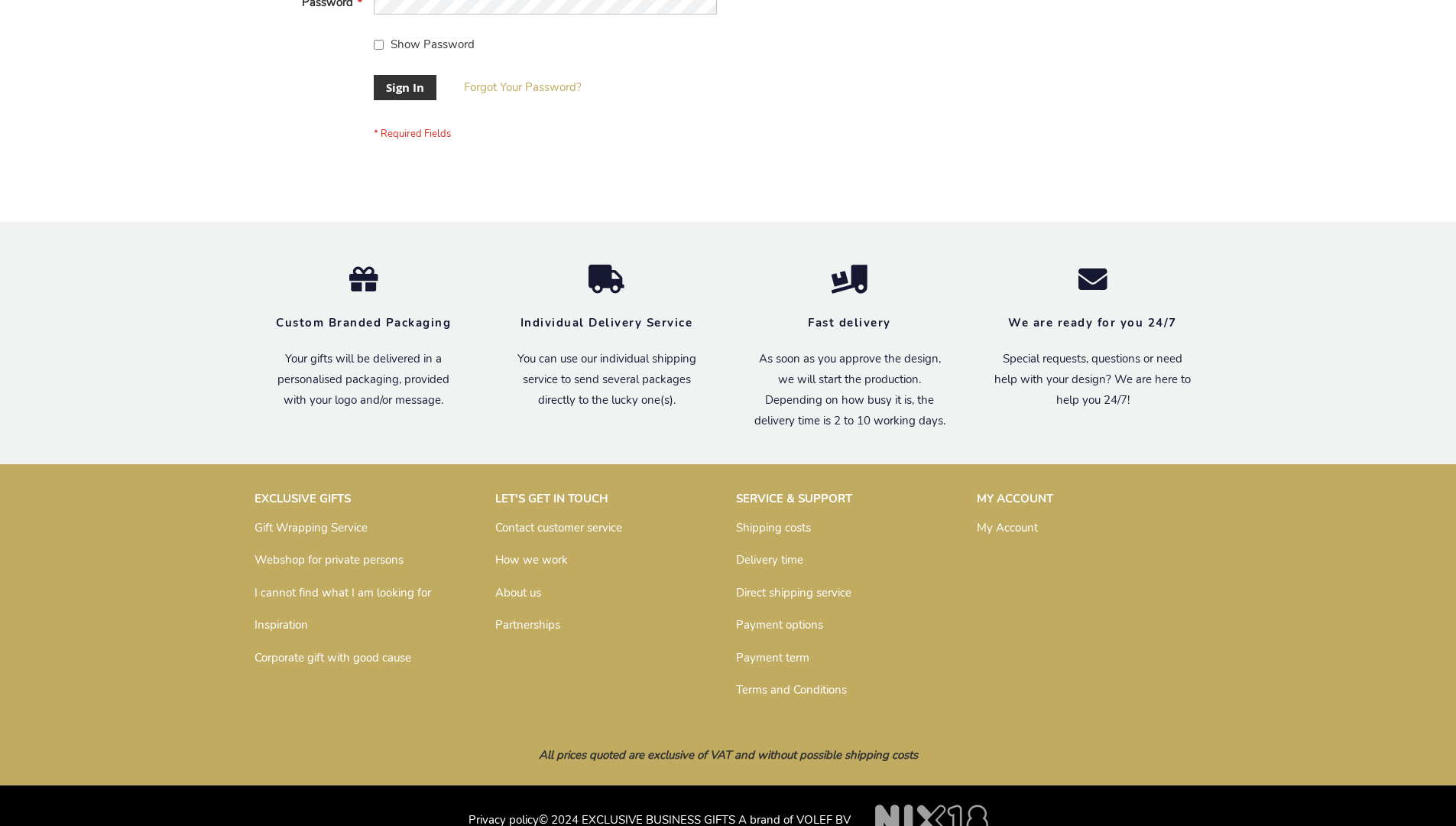
scroll to position [492, 0]
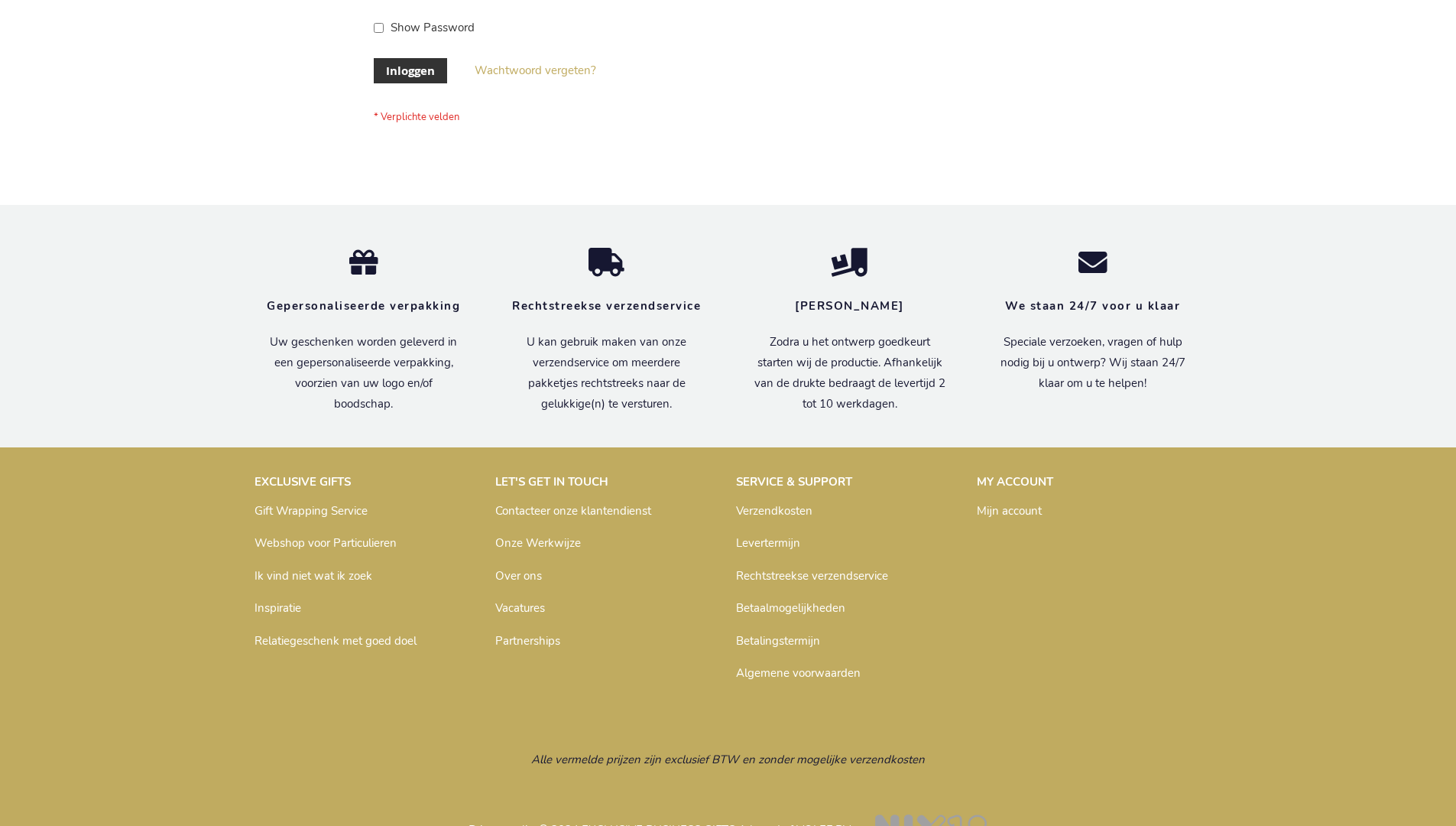
scroll to position [519, 0]
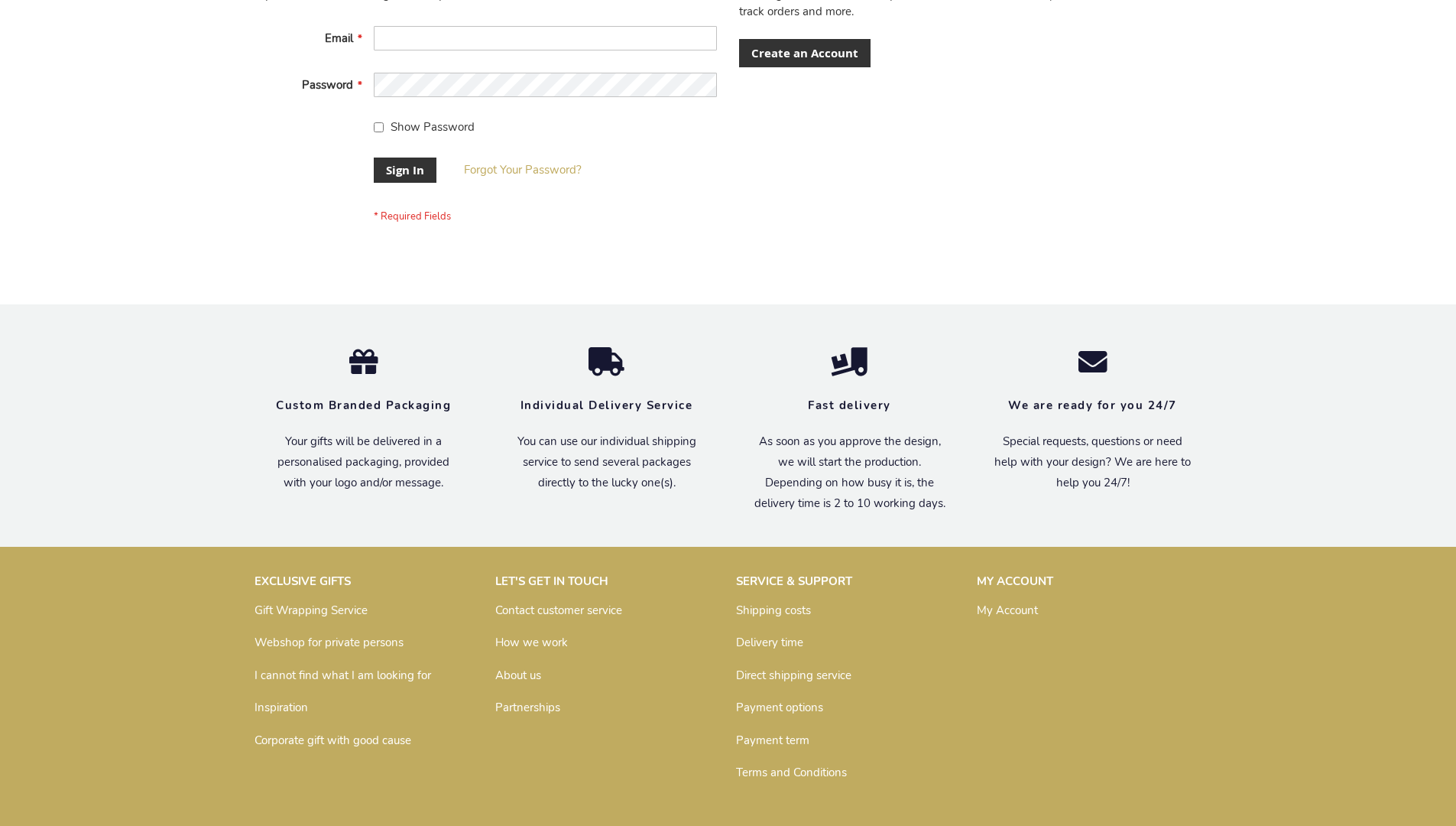
scroll to position [492, 0]
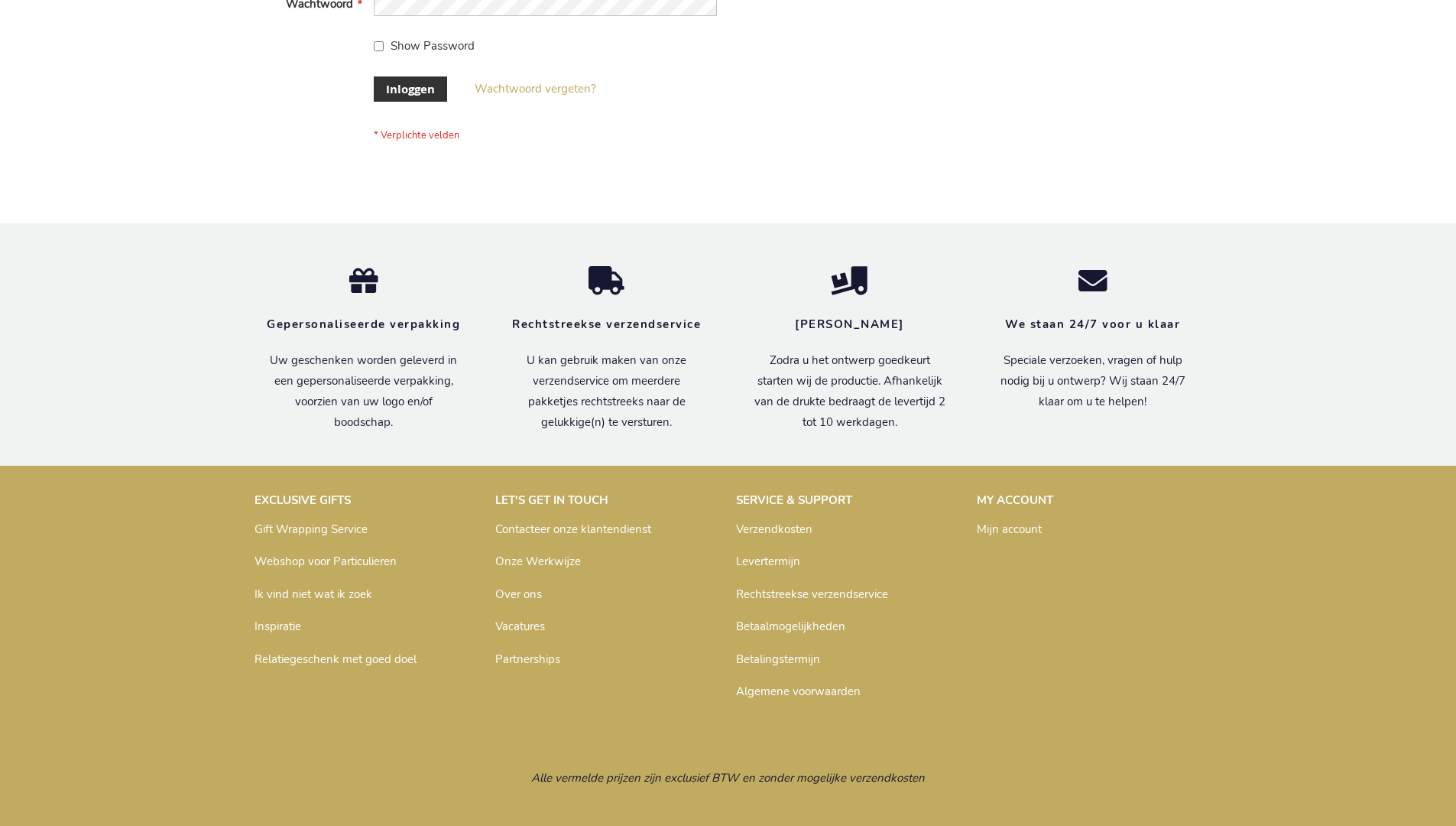
scroll to position [519, 0]
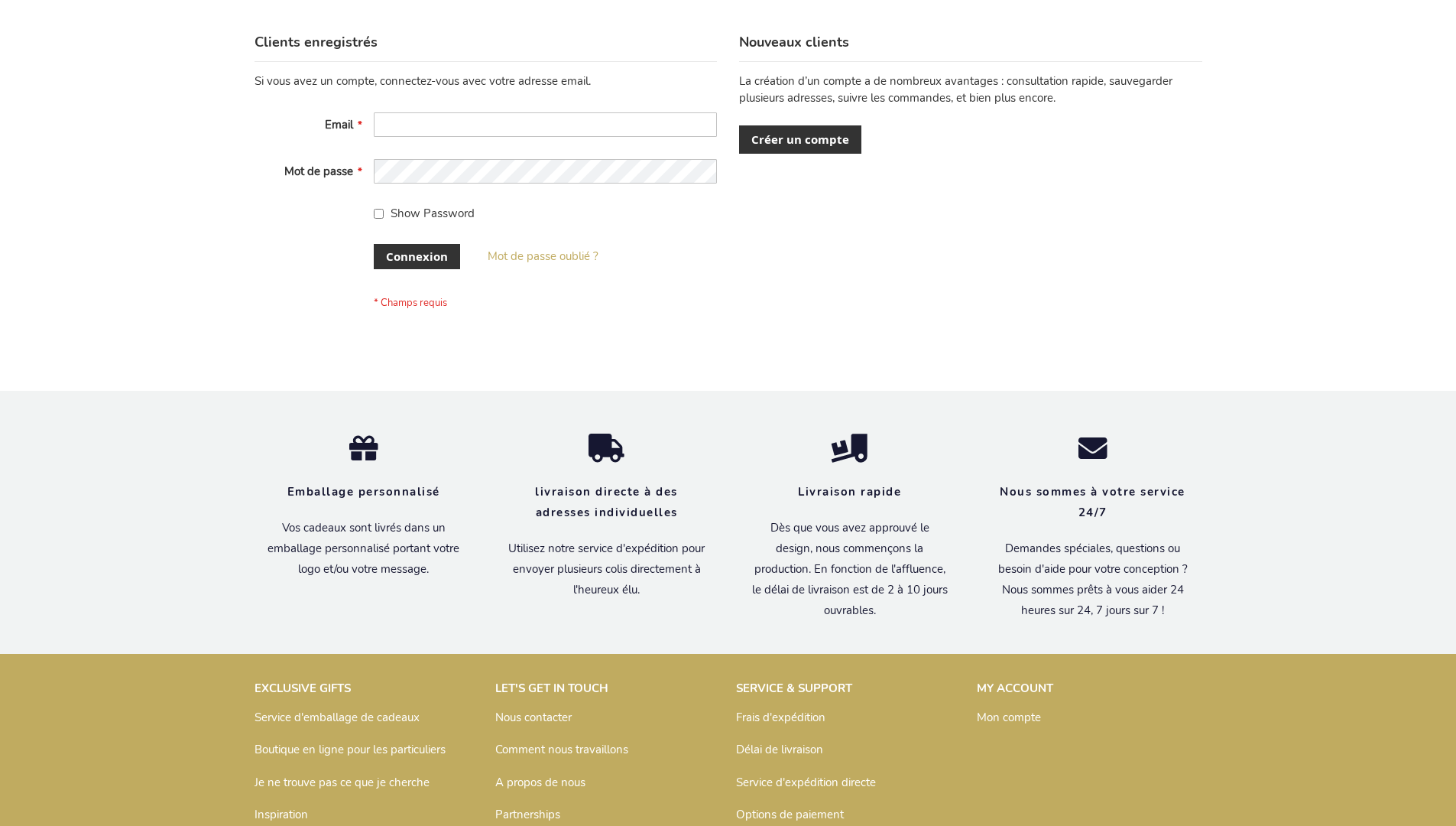
scroll to position [527, 0]
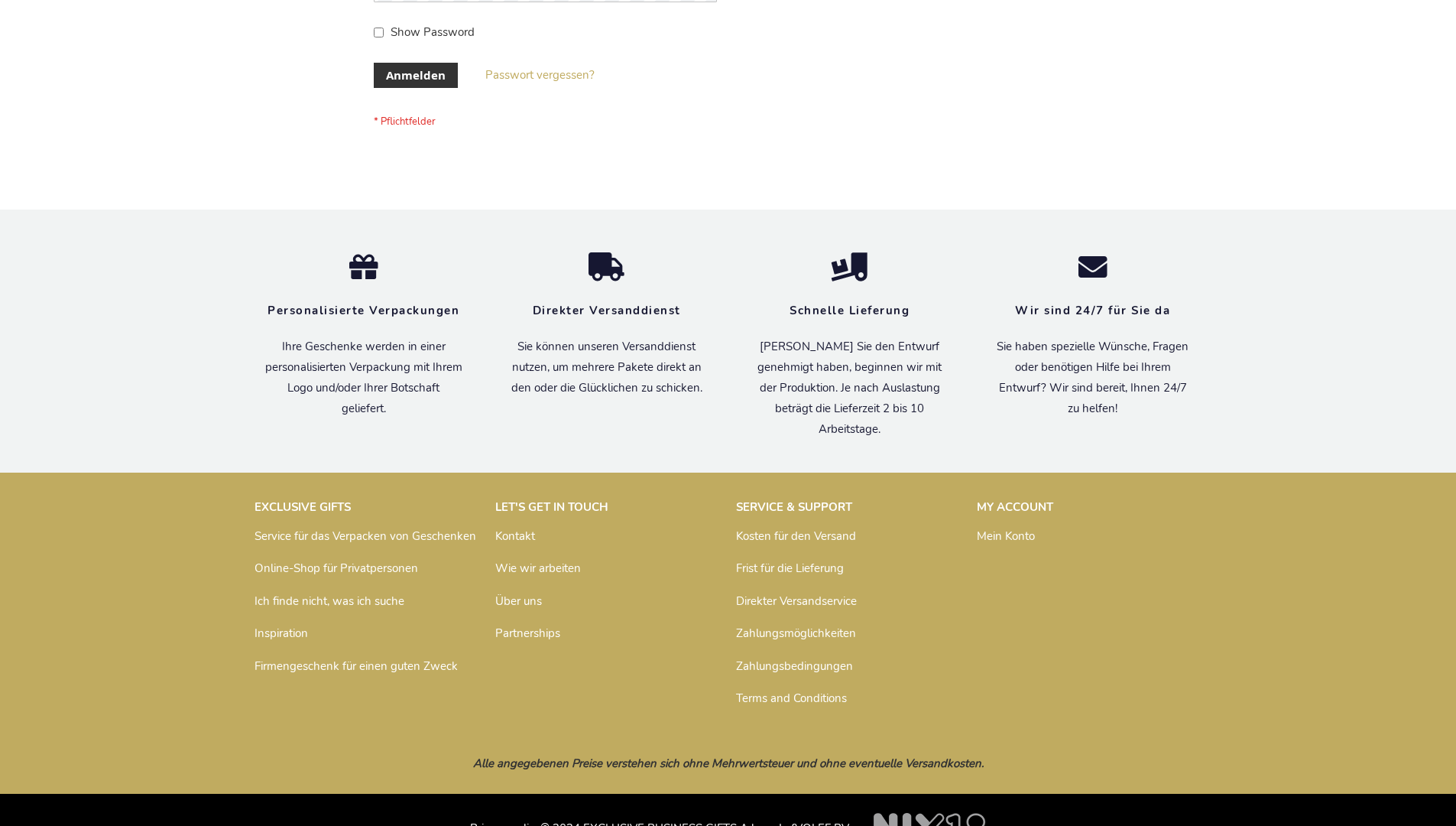
scroll to position [513, 0]
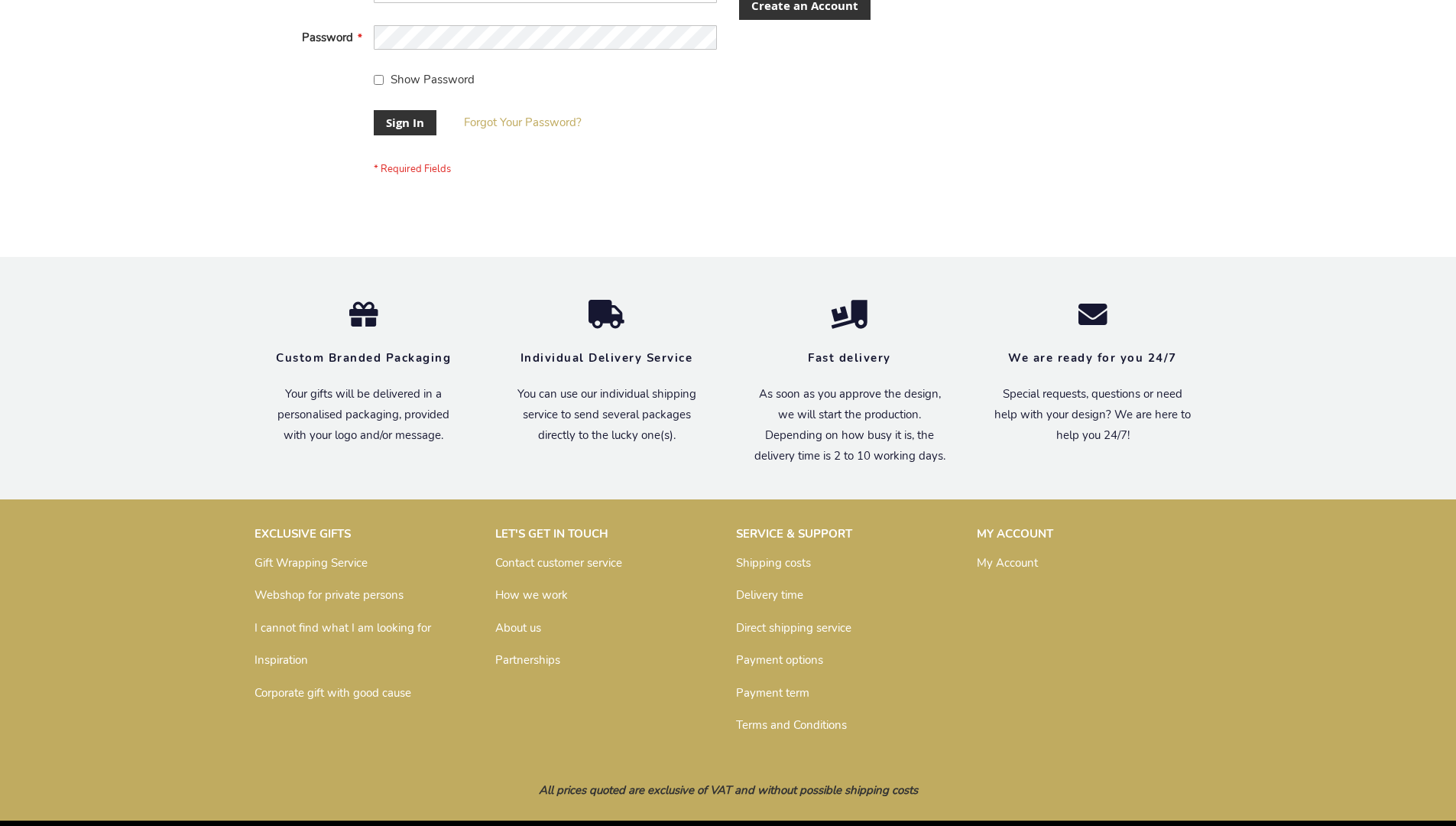
scroll to position [492, 0]
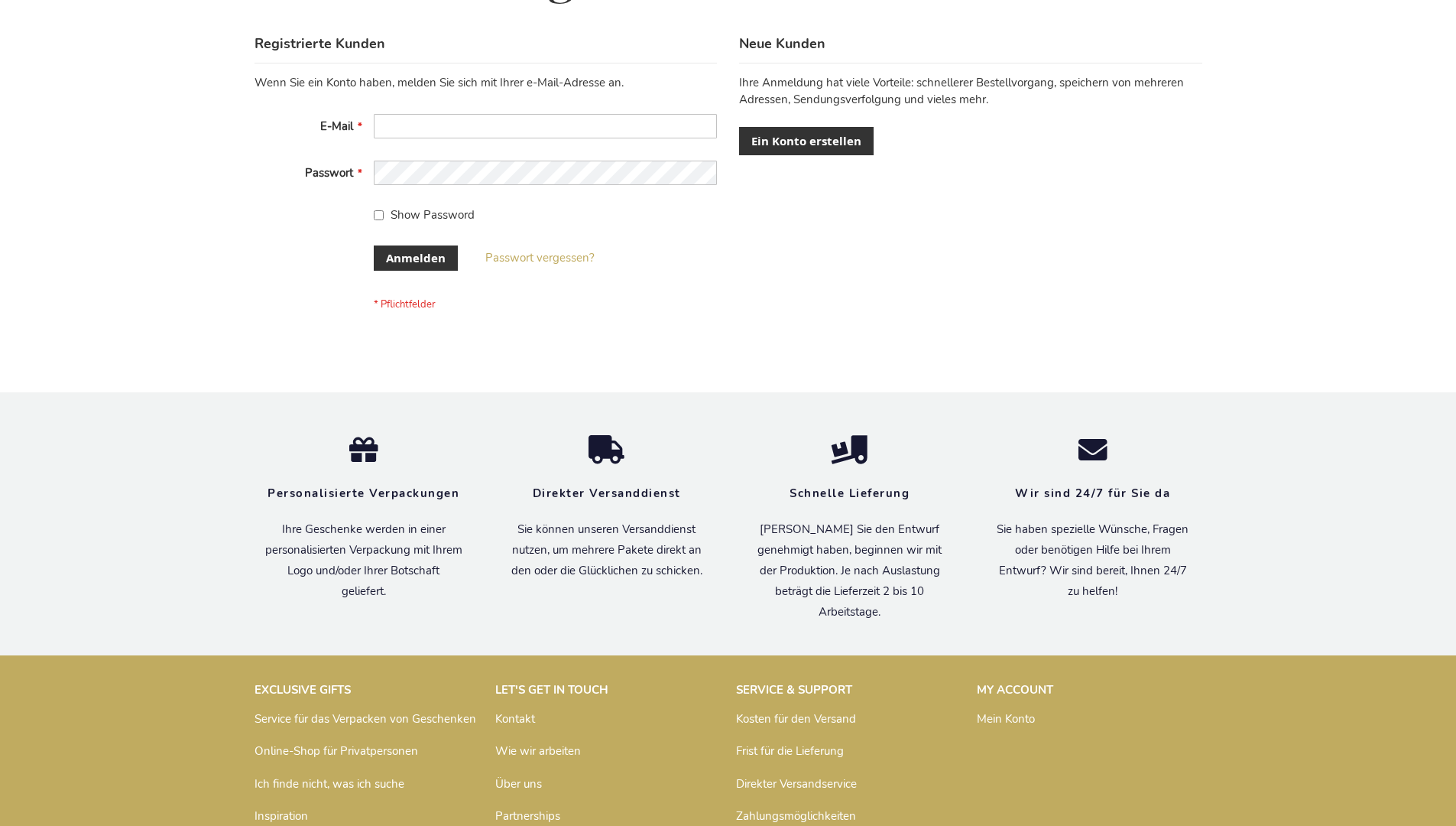
scroll to position [513, 0]
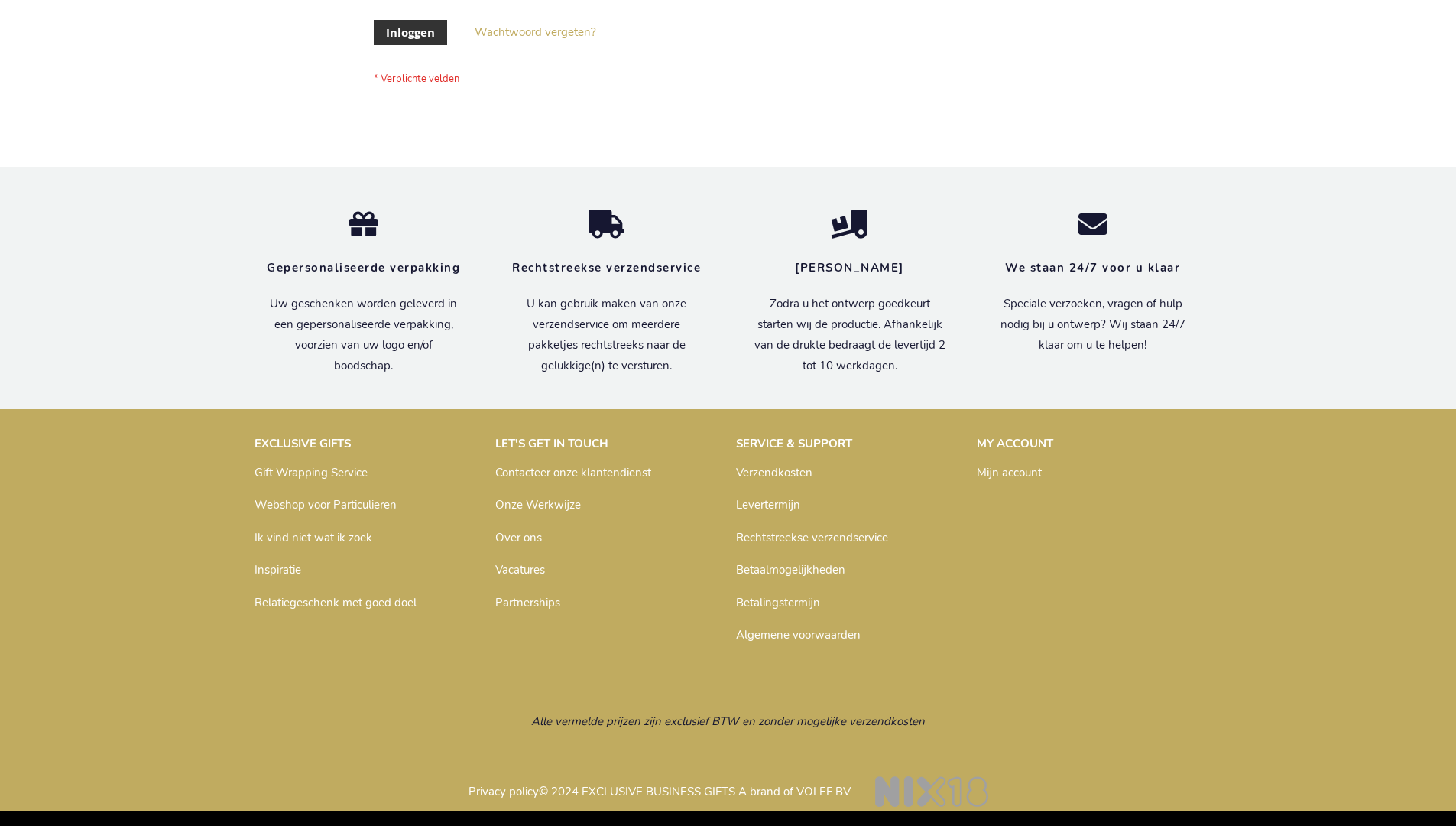
scroll to position [519, 0]
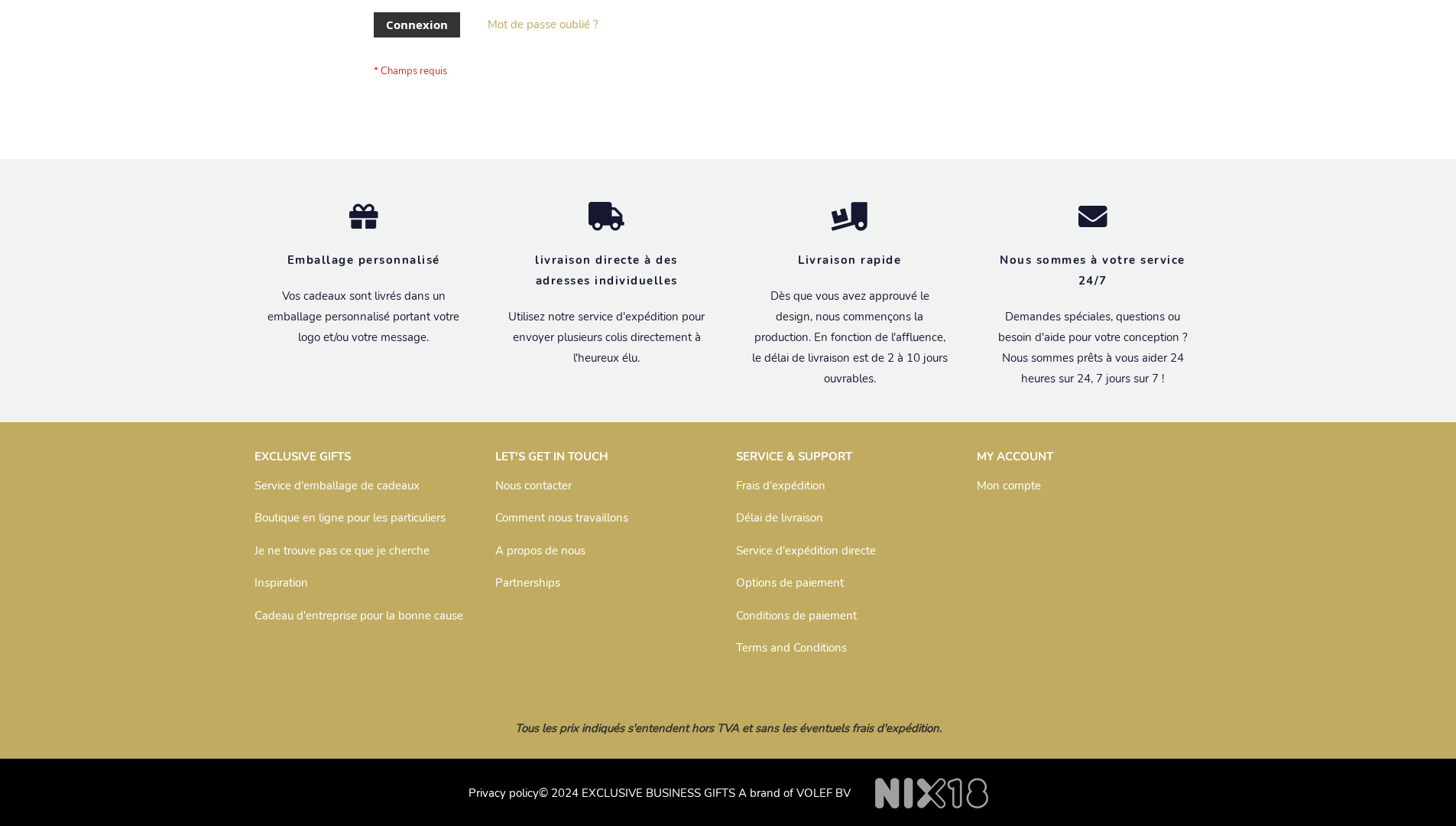
scroll to position [527, 0]
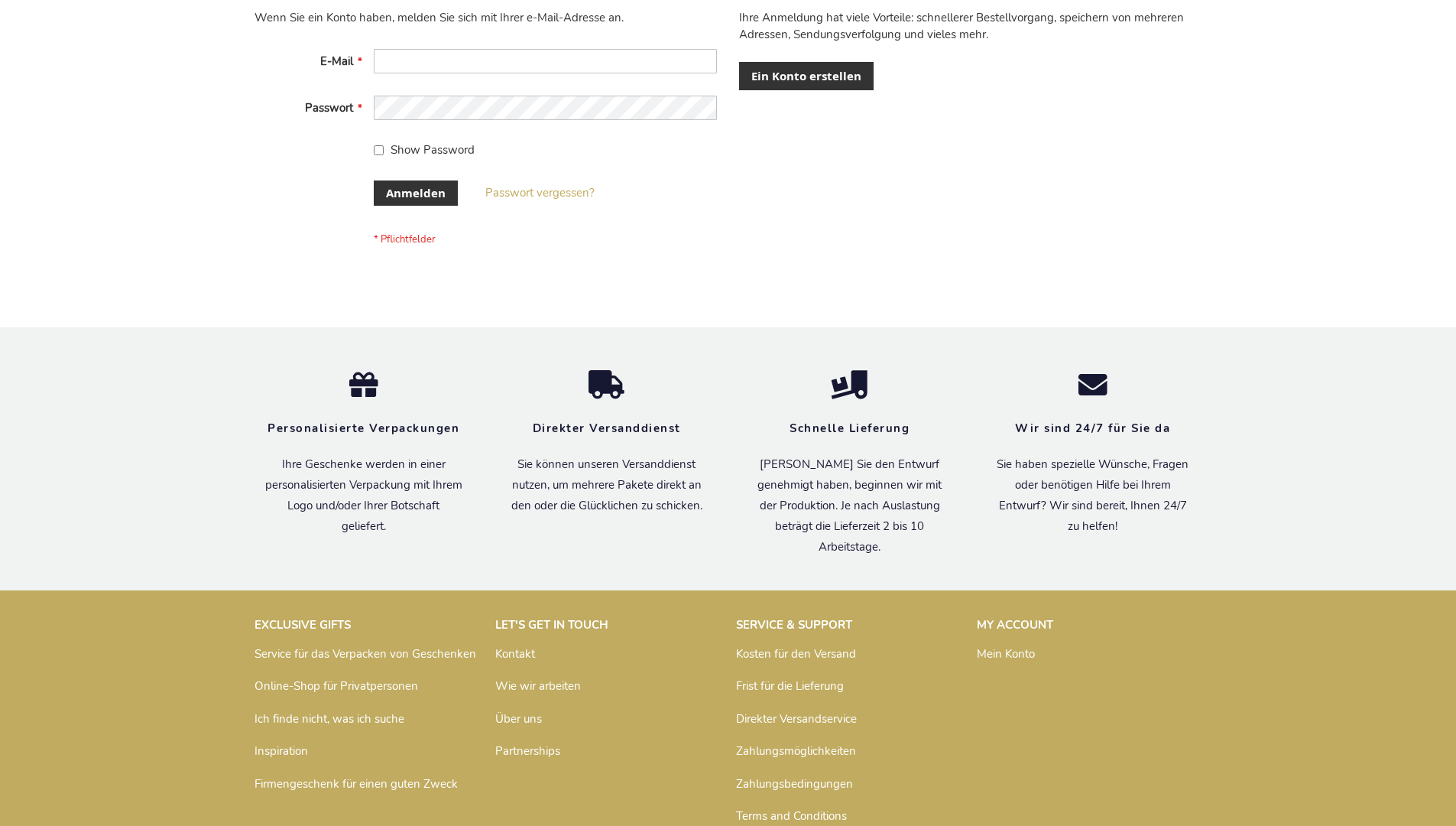
scroll to position [513, 0]
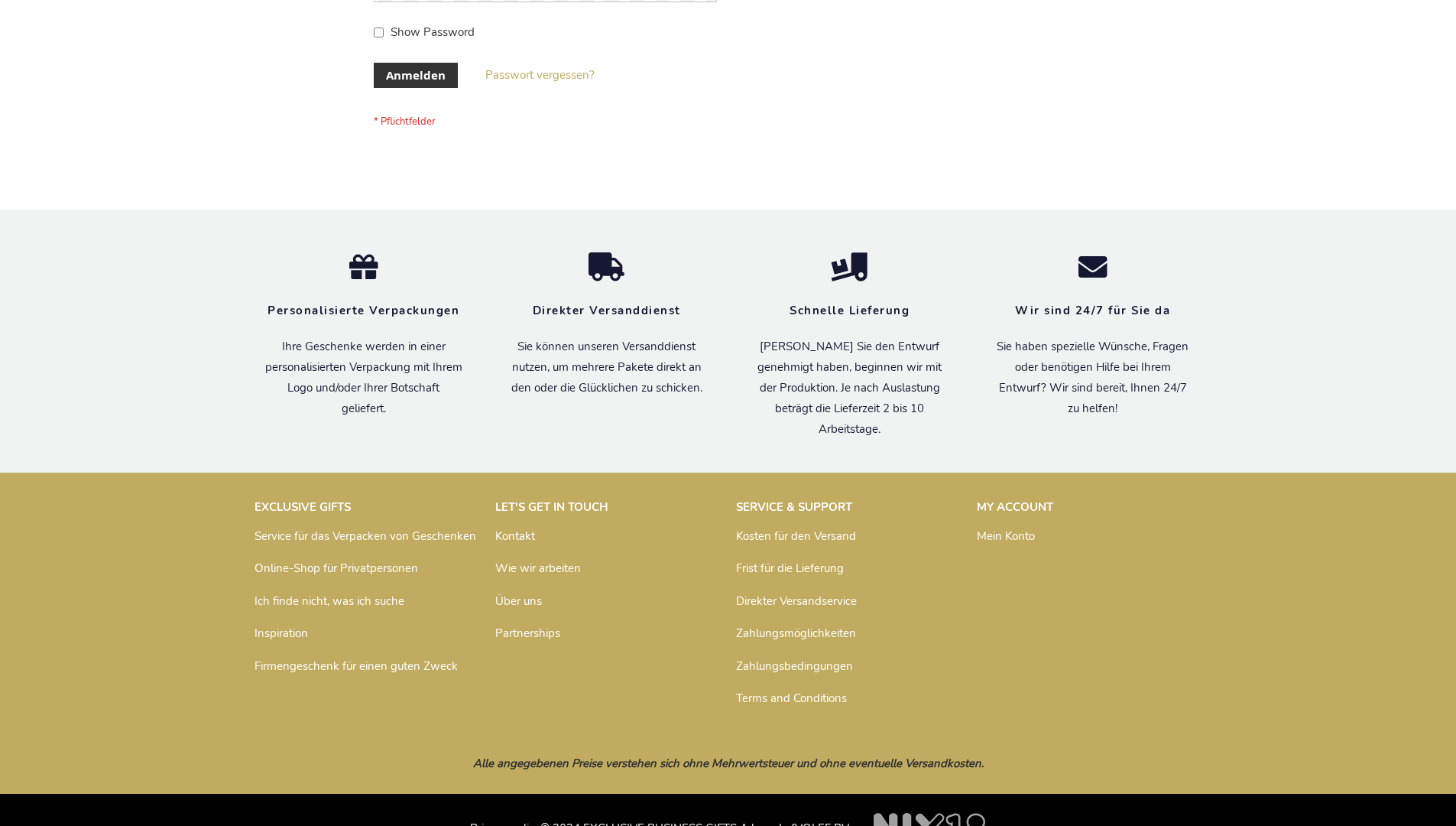
scroll to position [513, 0]
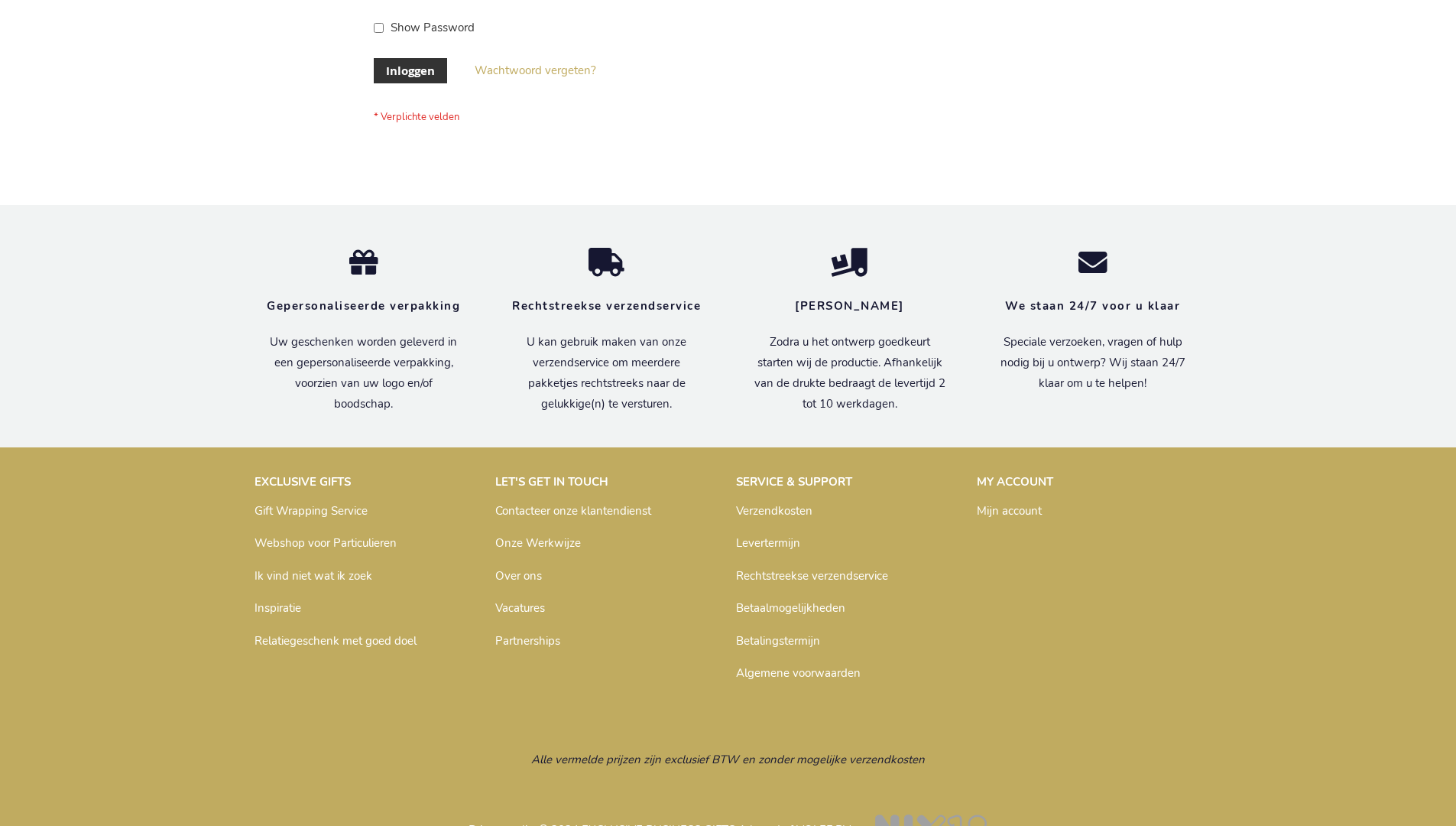
scroll to position [519, 0]
